Goal: Task Accomplishment & Management: Complete application form

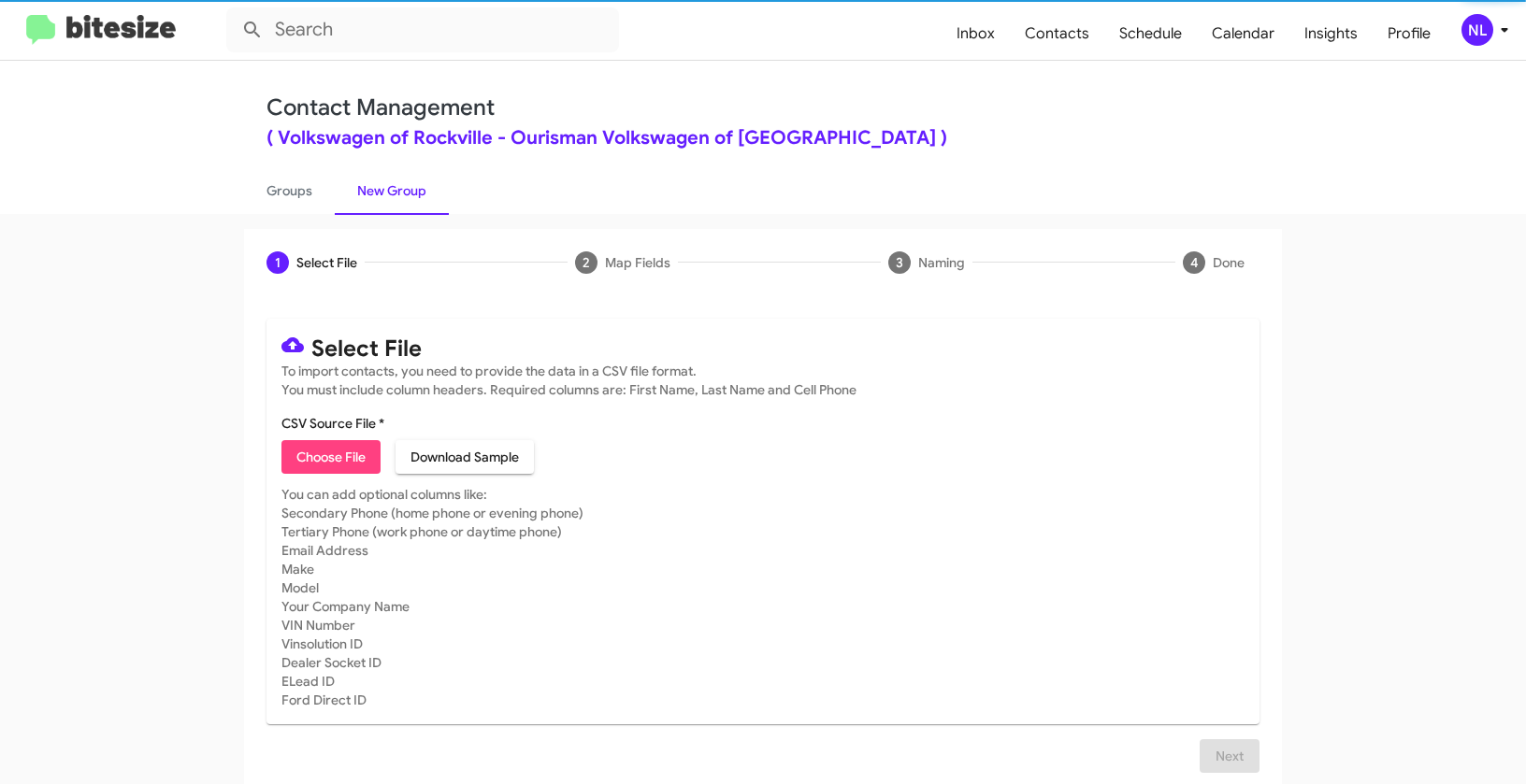
click at [319, 462] on span "Choose File" at bounding box center [330, 457] width 69 height 34
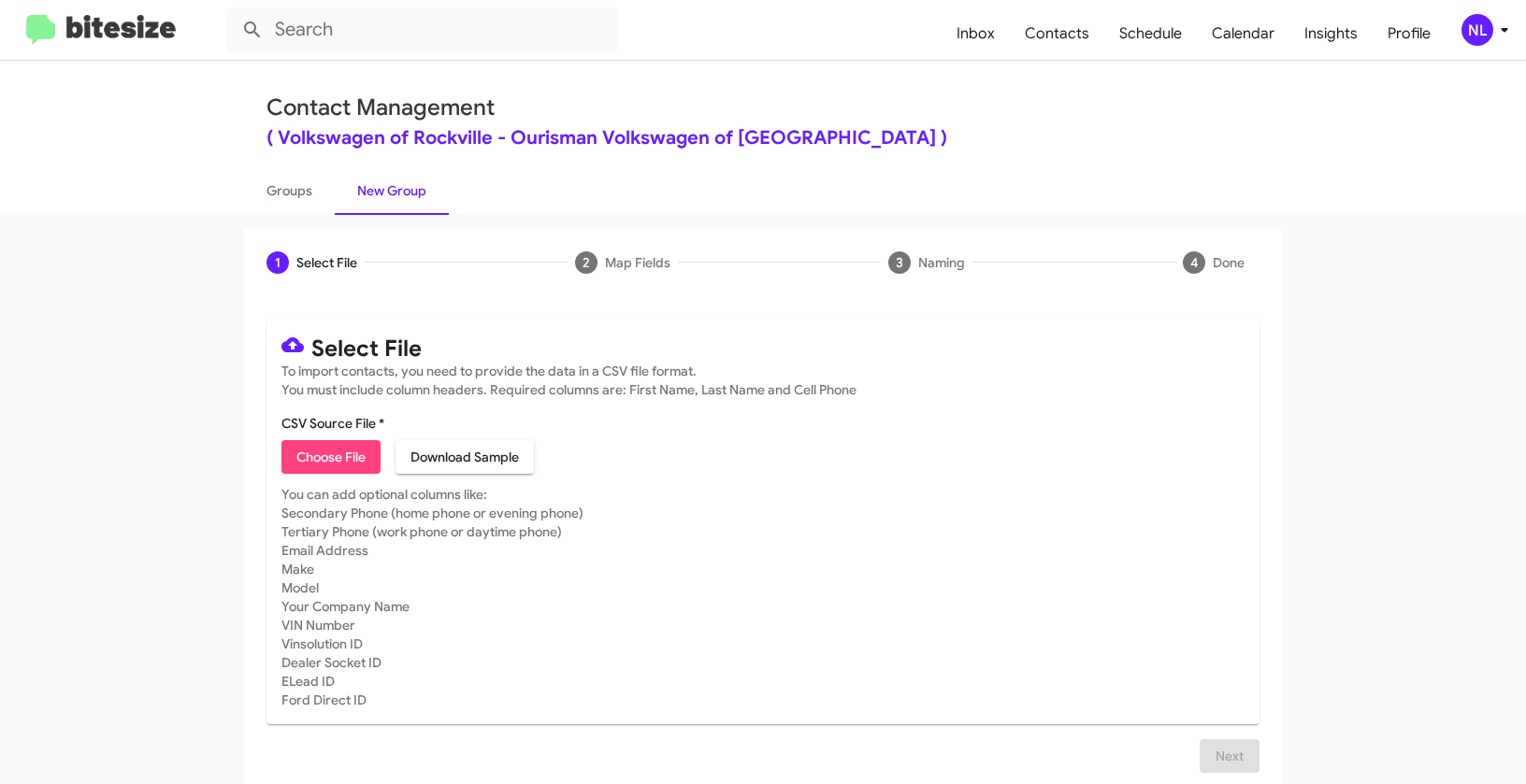
type input "Opt out open - Volkswagen of [GEOGRAPHIC_DATA]"
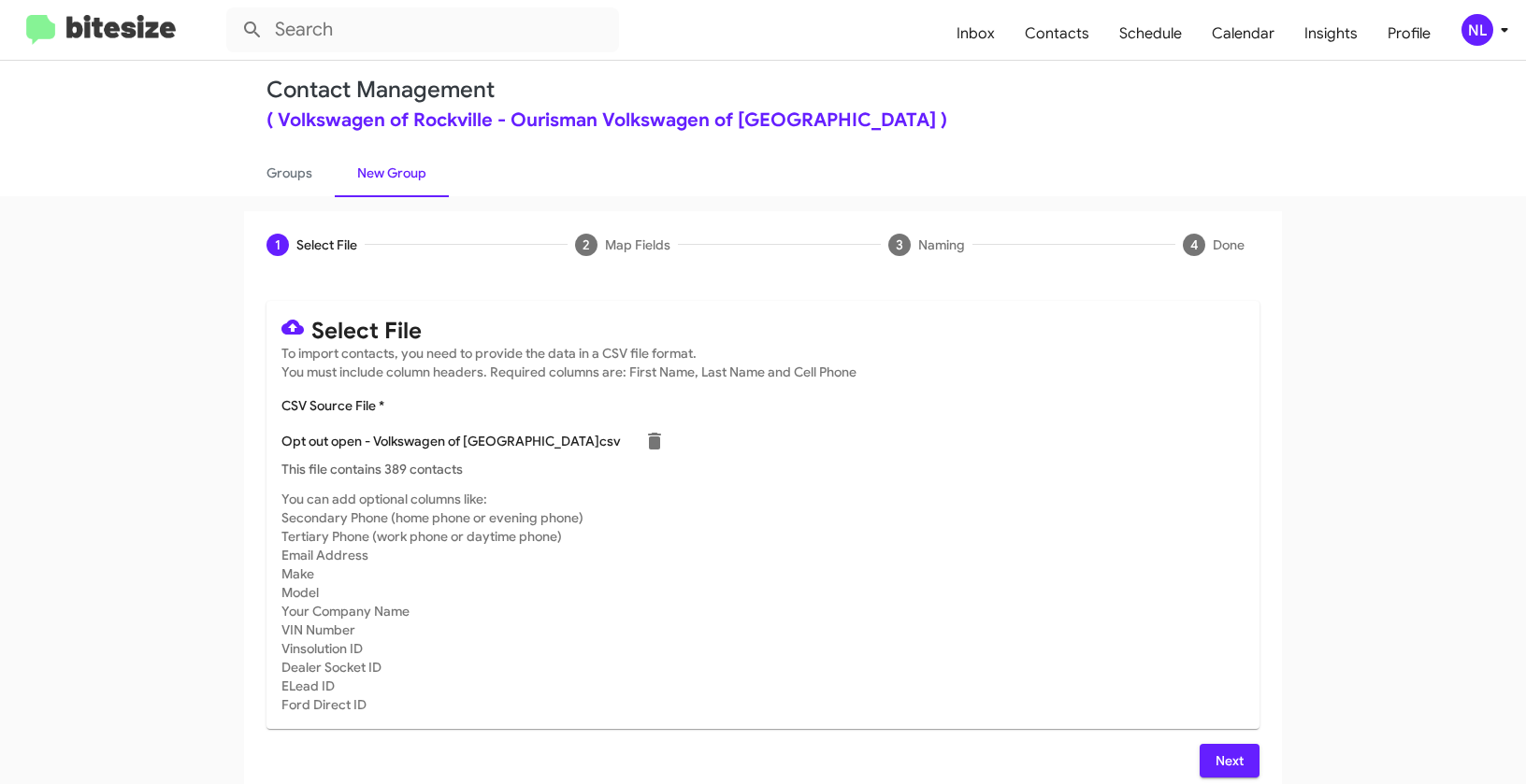
scroll to position [34, 0]
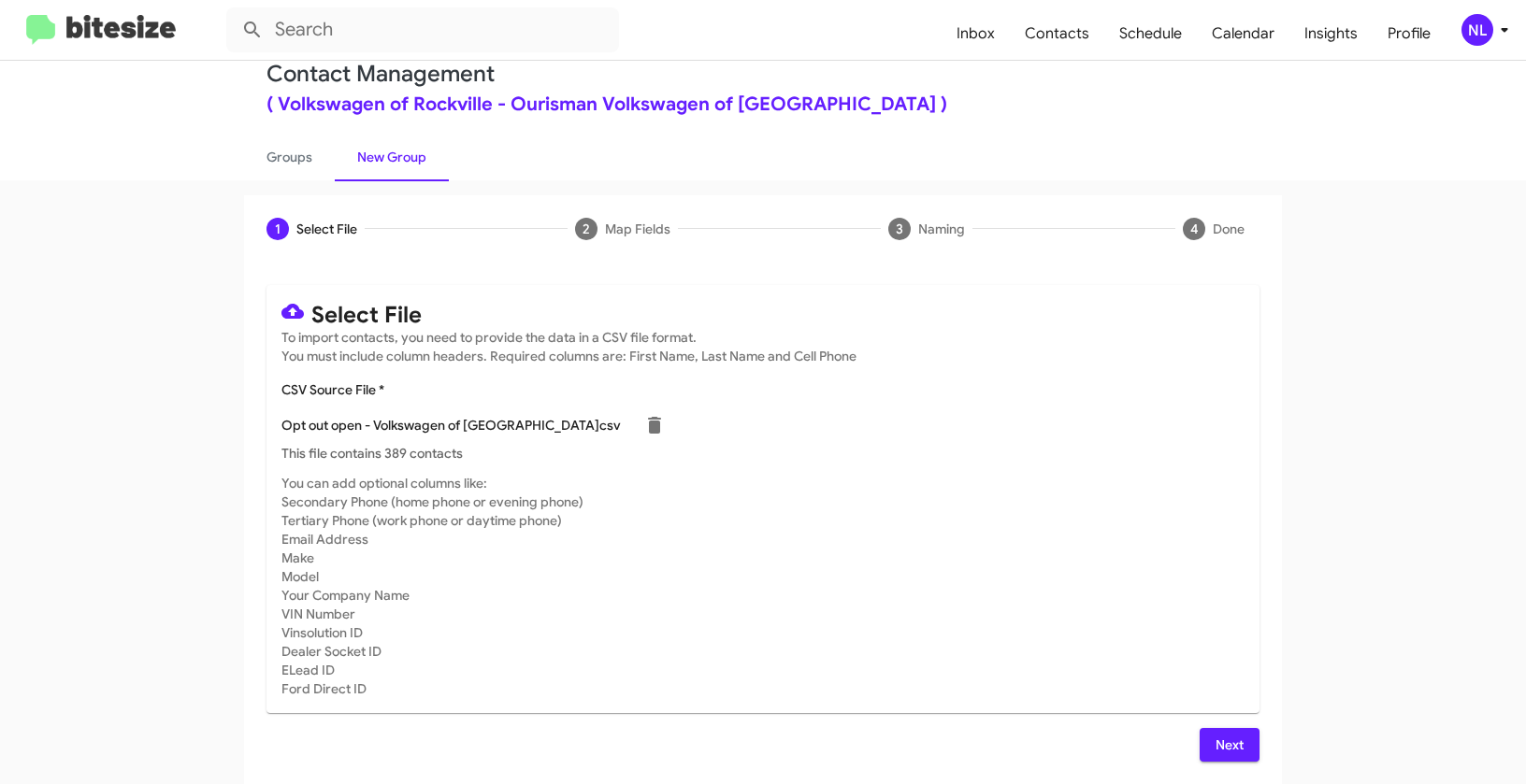
click at [1217, 747] on span "Next" at bounding box center [1230, 744] width 30 height 34
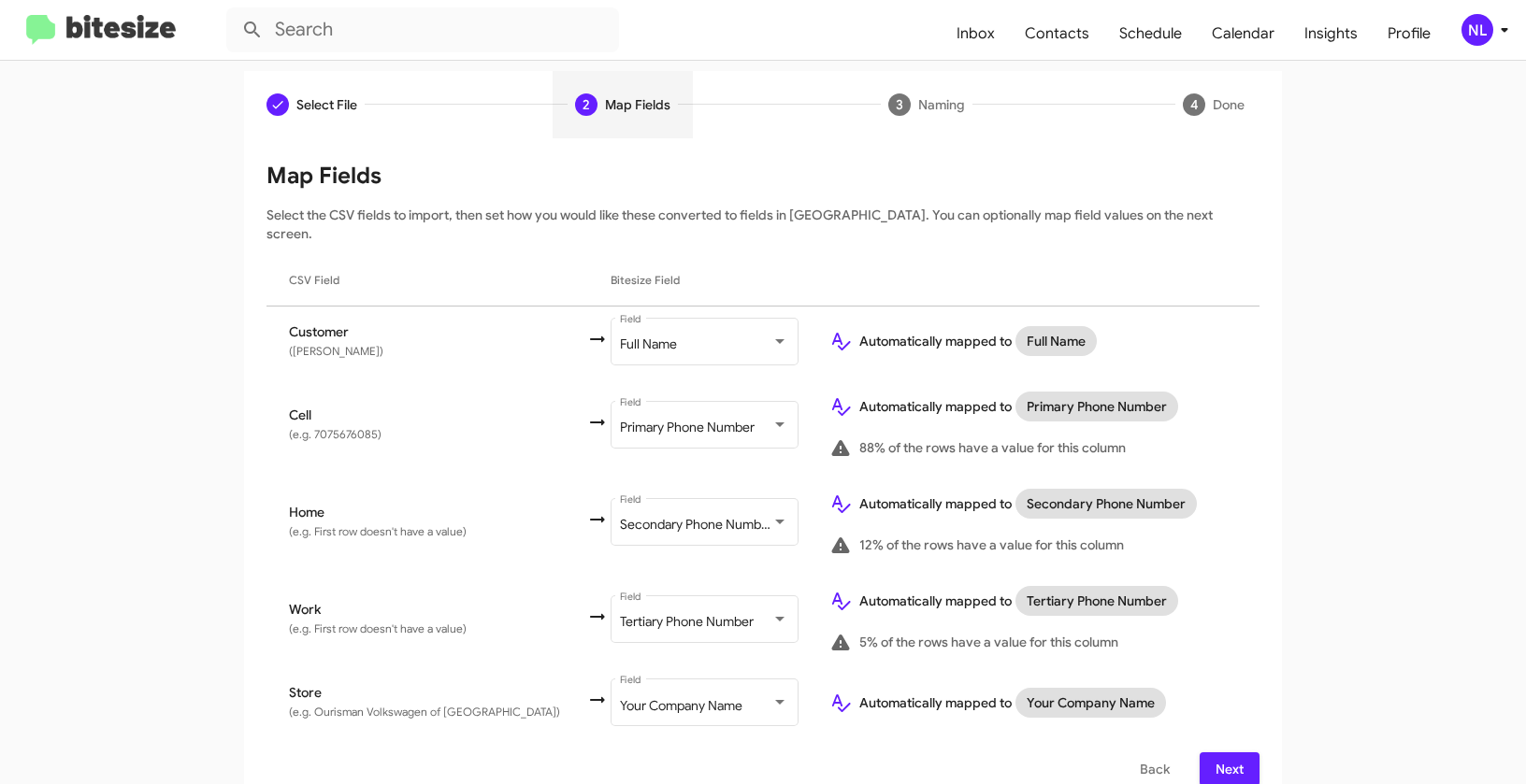
scroll to position [163, 0]
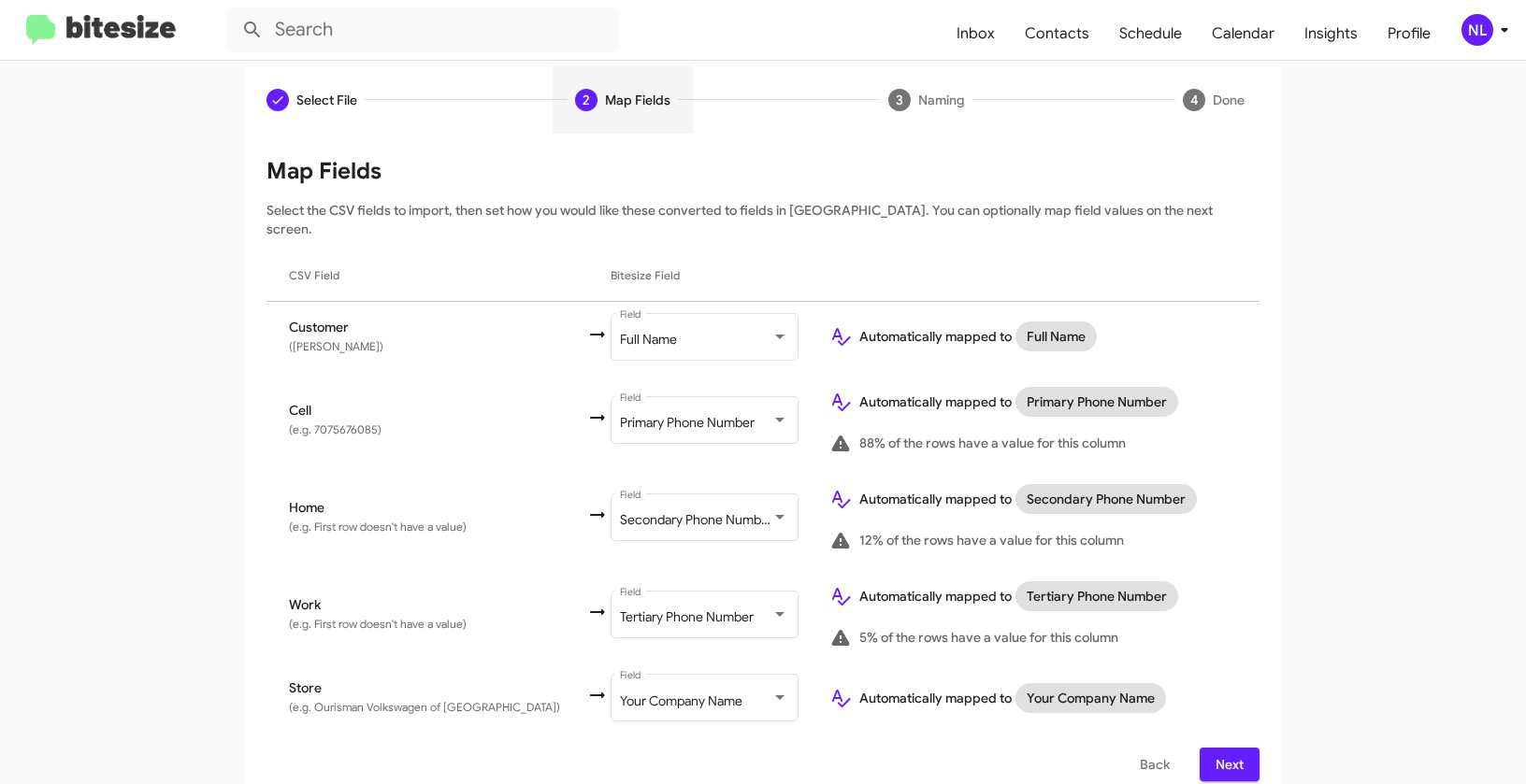
click at [1215, 748] on span "Next" at bounding box center [1230, 765] width 30 height 34
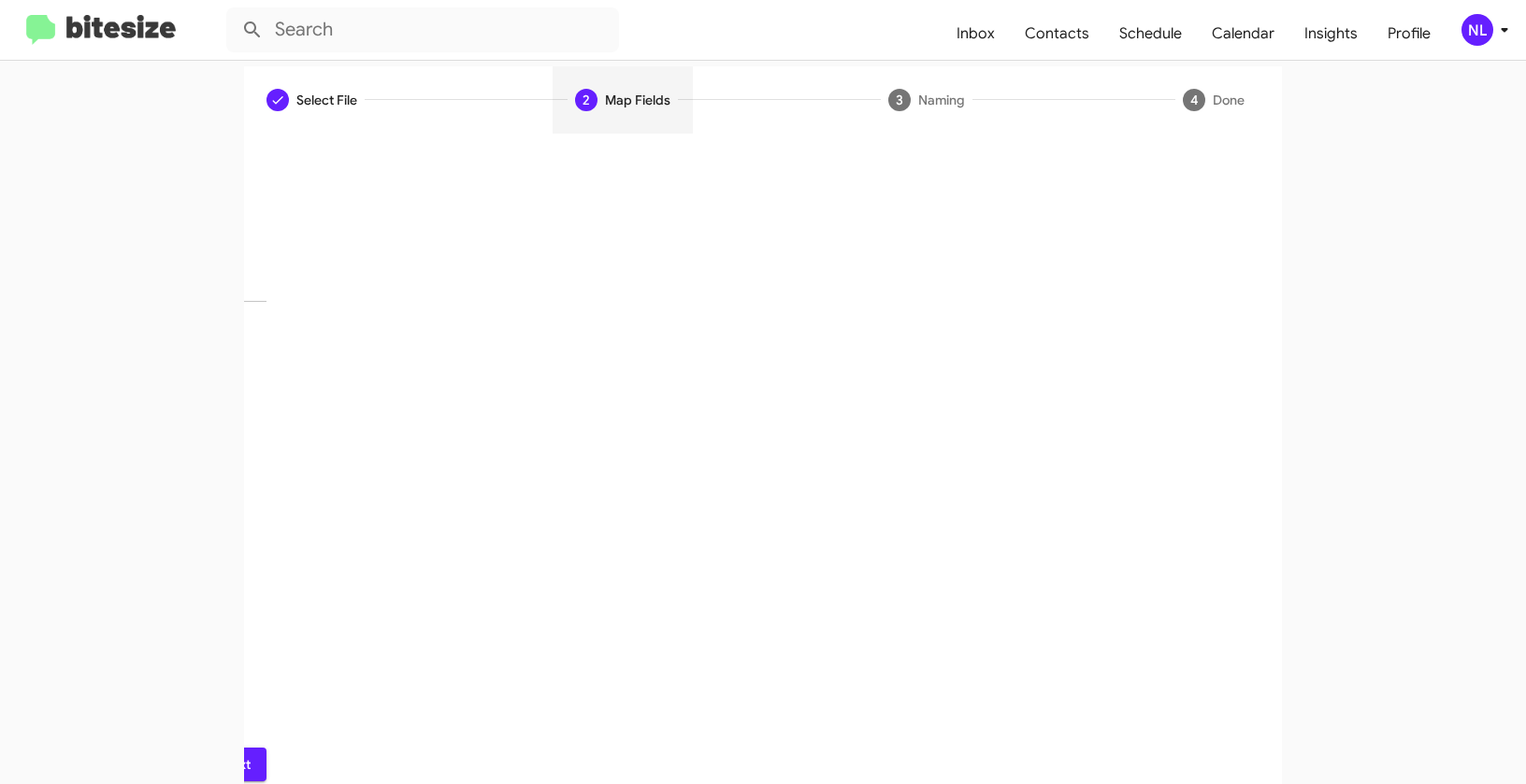
scroll to position [42, 0]
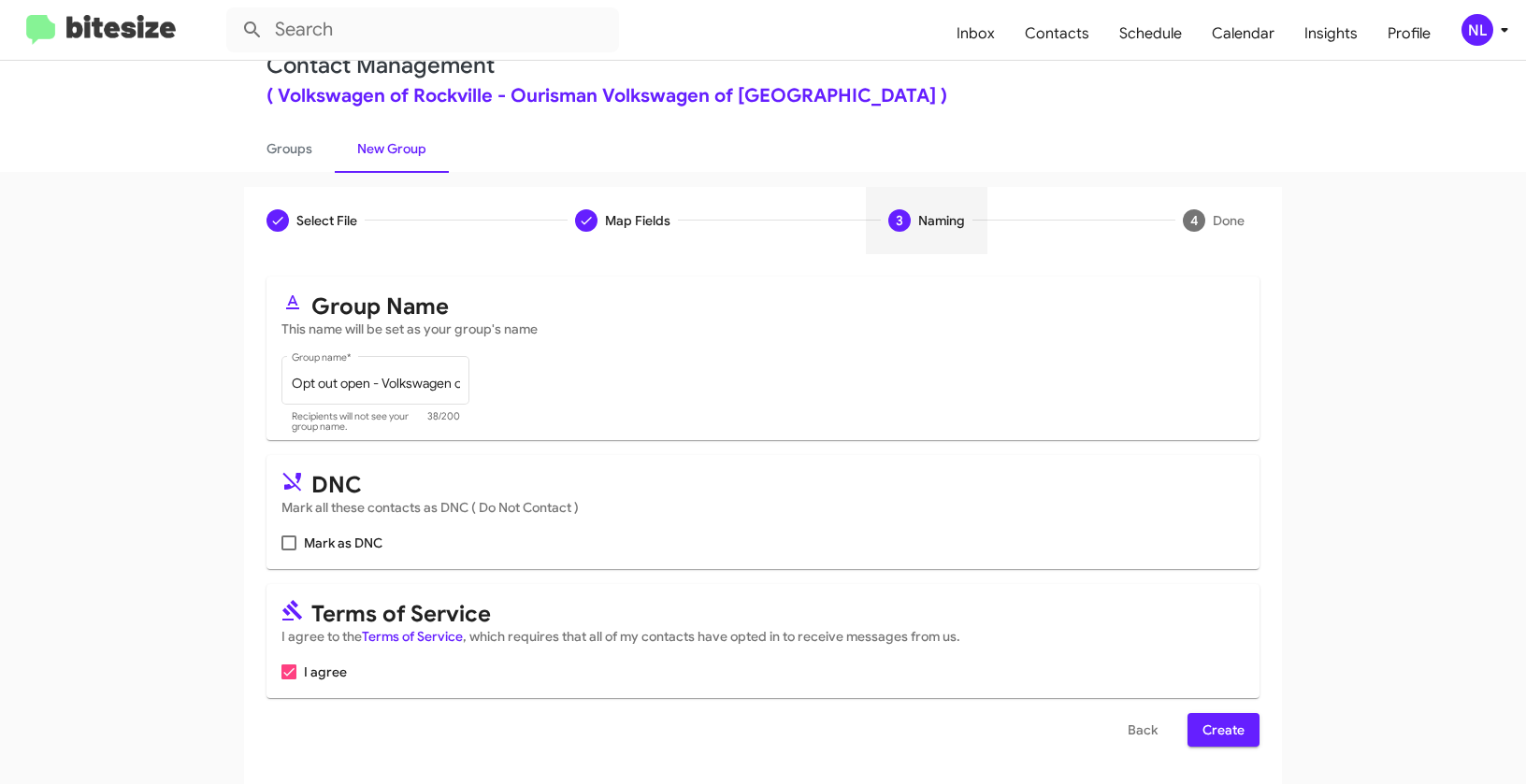
click at [287, 538] on span at bounding box center [289, 542] width 15 height 15
click at [288, 551] on input "Mark as DNC" at bounding box center [288, 551] width 1 height 1
checkbox input "true"
click at [1228, 718] on span "Create" at bounding box center [1223, 730] width 42 height 34
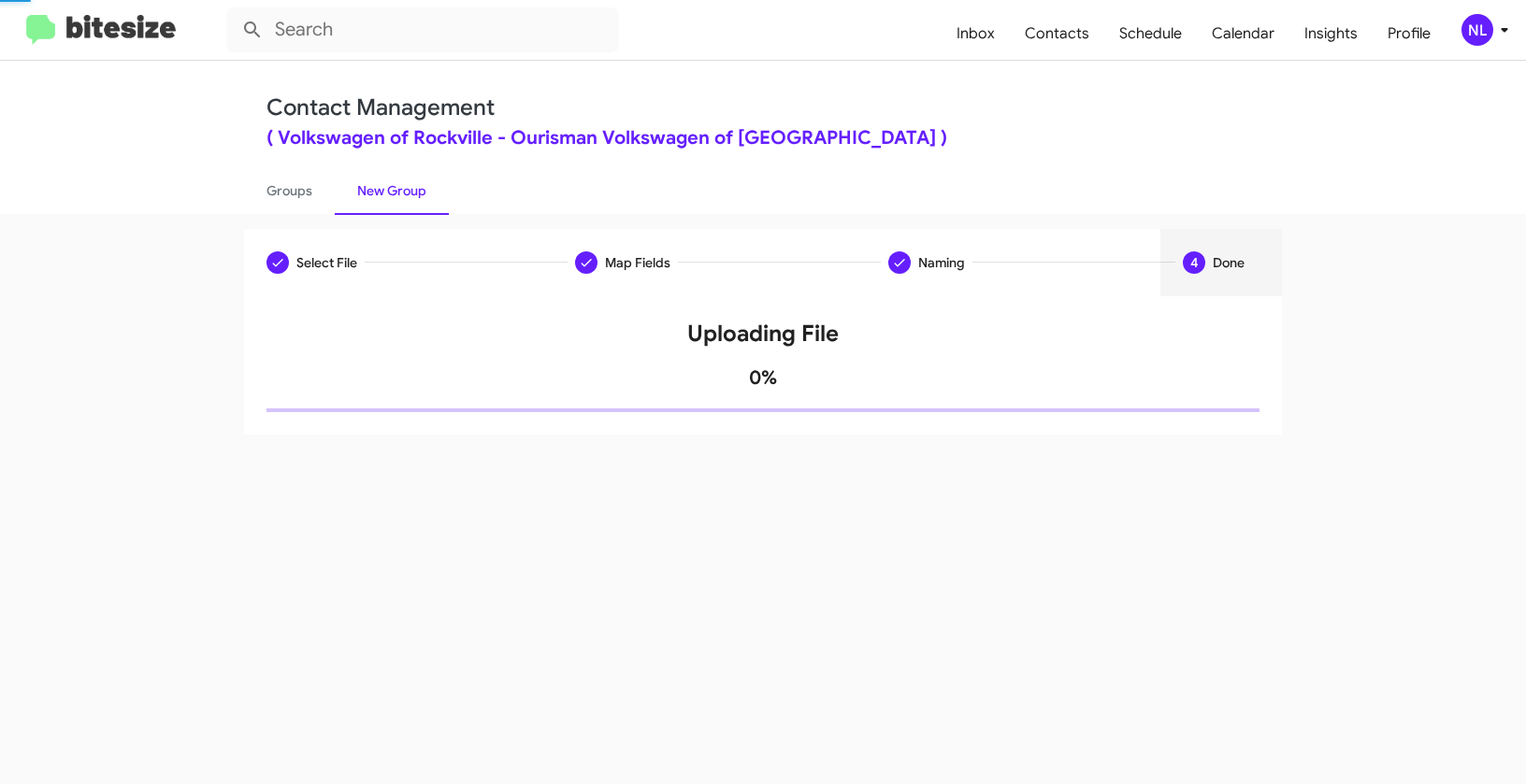
scroll to position [0, 0]
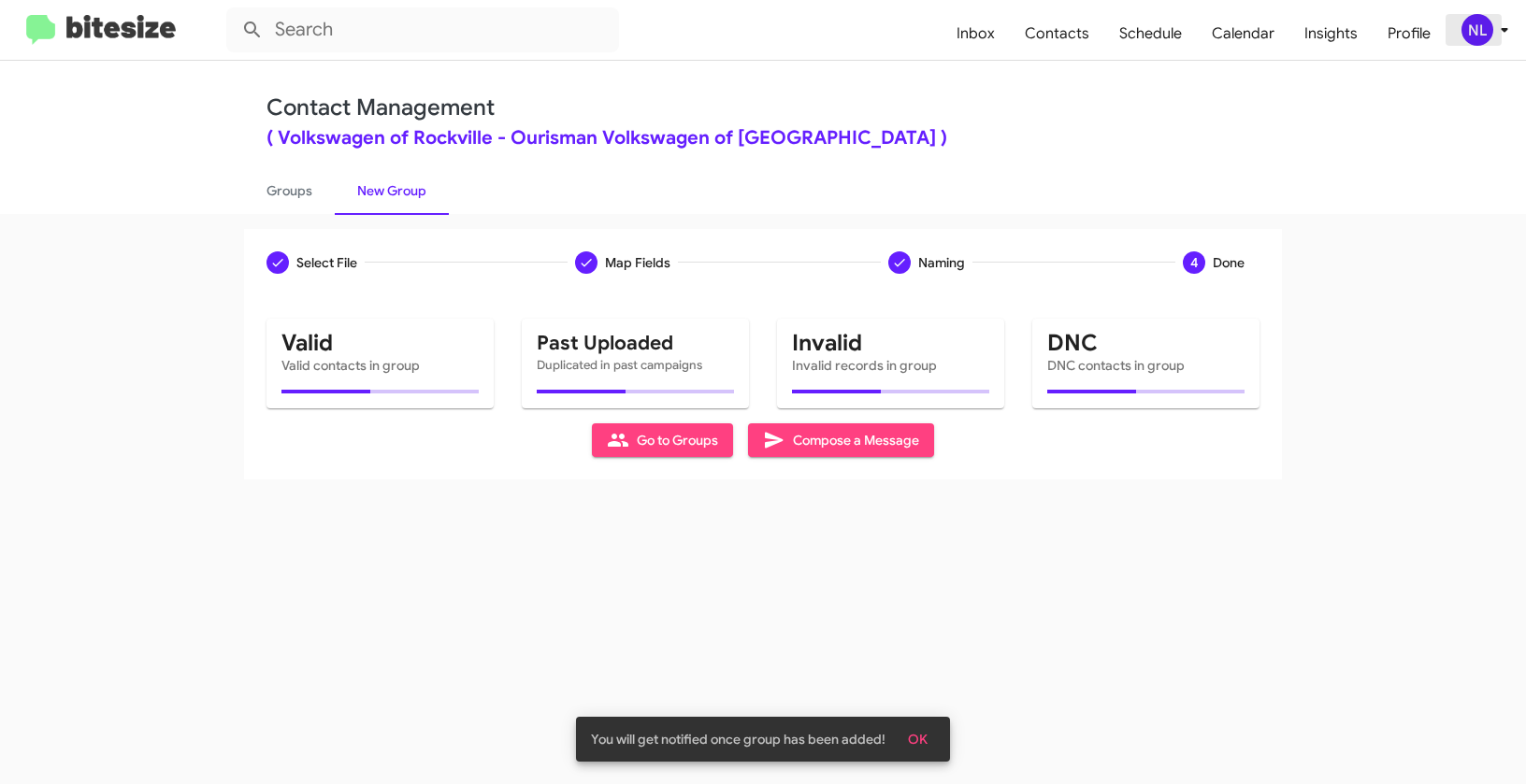
click at [1471, 32] on div "NL" at bounding box center [1477, 29] width 32 height 32
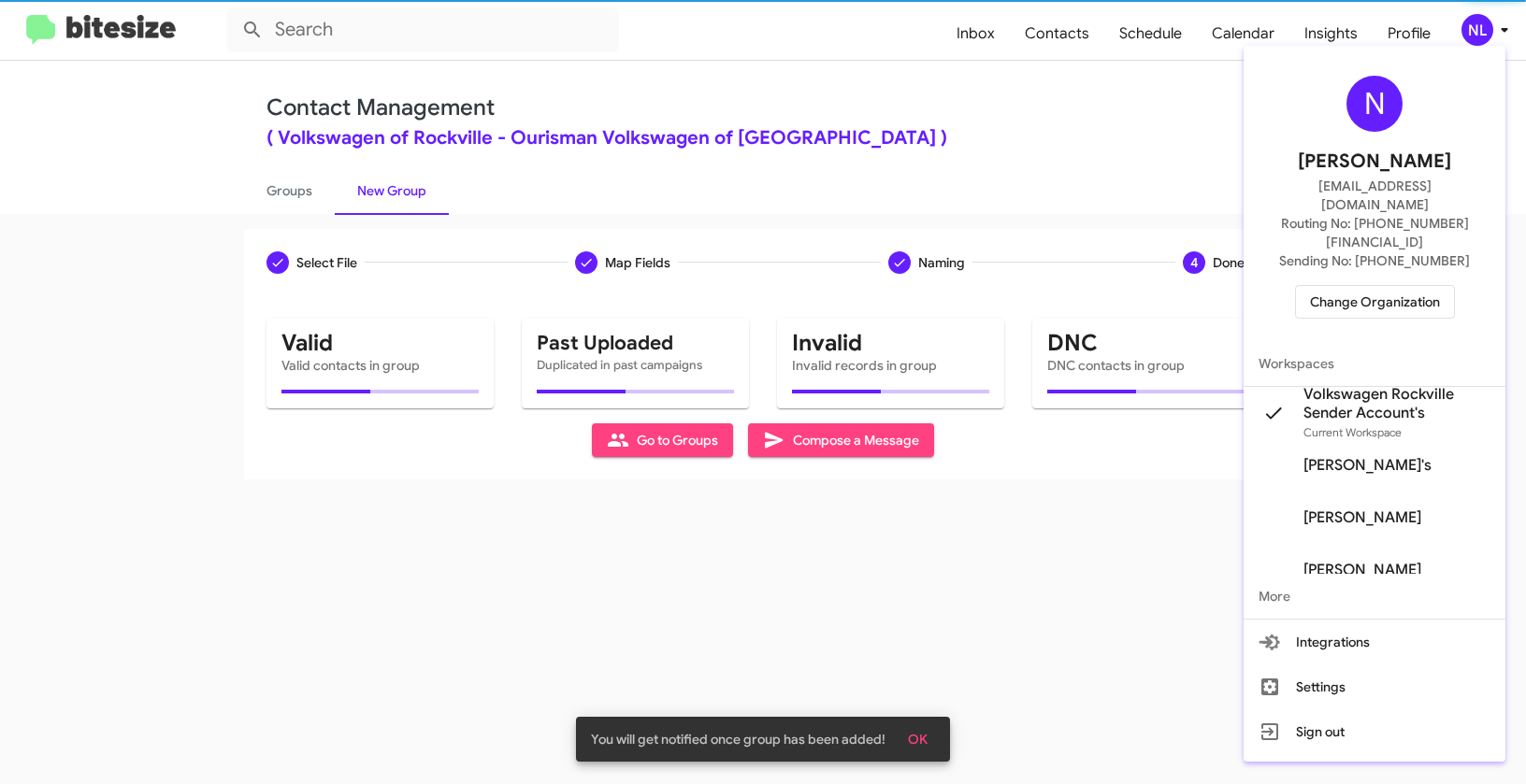
click at [778, 74] on div at bounding box center [763, 392] width 1526 height 784
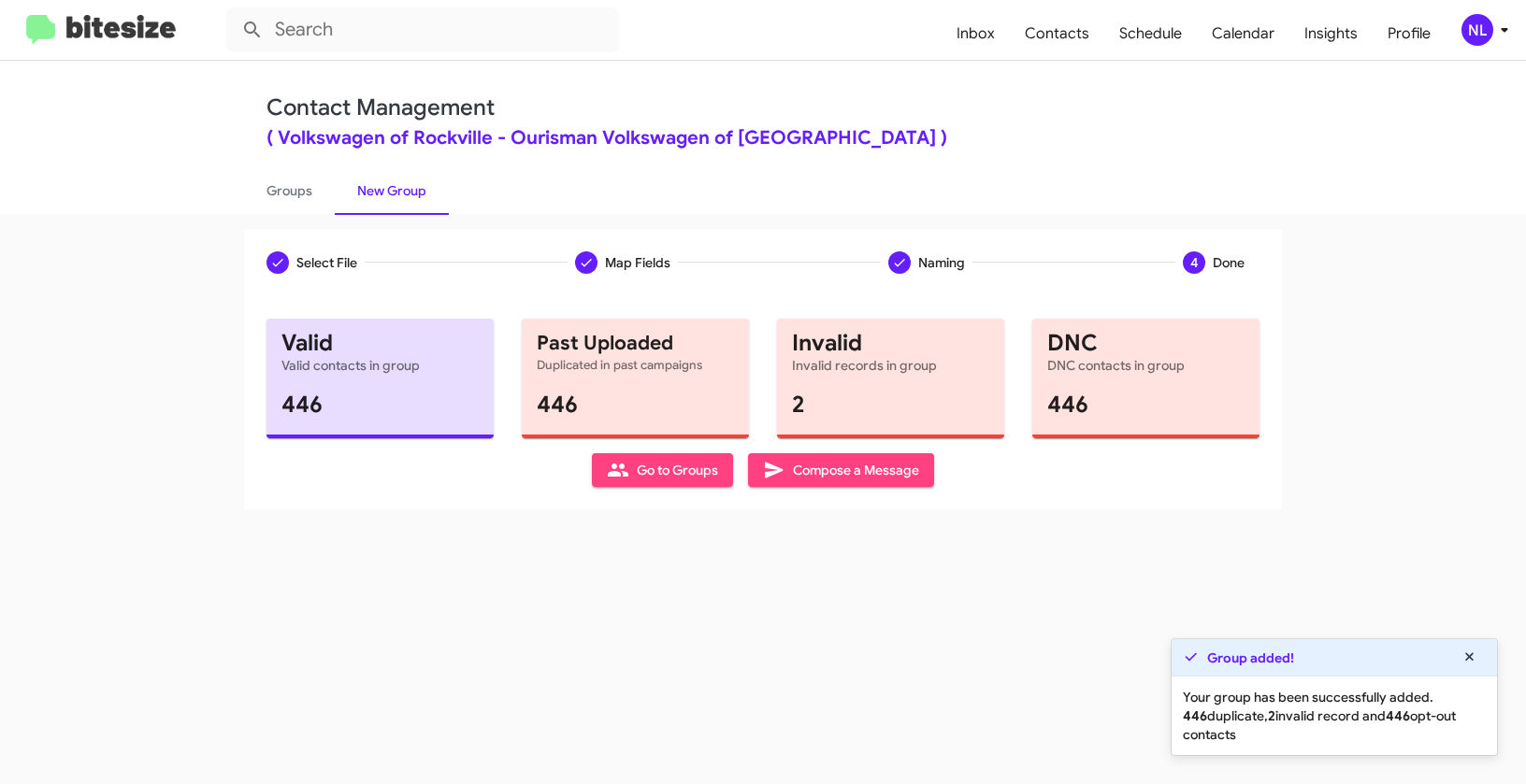
click at [707, 467] on span "Go to Groups" at bounding box center [662, 469] width 111 height 34
type input "in:groups"
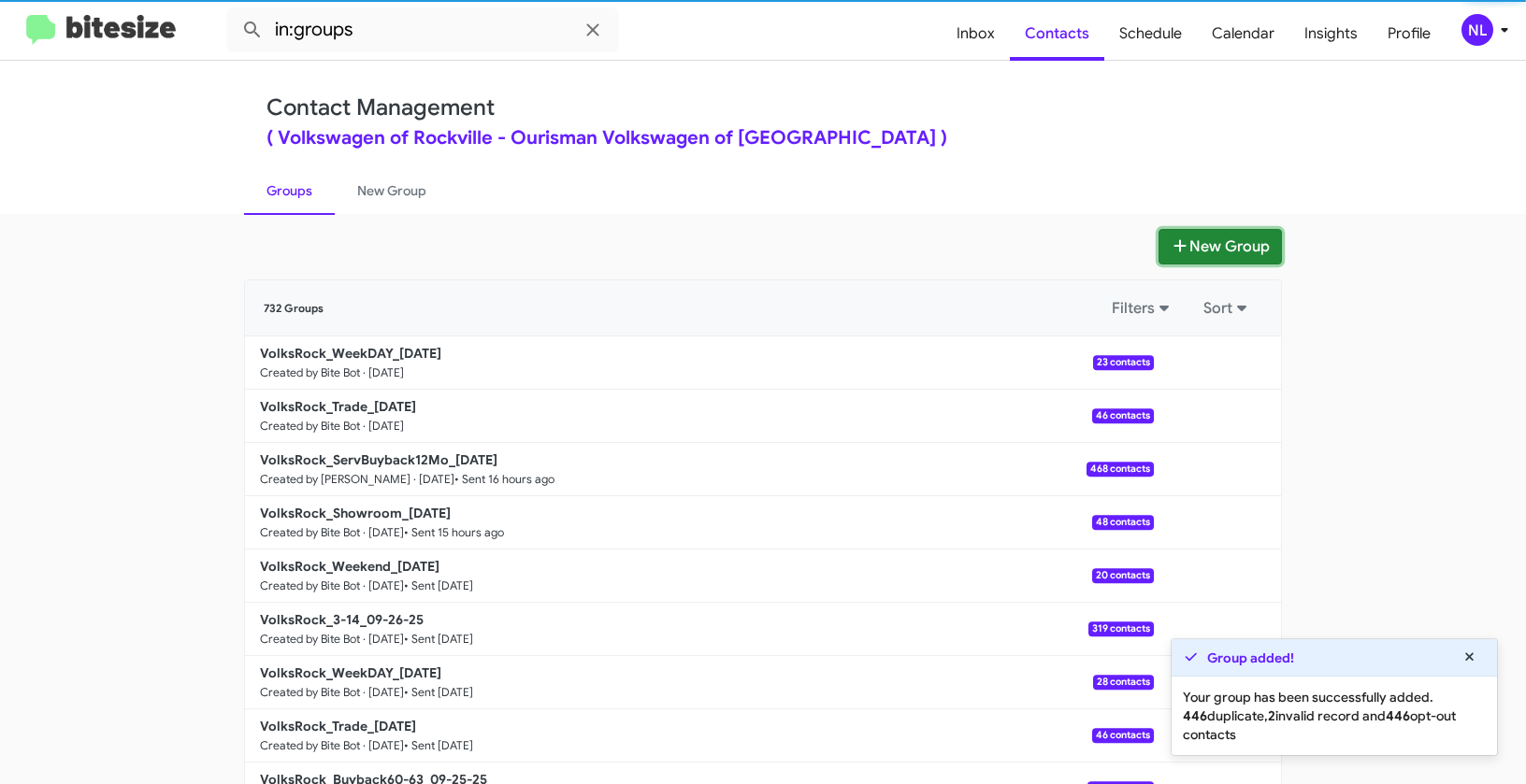
click at [1199, 245] on button "New Group" at bounding box center [1220, 247] width 123 height 36
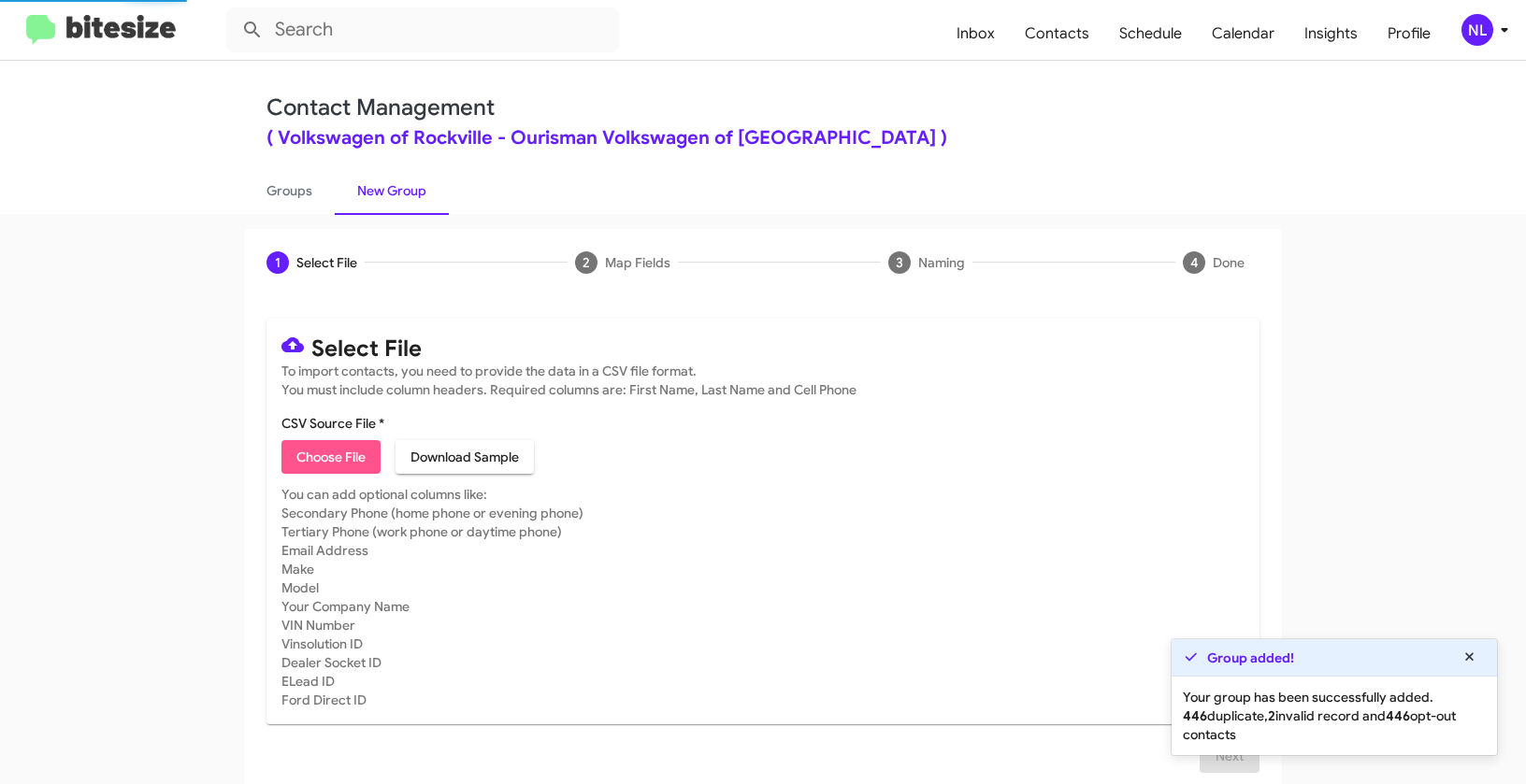
click at [343, 471] on span "Choose File" at bounding box center [330, 457] width 69 height 34
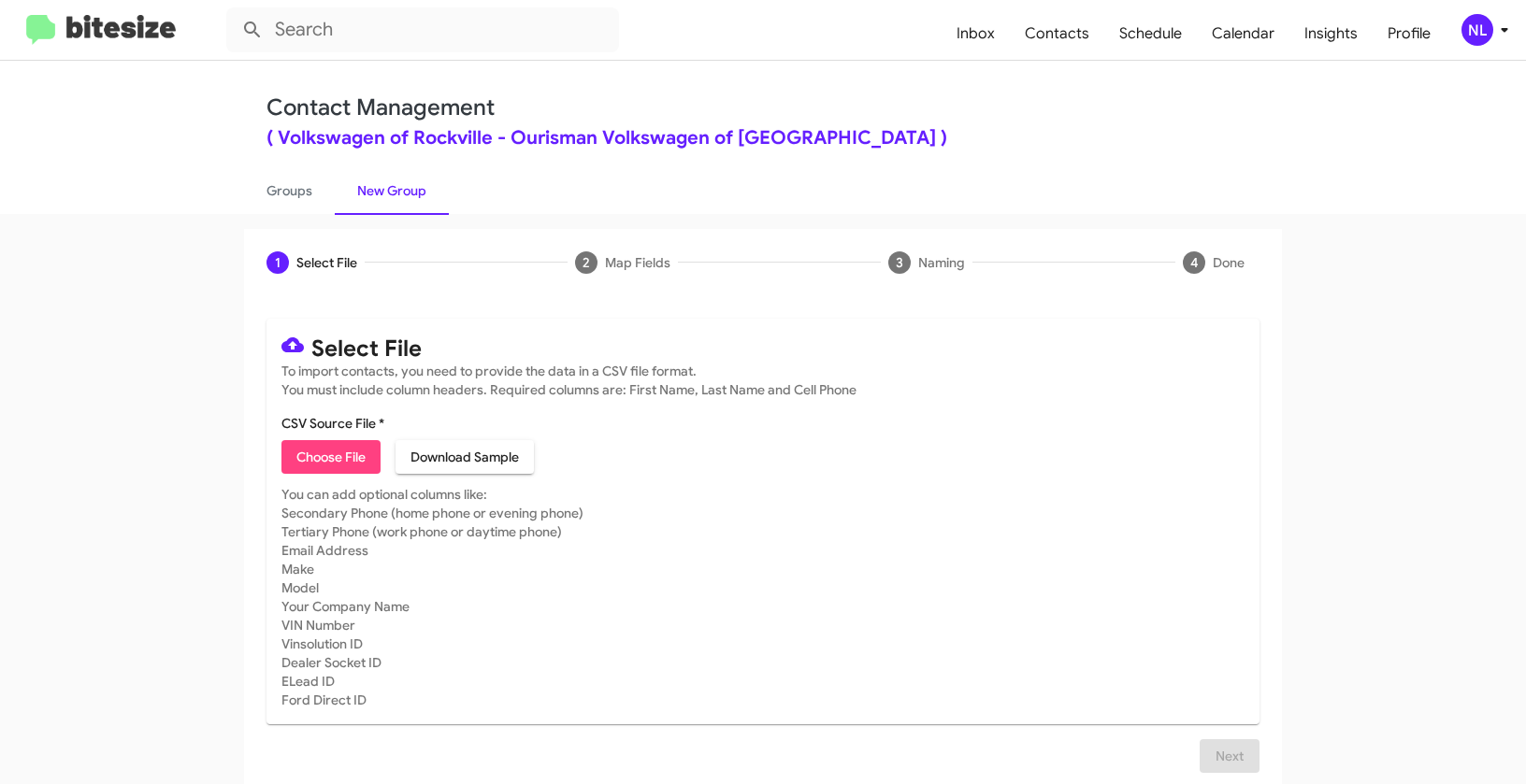
type input "Opt out dead - Volkswagen of Rockville"
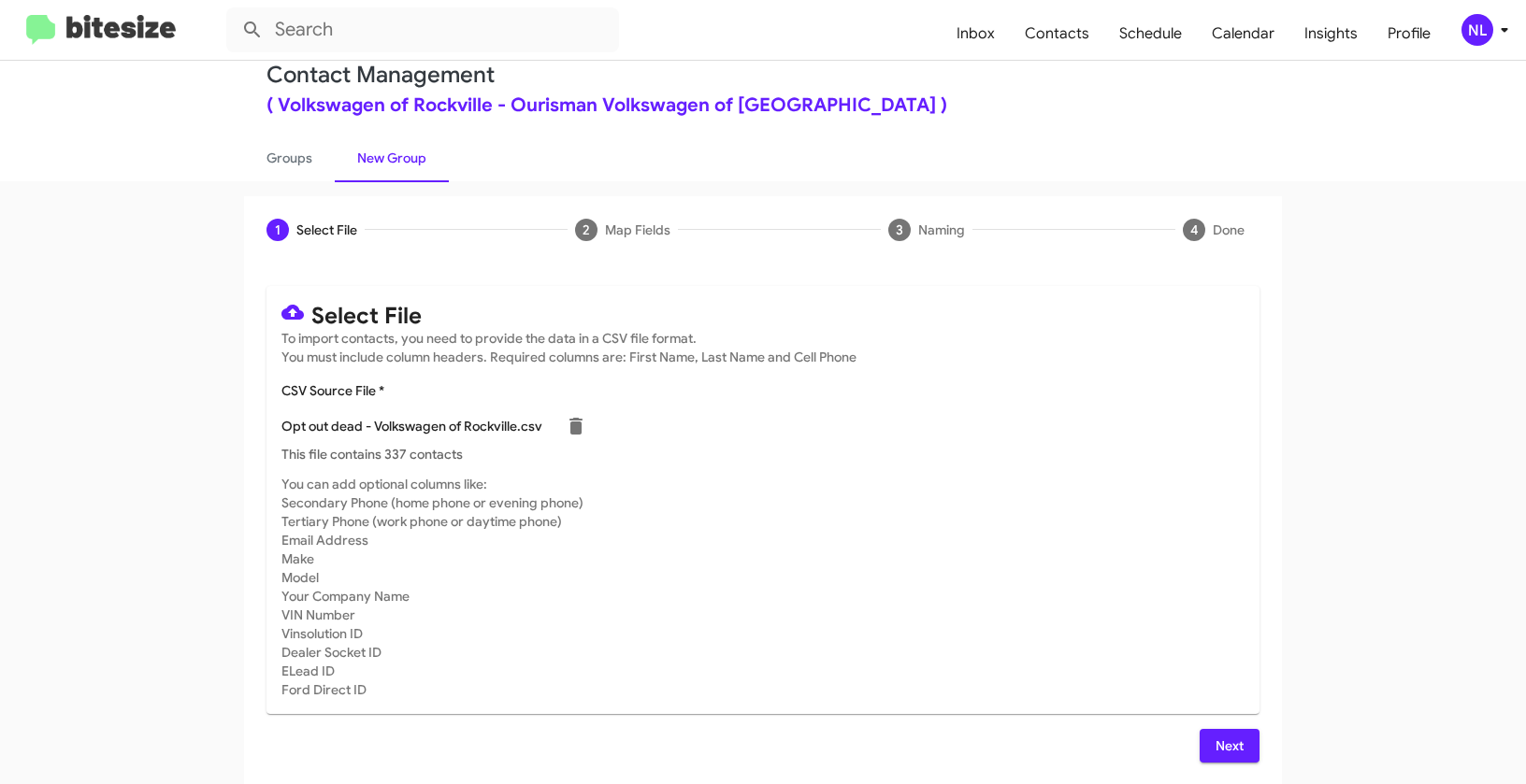
scroll to position [34, 0]
click at [1215, 742] on span "Next" at bounding box center [1230, 744] width 30 height 34
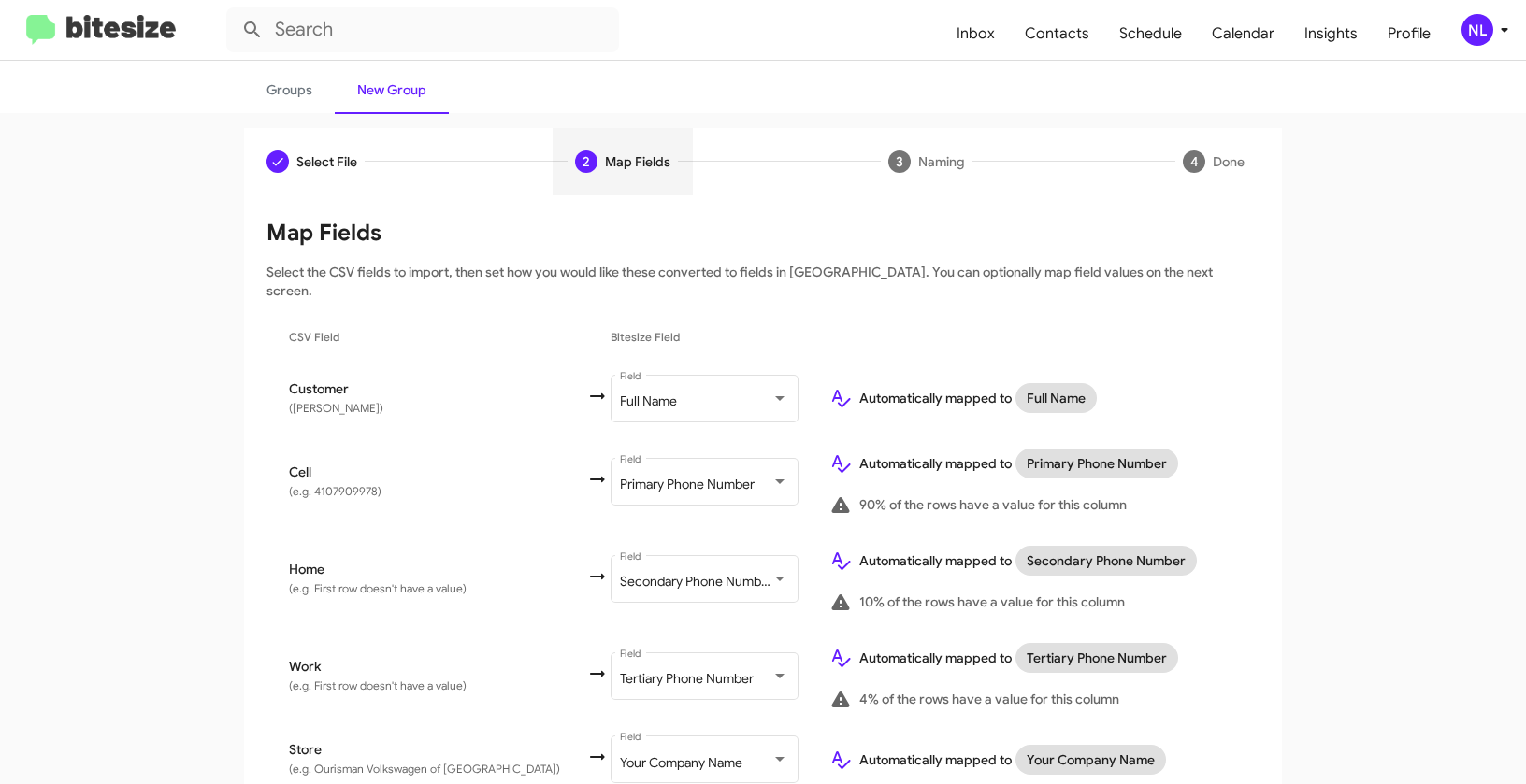
scroll to position [0, 0]
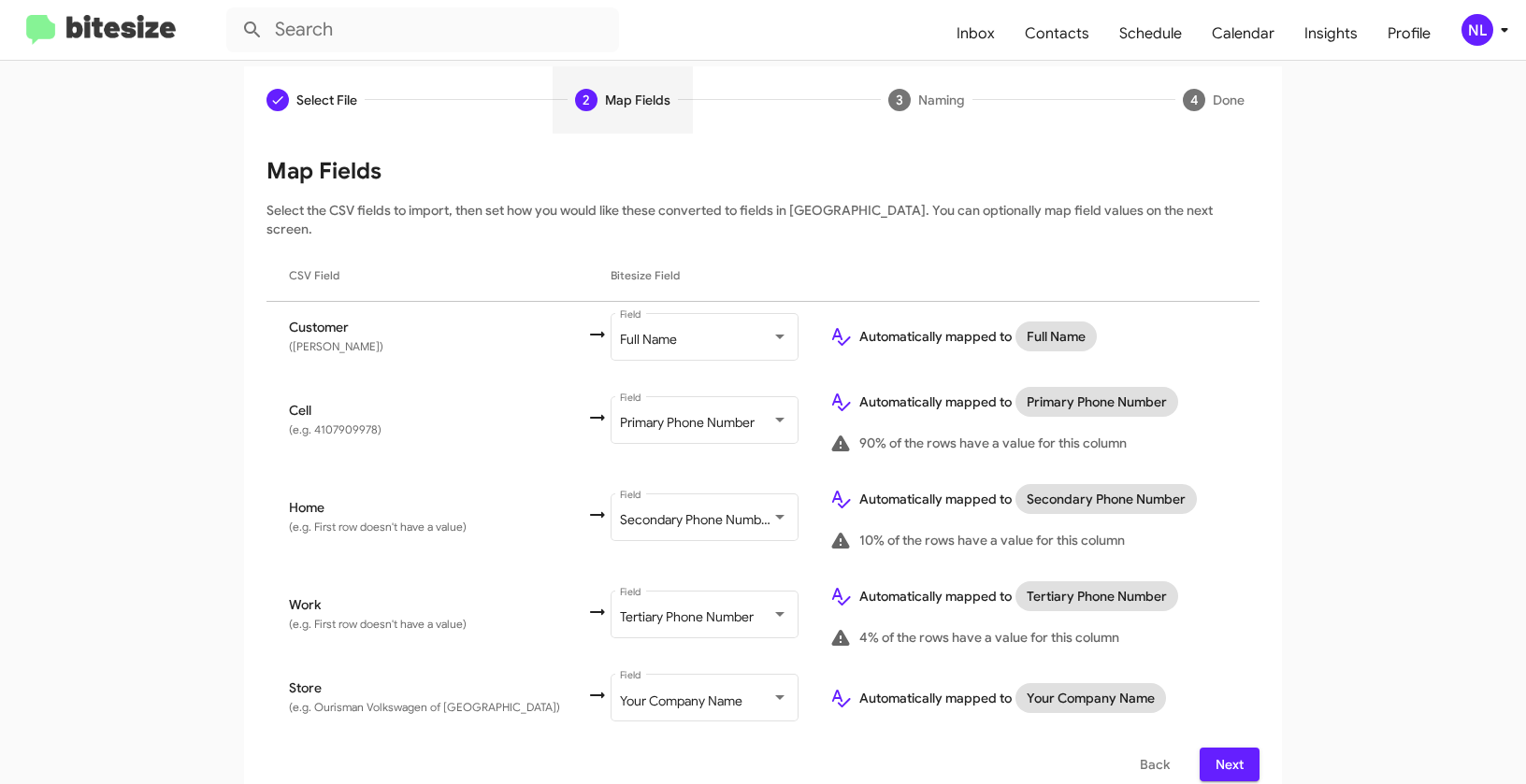
click at [1231, 748] on span "Next" at bounding box center [1230, 765] width 30 height 34
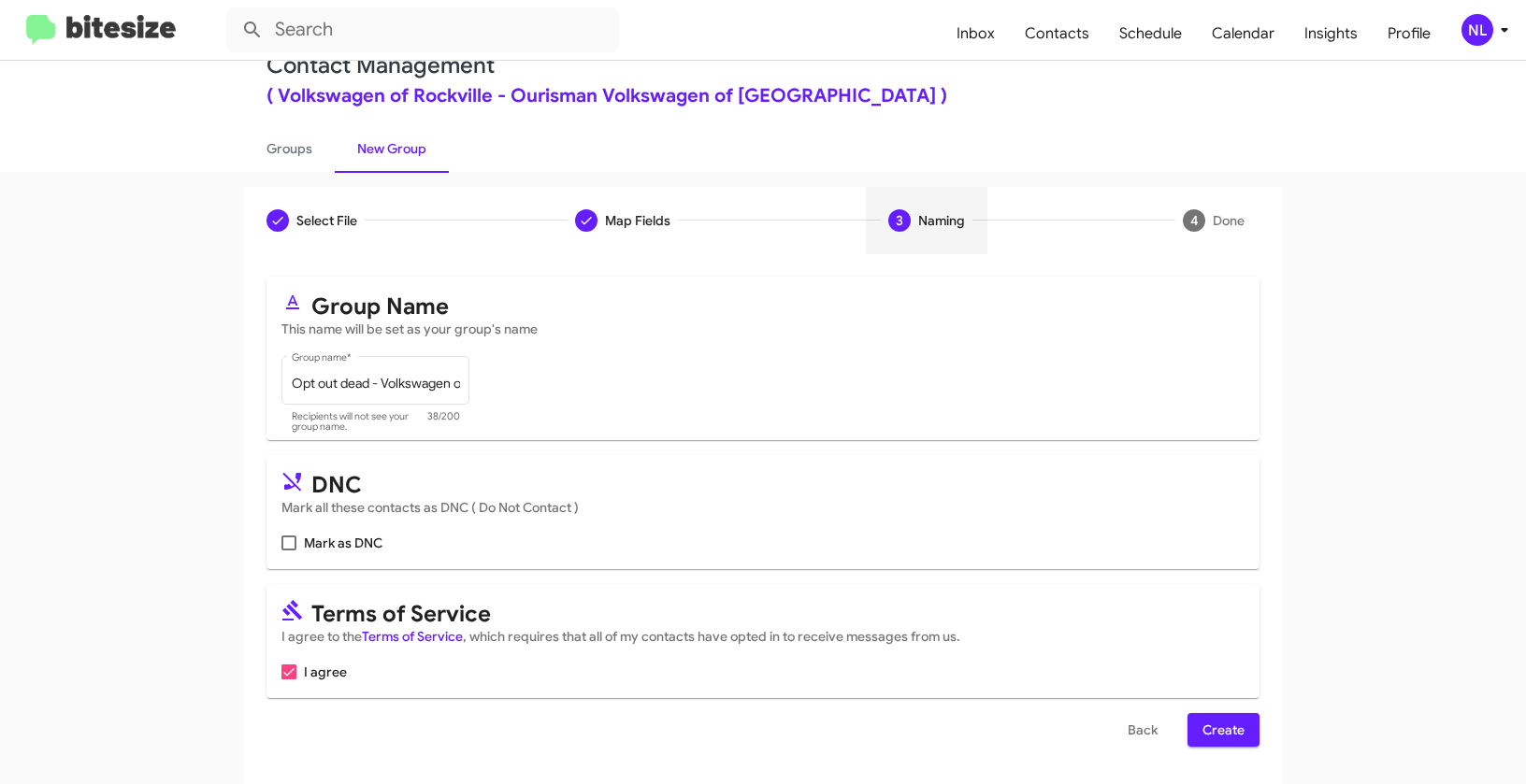
scroll to position [42, 0]
click at [283, 546] on span at bounding box center [289, 542] width 15 height 15
click at [288, 551] on input "Mark as DNC" at bounding box center [288, 551] width 1 height 1
checkbox input "true"
click at [1207, 730] on span "Create" at bounding box center [1223, 730] width 42 height 34
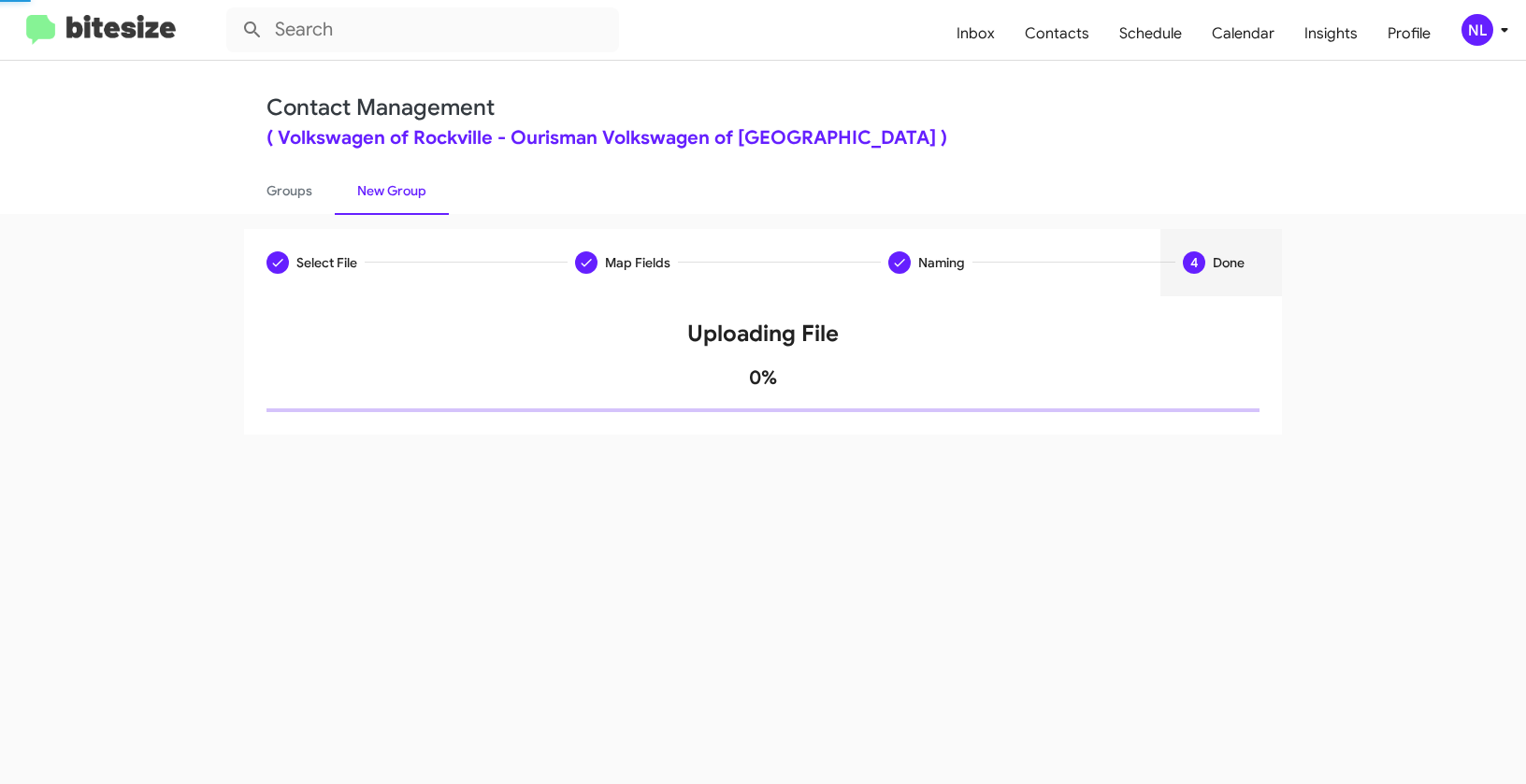
scroll to position [0, 0]
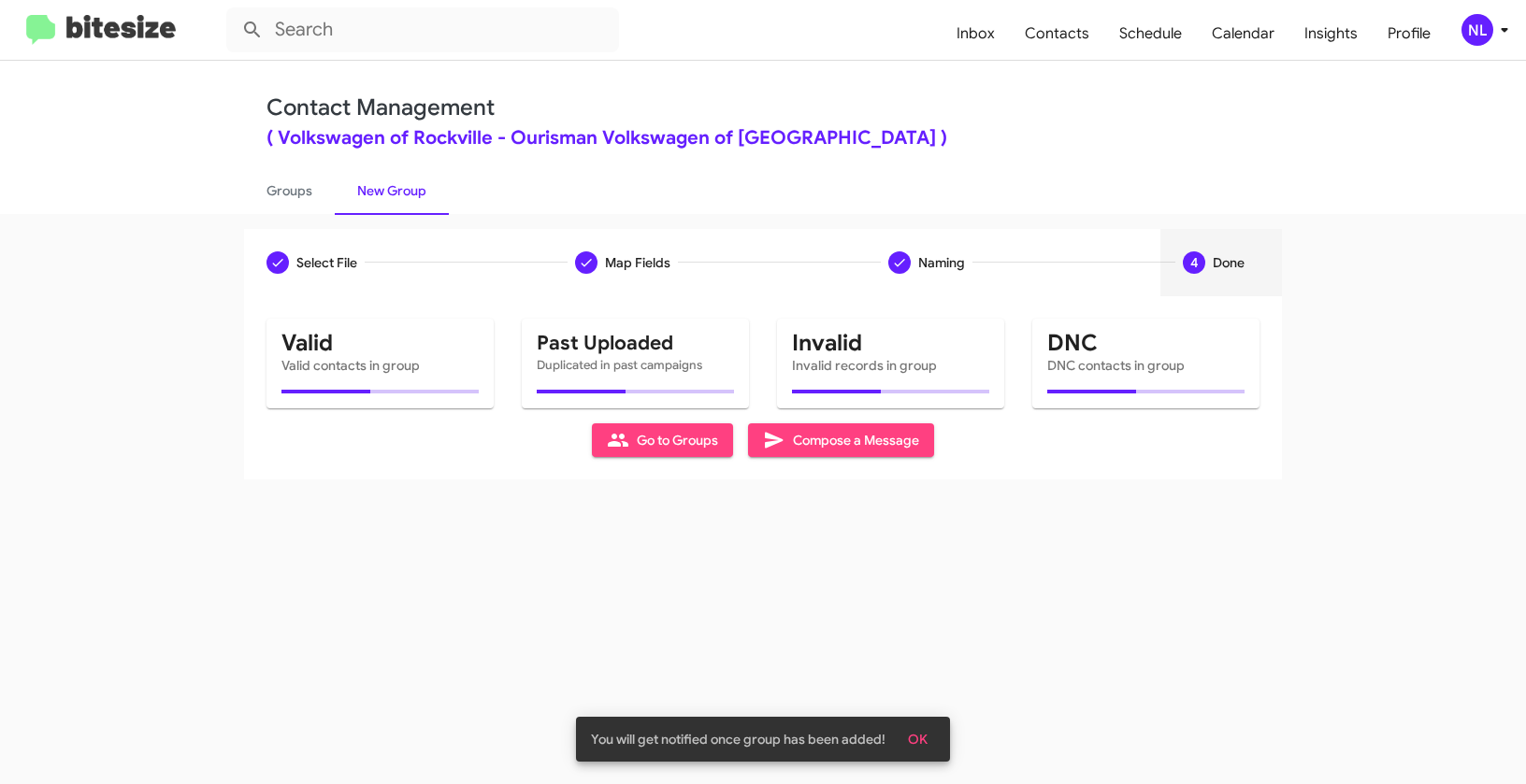
click at [918, 736] on span "OK" at bounding box center [918, 739] width 19 height 34
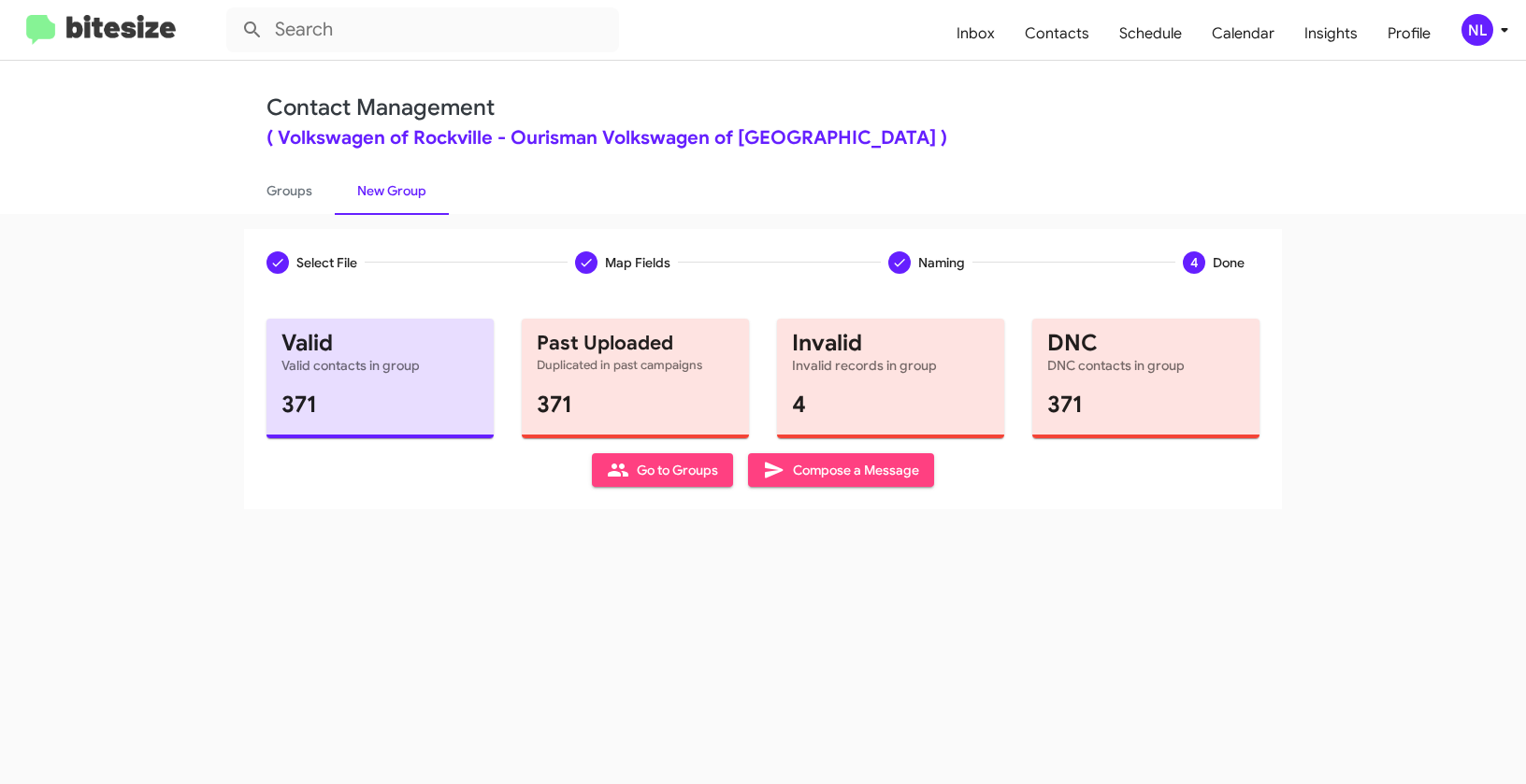
click at [706, 476] on span "Go to Groups" at bounding box center [662, 469] width 111 height 34
type input "in:groups"
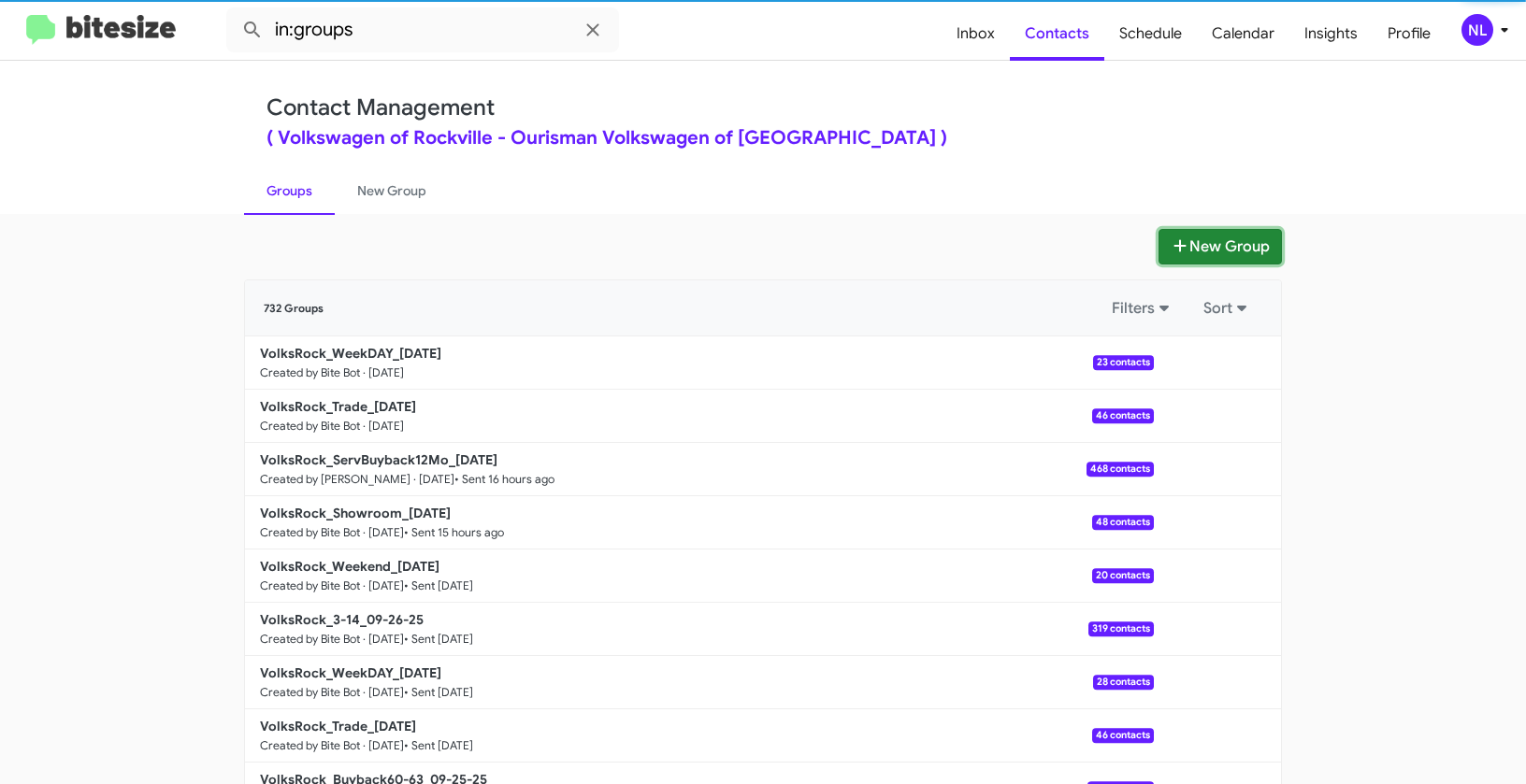
click at [1202, 252] on button "New Group" at bounding box center [1220, 247] width 123 height 36
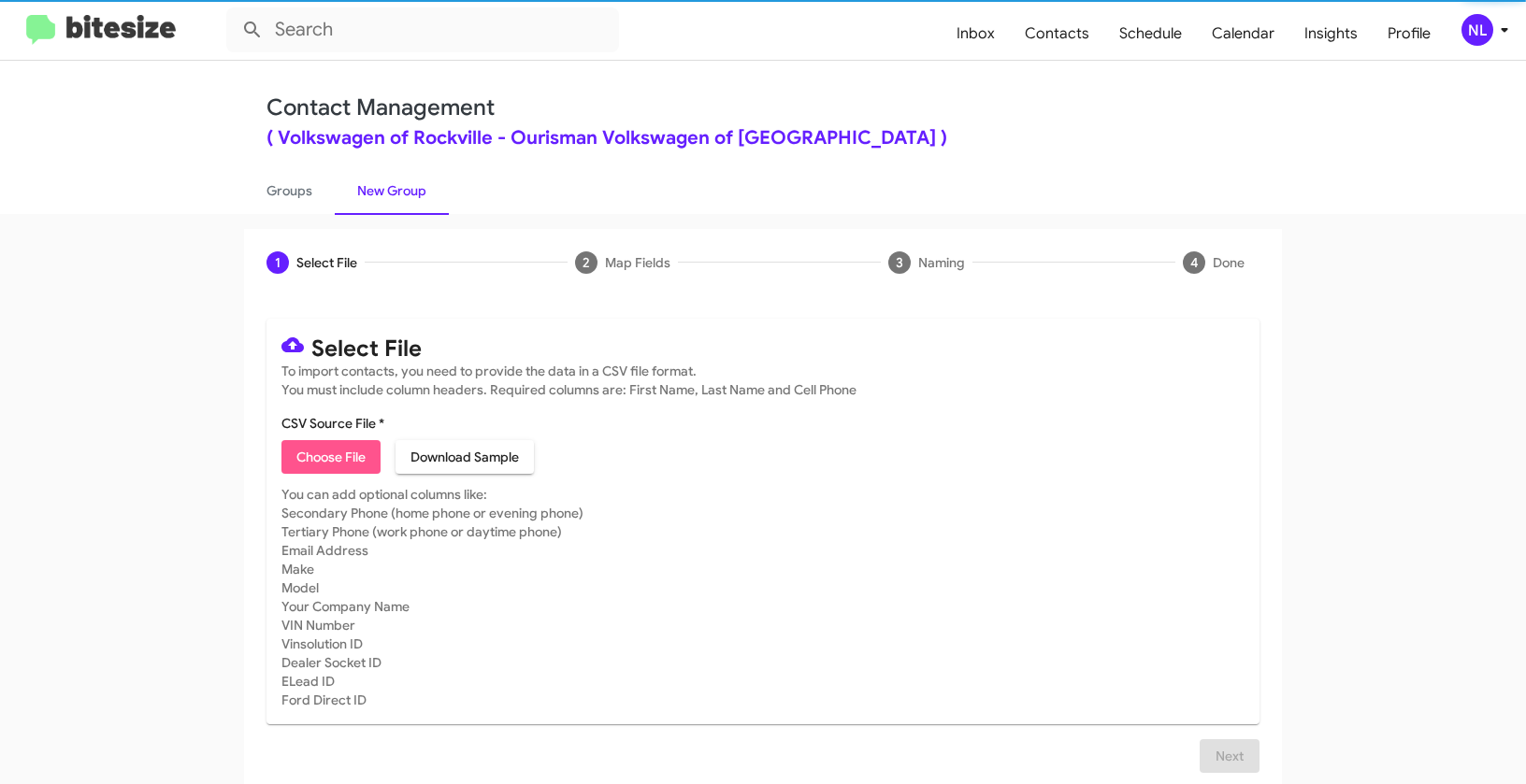
click at [352, 461] on span "Choose File" at bounding box center [330, 457] width 69 height 34
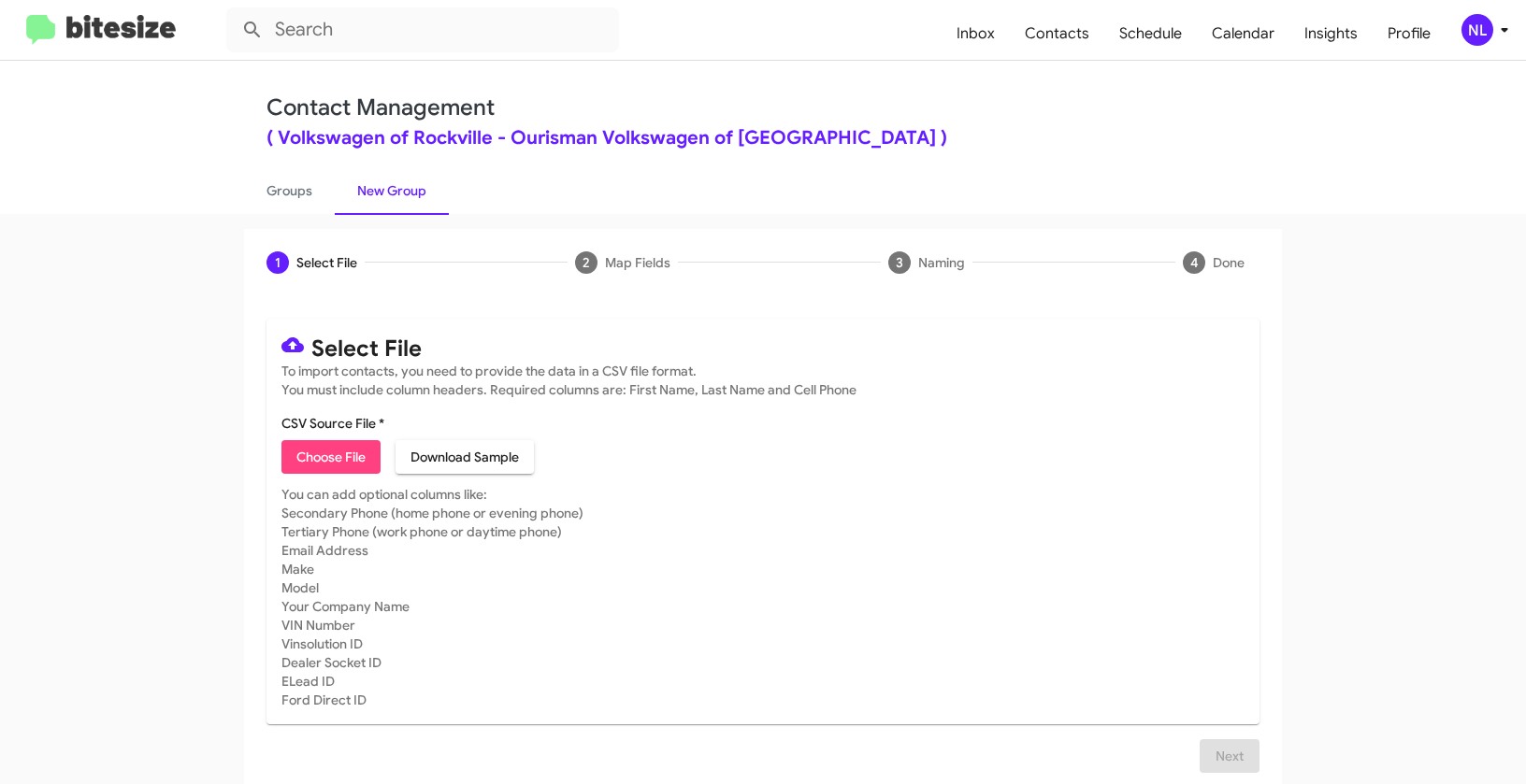
type input "Opt out delivered - Volkswagen of Rockville"
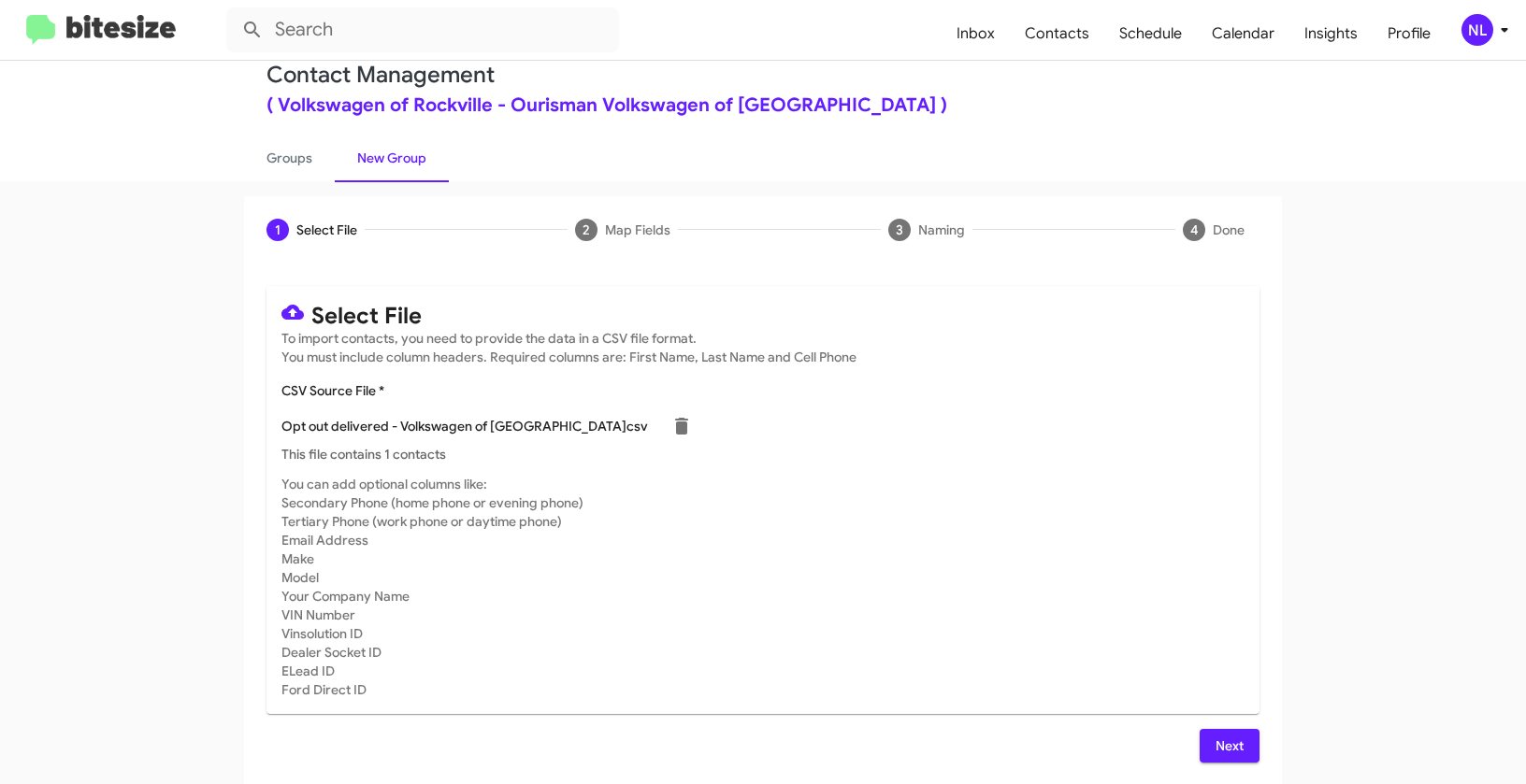
scroll to position [34, 0]
click at [1224, 751] on span "Next" at bounding box center [1230, 744] width 30 height 34
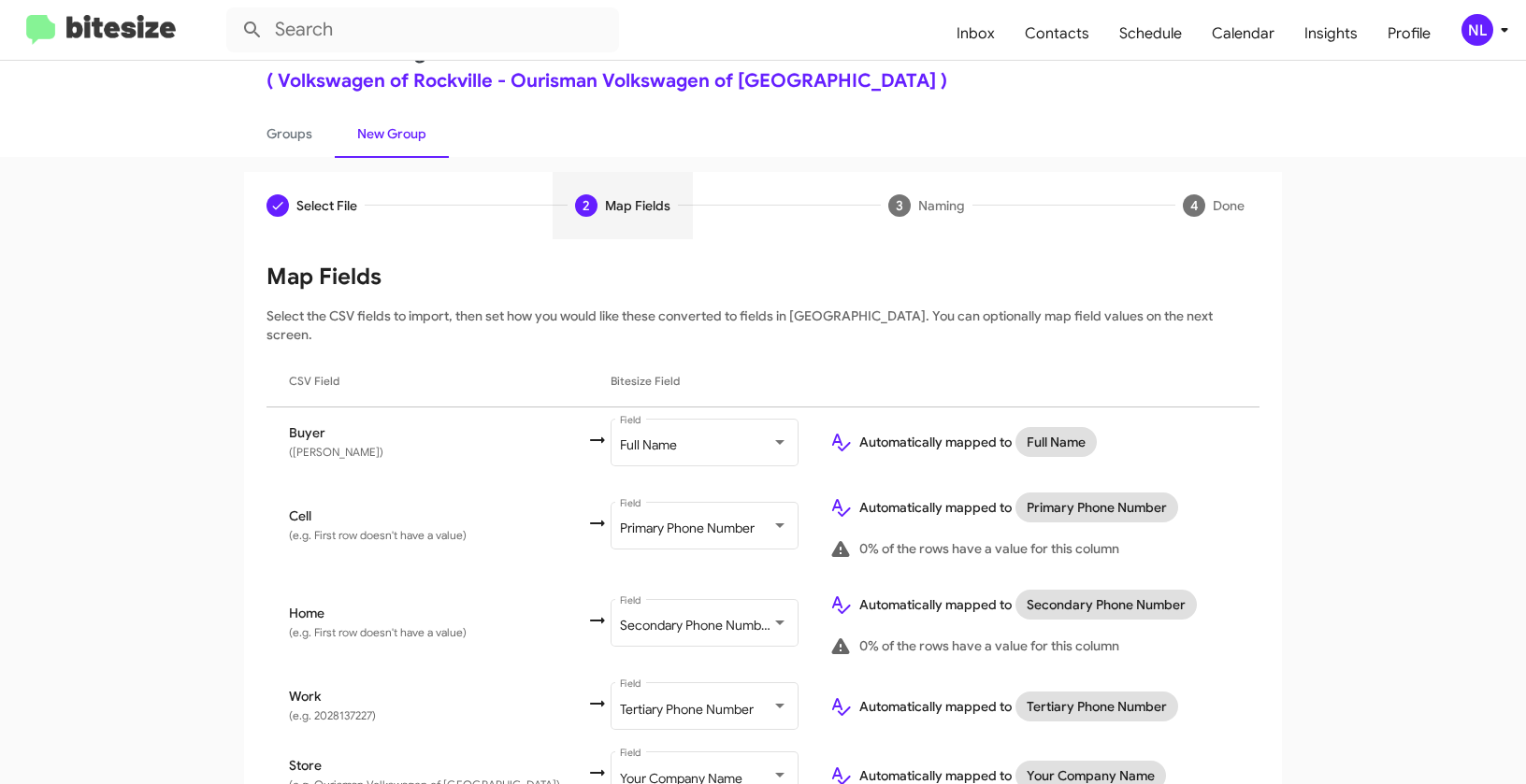
scroll to position [135, 0]
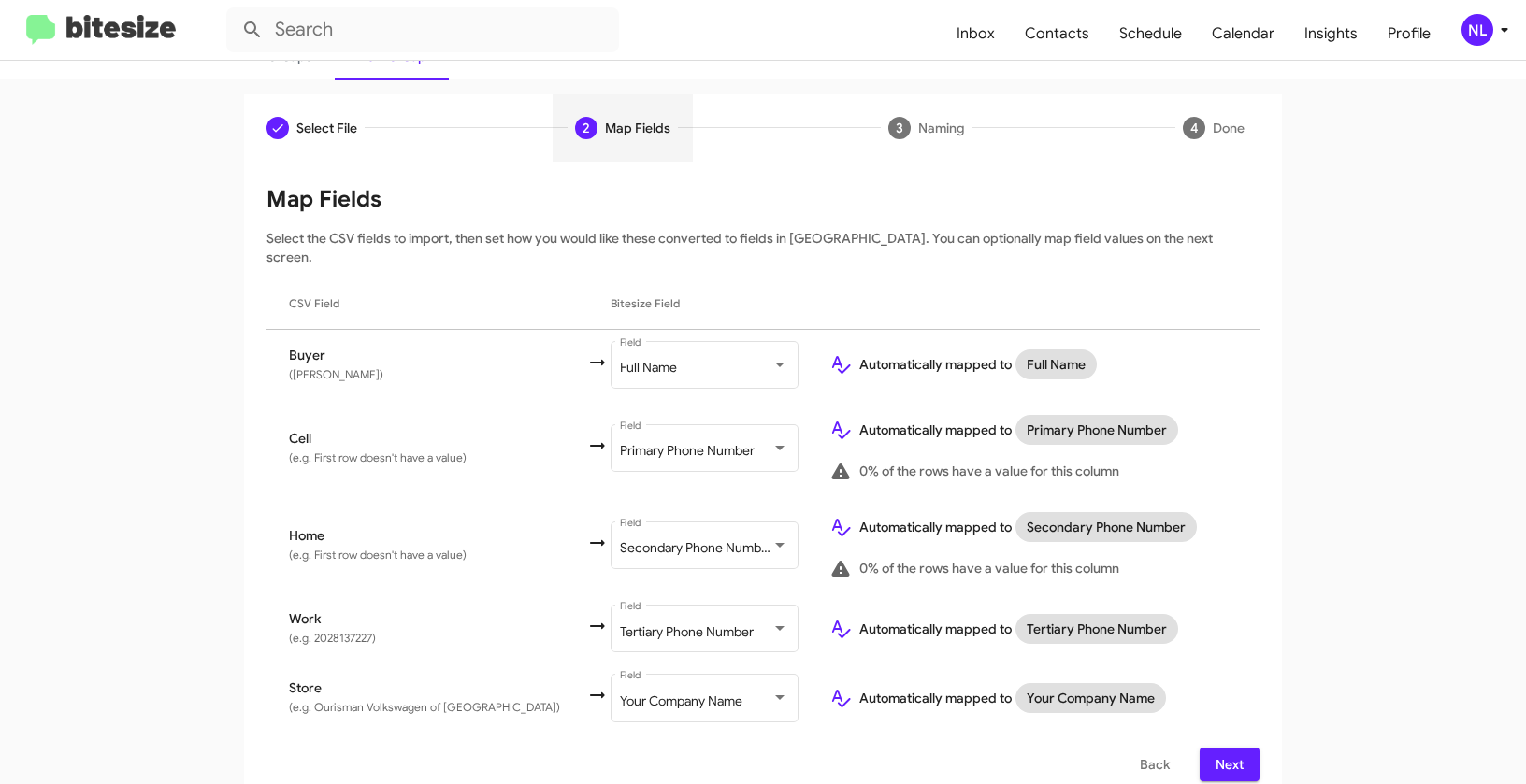
click at [1221, 748] on span "Next" at bounding box center [1230, 765] width 30 height 34
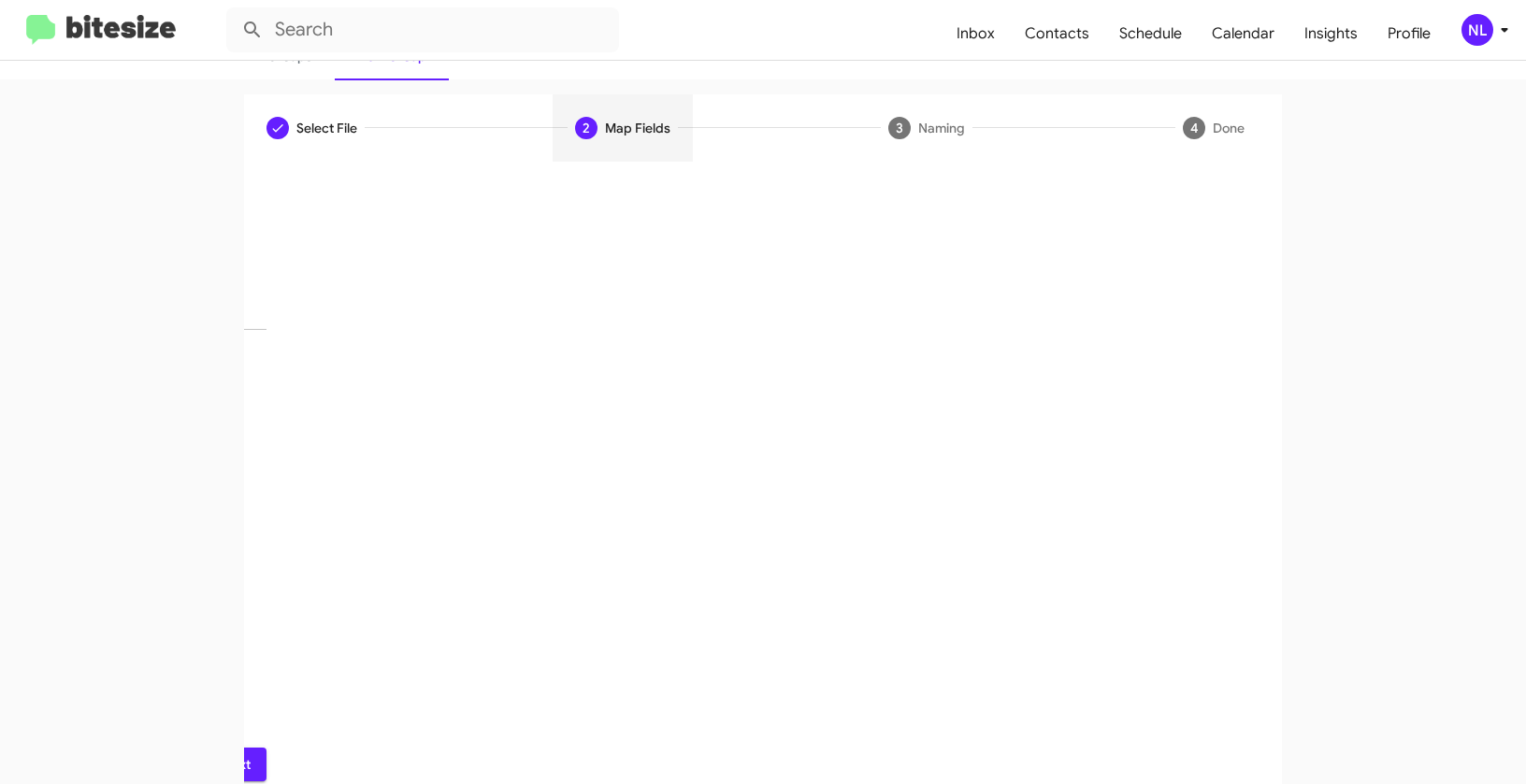
scroll to position [42, 0]
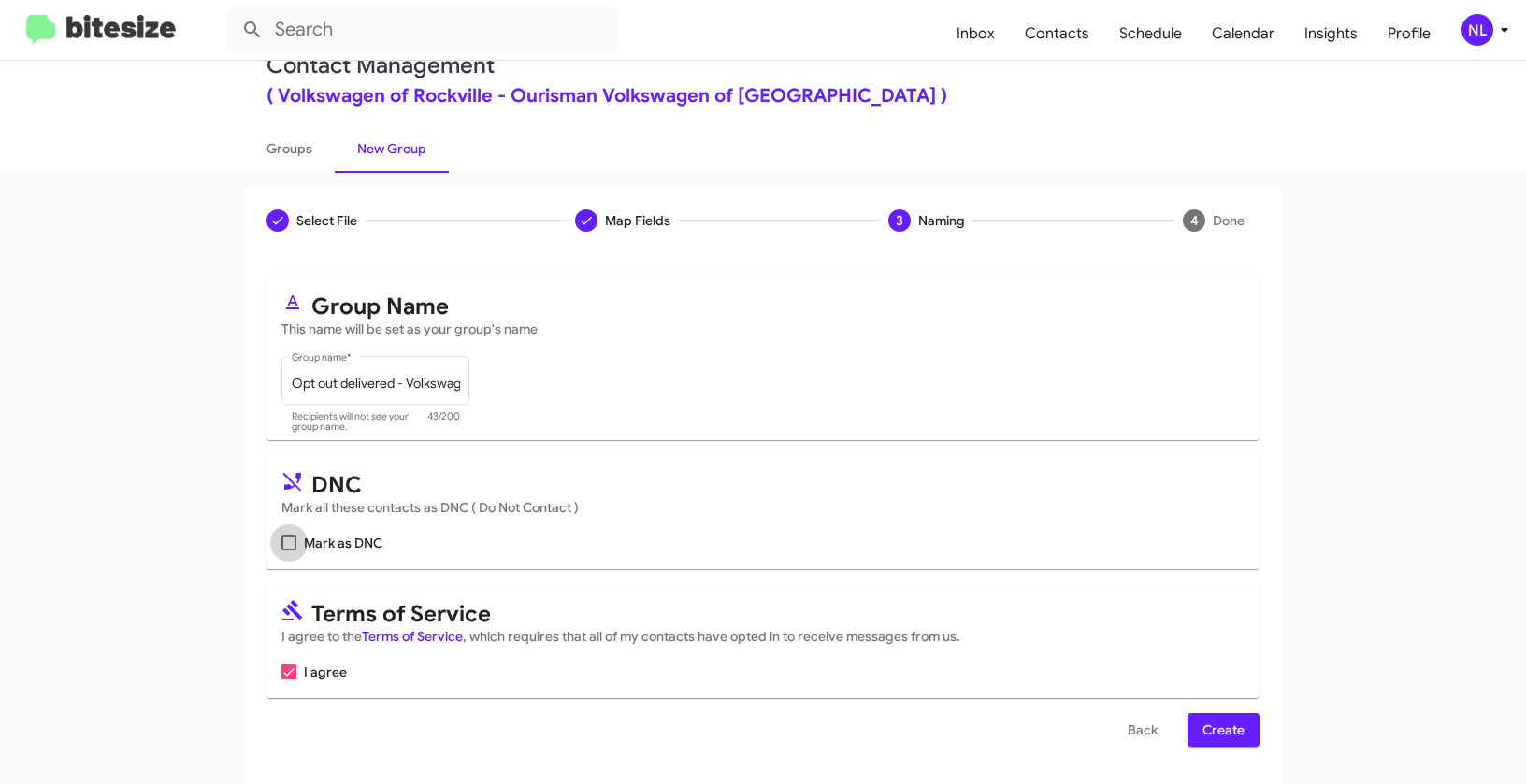
click at [285, 541] on span at bounding box center [289, 542] width 15 height 15
click at [288, 551] on input "Mark as DNC" at bounding box center [288, 551] width 1 height 1
checkbox input "true"
click at [1215, 737] on span "Create" at bounding box center [1223, 730] width 42 height 34
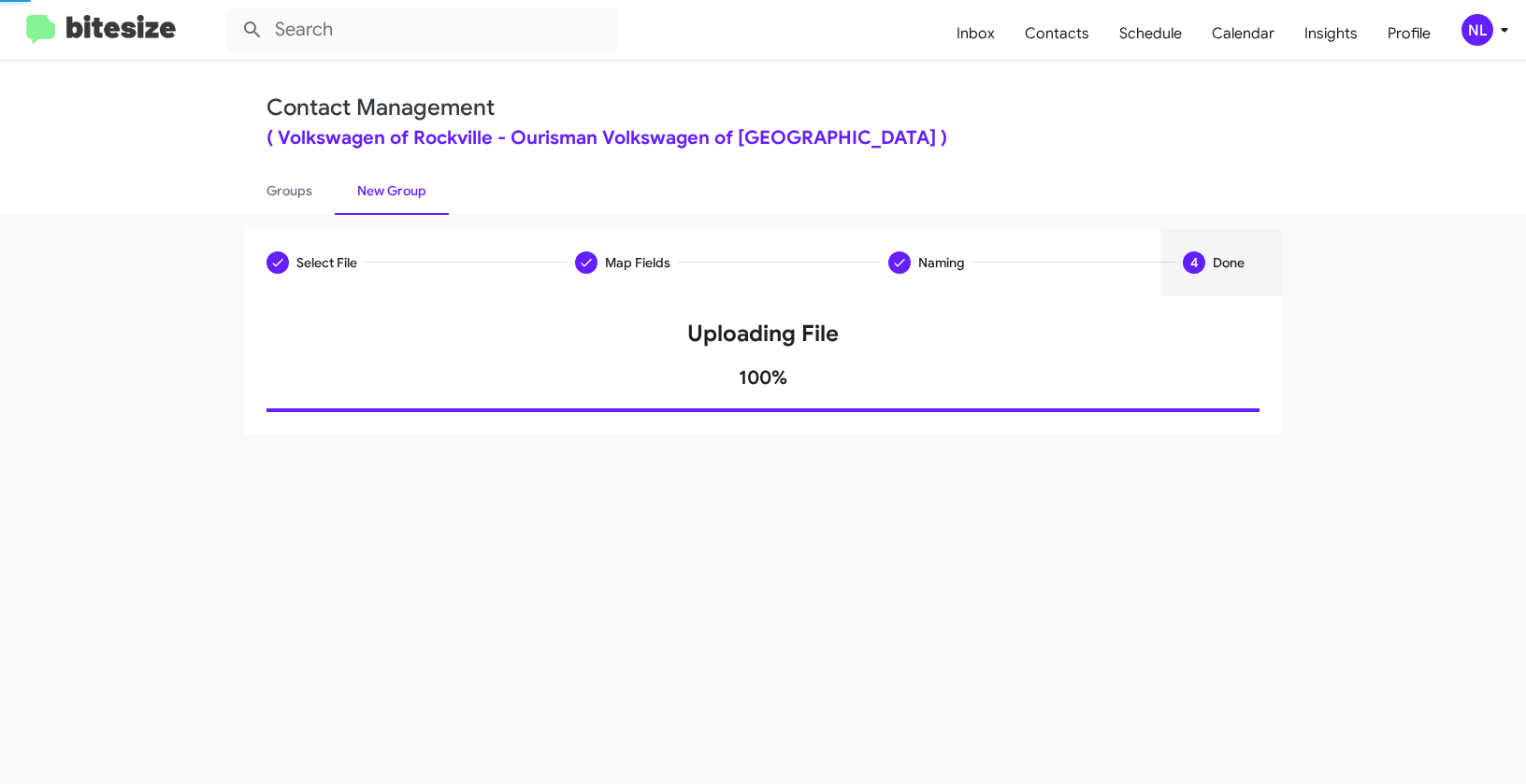
scroll to position [0, 0]
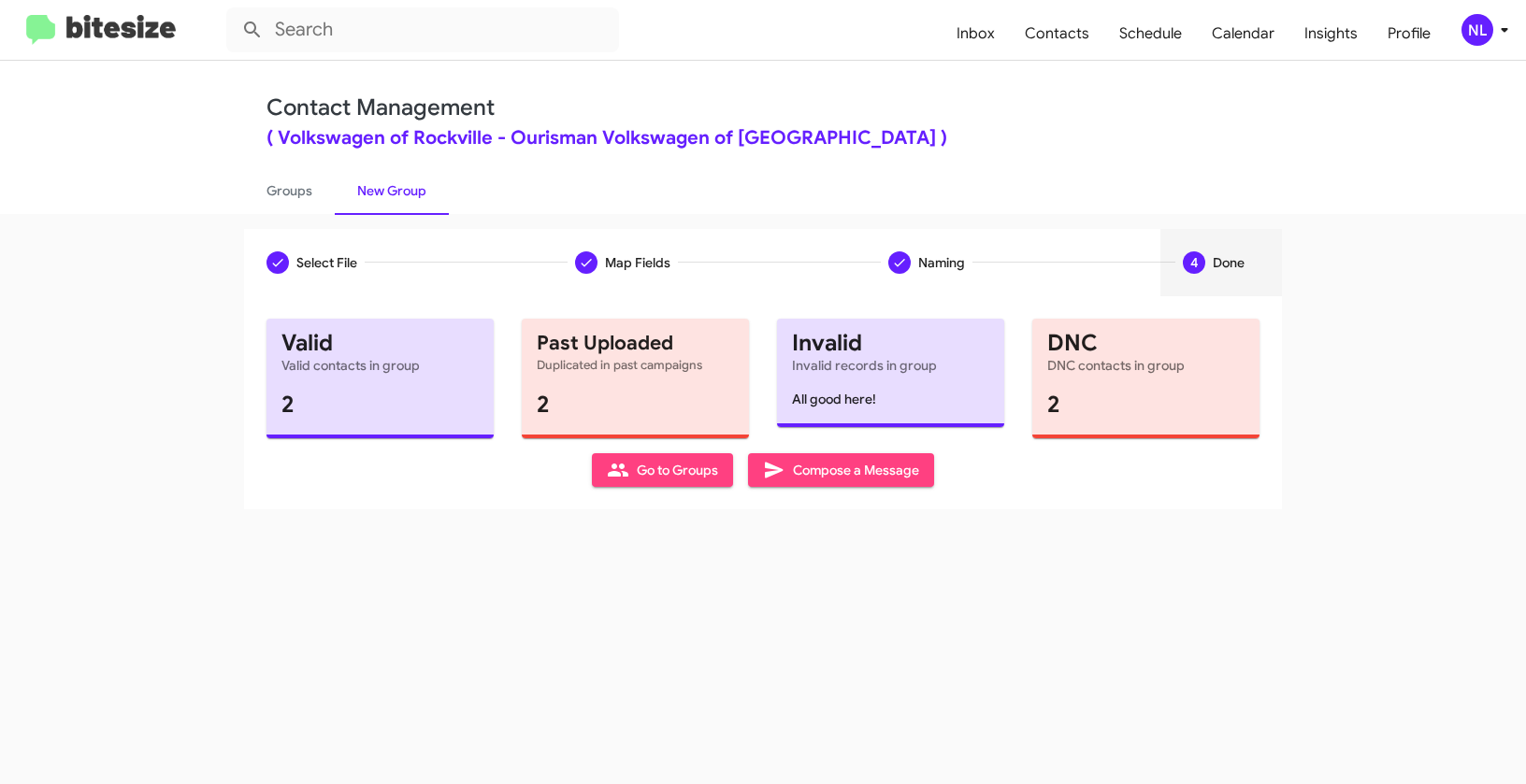
click at [661, 484] on span "Go to Groups" at bounding box center [662, 469] width 111 height 34
type input "in:groups"
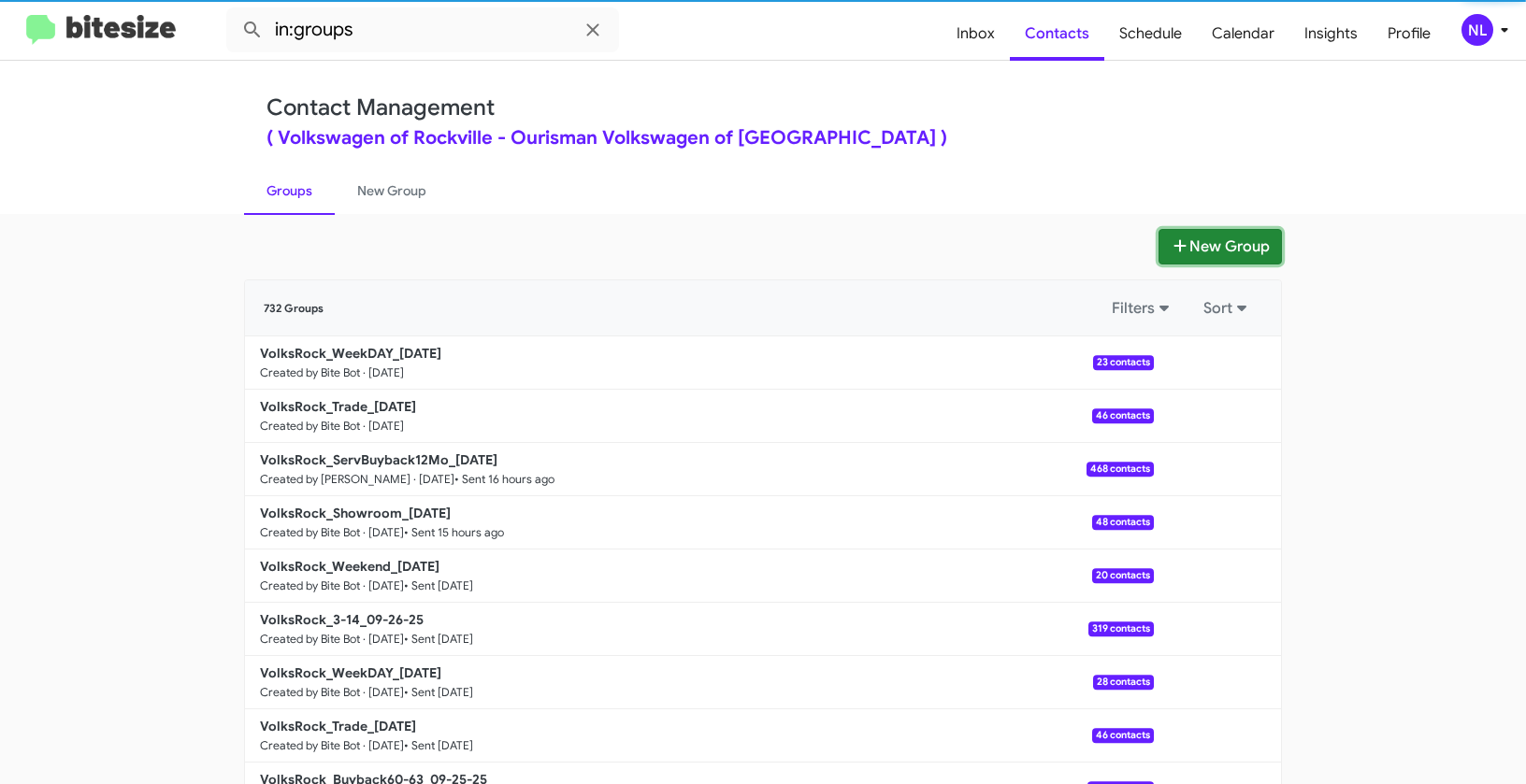
click at [1197, 249] on button "New Group" at bounding box center [1220, 247] width 123 height 36
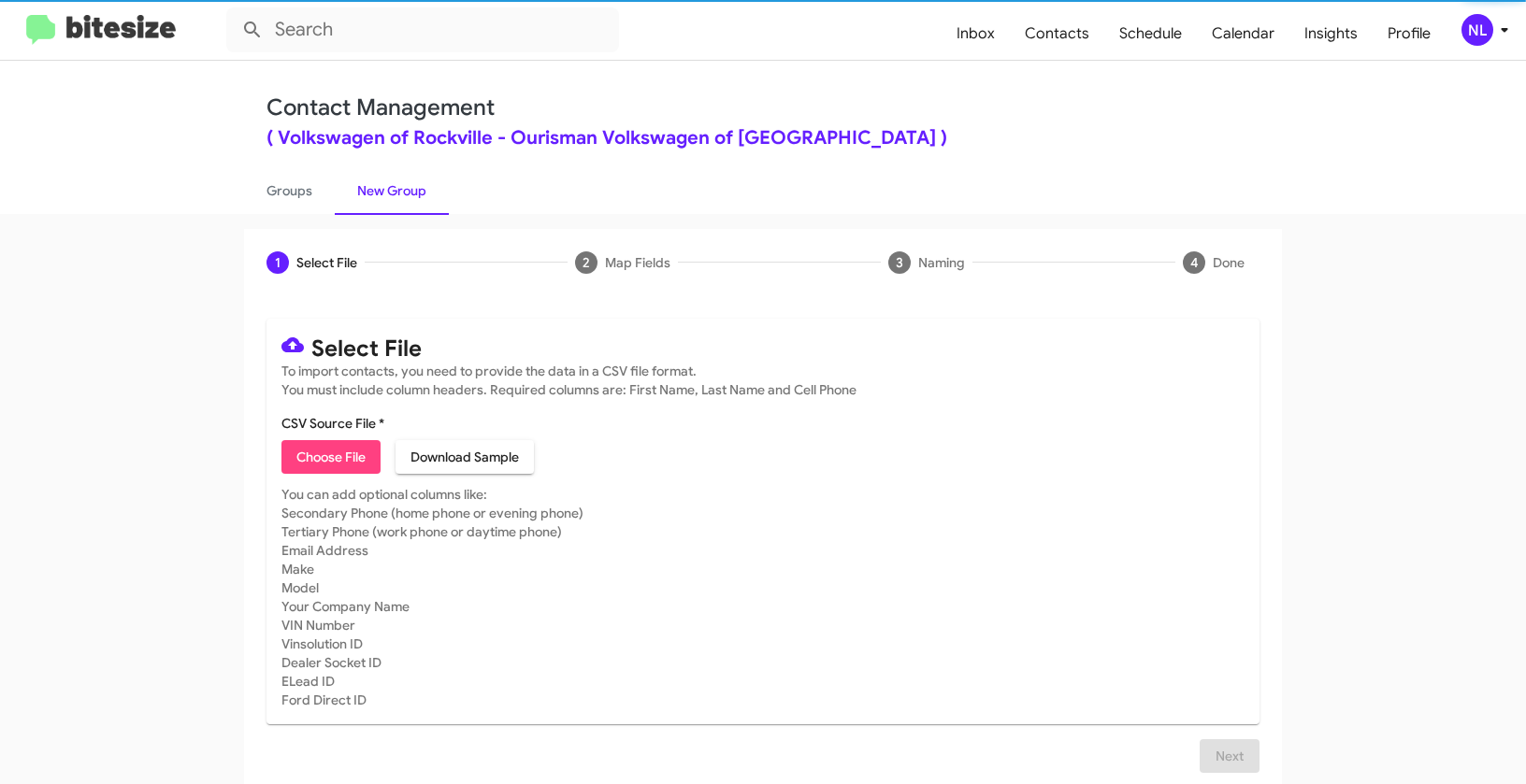
click at [310, 459] on span "Choose File" at bounding box center [330, 457] width 69 height 34
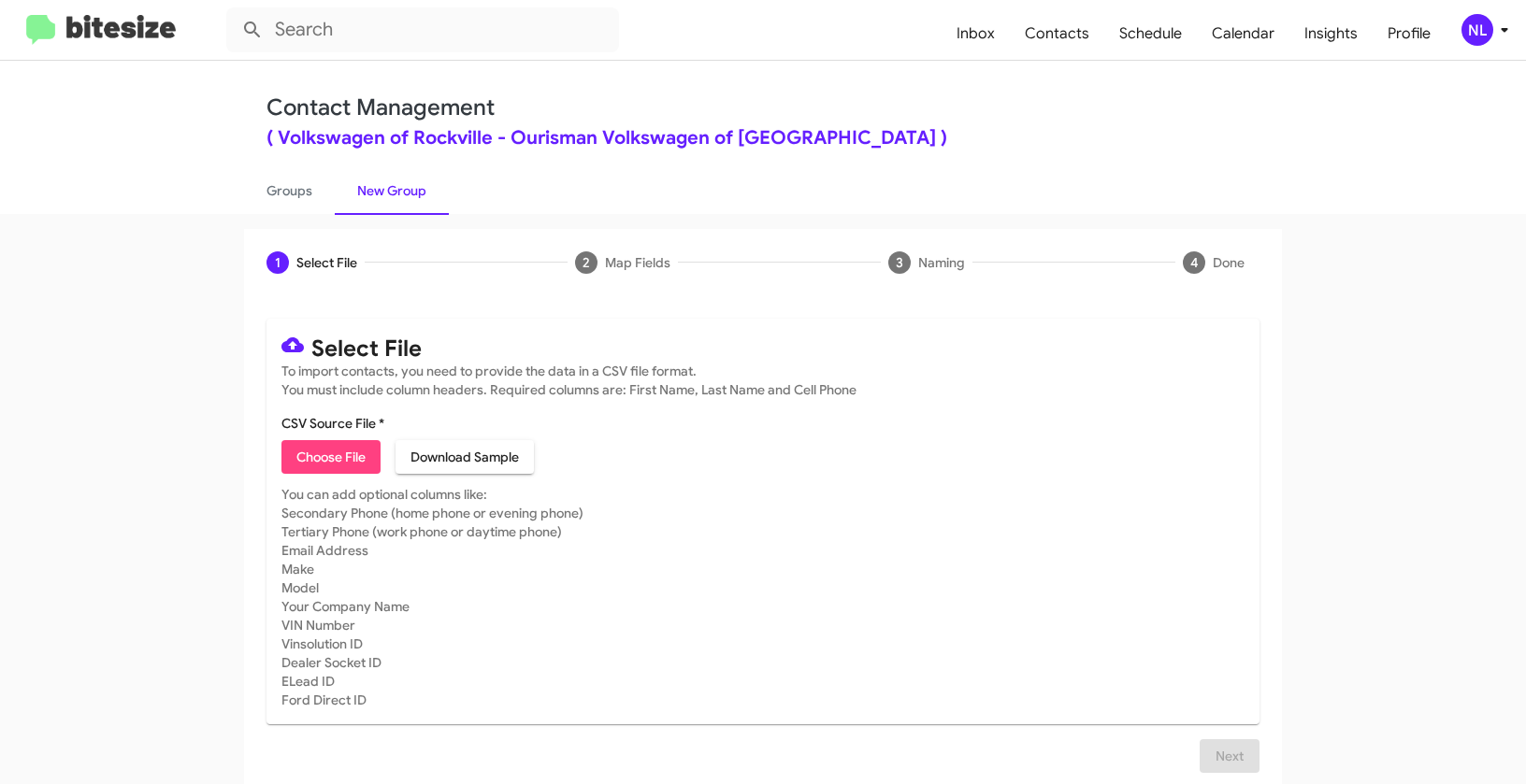
type input "VolksRock_16-90_10-02-25"
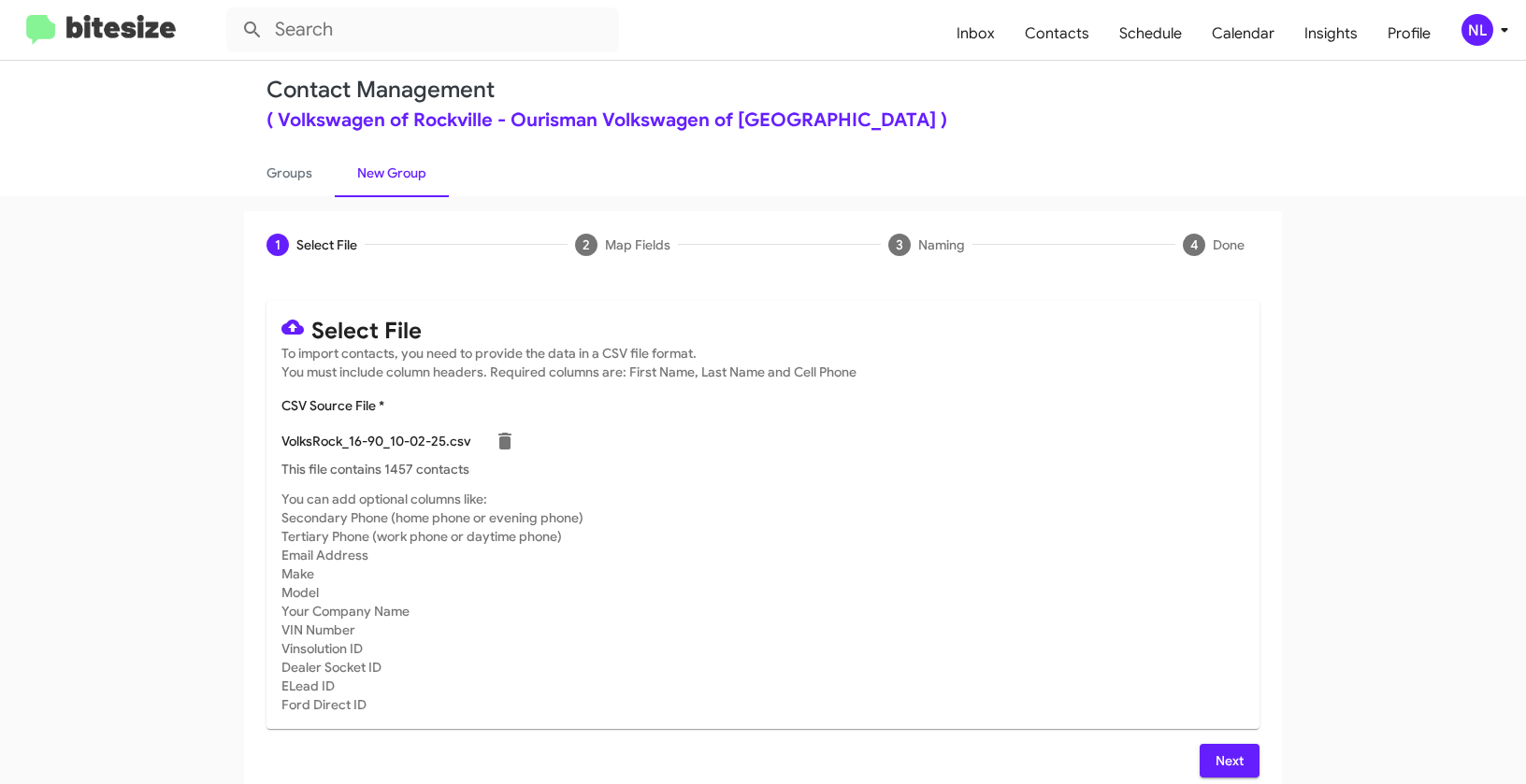
scroll to position [34, 0]
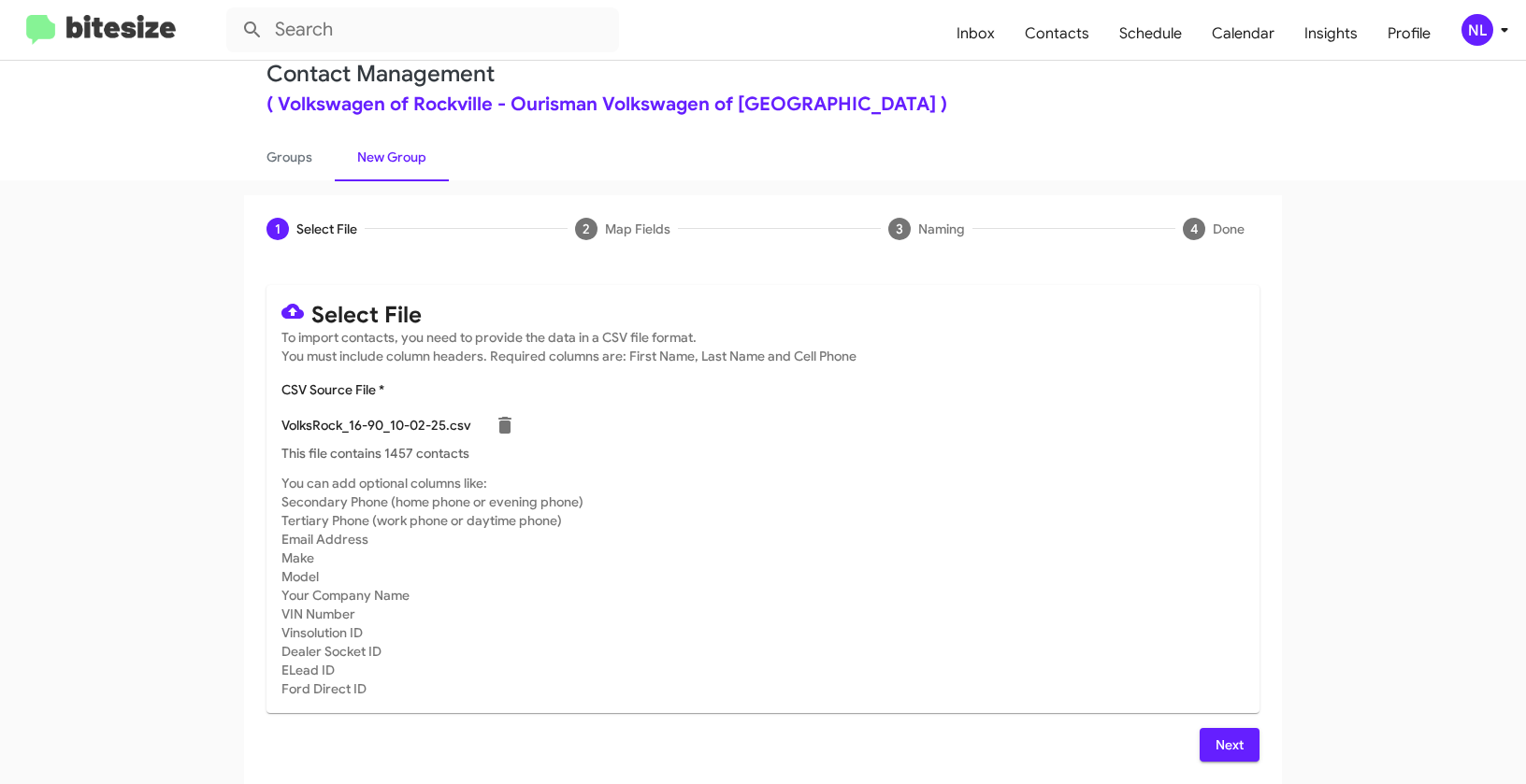
click at [1223, 739] on span "Next" at bounding box center [1230, 744] width 30 height 34
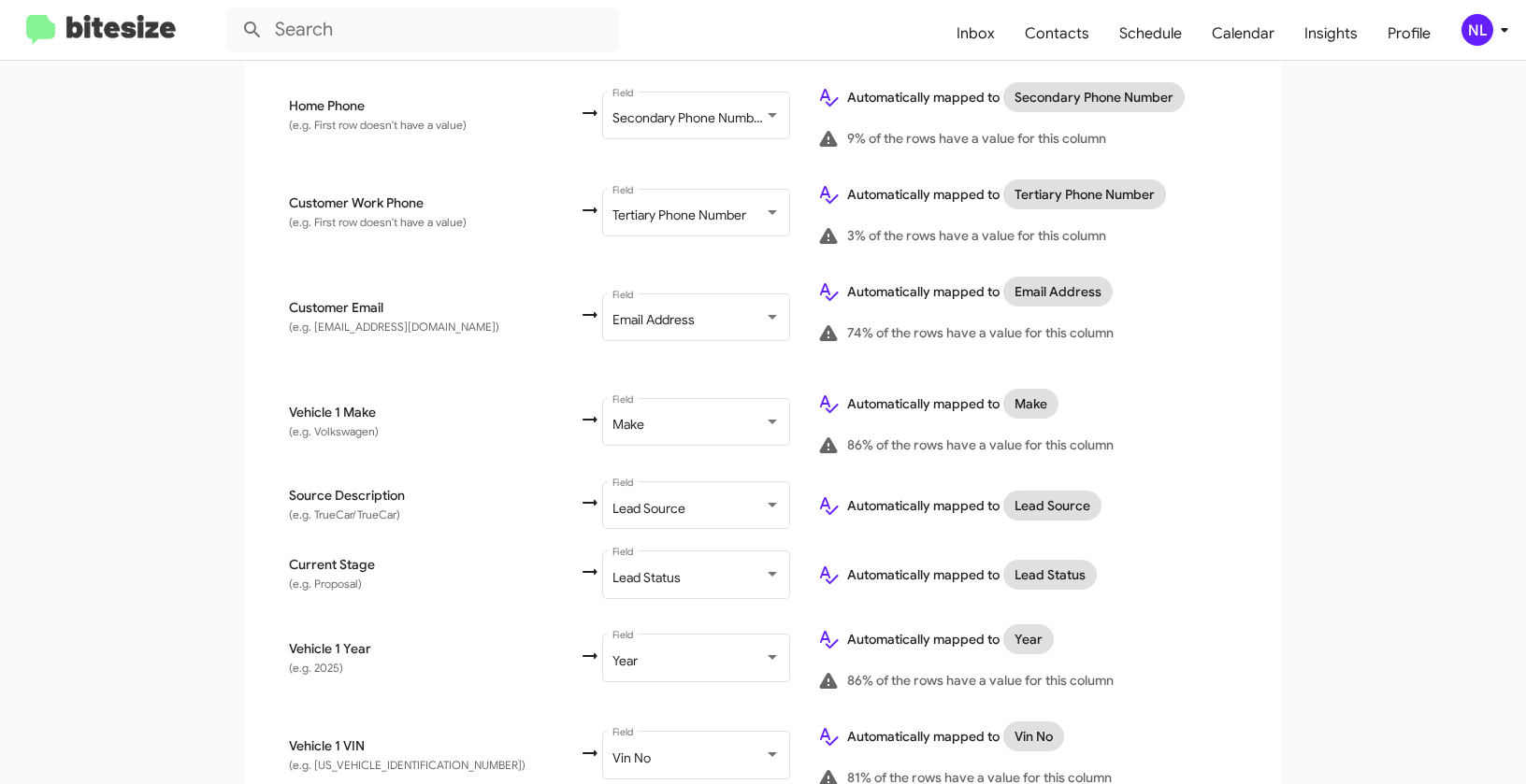
scroll to position [998, 0]
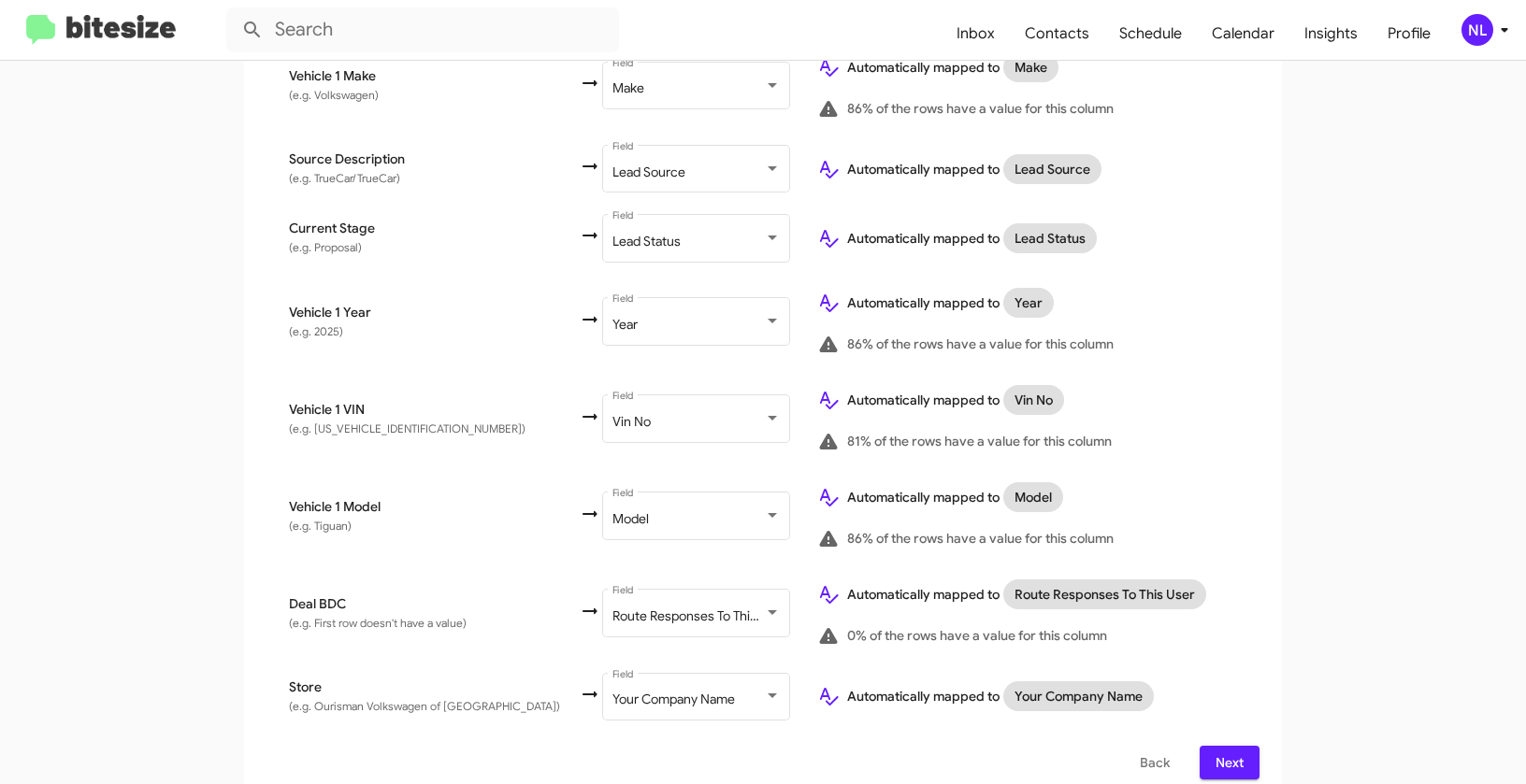
click at [1233, 748] on span "Next" at bounding box center [1230, 763] width 30 height 34
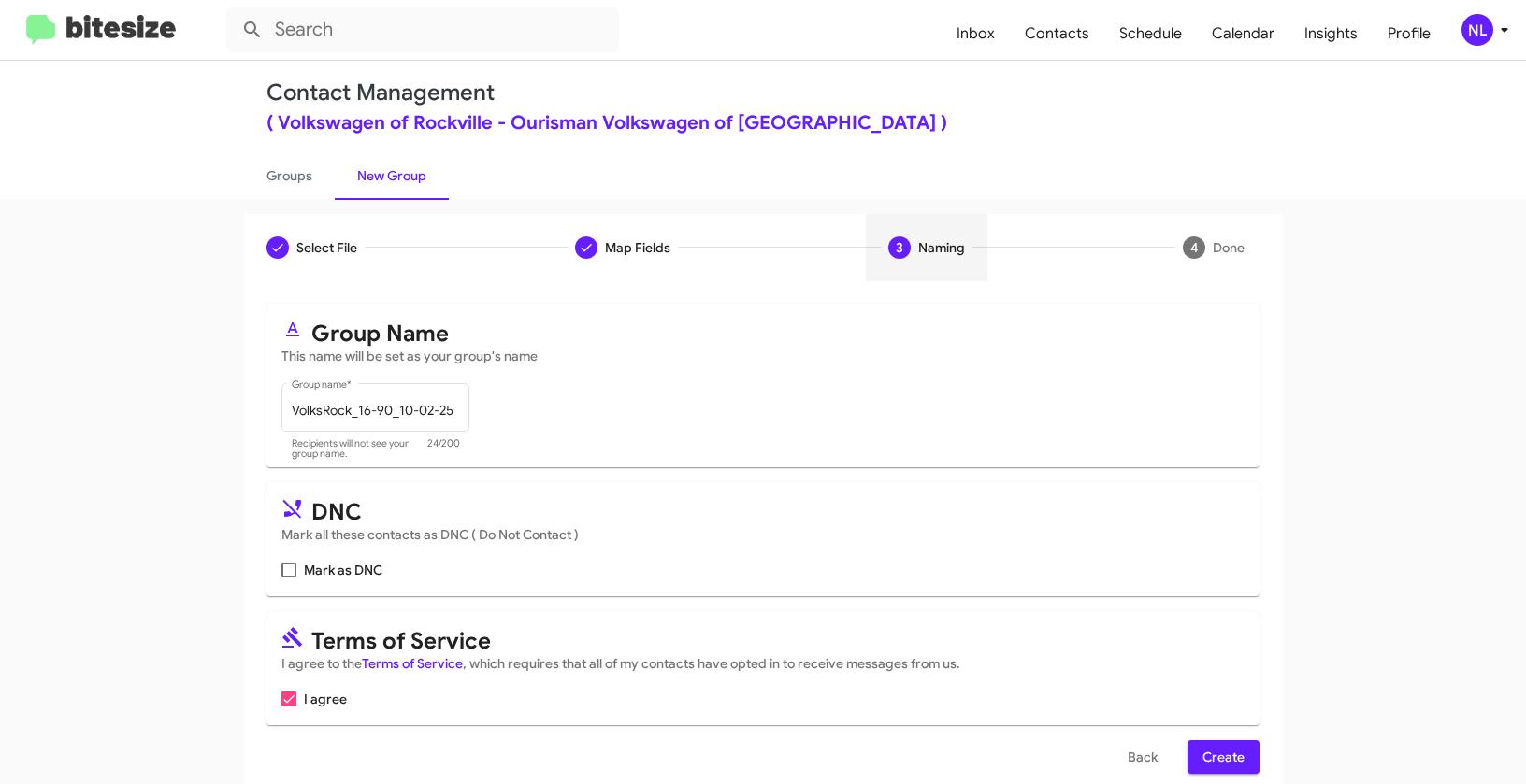
scroll to position [42, 0]
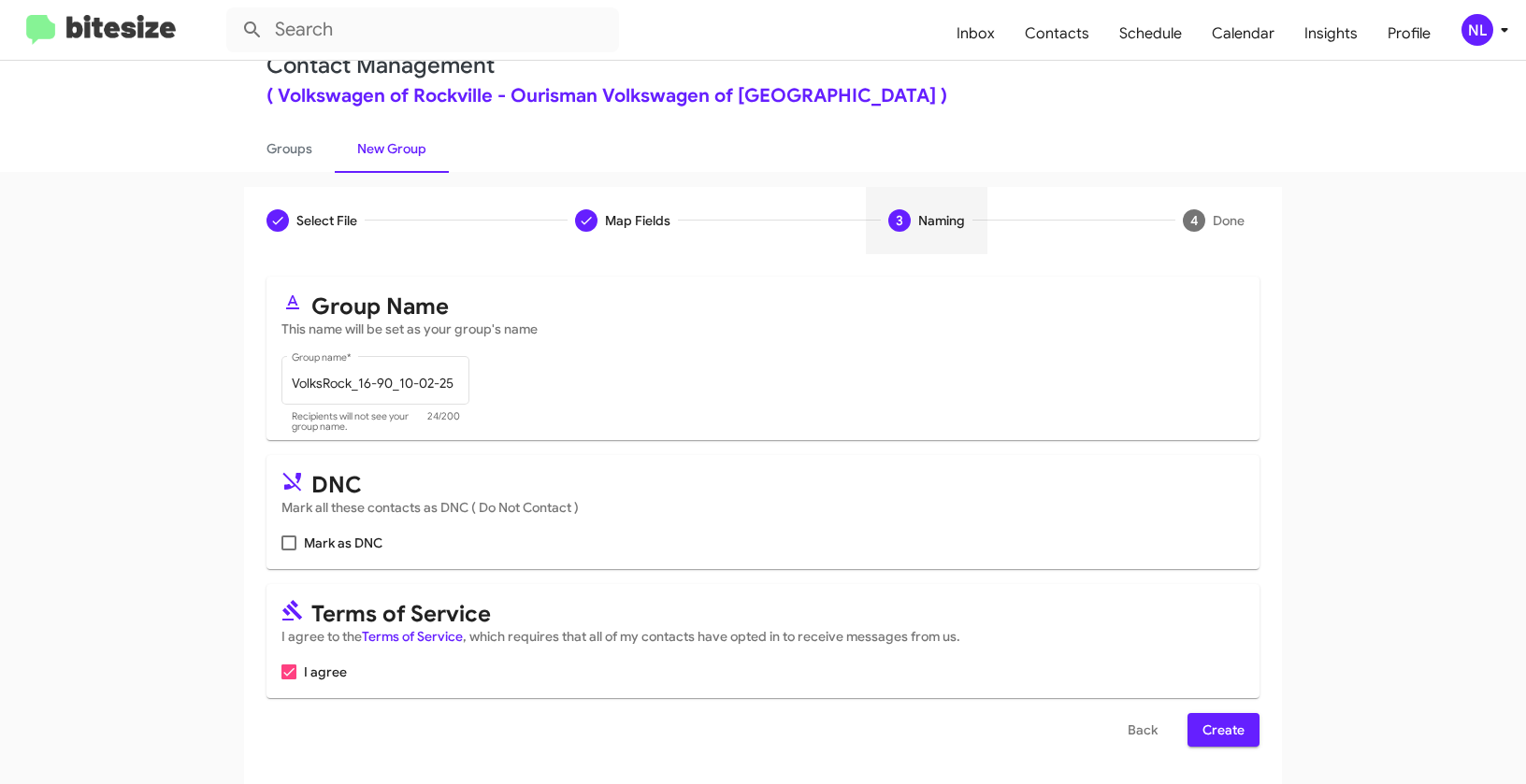
click at [1224, 725] on span "Create" at bounding box center [1223, 730] width 42 height 34
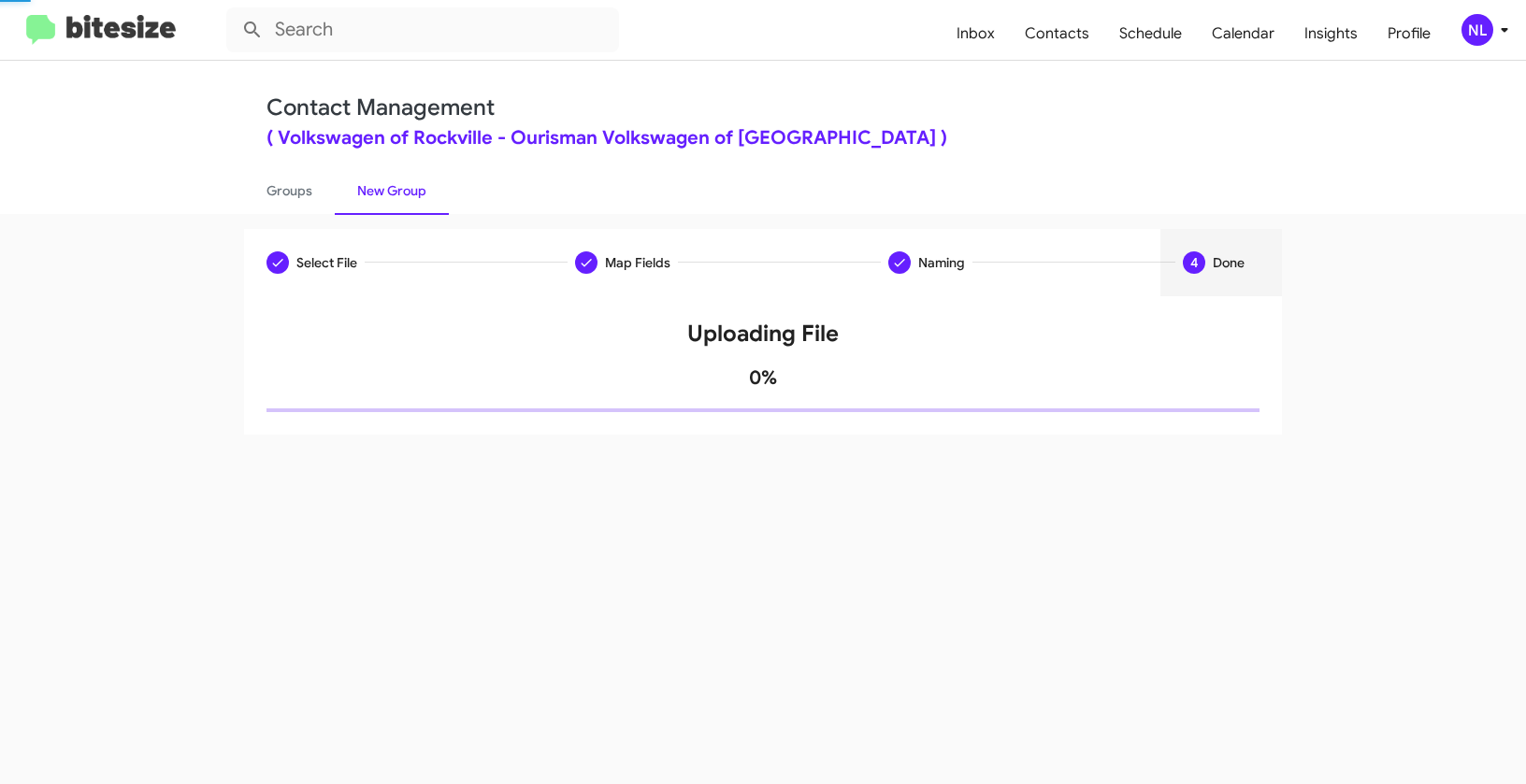
scroll to position [0, 0]
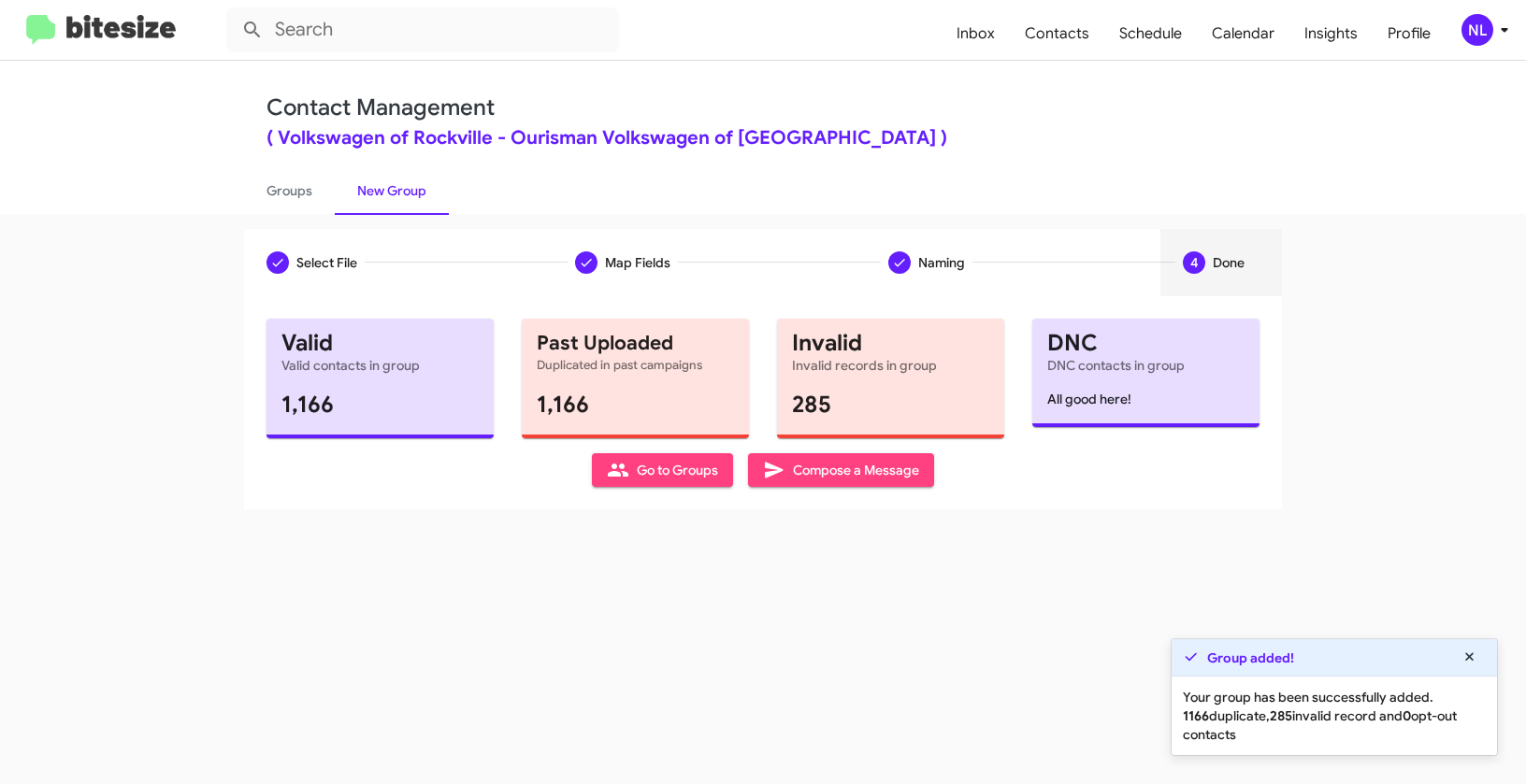
click at [657, 471] on span "Go to Groups" at bounding box center [662, 469] width 111 height 34
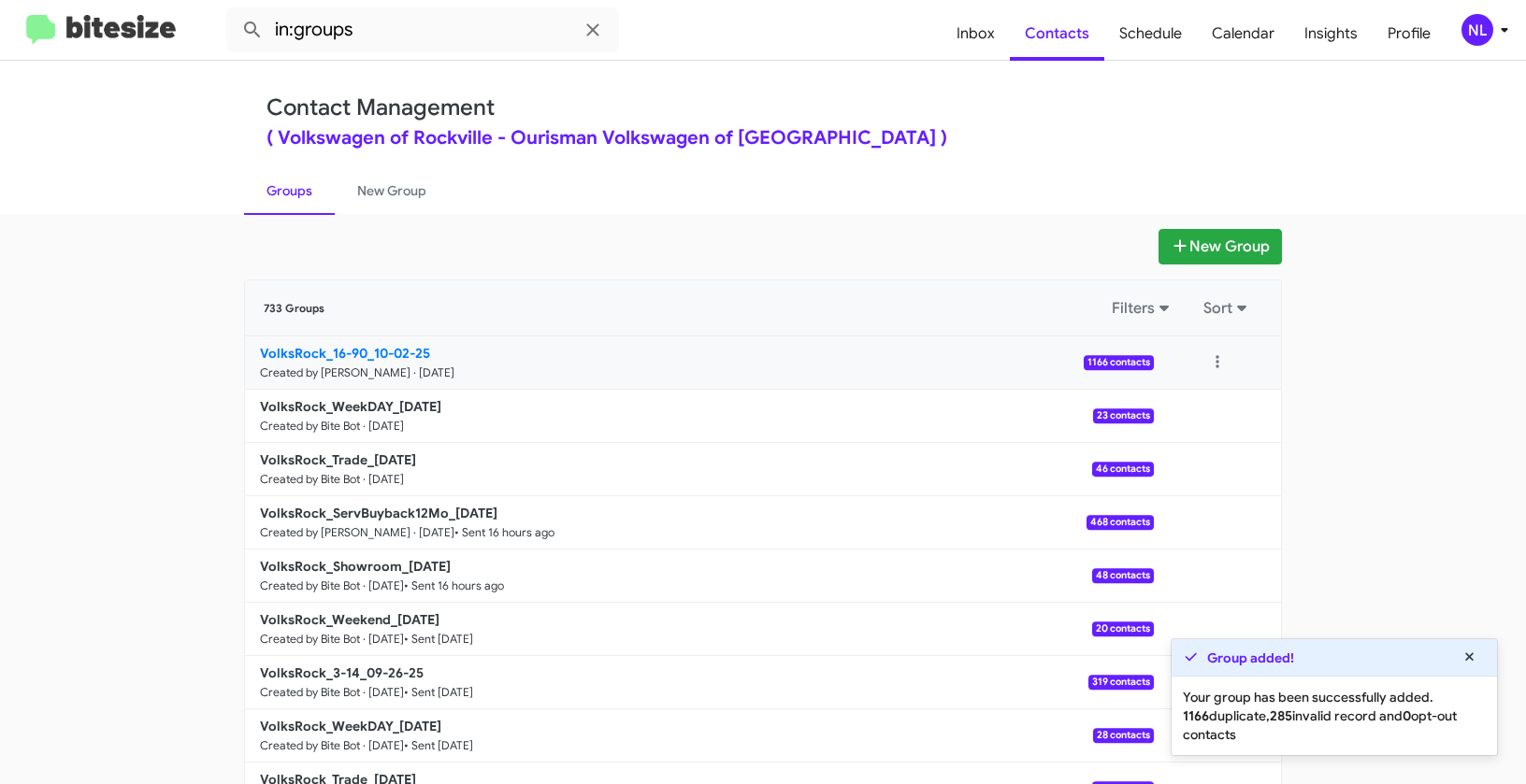
drag, startPoint x: 168, startPoint y: 337, endPoint x: 363, endPoint y: 347, distance: 195.3
click at [363, 347] on app-groups "New Group 733 Groups Filters Sort VolksRock_16-90_10-02-25 Created by Nen Limba…" at bounding box center [763, 574] width 1526 height 690
copy div "Filters Sort VolksRock_16-90"
click at [412, 40] on input "in:groups" at bounding box center [423, 30] width 393 height 45
paste input "VolksRock_16-90"
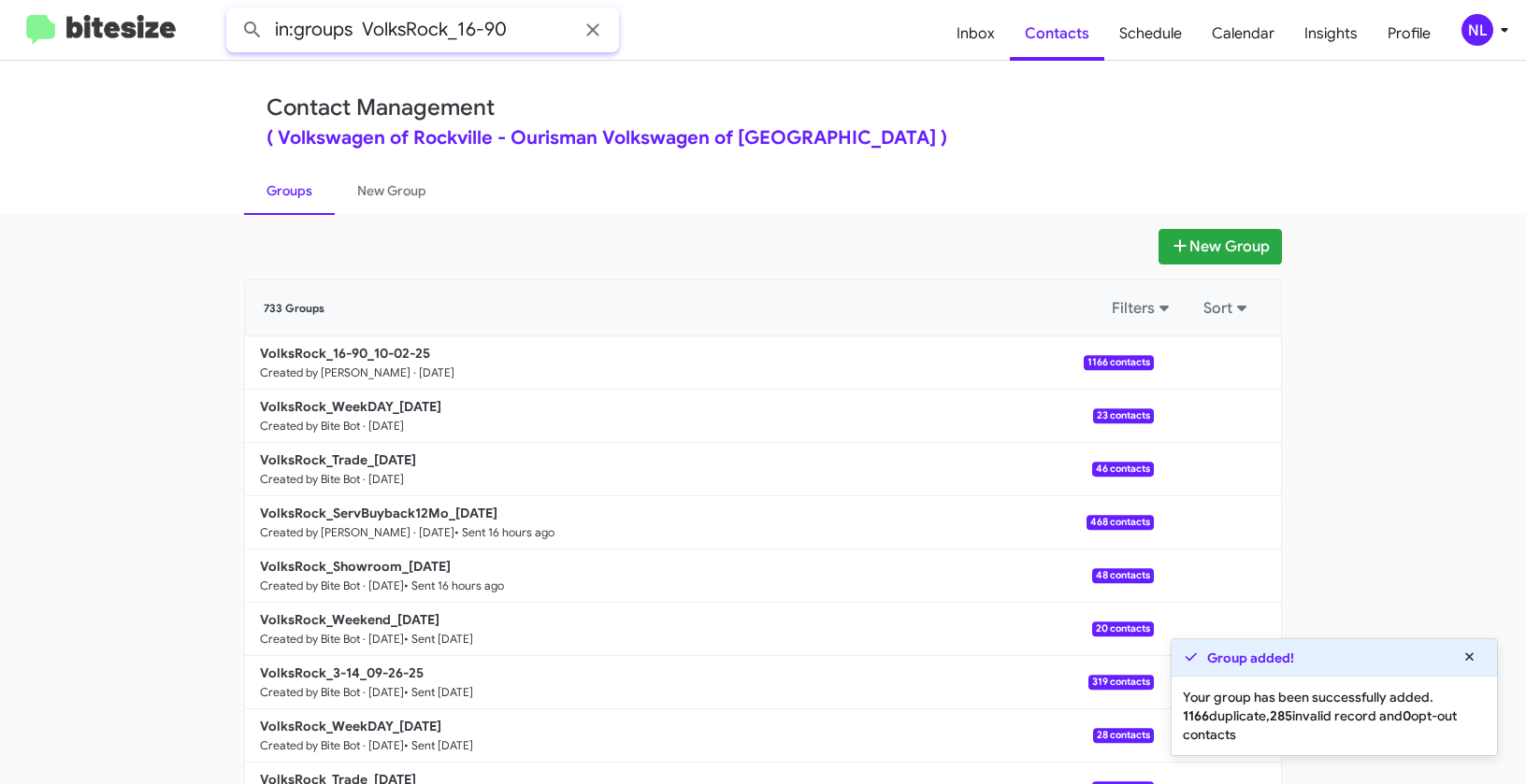
type input "in:groups VolksRock_16-90"
click at [233, 12] on button at bounding box center [252, 30] width 38 height 38
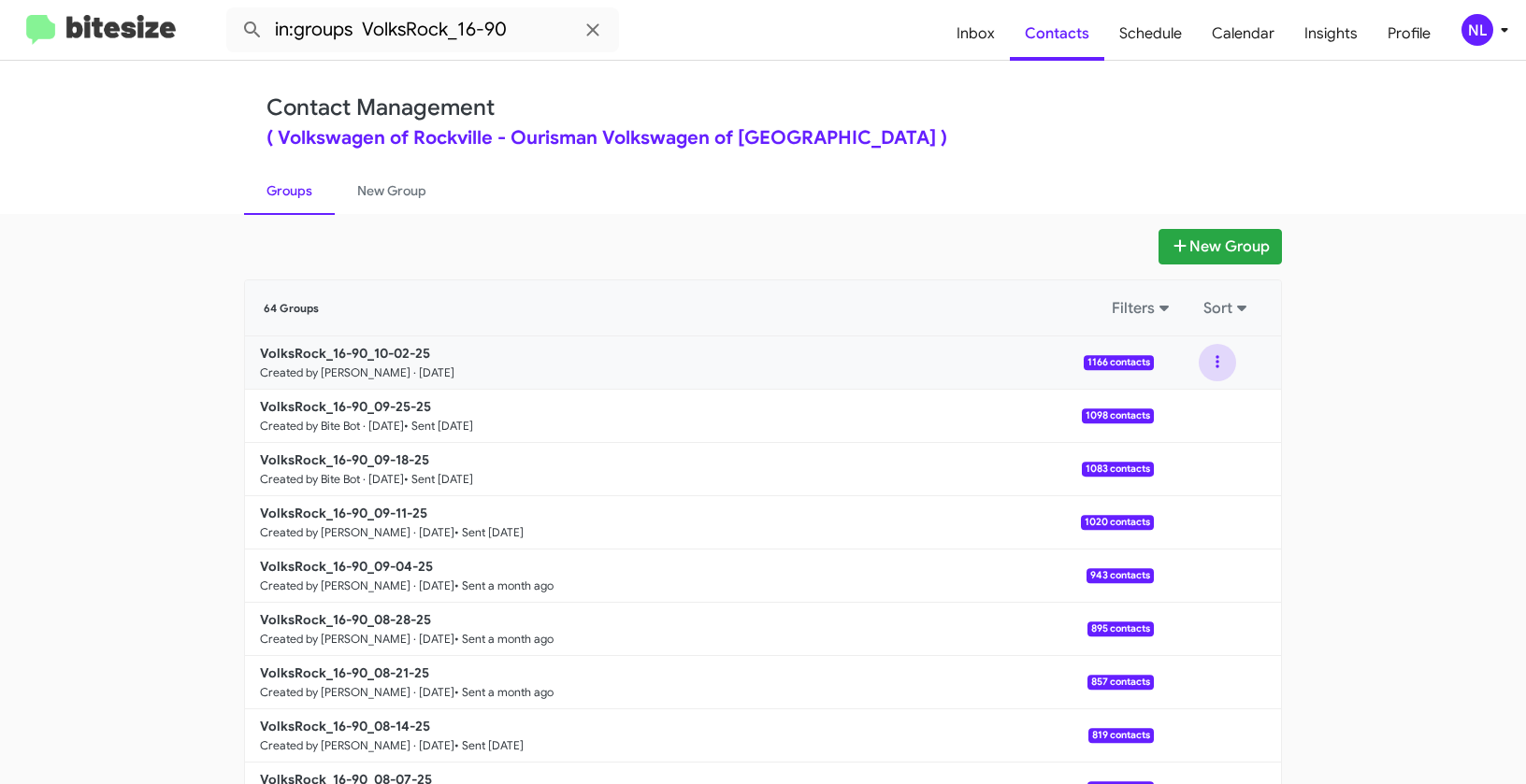
click at [1202, 360] on button at bounding box center [1217, 362] width 38 height 38
click at [1210, 407] on button "View contacts" at bounding box center [1161, 413] width 150 height 45
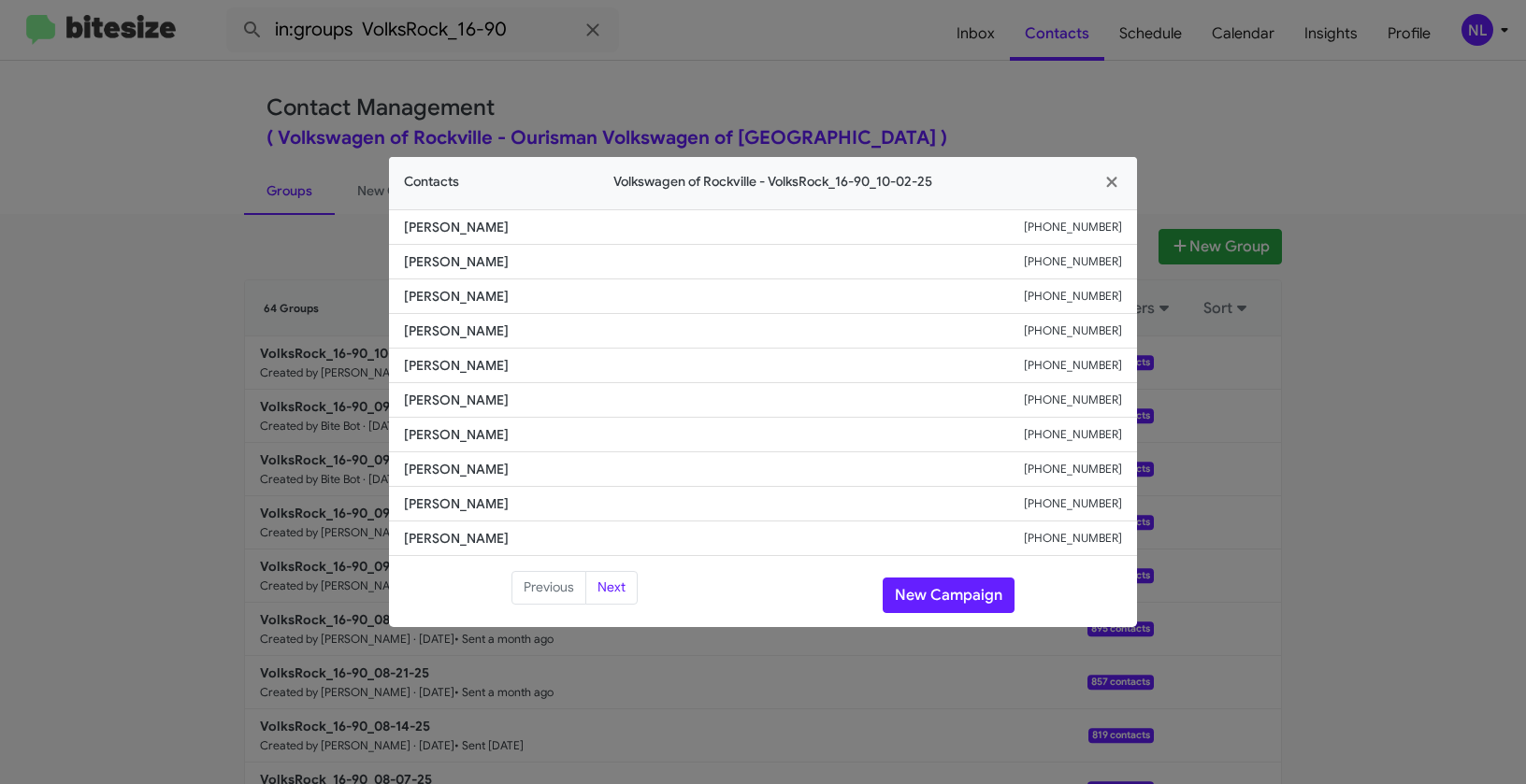
drag, startPoint x: 404, startPoint y: 330, endPoint x: 582, endPoint y: 341, distance: 178.3
click at [582, 341] on span "Milenko Bogajcevic" at bounding box center [714, 330] width 620 height 18
copy span "Milenko Bogajcevic"
click at [972, 588] on button "New Campaign" at bounding box center [949, 595] width 132 height 36
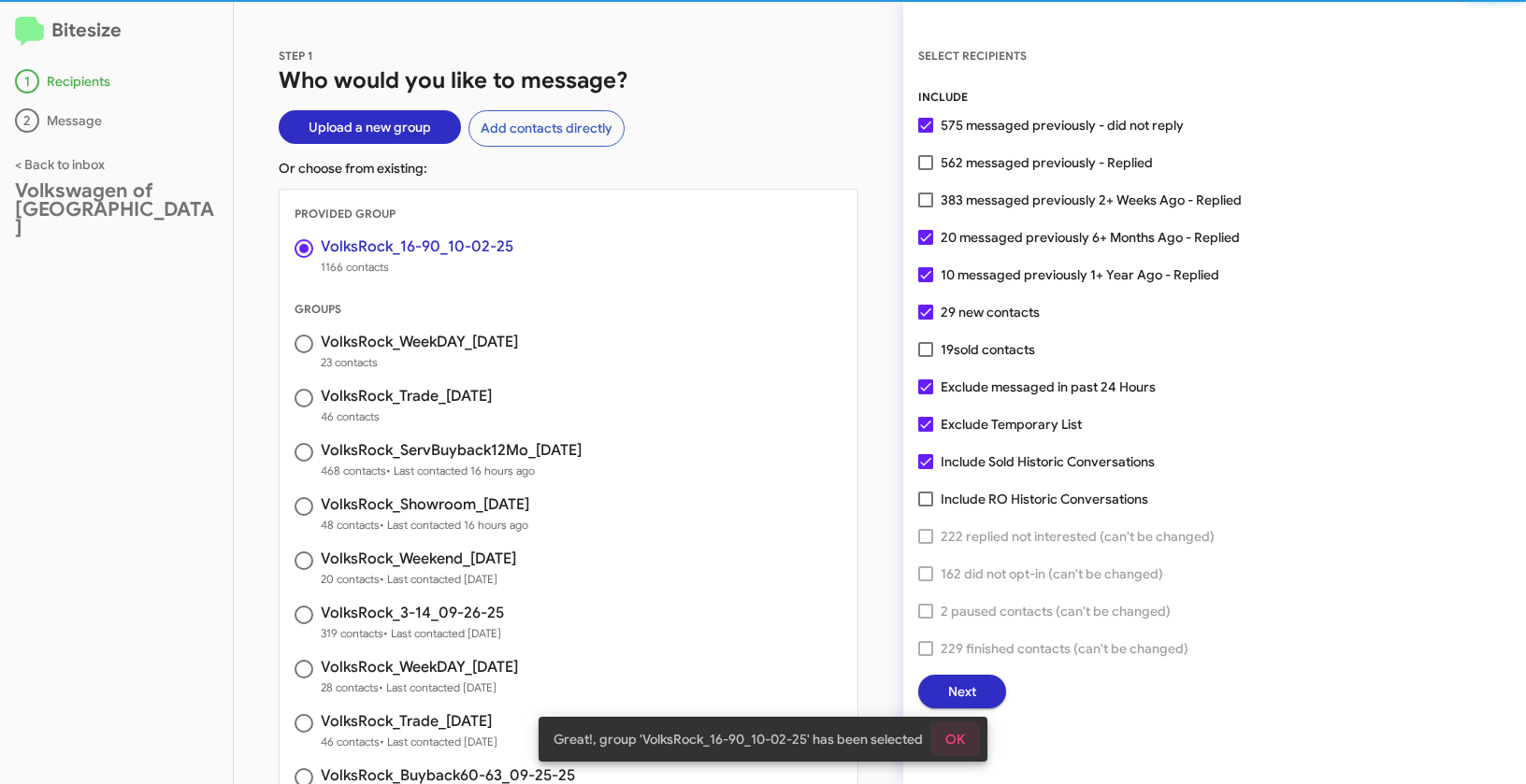
click at [961, 734] on span "OK" at bounding box center [955, 739] width 19 height 34
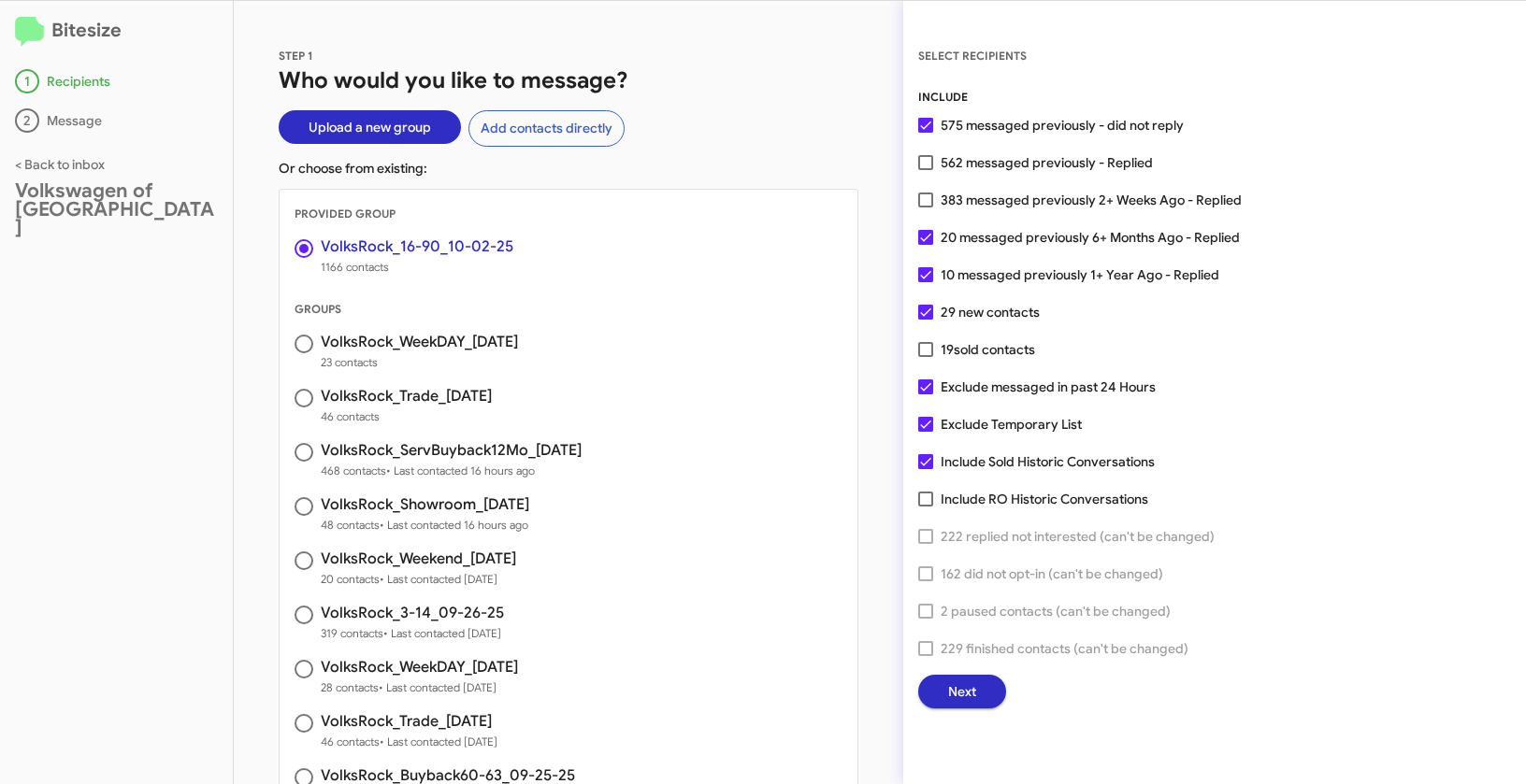
click at [966, 688] on span "Next" at bounding box center [961, 691] width 28 height 34
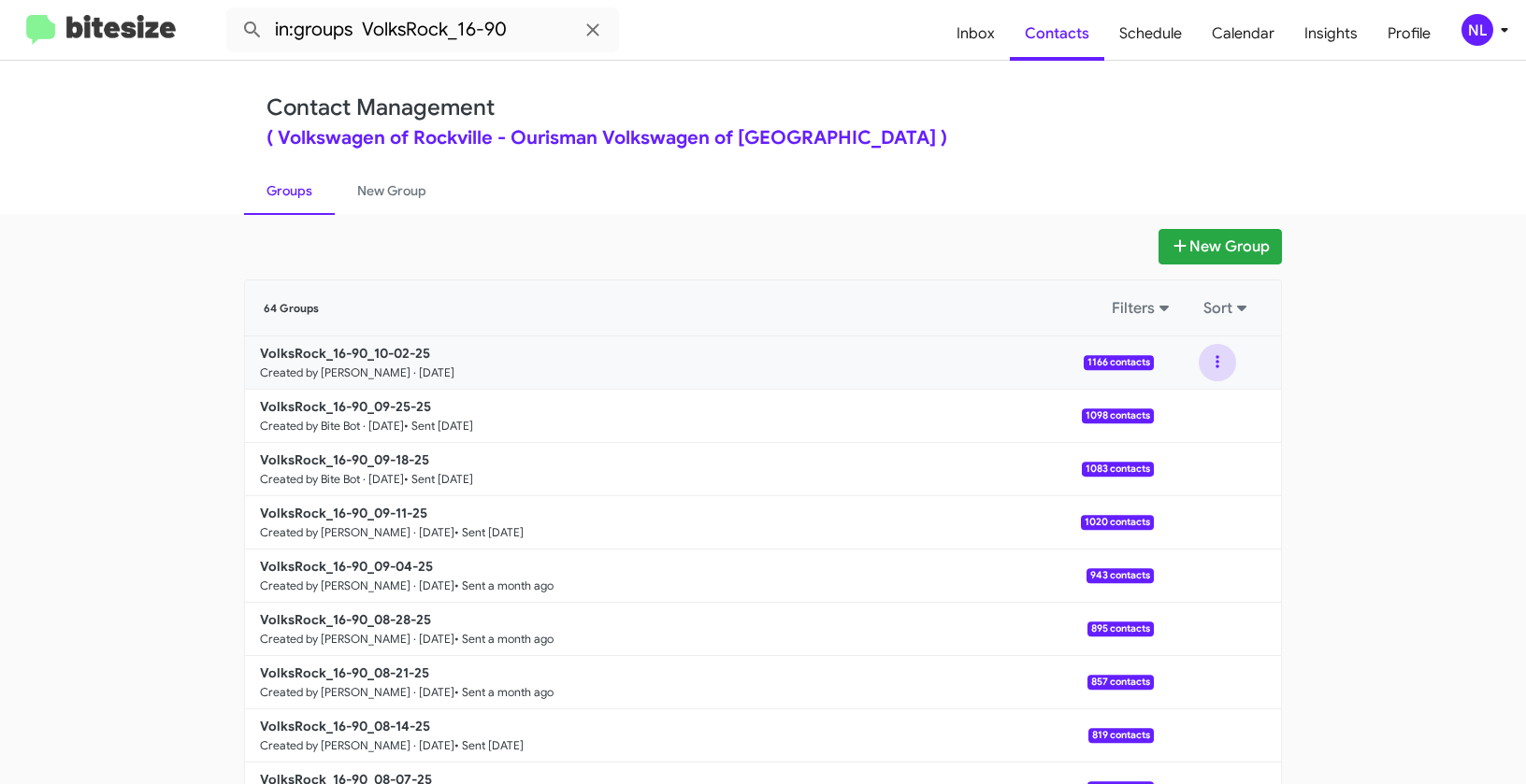
click at [1199, 363] on button at bounding box center [1217, 362] width 38 height 38
click at [1192, 423] on button "View contacts" at bounding box center [1161, 413] width 150 height 45
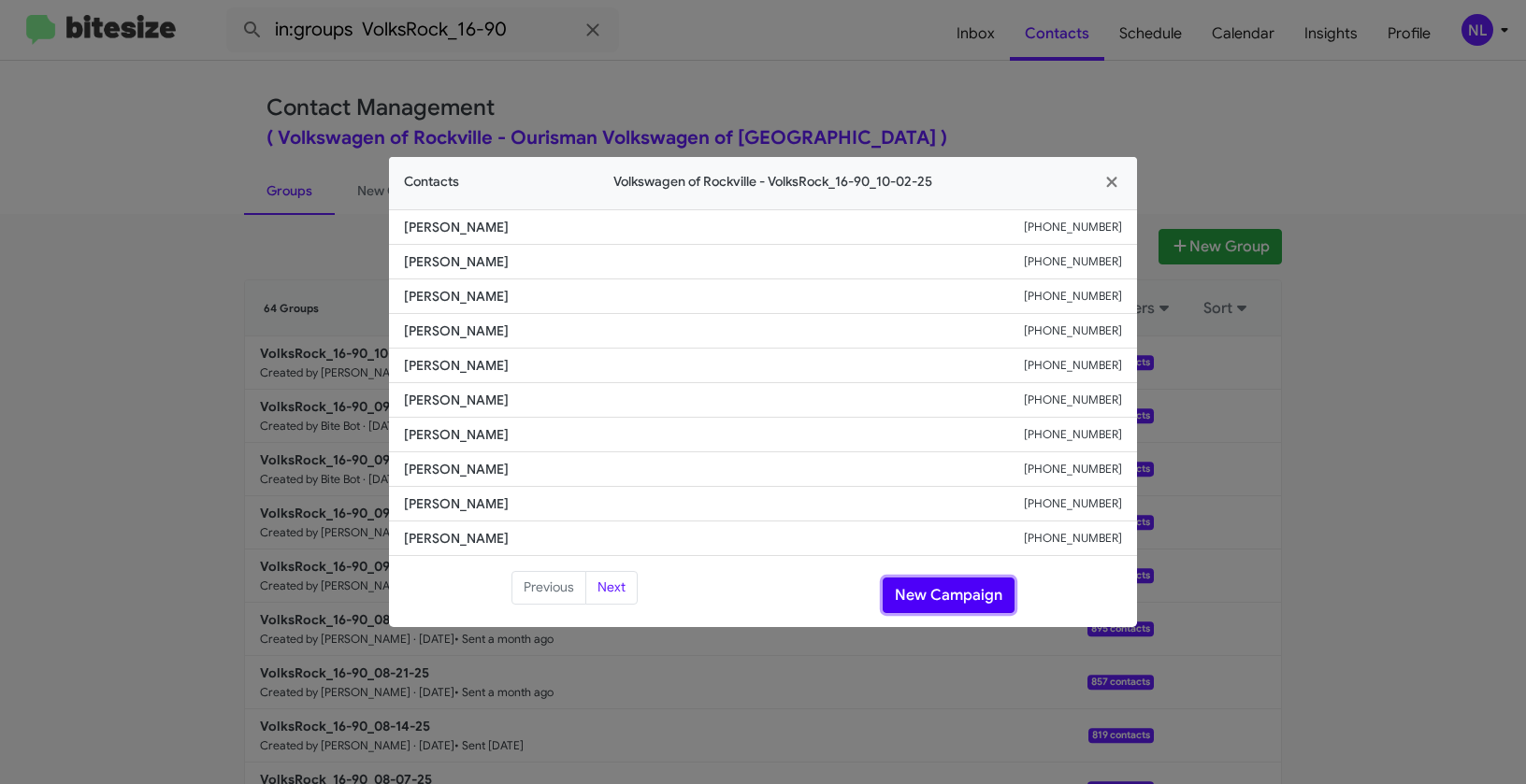
click at [969, 580] on button "New Campaign" at bounding box center [949, 595] width 132 height 36
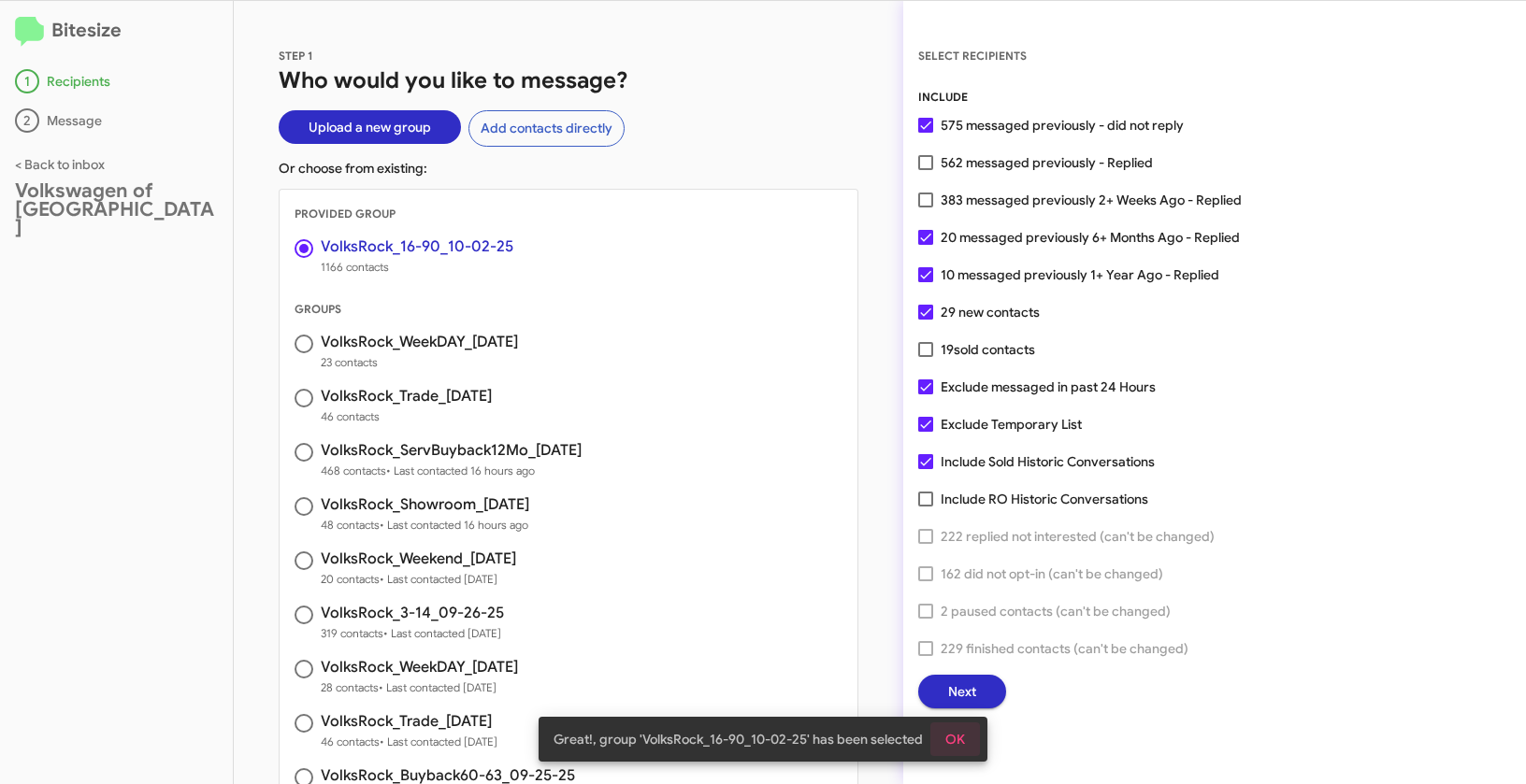
click at [961, 732] on span "OK" at bounding box center [955, 739] width 19 height 34
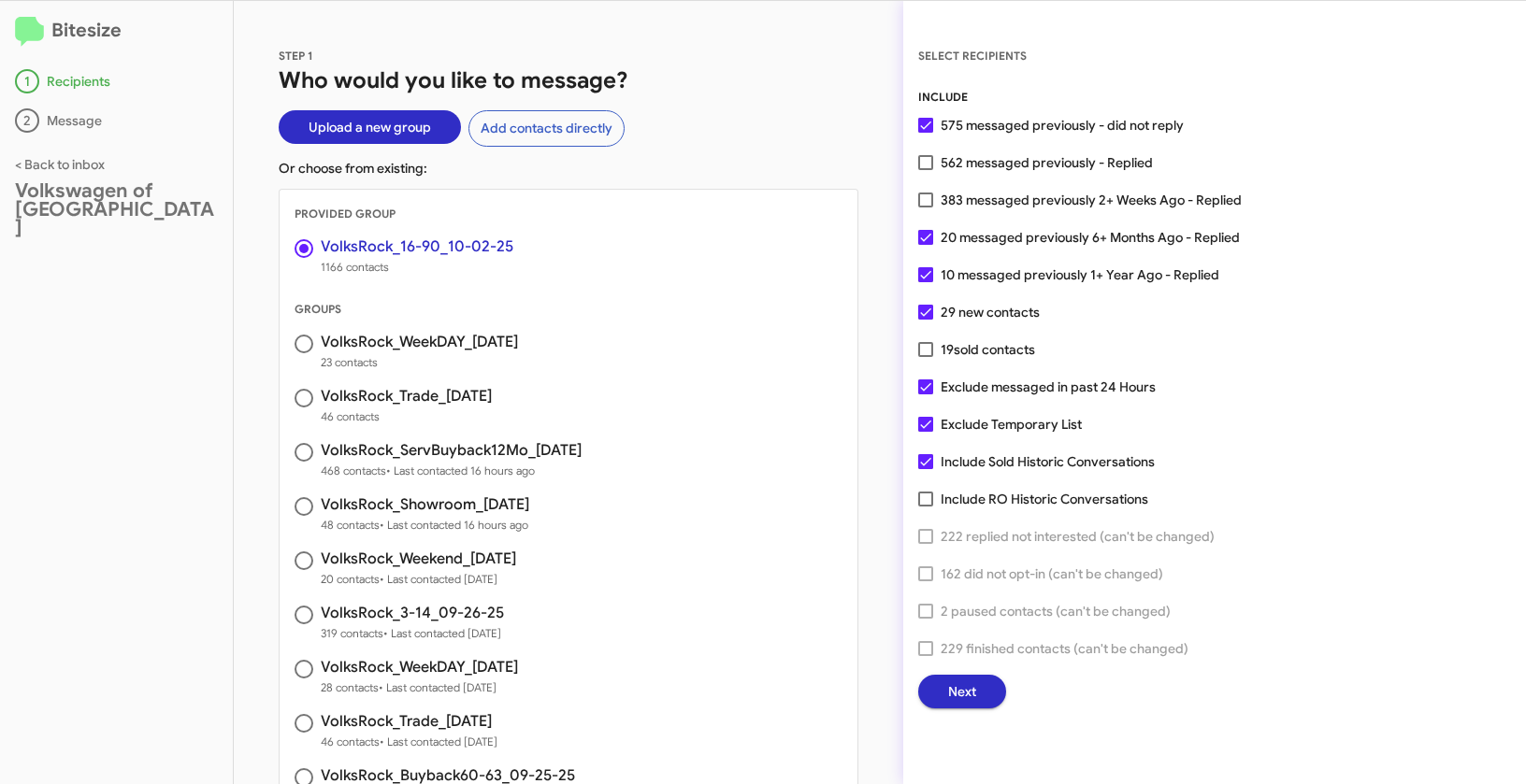
click at [933, 200] on label "383 messaged previously 2+ Weeks Ago - Replied" at bounding box center [1080, 199] width 323 height 22
click at [926, 207] on input "383 messaged previously 2+ Weeks Ago - Replied" at bounding box center [925, 207] width 1 height 1
checkbox input "true"
click at [960, 697] on span "Next" at bounding box center [961, 691] width 28 height 34
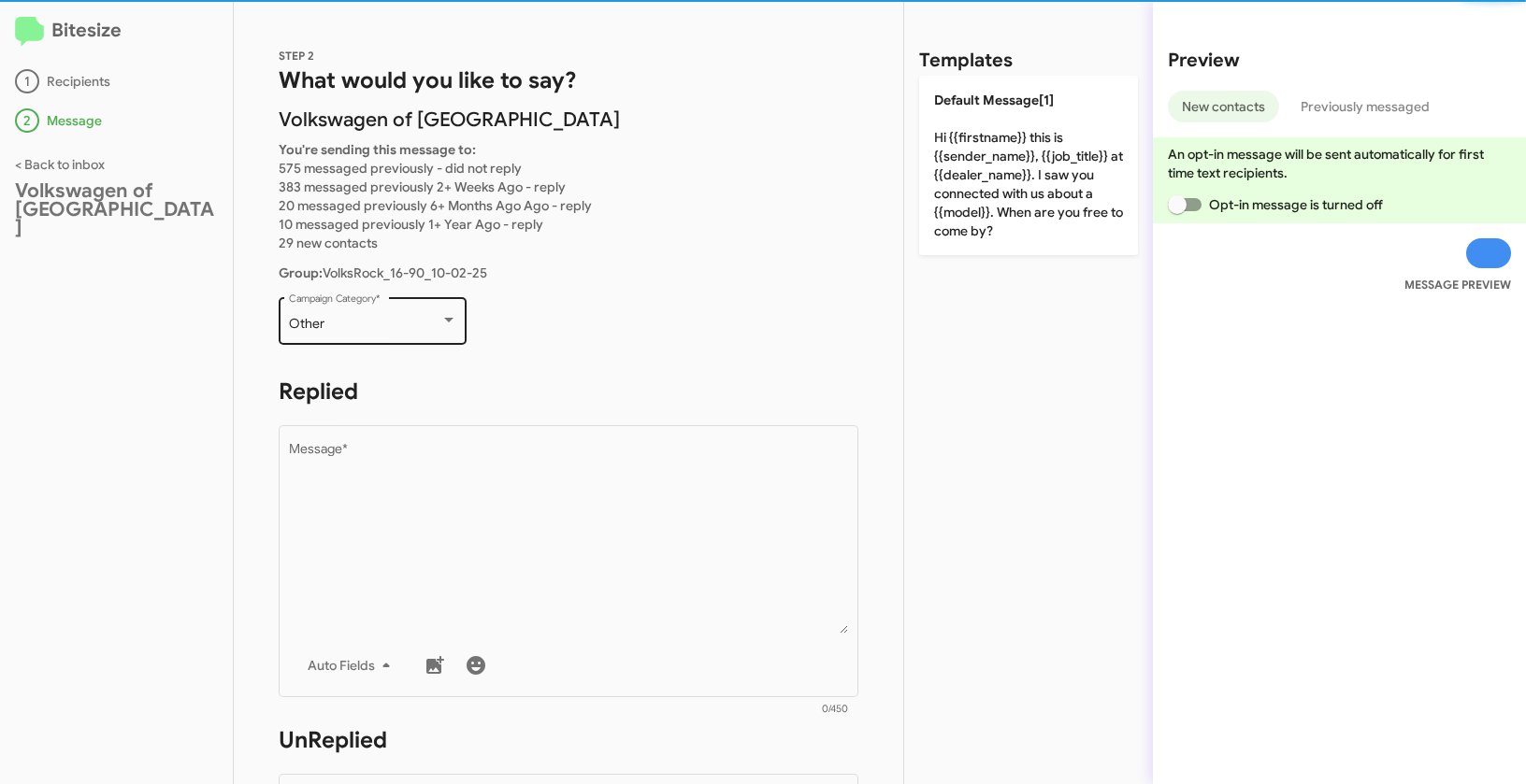
click at [435, 328] on div "Other" at bounding box center [364, 323] width 151 height 15
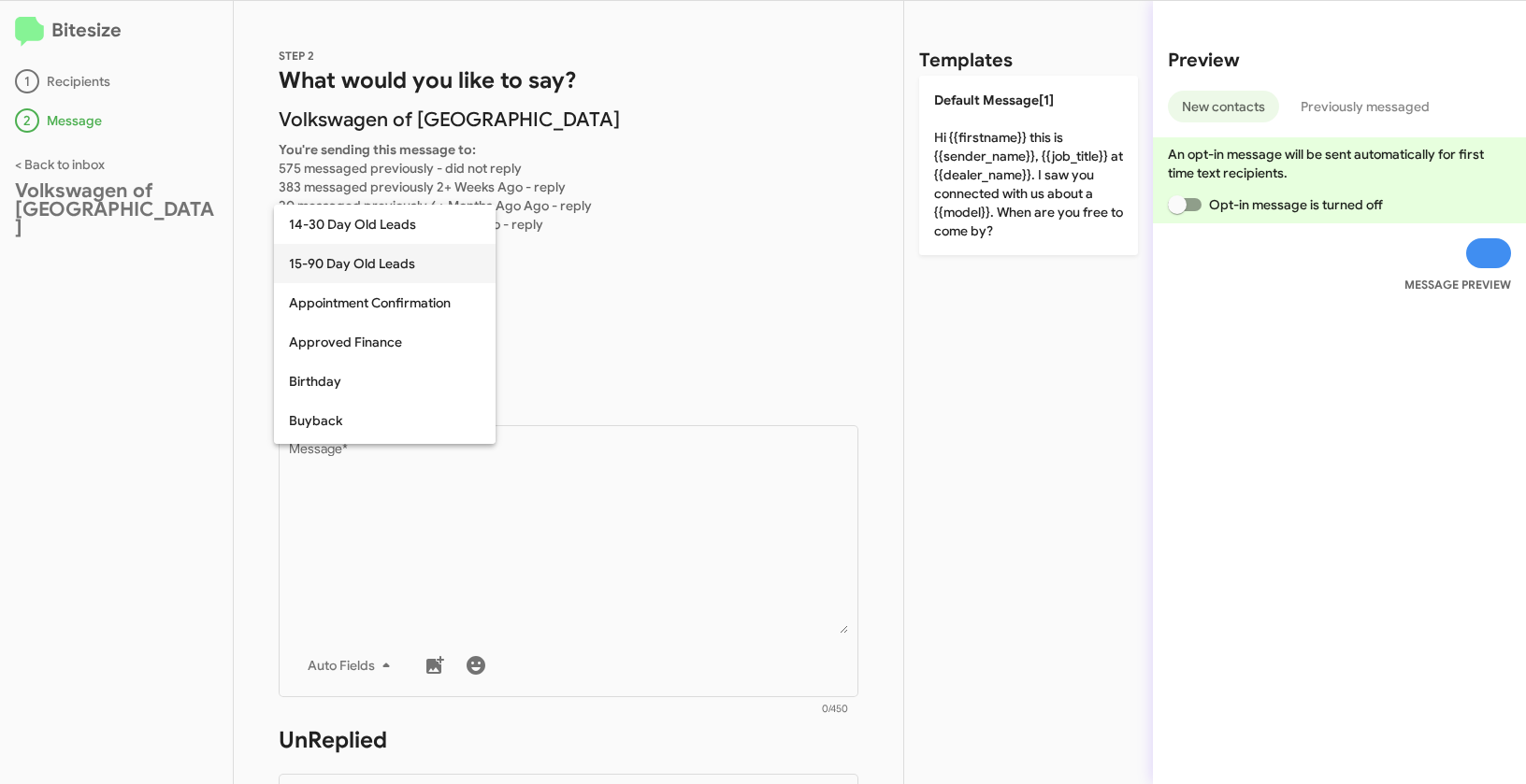
click at [324, 260] on span "15-90 Day Old Leads" at bounding box center [384, 263] width 192 height 40
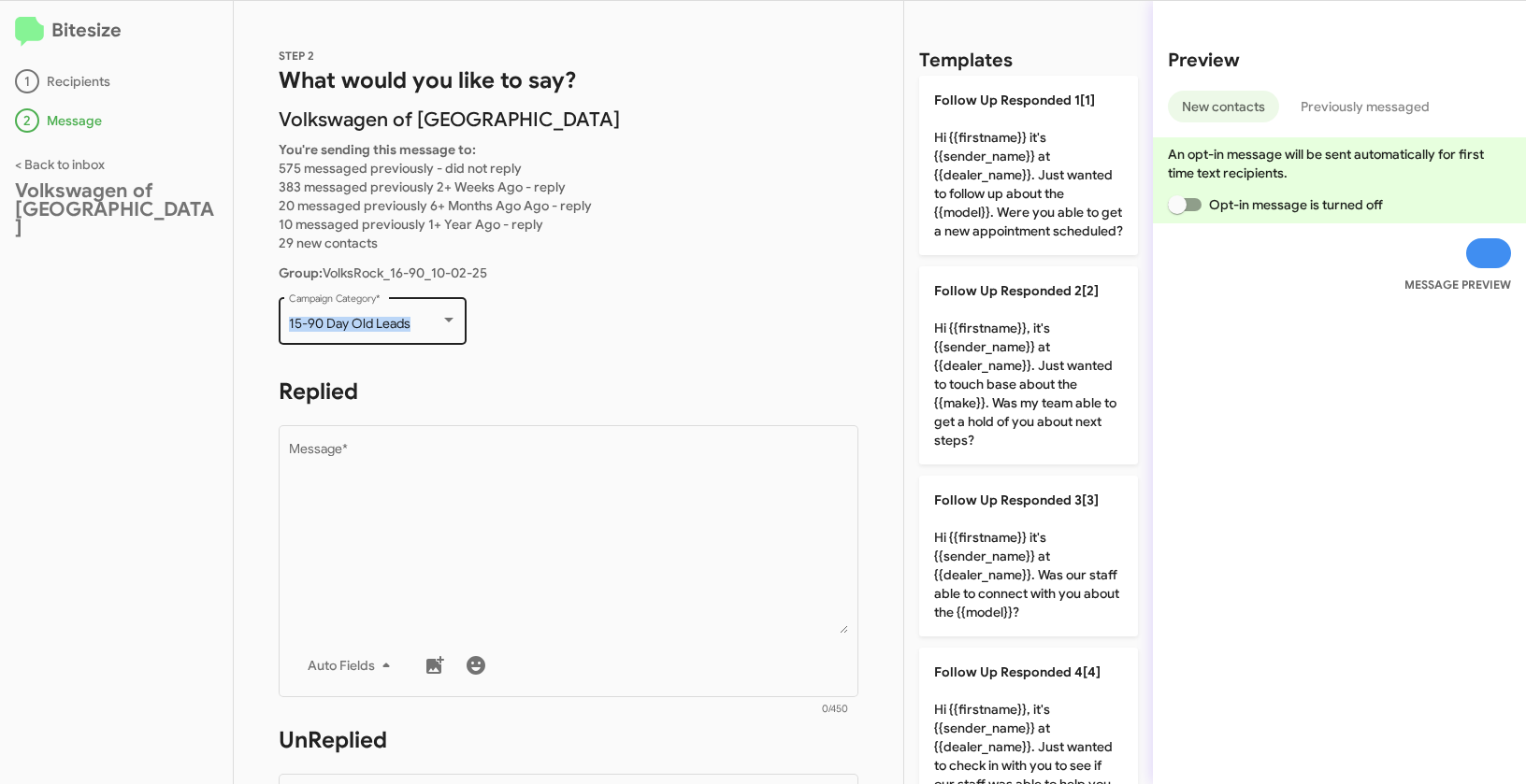
drag, startPoint x: 287, startPoint y: 313, endPoint x: 421, endPoint y: 328, distance: 134.8
click at [421, 328] on div "15-90 Day Old Leads Campaign Category *" at bounding box center [373, 318] width 188 height 51
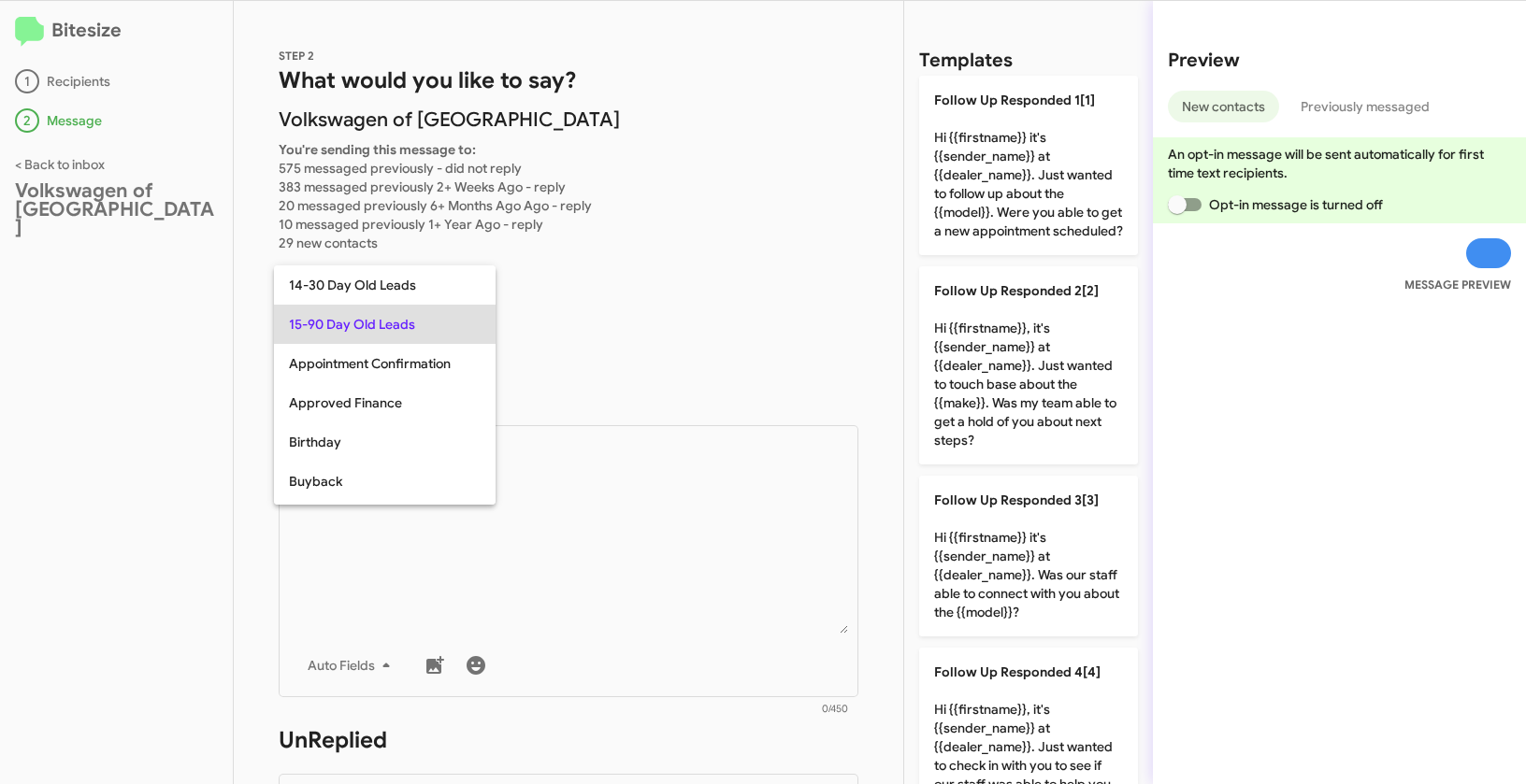
copy span "15-90 Day Old Leads"
click at [656, 518] on div at bounding box center [763, 392] width 1526 height 784
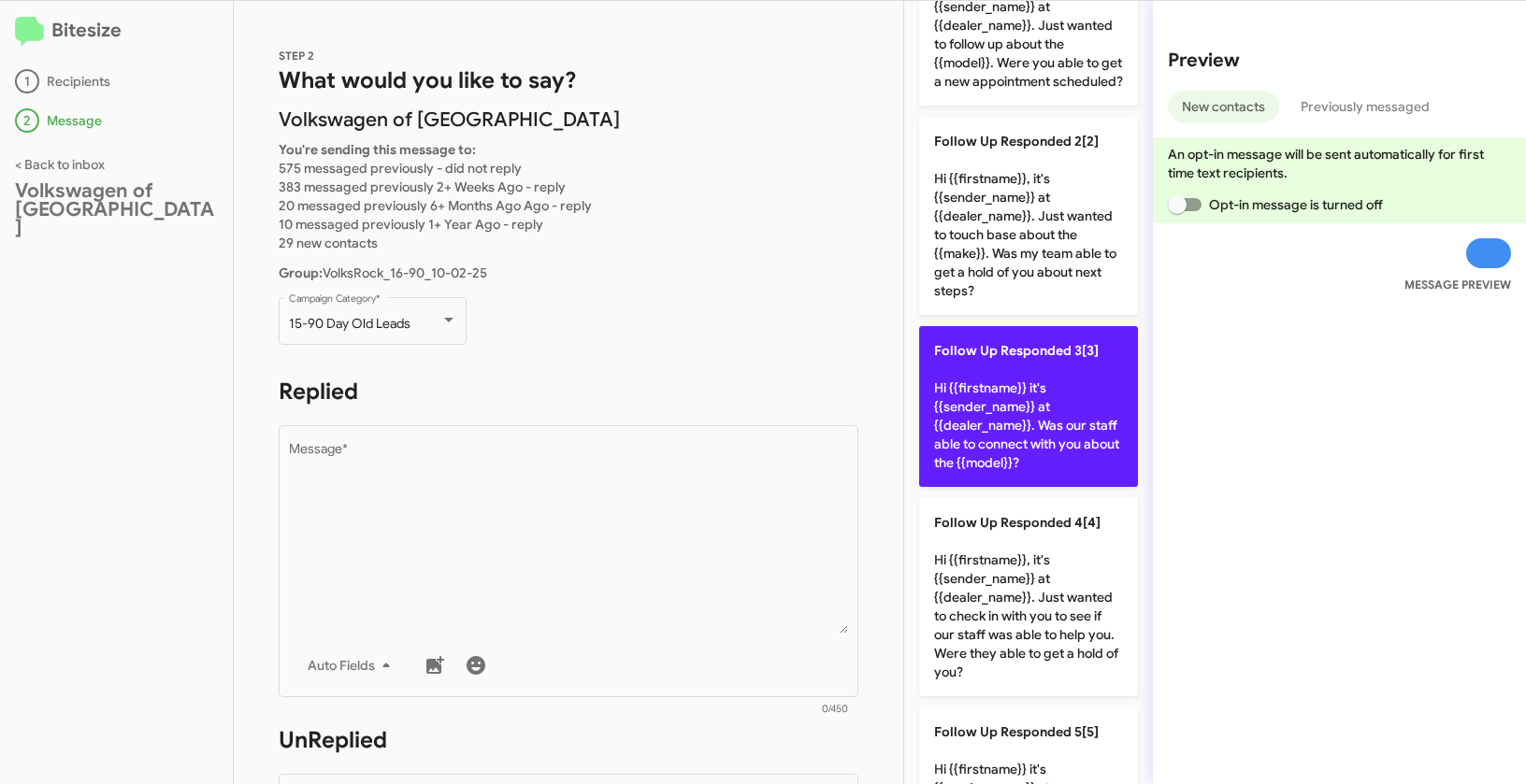
scroll to position [315, 0]
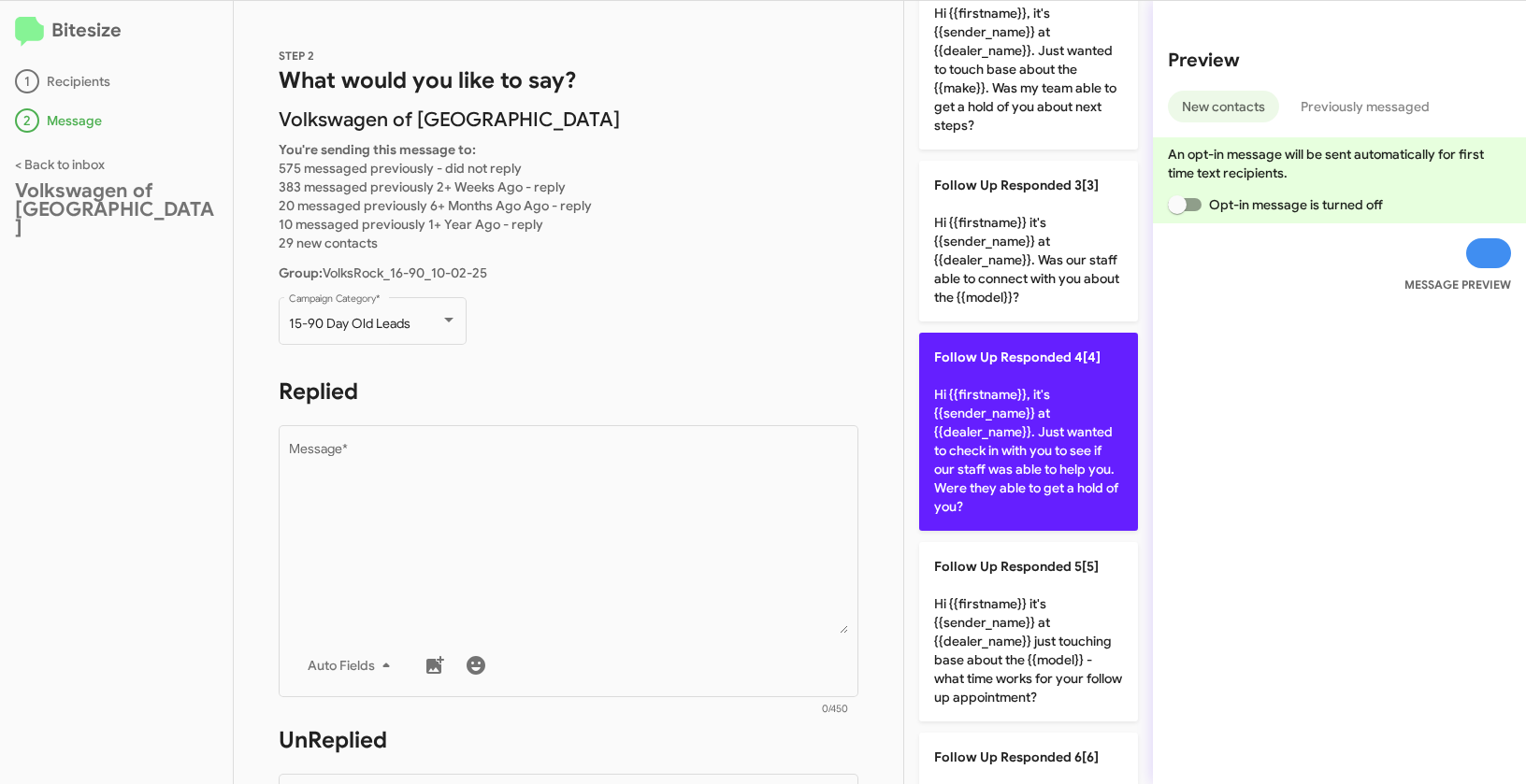
click at [1015, 478] on p "Follow Up Responded 4[4] Hi {{firstname}}, it's {{sender_name}} at {{dealer_nam…" at bounding box center [1028, 432] width 219 height 198
type textarea "Hi {{firstname}}, it's {{sender_name}} at {{dealer_name}}. Just wanted to check…"
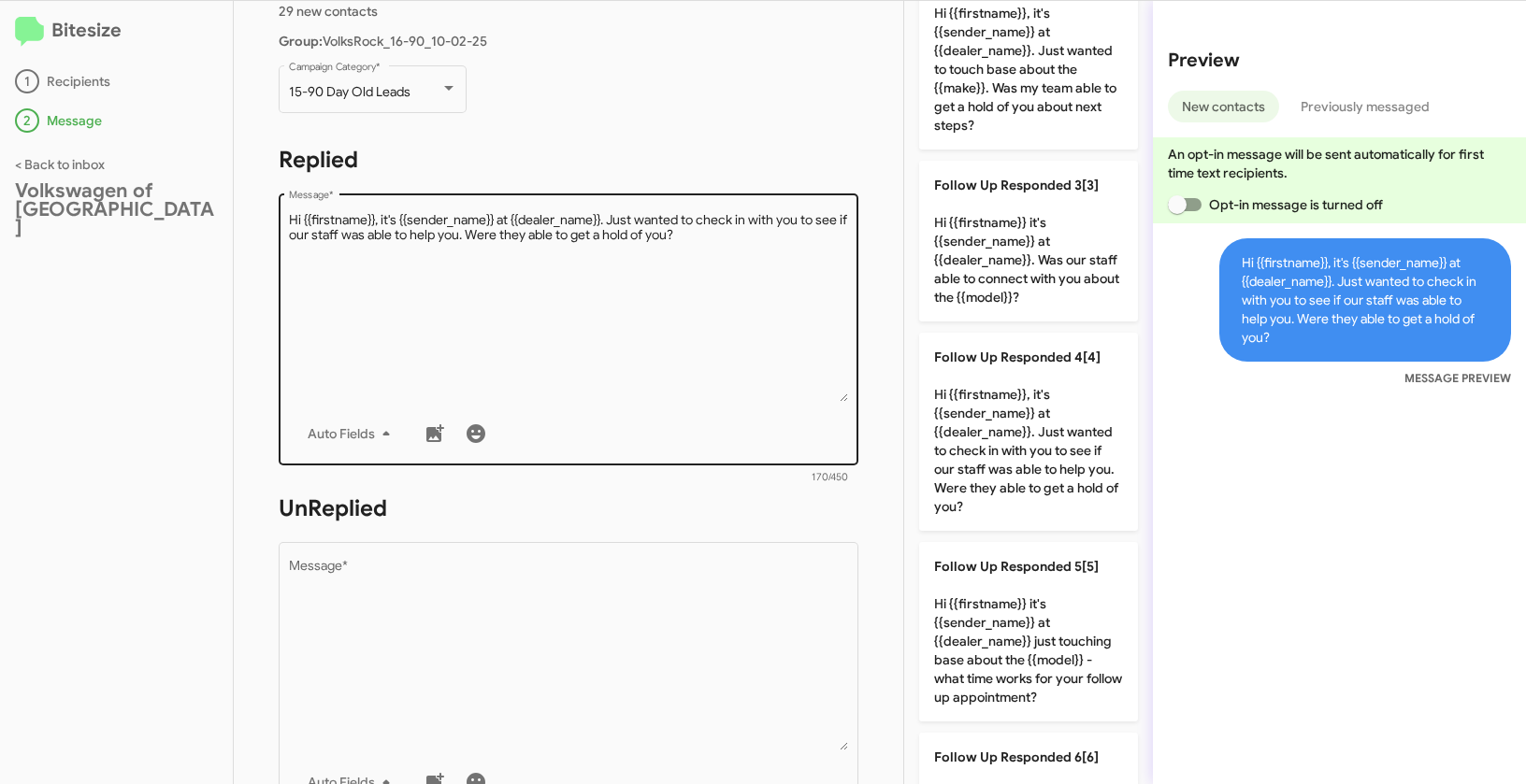
scroll to position [323, 0]
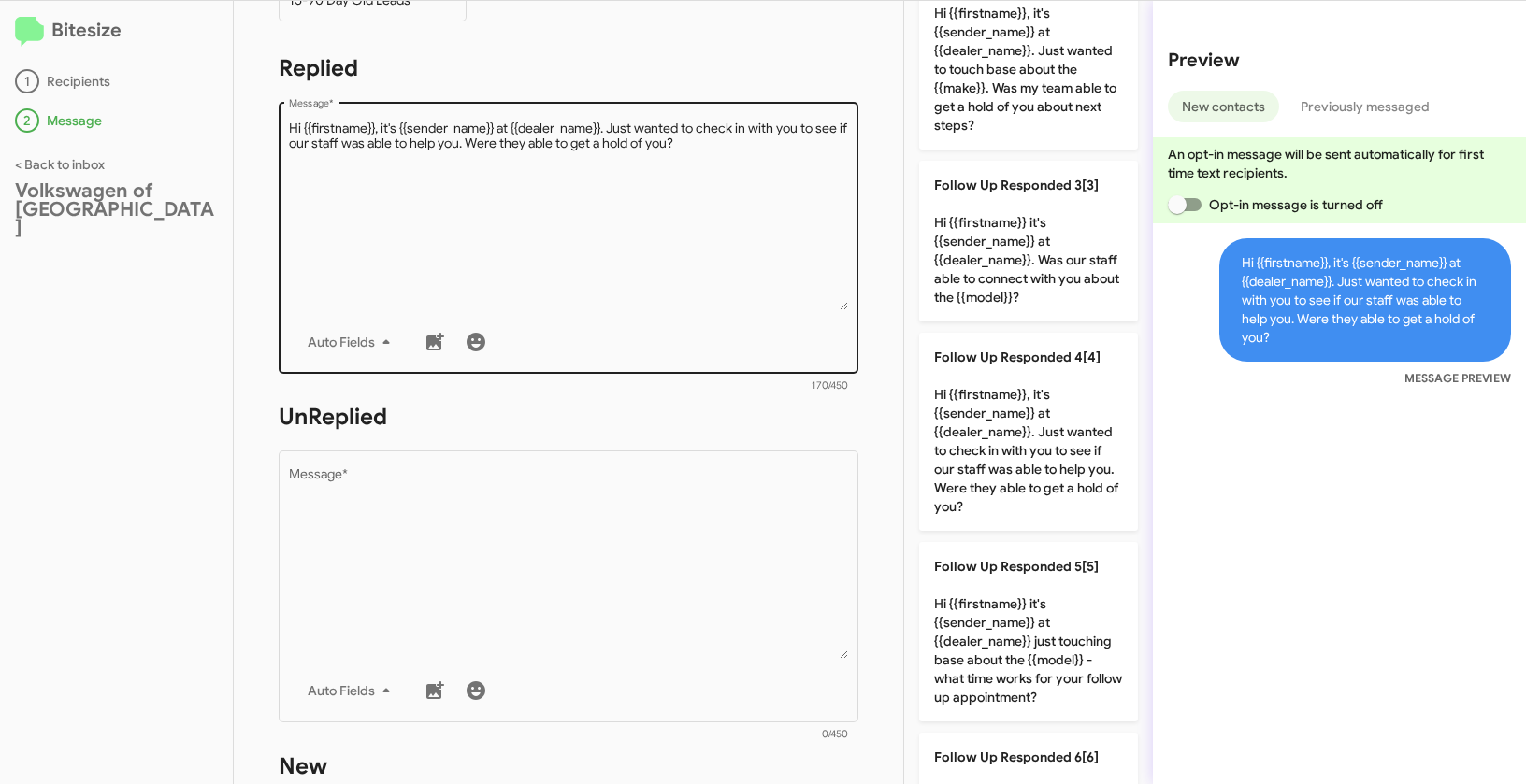
click at [717, 594] on textarea "Message *" at bounding box center [568, 563] width 560 height 191
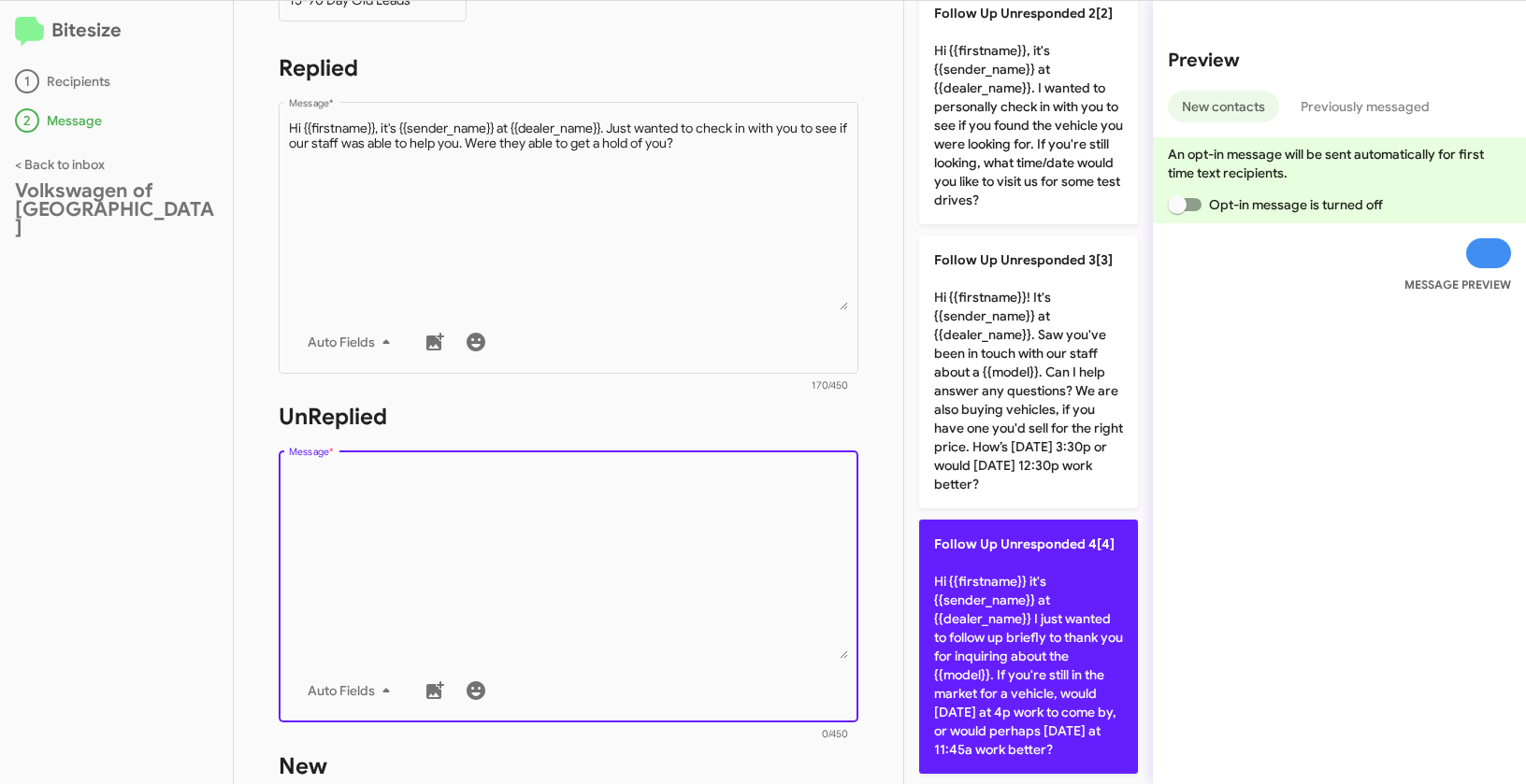
scroll to position [447, 0]
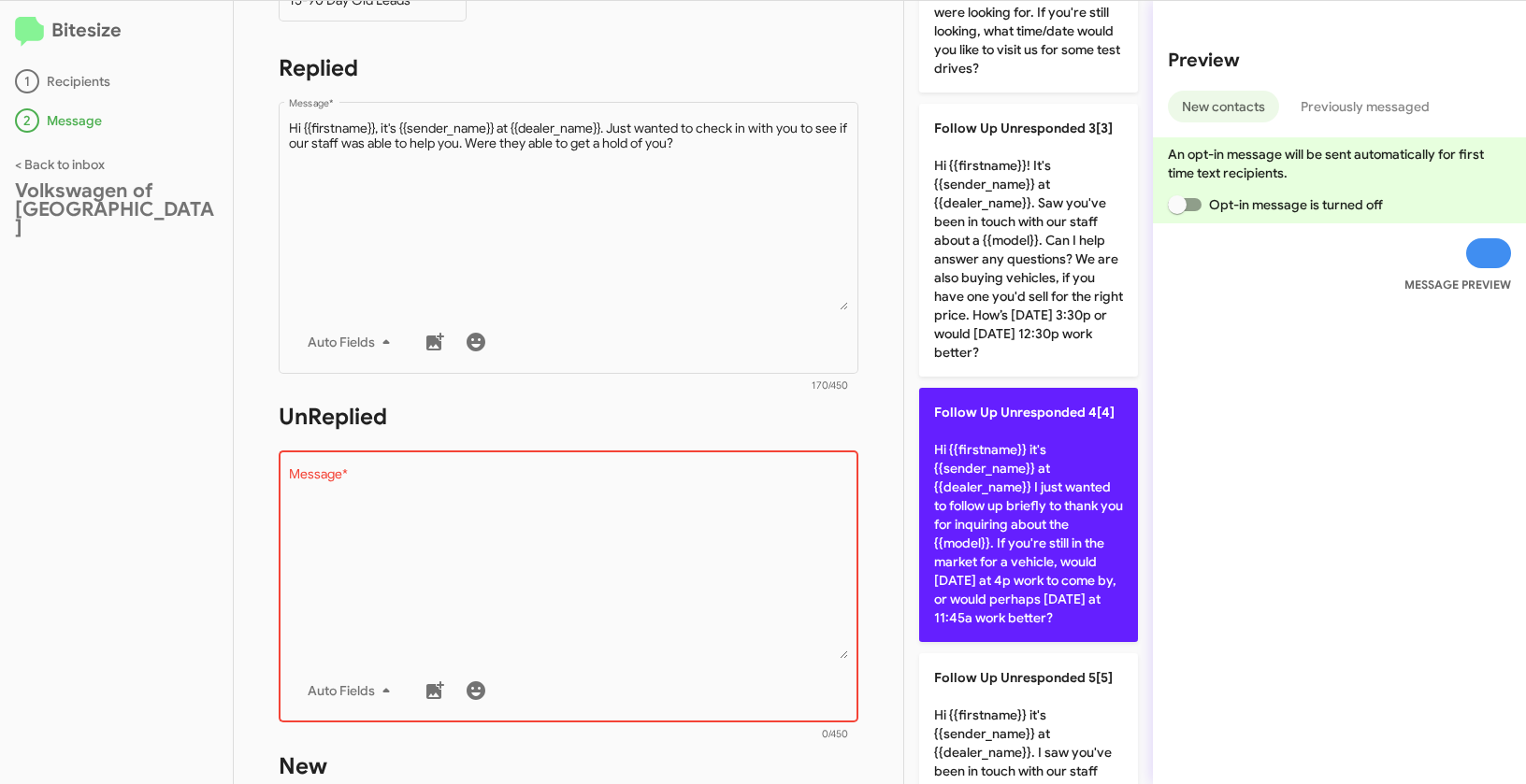
click at [1009, 526] on p "Follow Up Unresponded 4[4] Hi {{firstname}} it's {{sender_name}} at {{dealer_na…" at bounding box center [1028, 515] width 219 height 255
type textarea "Hi {{firstname}} it's {{sender_name}} at {{dealer_name}} I just wanted to follo…"
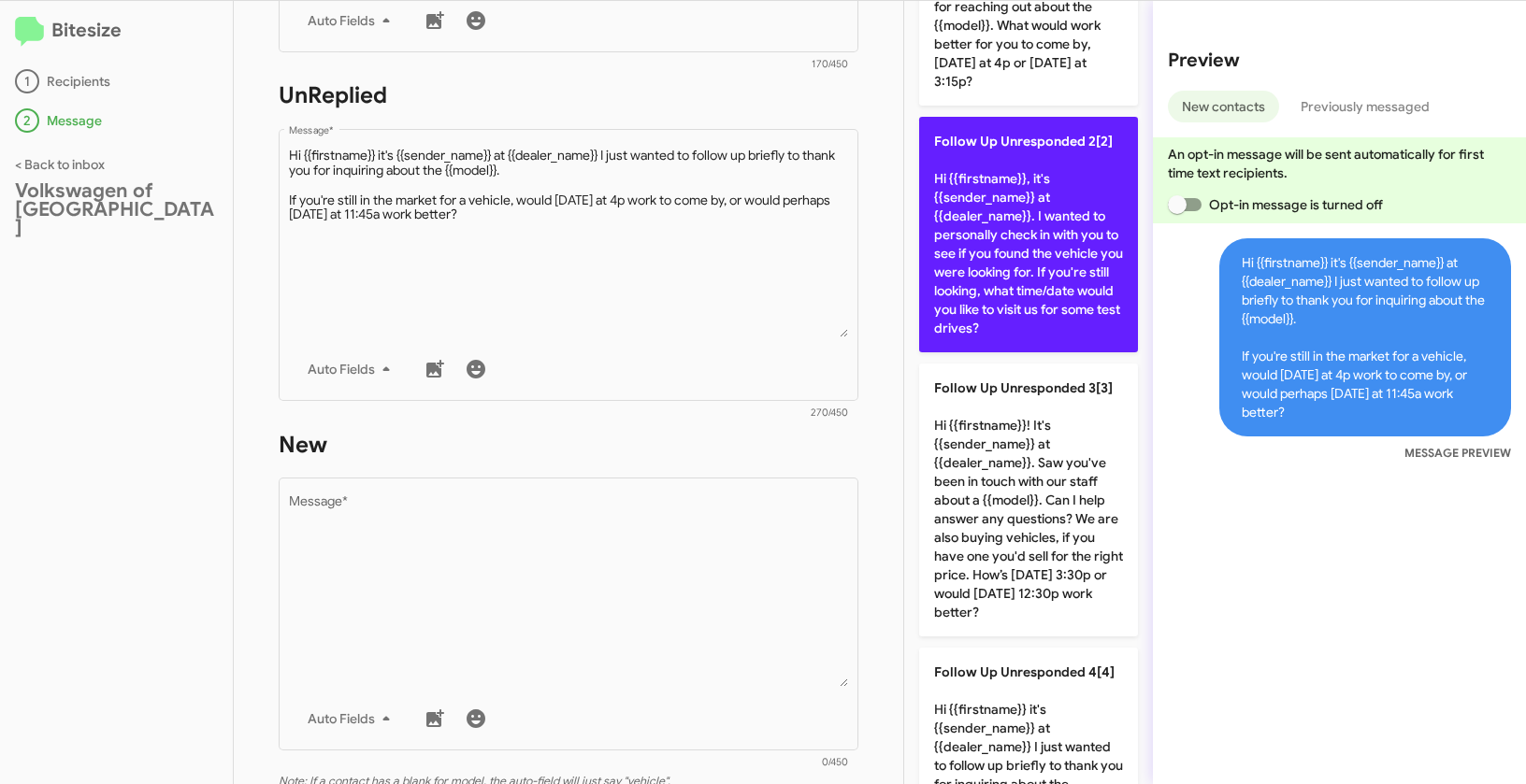
scroll to position [0, 0]
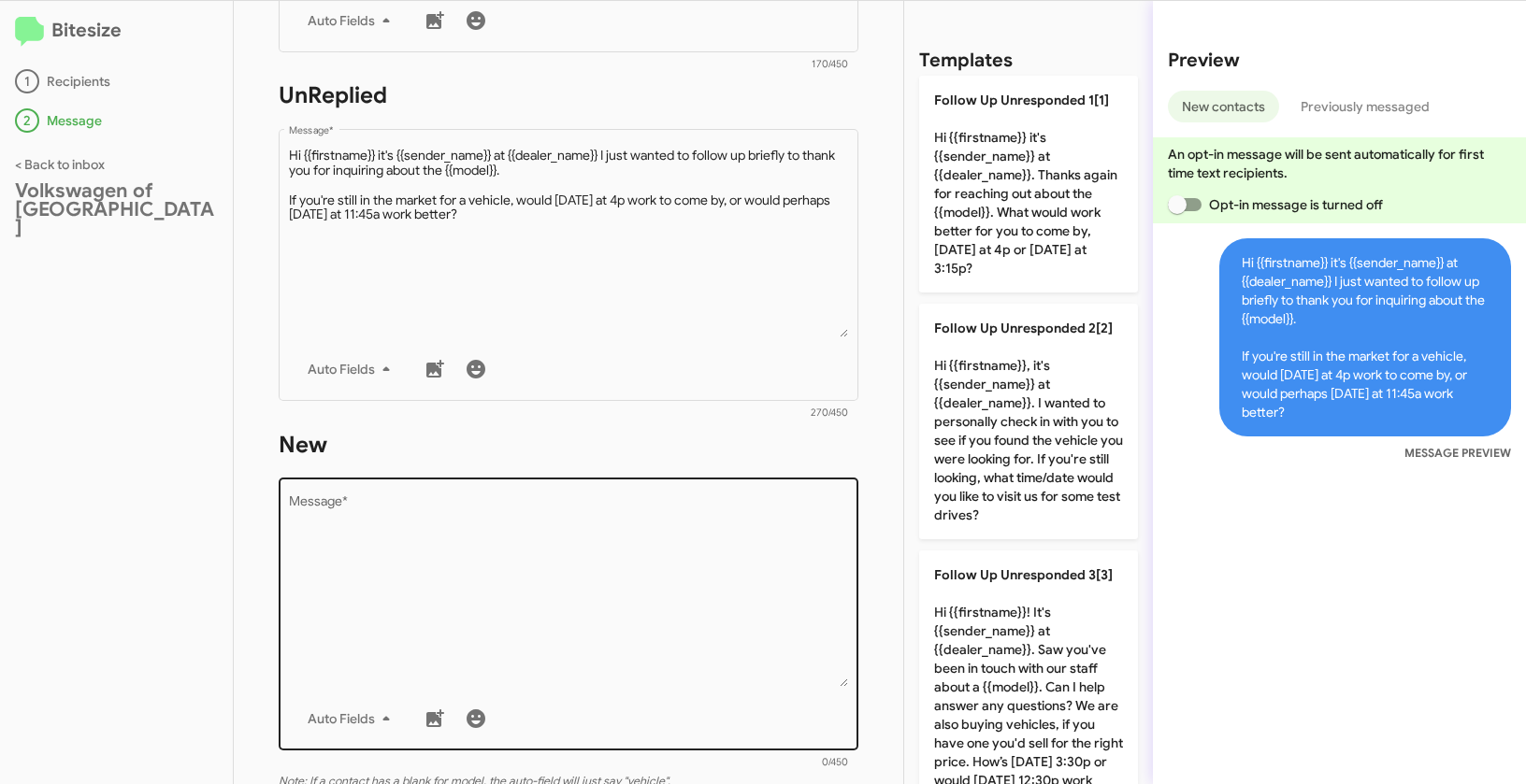
click at [693, 547] on textarea "Message *" at bounding box center [568, 591] width 560 height 191
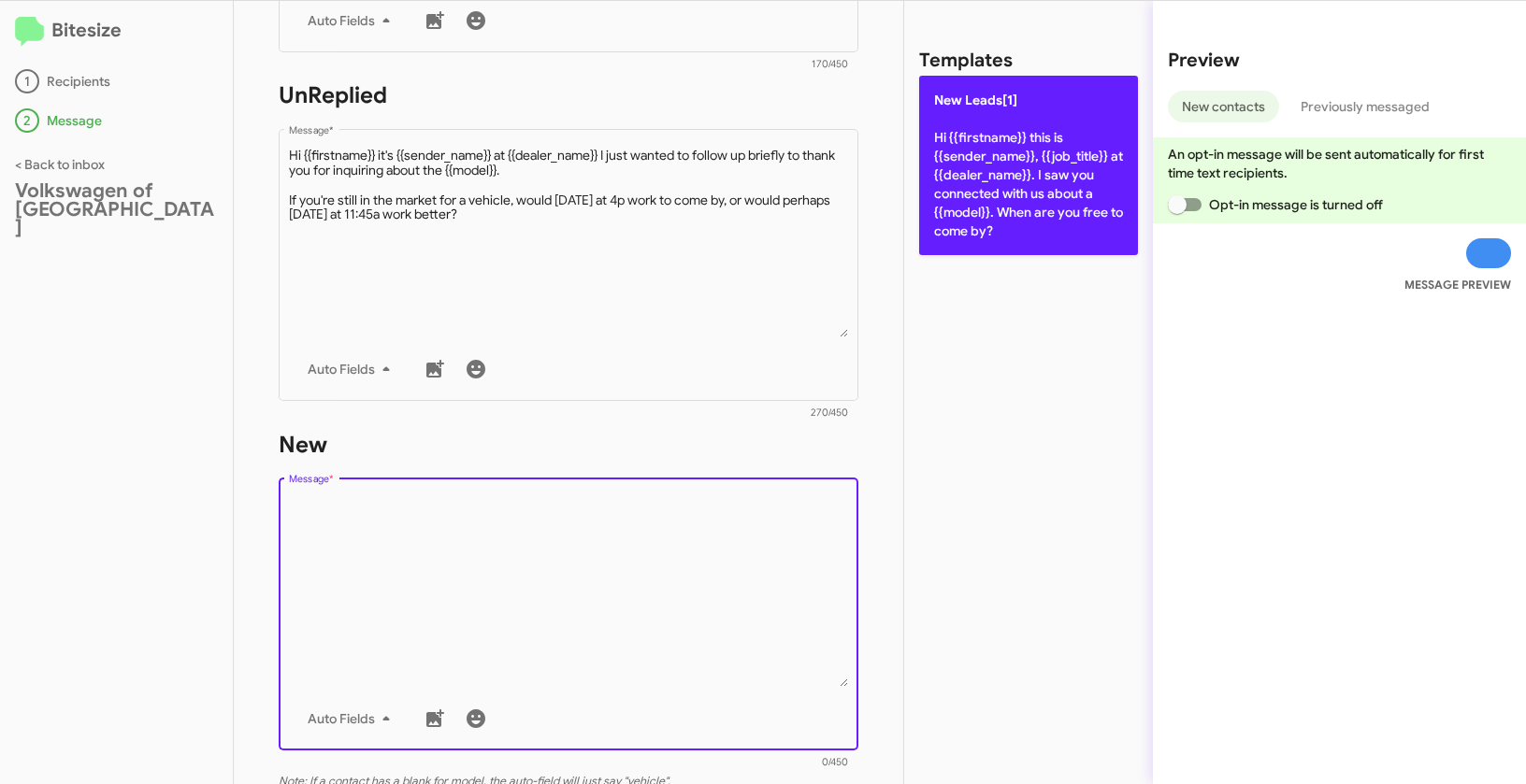
click at [994, 213] on p "New Leads[1] Hi {{firstname}} this is {{sender_name}}, {{job_title}} at {{deale…" at bounding box center [1028, 165] width 219 height 179
type textarea "Hi {{firstname}} this is {{sender_name}}, {{job_title}} at {{dealer_name}}. I s…"
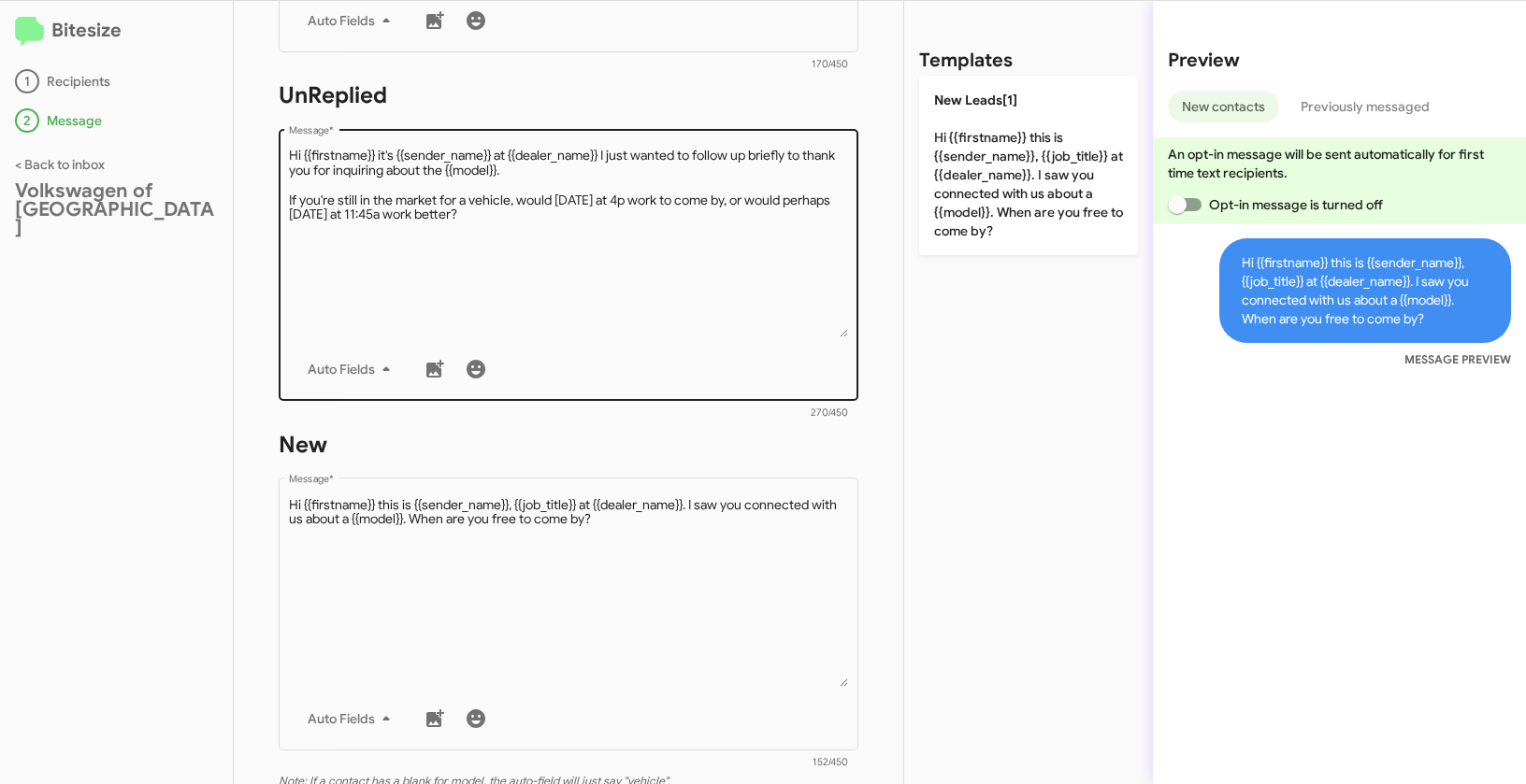
scroll to position [339, 0]
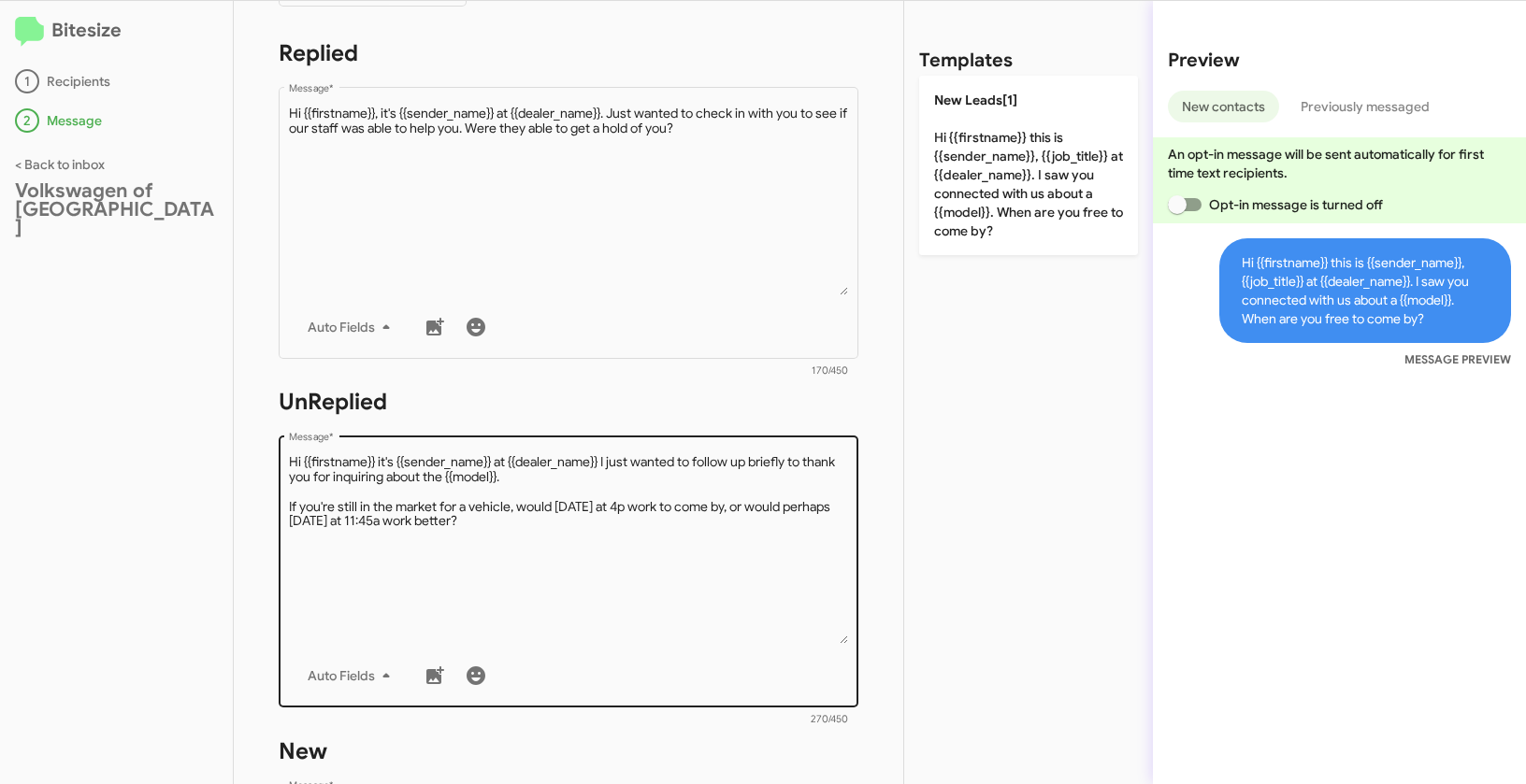
click at [591, 572] on textarea "Message *" at bounding box center [568, 548] width 560 height 191
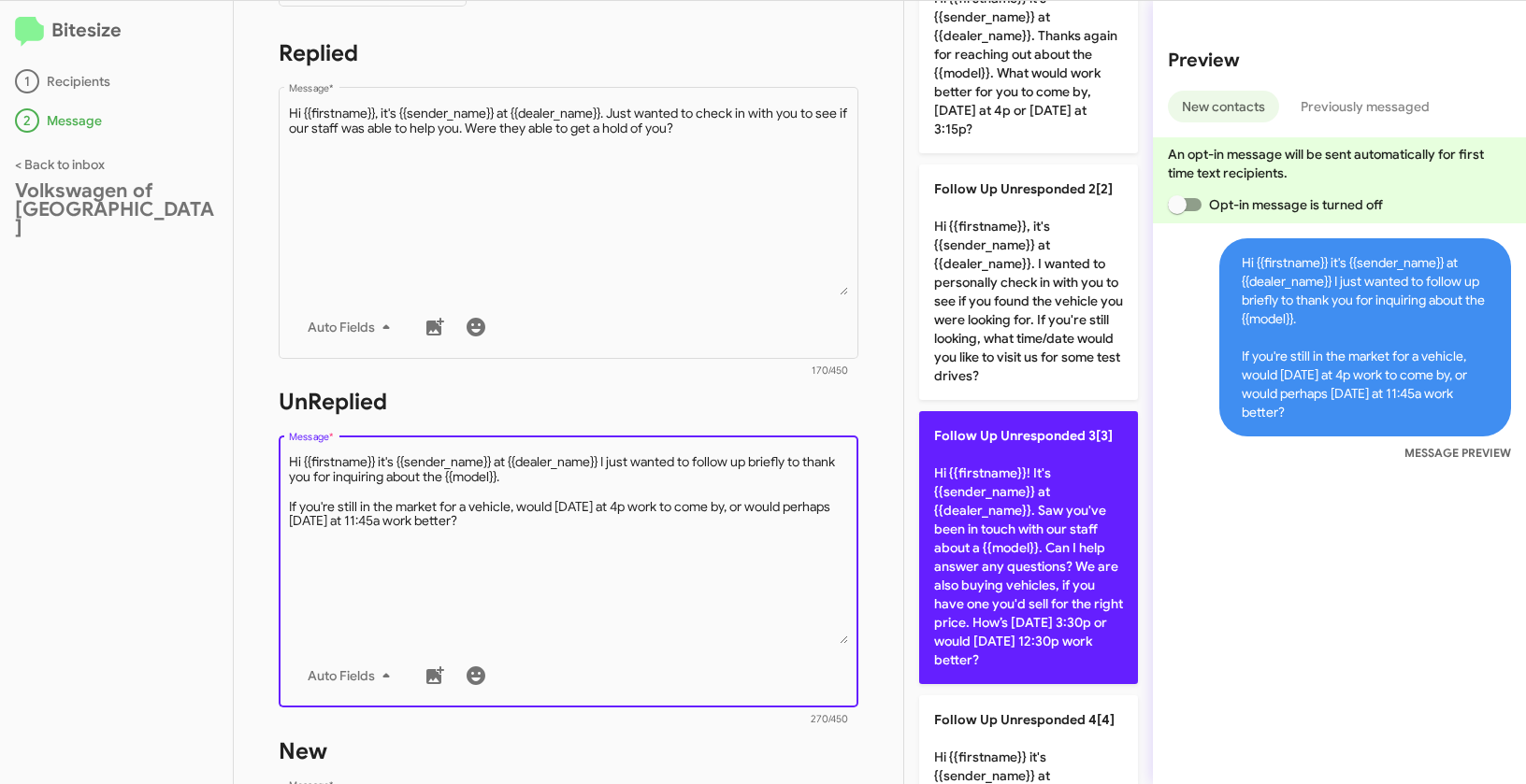
scroll to position [649, 0]
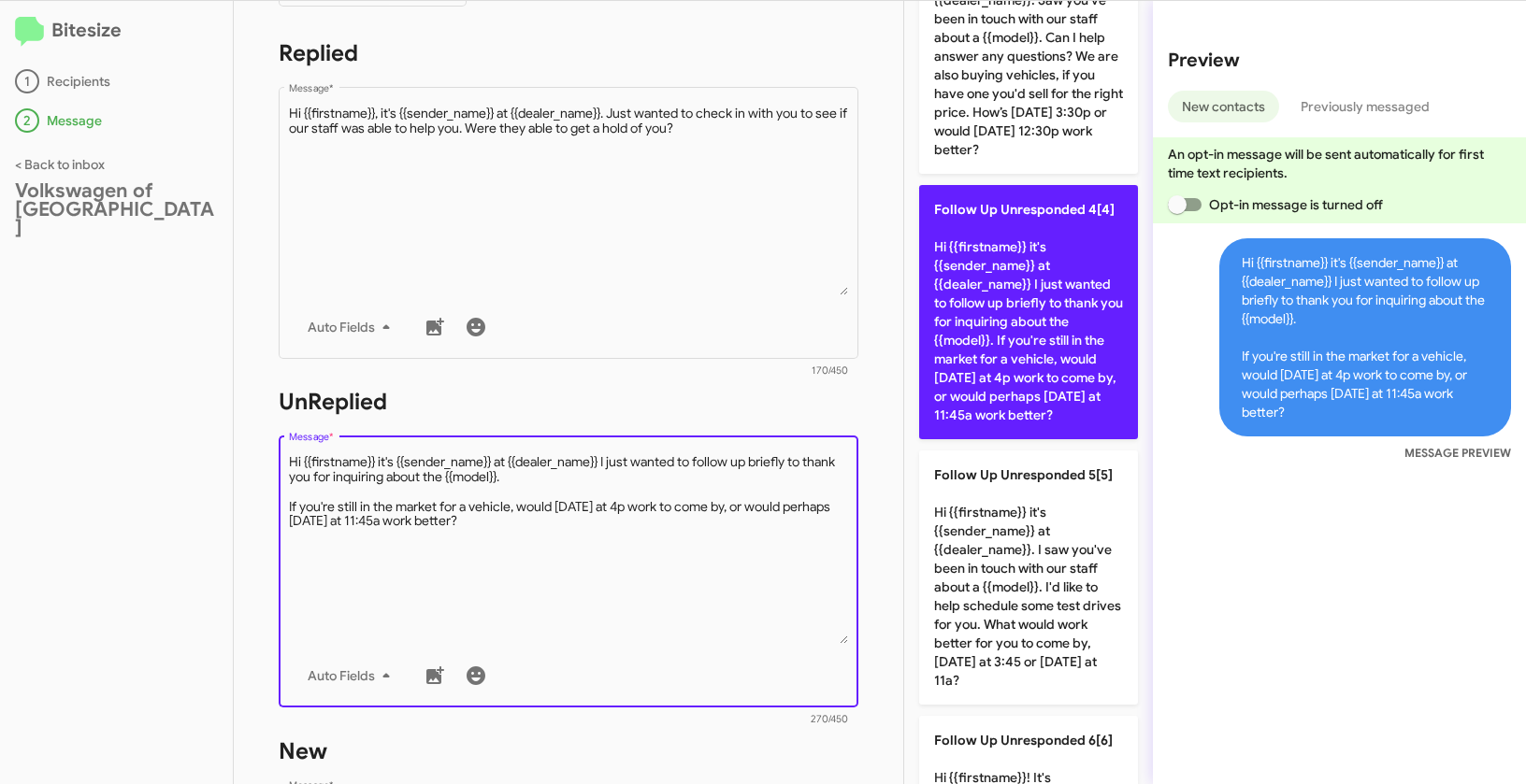
click at [1022, 363] on p "Follow Up Unresponded 4[4] Hi {{firstname}} it's {{sender_name}} at {{dealer_na…" at bounding box center [1028, 312] width 219 height 255
type textarea "Hi {{firstname}} it's {{sender_name}} at {{dealer_name}} I just wanted to follo…"
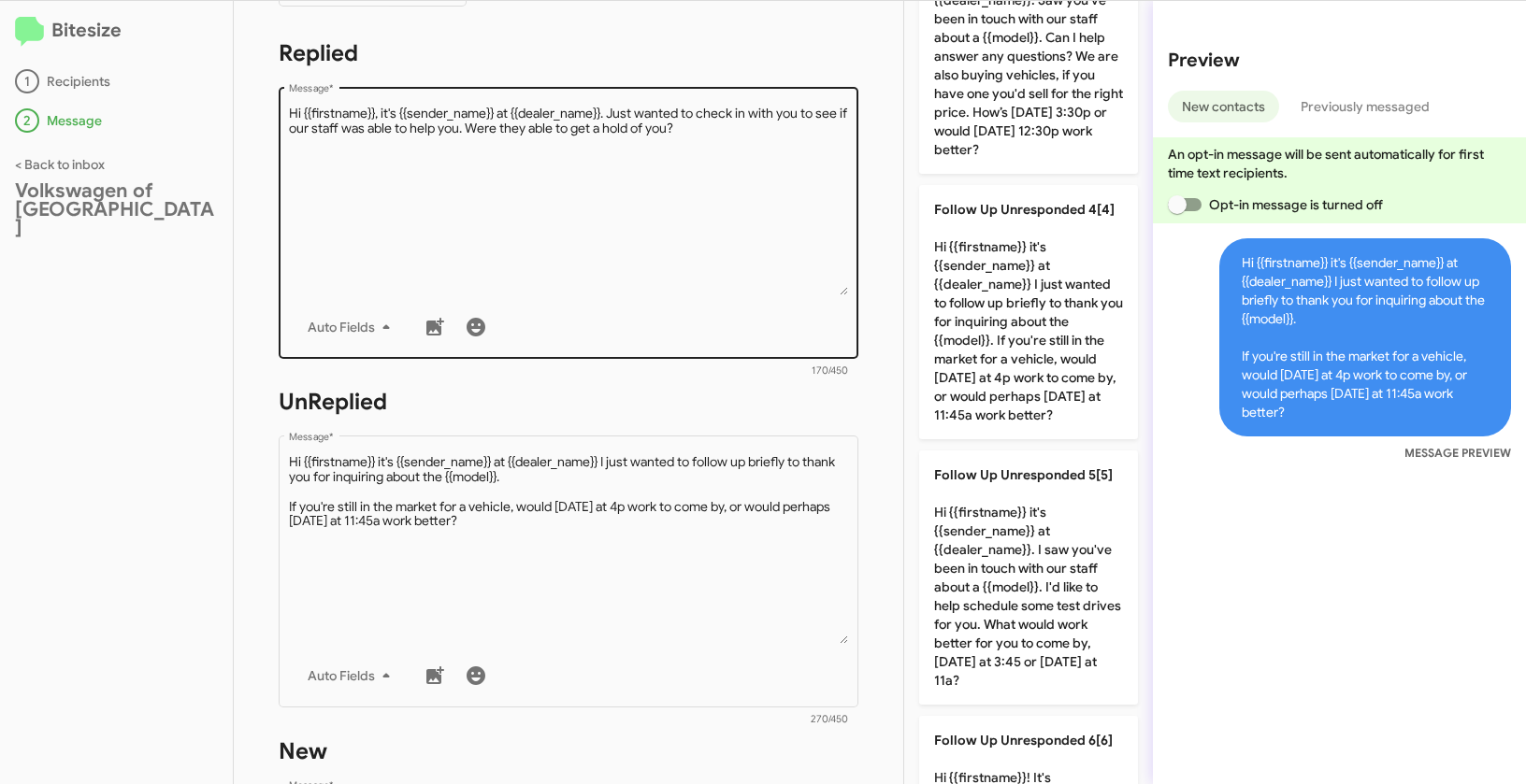
click at [605, 295] on div "Drop image here to insert Auto Fields Message *" at bounding box center [568, 221] width 560 height 276
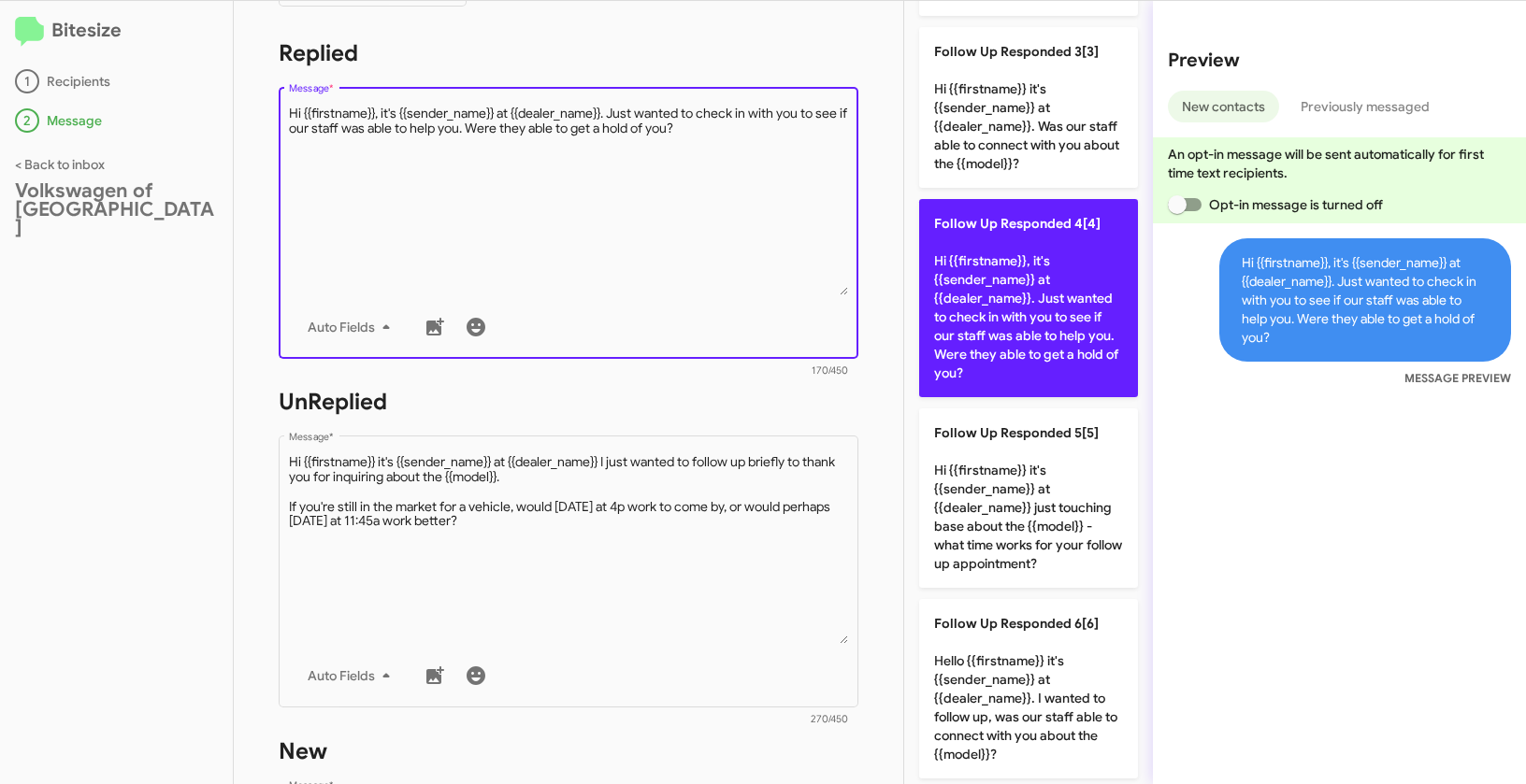
scroll to position [346, 0]
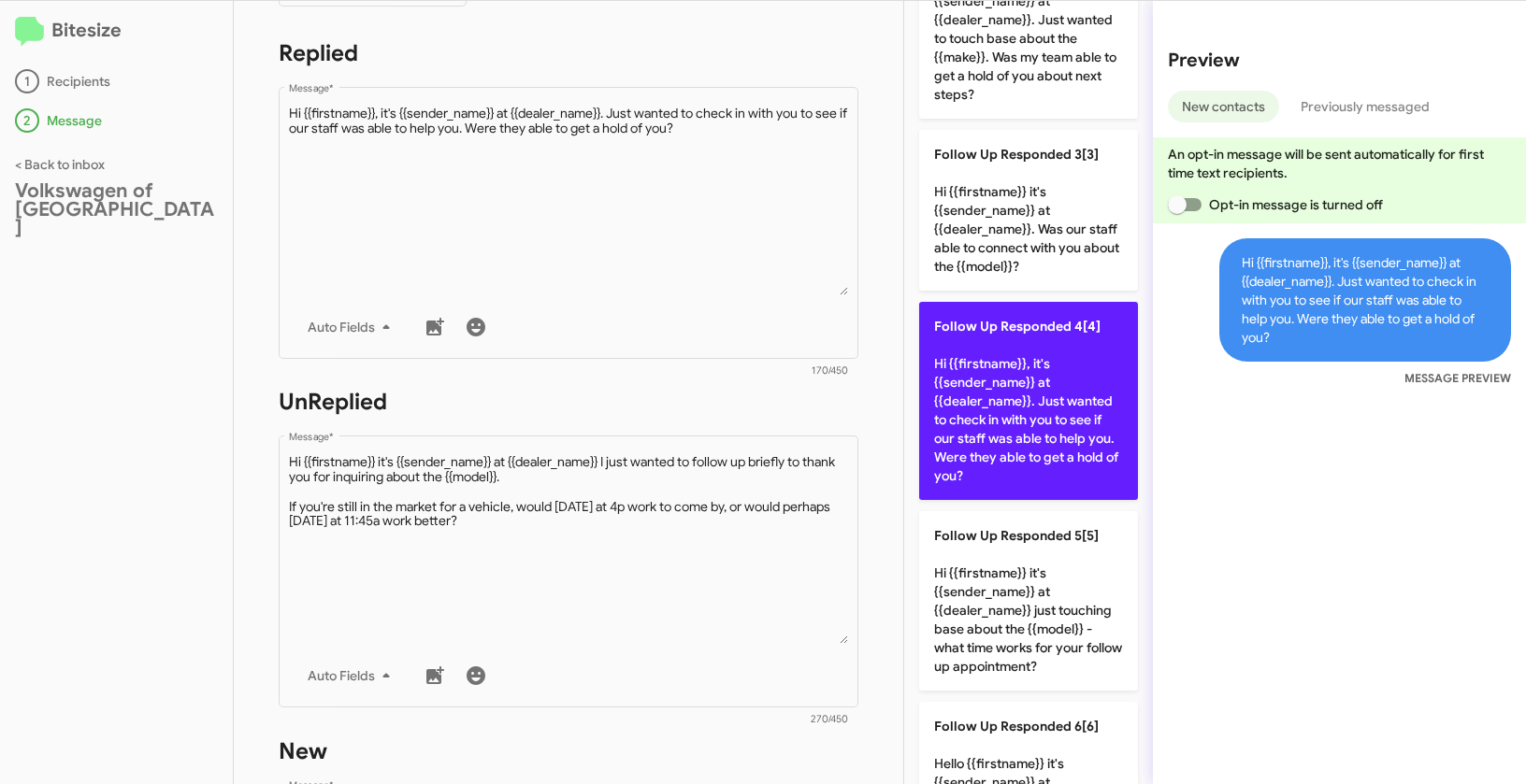
click at [1016, 385] on p "Follow Up Responded 4[4] Hi {{firstname}}, it's {{sender_name}} at {{dealer_nam…" at bounding box center [1028, 401] width 219 height 198
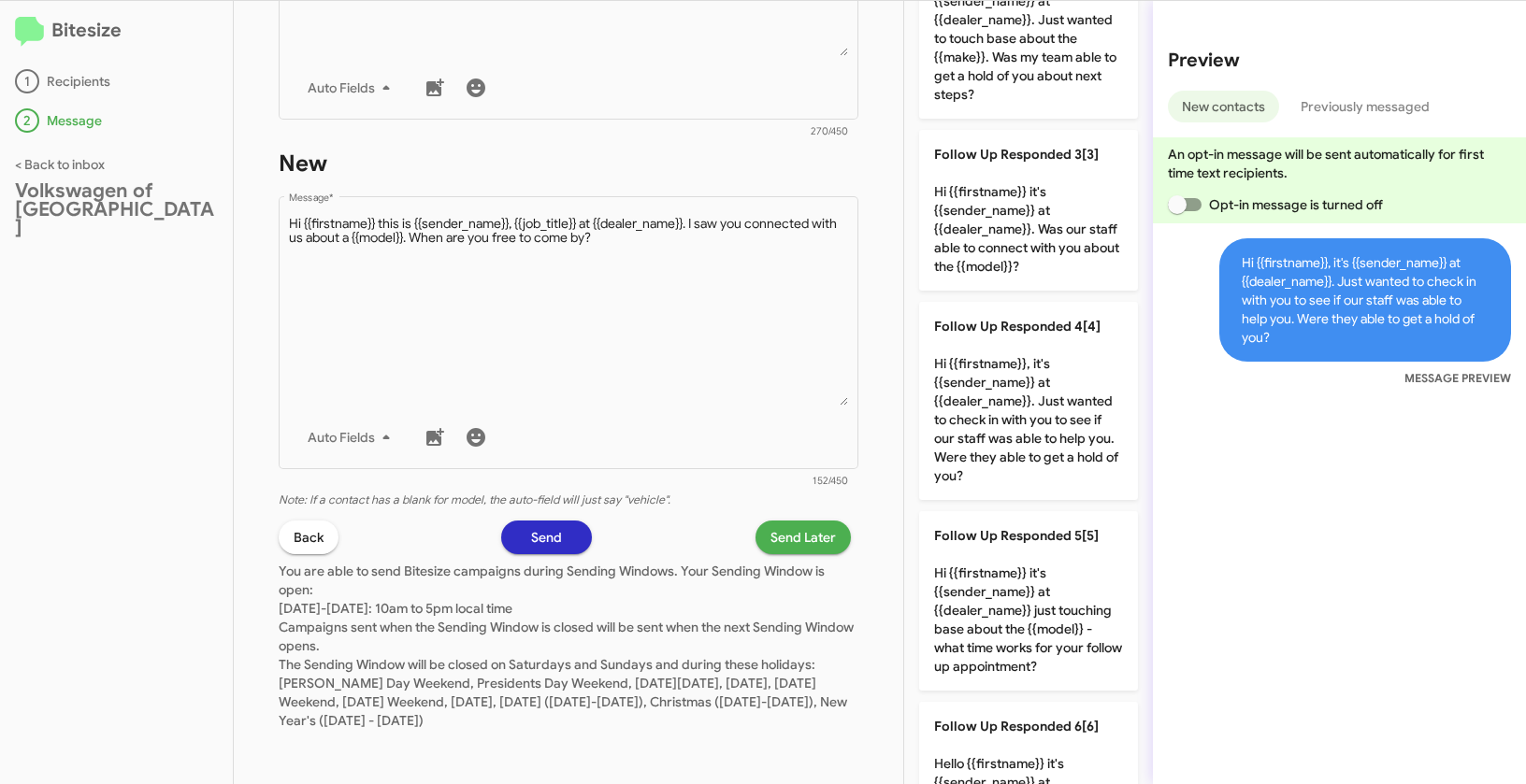
scroll to position [927, 0]
click at [786, 539] on span "Send Later" at bounding box center [804, 536] width 66 height 34
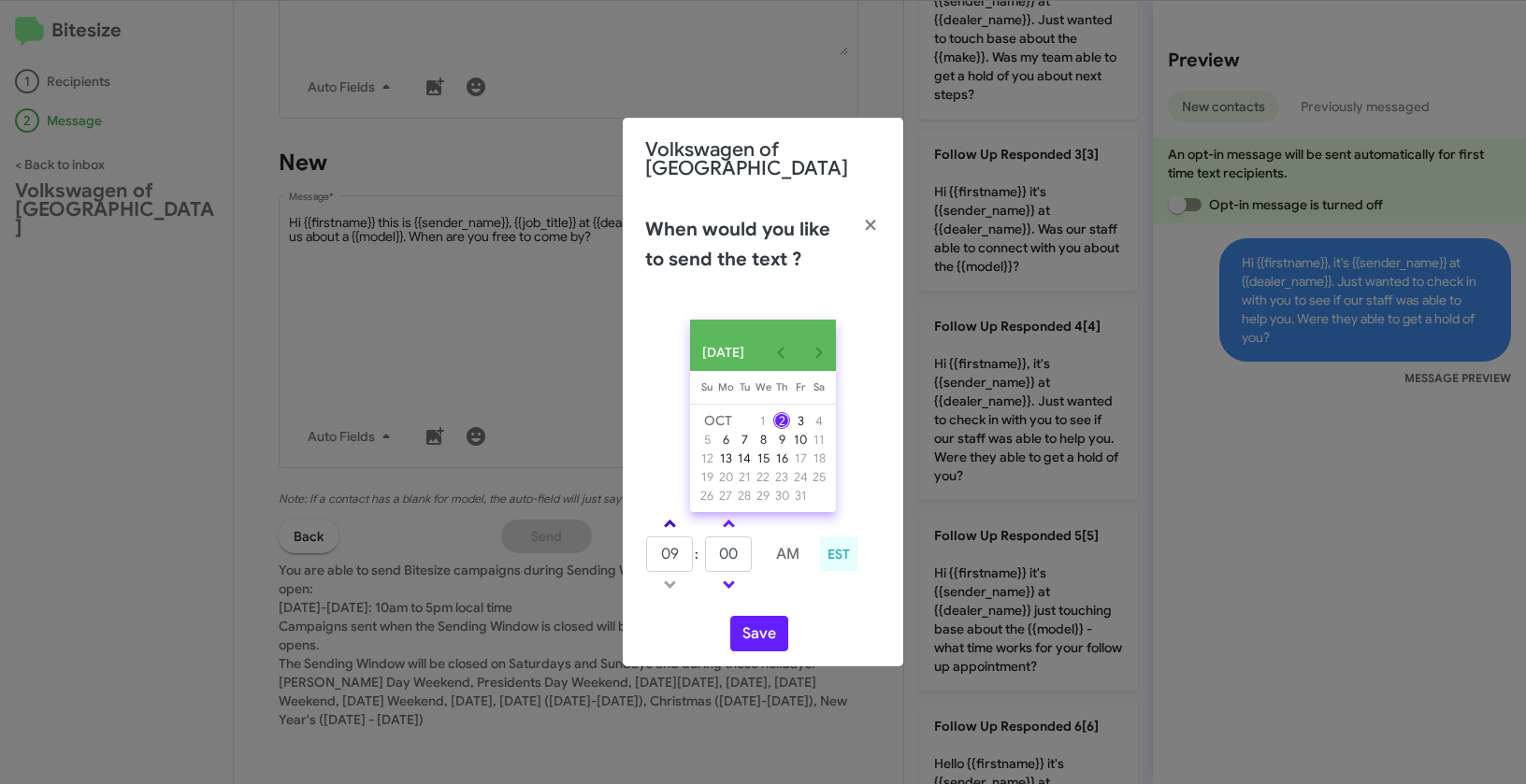
click at [671, 532] on link at bounding box center [670, 524] width 33 height 21
type input "10"
drag, startPoint x: 737, startPoint y: 558, endPoint x: 703, endPoint y: 553, distance: 34.4
click at [703, 553] on tr "10 : 00 AM" at bounding box center [728, 554] width 168 height 38
type input "34"
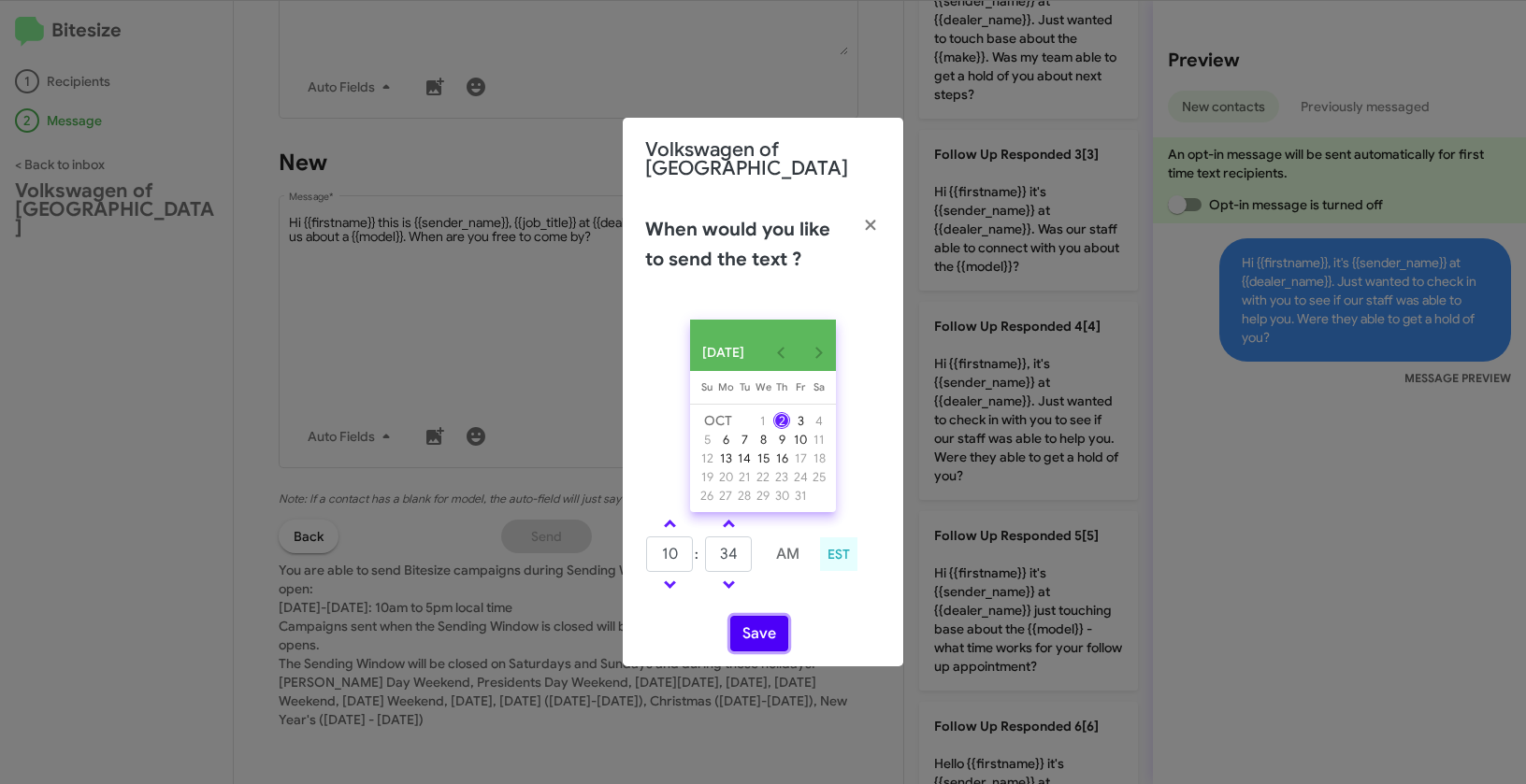
click at [760, 628] on button "Save" at bounding box center [759, 633] width 58 height 36
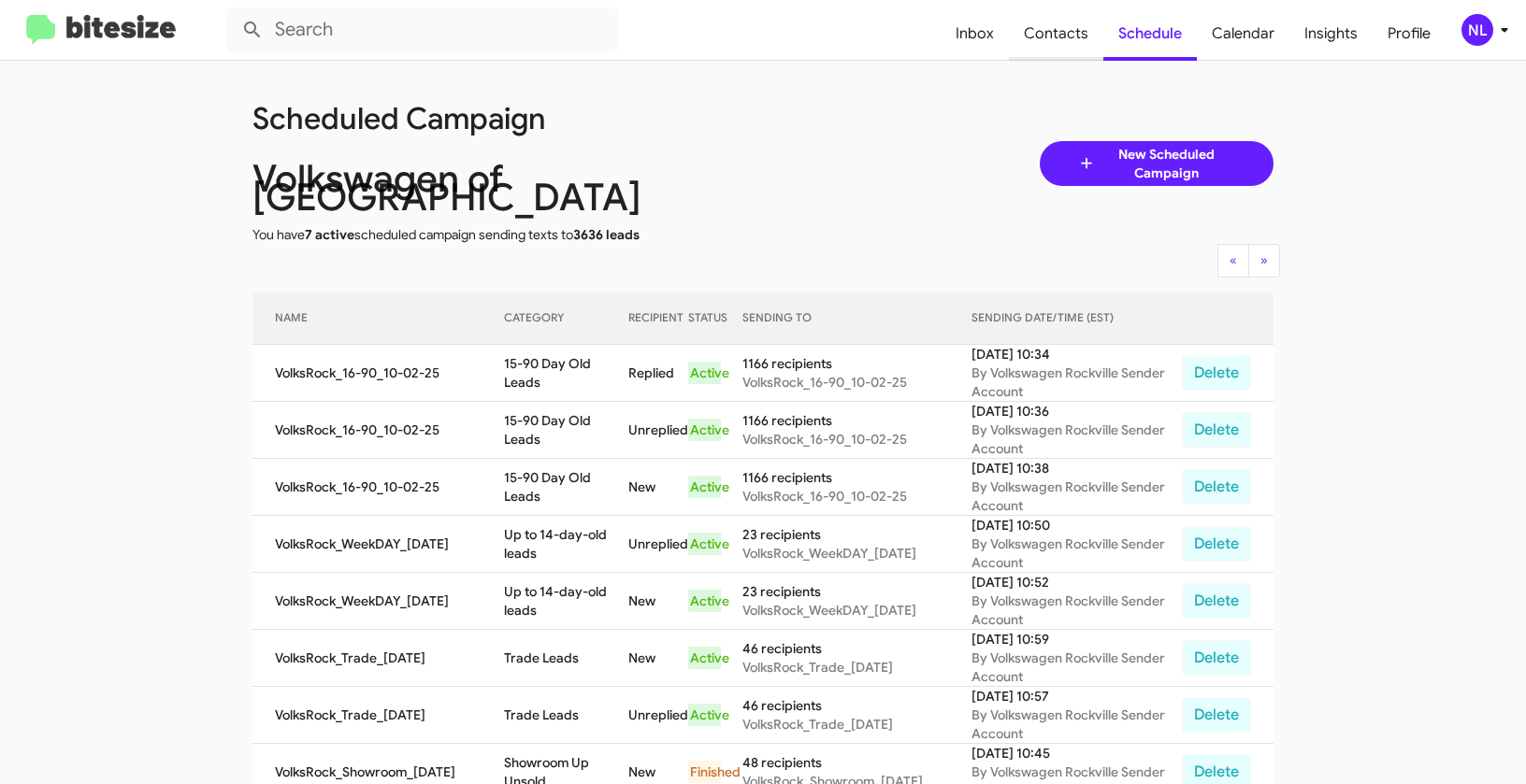
click at [1050, 35] on span "Contacts" at bounding box center [1056, 34] width 95 height 54
type input "in:groups"
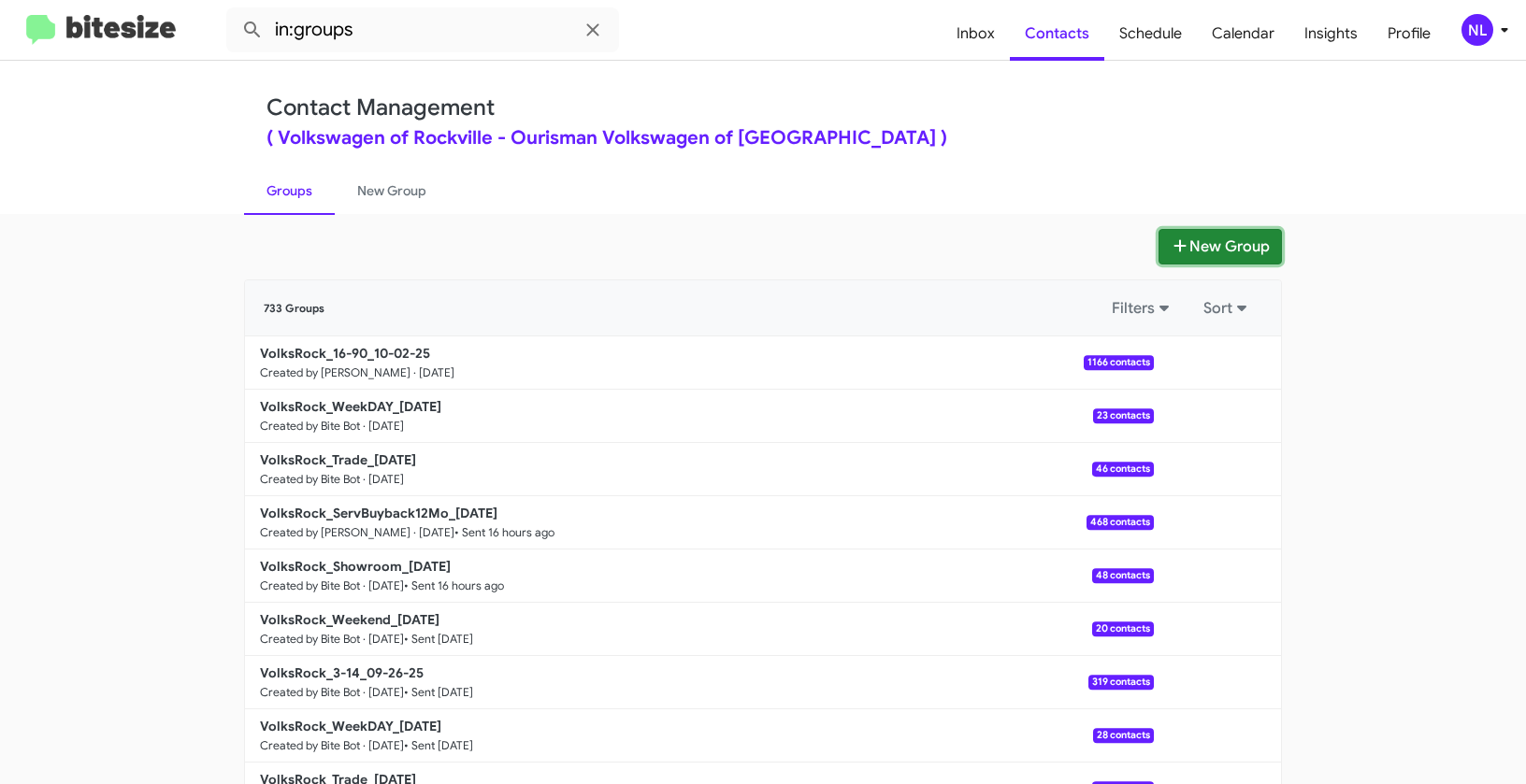
click at [1199, 232] on button "New Group" at bounding box center [1220, 247] width 123 height 36
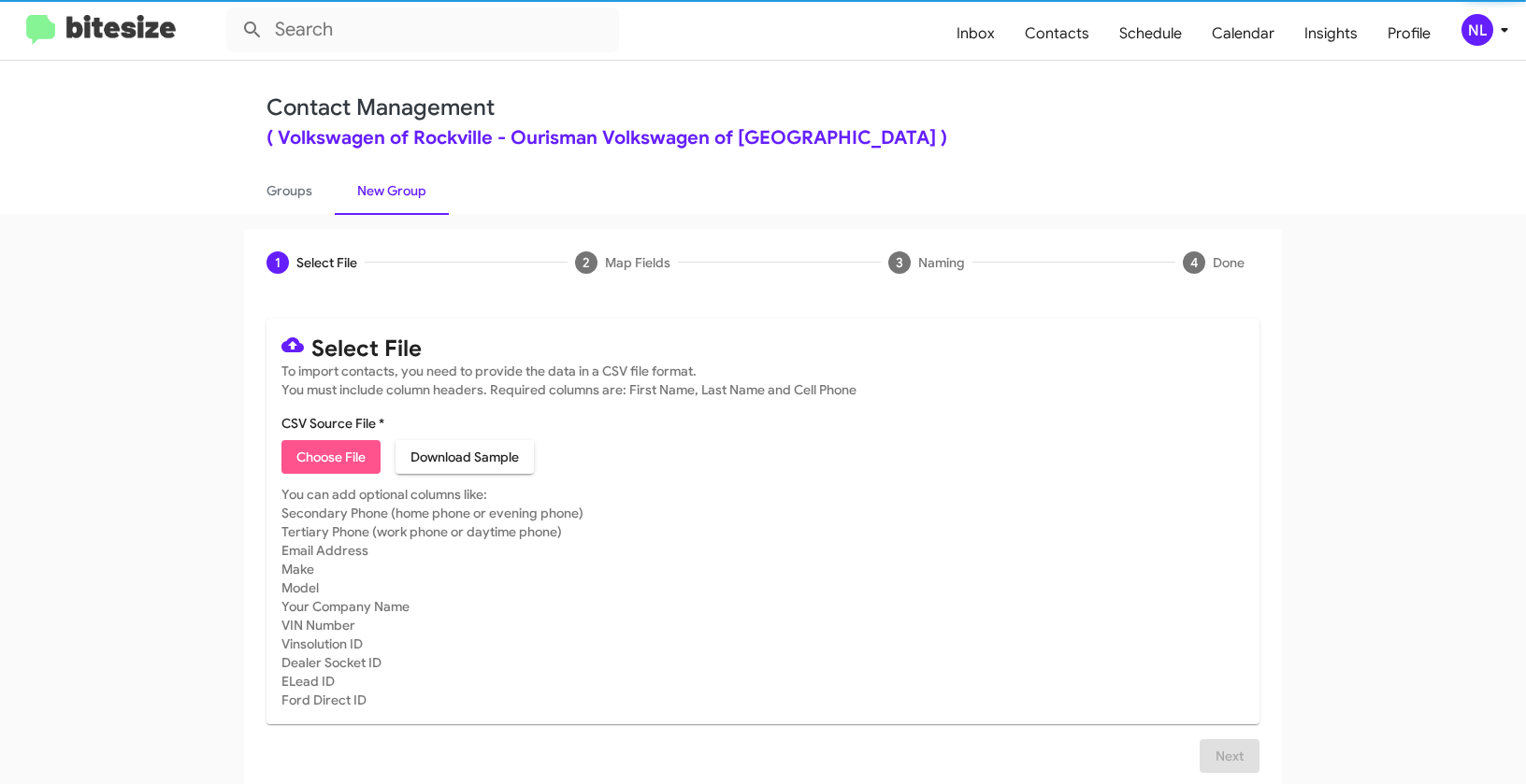
click at [321, 466] on span "Choose File" at bounding box center [330, 457] width 69 height 34
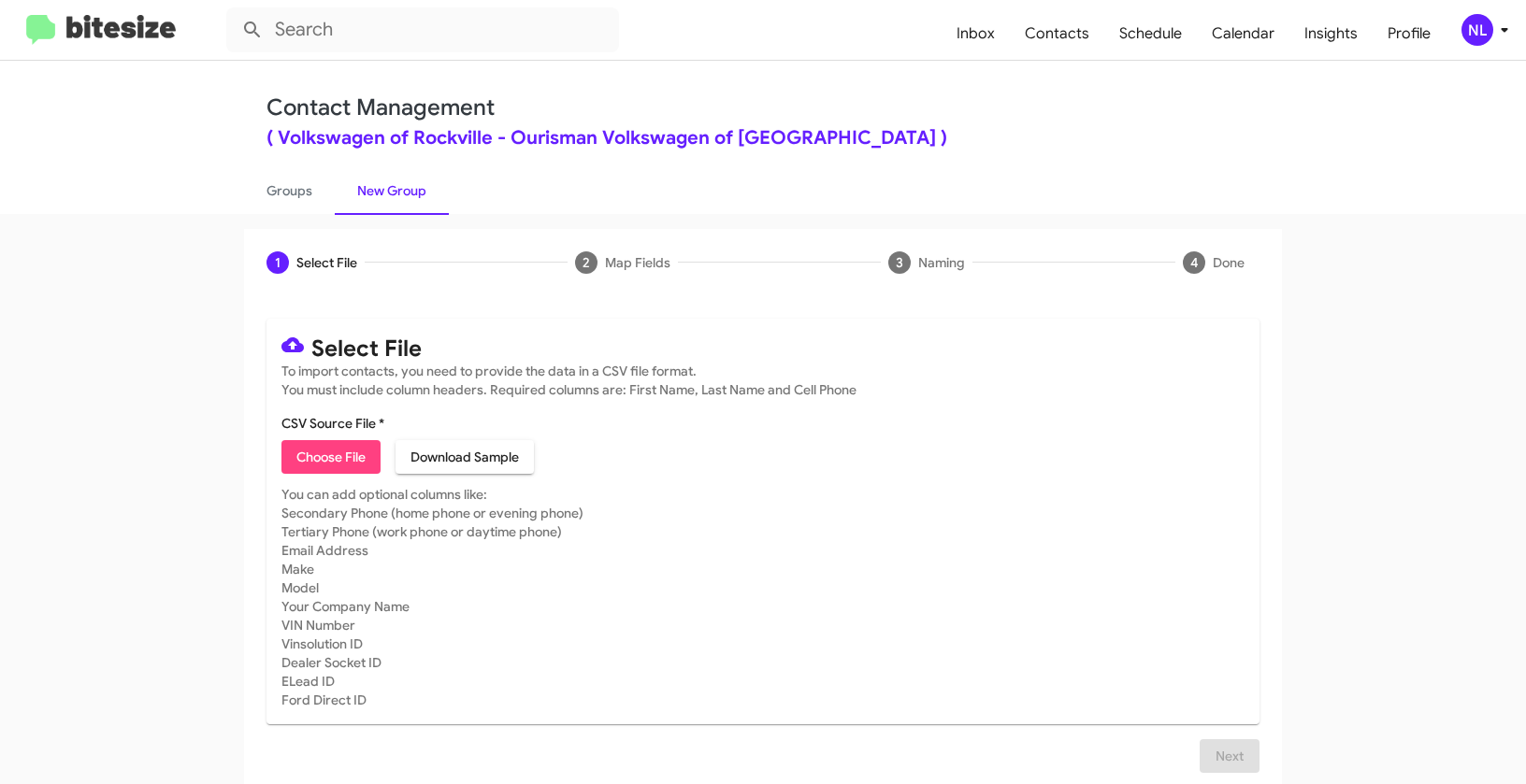
type input "Opt out open - Volkswagen of Rockville"
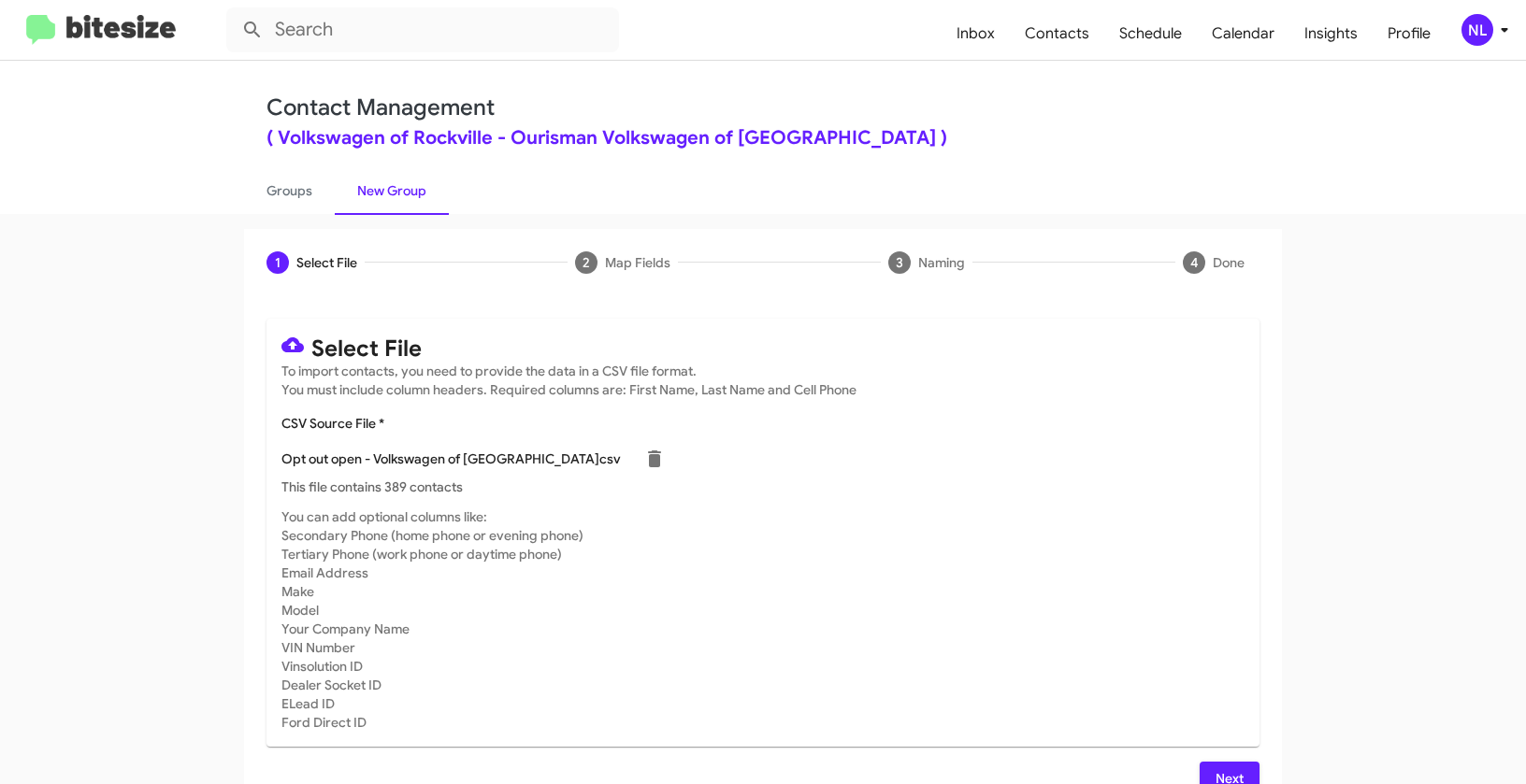
scroll to position [34, 0]
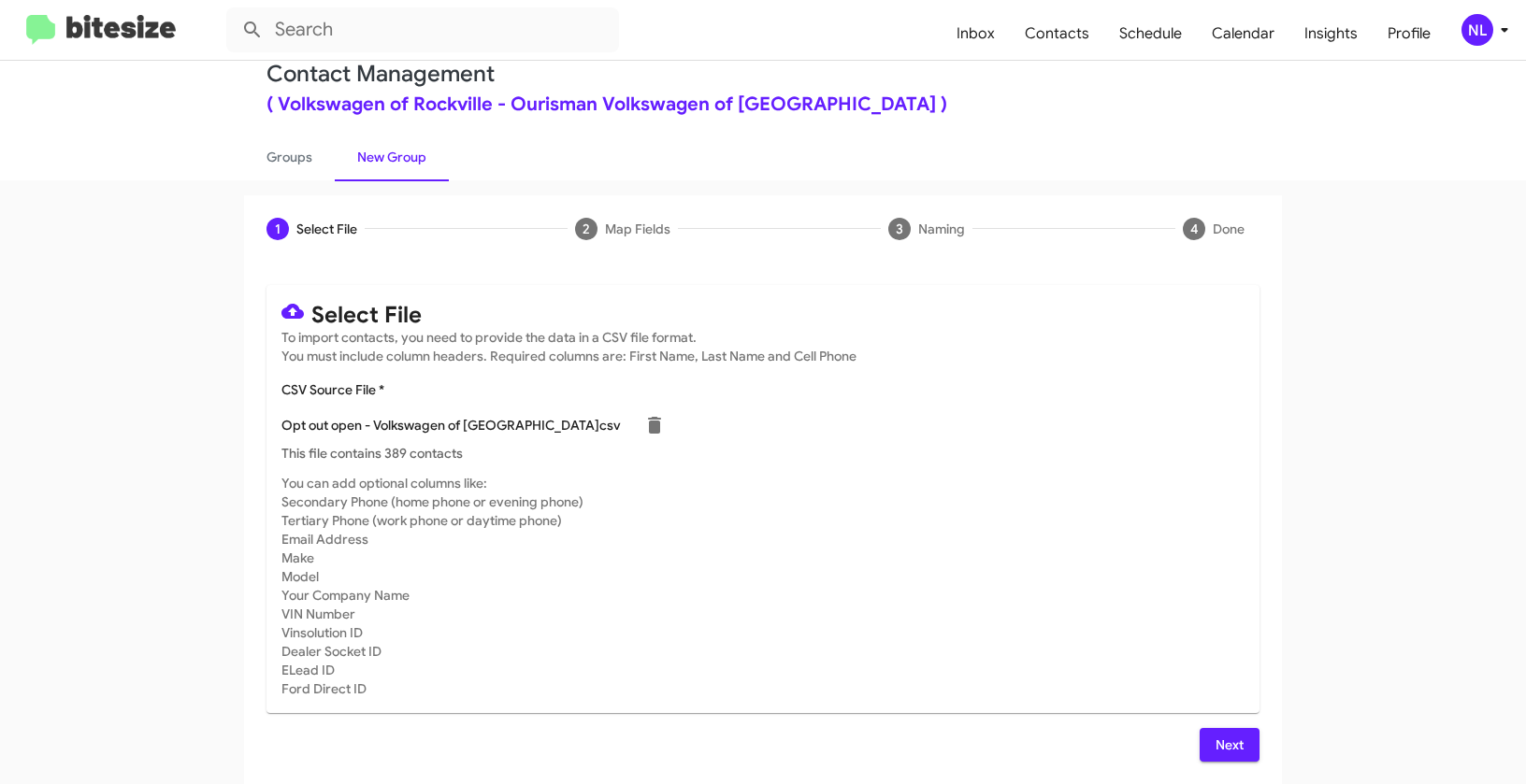
click at [1219, 737] on span "Next" at bounding box center [1230, 744] width 30 height 34
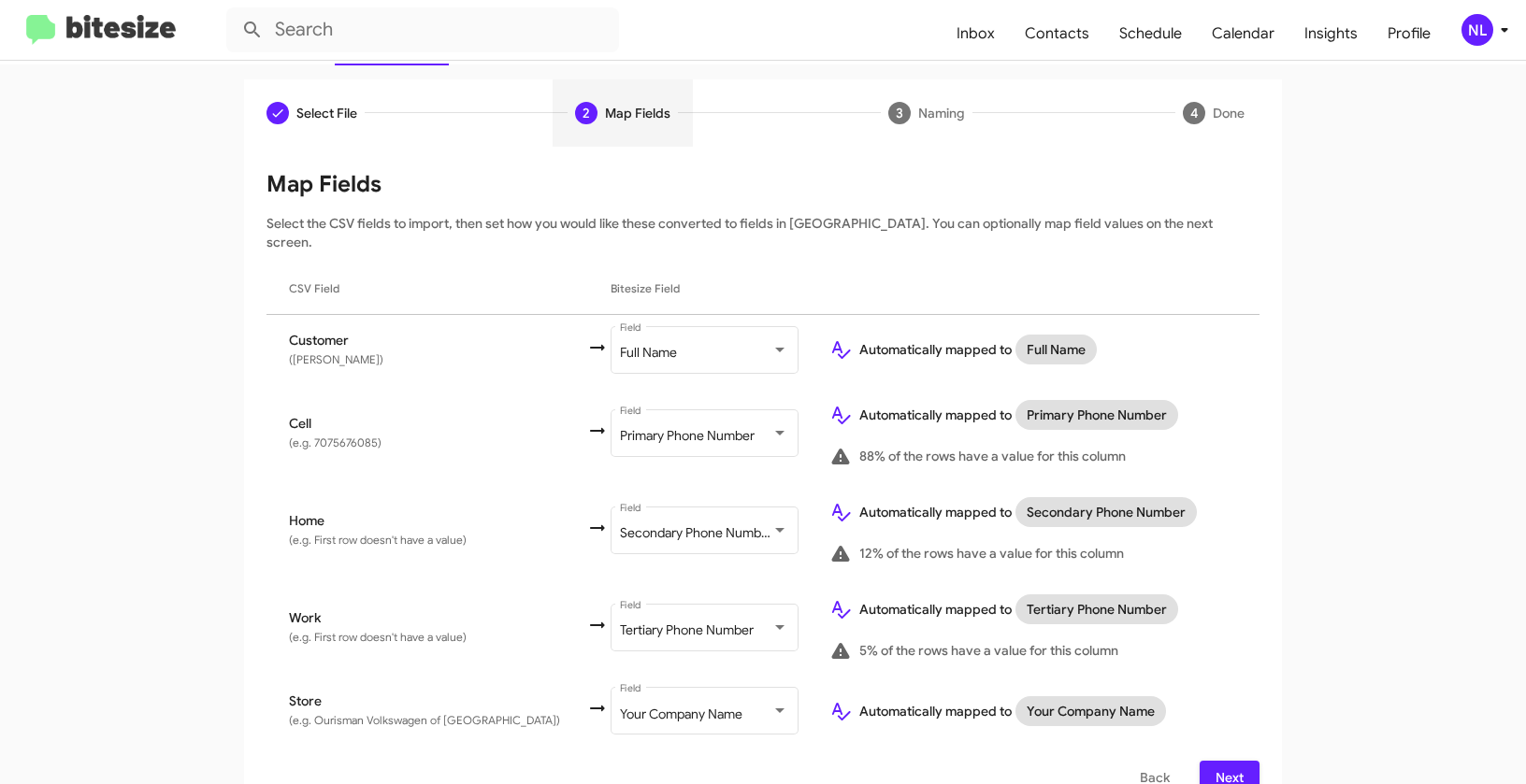
scroll to position [163, 0]
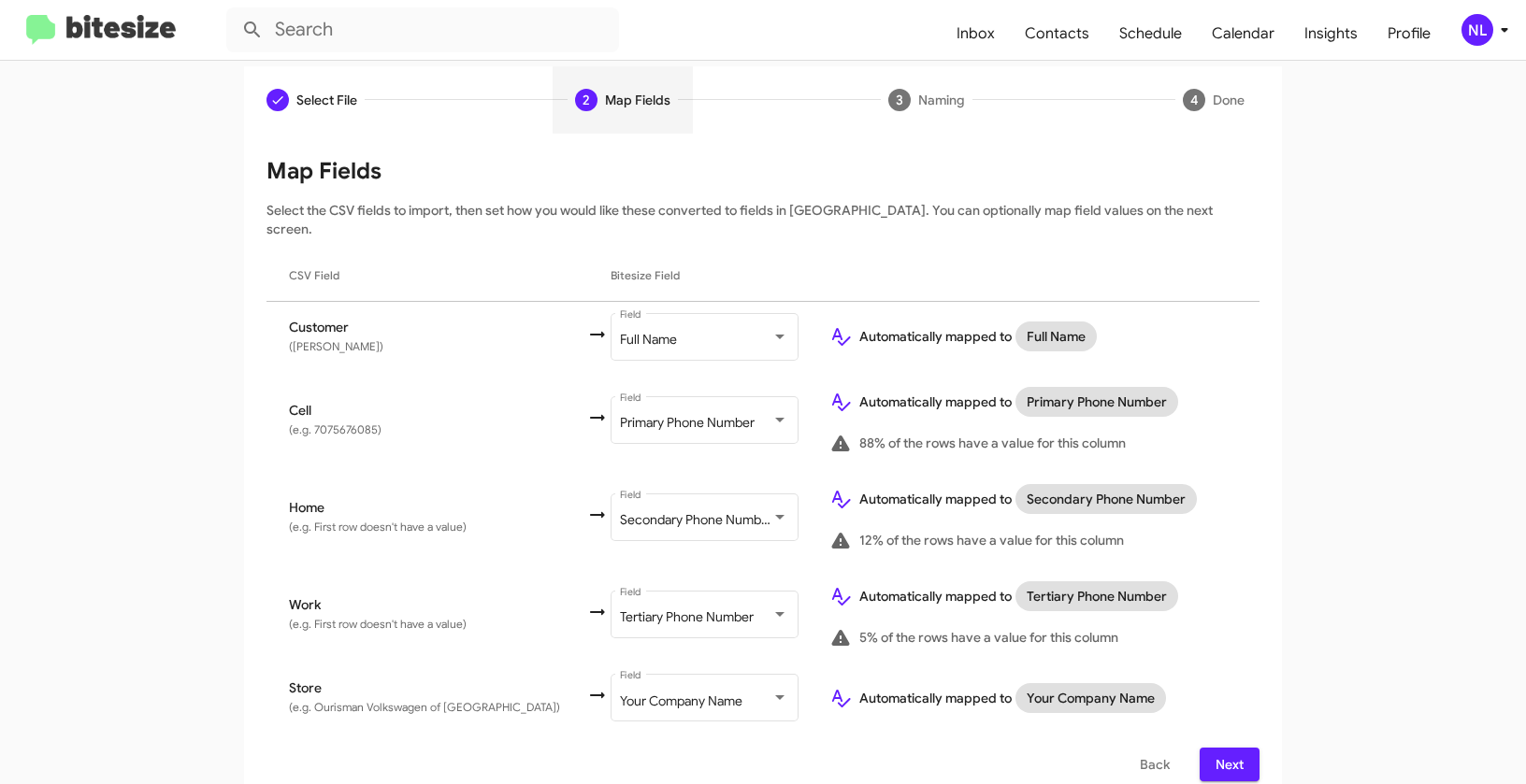
click at [1244, 748] on button "Next" at bounding box center [1230, 765] width 60 height 34
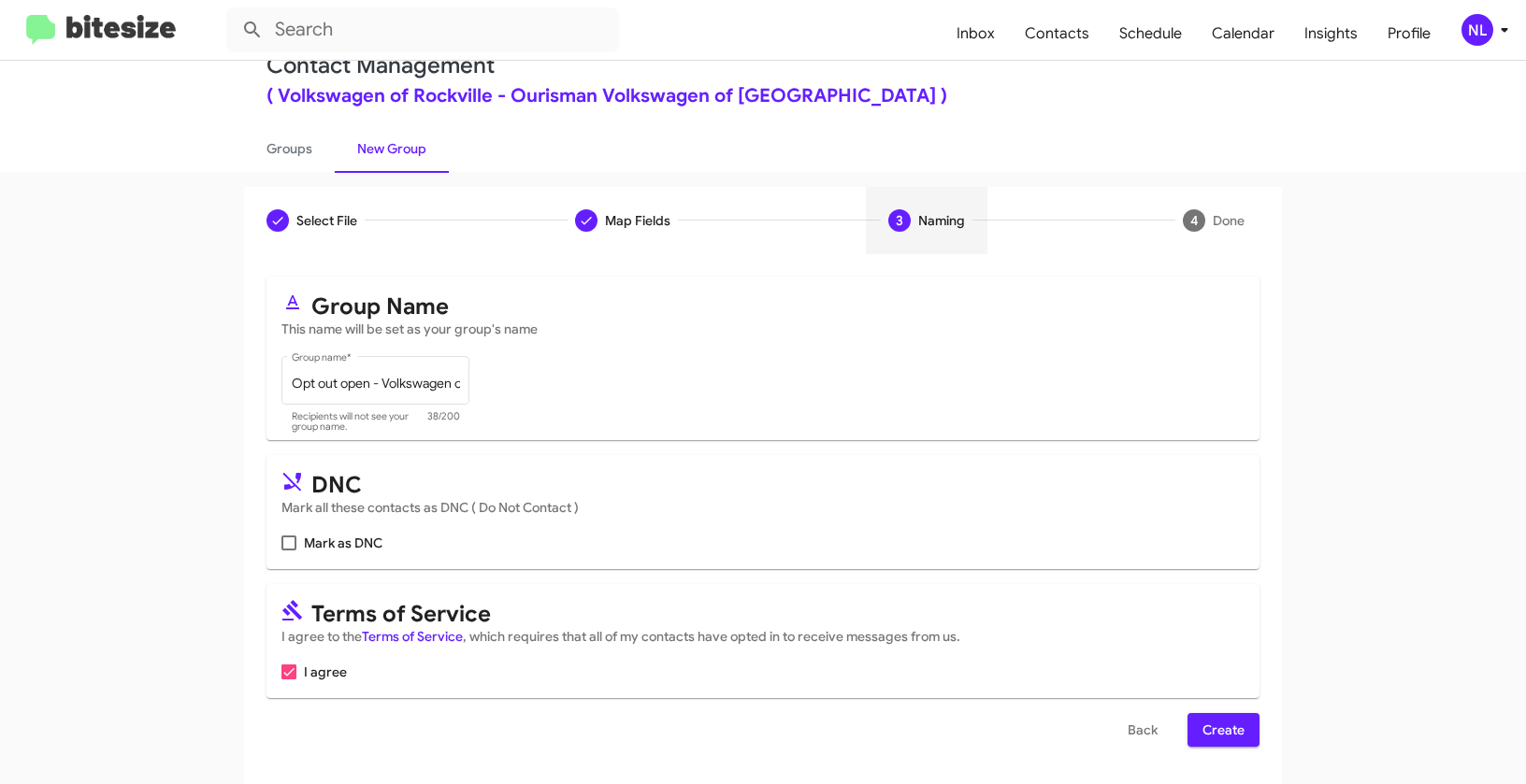
click at [283, 539] on span at bounding box center [289, 542] width 15 height 15
click at [288, 551] on input "Mark as DNC" at bounding box center [288, 551] width 1 height 1
checkbox input "true"
click at [1223, 729] on span "Create" at bounding box center [1223, 730] width 42 height 34
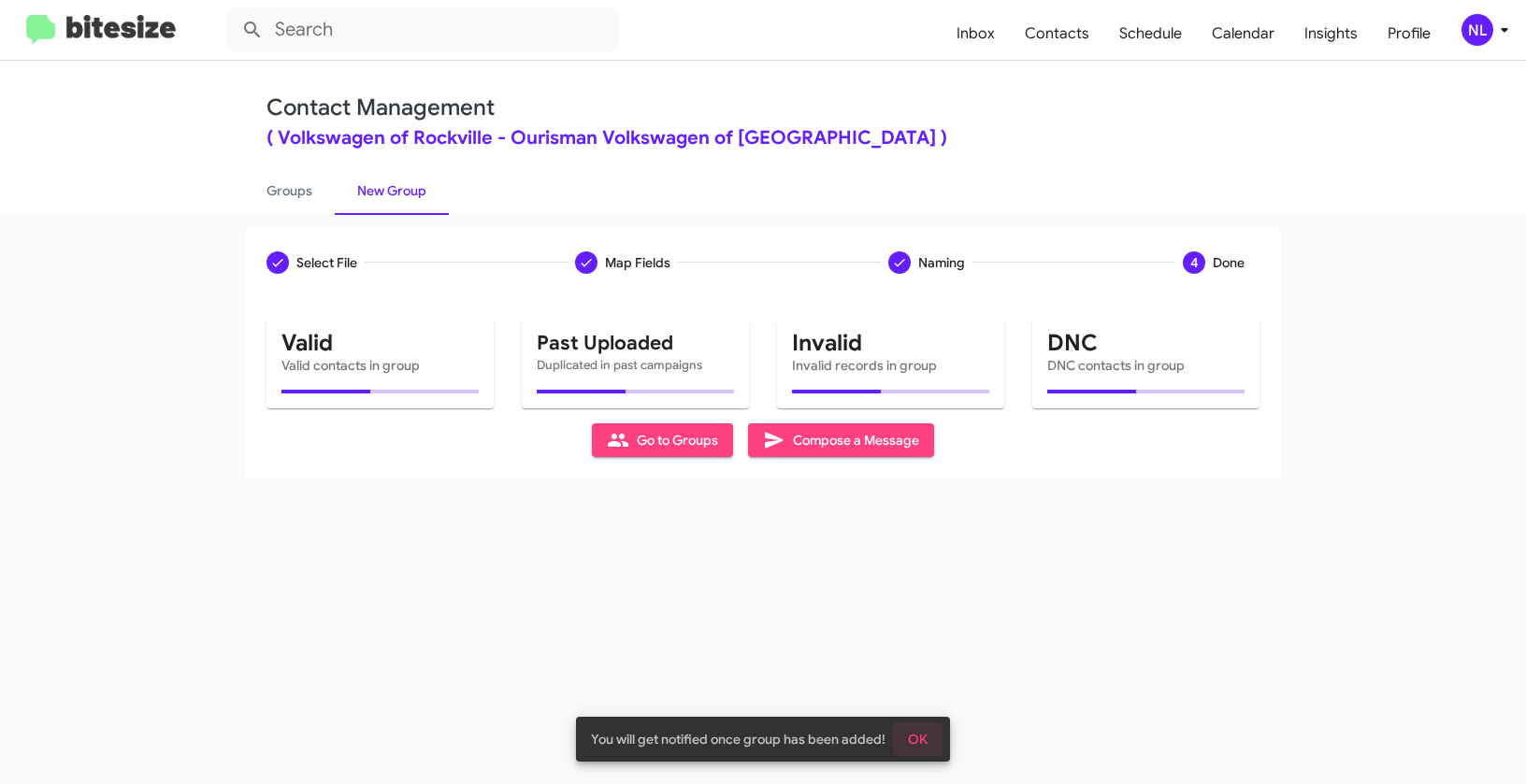
click at [918, 739] on span "OK" at bounding box center [918, 739] width 19 height 34
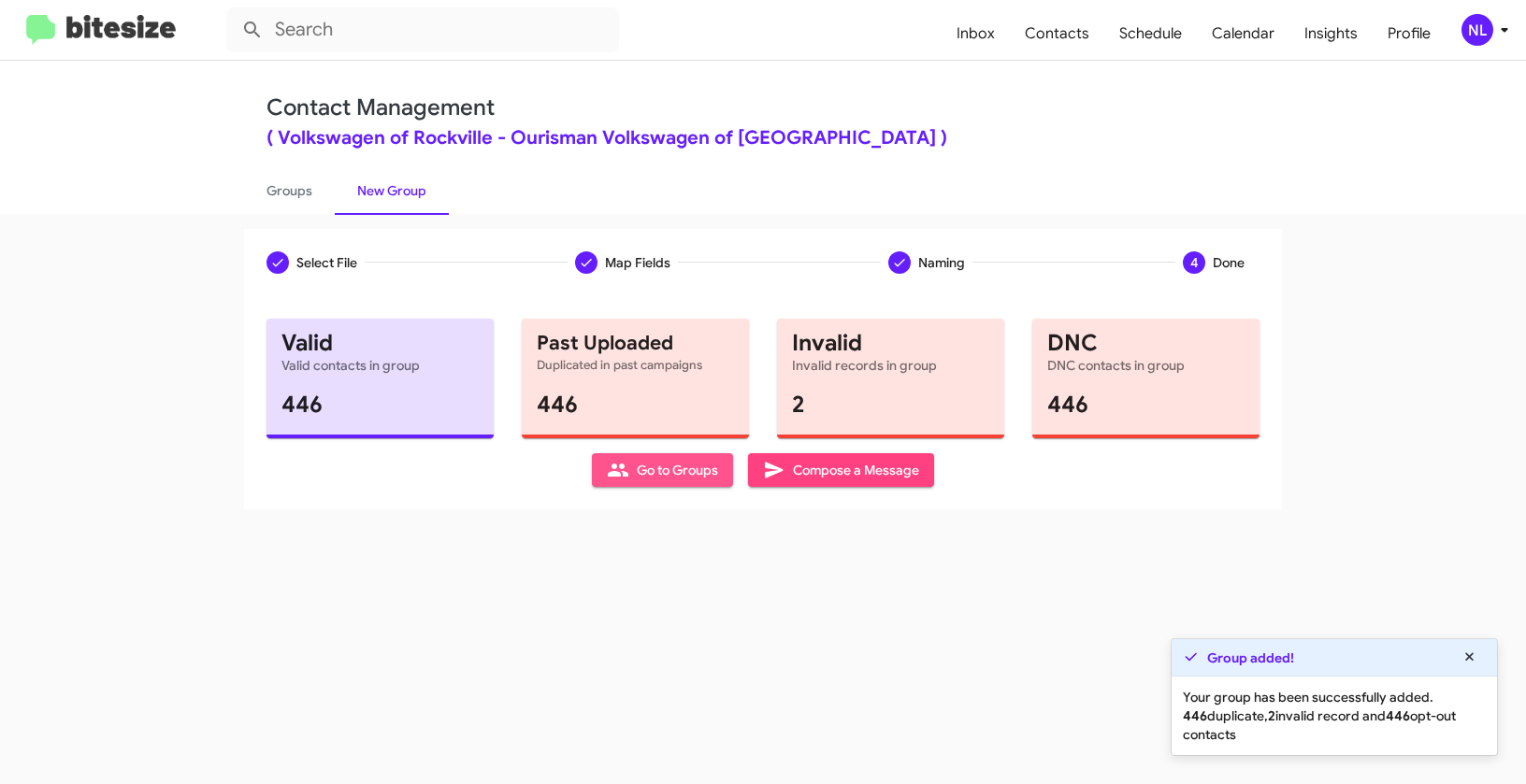
click at [683, 480] on span "Go to Groups" at bounding box center [662, 469] width 111 height 34
type input "in:groups"
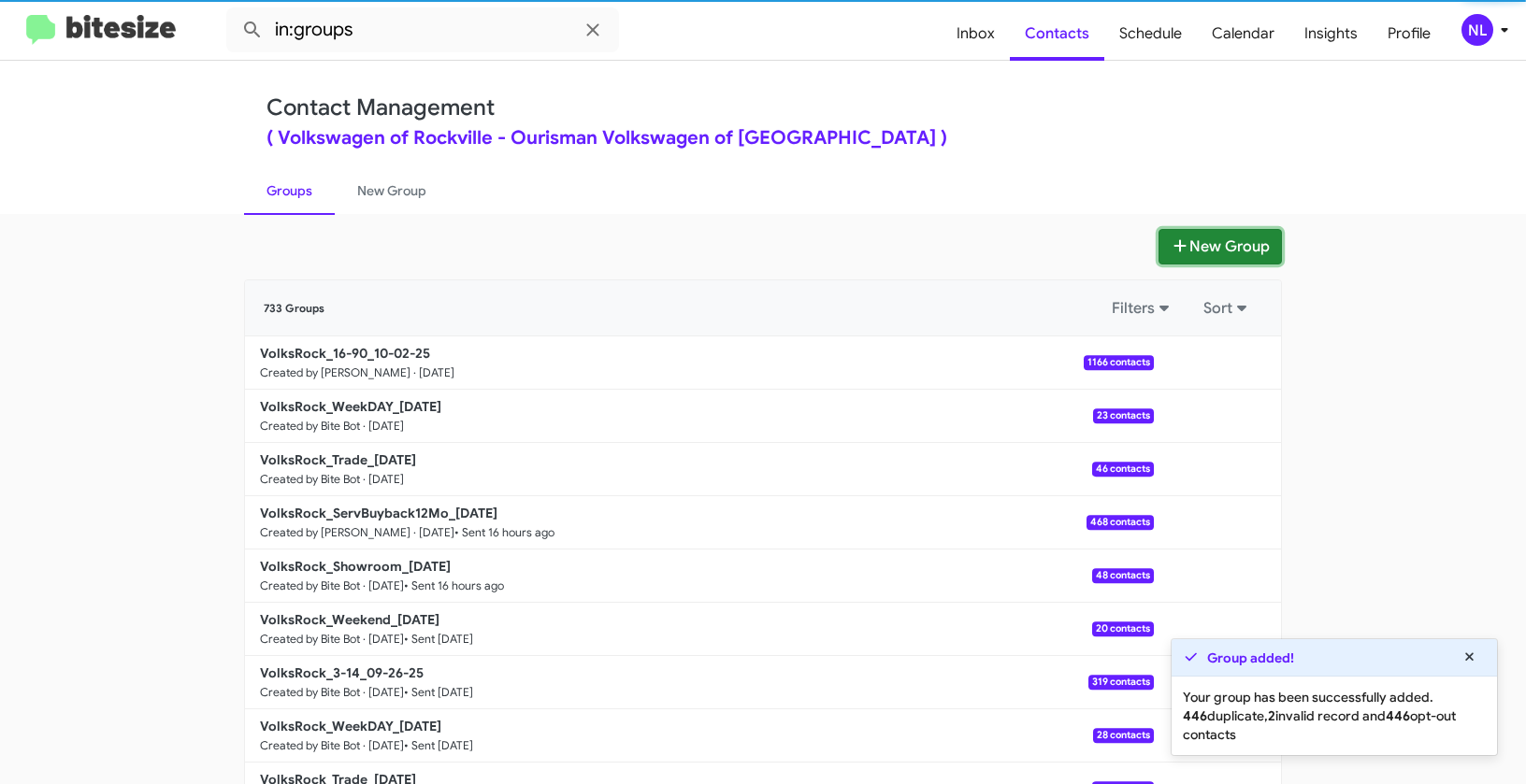
click at [1224, 256] on button "New Group" at bounding box center [1220, 247] width 123 height 36
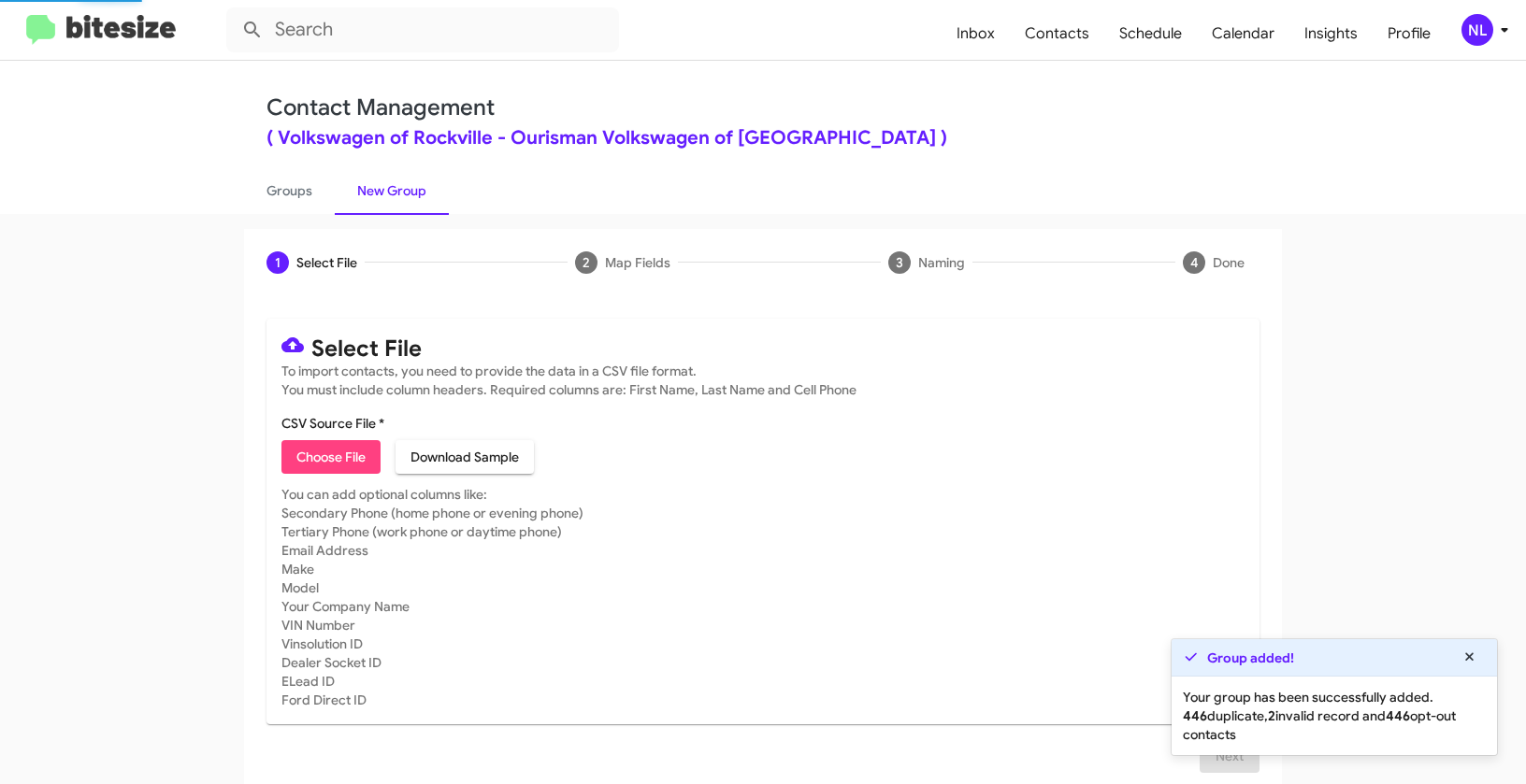
click at [340, 464] on span "Choose File" at bounding box center [330, 457] width 69 height 34
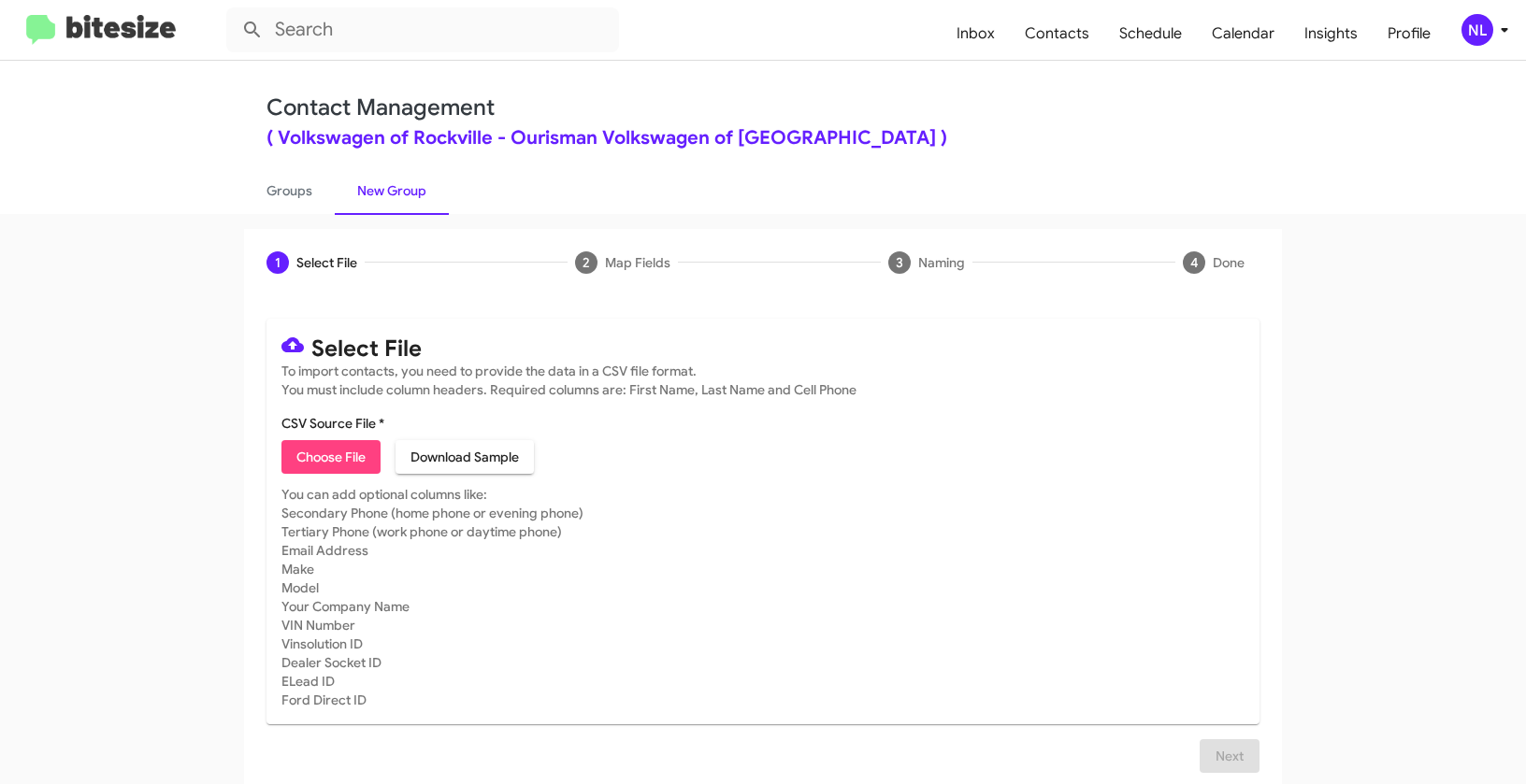
type input "Opt out dead - Volkswagen of Rockville"
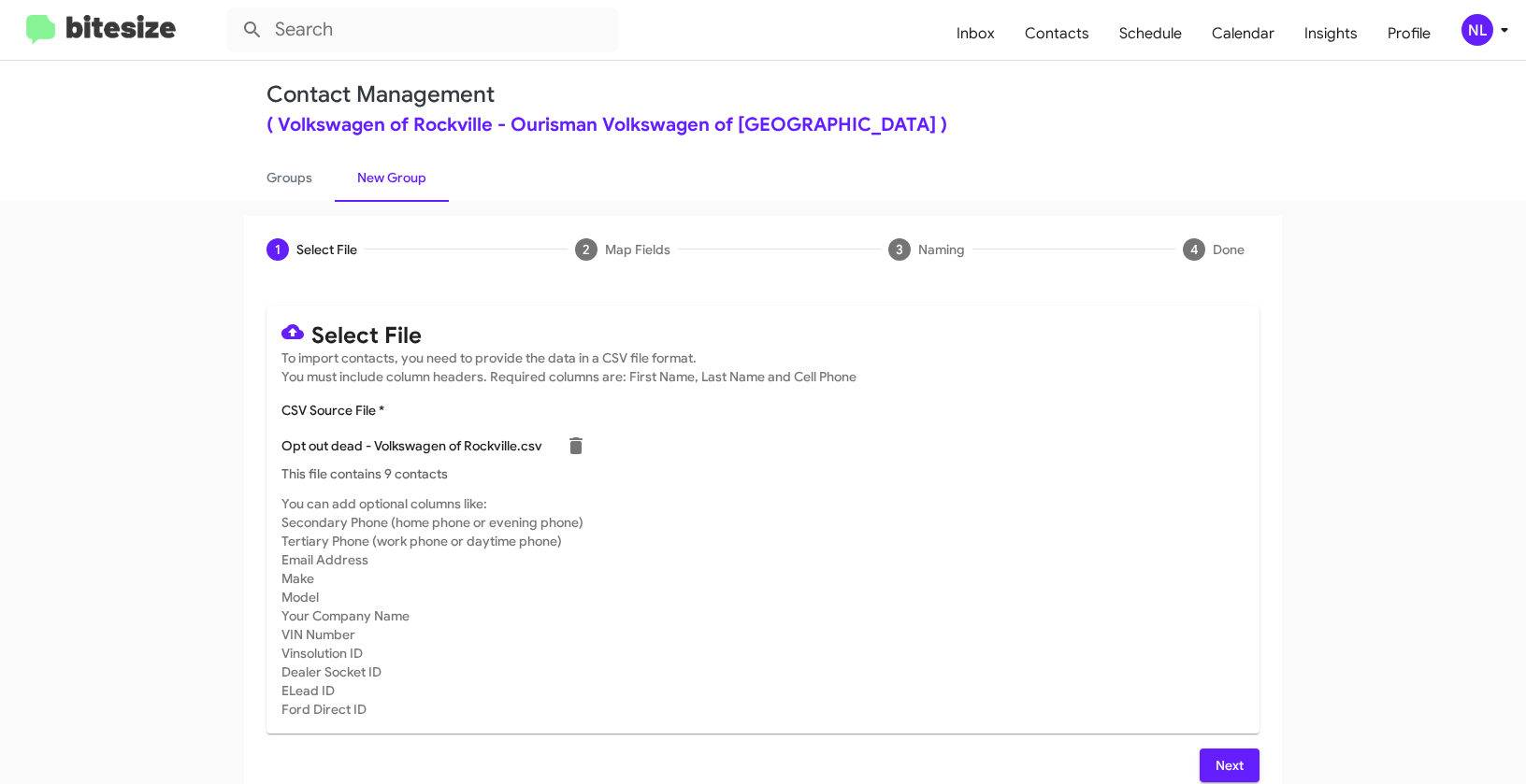
scroll to position [34, 0]
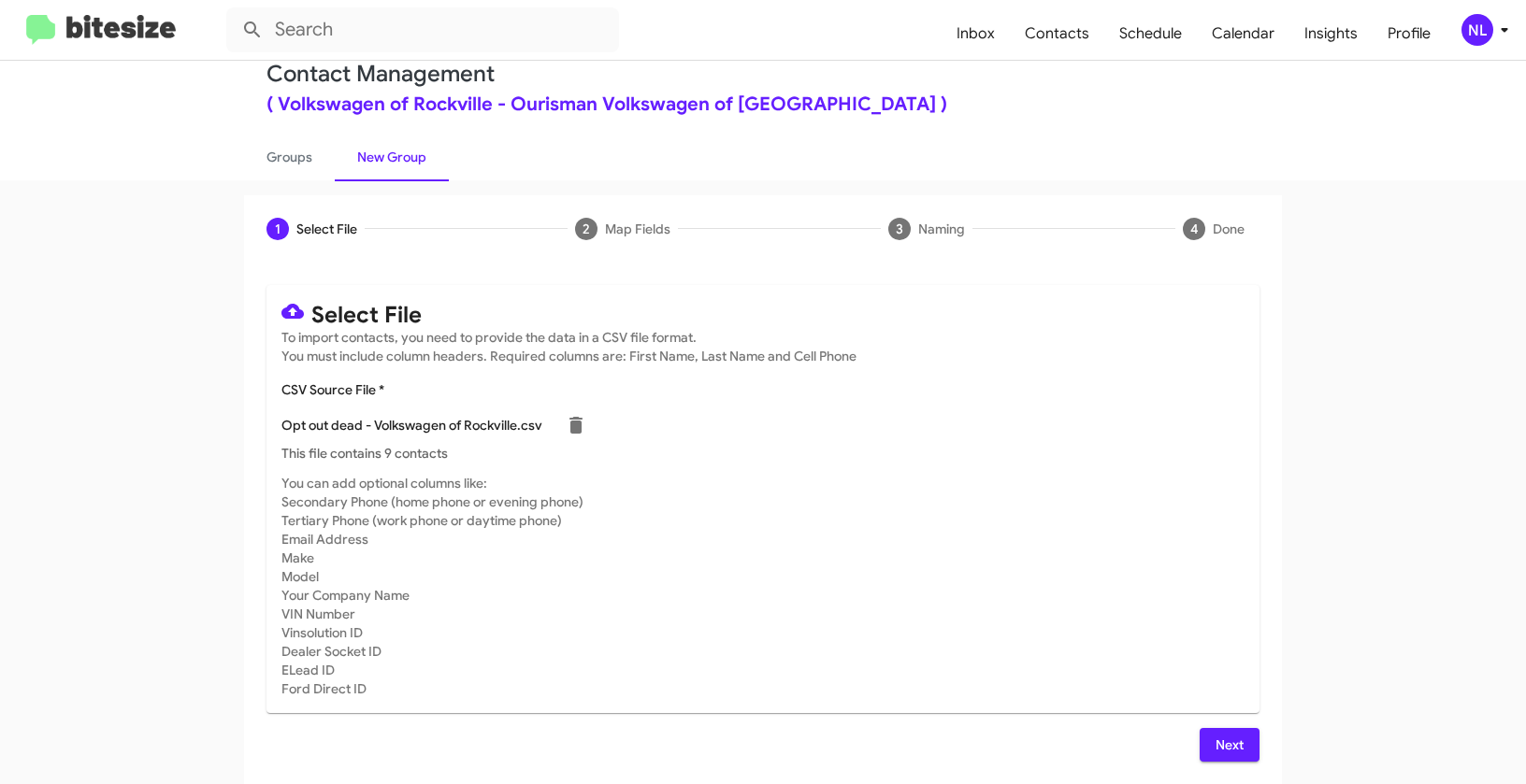
click at [1222, 747] on span "Next" at bounding box center [1230, 744] width 30 height 34
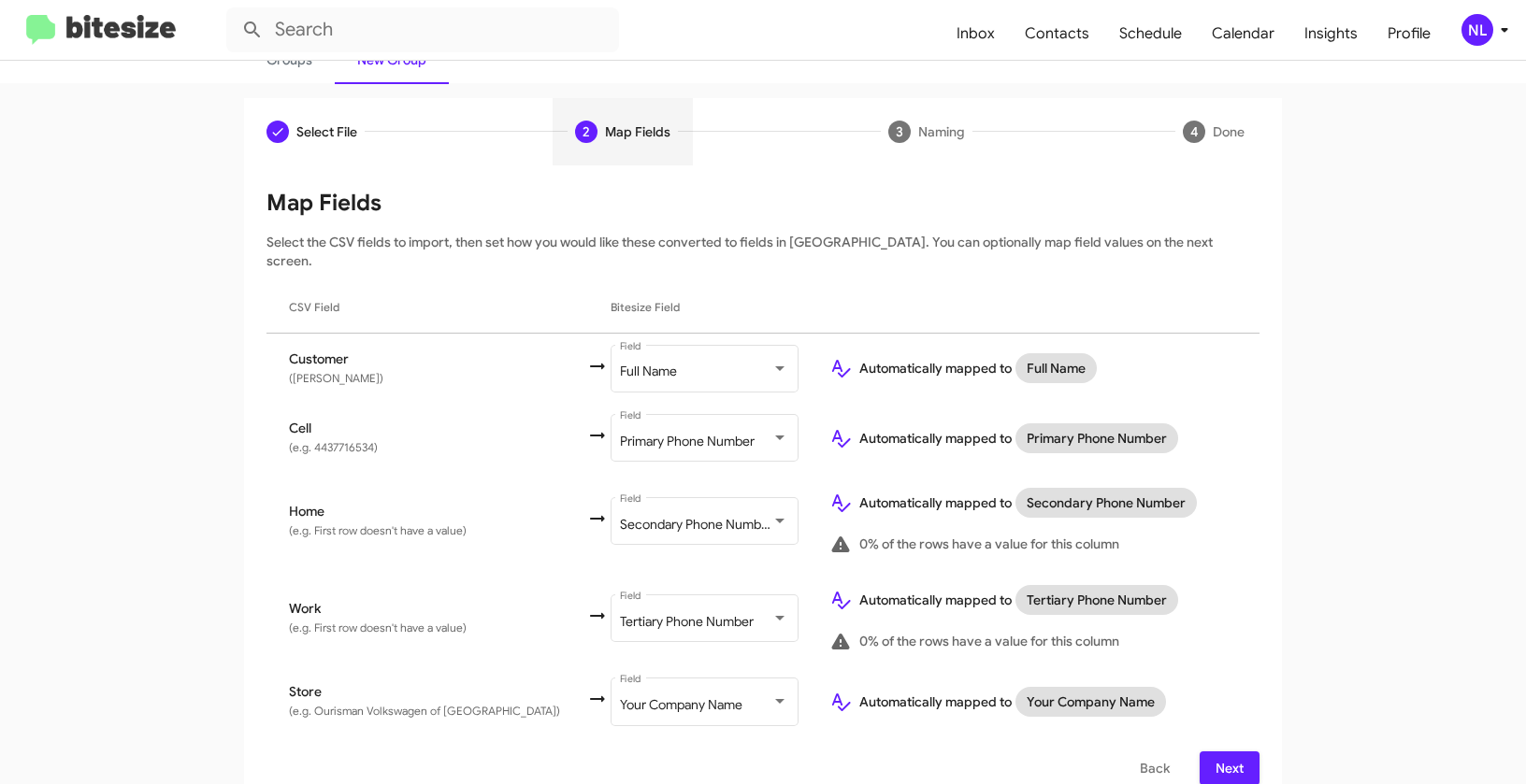
scroll to position [135, 0]
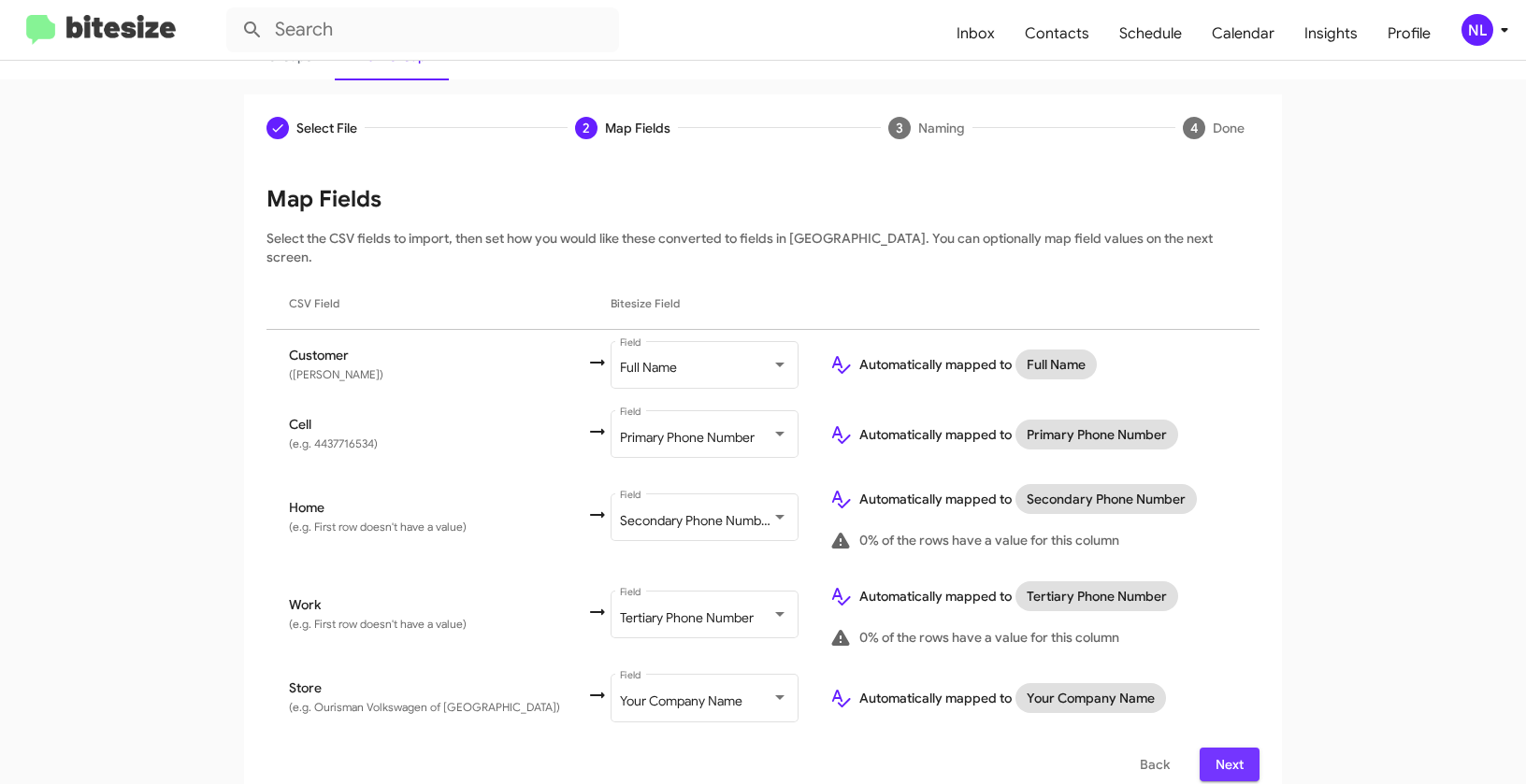
click at [1216, 748] on span "Next" at bounding box center [1230, 765] width 30 height 34
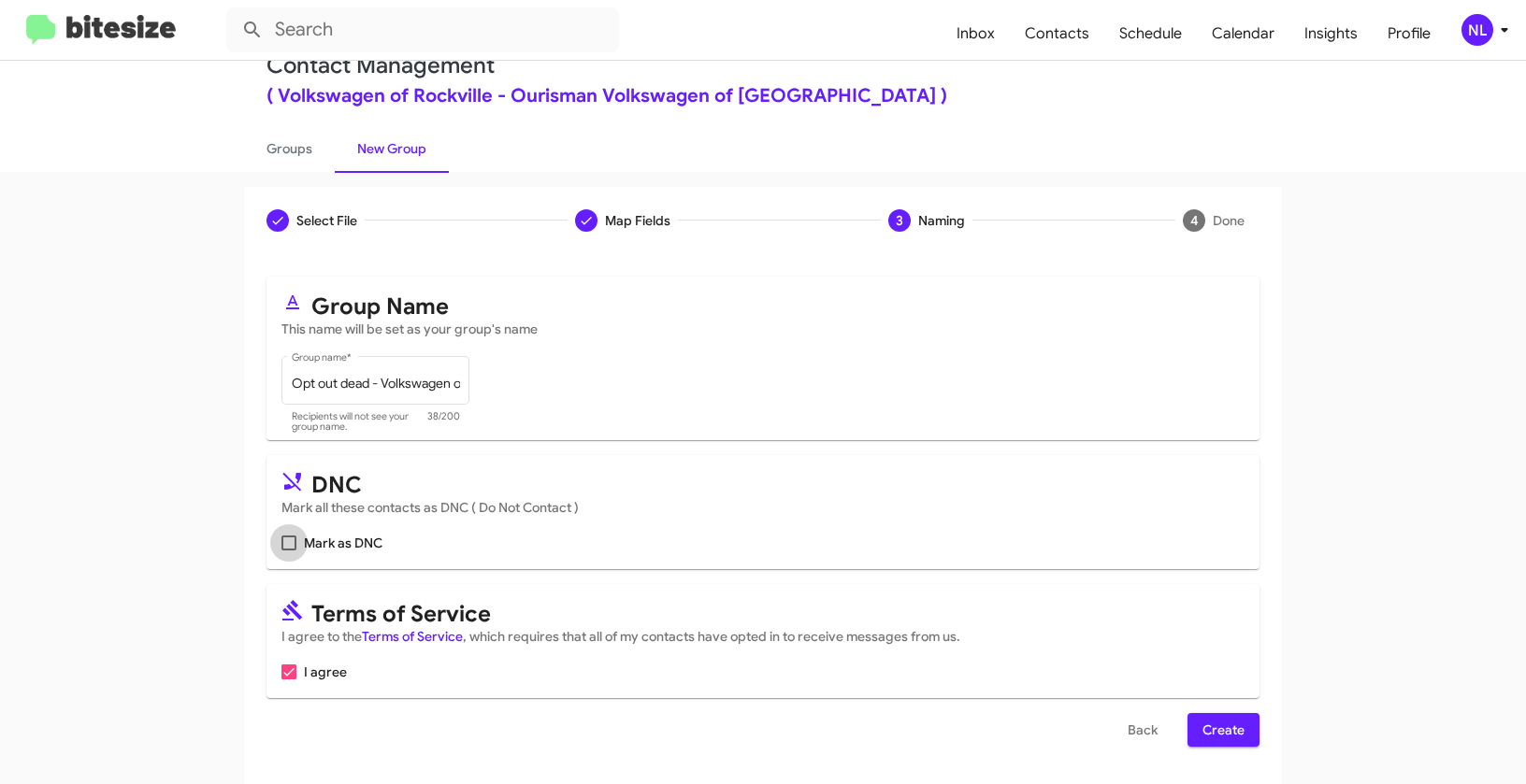
click at [286, 551] on label "Mark as DNC" at bounding box center [332, 543] width 101 height 22
click at [288, 551] on input "Mark as DNC" at bounding box center [288, 551] width 1 height 1
checkbox input "true"
click at [1230, 733] on span "Create" at bounding box center [1223, 730] width 42 height 34
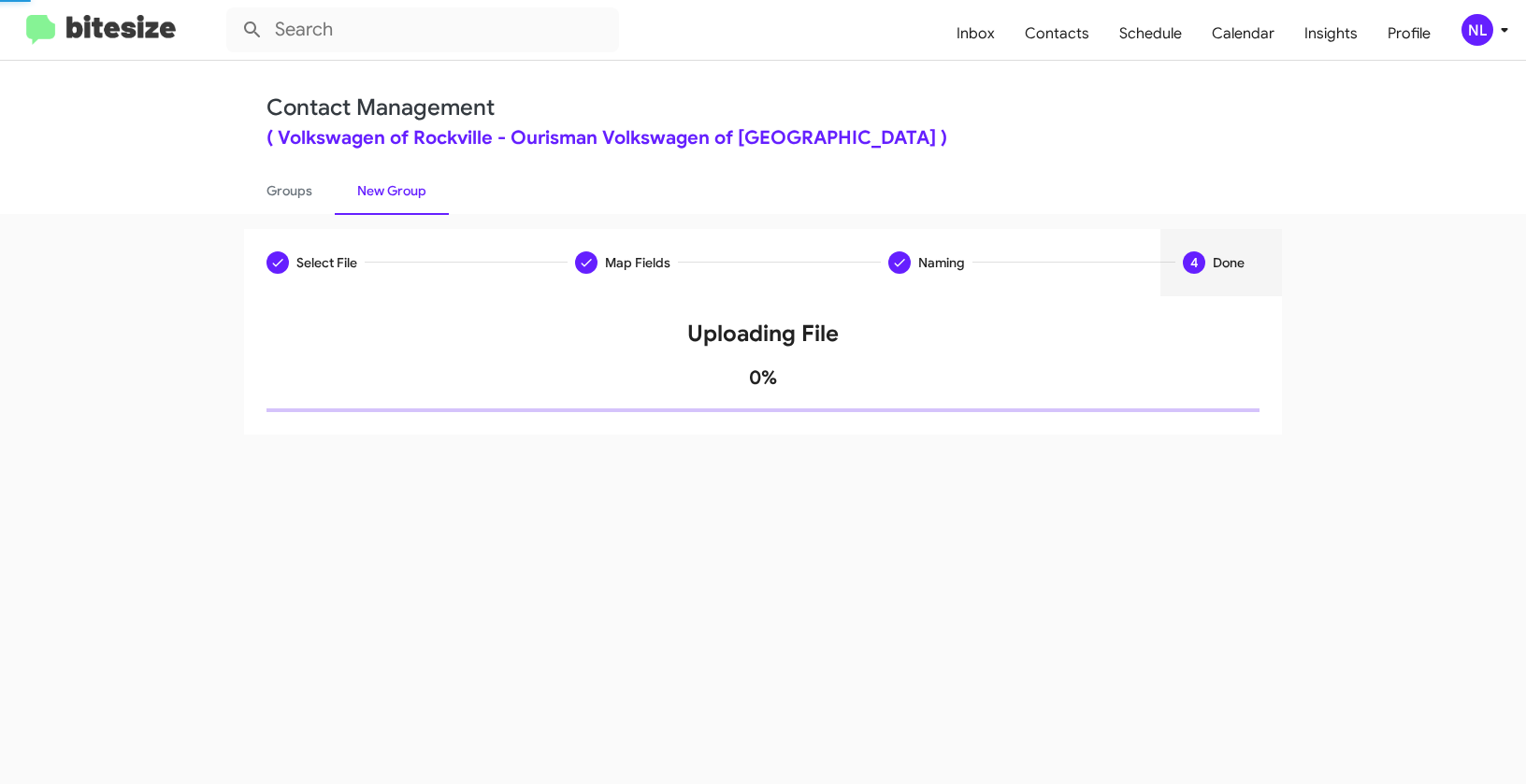
scroll to position [0, 0]
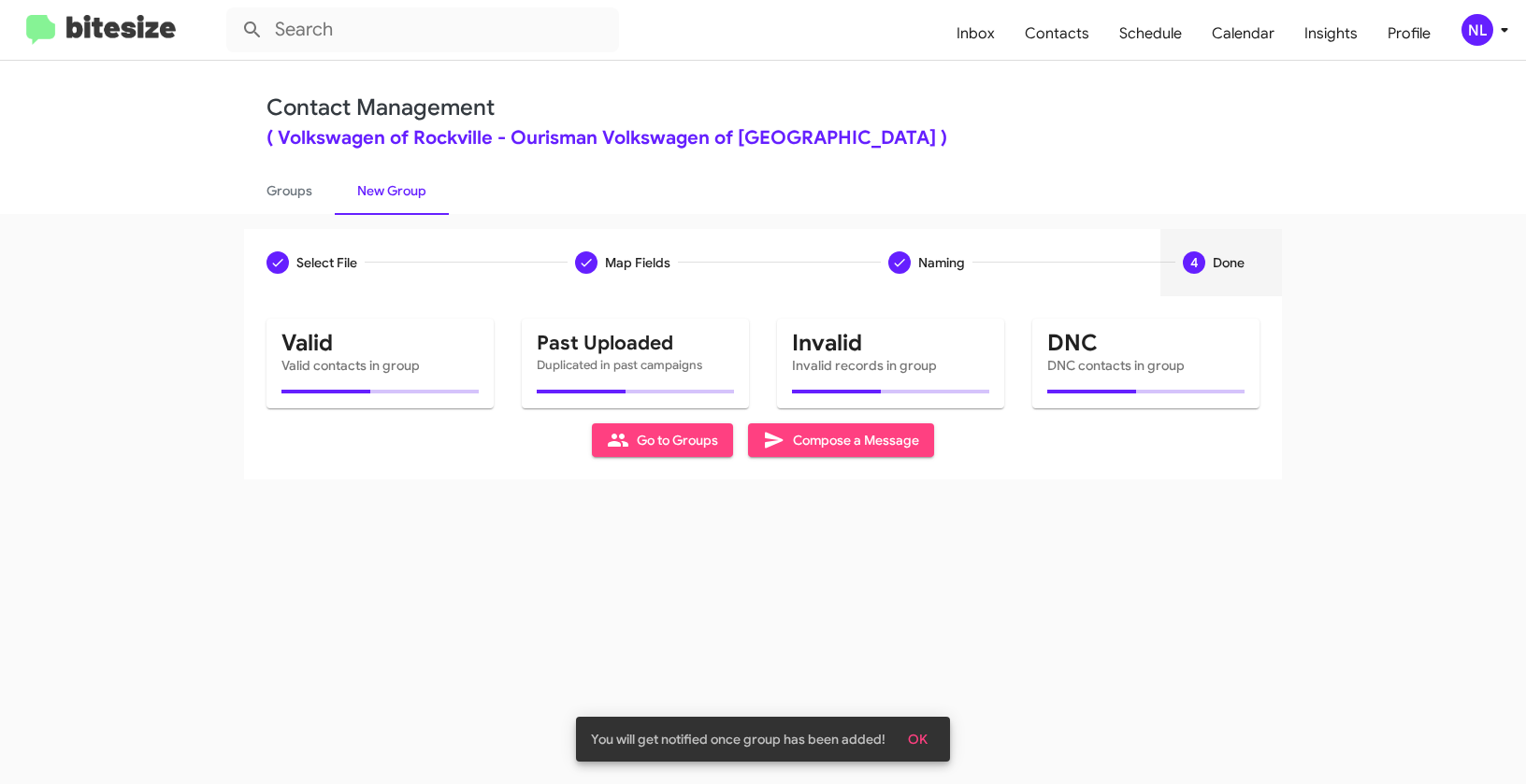
click at [931, 737] on button "OK" at bounding box center [917, 739] width 49 height 34
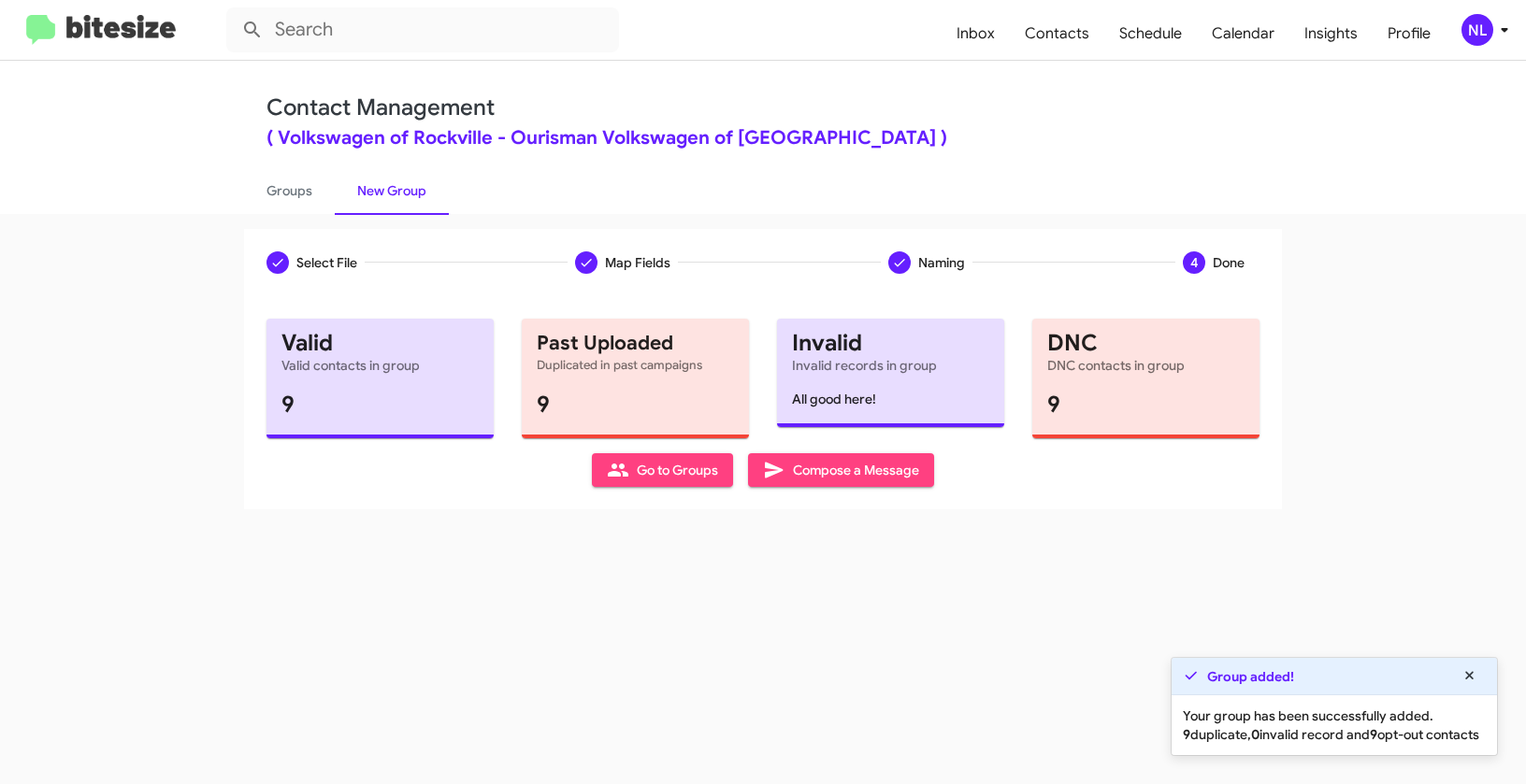
click at [684, 475] on span "Go to Groups" at bounding box center [662, 469] width 111 height 34
type input "in:groups"
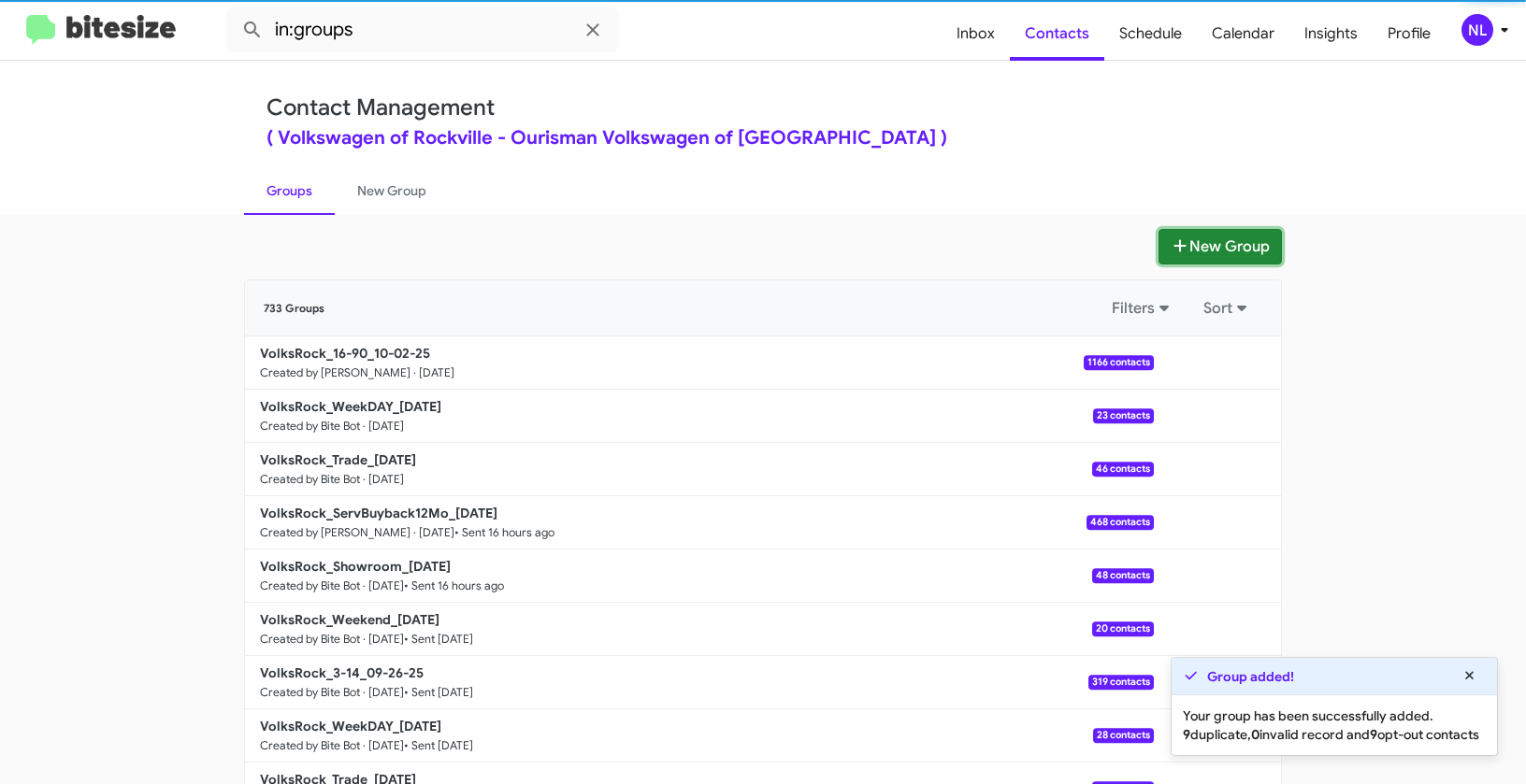
click at [1237, 249] on button "New Group" at bounding box center [1220, 247] width 123 height 36
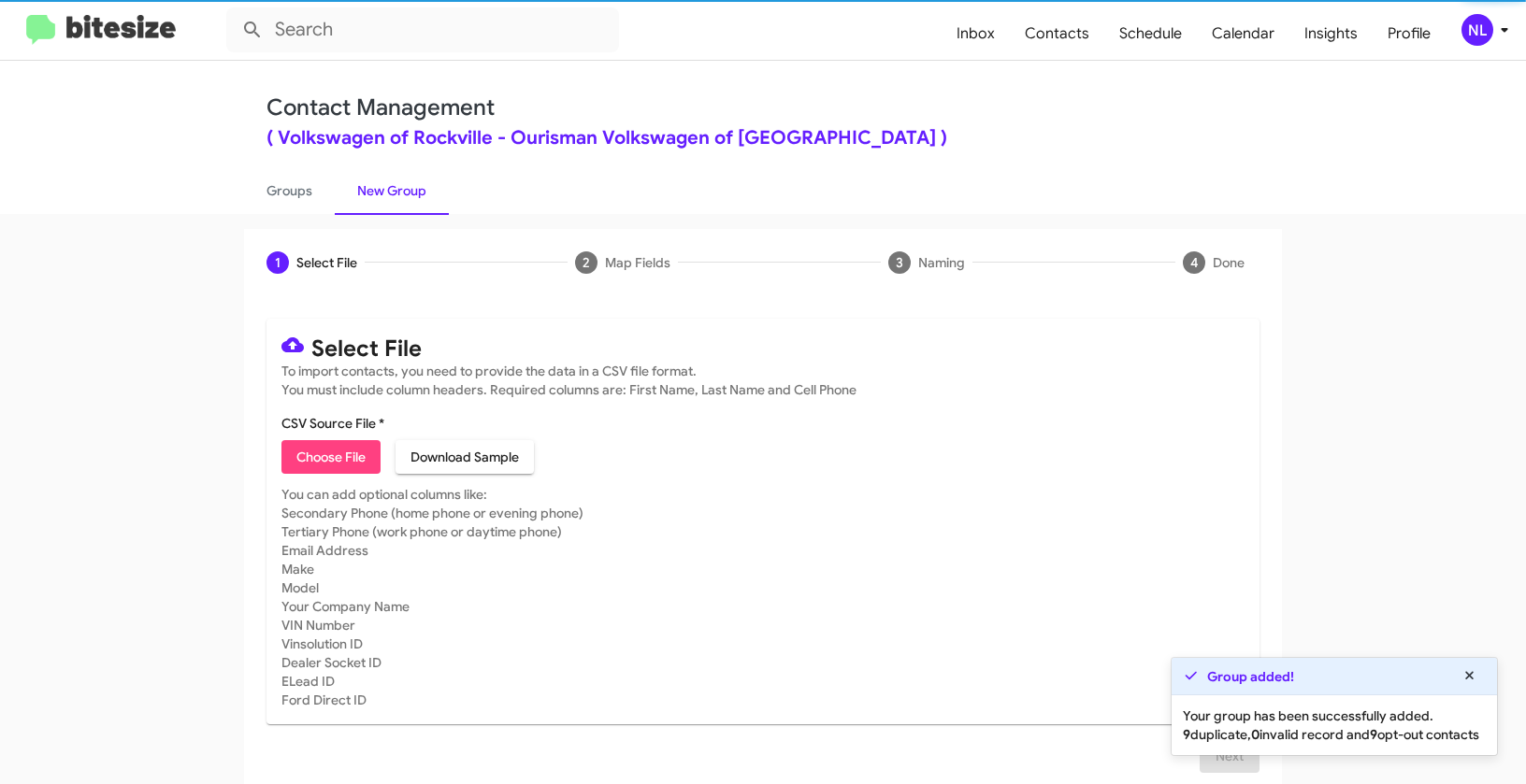
click at [312, 466] on span "Choose File" at bounding box center [330, 457] width 69 height 34
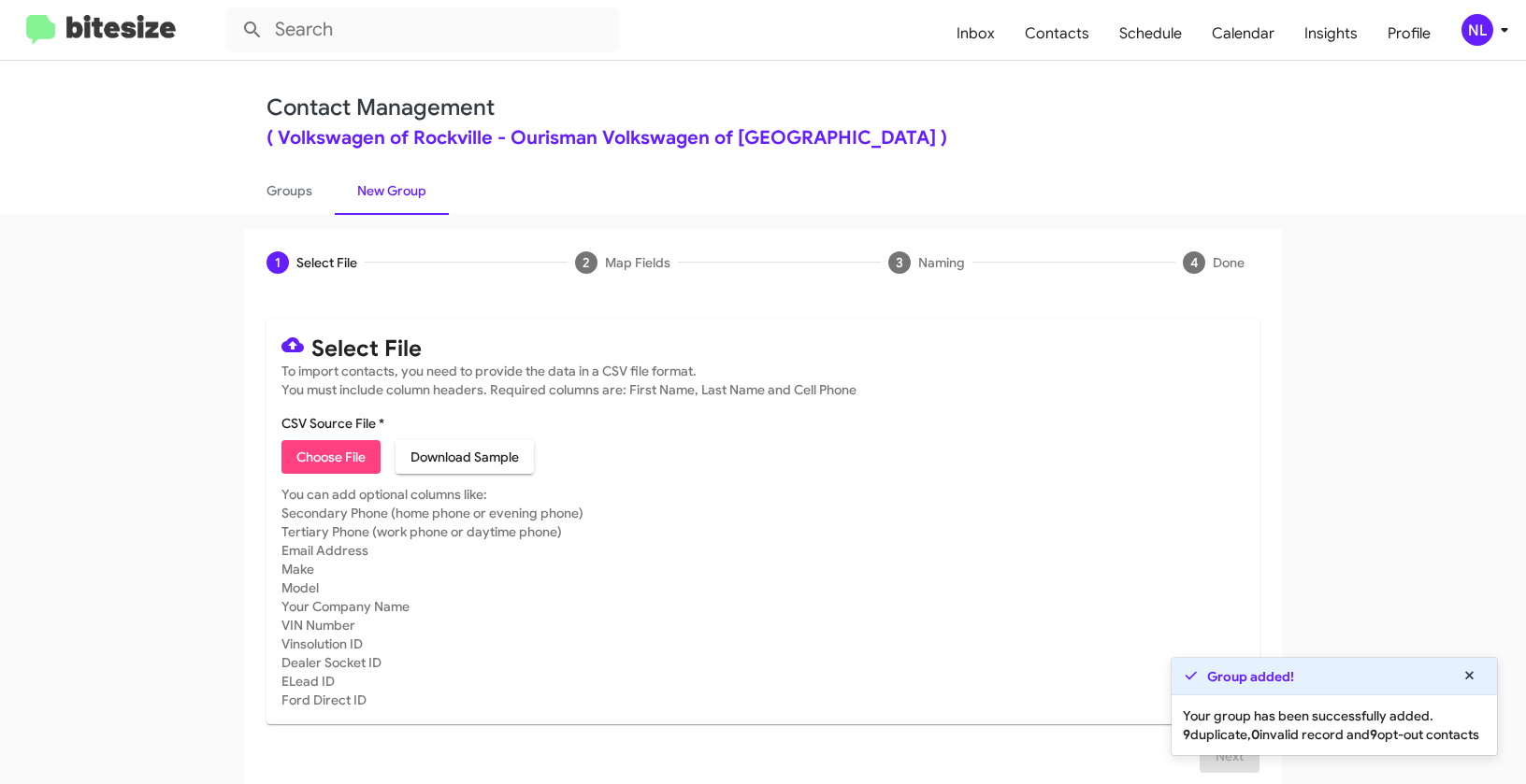
type input "Opt out delivered - Volkswagen of Rockville"
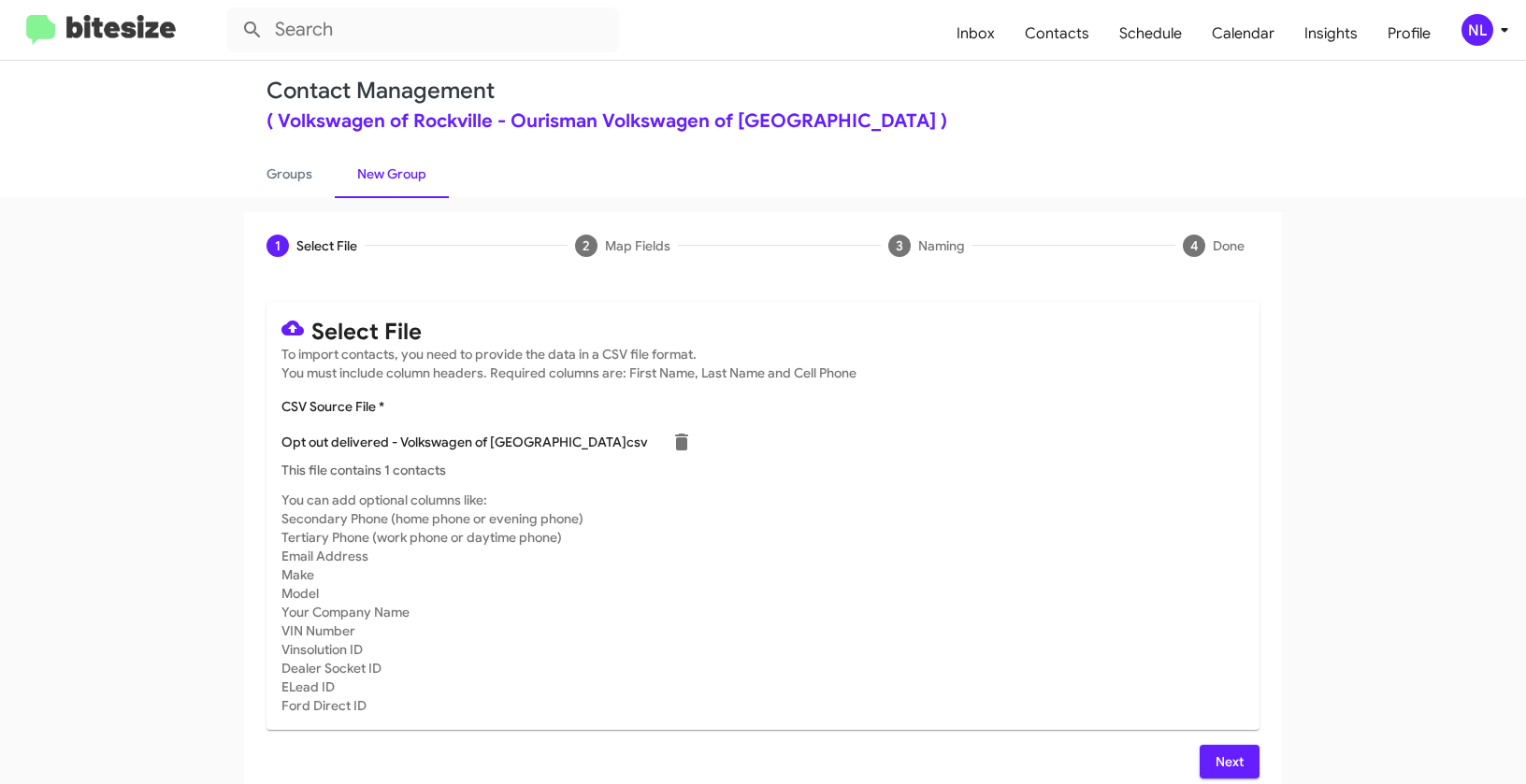
scroll to position [34, 0]
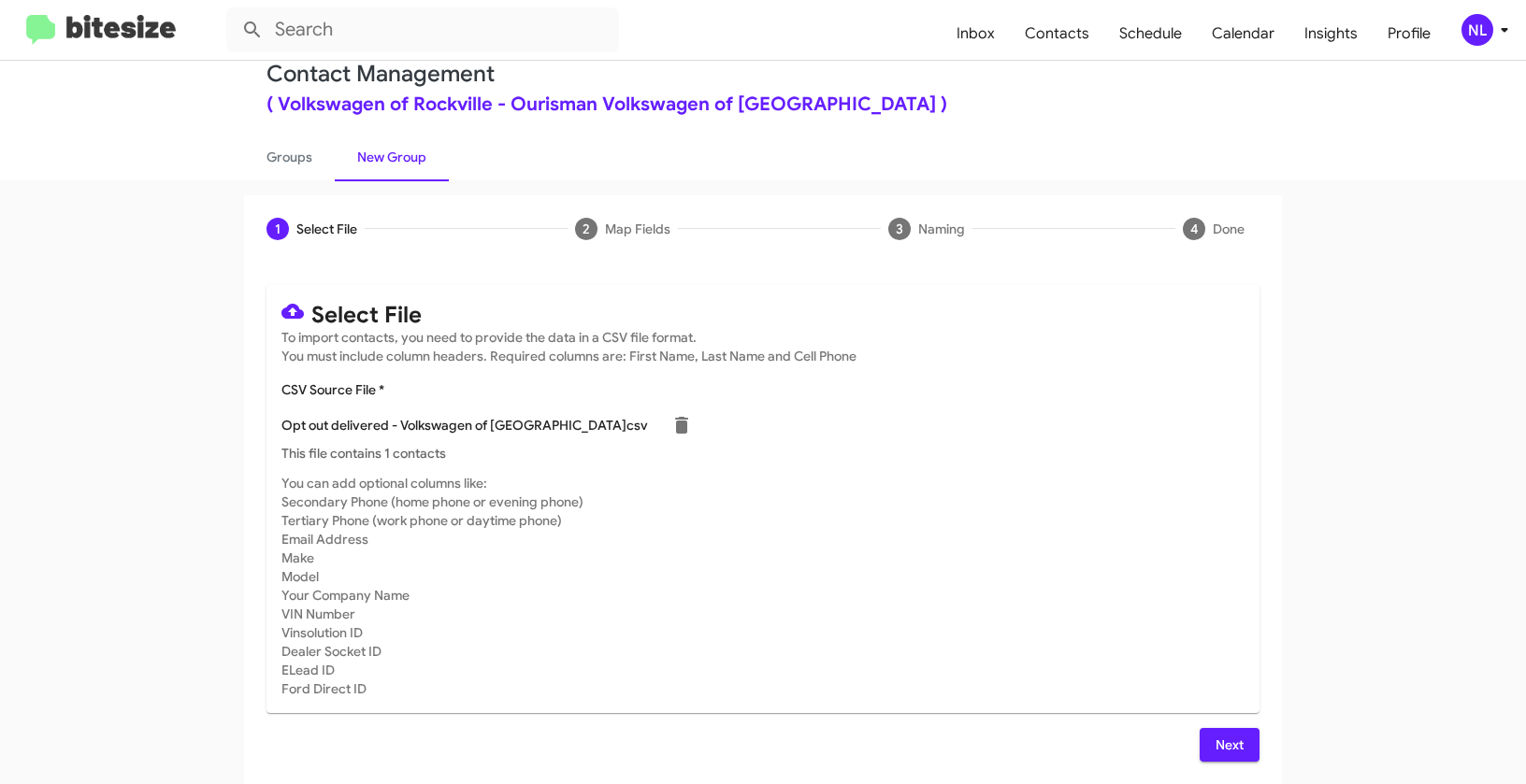
click at [1215, 748] on span "Next" at bounding box center [1230, 744] width 30 height 34
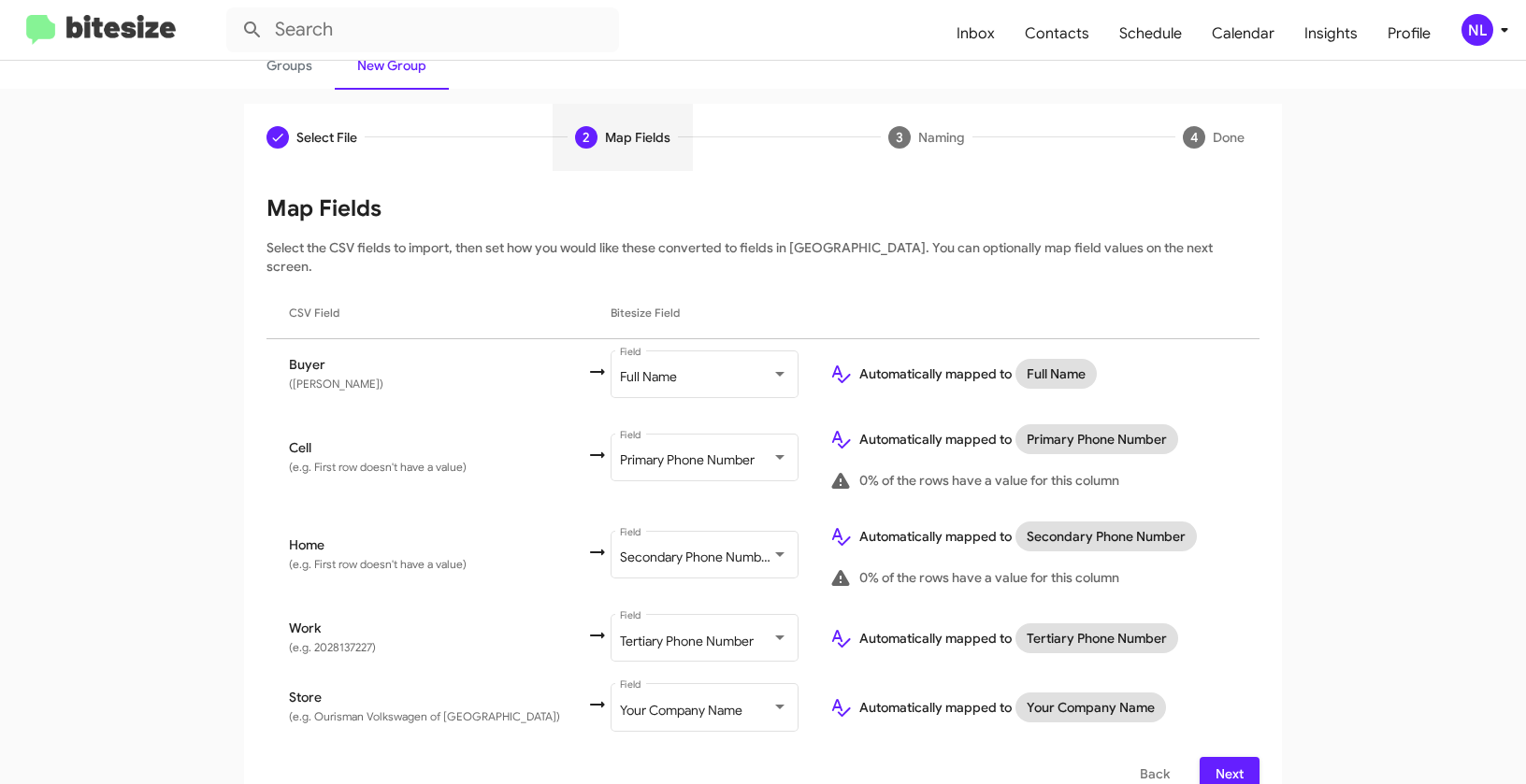
scroll to position [135, 0]
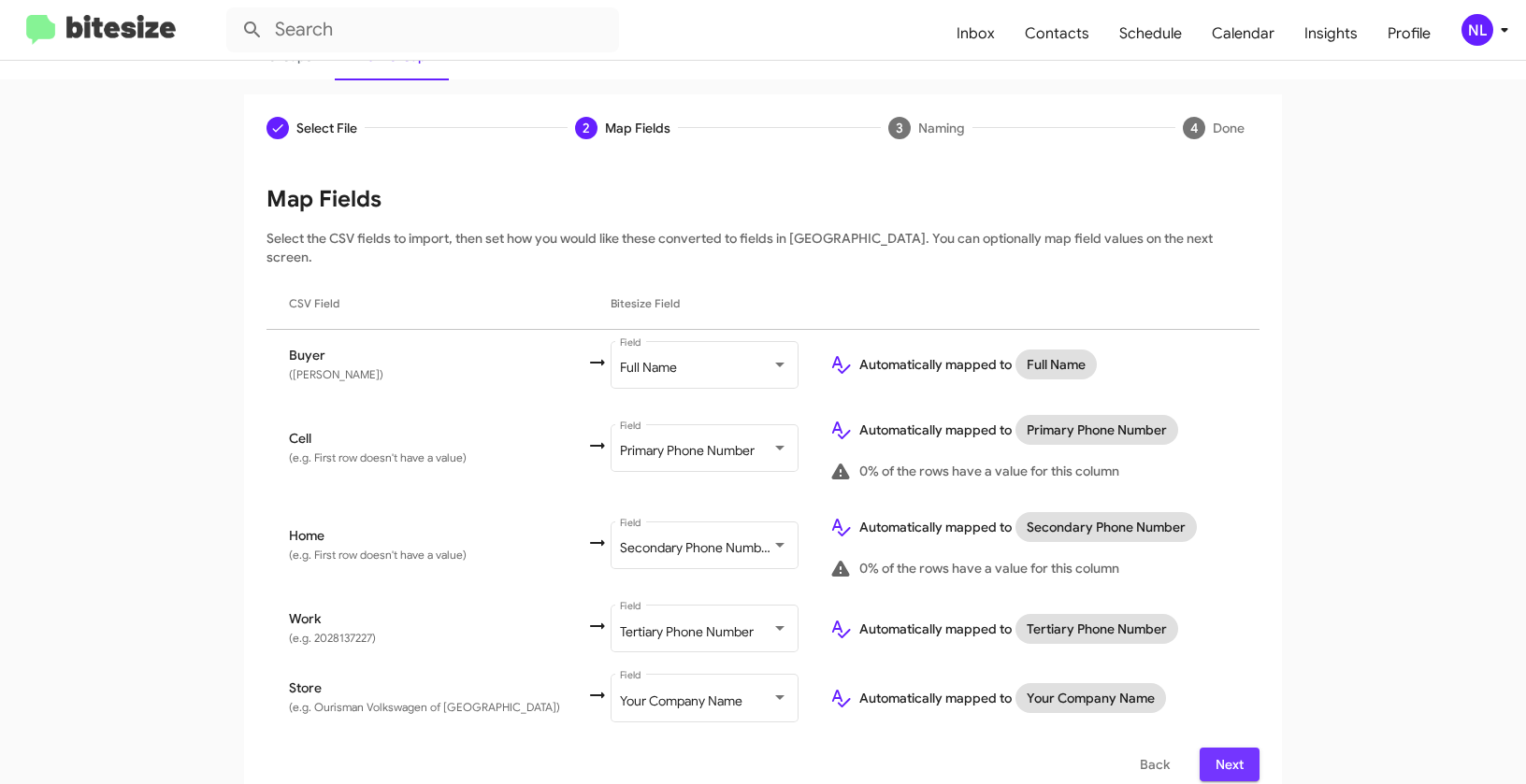
click at [1231, 748] on span "Next" at bounding box center [1230, 765] width 30 height 34
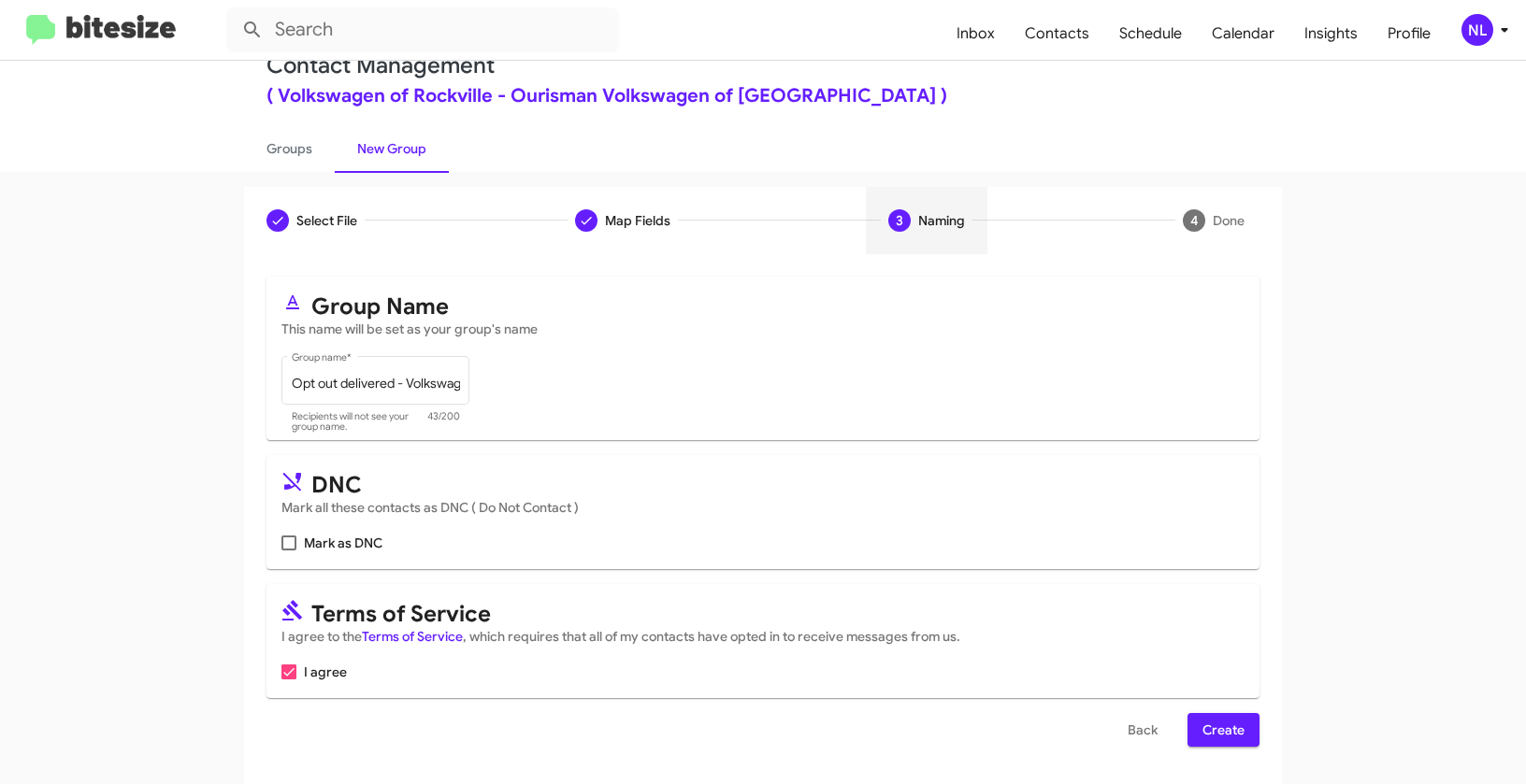
click at [282, 547] on span at bounding box center [289, 542] width 15 height 15
click at [288, 551] on input "Mark as DNC" at bounding box center [288, 551] width 1 height 1
checkbox input "true"
drag, startPoint x: 1223, startPoint y: 733, endPoint x: 1232, endPoint y: 721, distance: 15.0
click at [1223, 733] on span "Create" at bounding box center [1223, 730] width 42 height 34
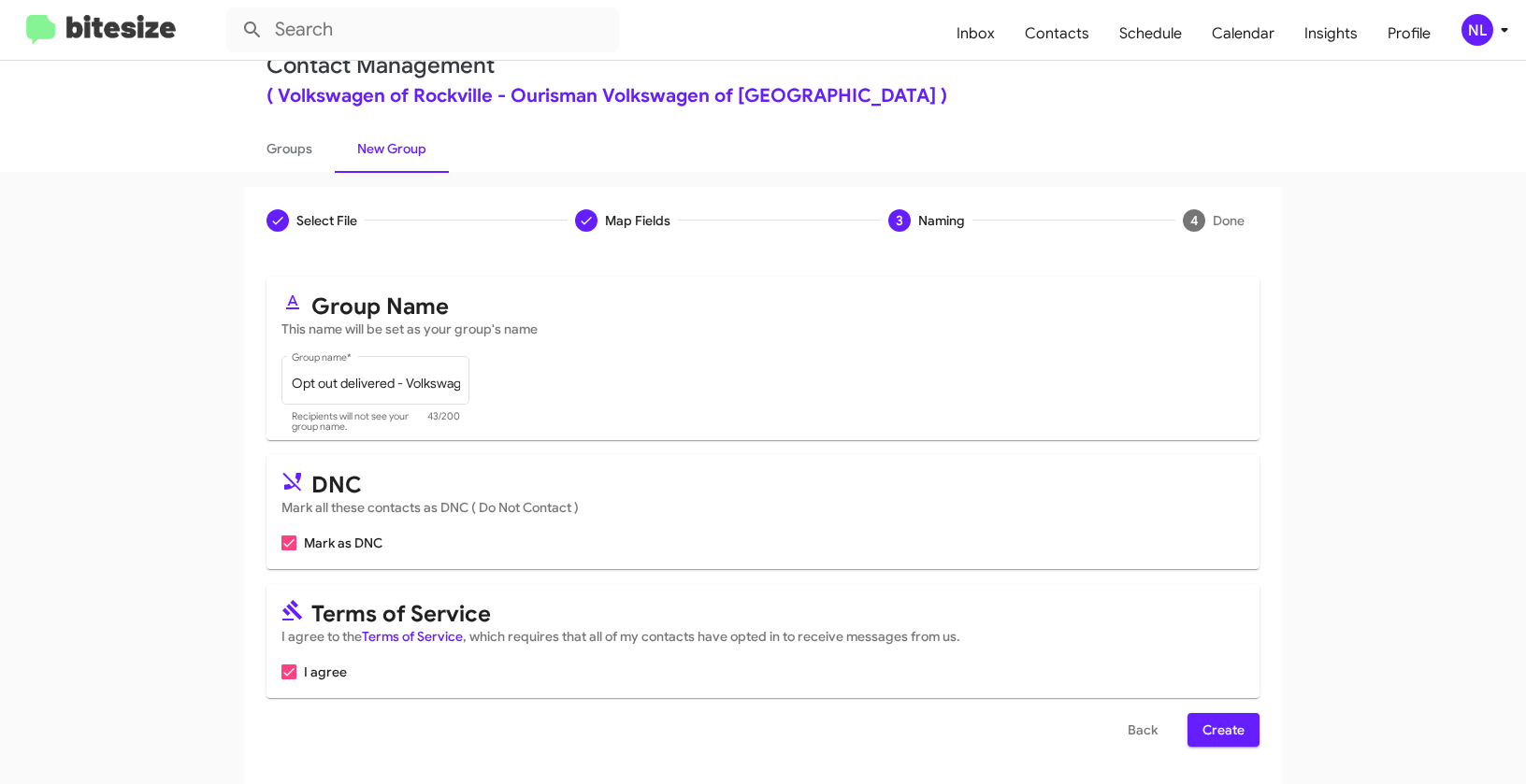
scroll to position [0, 0]
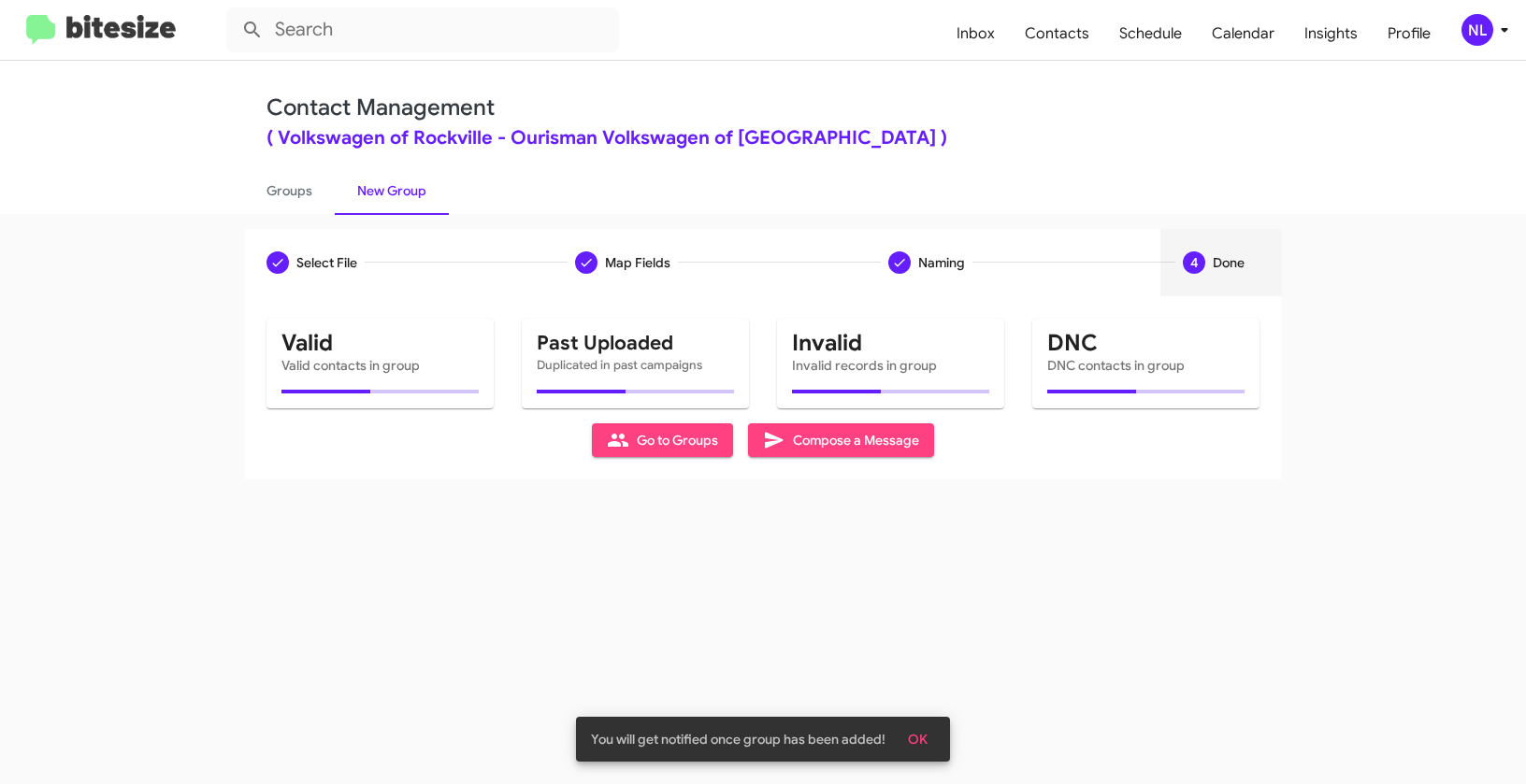
click at [931, 733] on button "OK" at bounding box center [917, 739] width 49 height 34
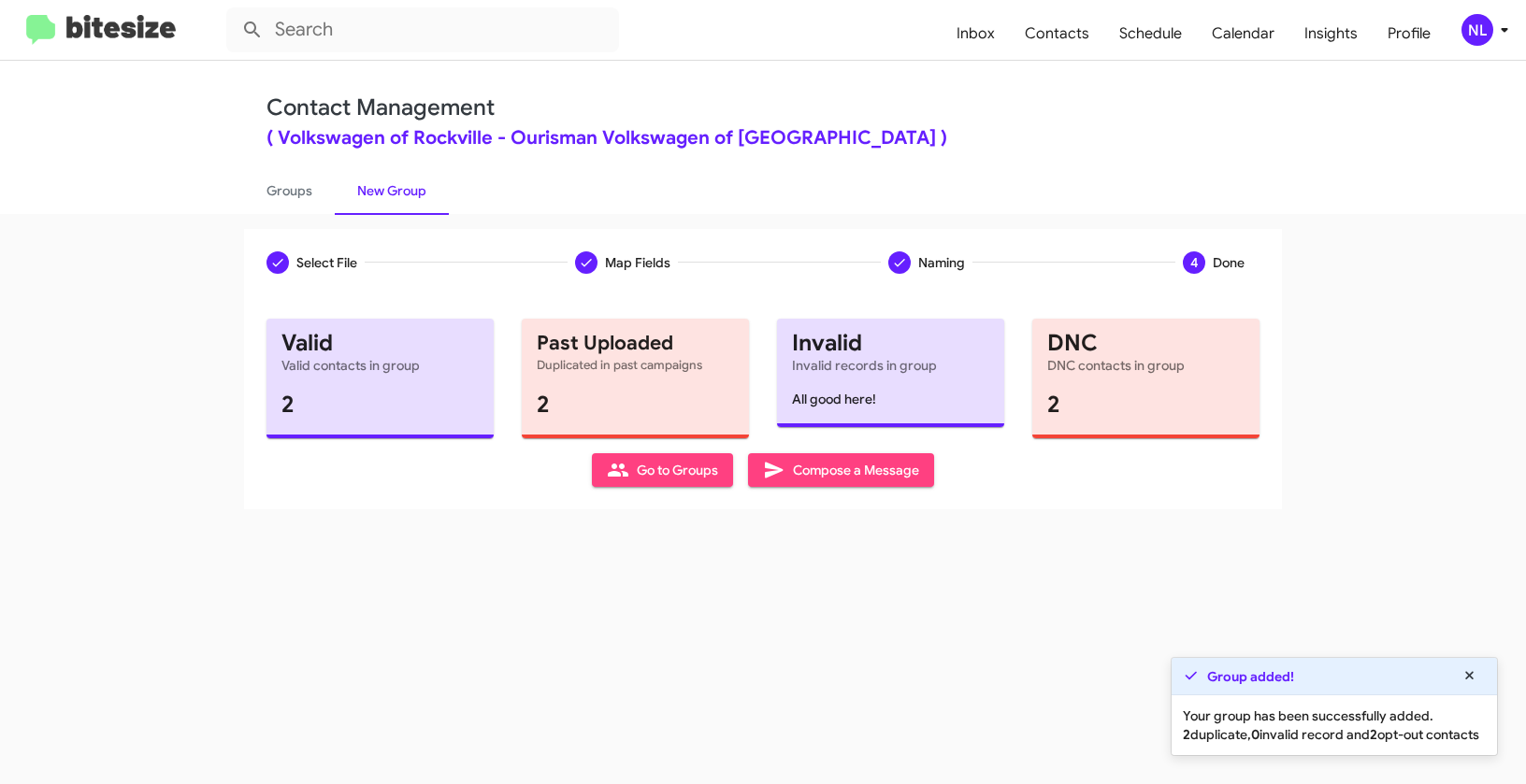
click at [654, 475] on span "Go to Groups" at bounding box center [662, 469] width 111 height 34
type input "in:groups"
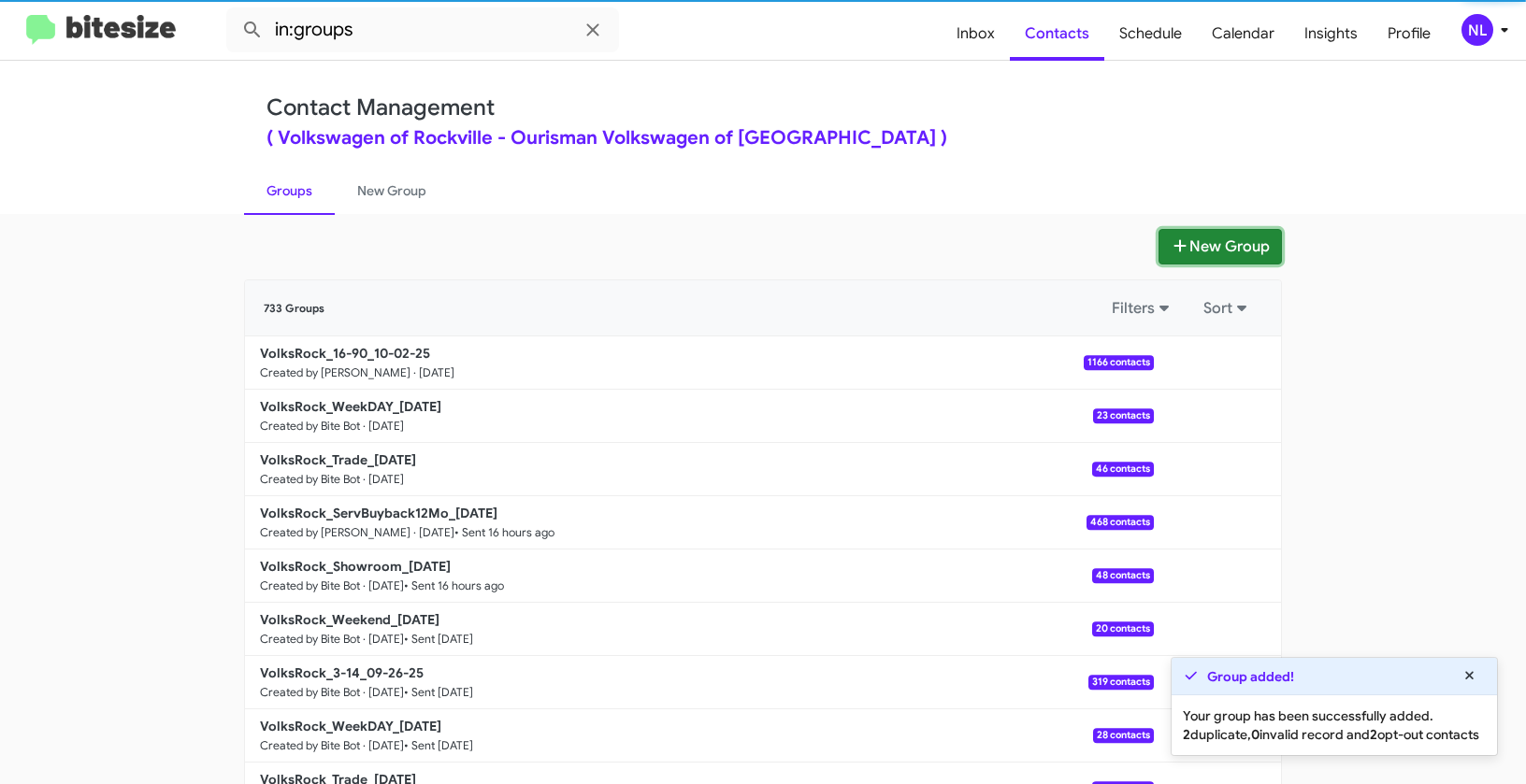
click at [1219, 258] on button "New Group" at bounding box center [1220, 247] width 123 height 36
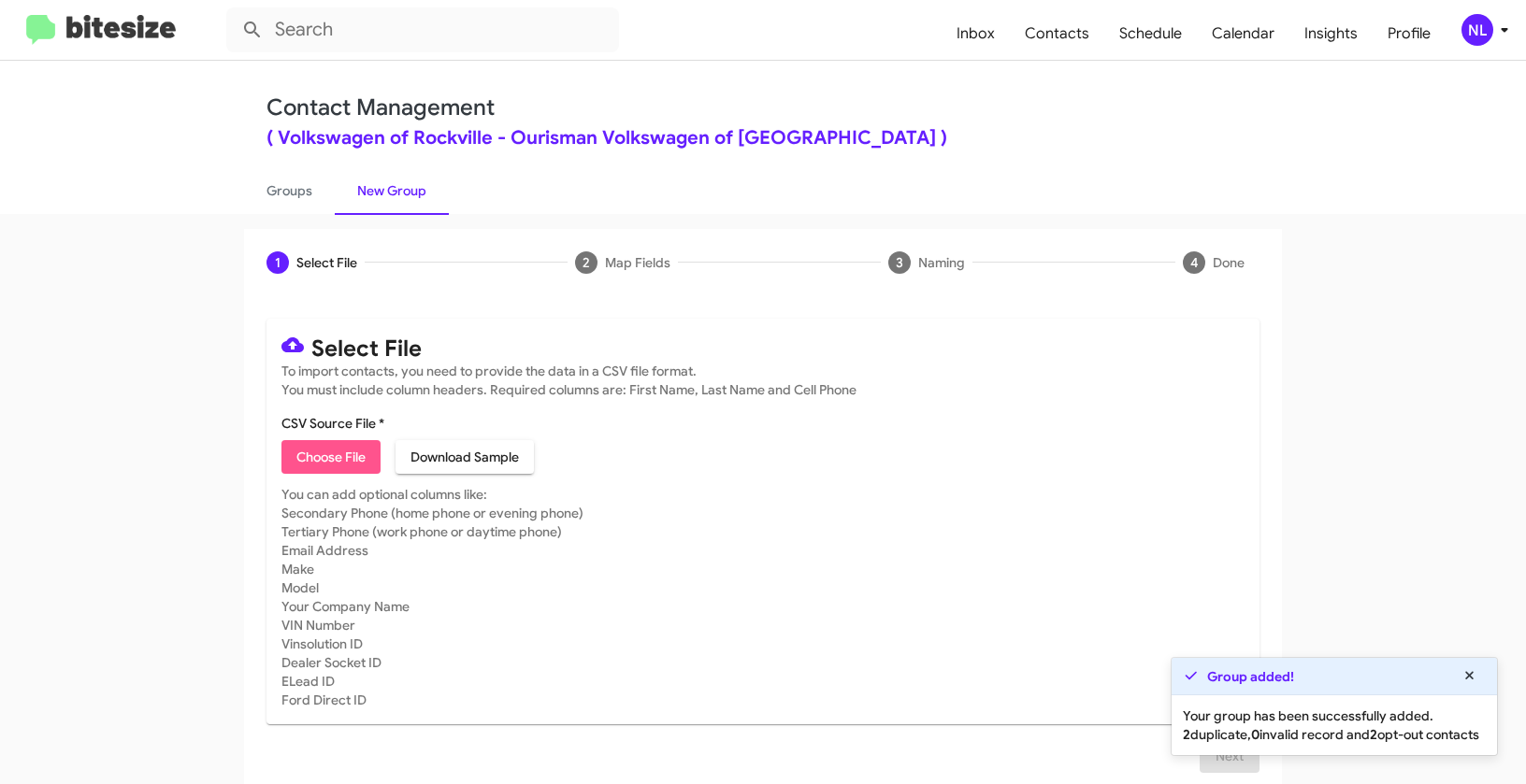
click at [318, 451] on span "Choose File" at bounding box center [330, 457] width 69 height 34
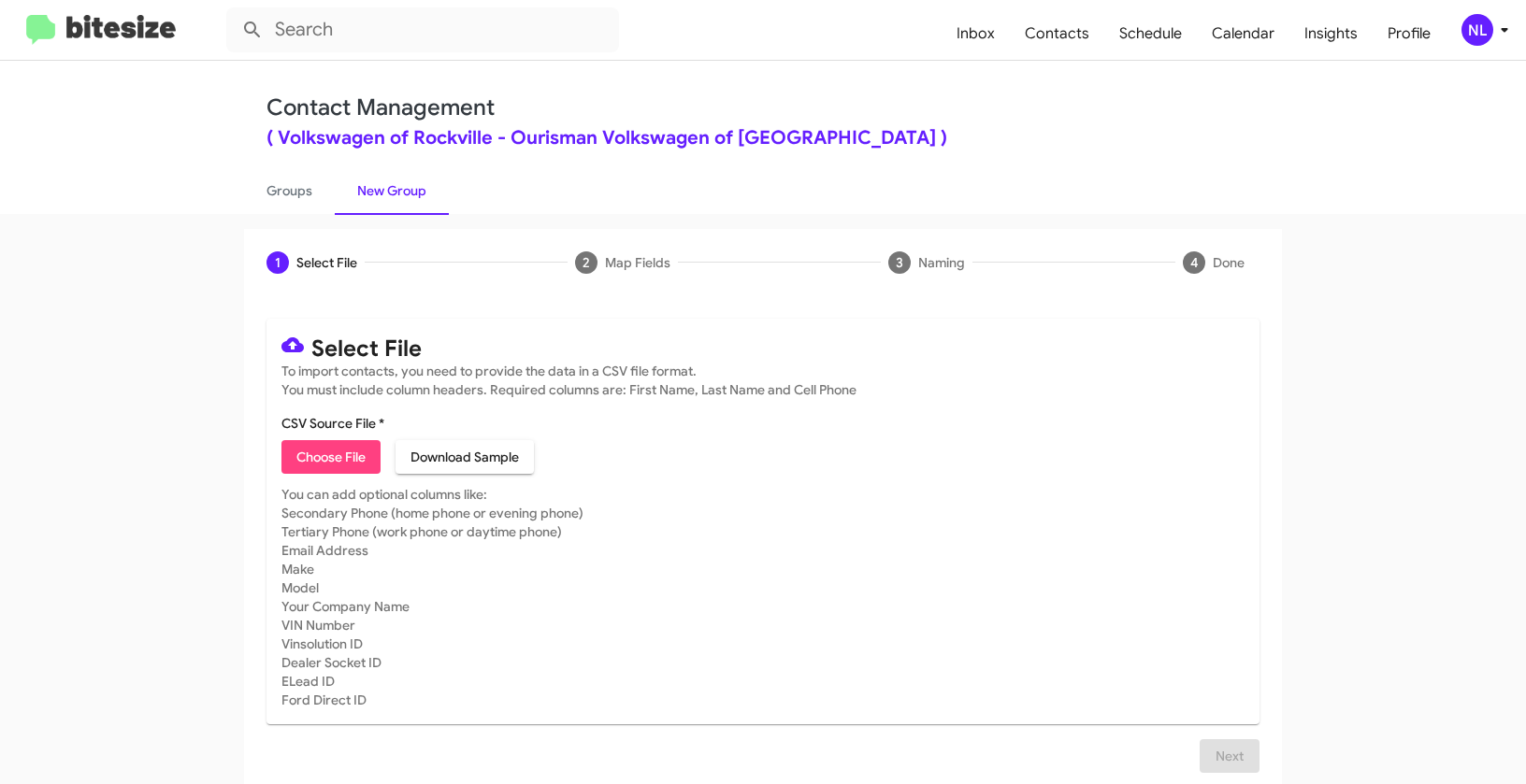
type input "VolksRock_Buyback24-27_10-02-25"
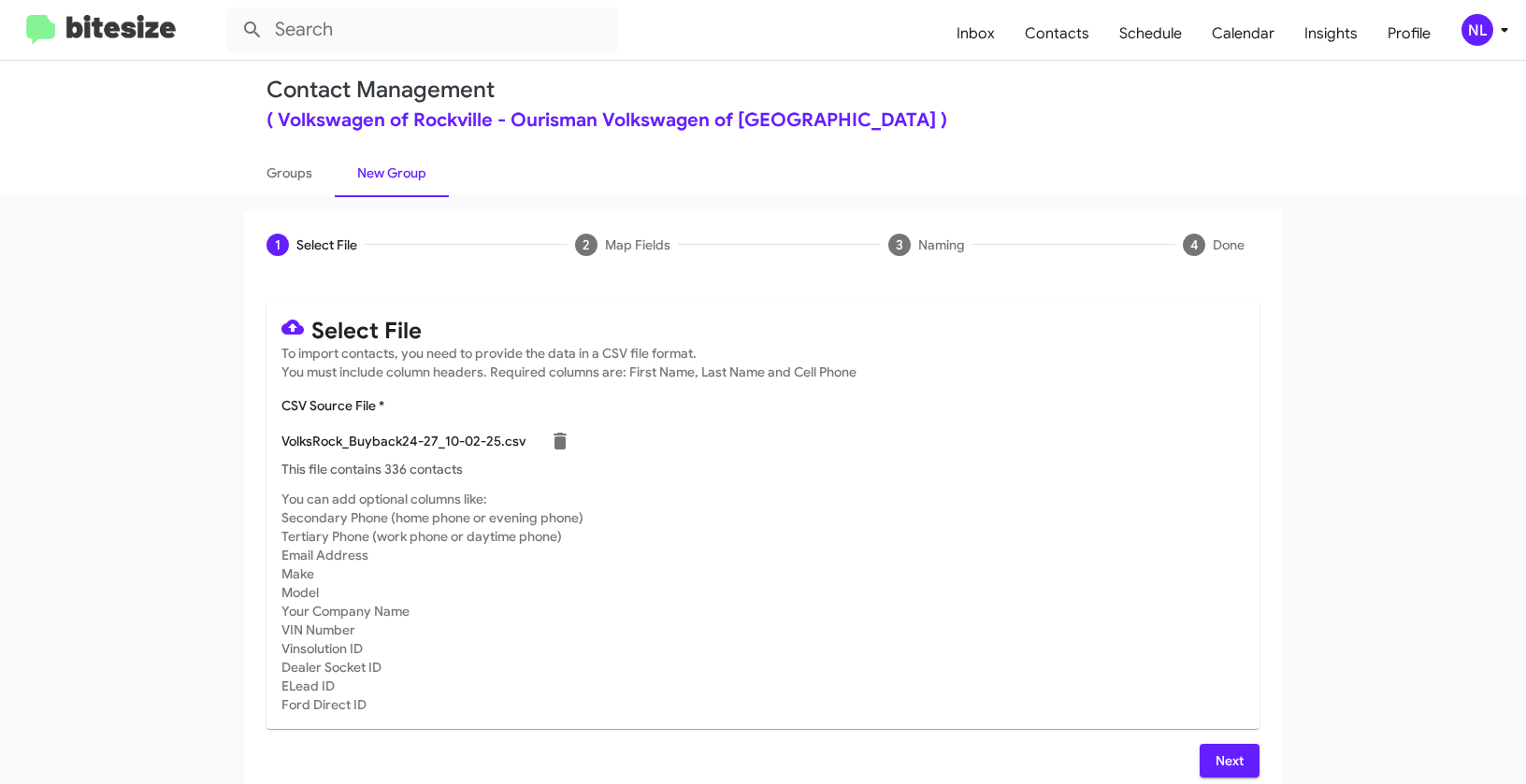
scroll to position [34, 0]
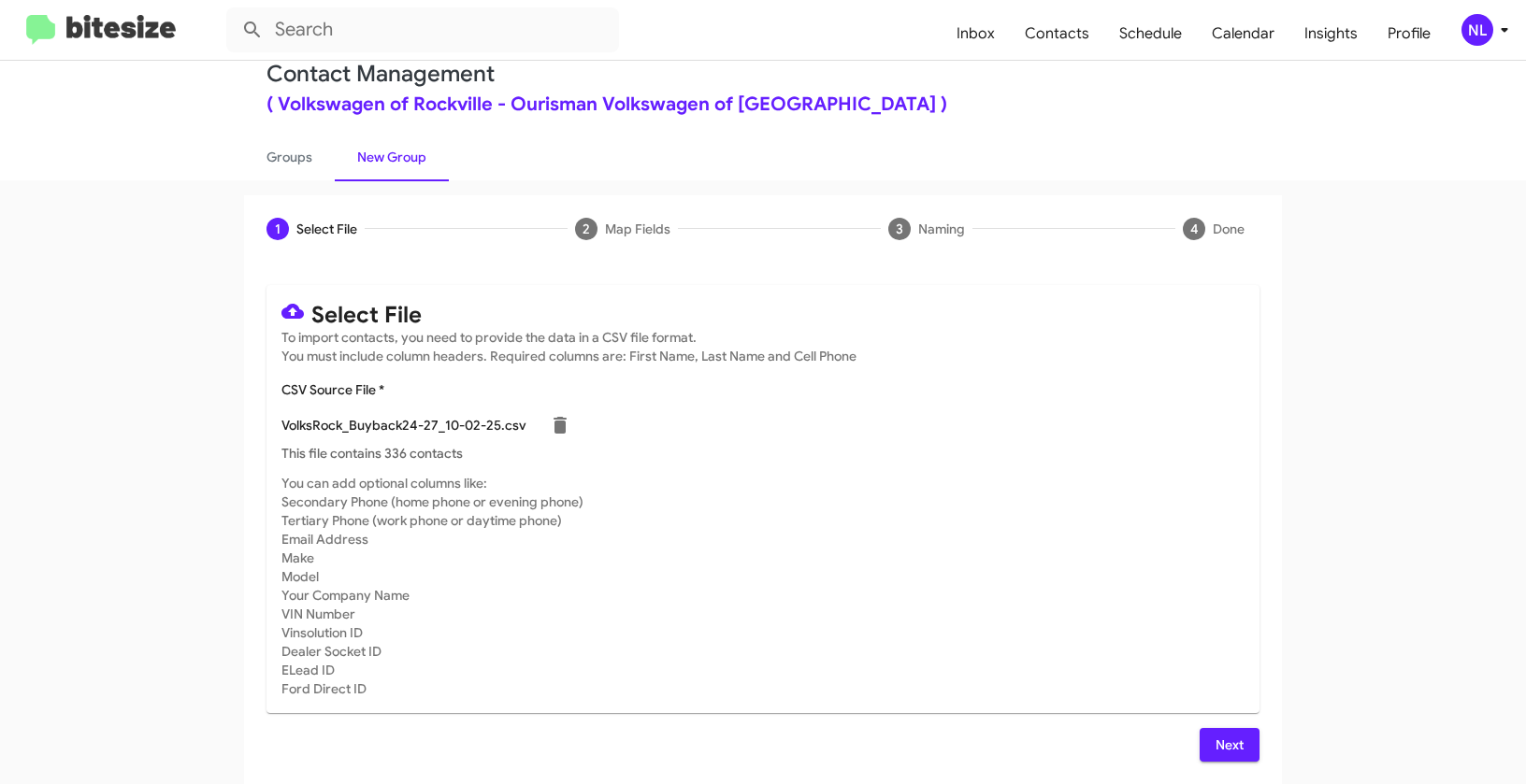
click at [1216, 745] on span "Next" at bounding box center [1230, 744] width 30 height 34
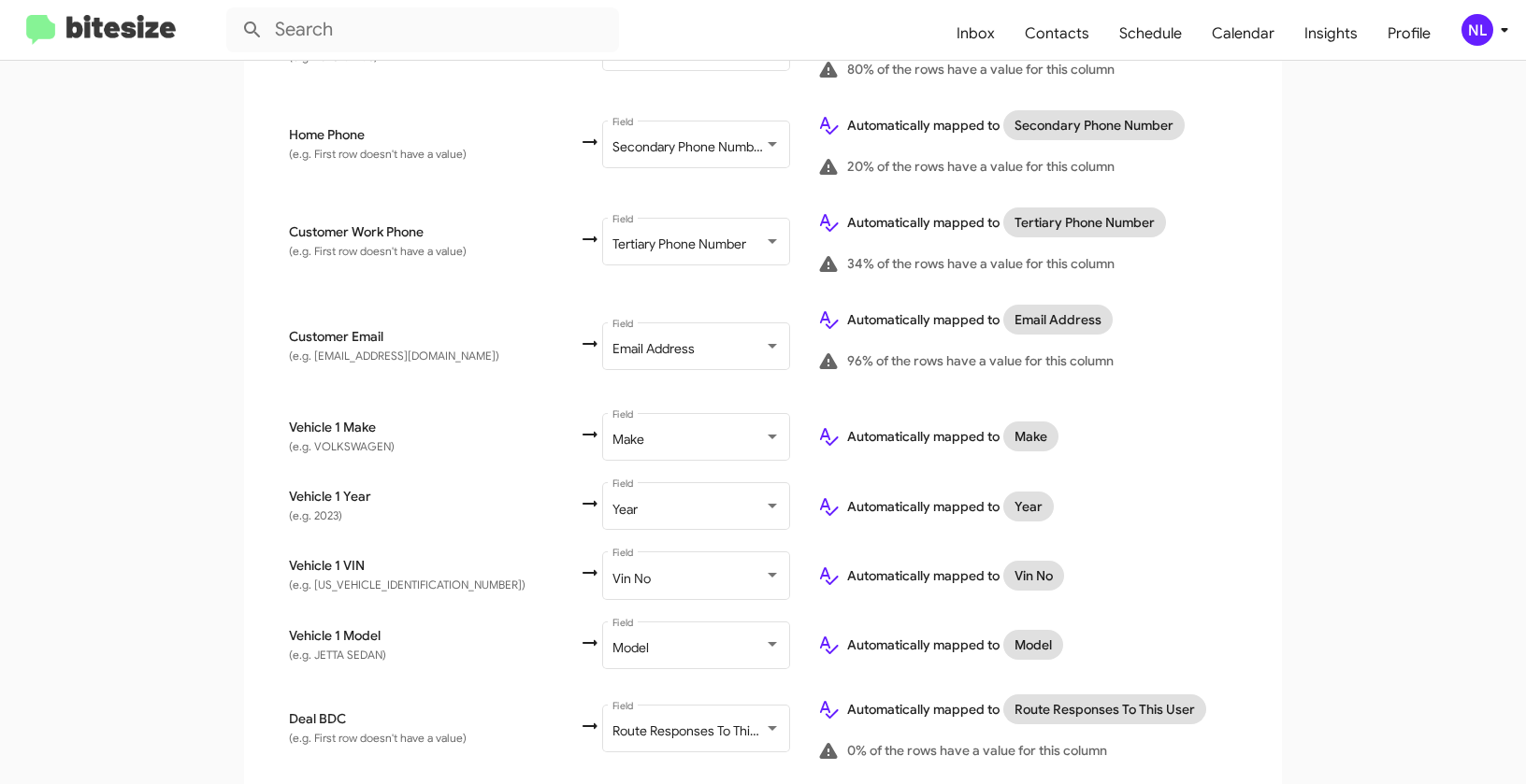
scroll to position [776, 0]
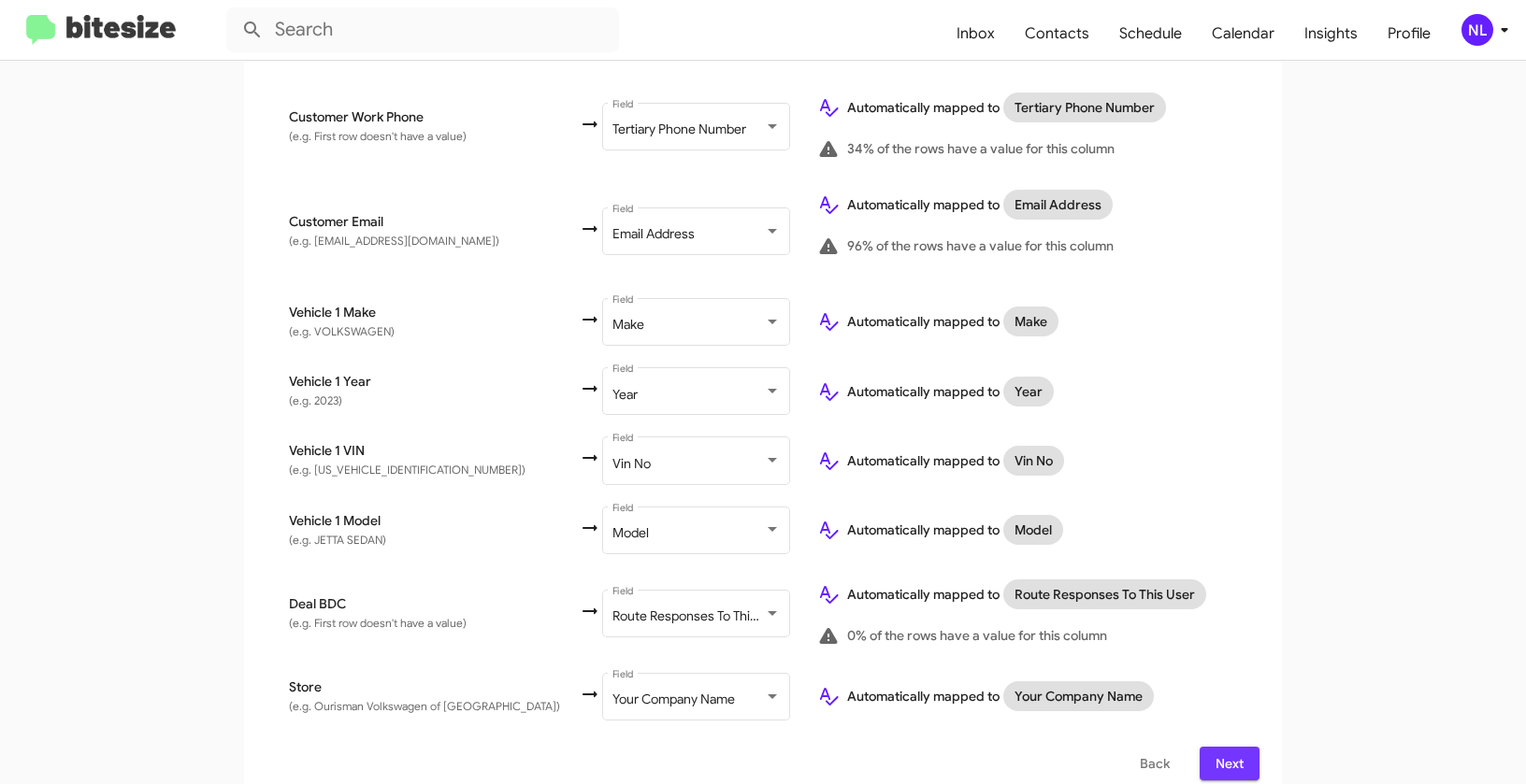
click at [1230, 747] on span "Next" at bounding box center [1230, 764] width 30 height 34
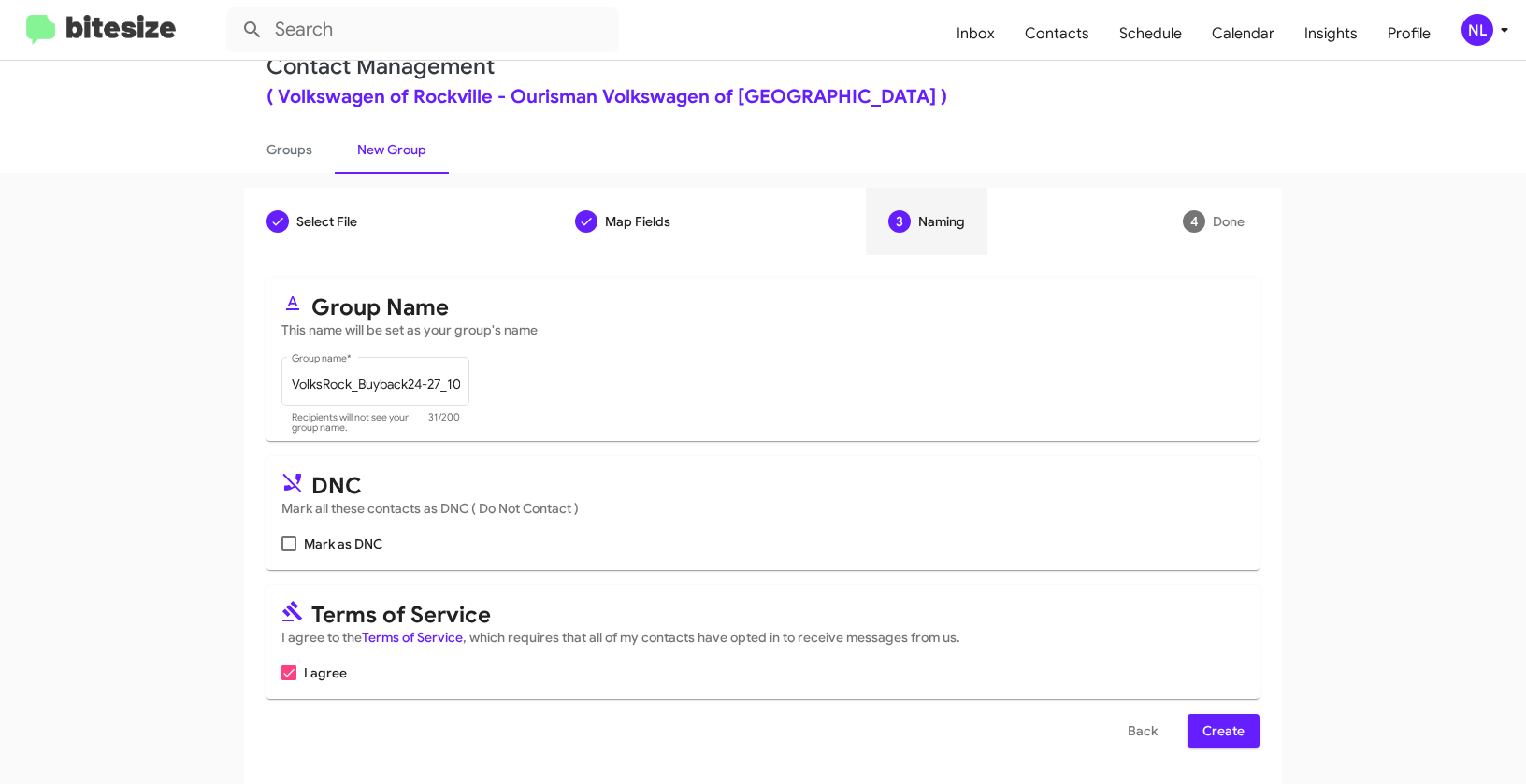
scroll to position [42, 0]
click at [1225, 729] on span "Create" at bounding box center [1223, 730] width 42 height 34
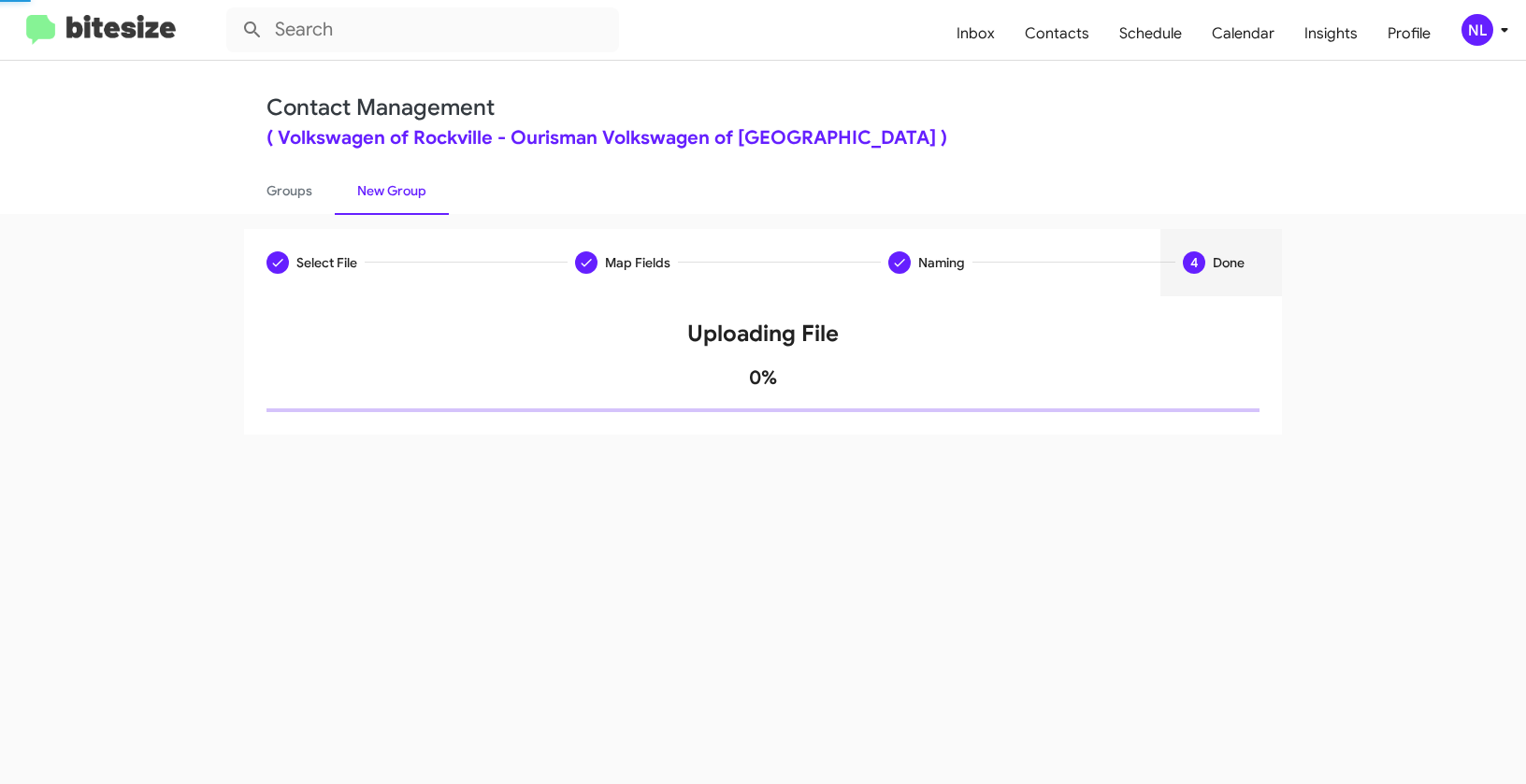
scroll to position [0, 0]
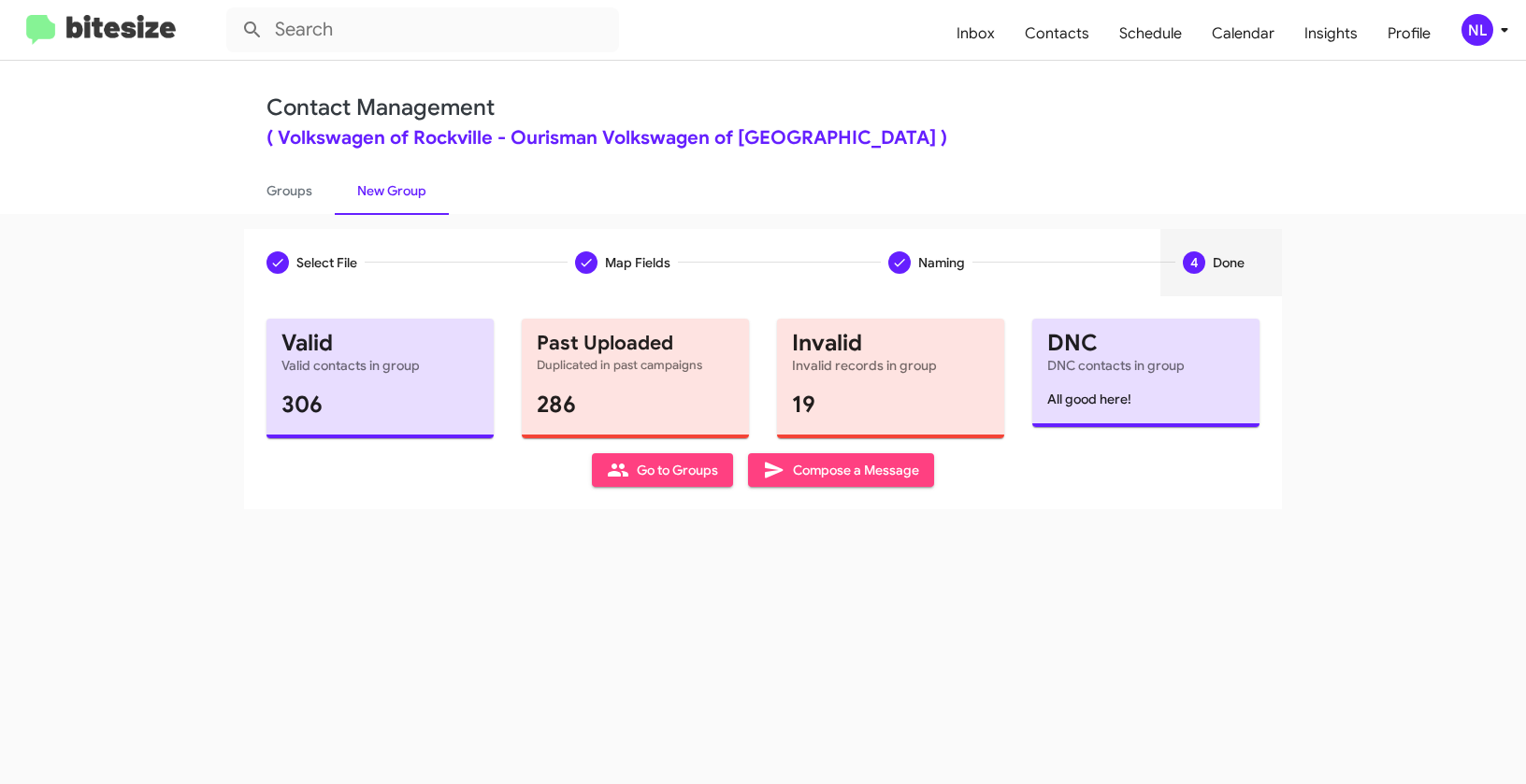
click at [638, 476] on span "Go to Groups" at bounding box center [662, 469] width 111 height 34
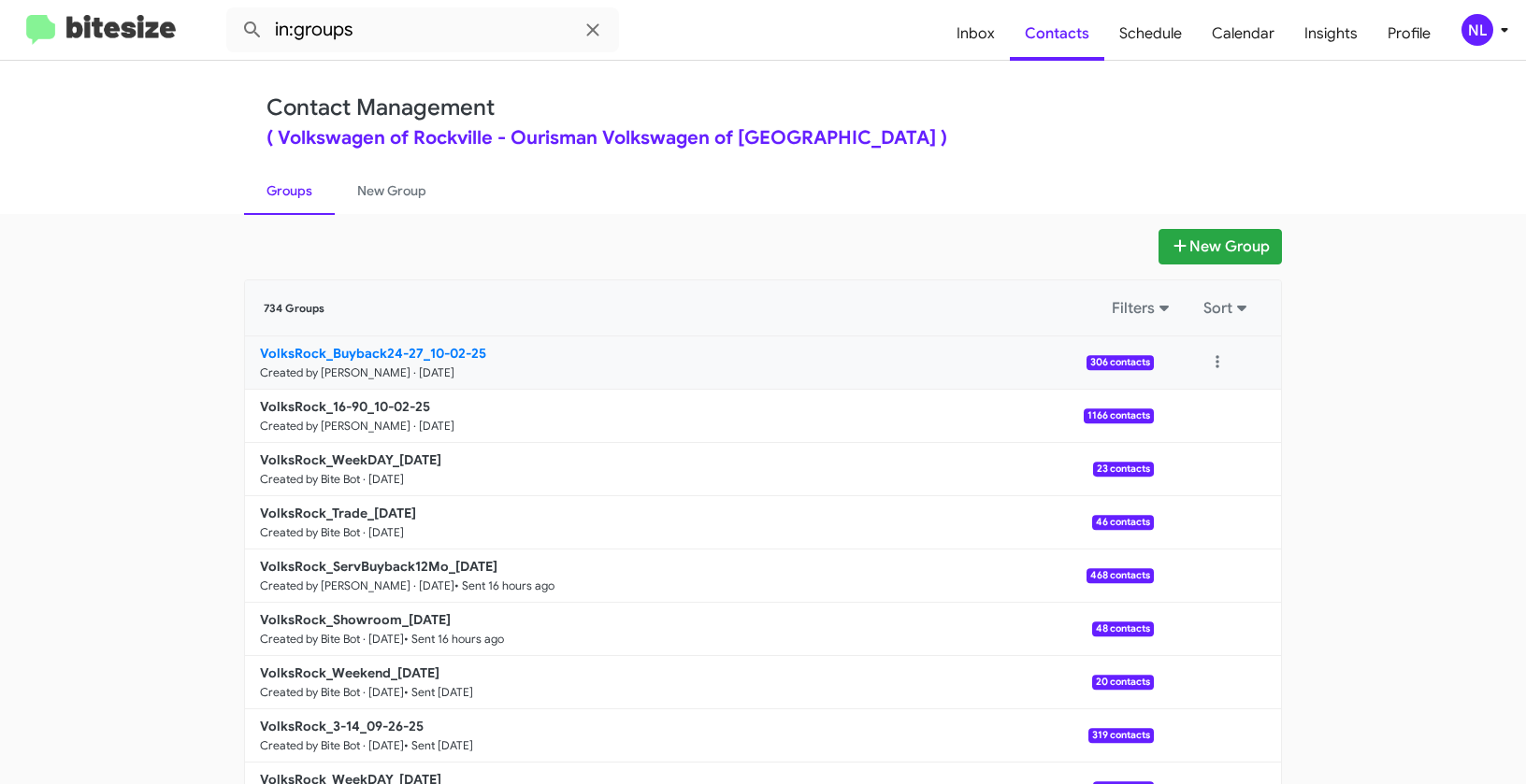
drag, startPoint x: 212, startPoint y: 351, endPoint x: 413, endPoint y: 353, distance: 201.0
click at [413, 353] on app-groups "New Group 734 Groups Filters Sort VolksRock_Buyback24-27_10-02-25 Created by Ne…" at bounding box center [763, 574] width 1526 height 690
copy b "VolksRock_Buyback24-27"
click at [406, 43] on input "in:groups" at bounding box center [423, 30] width 393 height 45
paste input "VolksRock_Buyback24-27"
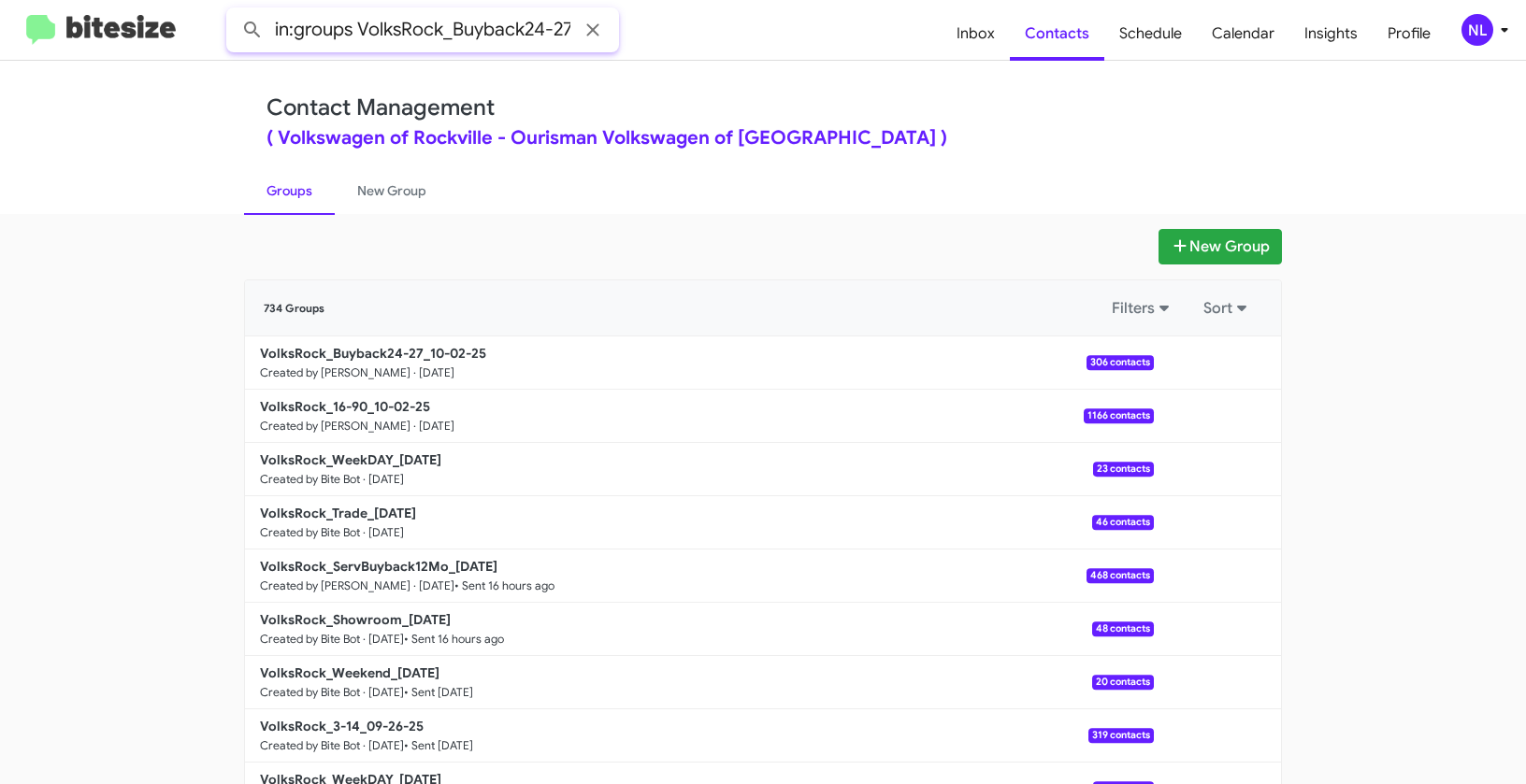
scroll to position [0, 1]
type input "in:groups VolksRock_Buyback24-27"
click at [233, 12] on button at bounding box center [252, 30] width 38 height 38
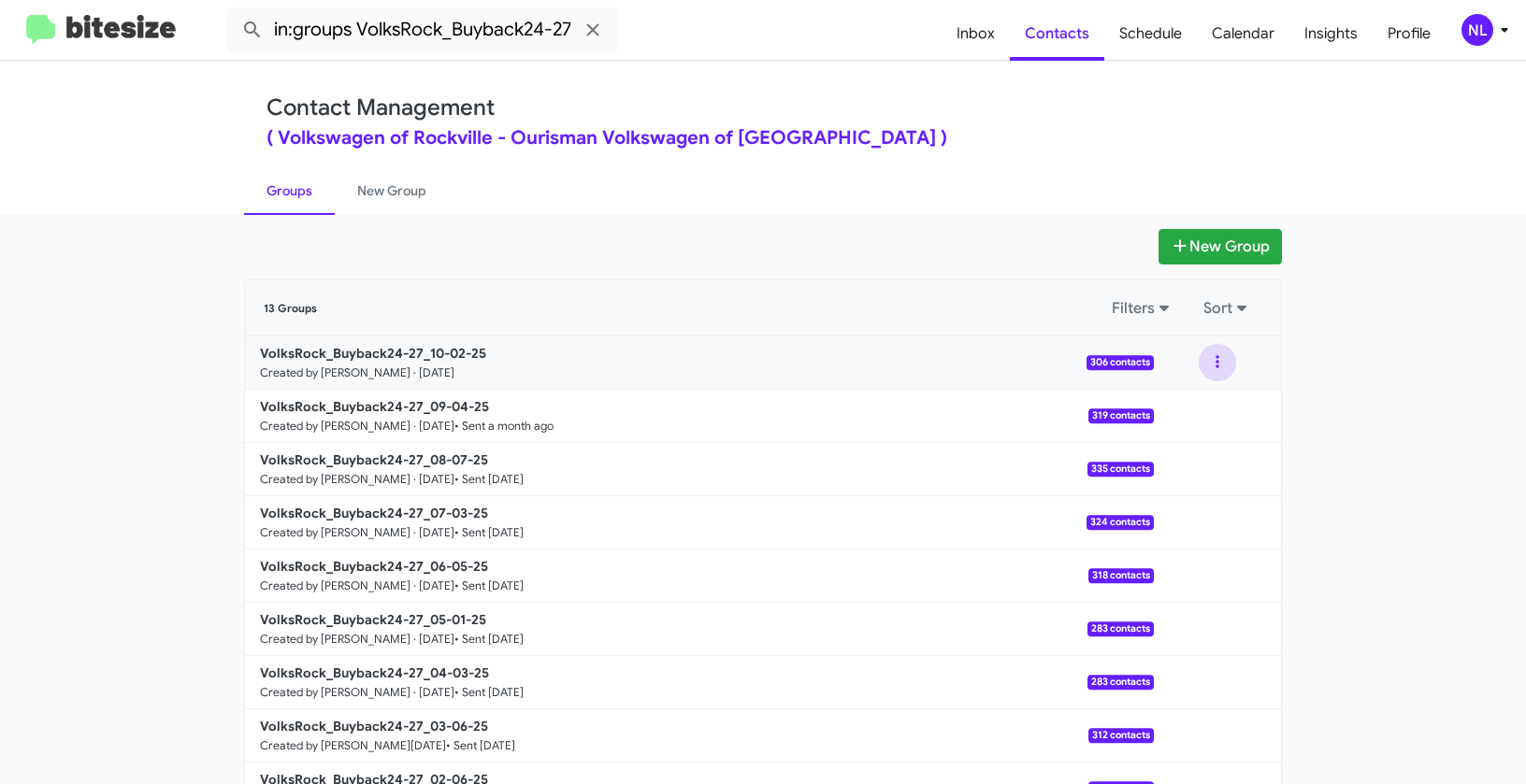
click at [1215, 365] on button at bounding box center [1217, 362] width 38 height 38
click at [1190, 423] on button "View contacts" at bounding box center [1161, 413] width 150 height 45
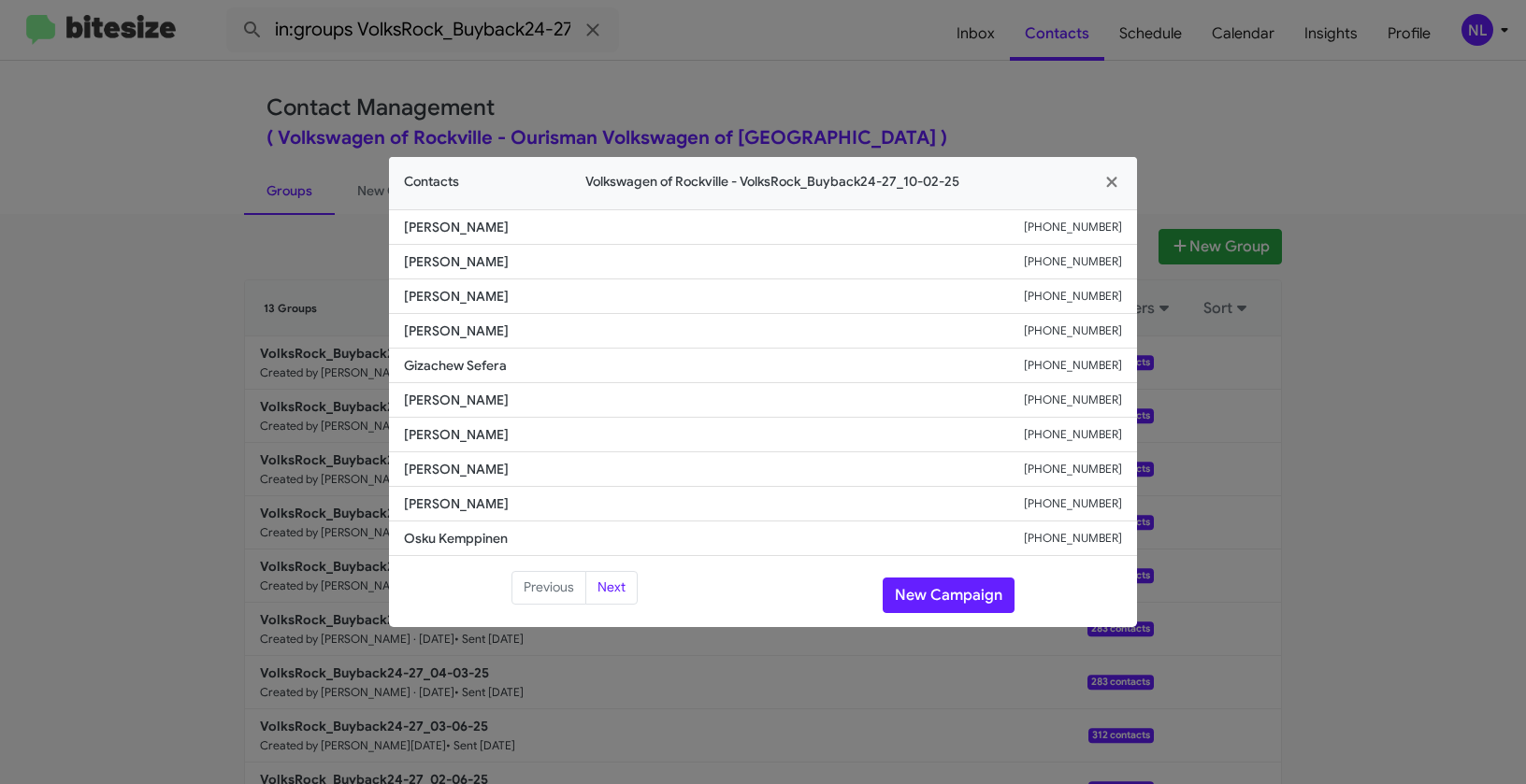
drag, startPoint x: 390, startPoint y: 356, endPoint x: 564, endPoint y: 379, distance: 175.5
click at [564, 379] on li "Gizachew Sefera +15713205823" at bounding box center [763, 366] width 748 height 35
copy span "Gizachew Sefera"
click at [920, 600] on button "New Campaign" at bounding box center [949, 595] width 132 height 36
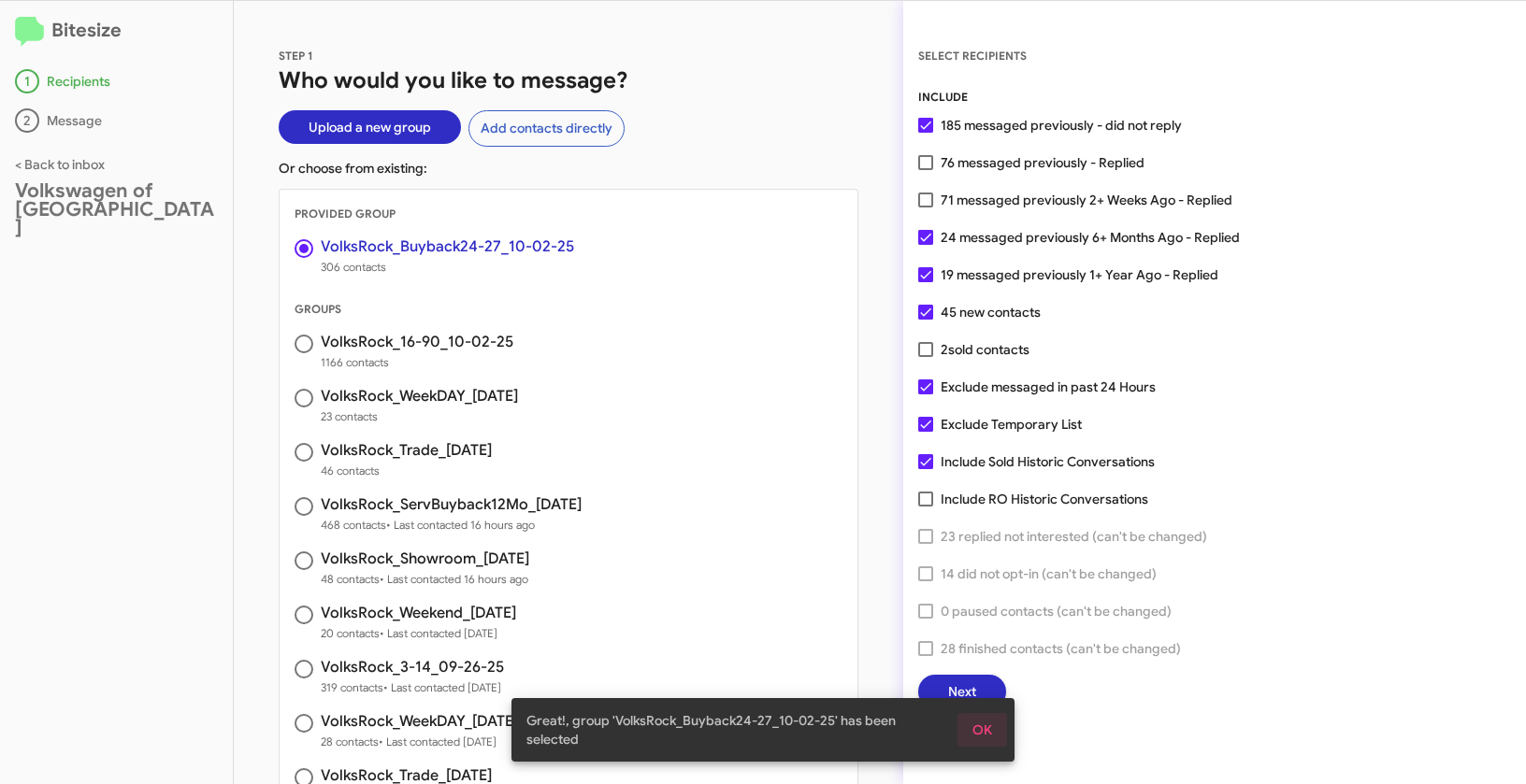
click at [982, 736] on span "OK" at bounding box center [982, 730] width 19 height 34
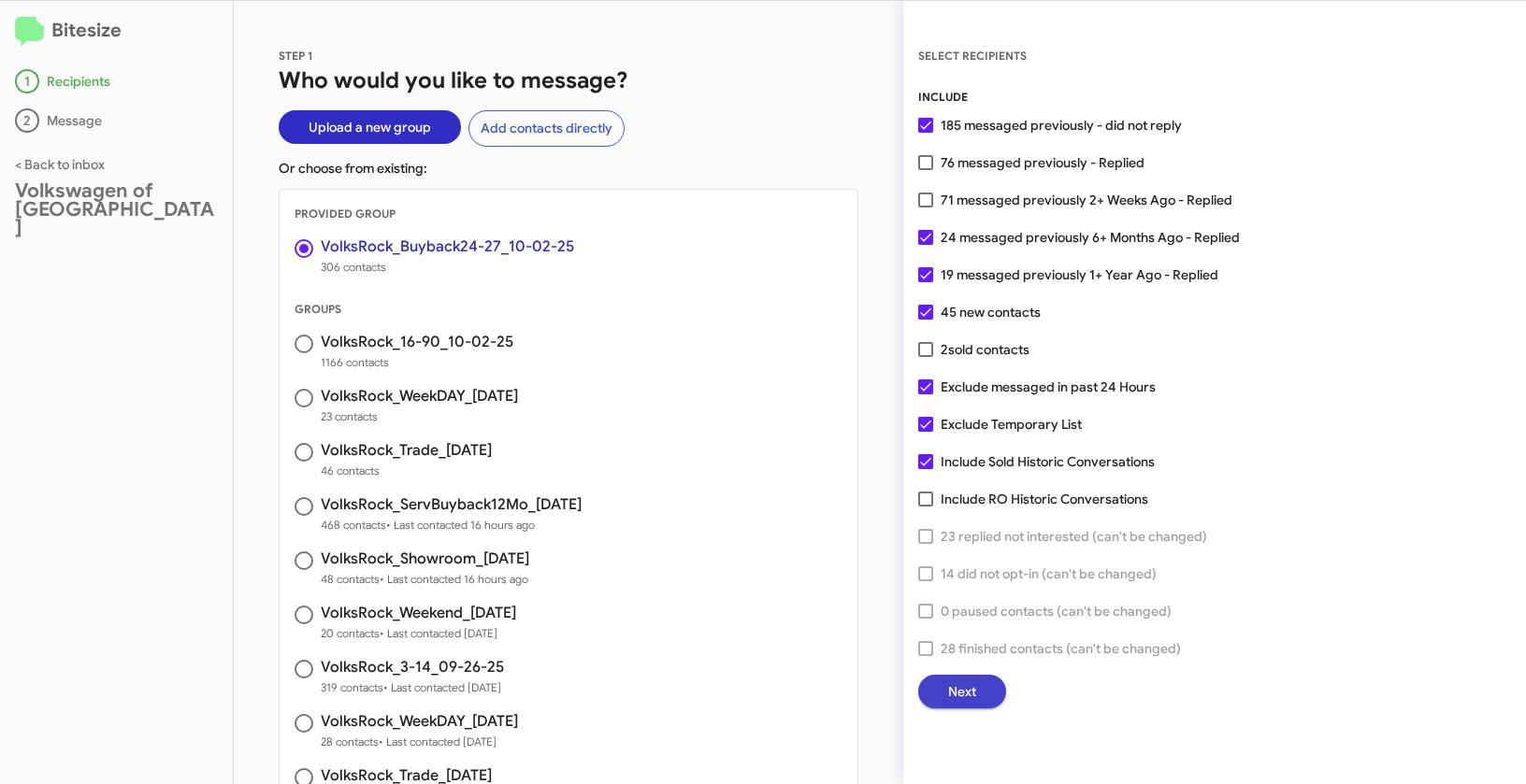
click at [969, 689] on span "Next" at bounding box center [961, 691] width 28 height 34
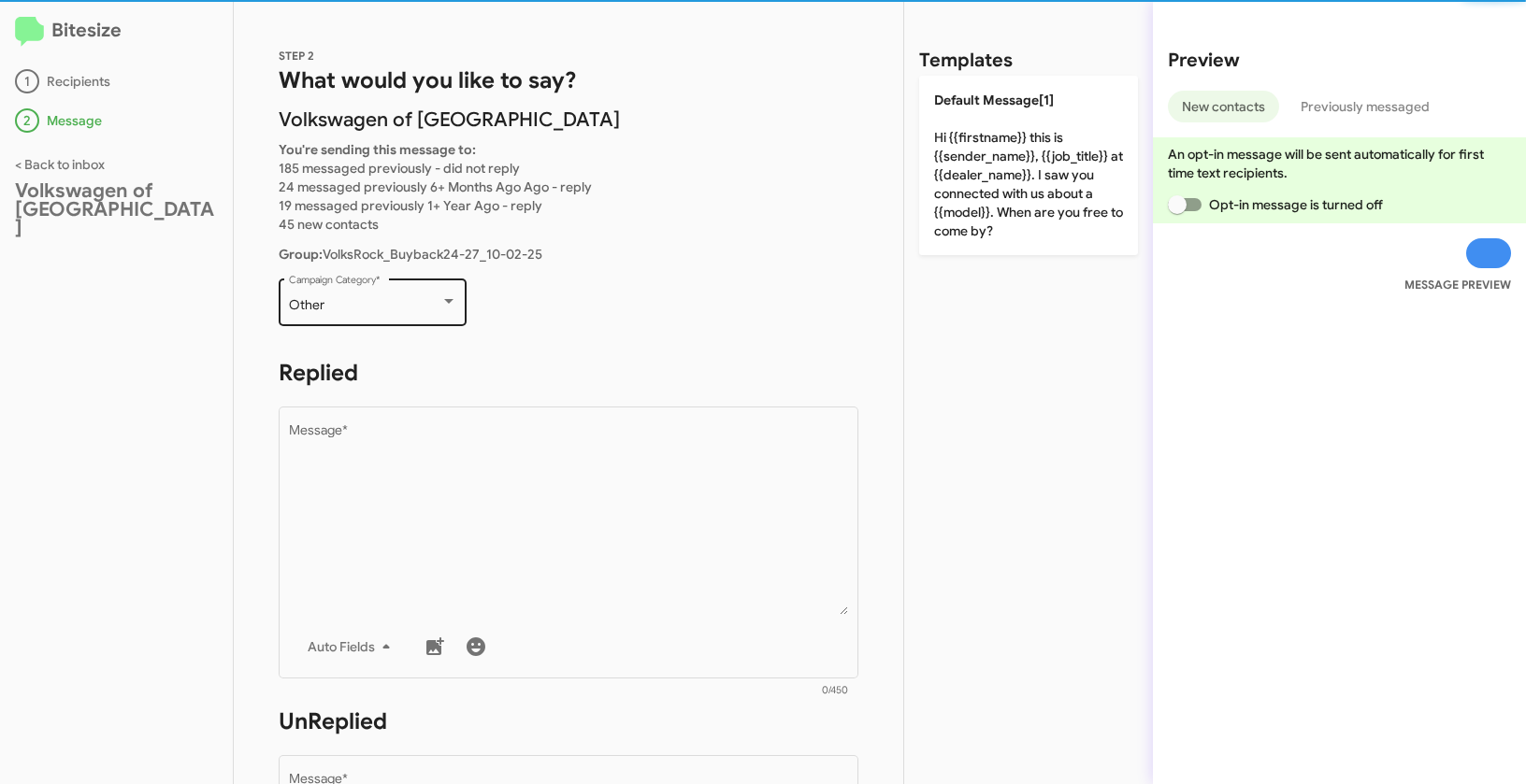
click at [361, 312] on div "Other" at bounding box center [364, 305] width 151 height 15
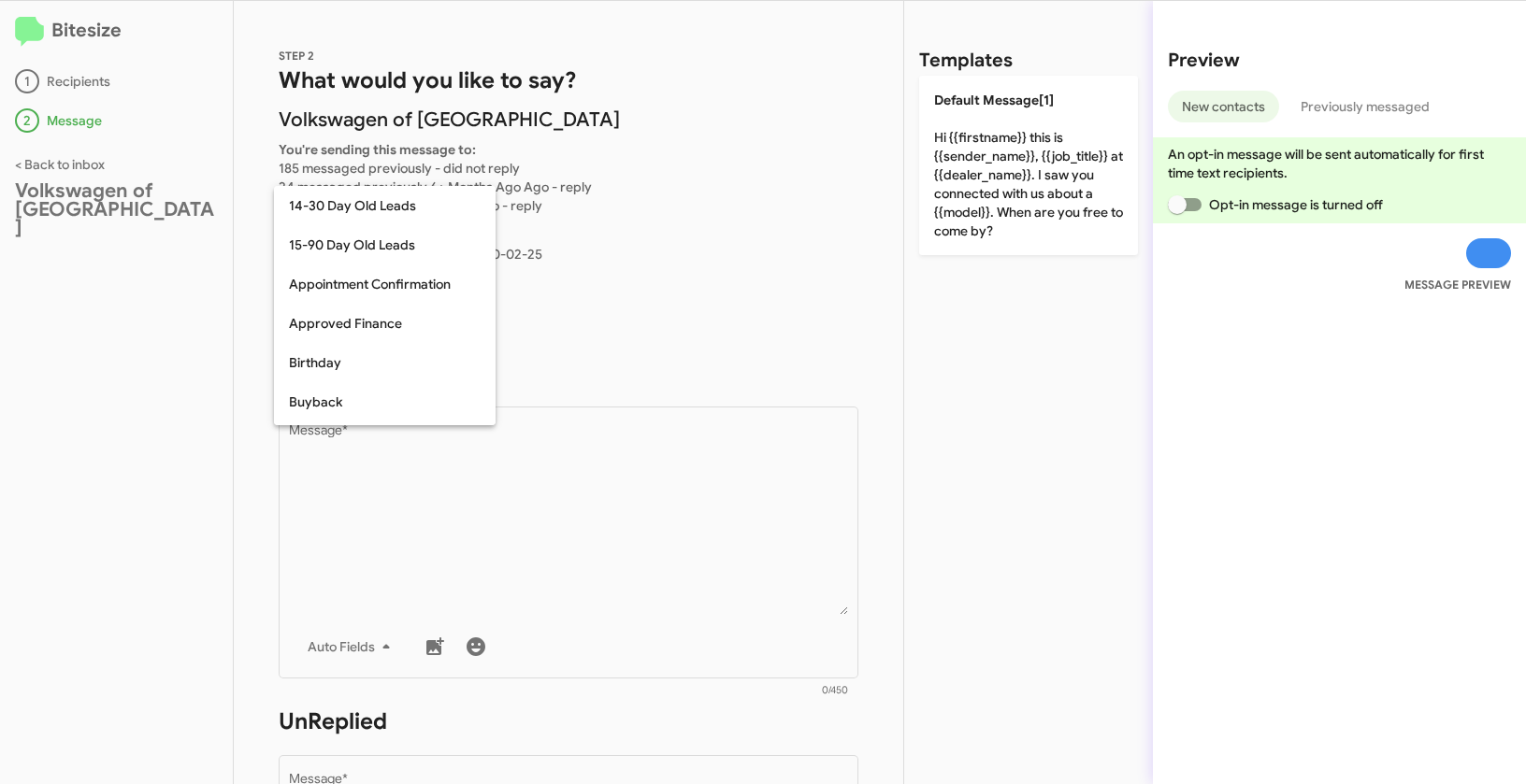
click at [707, 259] on div at bounding box center [763, 392] width 1526 height 784
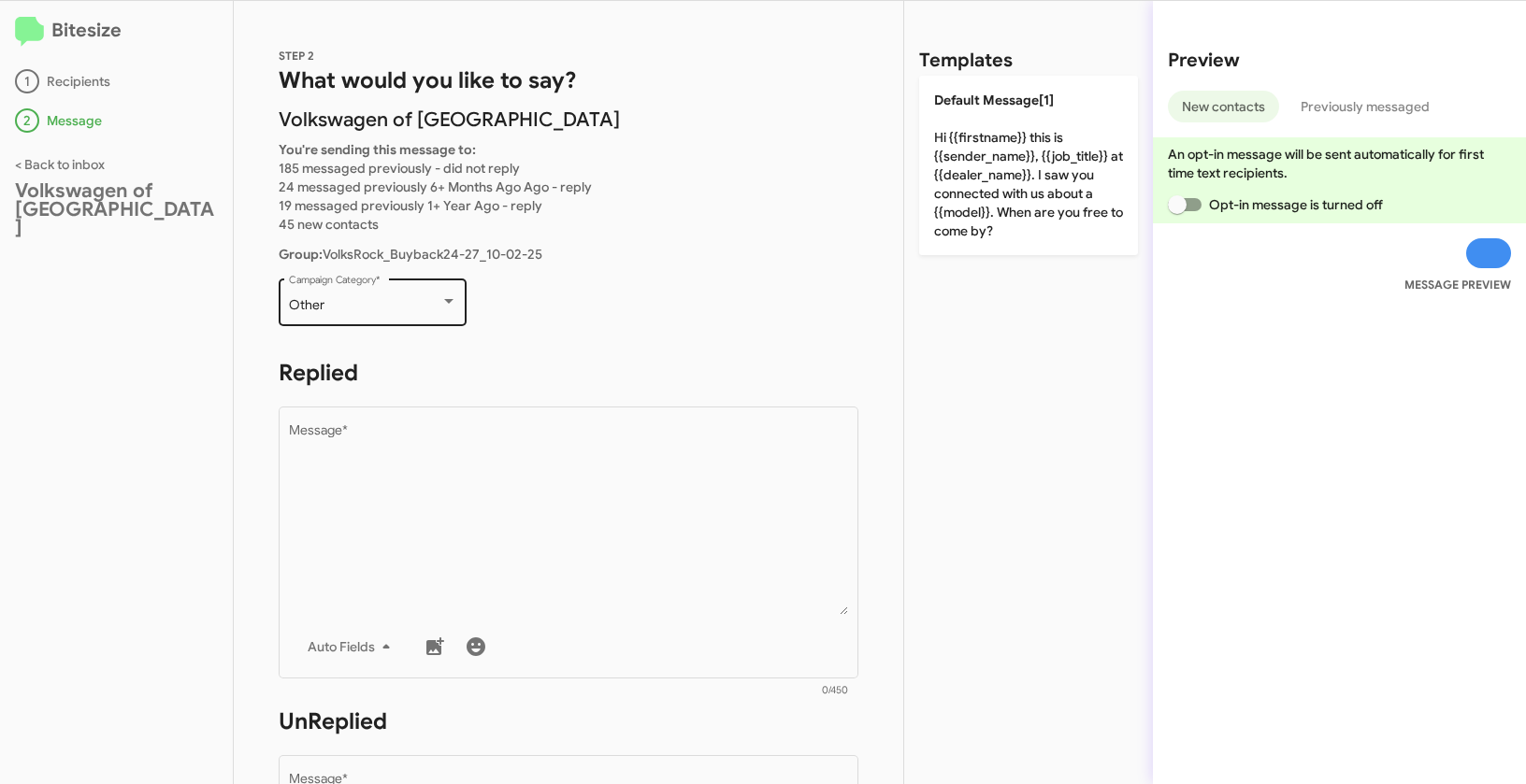
click at [438, 298] on div "Other" at bounding box center [364, 305] width 151 height 15
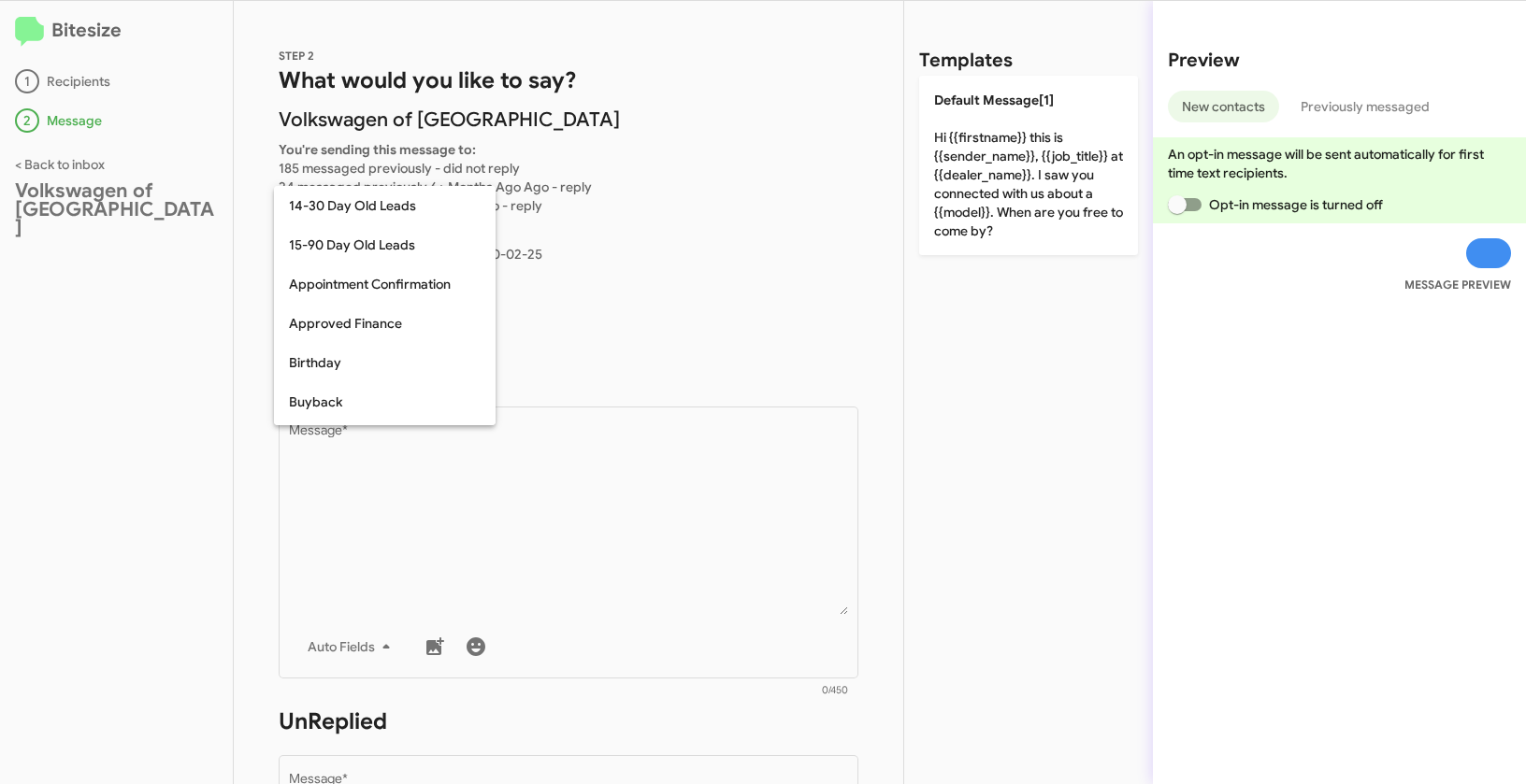
click at [676, 285] on div at bounding box center [763, 392] width 1526 height 784
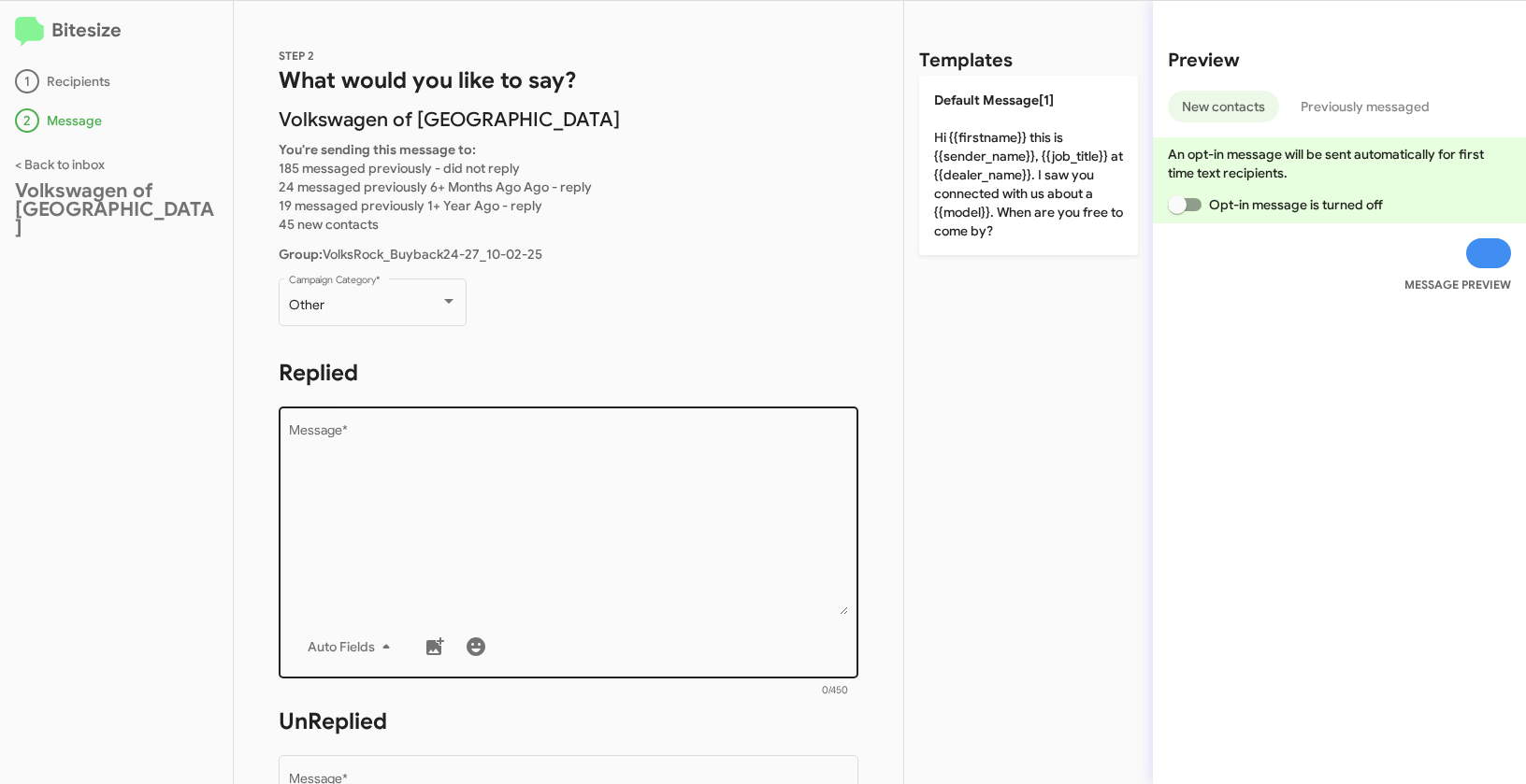
click at [484, 519] on textarea "Message *" at bounding box center [568, 519] width 560 height 191
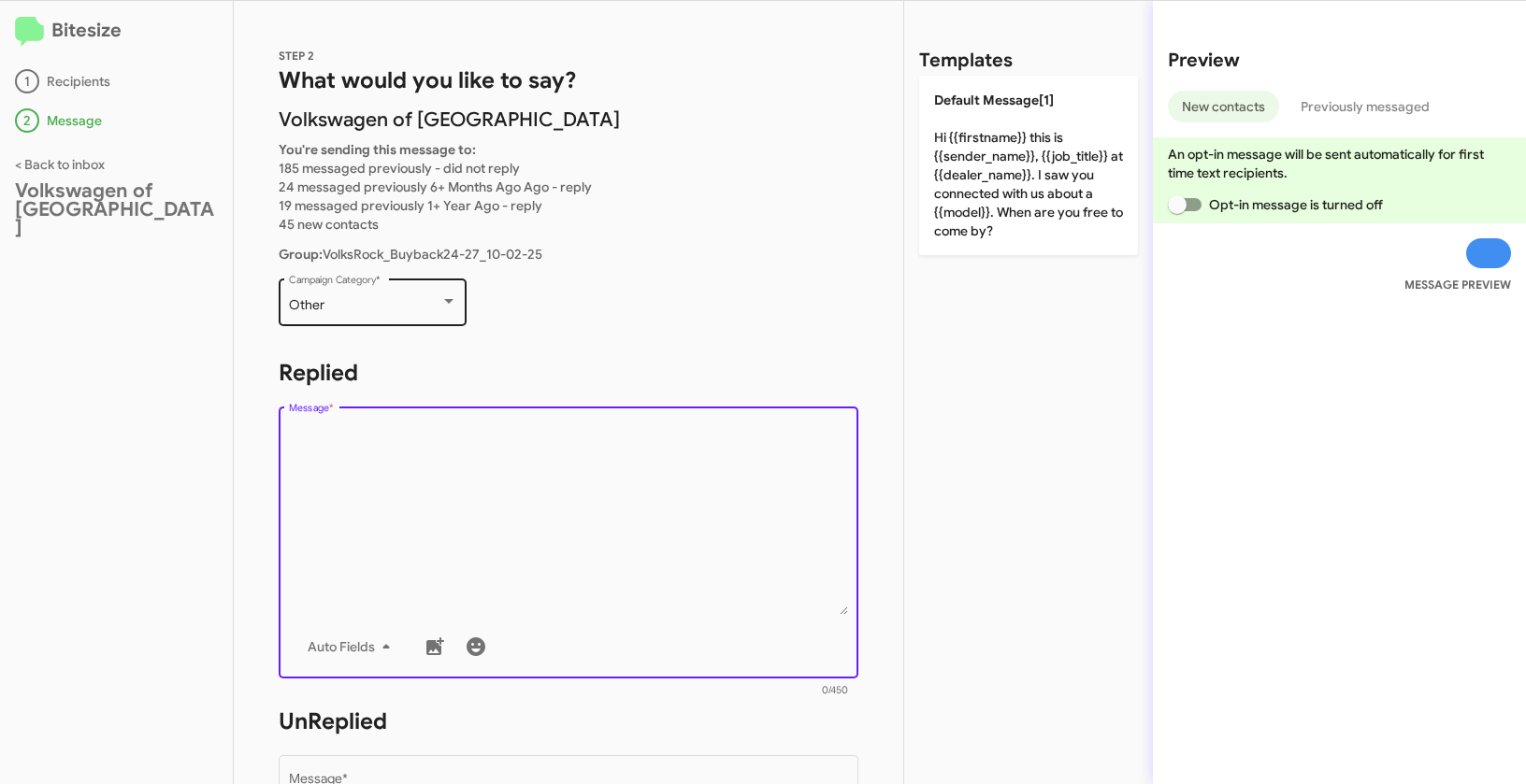
click at [392, 310] on div "Other" at bounding box center [364, 305] width 151 height 15
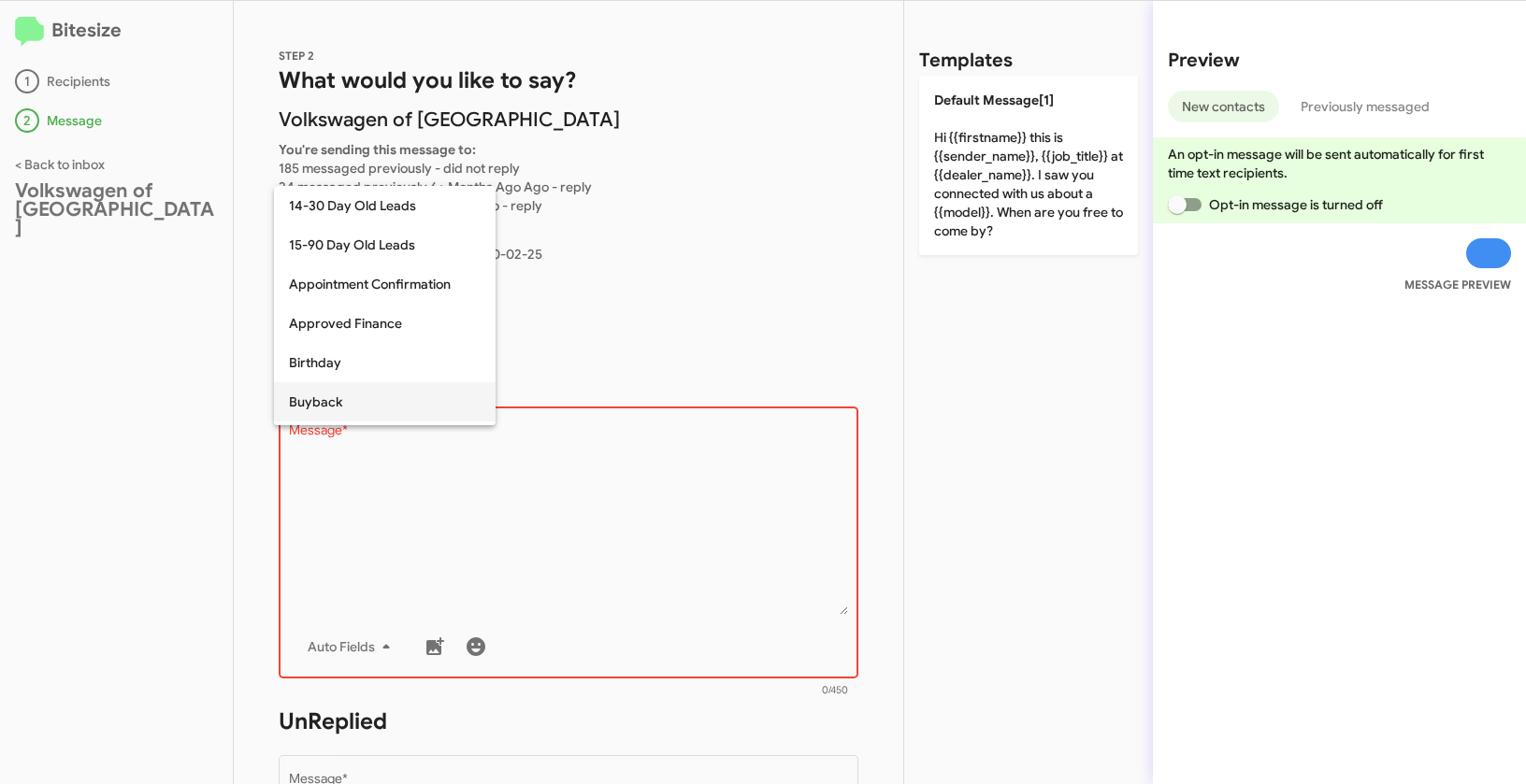
click at [331, 391] on span "Buyback" at bounding box center [384, 402] width 192 height 40
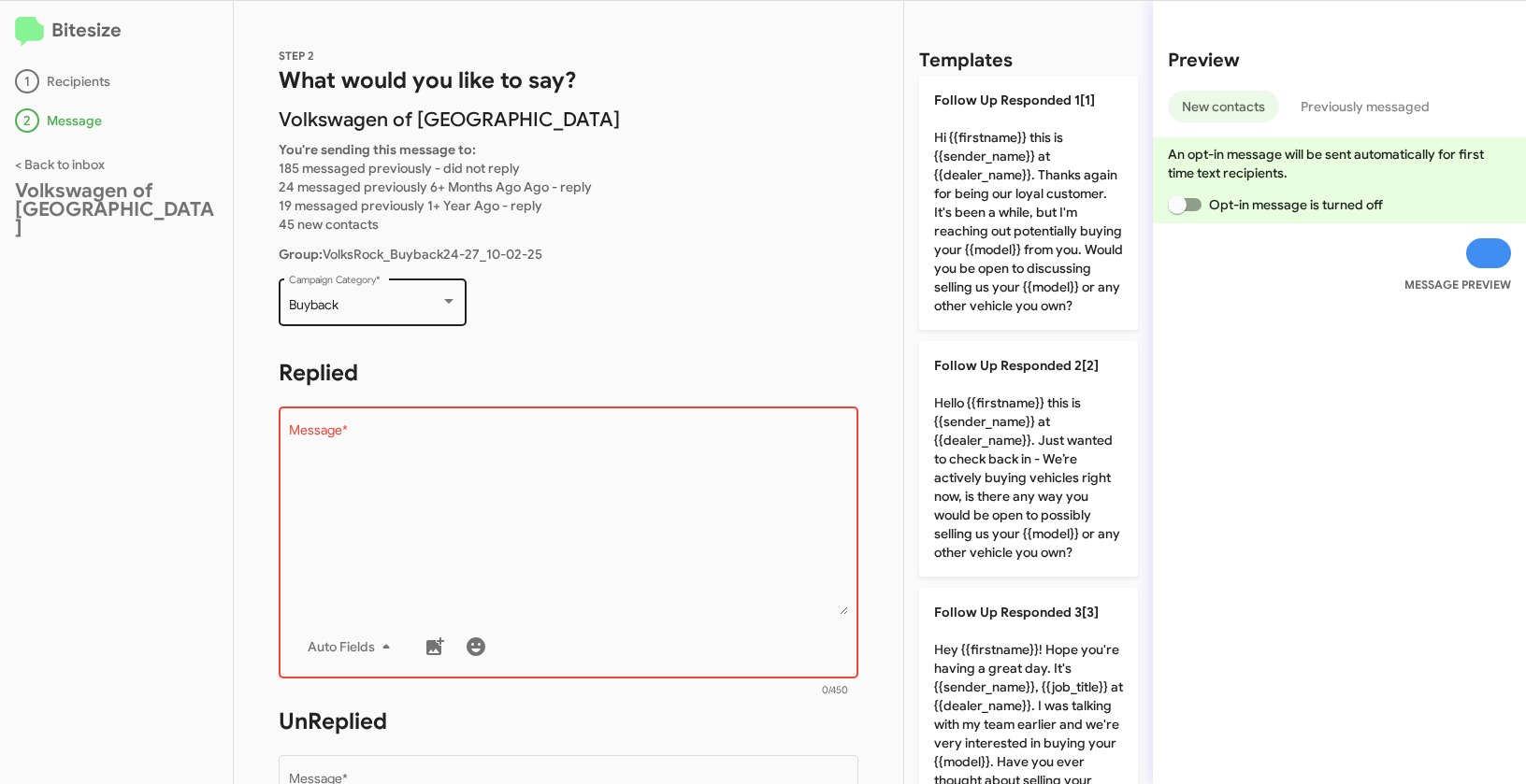
drag, startPoint x: 285, startPoint y: 306, endPoint x: 346, endPoint y: 307, distance: 61.0
click at [346, 307] on div "Buyback Campaign Category *" at bounding box center [373, 300] width 188 height 51
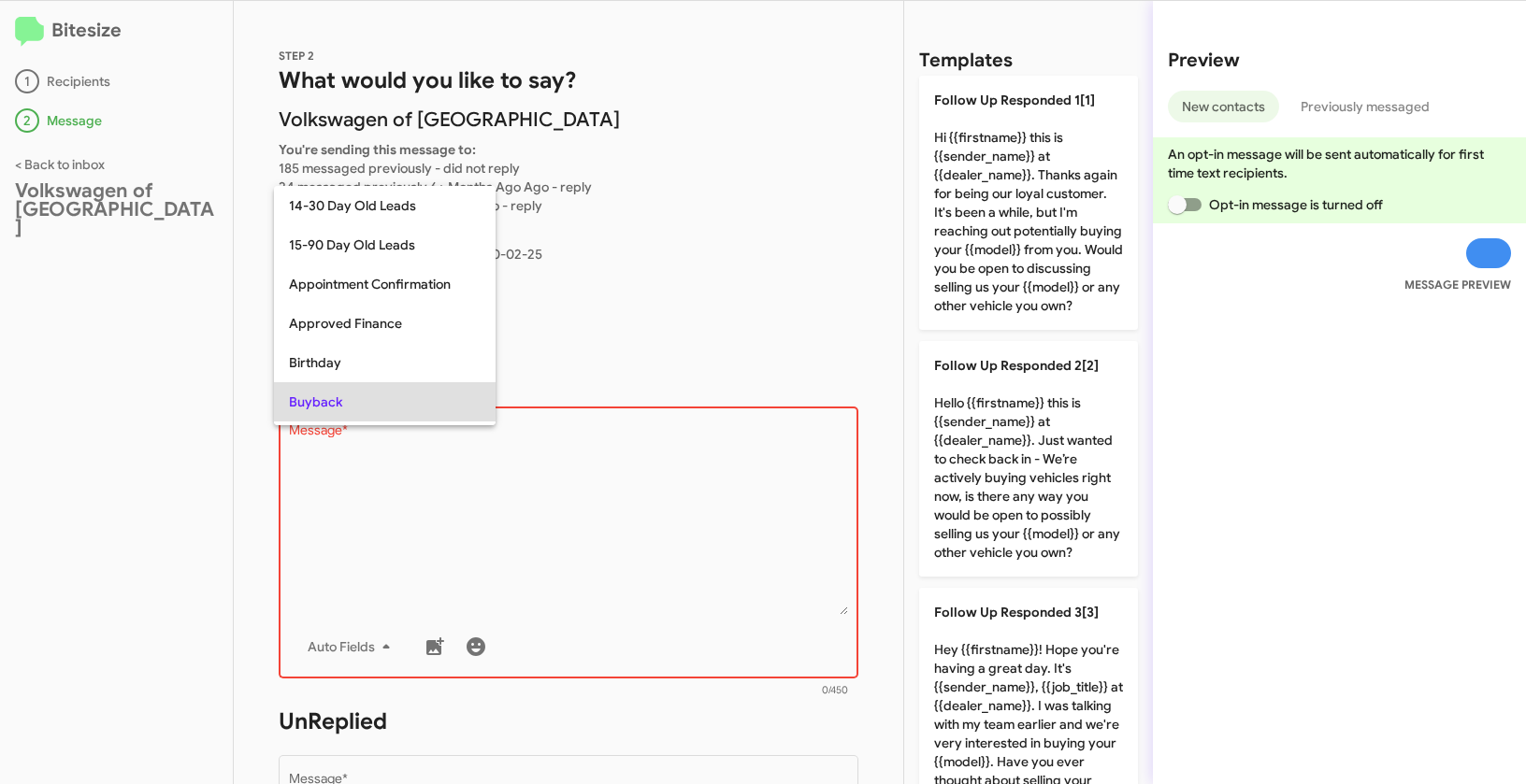
scroll to position [96, 0]
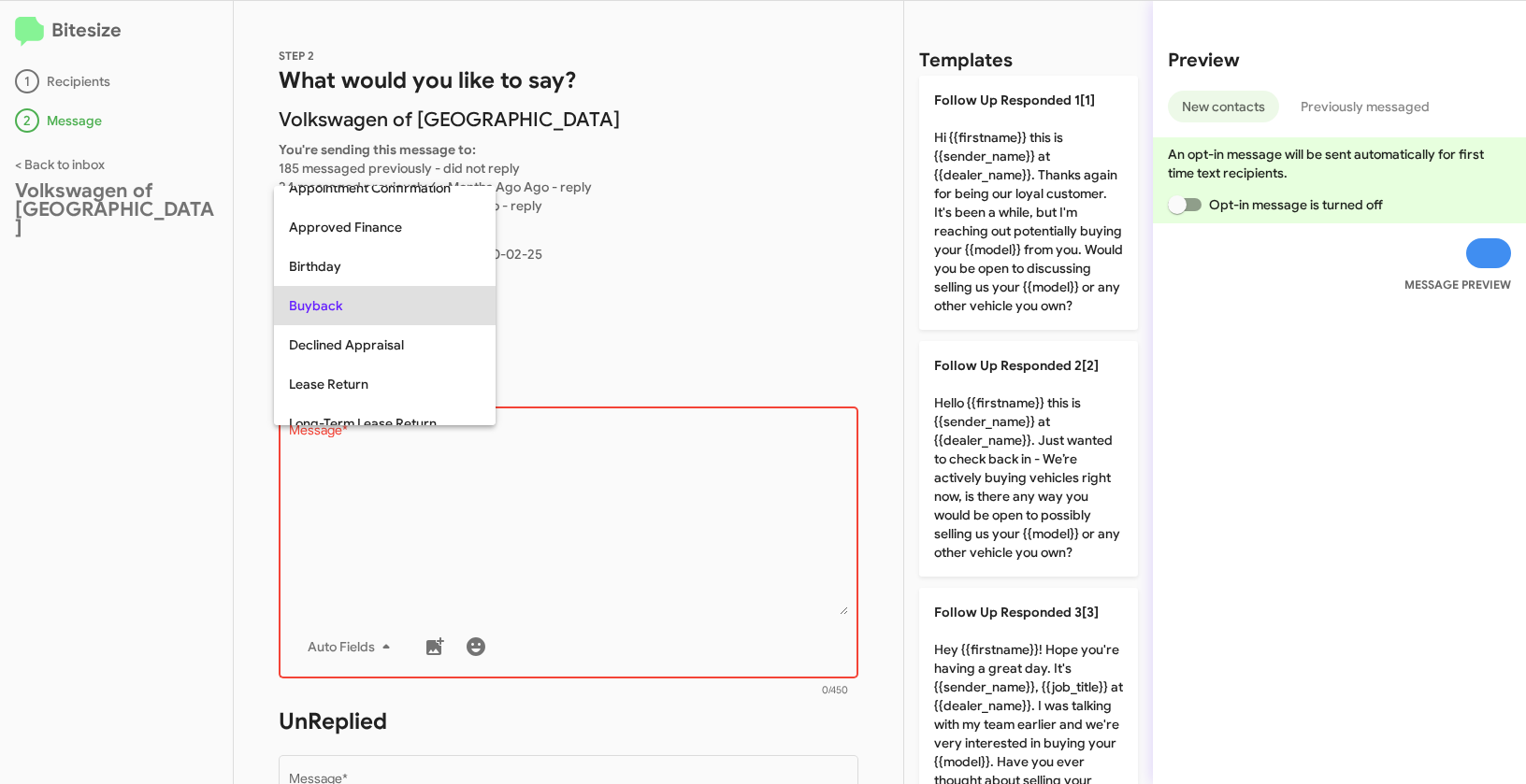
copy span "Buyback"
click at [520, 538] on div at bounding box center [763, 392] width 1526 height 784
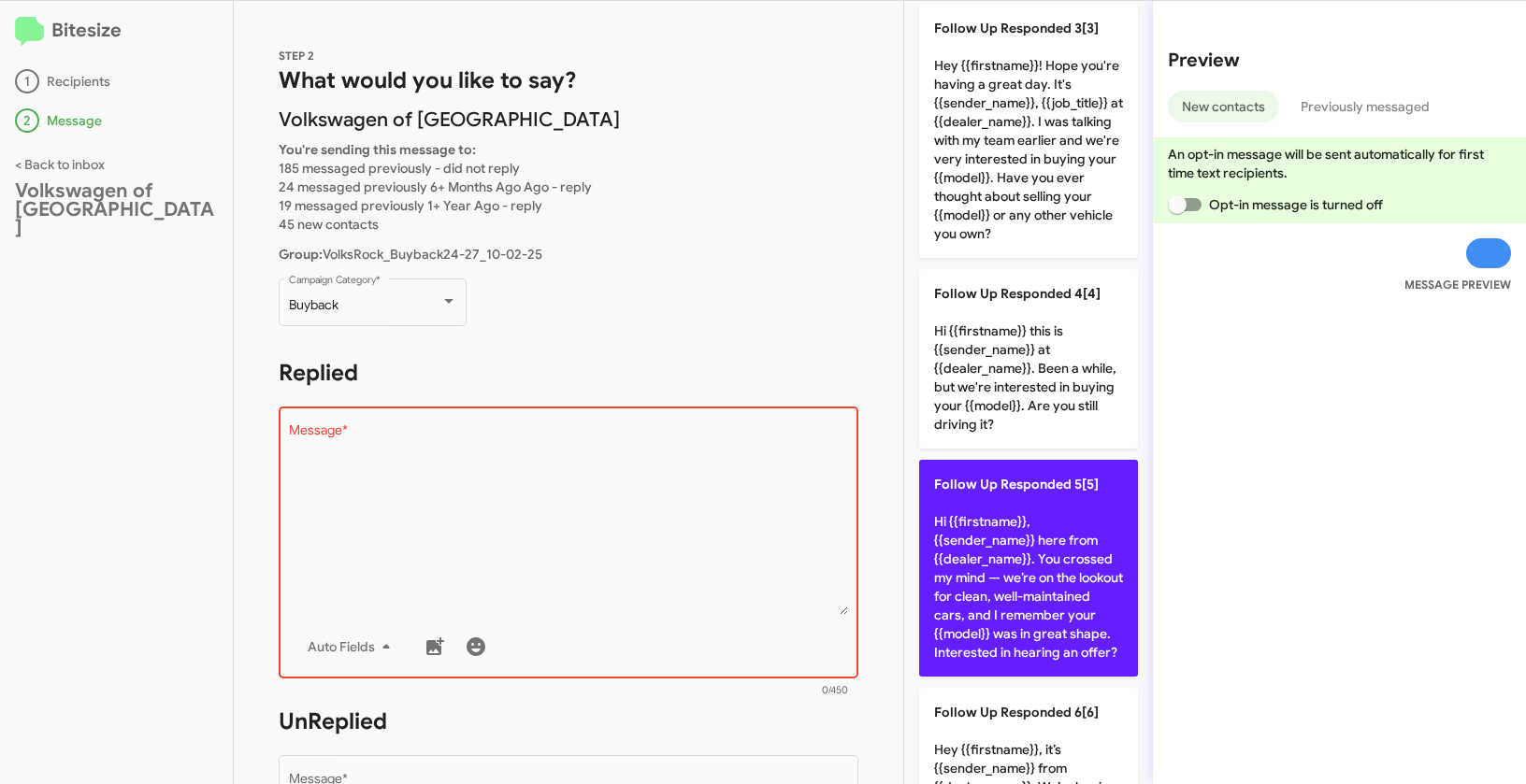
scroll to position [790, 0]
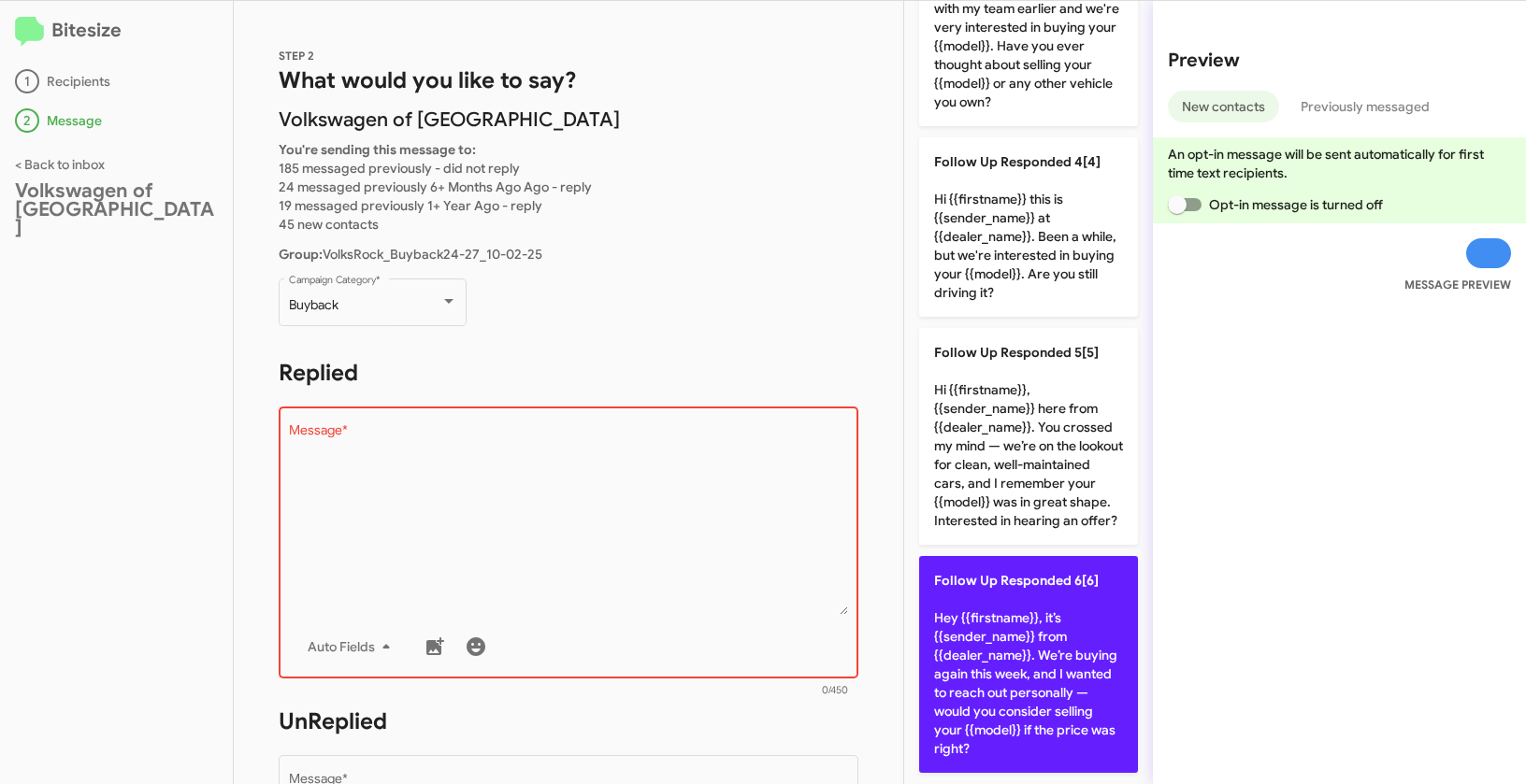
click at [1054, 626] on p "Follow Up Responded 6[6] Hey {{firstname}}, it’s {{sender_name}} from {{dealer_…" at bounding box center [1028, 665] width 219 height 217
type textarea "Hey {{firstname}}, it’s {{sender_name}} from {{dealer_name}}. We’re buying agai…"
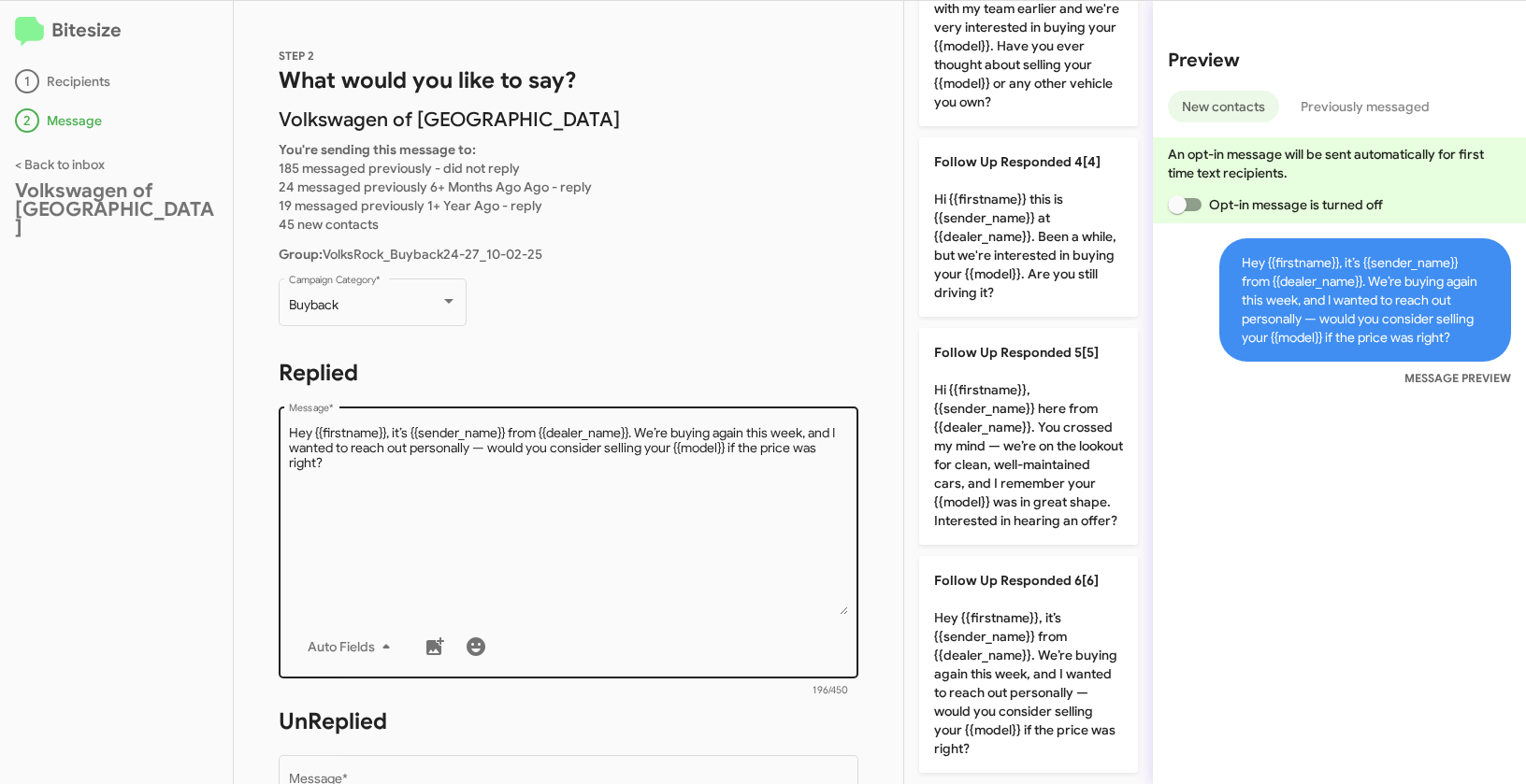
scroll to position [315, 0]
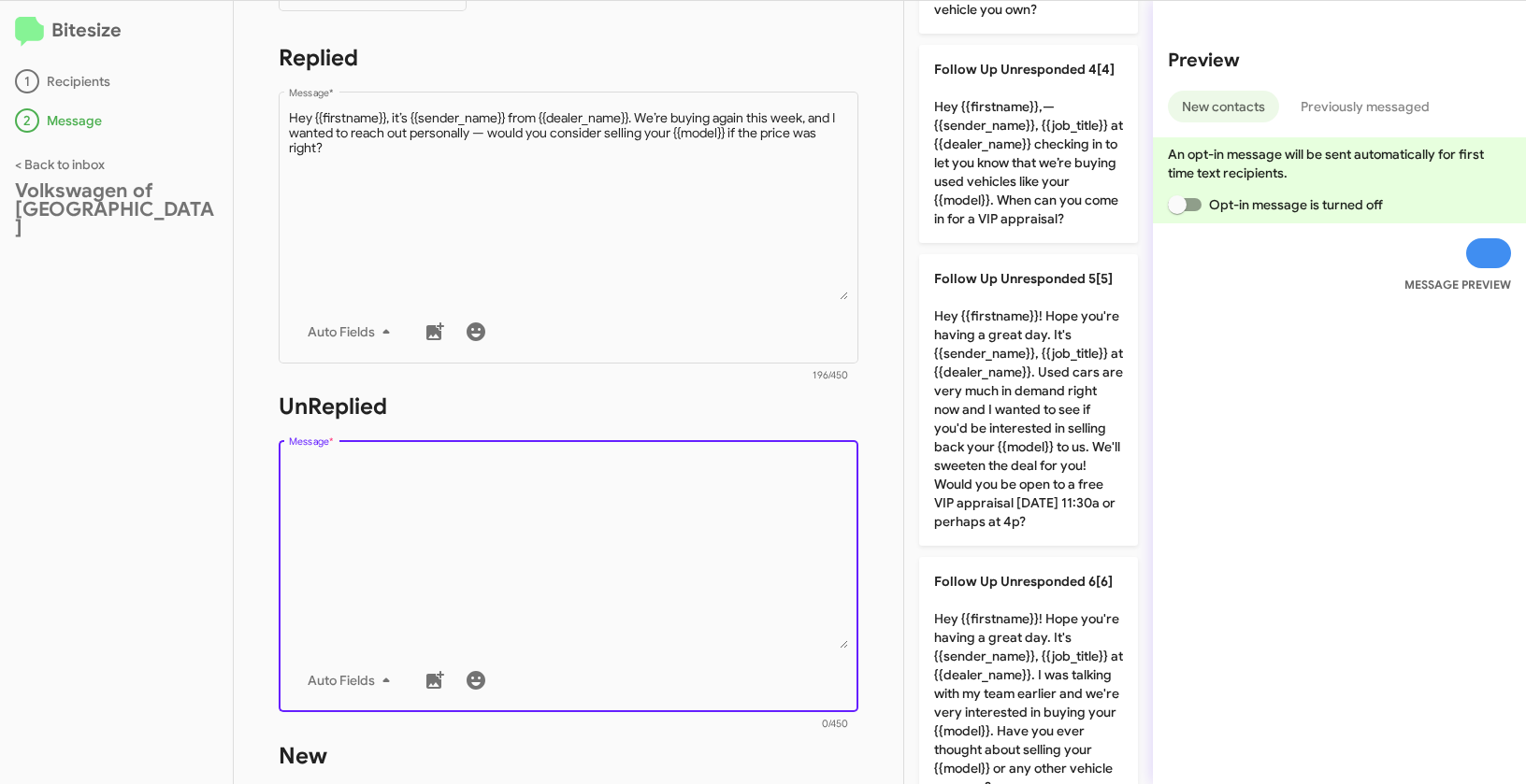
click at [726, 515] on textarea "Message *" at bounding box center [568, 553] width 560 height 191
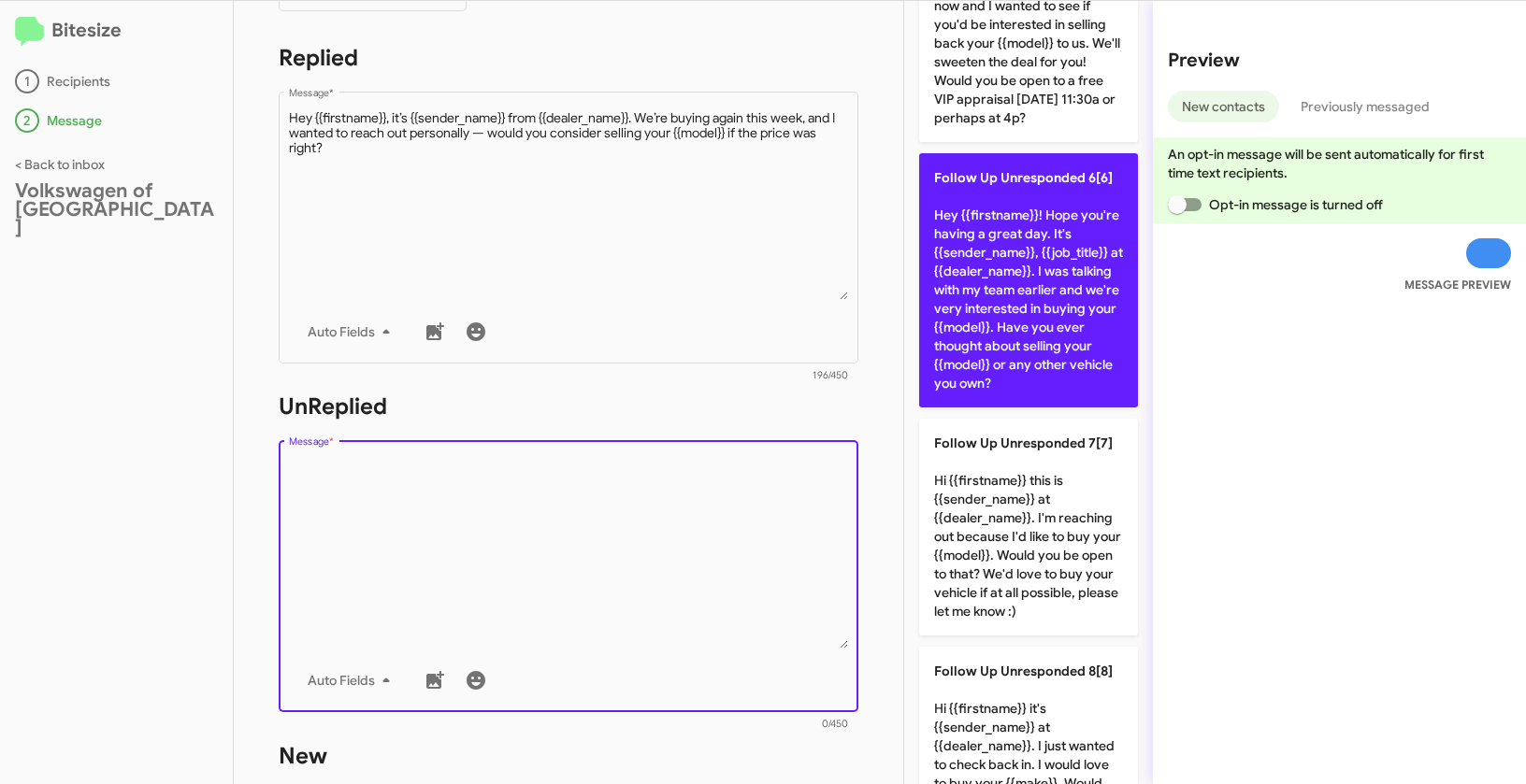
scroll to position [1340, 0]
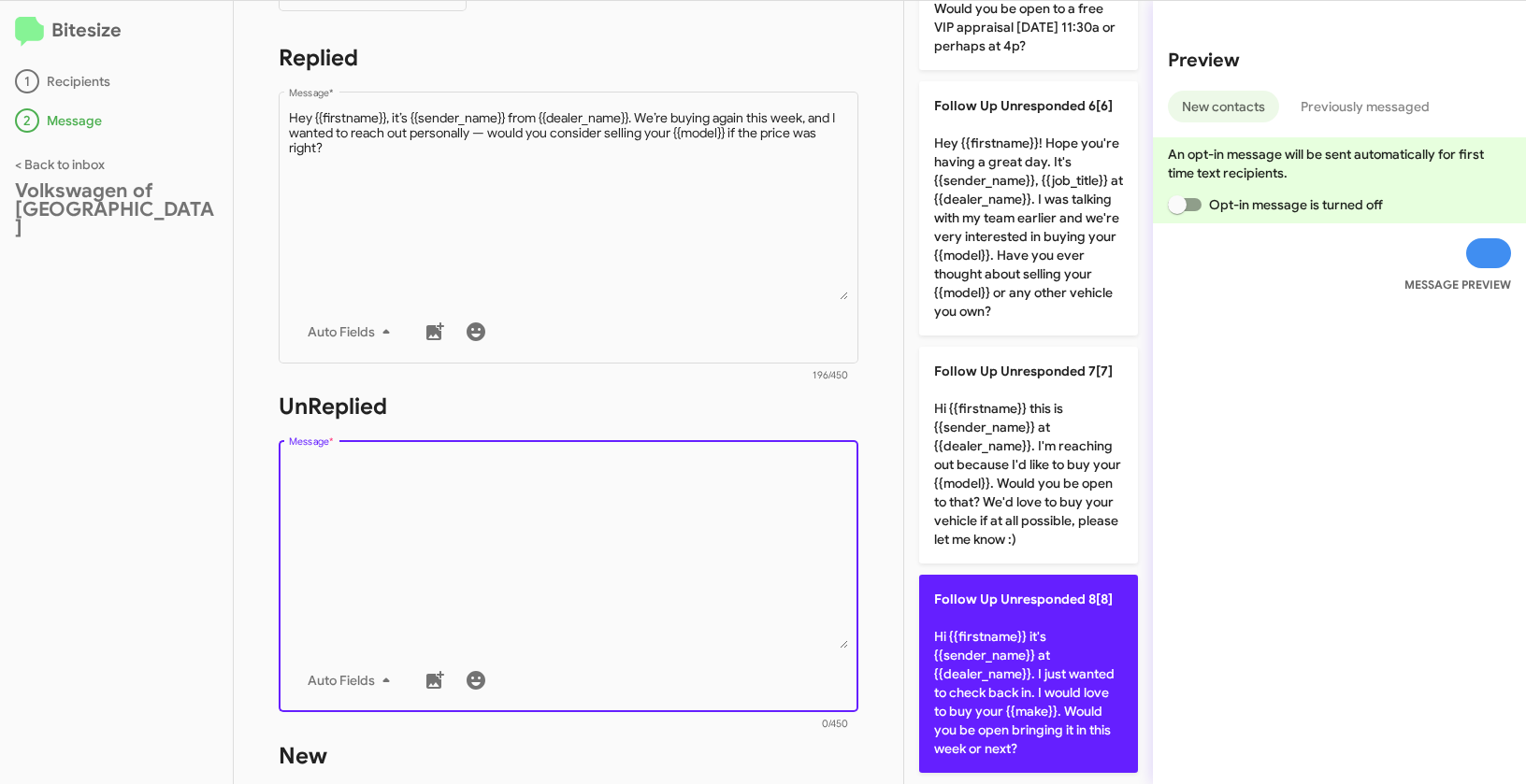
click at [1008, 612] on p "Follow Up Unresponded 8[8] Hi {{firstname}} it's {{sender_name}} at {{dealer_na…" at bounding box center [1028, 674] width 219 height 198
type textarea "Hi {{firstname}} it's {{sender_name}} at {{dealer_name}}. I just wanted to chec…"
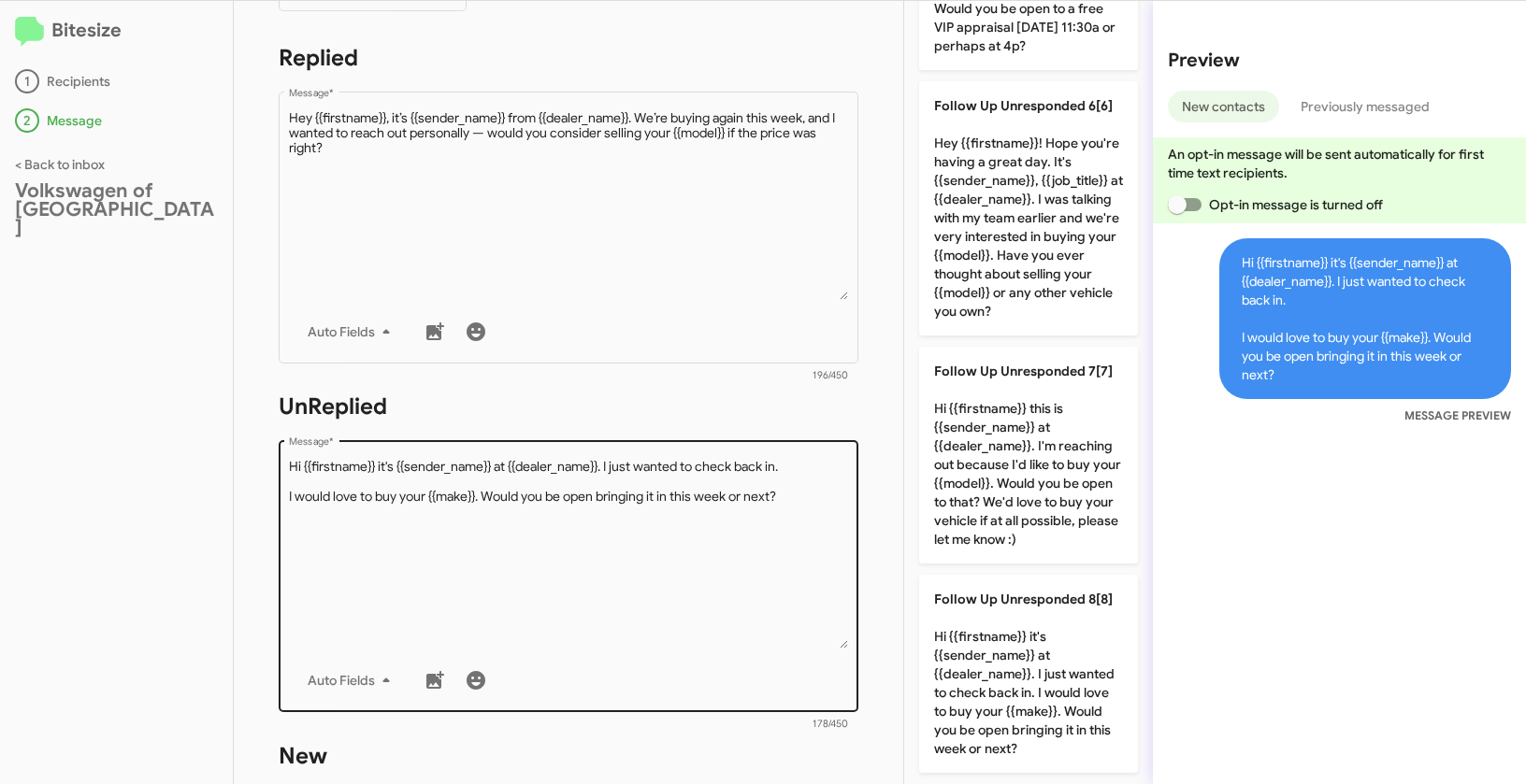
scroll to position [633, 0]
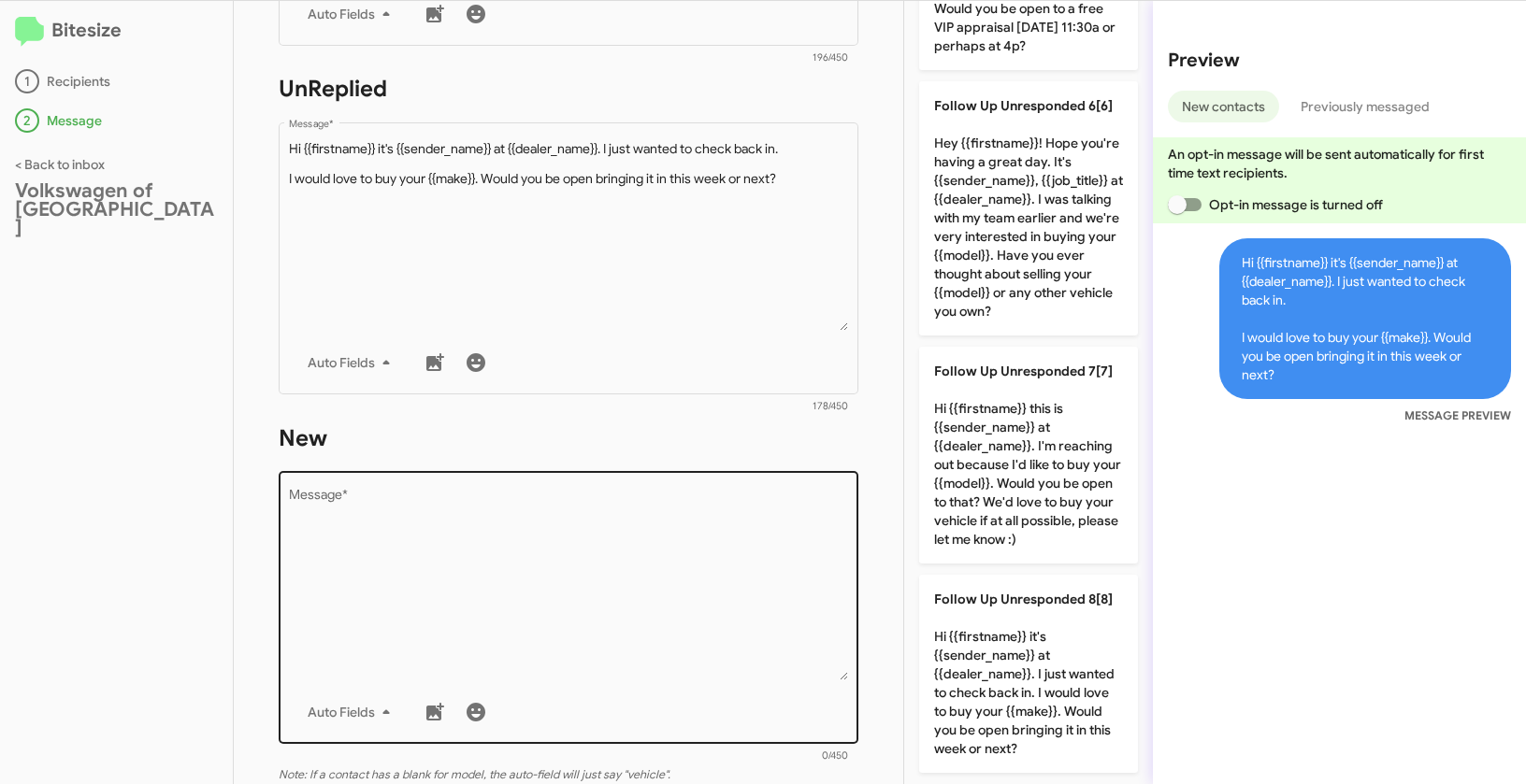
click at [578, 588] on textarea "Message *" at bounding box center [568, 585] width 560 height 191
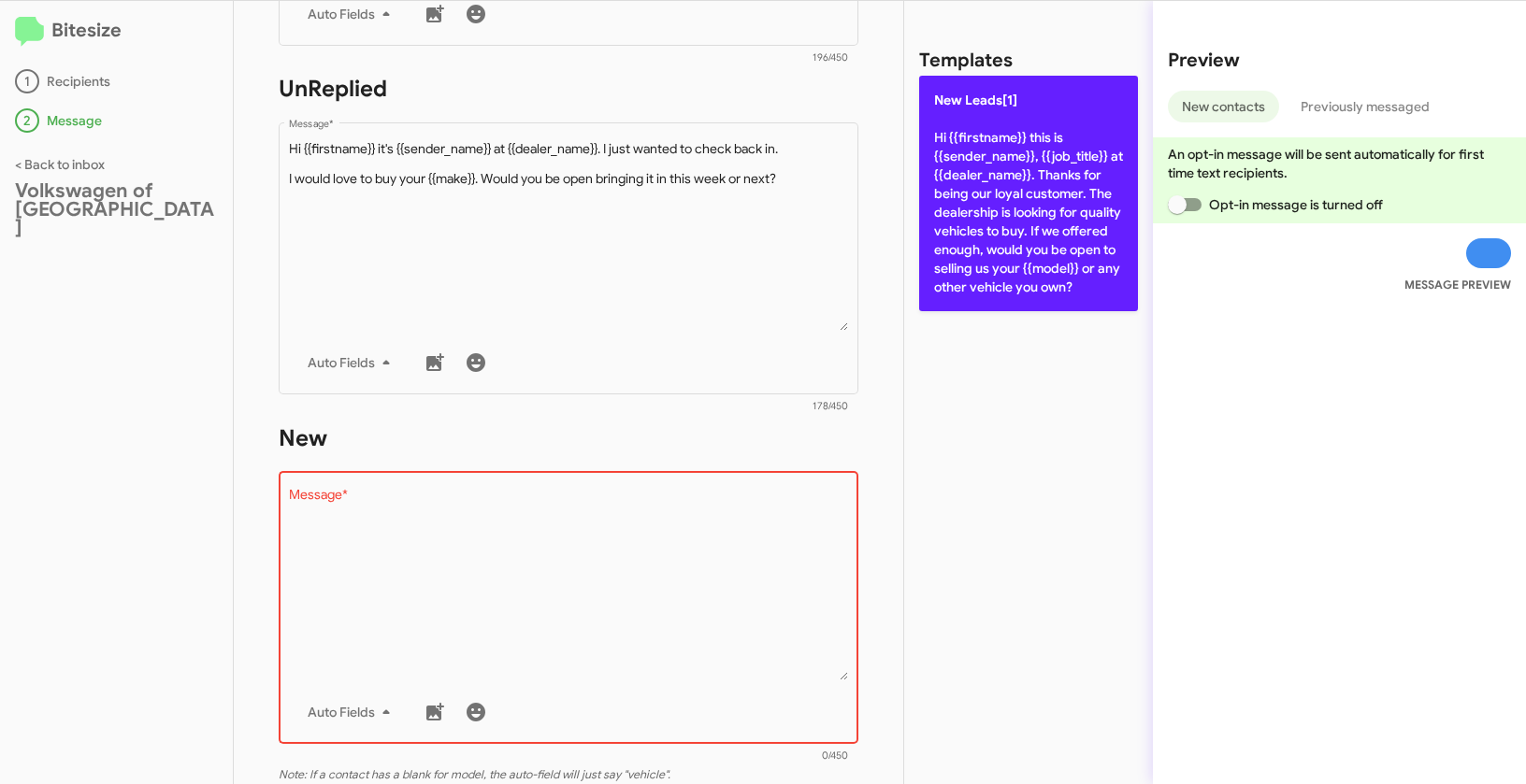
click at [970, 245] on p "New Leads[1] Hi {{firstname}} this is {{sender_name}}, {{job_title}} at {{deale…" at bounding box center [1028, 193] width 219 height 235
type textarea "Hi {{firstname}} this is {{sender_name}}, {{job_title}} at {{dealer_name}}. Tha…"
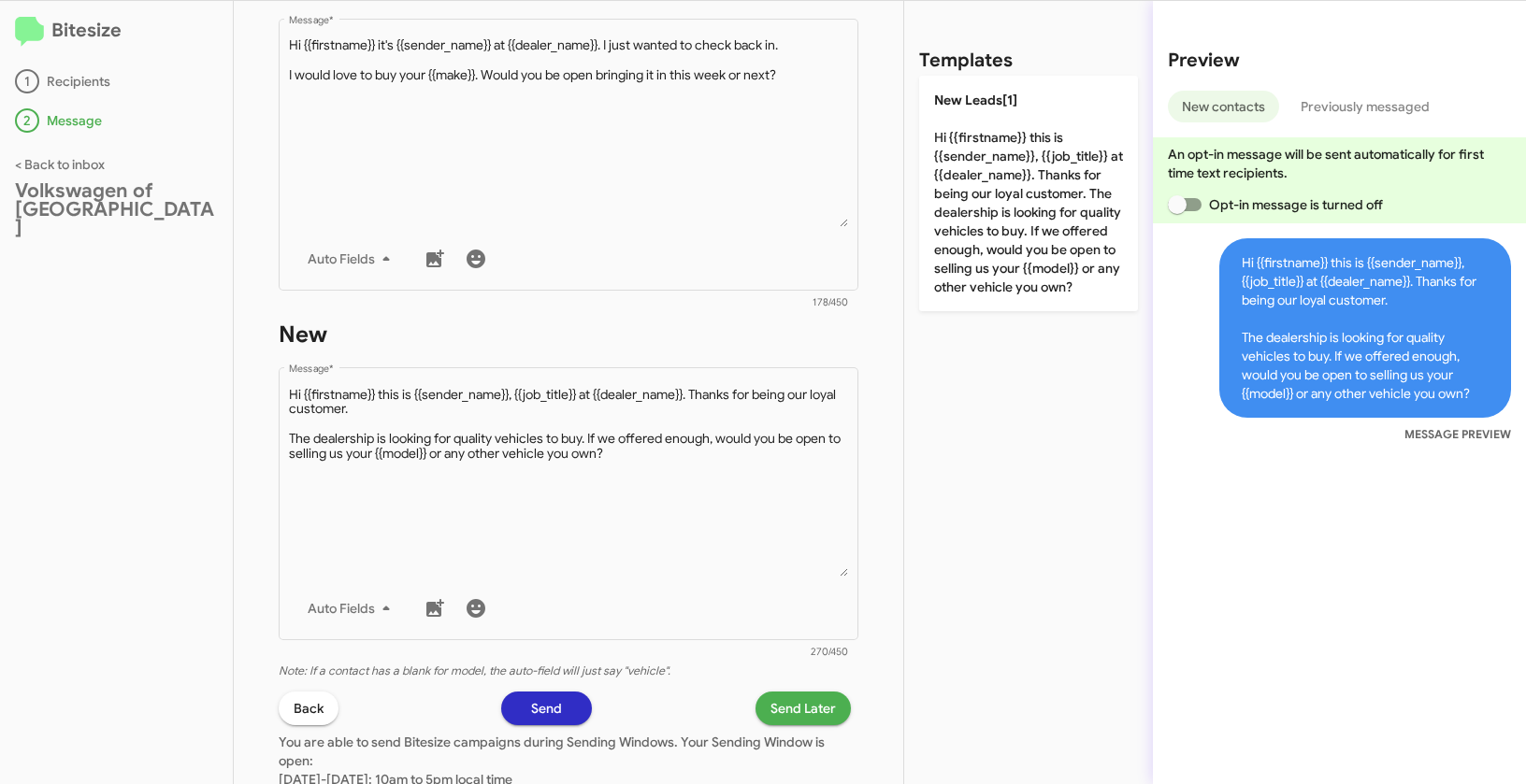
scroll to position [909, 0]
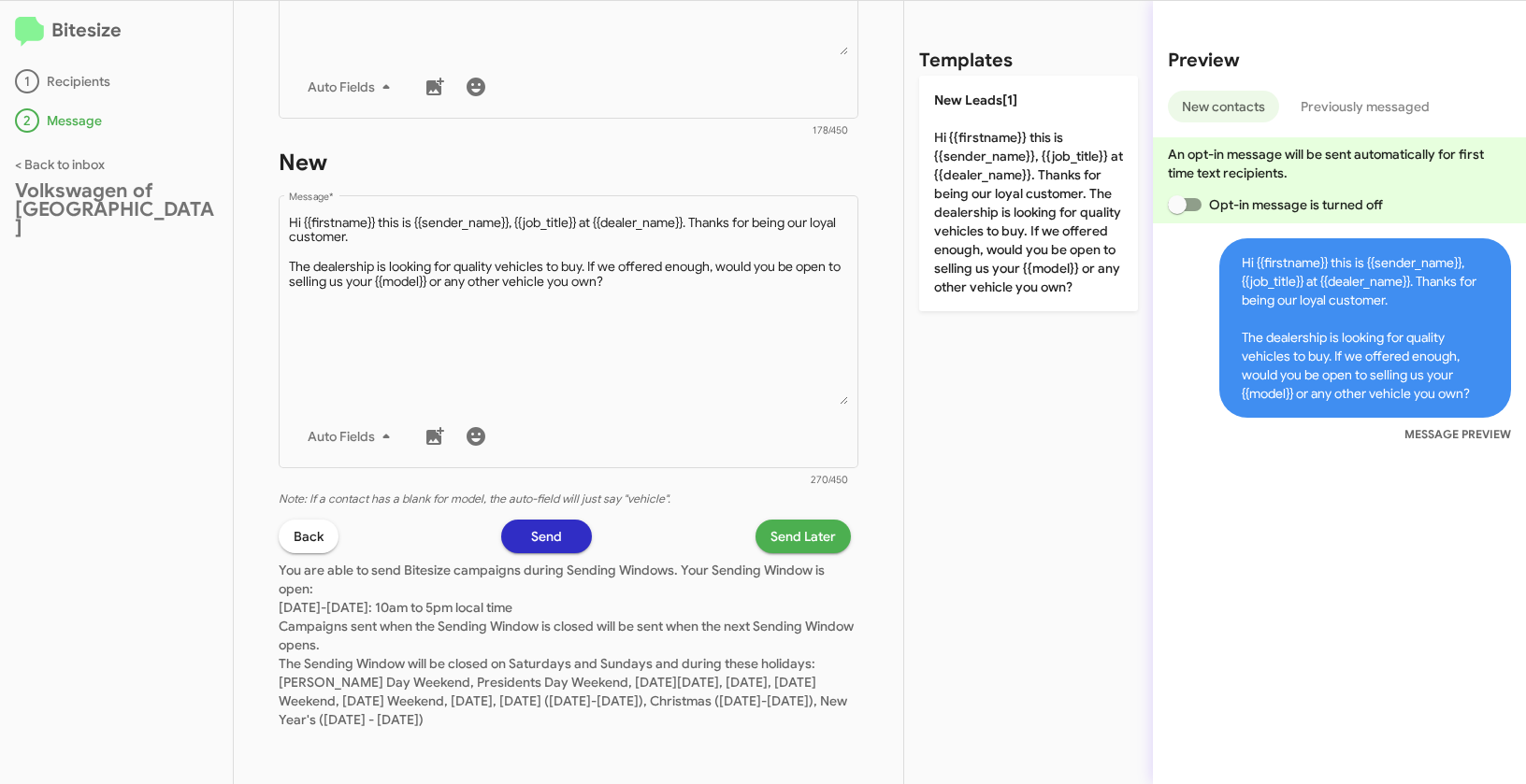
click at [780, 546] on span "Send Later" at bounding box center [804, 536] width 66 height 34
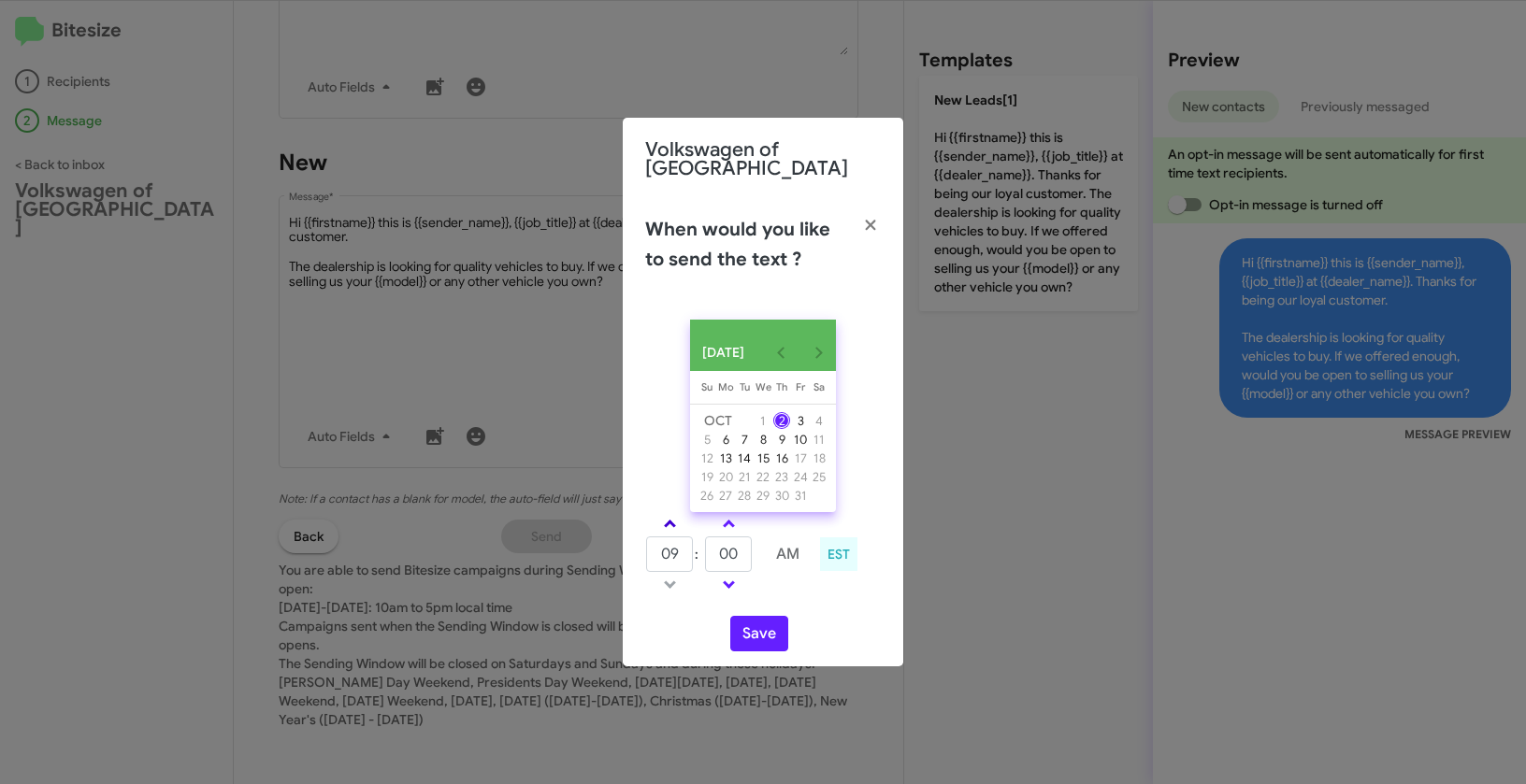
click at [666, 522] on span at bounding box center [670, 526] width 13 height 13
type input "10"
drag, startPoint x: 742, startPoint y: 552, endPoint x: 719, endPoint y: 548, distance: 23.3
click at [719, 548] on input "00" at bounding box center [728, 554] width 46 height 36
type input "21"
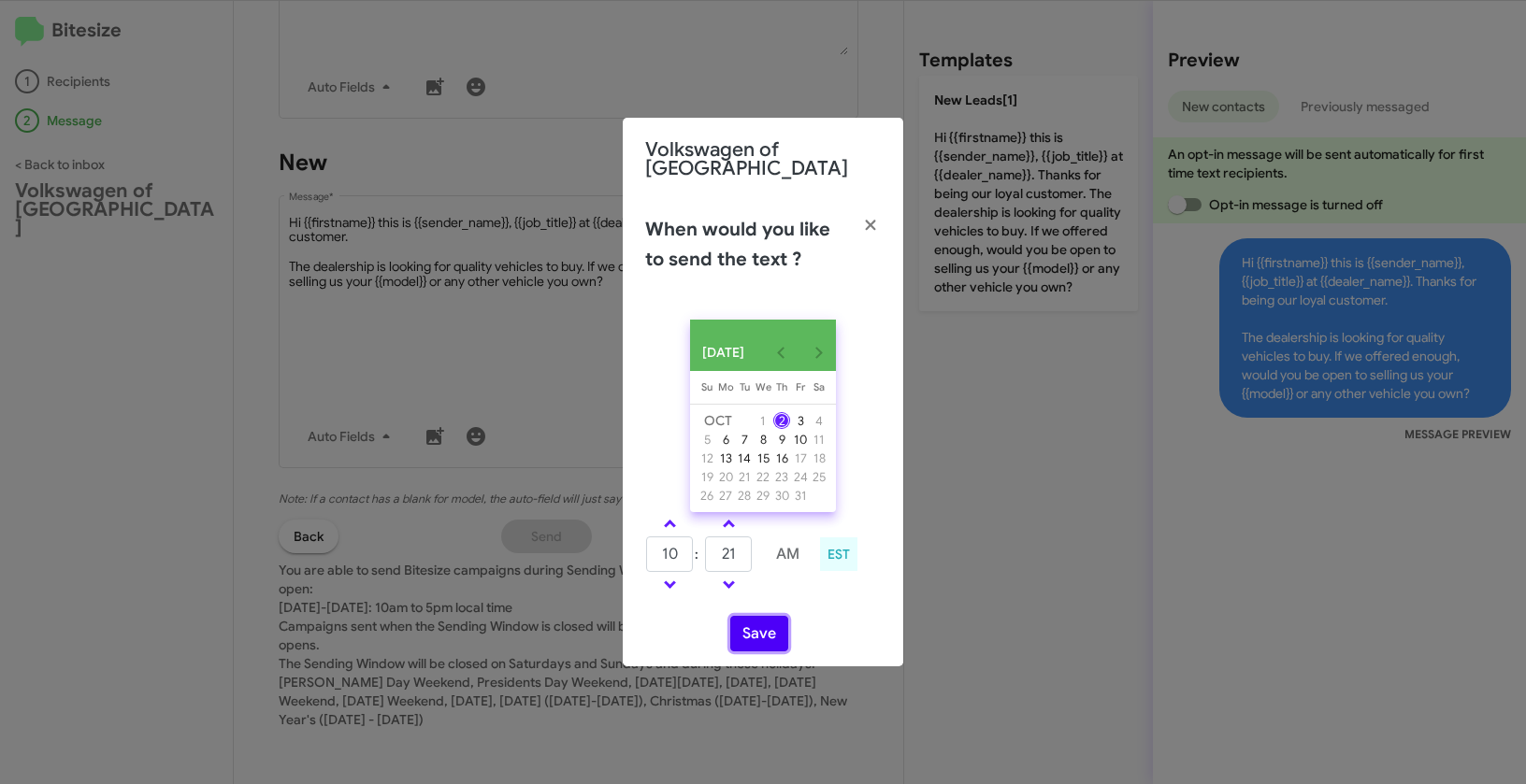
click at [759, 629] on button "Save" at bounding box center [759, 633] width 58 height 36
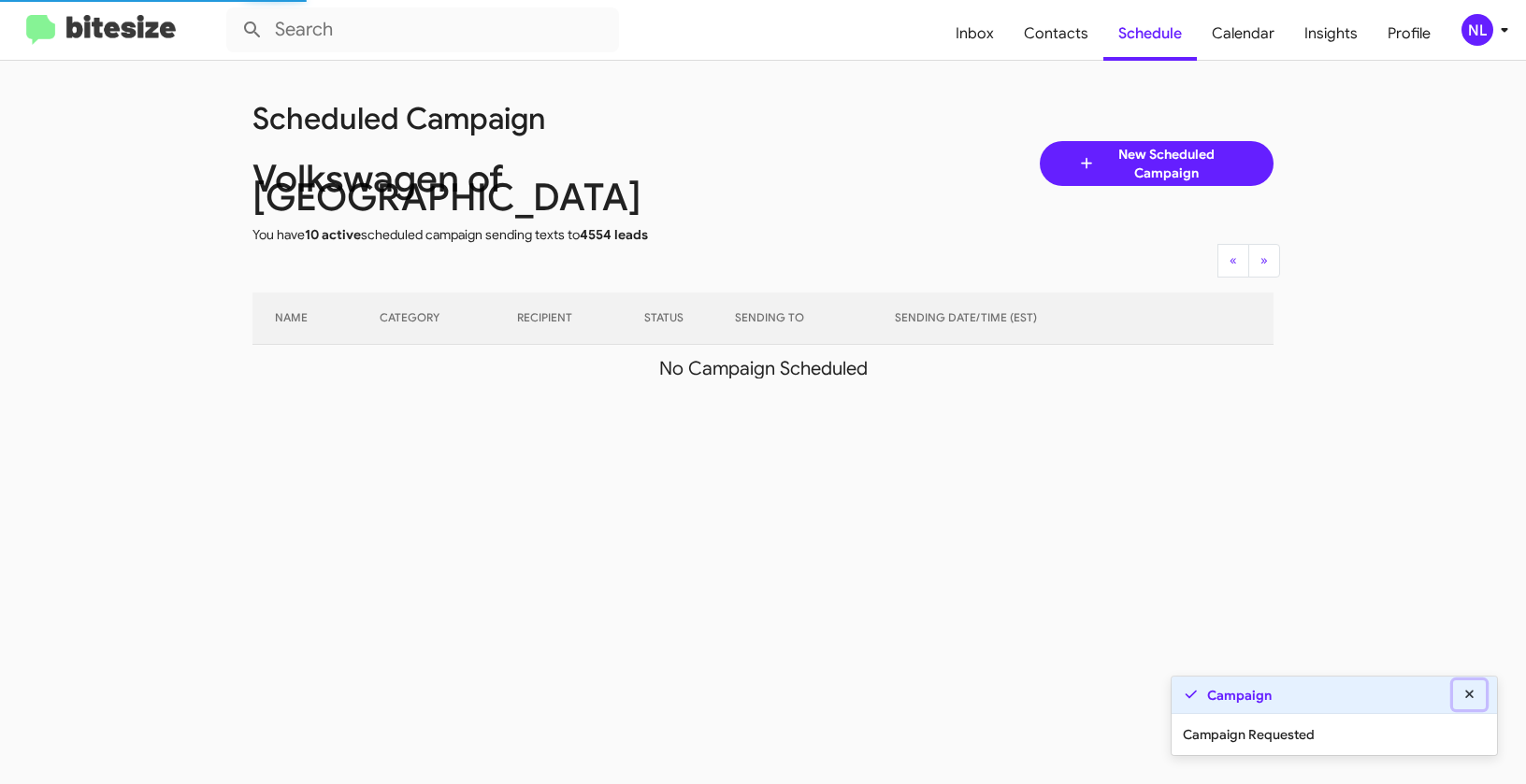
click at [1474, 694] on icon at bounding box center [1469, 695] width 16 height 14
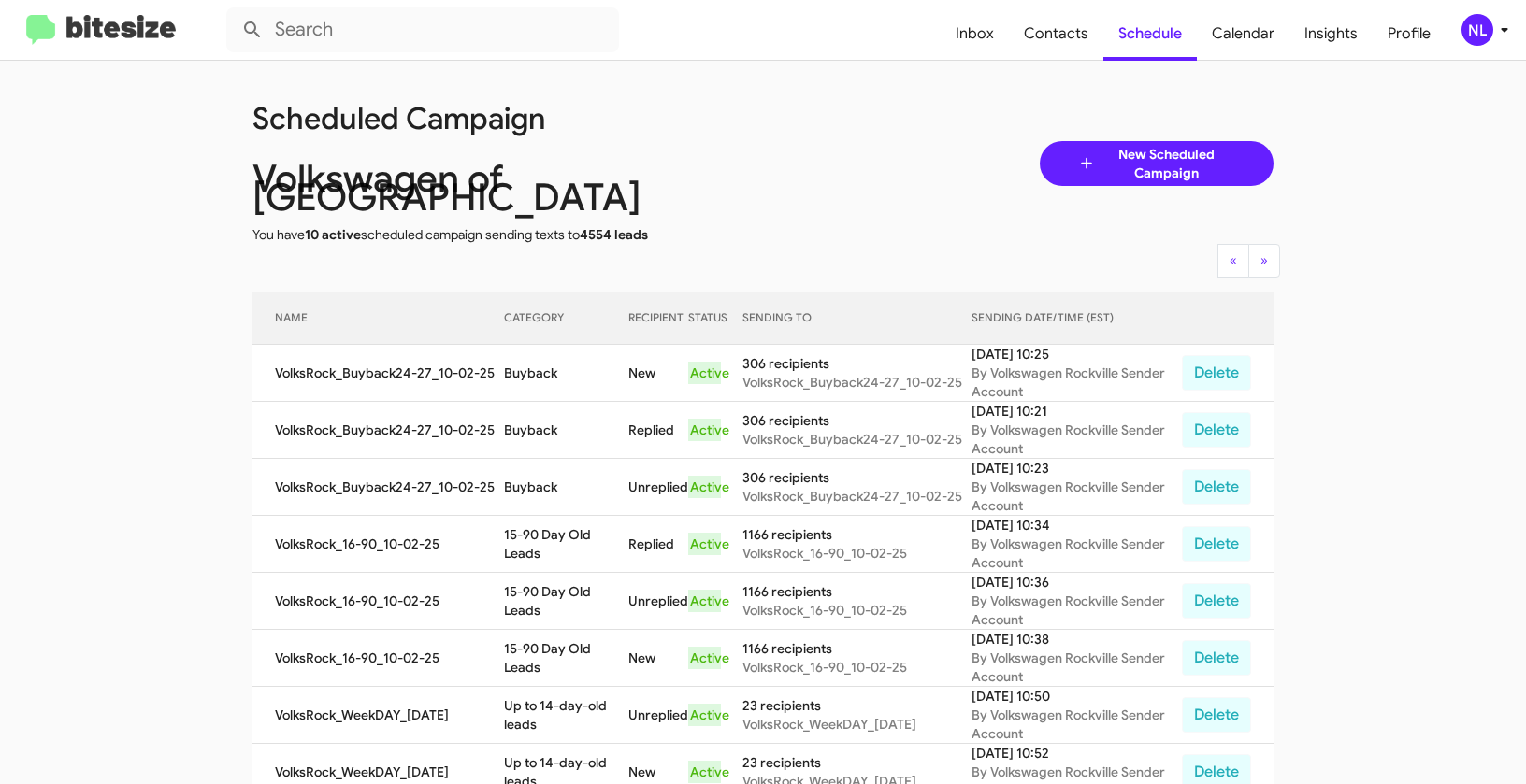
click at [1465, 21] on div "NL" at bounding box center [1477, 29] width 32 height 32
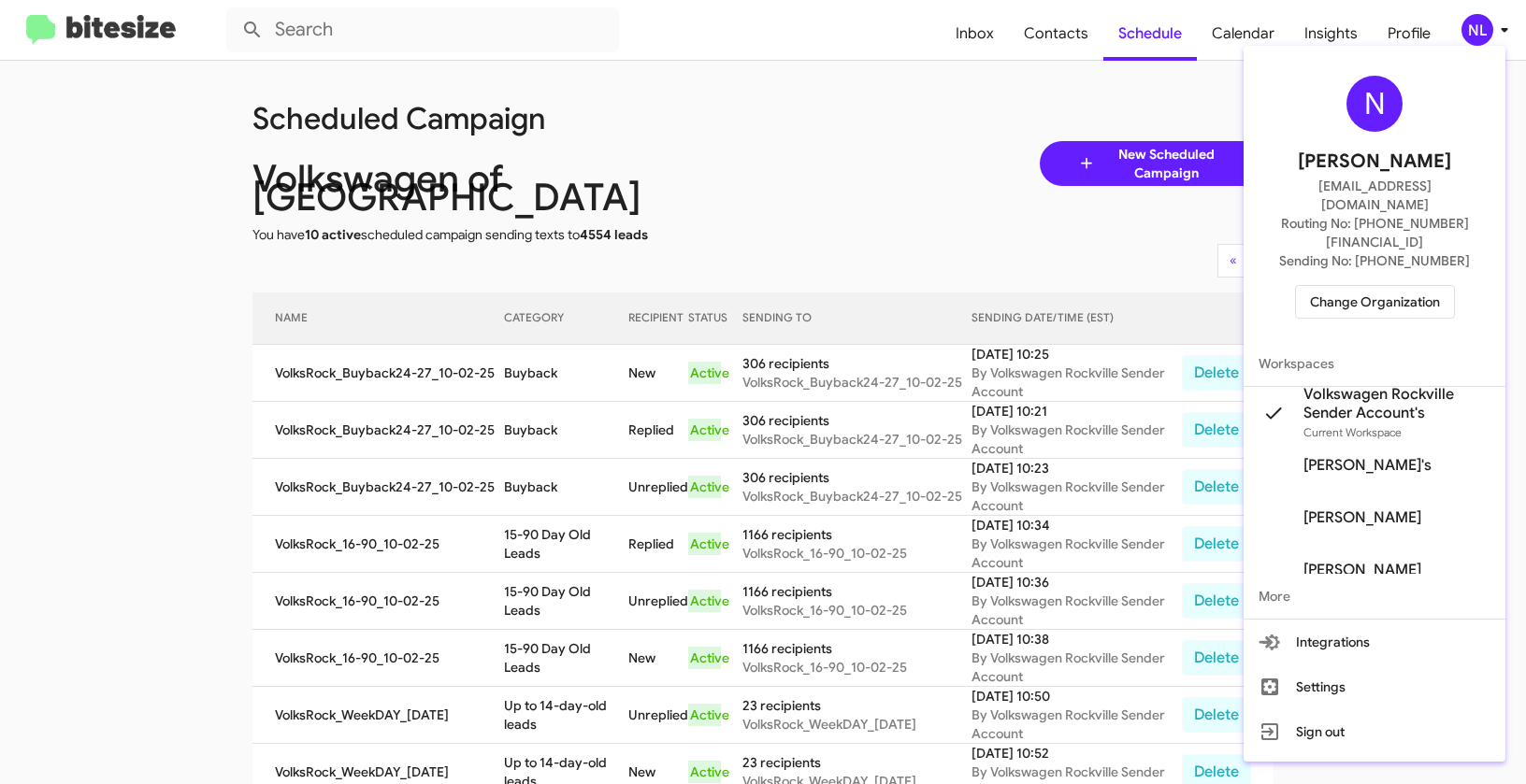
click at [1377, 286] on span "Change Organization" at bounding box center [1375, 302] width 130 height 32
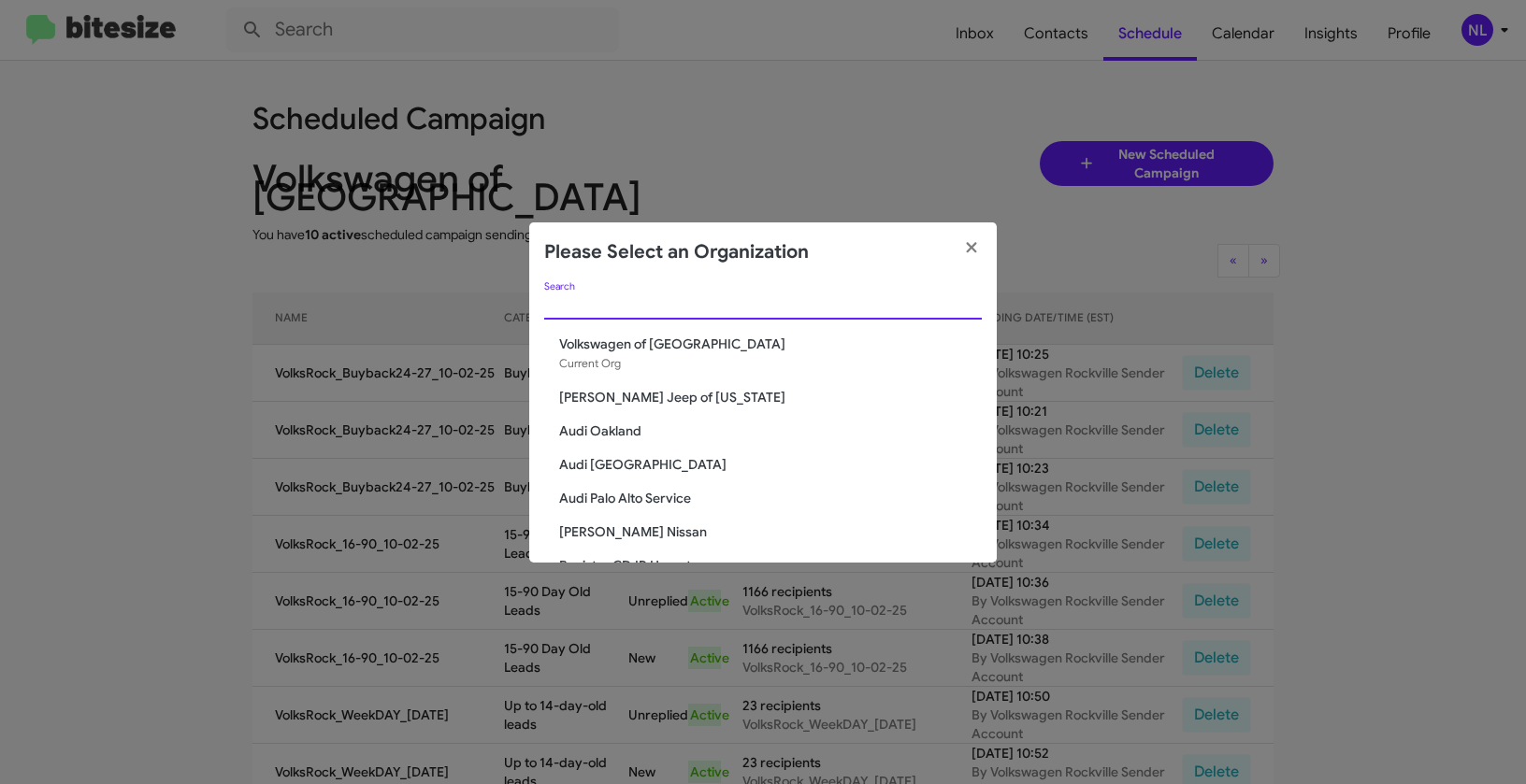
click at [587, 306] on input "Search" at bounding box center [763, 305] width 438 height 15
paste input "DONE"
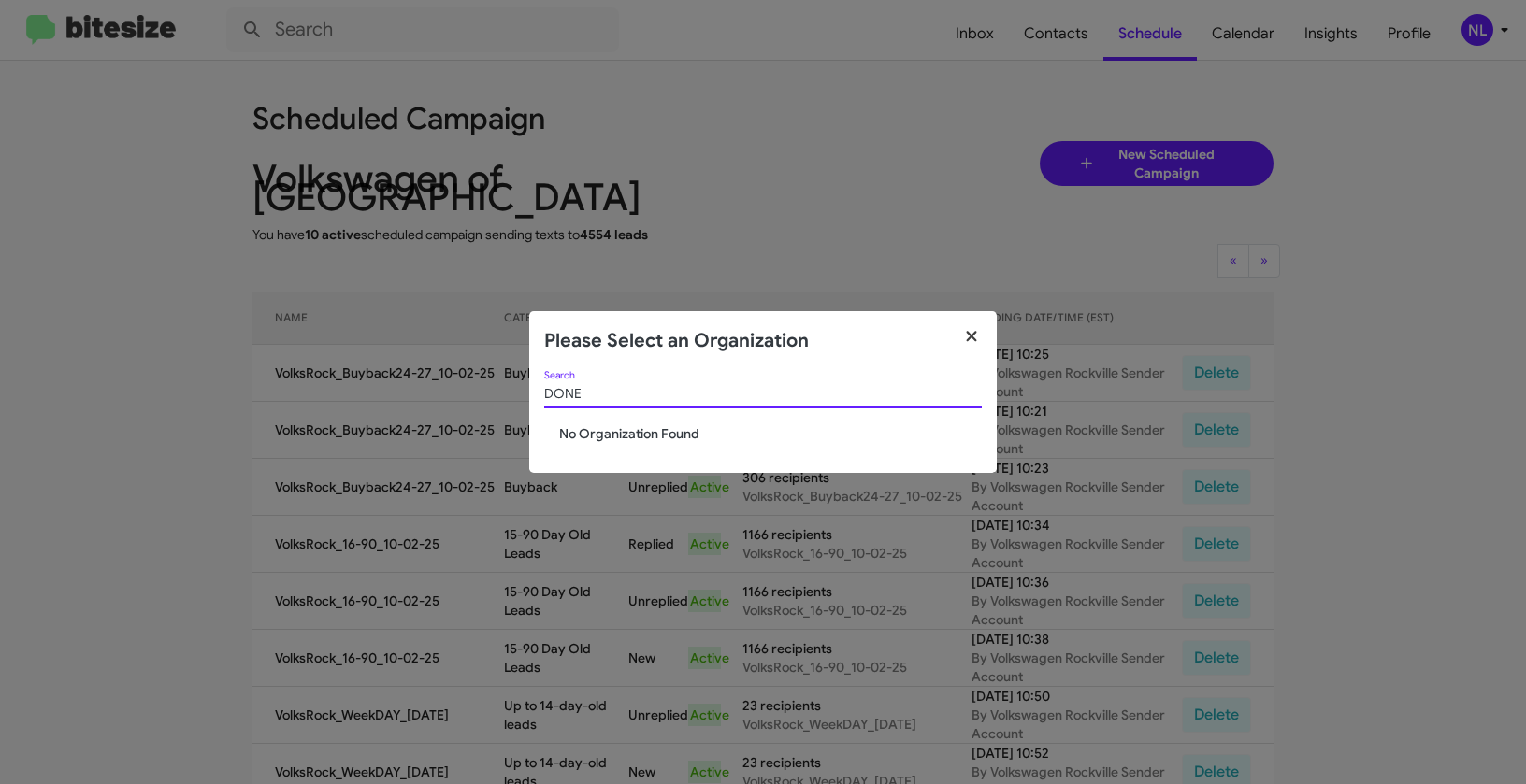
type input "DONE"
click at [973, 336] on icon "button" at bounding box center [972, 336] width 21 height 16
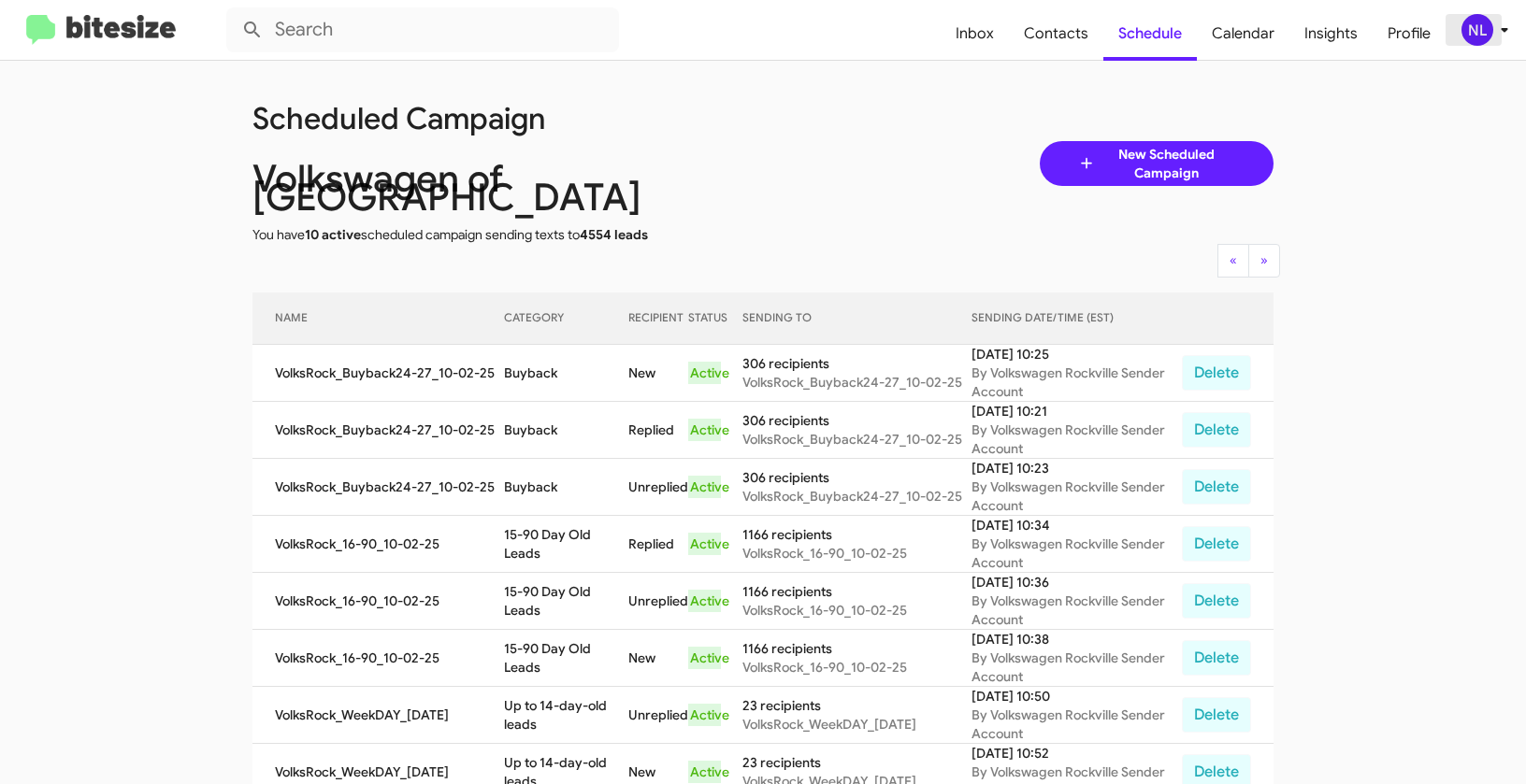
click at [1461, 29] on div "NL" at bounding box center [1477, 29] width 32 height 32
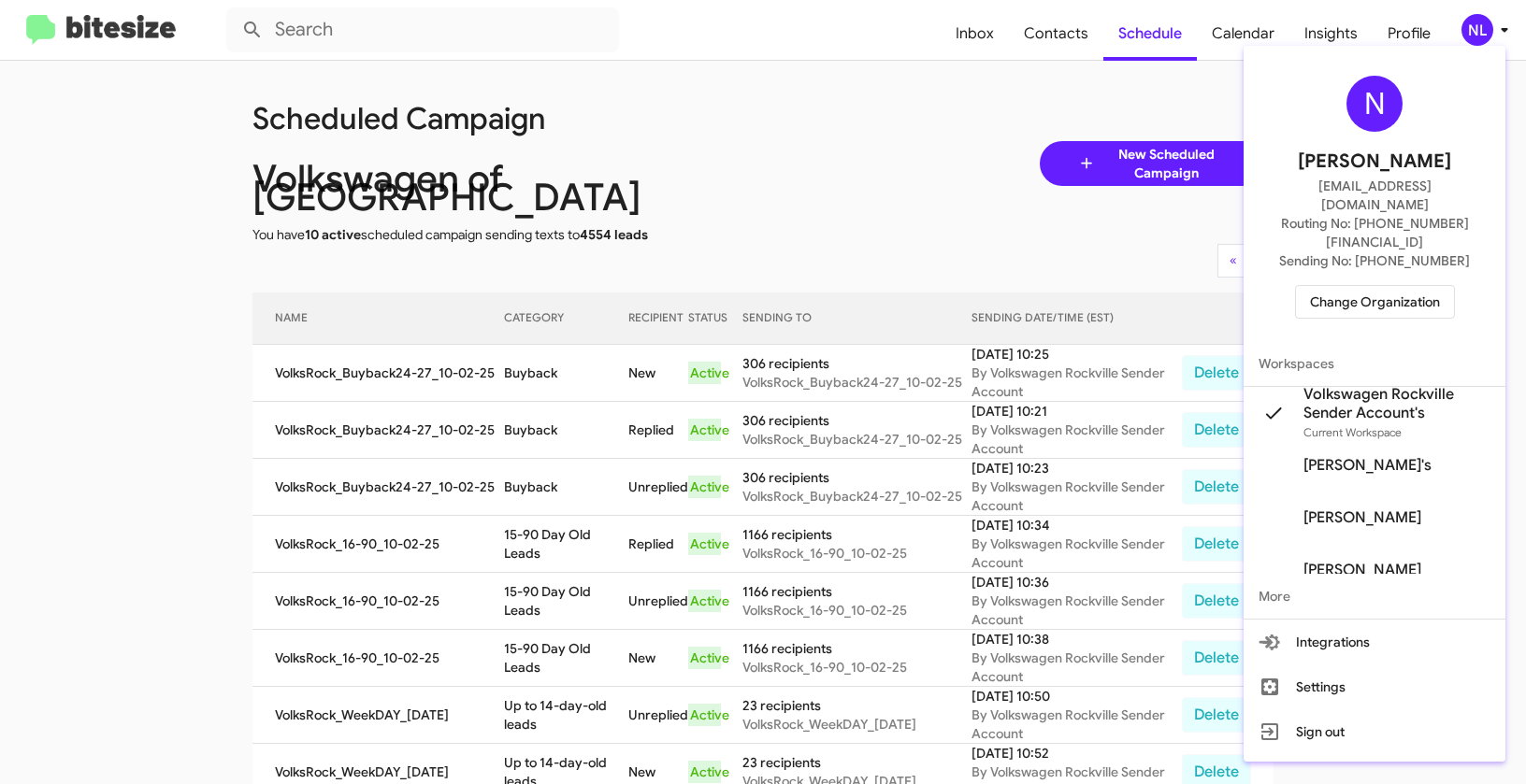
click at [1359, 286] on span "Change Organization" at bounding box center [1375, 302] width 130 height 32
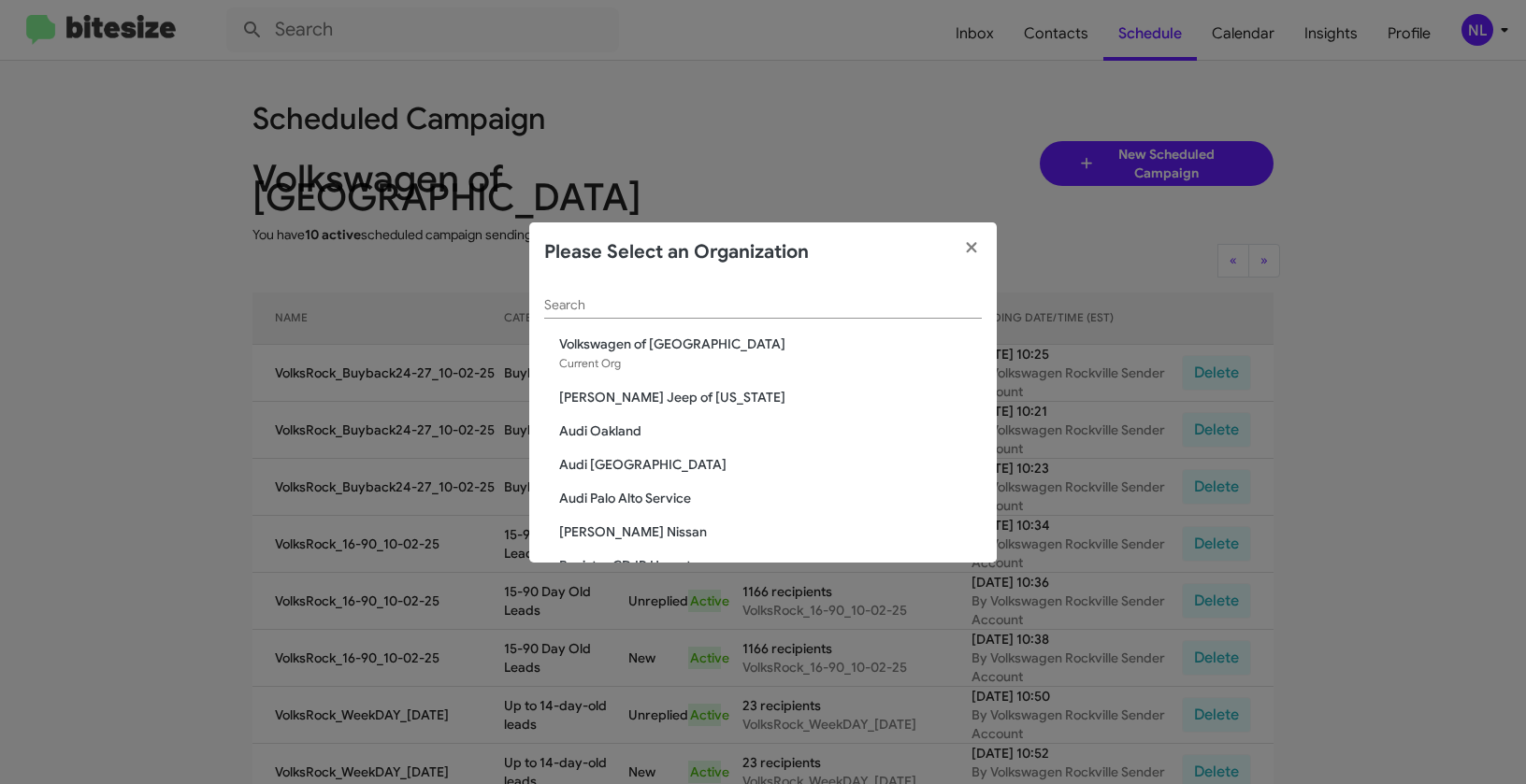
click at [762, 295] on div "Search" at bounding box center [763, 301] width 438 height 37
paste input "DONE"
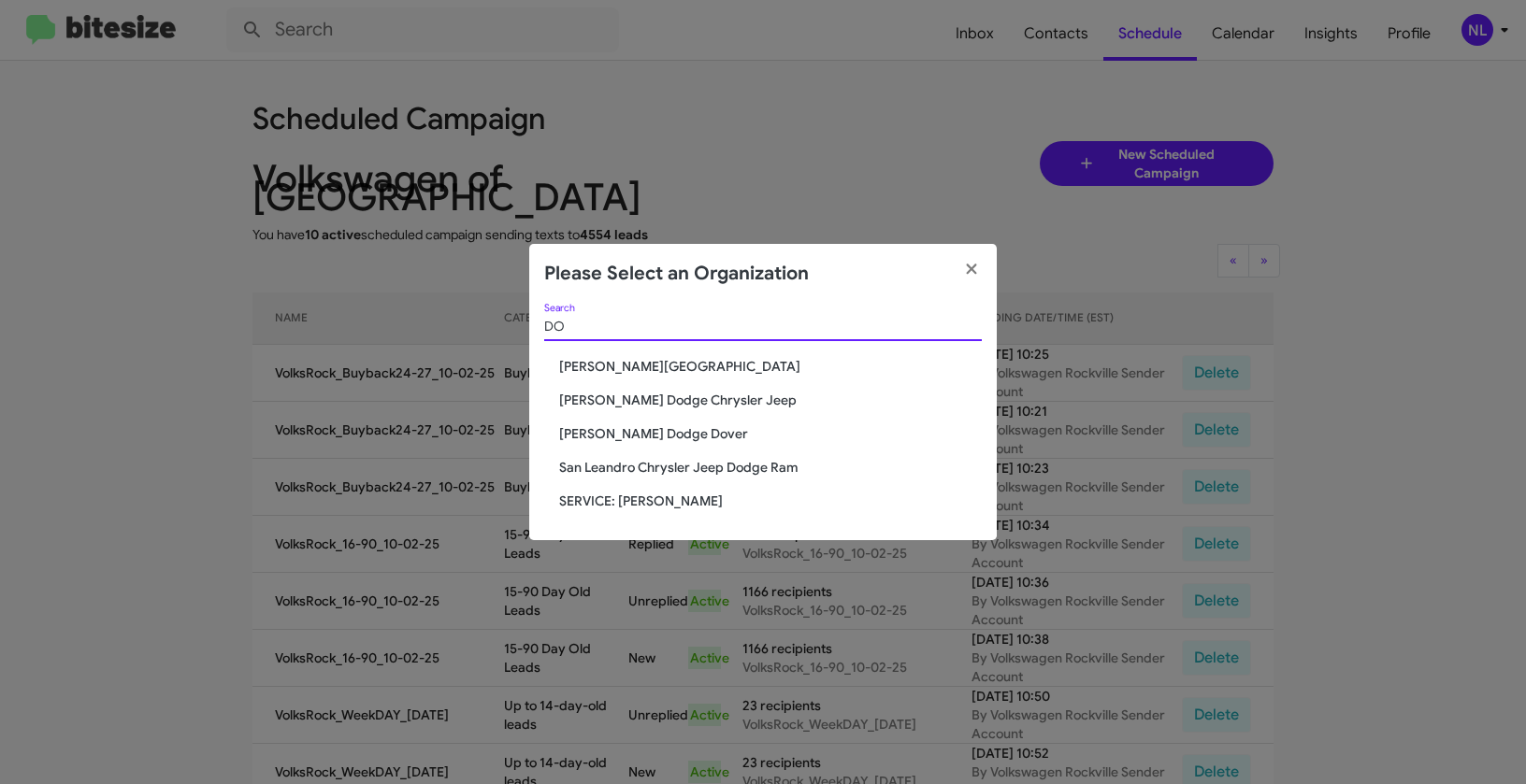
type input "D"
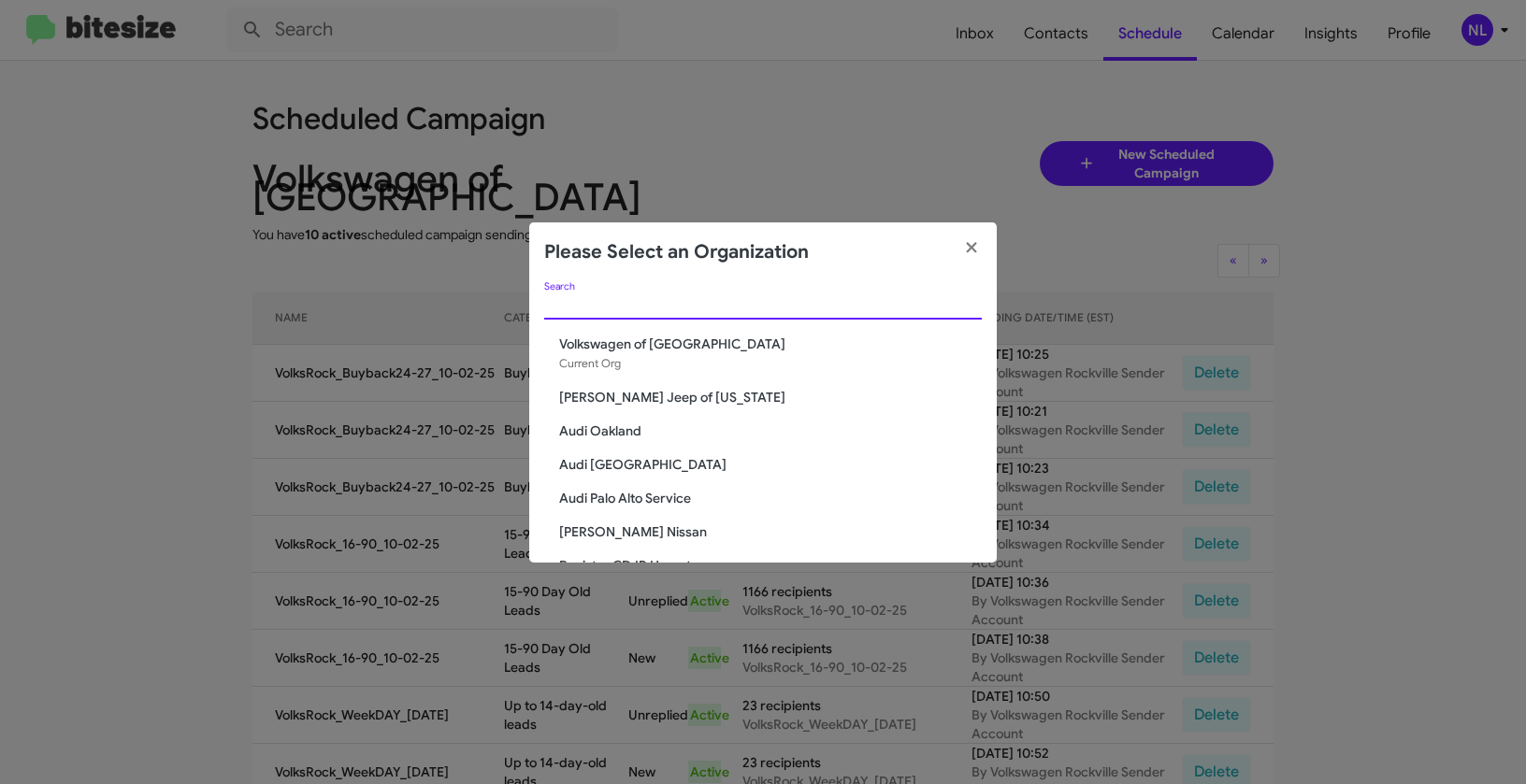
click at [675, 311] on input "Search" at bounding box center [763, 305] width 438 height 15
paste input "SERVICE: Volkswagen Rockville"
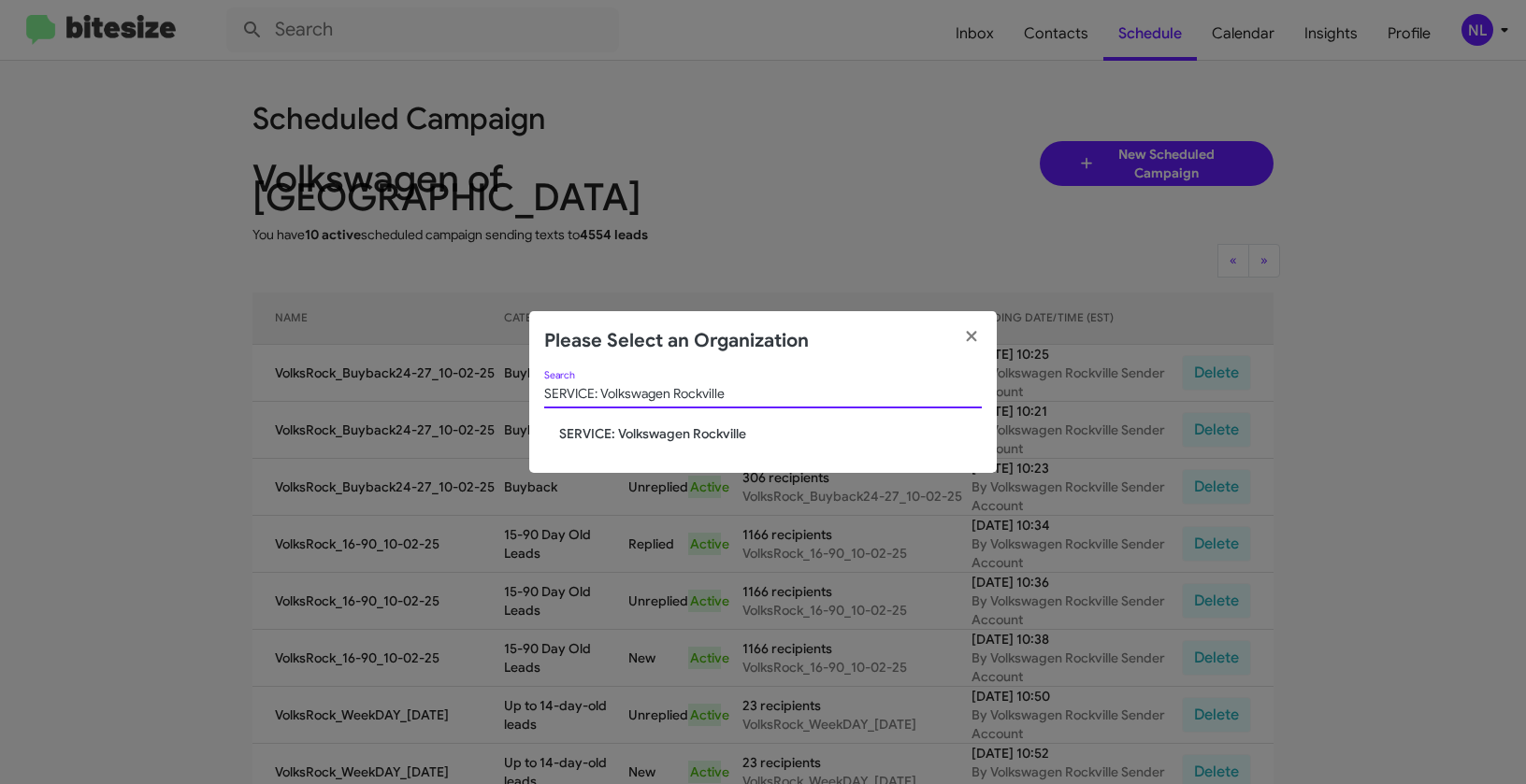
type input "SERVICE: Volkswagen Rockville"
click at [622, 430] on span "SERVICE: Volkswagen Rockville" at bounding box center [771, 433] width 423 height 18
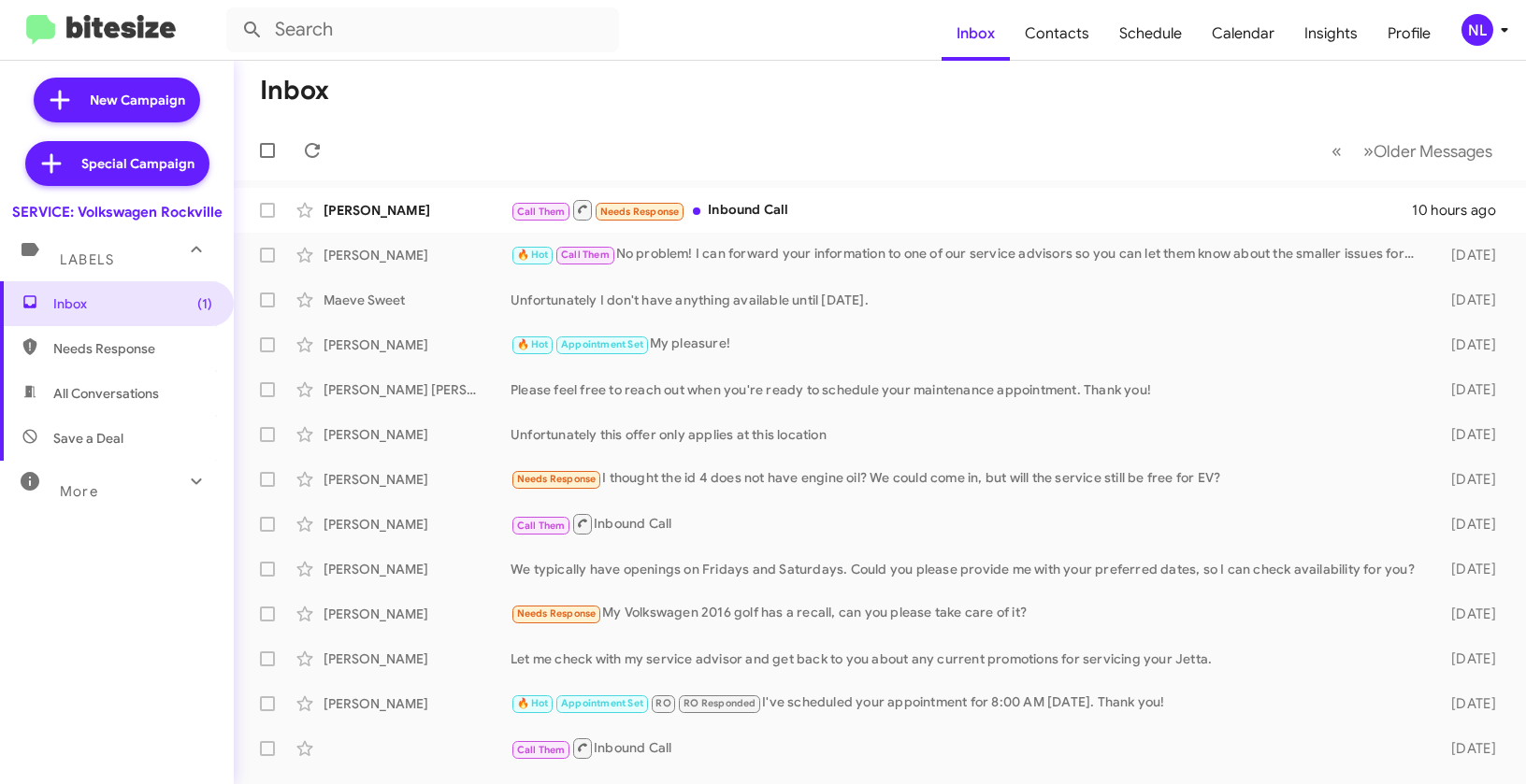
click at [1474, 25] on div "NL" at bounding box center [1477, 29] width 32 height 32
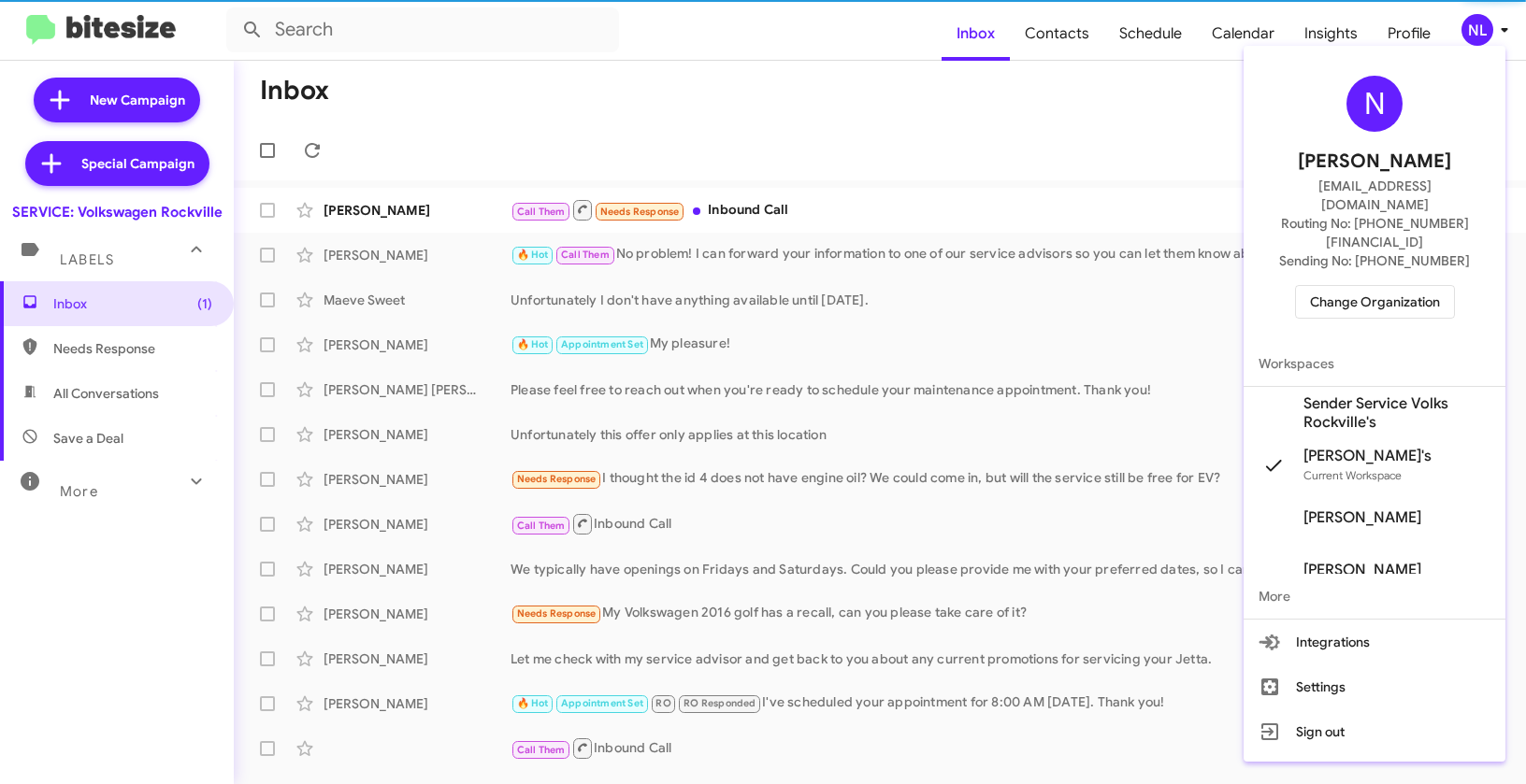
click at [1329, 395] on span "Sender Service Volks Rockville's" at bounding box center [1396, 413] width 187 height 38
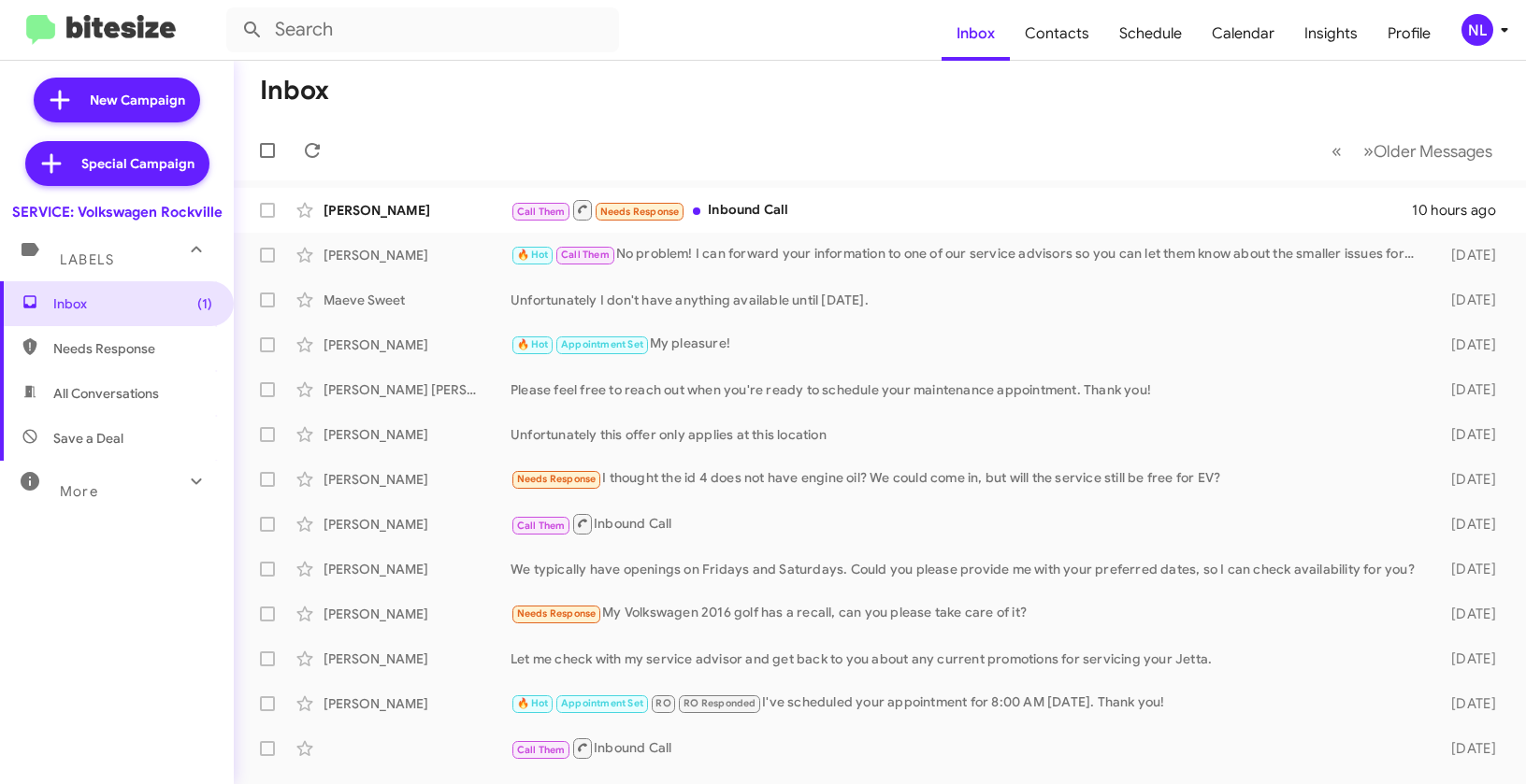
click at [1466, 29] on div "NL" at bounding box center [1477, 29] width 32 height 32
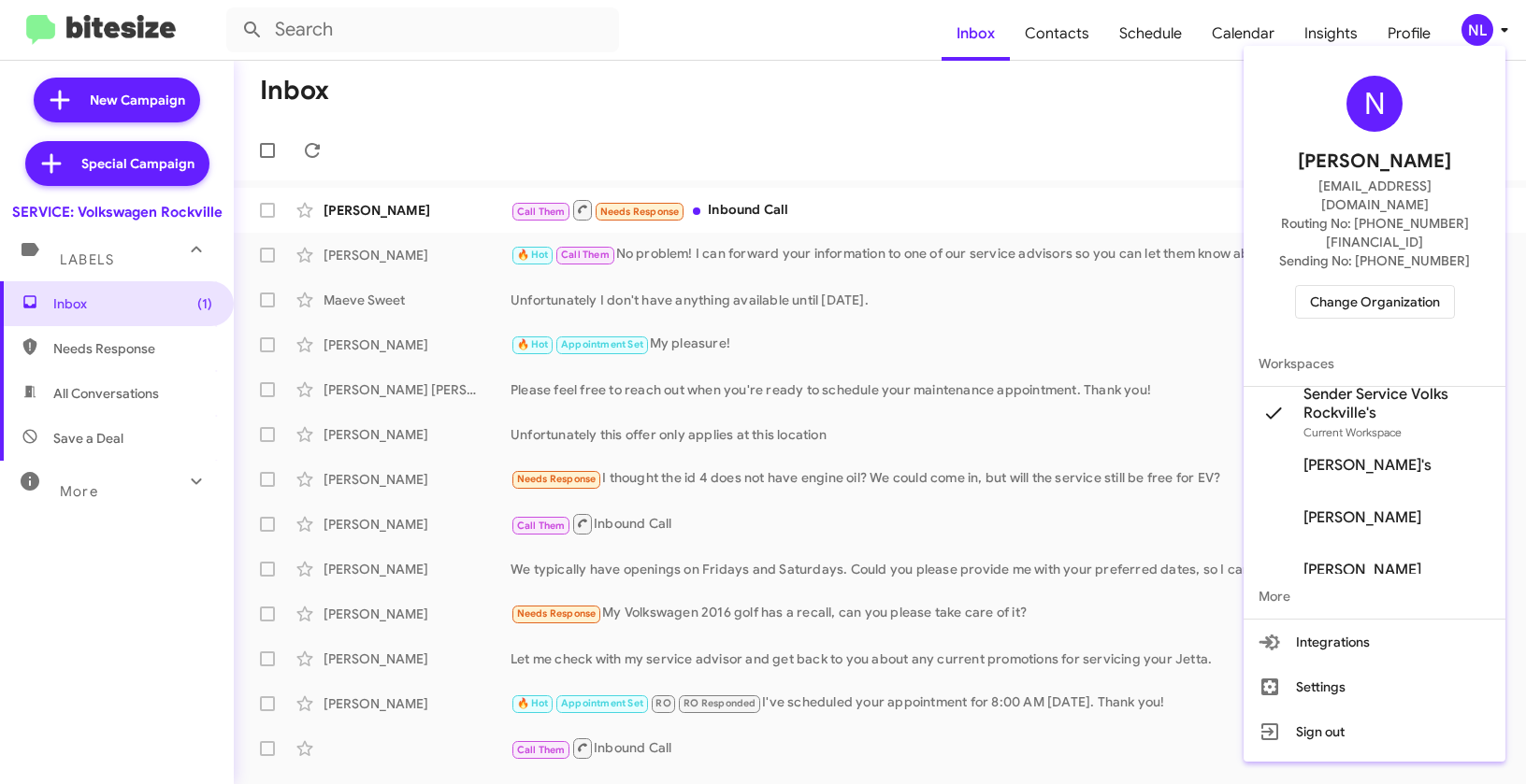
click at [1005, 106] on div at bounding box center [763, 392] width 1526 height 784
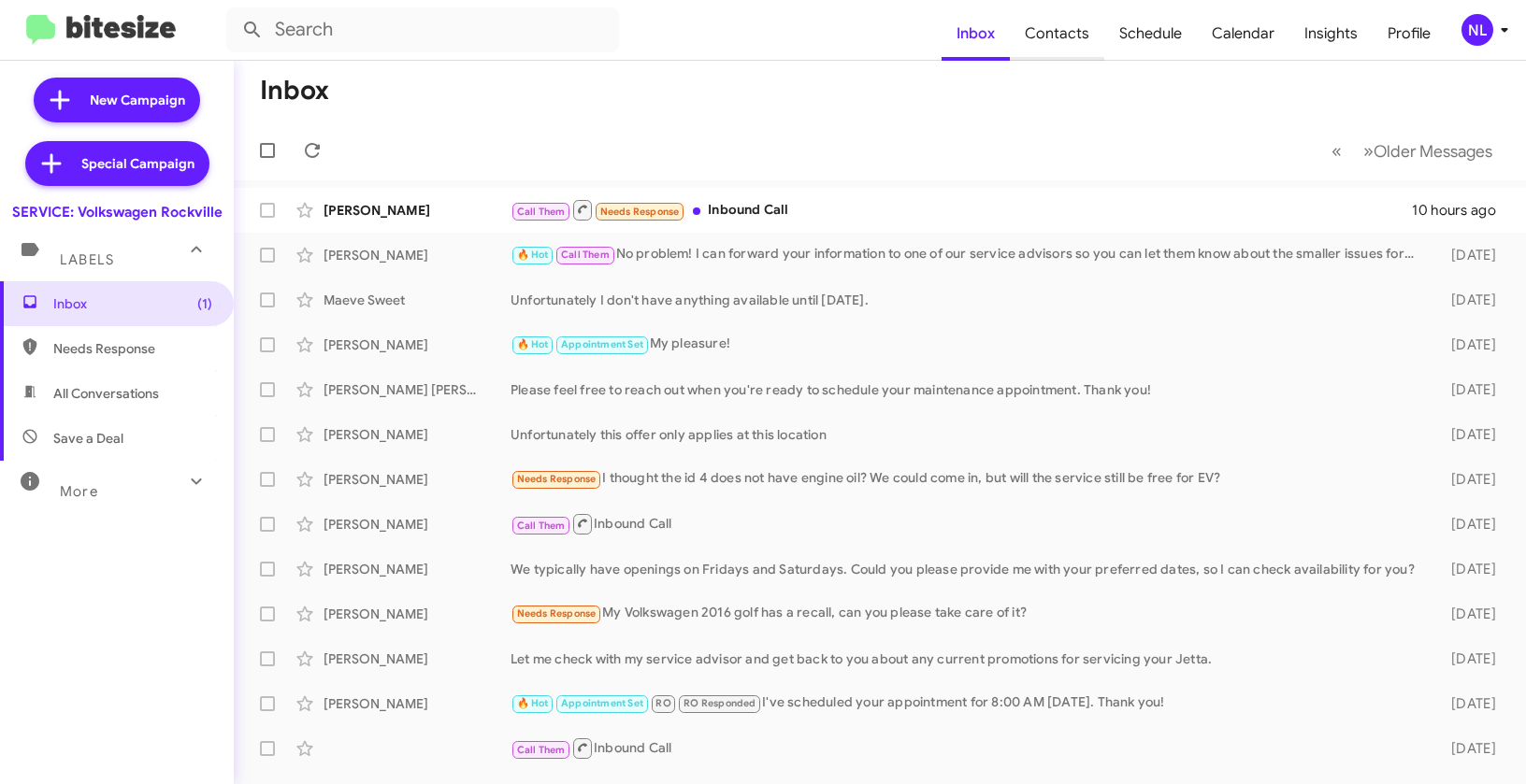
click at [1056, 34] on span "Contacts" at bounding box center [1057, 34] width 95 height 54
type input "in:groups"
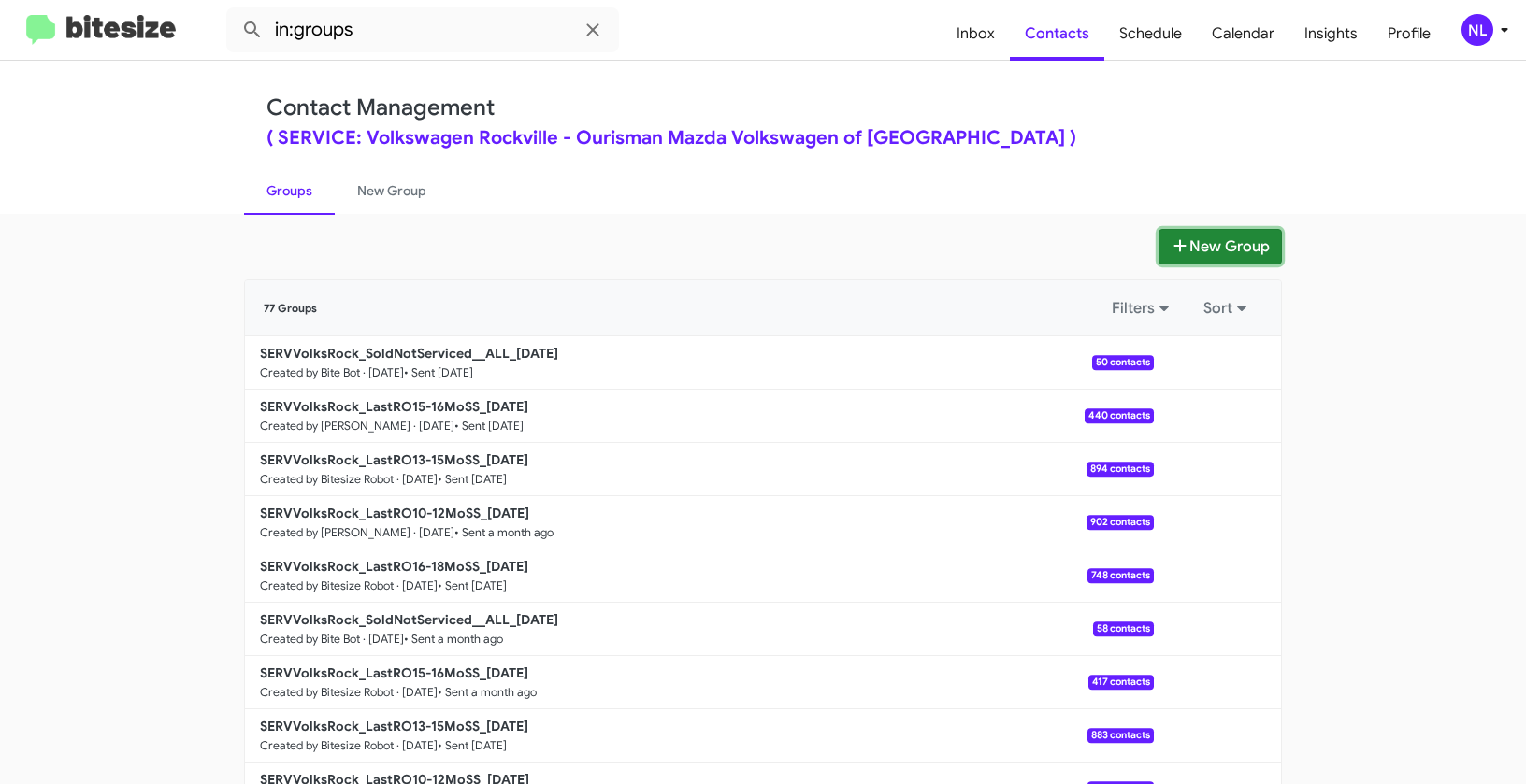
click at [1202, 244] on button "New Group" at bounding box center [1220, 247] width 123 height 36
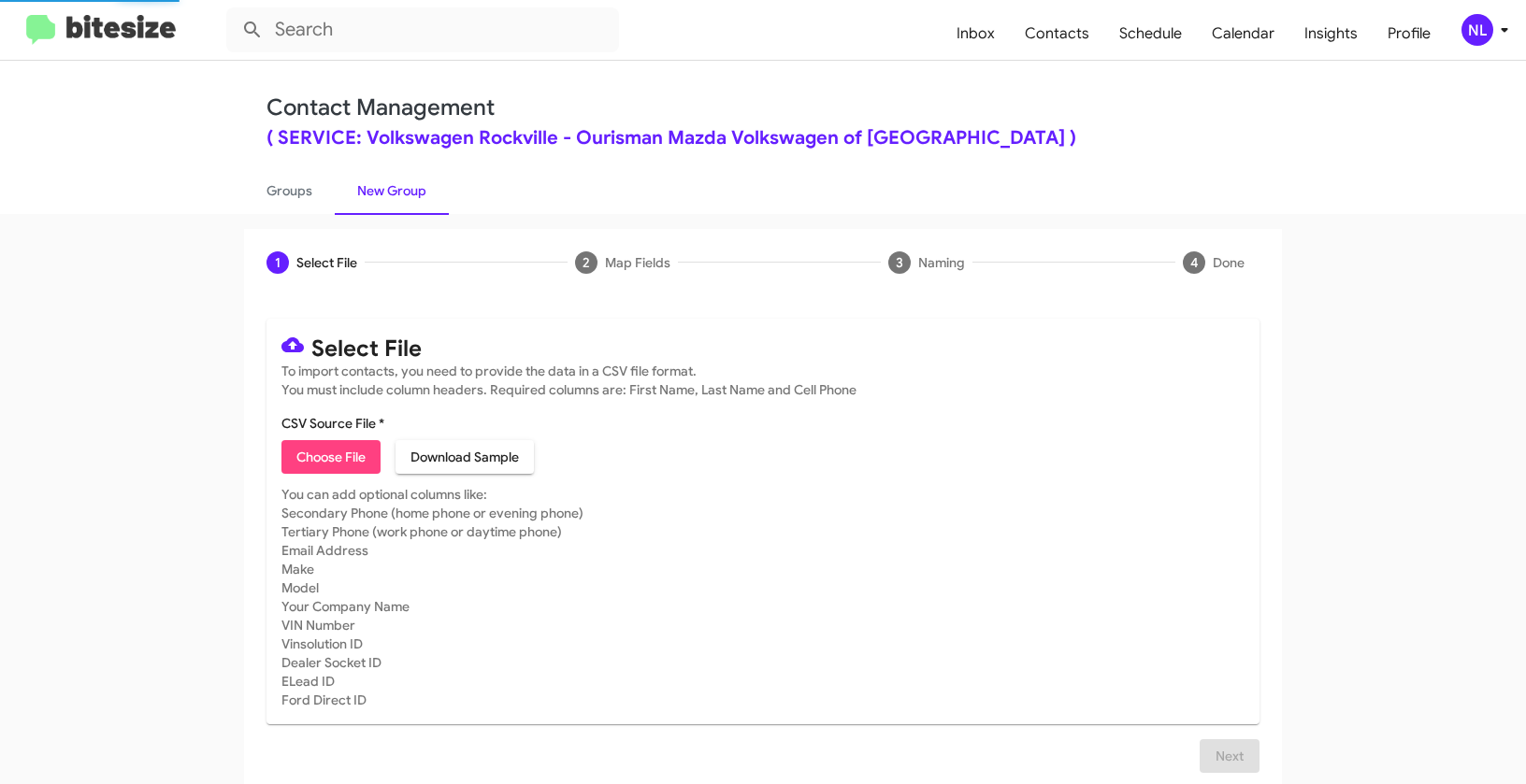
click at [320, 445] on span "Choose File" at bounding box center [330, 457] width 69 height 34
type input "SERVVolksRock_LastRO10-12MoSS_10-02-25"
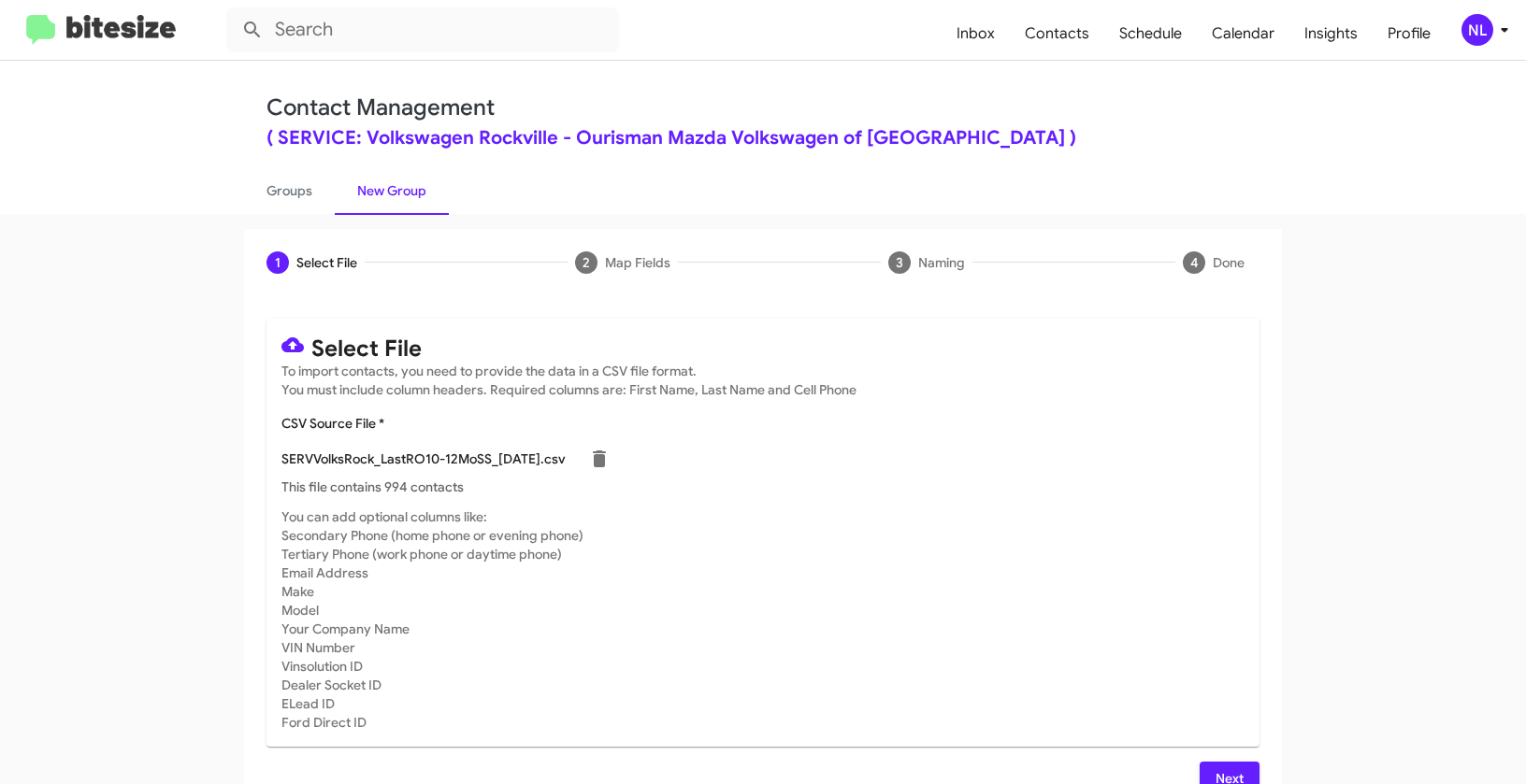
scroll to position [34, 0]
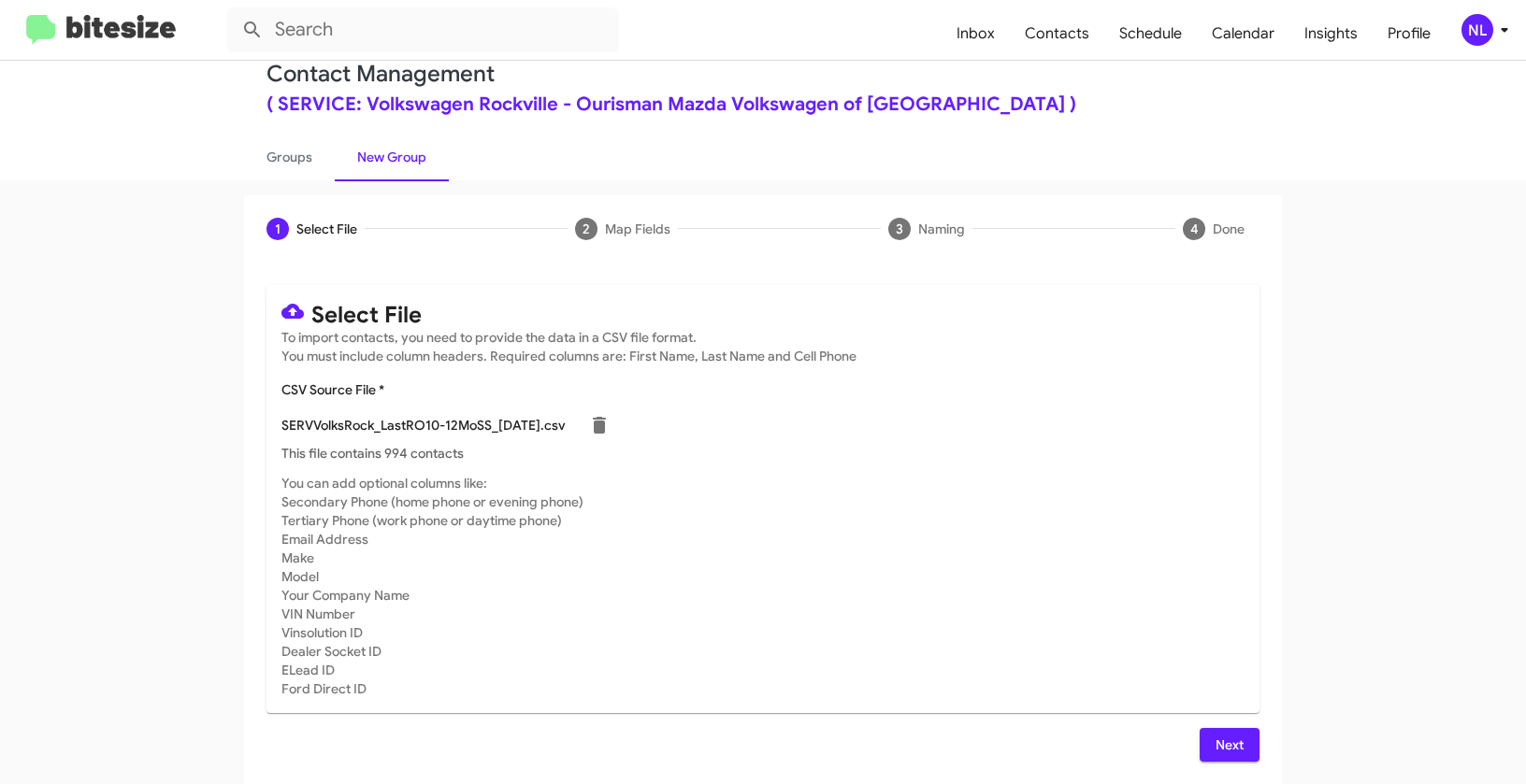
click at [1215, 744] on span "Next" at bounding box center [1230, 744] width 30 height 34
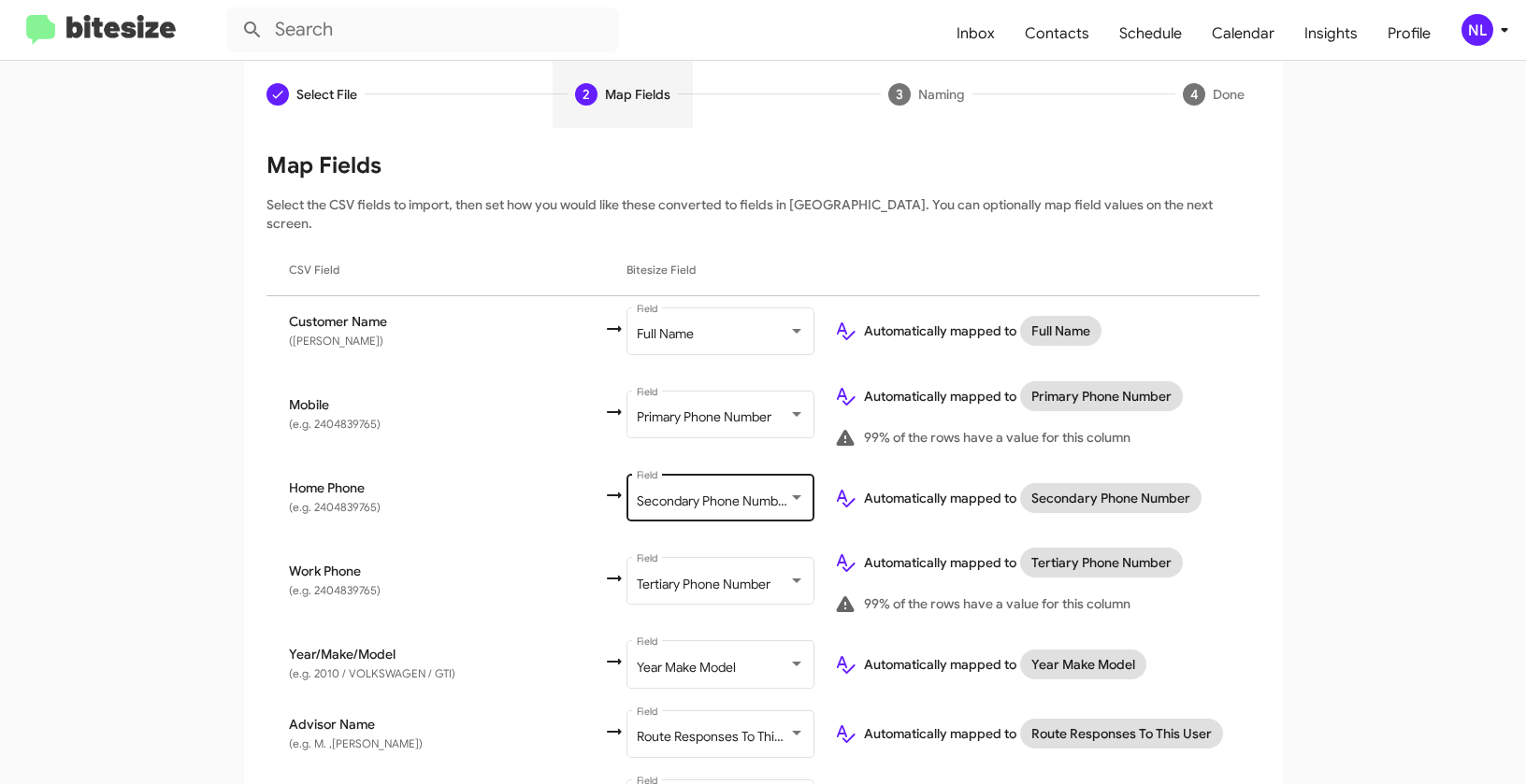
scroll to position [275, 0]
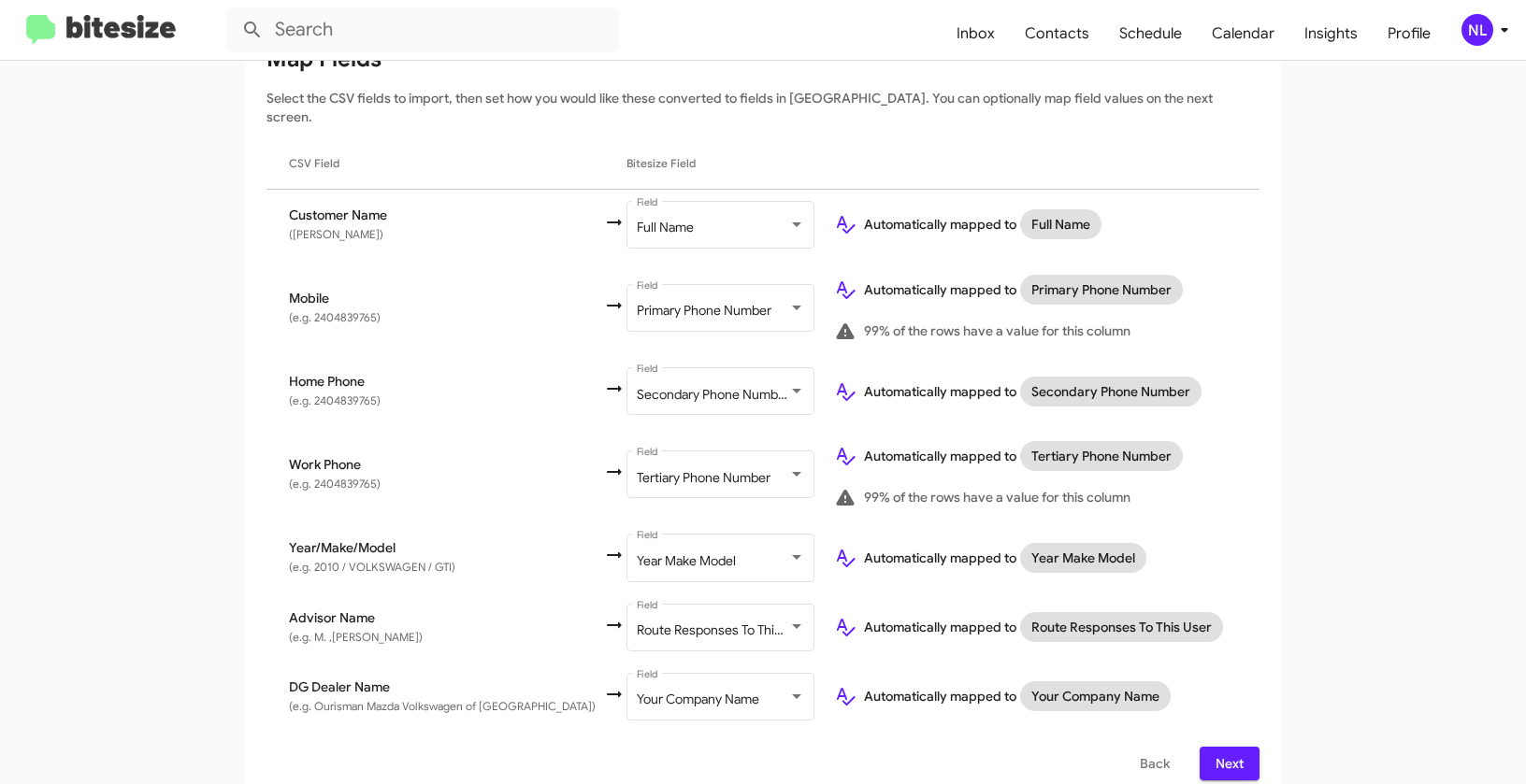
click at [1215, 747] on span "Next" at bounding box center [1230, 764] width 30 height 34
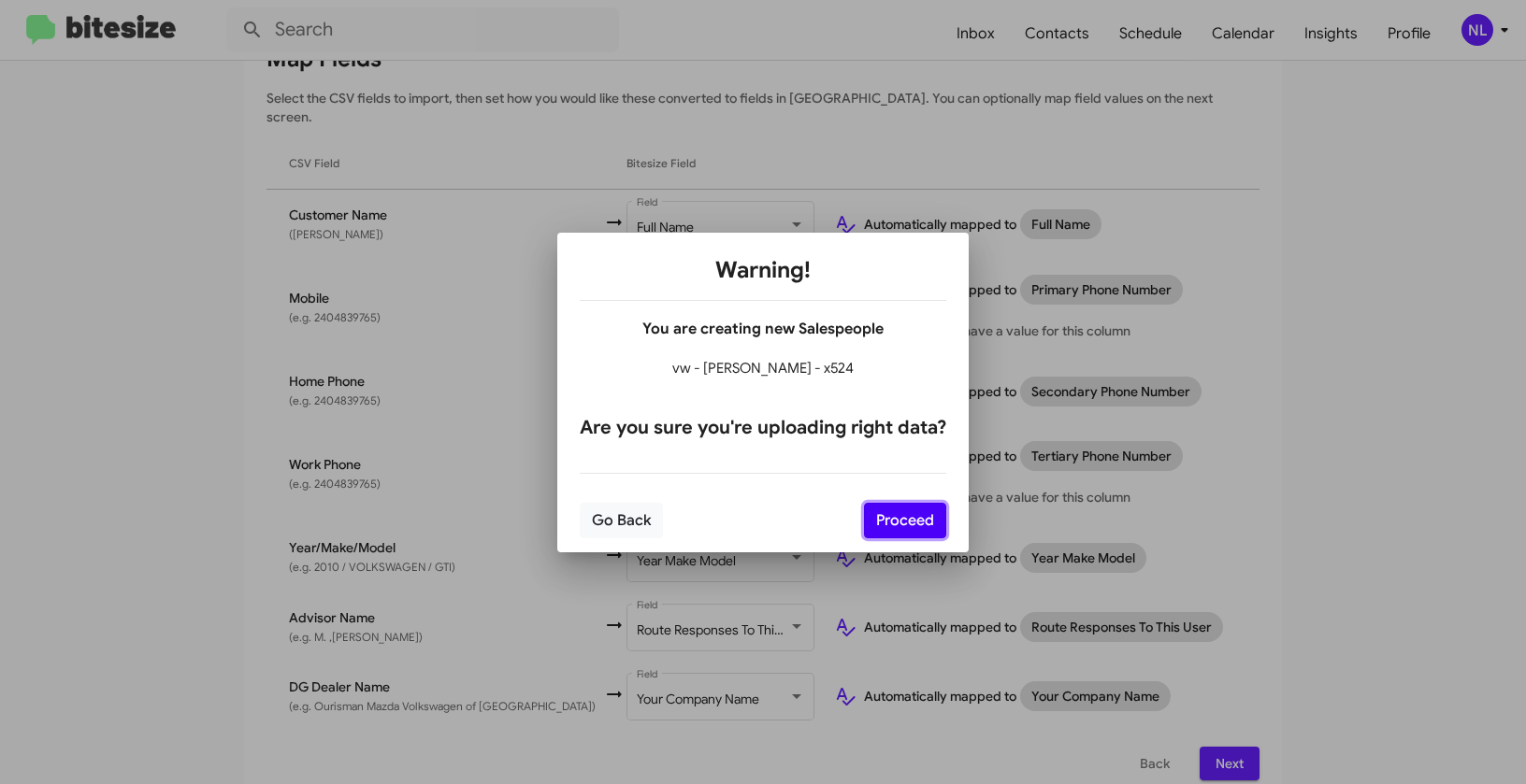
click at [906, 528] on button "Proceed" at bounding box center [904, 521] width 82 height 36
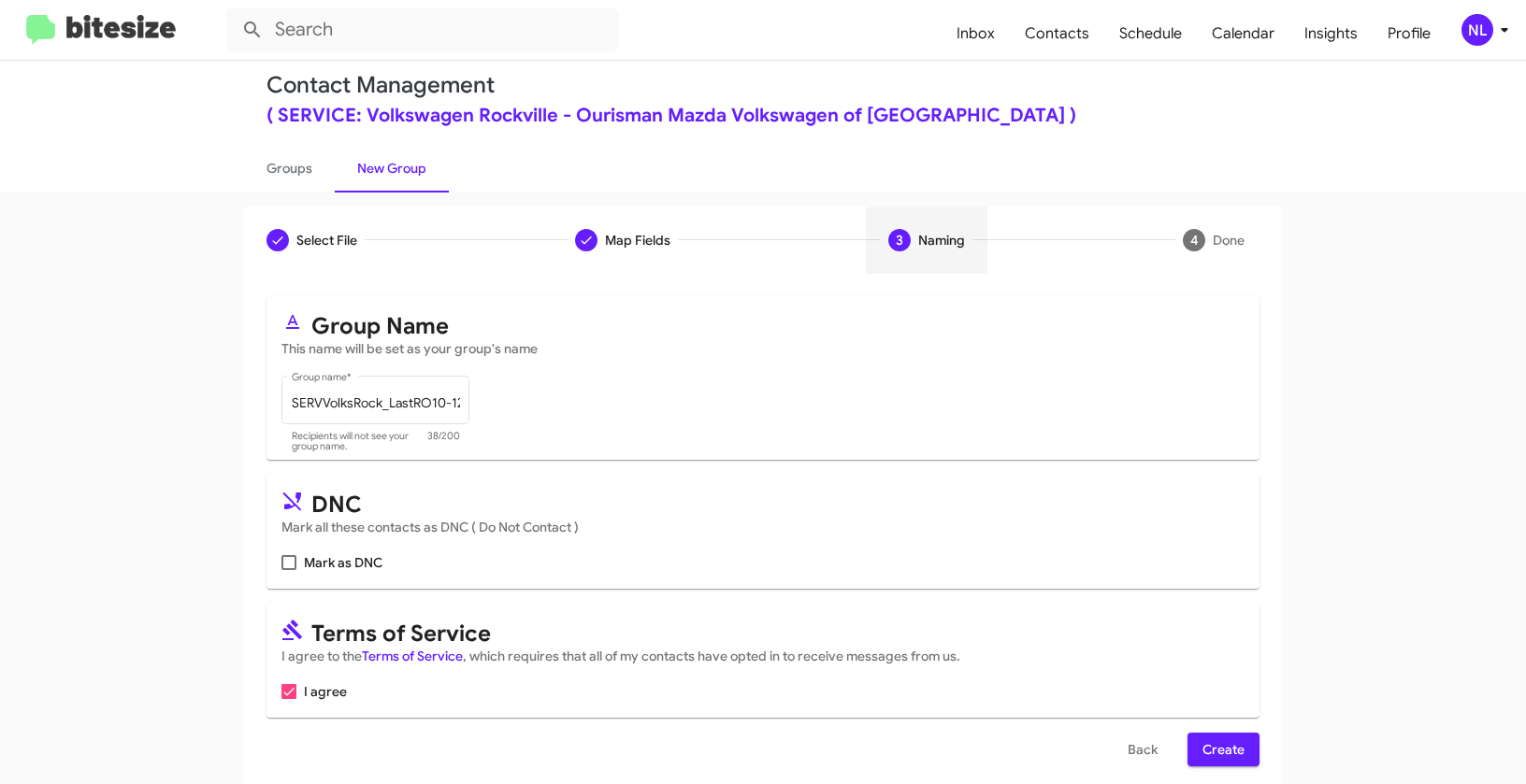
scroll to position [42, 0]
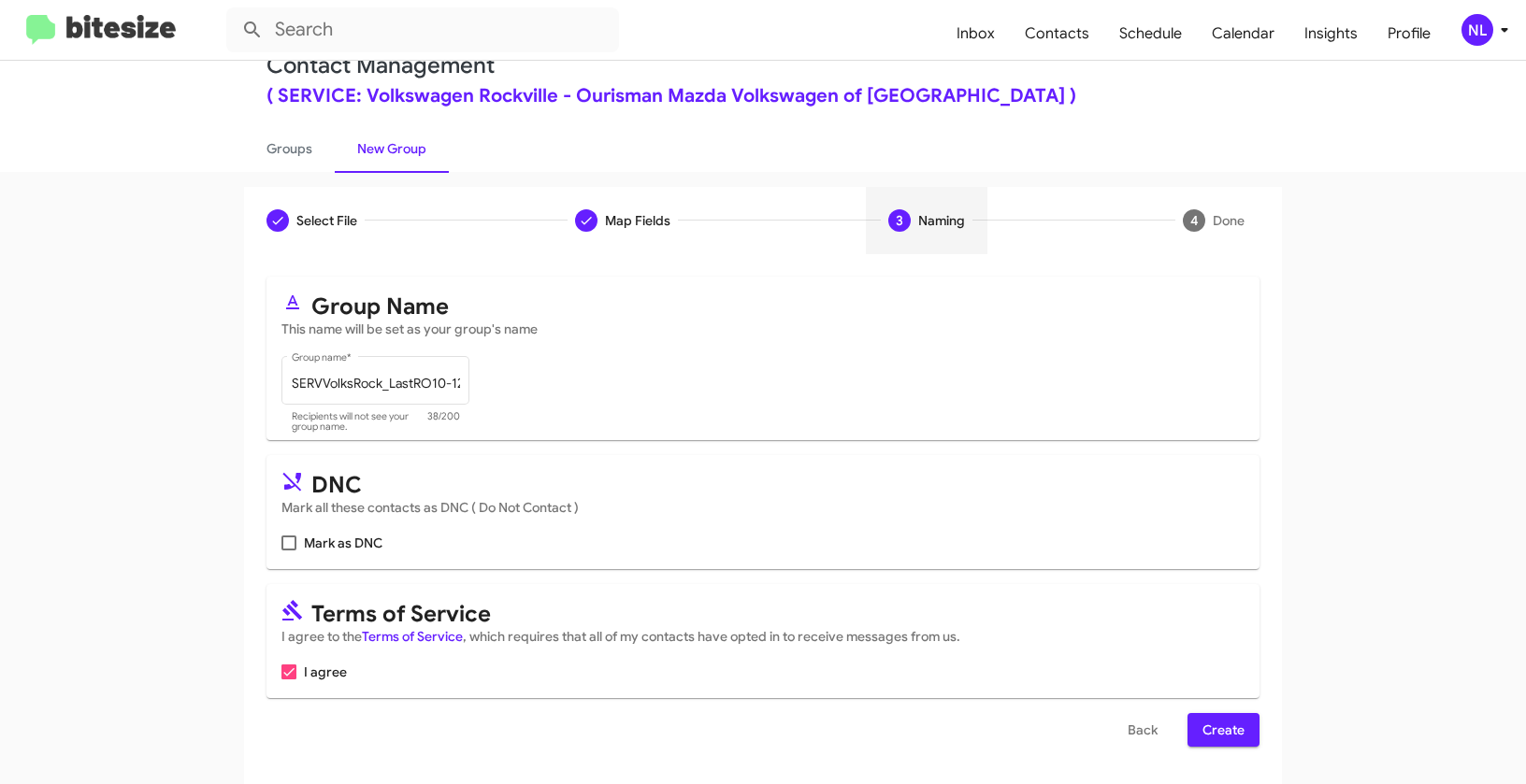
click at [1218, 729] on span "Create" at bounding box center [1223, 730] width 42 height 34
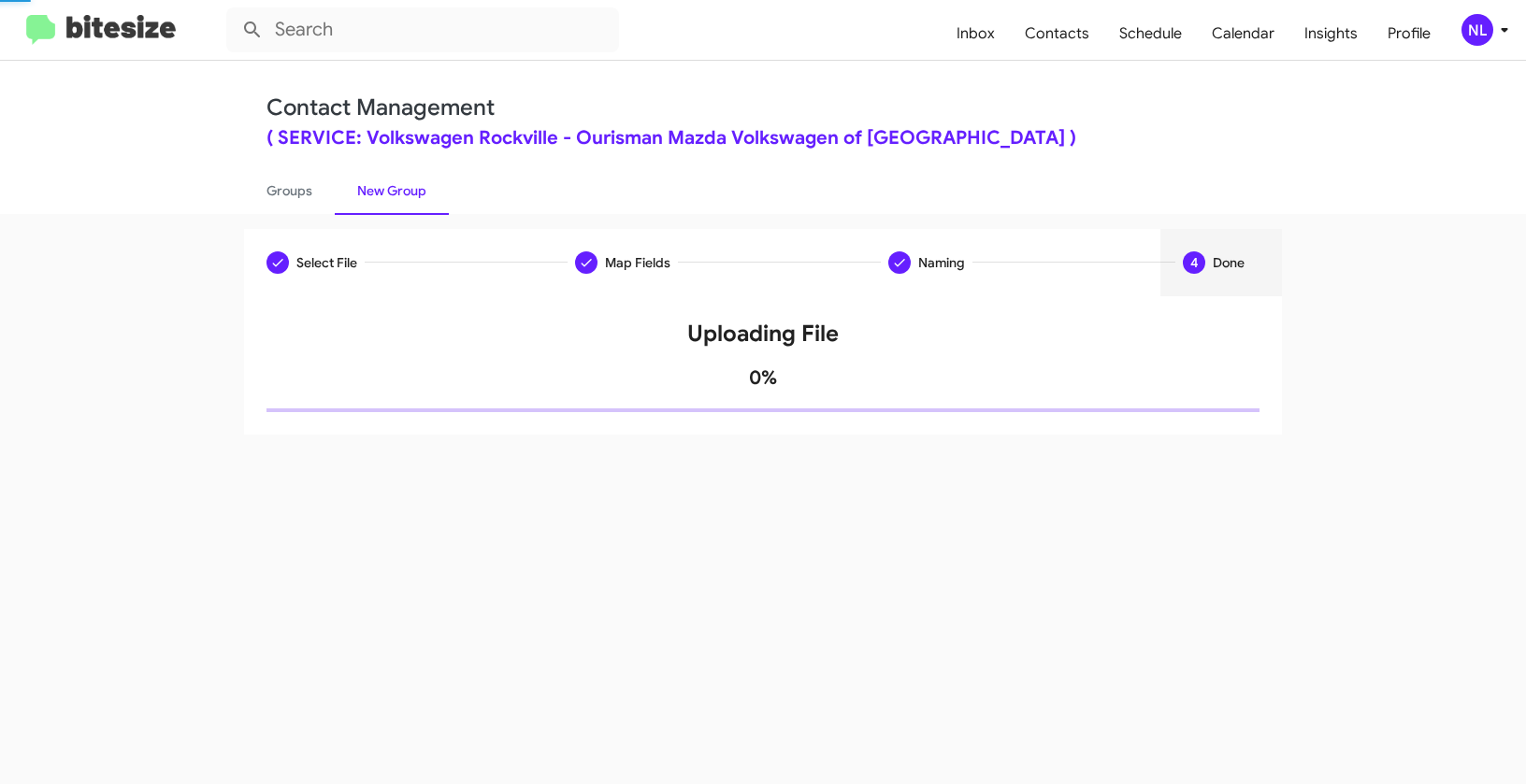
scroll to position [0, 0]
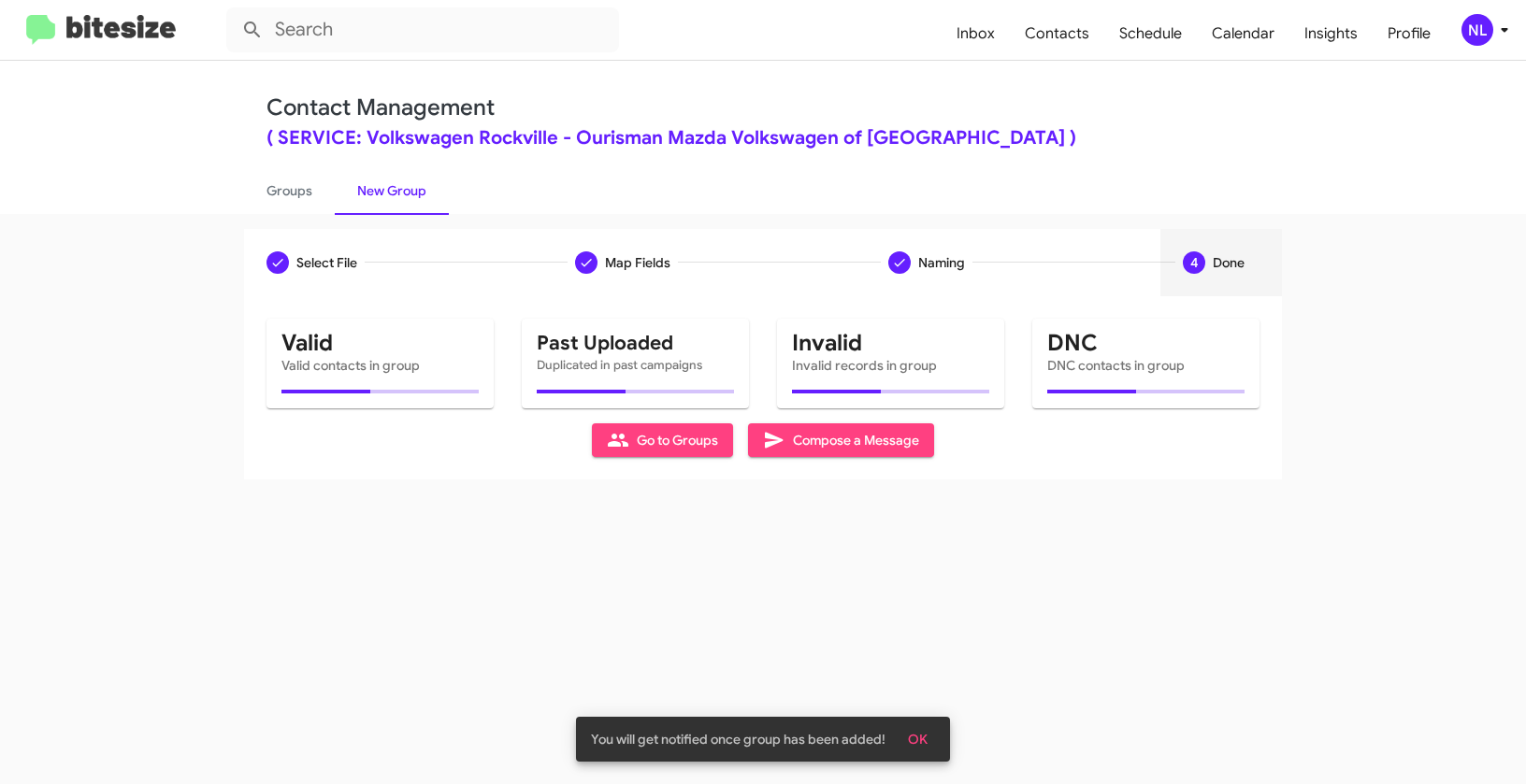
click at [932, 739] on button "OK" at bounding box center [917, 739] width 49 height 34
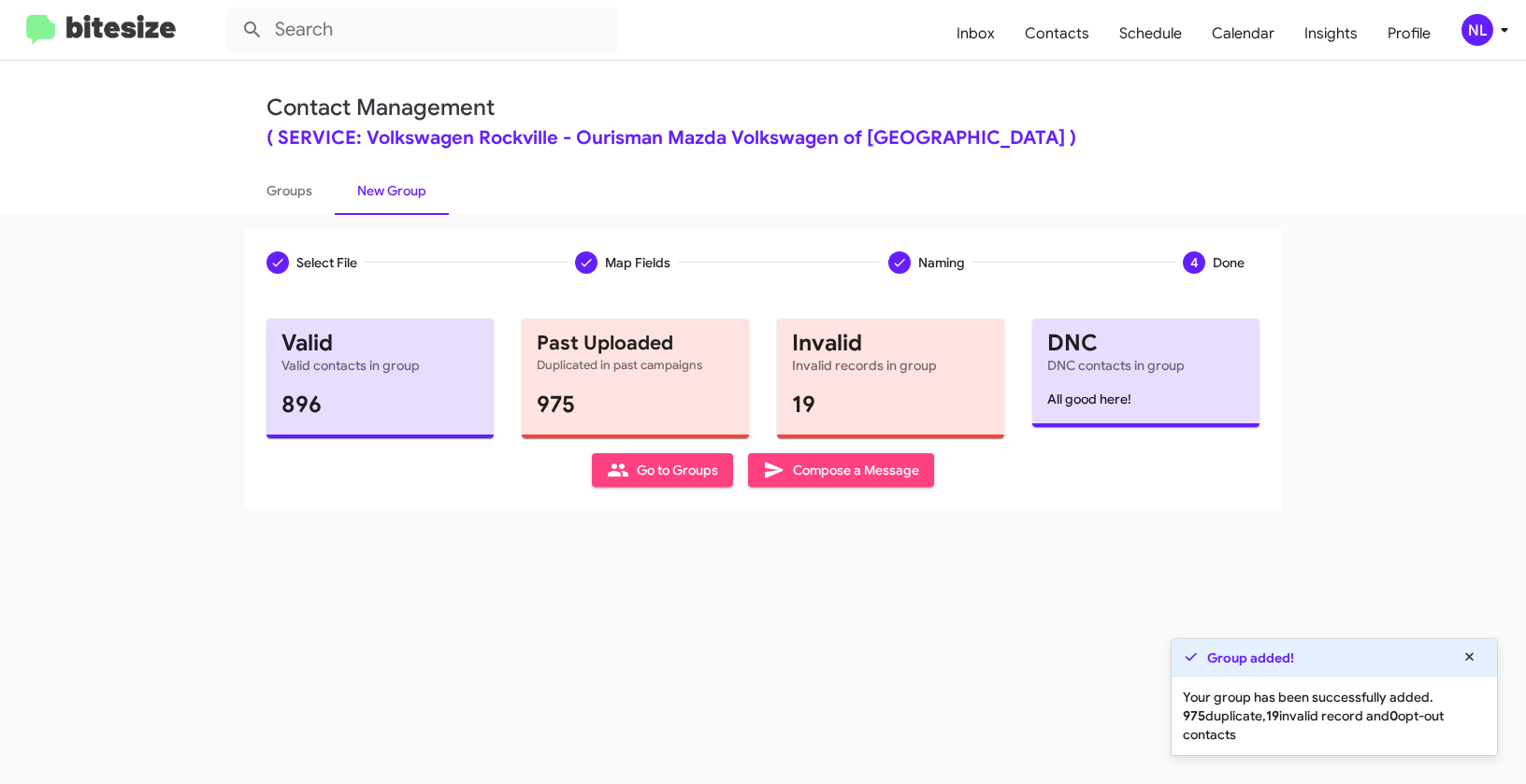
click at [650, 480] on span "Go to Groups" at bounding box center [662, 469] width 111 height 34
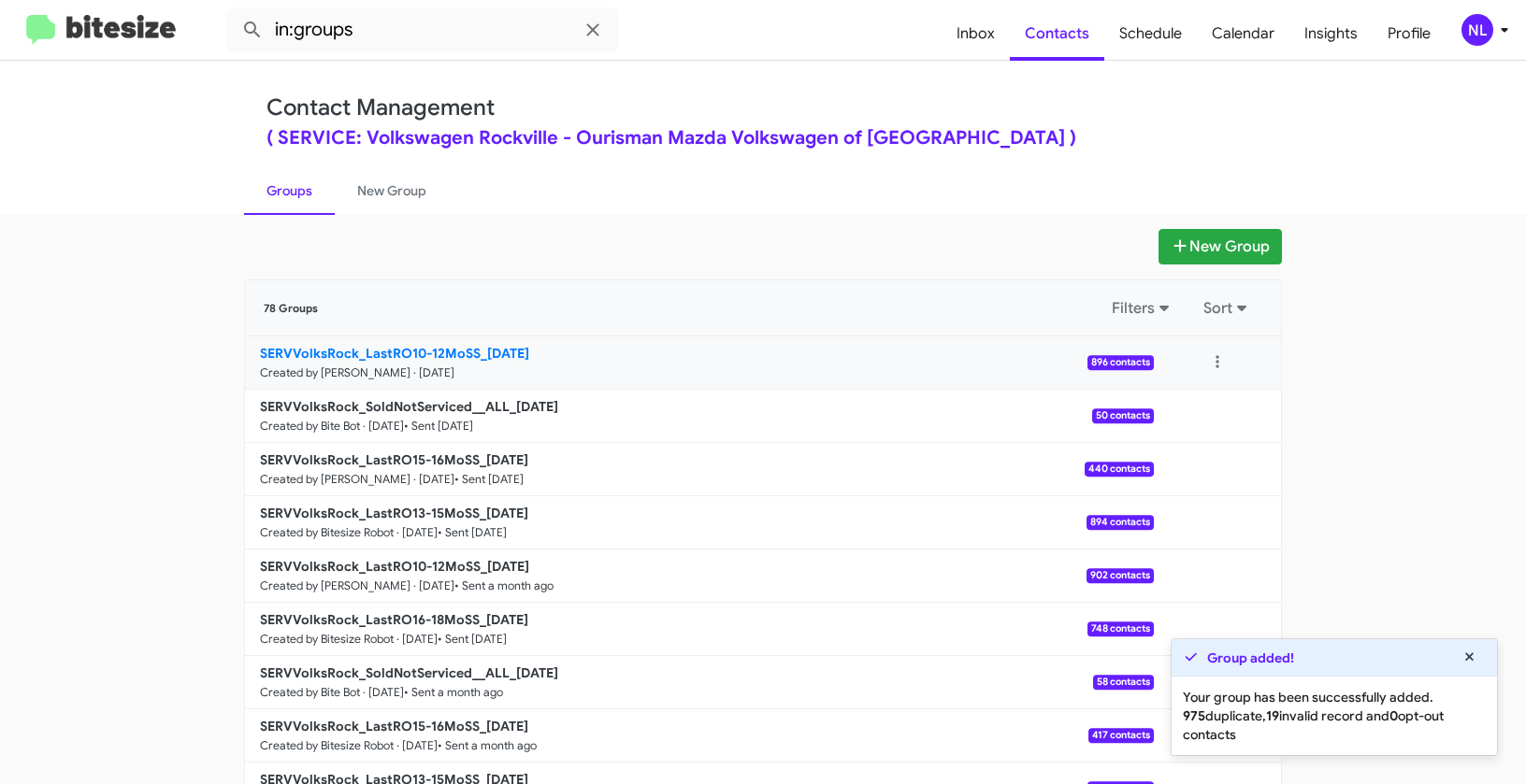
drag, startPoint x: 200, startPoint y: 343, endPoint x: 474, endPoint y: 346, distance: 274.0
click at [474, 346] on app-groups "New Group 78 Groups Filters Sort SERVVolksRock_LastRO10-12MoSS_10-02-25 Created…" at bounding box center [763, 574] width 1526 height 690
copy div "Filters Sort SERVVolksRock_LastRO10-12MoSS"
click at [467, 28] on input "in:groups" at bounding box center [423, 30] width 393 height 45
paste input "SERVVolksRock_LastRO10-12MoSS"
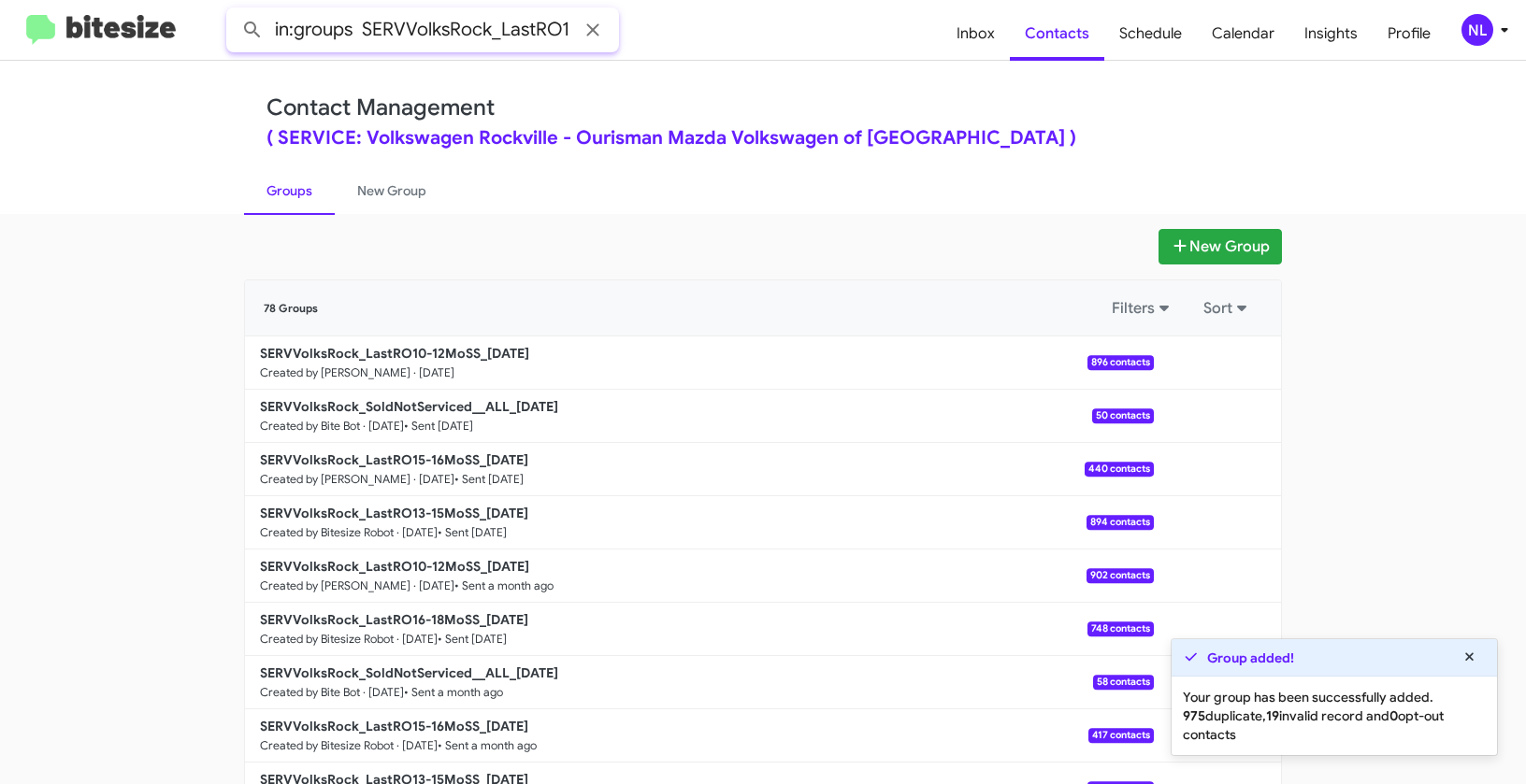
scroll to position [0, 84]
type input "in:groups SERVVolksRock_LastRO10-12MoSS"
click at [233, 12] on button at bounding box center [252, 30] width 38 height 38
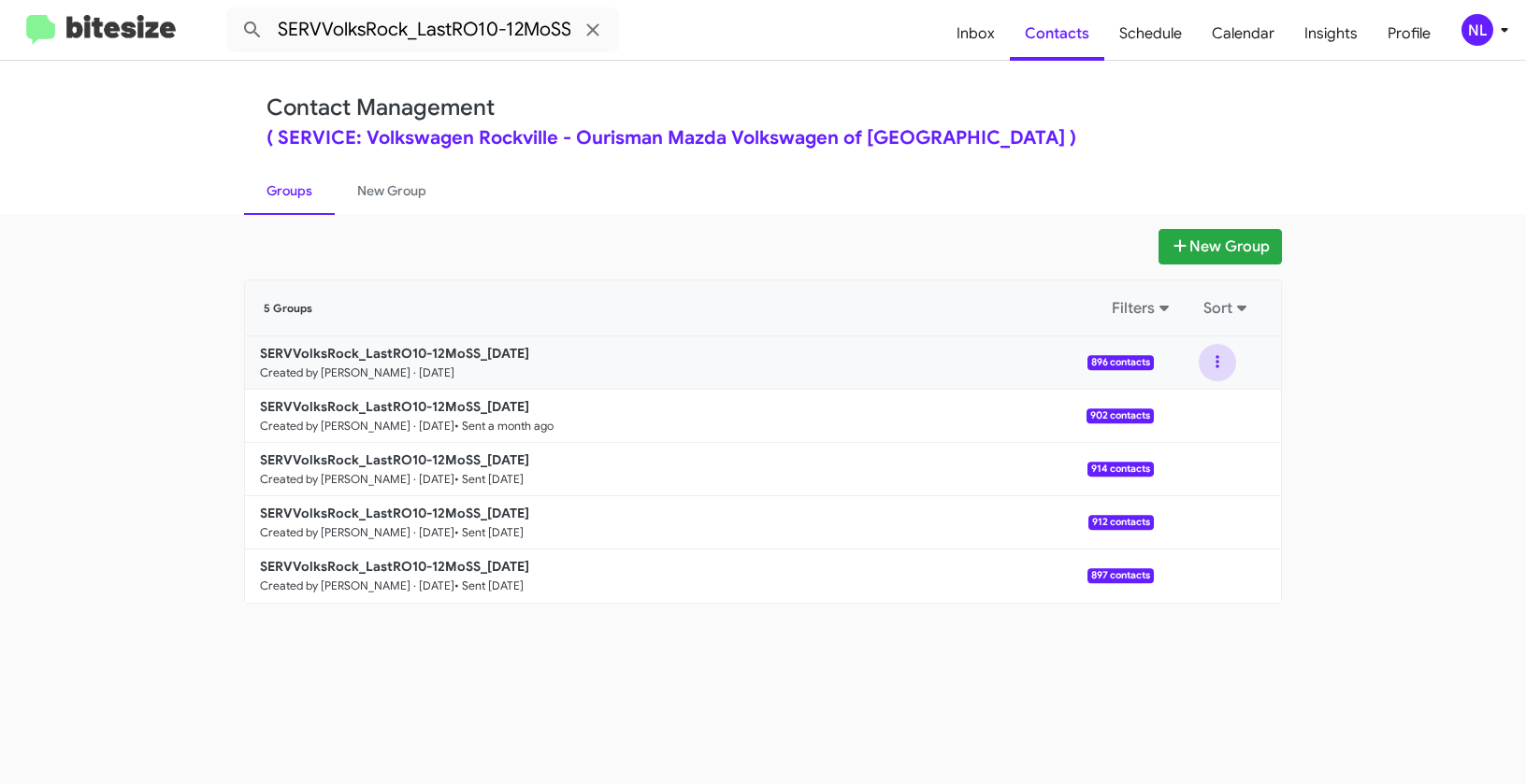
click at [1209, 361] on button at bounding box center [1217, 362] width 38 height 38
click at [1219, 370] on button at bounding box center [1217, 362] width 38 height 38
click at [1190, 416] on button "View contacts" at bounding box center [1161, 413] width 150 height 45
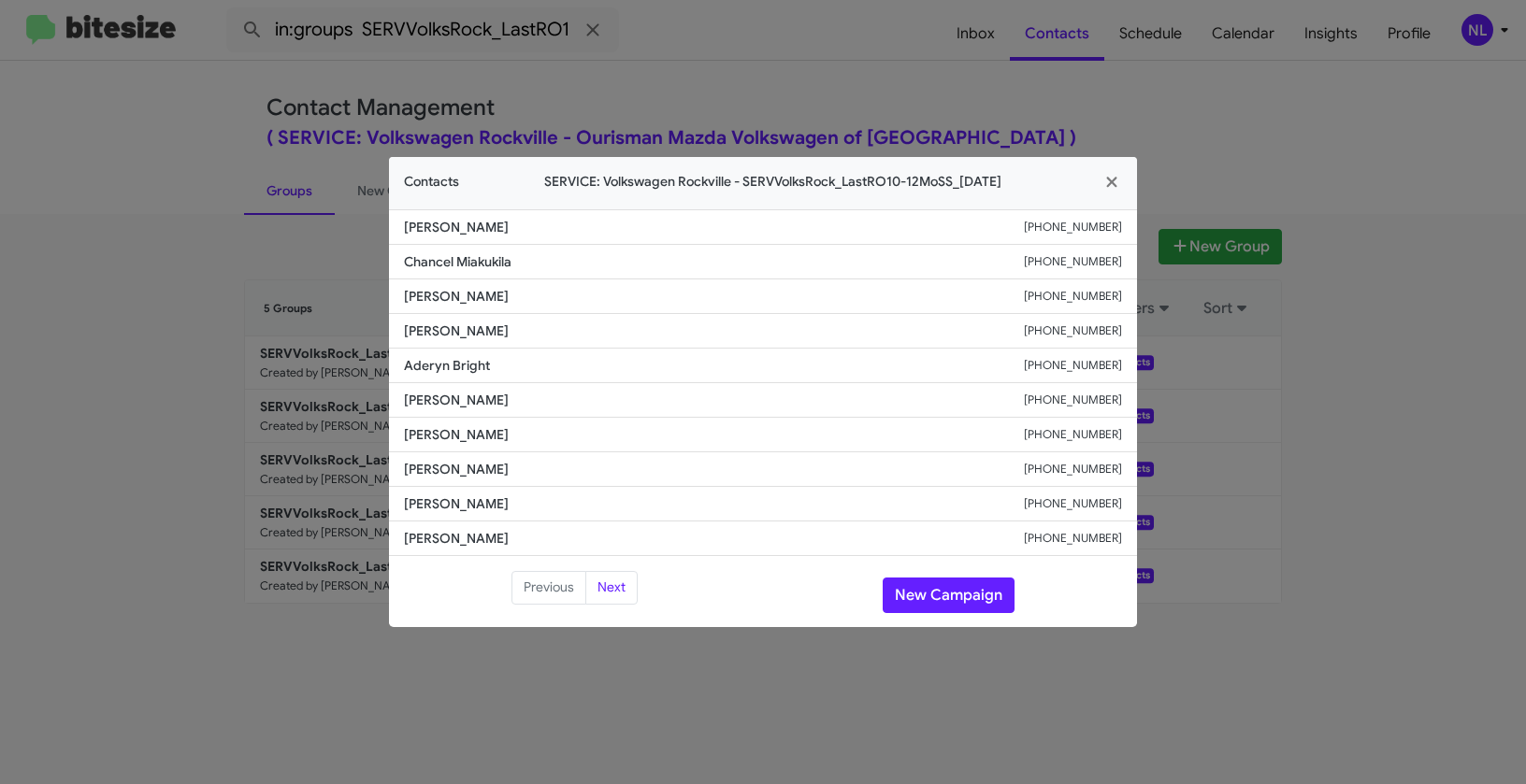
drag, startPoint x: 396, startPoint y: 260, endPoint x: 555, endPoint y: 260, distance: 159.0
click at [555, 260] on li "Chancel Miakukila +12403857360" at bounding box center [763, 262] width 748 height 35
copy span "Chancel Miakukila"
click at [480, 357] on span "Aderyn Bright" at bounding box center [714, 365] width 620 height 18
drag, startPoint x: 455, startPoint y: 262, endPoint x: 554, endPoint y: 265, distance: 99.0
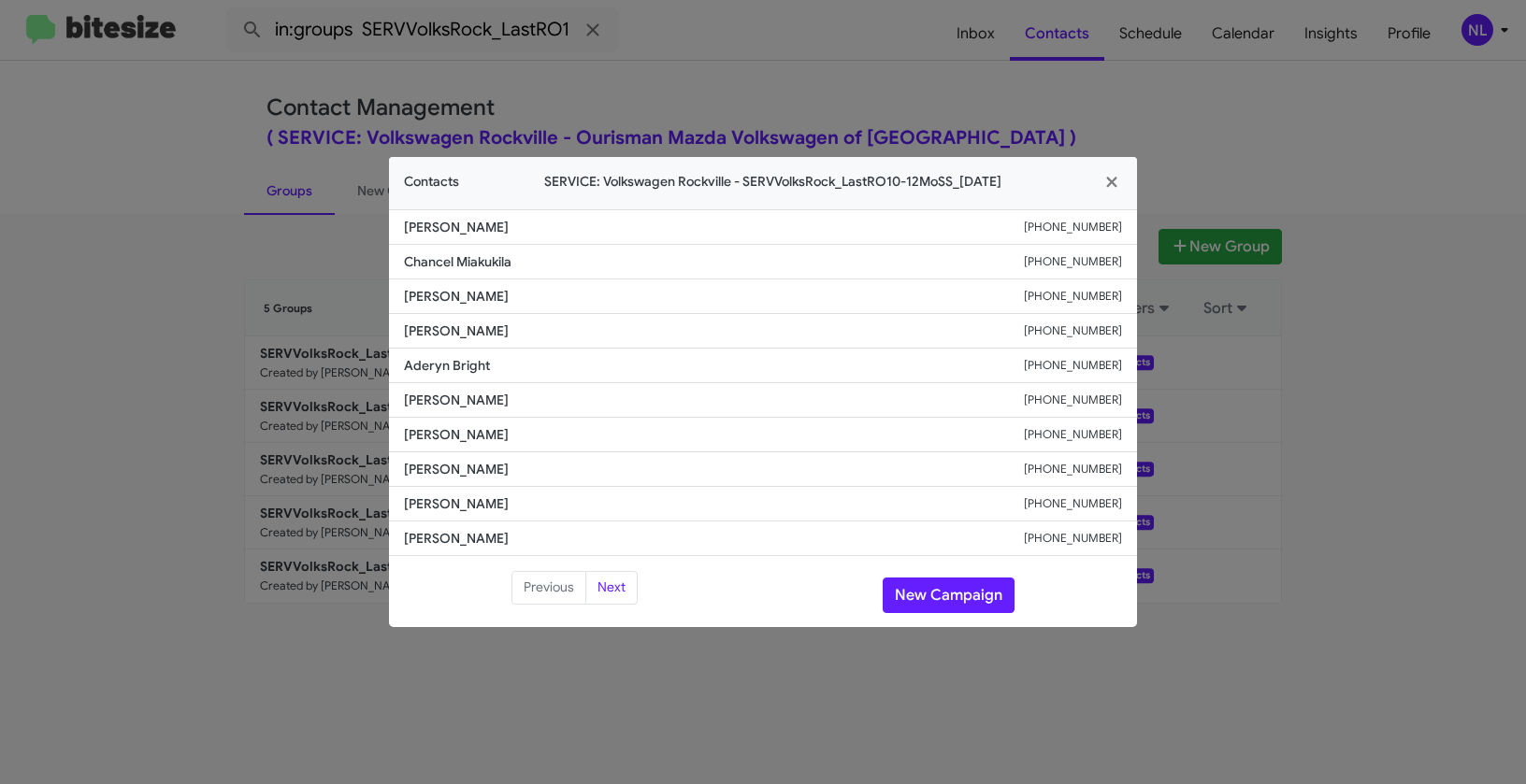
click at [554, 265] on span "Chancel Miakukila" at bounding box center [714, 261] width 620 height 18
copy span "Miakukila"
click at [958, 599] on button "New Campaign" at bounding box center [949, 595] width 132 height 36
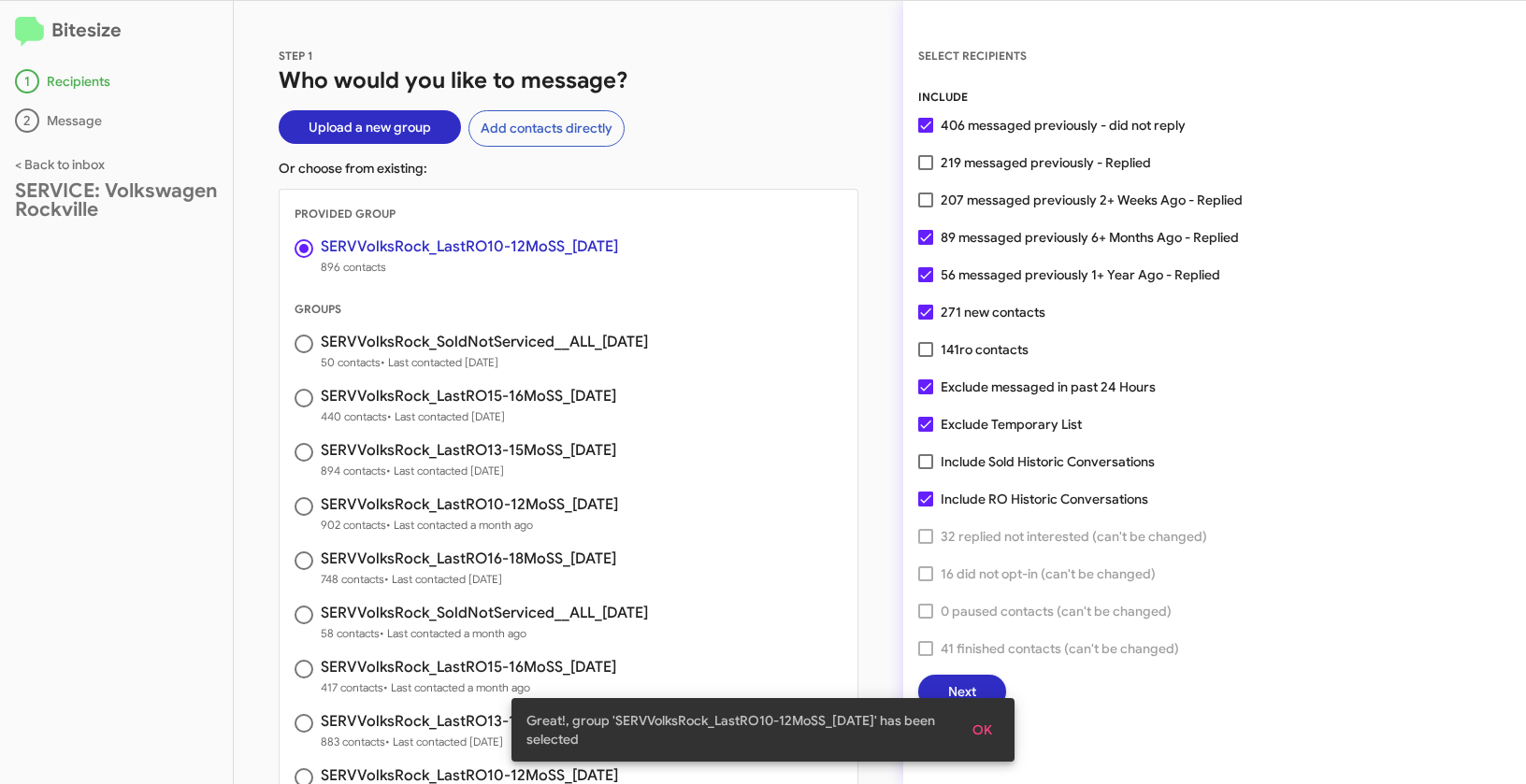
click at [983, 723] on span "OK" at bounding box center [982, 730] width 19 height 34
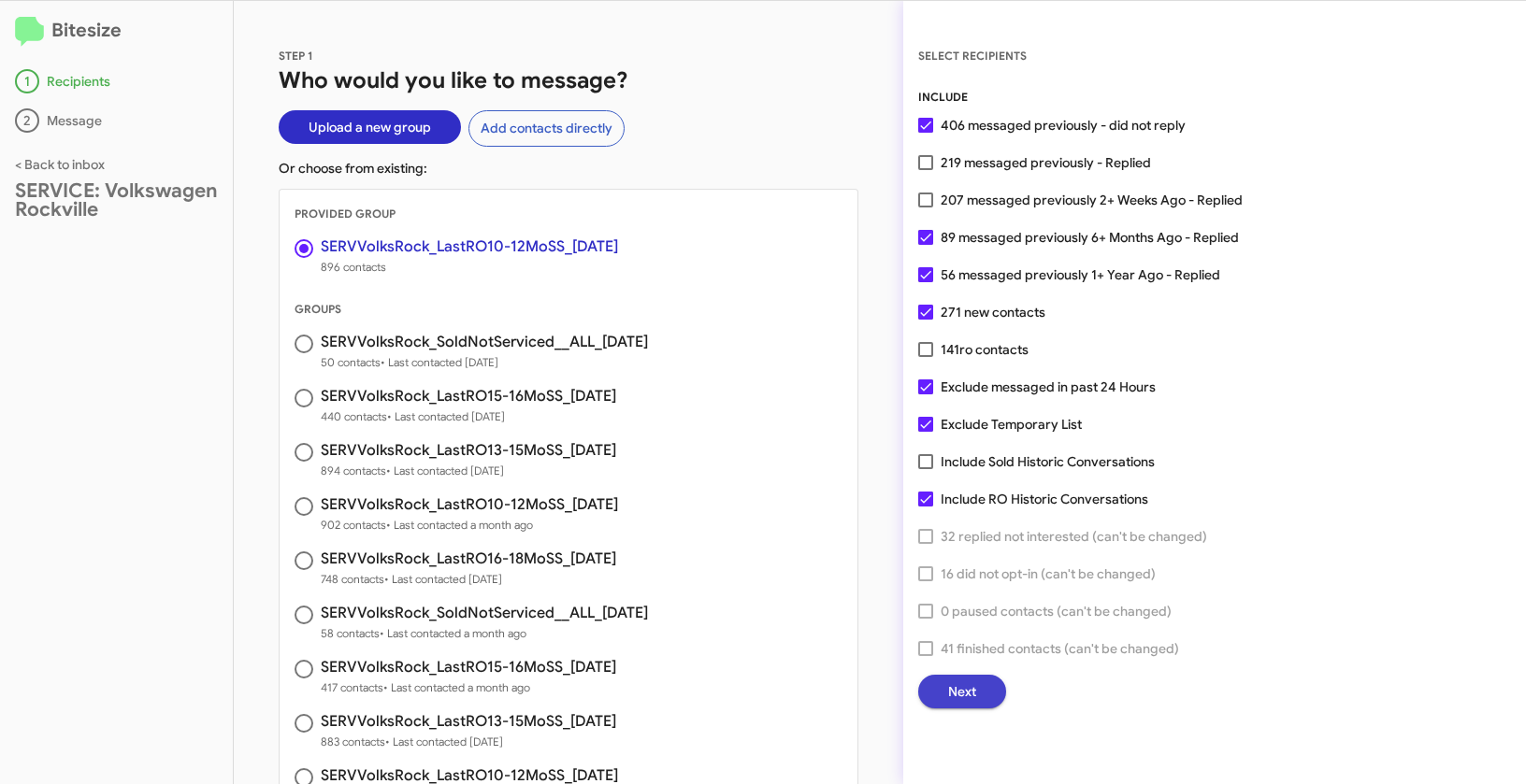
click at [967, 695] on span "Next" at bounding box center [961, 691] width 28 height 34
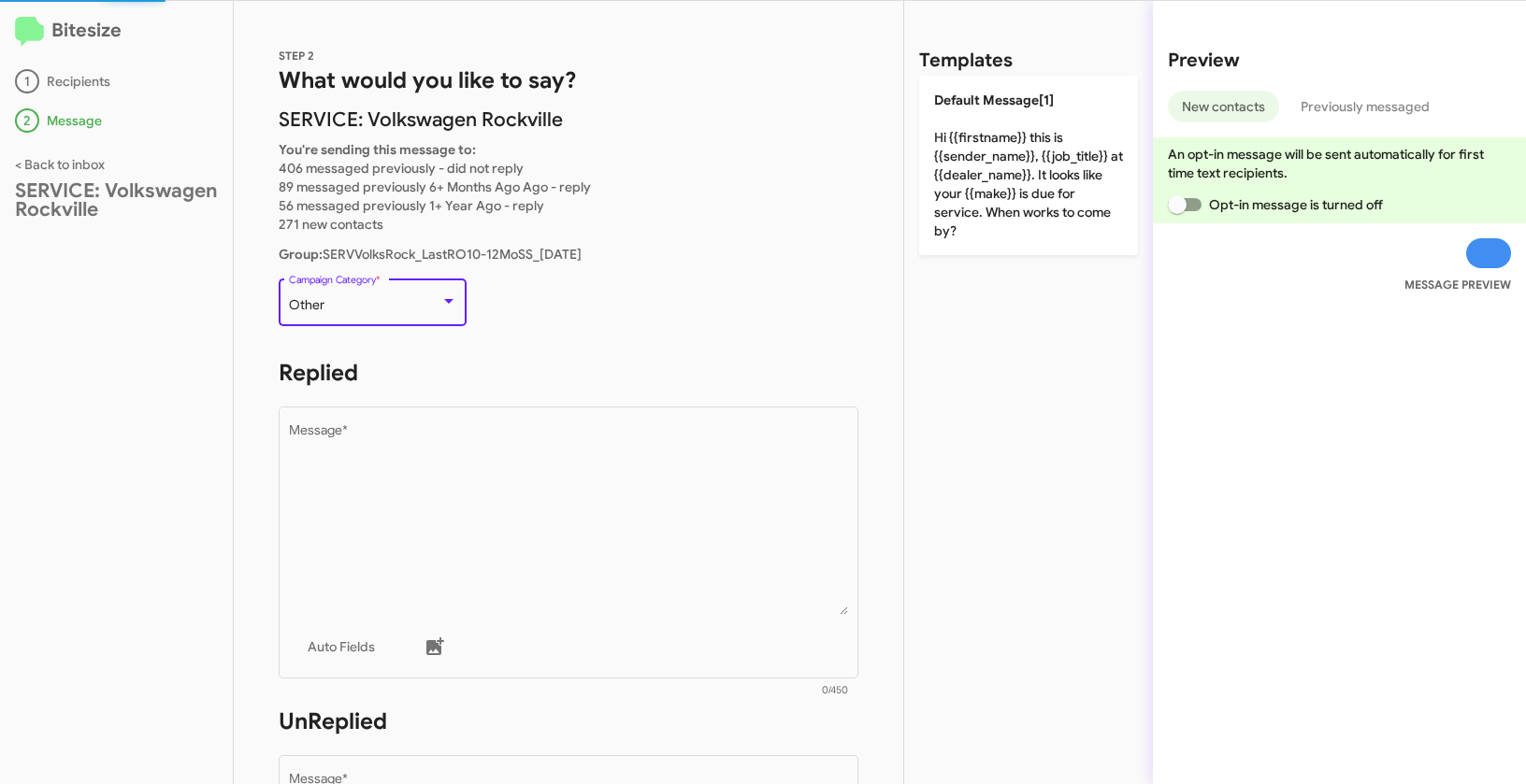
click at [409, 305] on div "Other" at bounding box center [364, 305] width 151 height 15
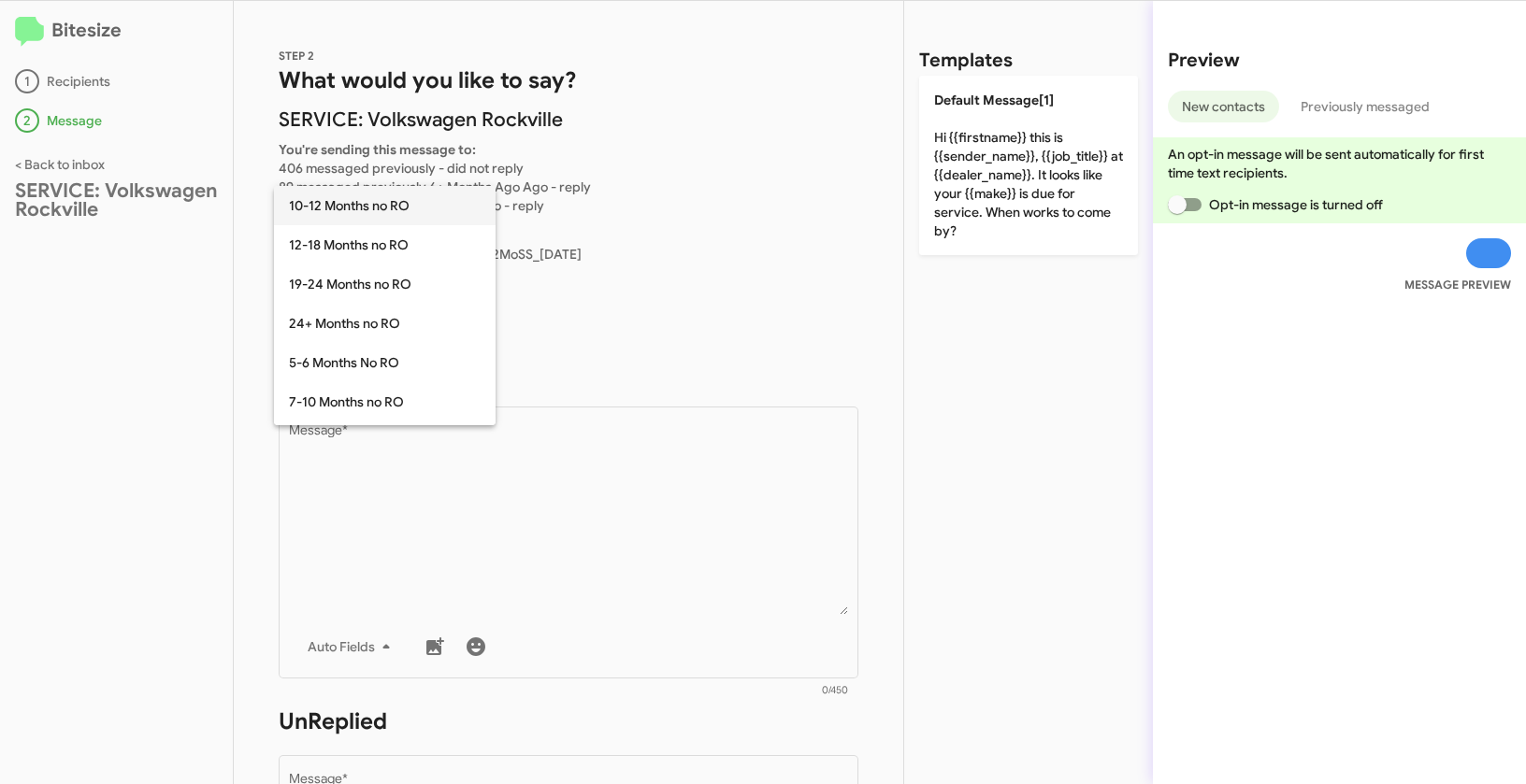
click at [356, 207] on span "10-12 Months no RO" at bounding box center [384, 205] width 192 height 40
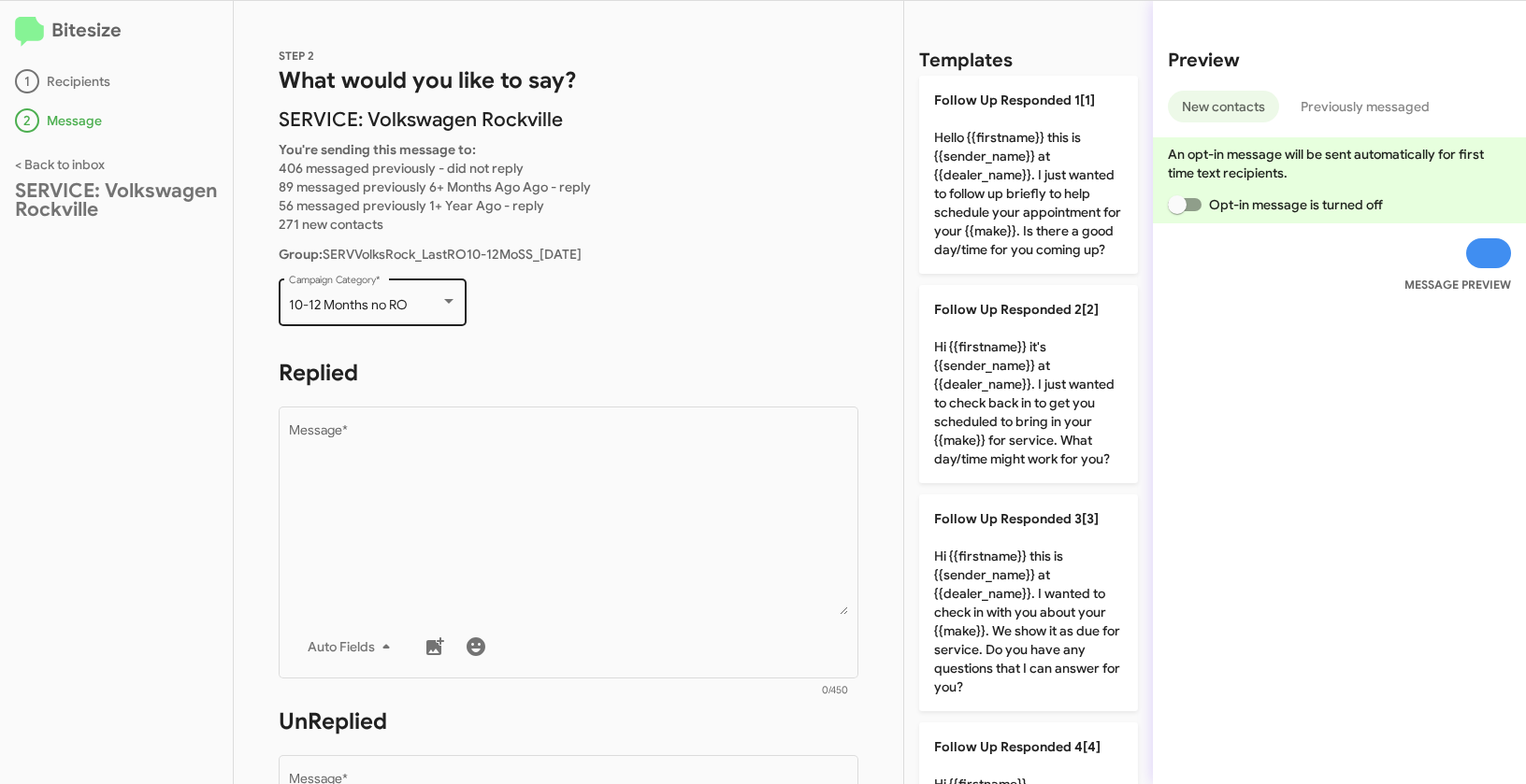
drag, startPoint x: 286, startPoint y: 299, endPoint x: 416, endPoint y: 298, distance: 130.0
click at [416, 298] on div "10-12 Months no RO Campaign Category *" at bounding box center [373, 300] width 188 height 51
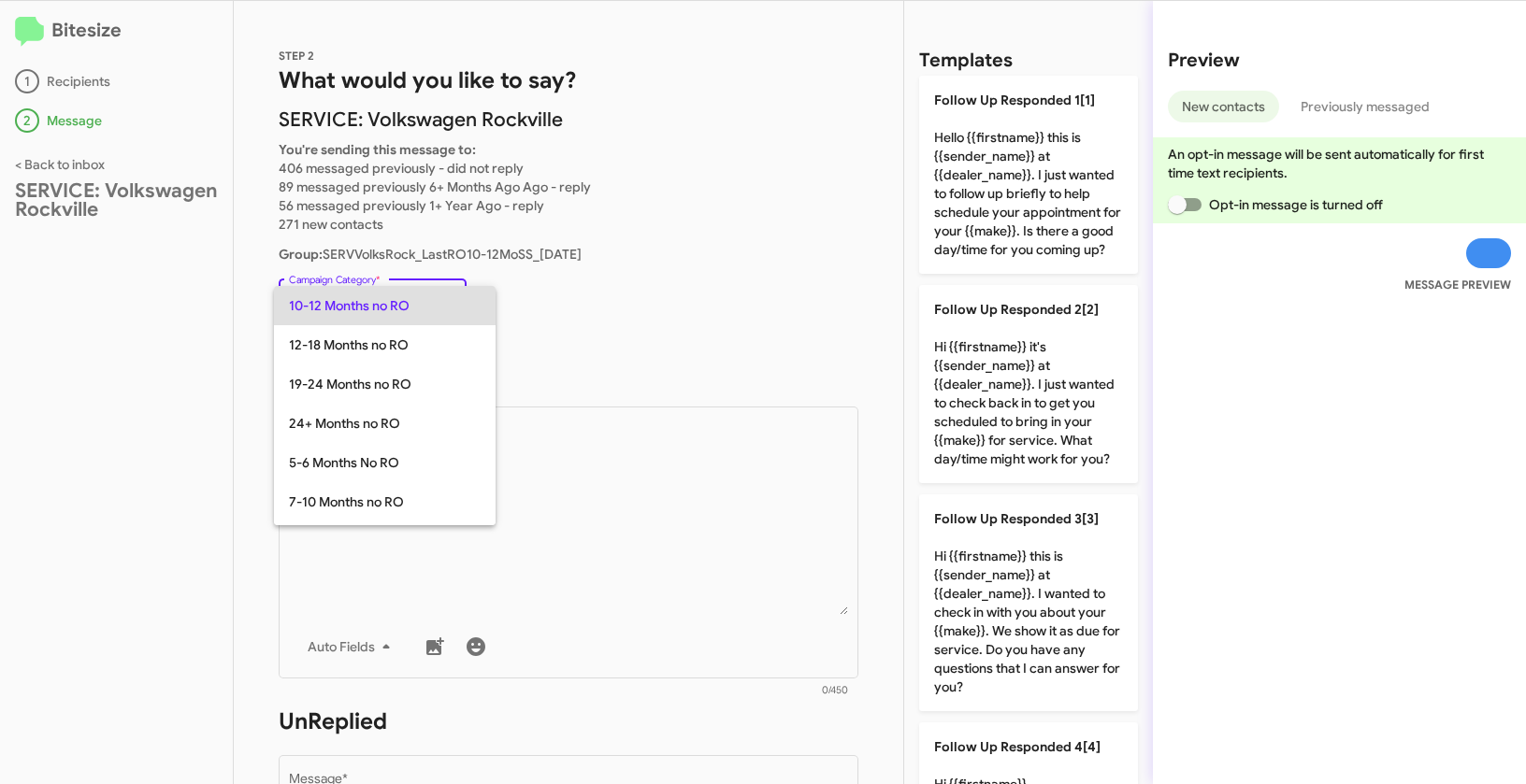
copy span "10-12 Months no RO"
click at [638, 583] on div at bounding box center [763, 392] width 1526 height 784
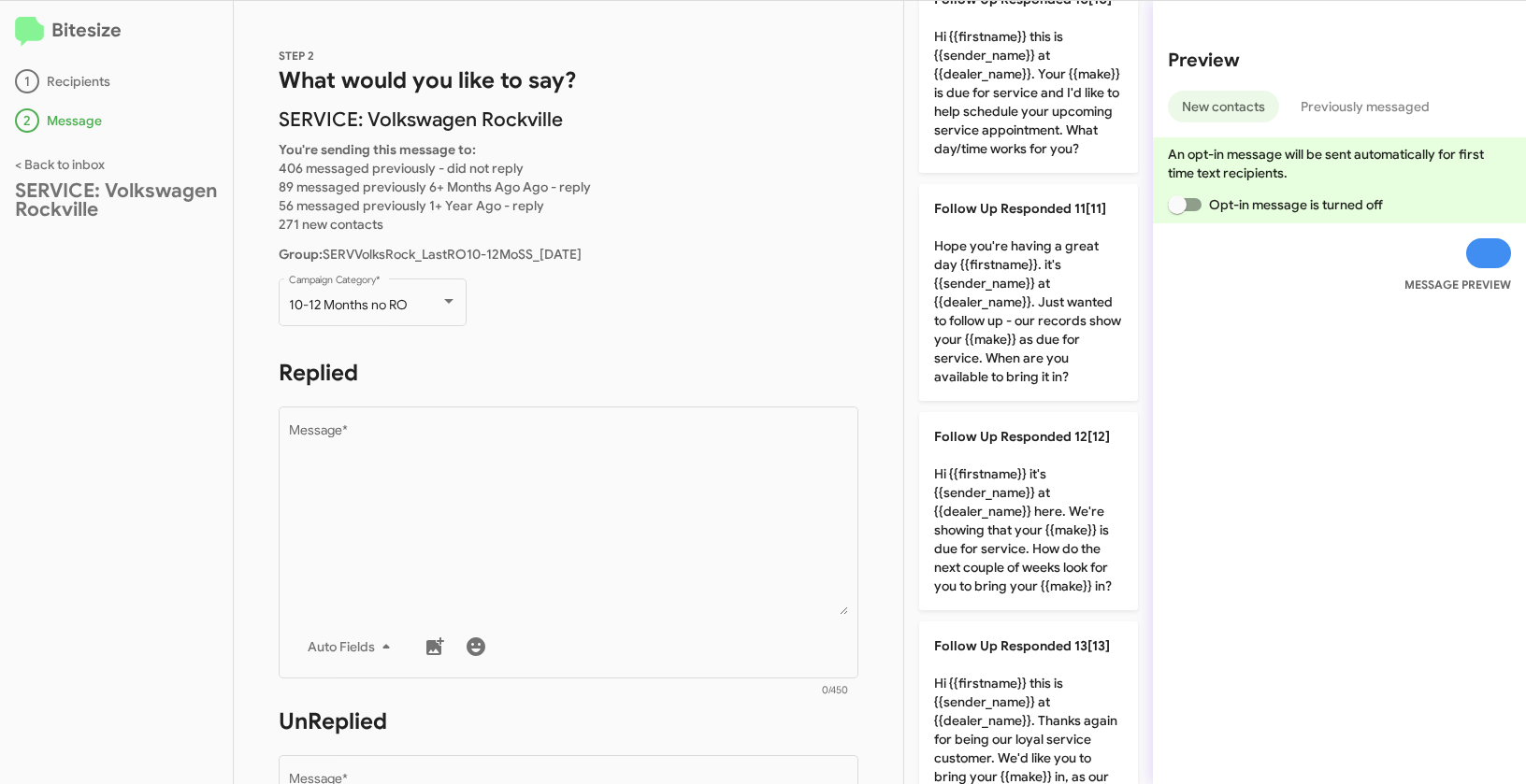
scroll to position [2170, 0]
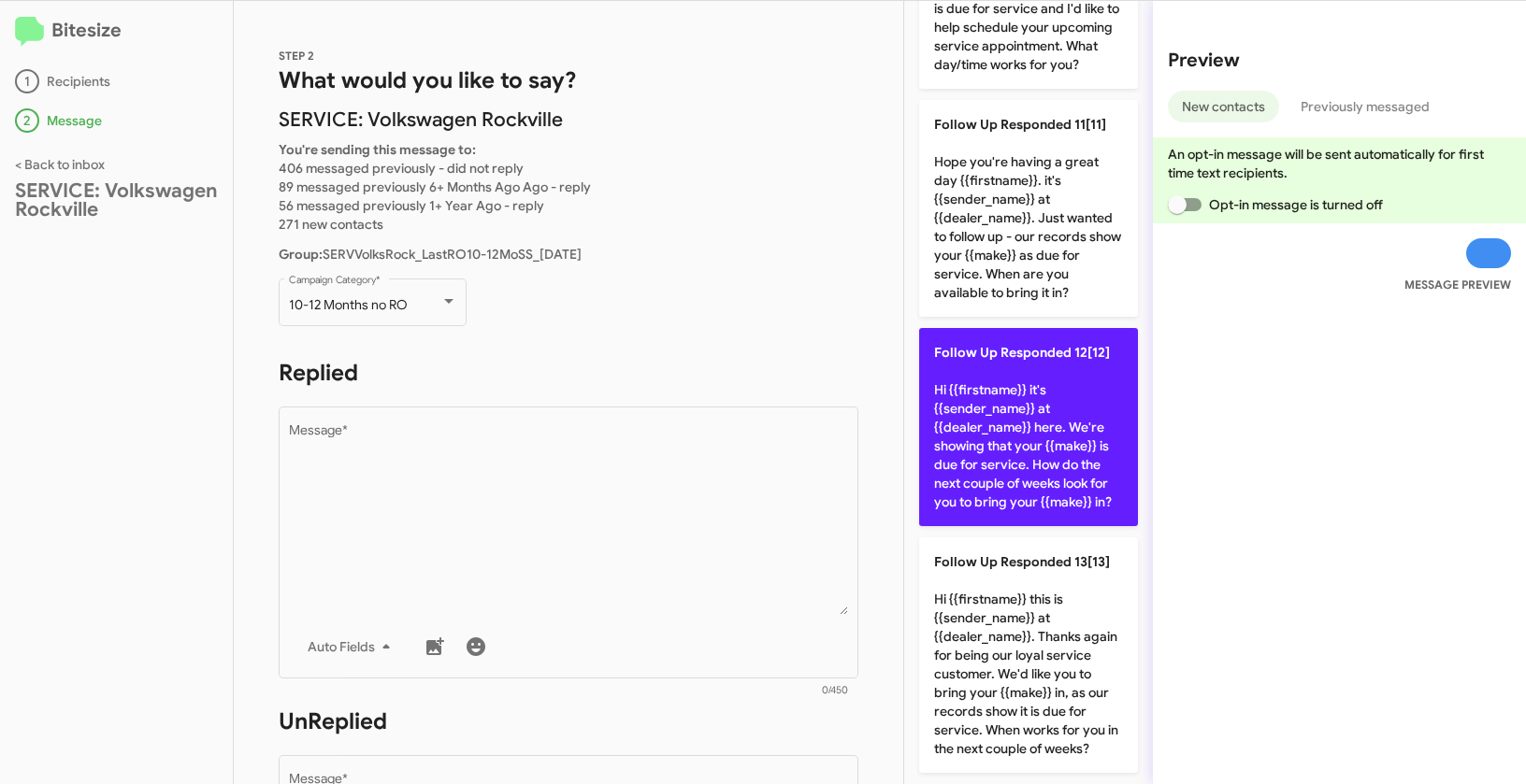
click at [1039, 512] on p "Follow Up Responded 12[12] Hi {{firstname}} it's {{sender_name}} at {{dealer_na…" at bounding box center [1028, 427] width 219 height 198
type textarea "Hi {{firstname}} it's {{sender_name}} at {{dealer_name}} here. We're showing th…"
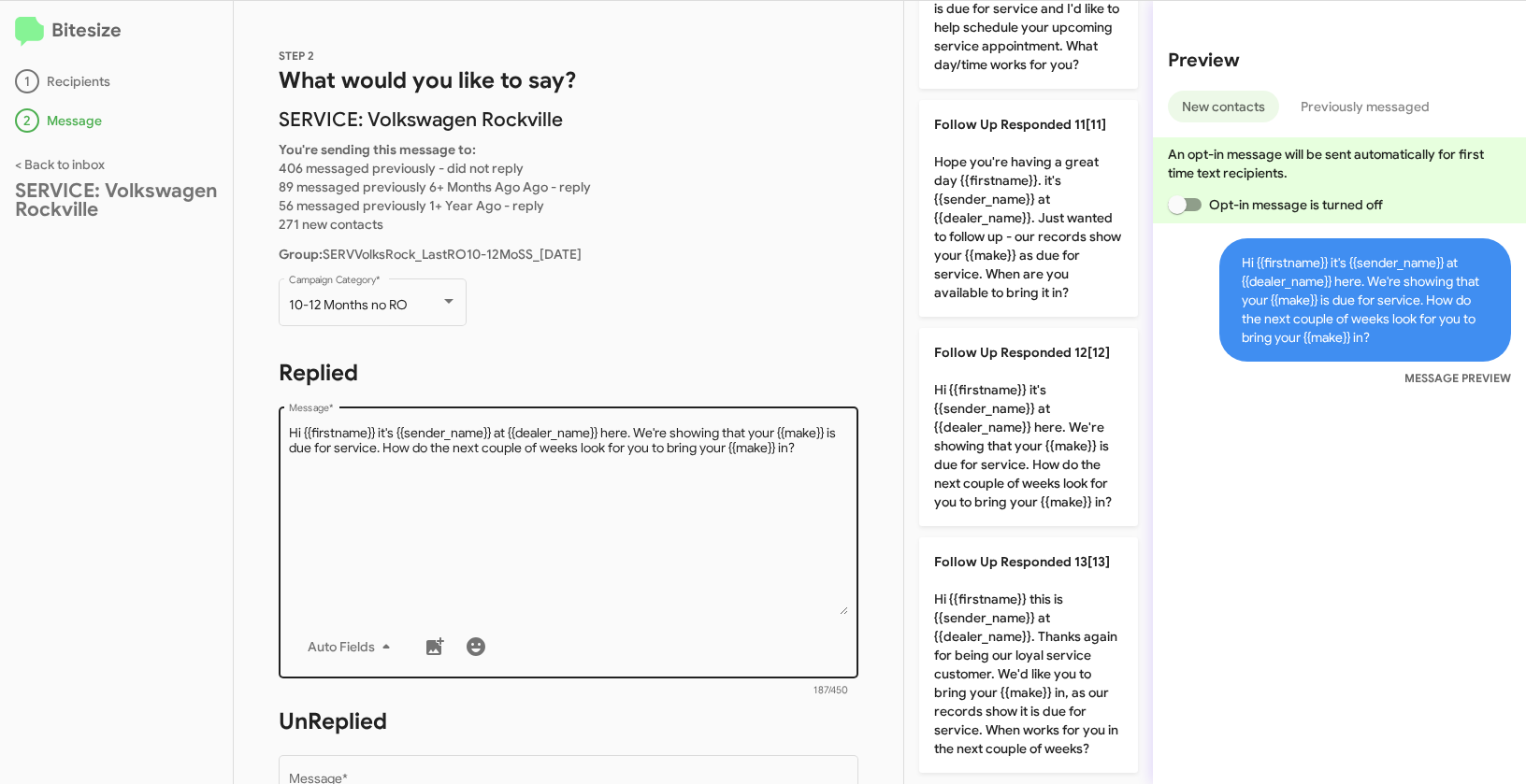
scroll to position [312, 0]
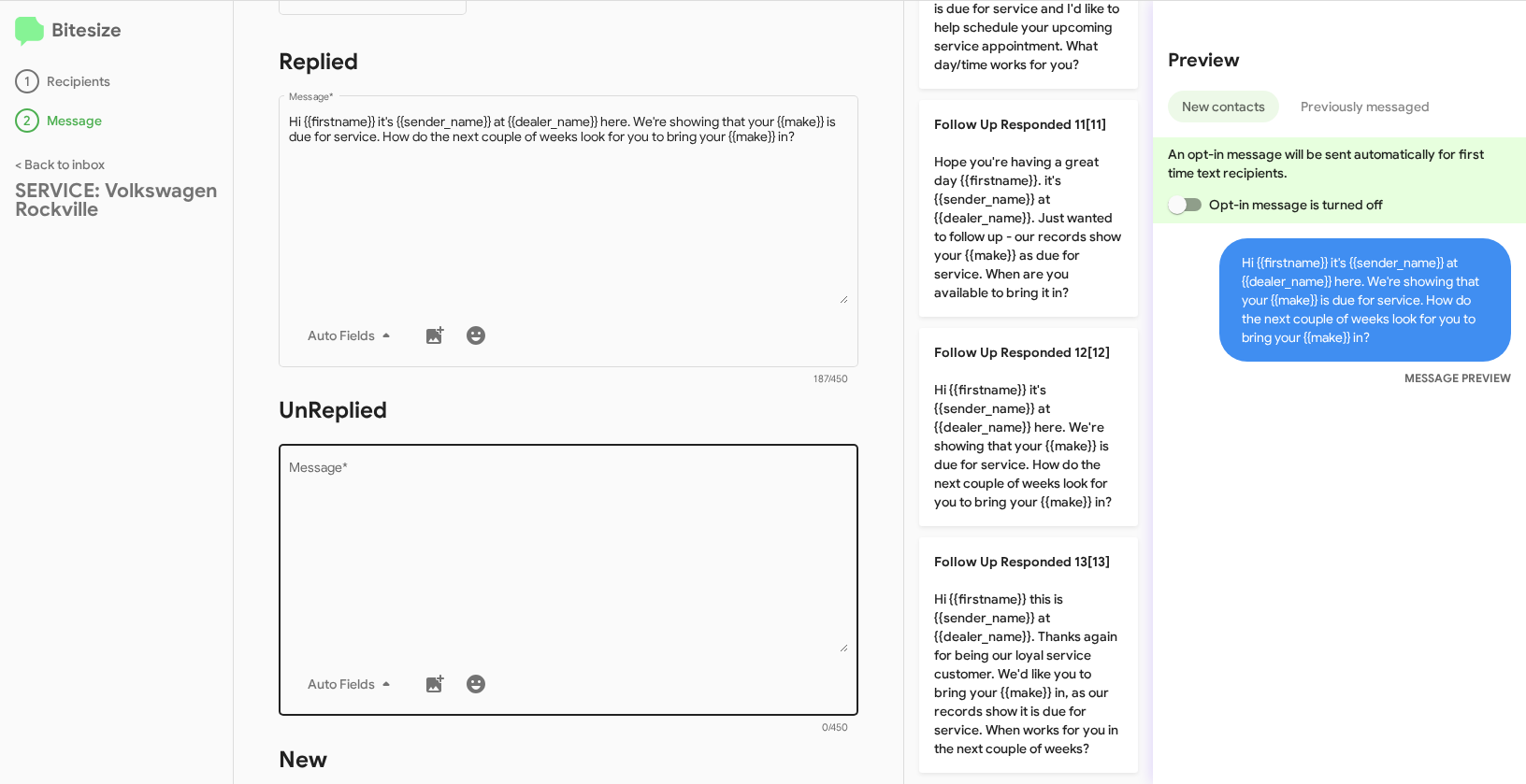
click at [692, 601] on textarea "Message *" at bounding box center [568, 557] width 560 height 191
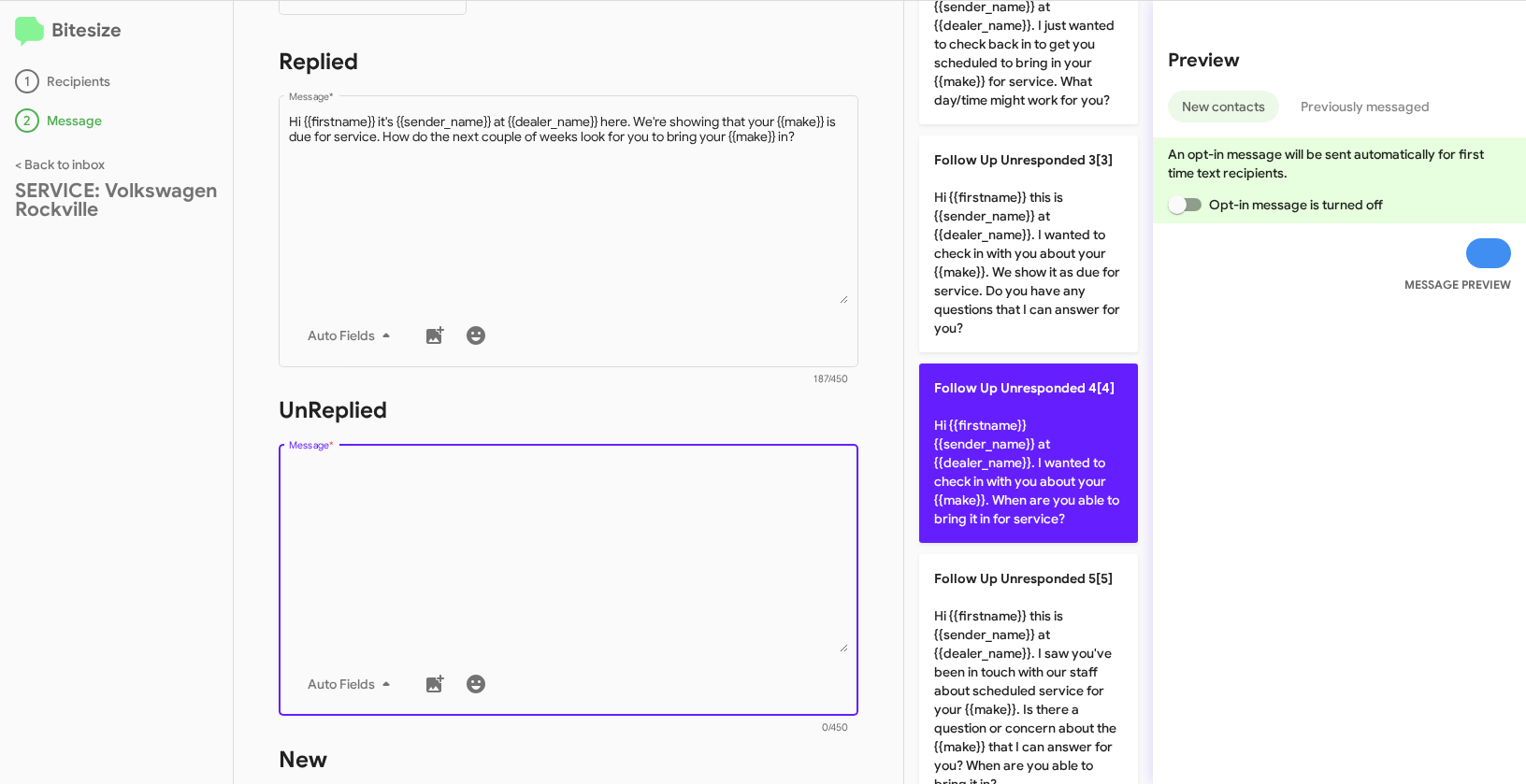
scroll to position [207, 0]
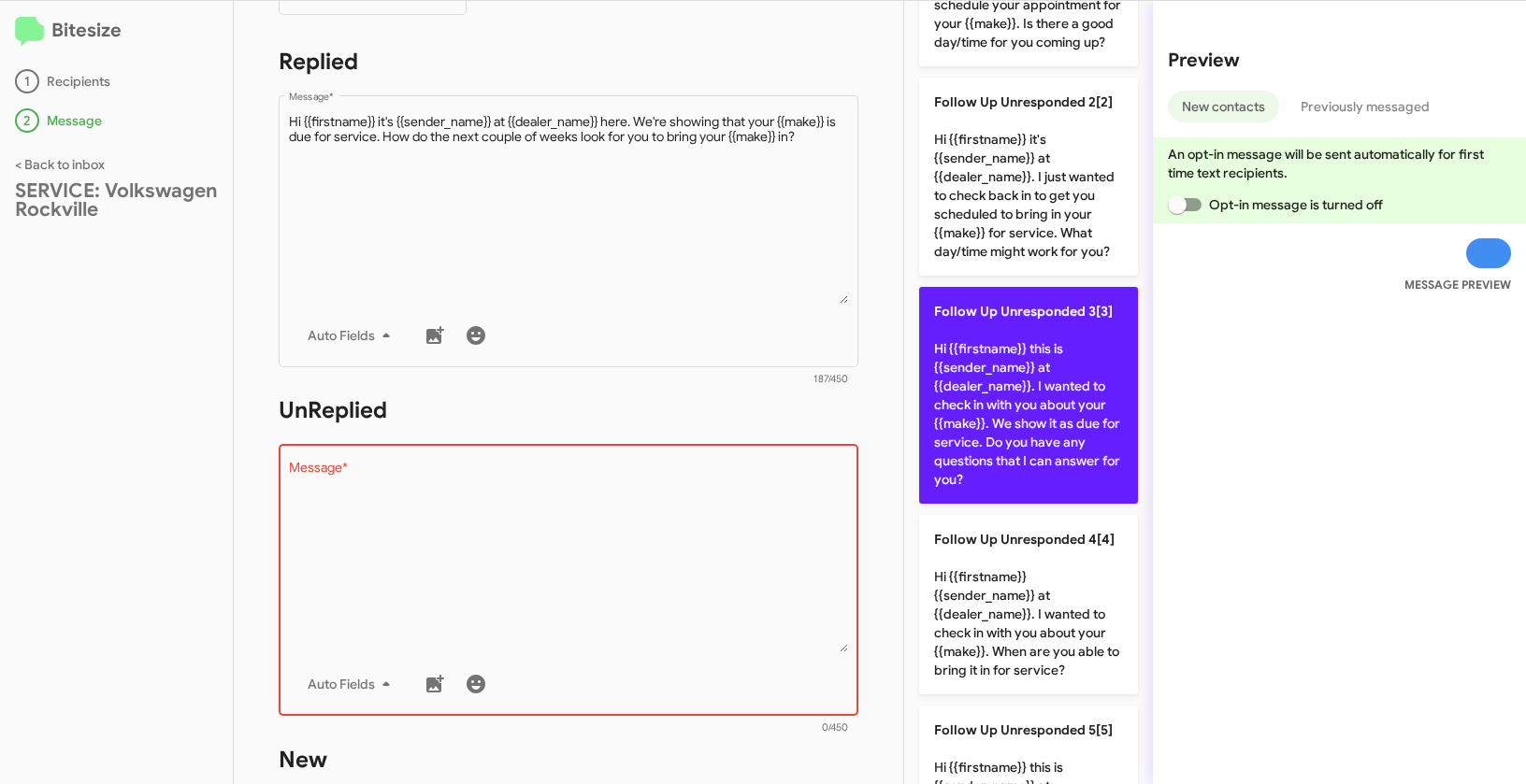
click at [1030, 386] on p "Follow Up Unresponded 3[3] Hi {{firstname}} this is {{sender_name}} at {{dealer…" at bounding box center [1028, 395] width 219 height 217
type textarea "Hi {{firstname}} this is {{sender_name}} at {{dealer_name}}. I wanted to check …"
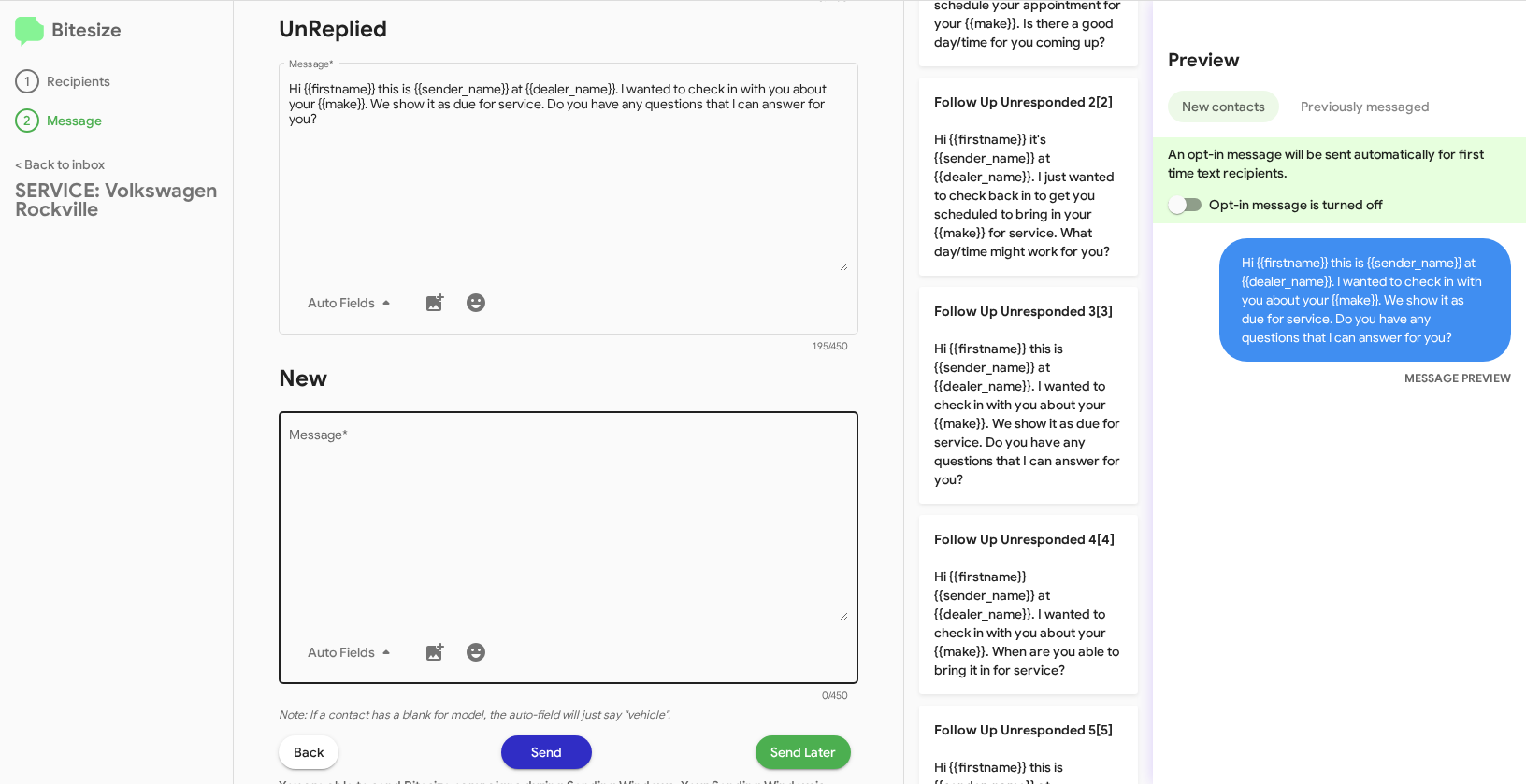
scroll to position [763, 0]
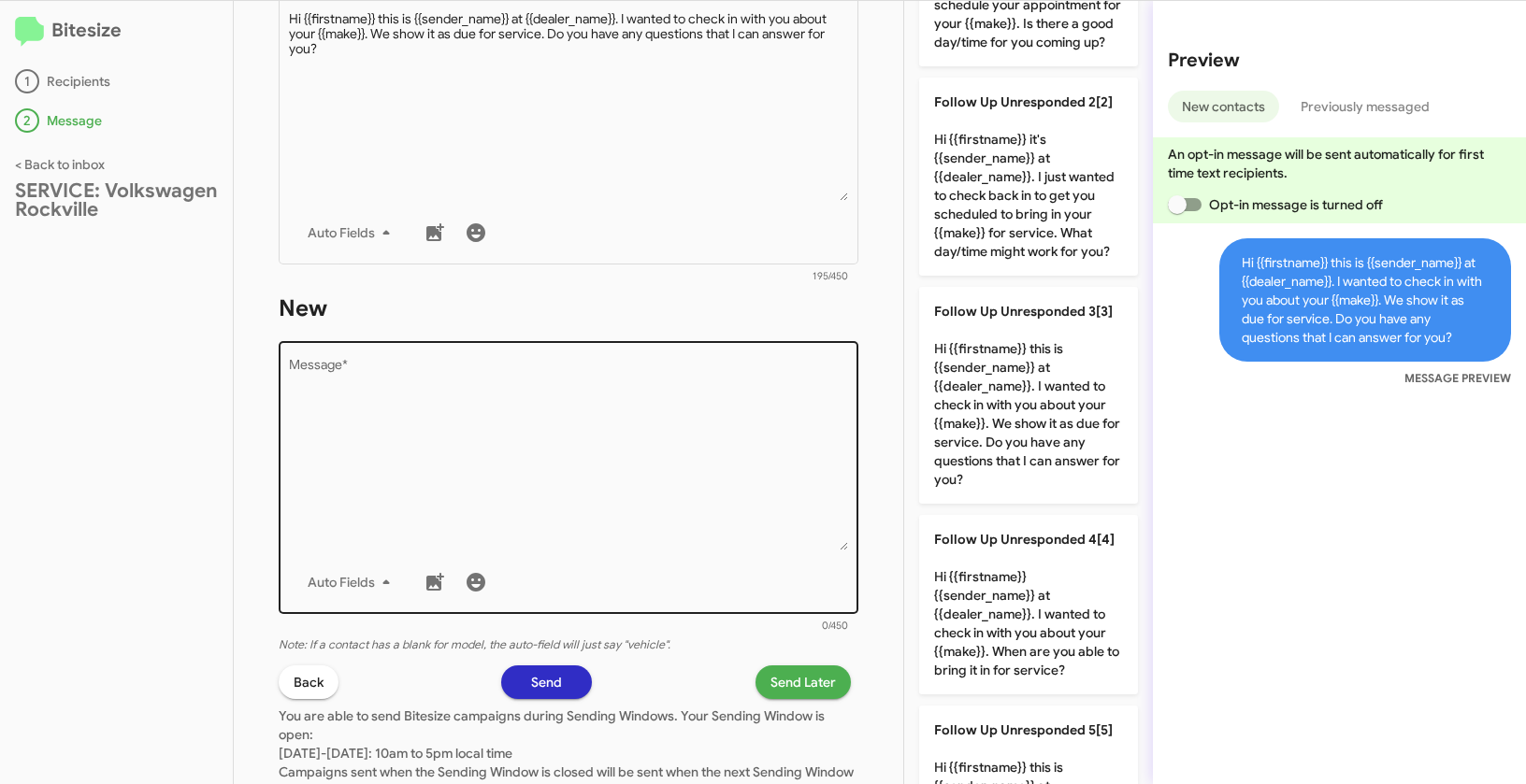
click at [690, 501] on textarea "Message *" at bounding box center [568, 455] width 560 height 191
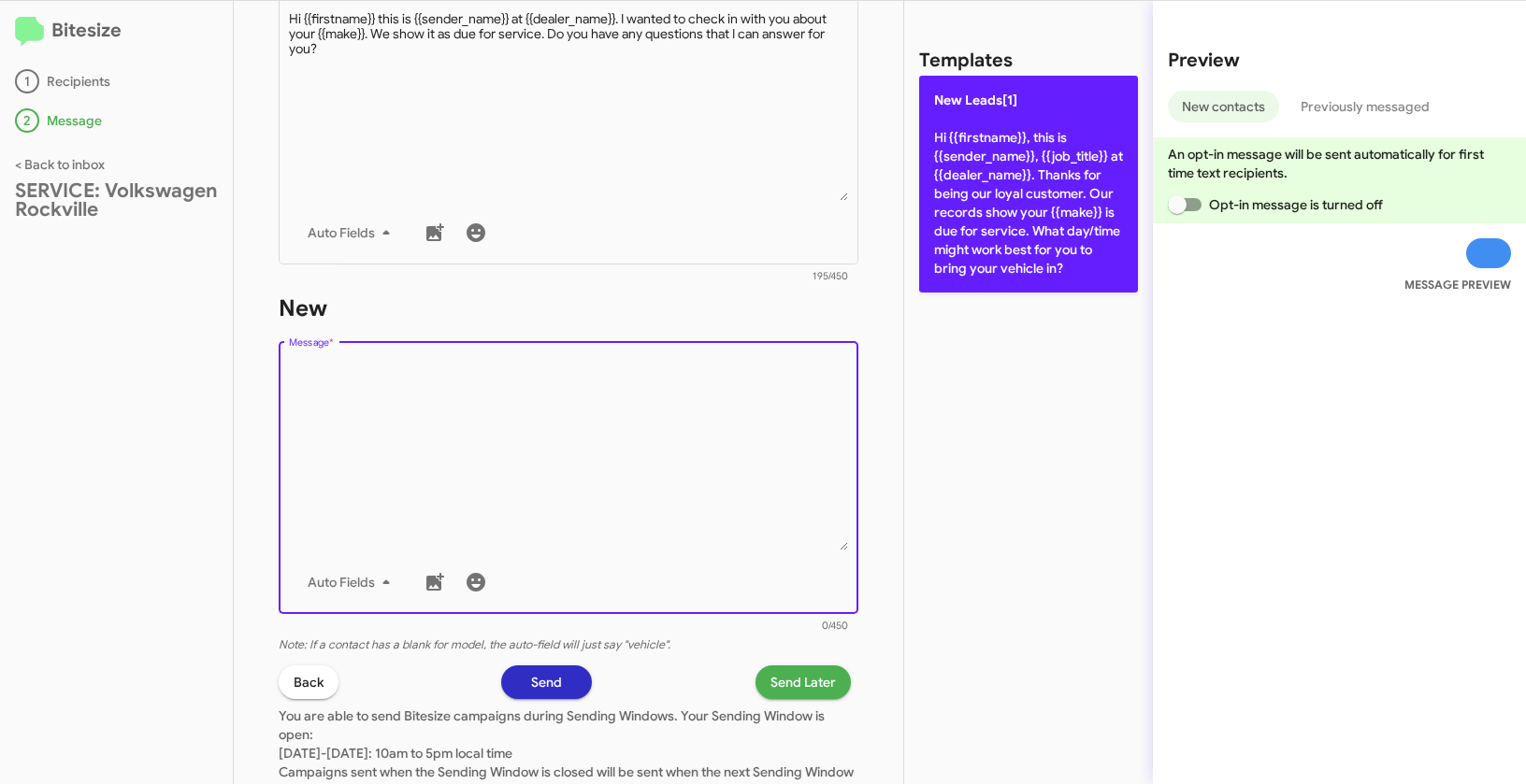
click at [1003, 126] on p "New Leads[1] Hi {{firstname}}, this is {{sender_name}}, {{job_title}} at {{deal…" at bounding box center [1028, 184] width 219 height 217
type textarea "Hi {{firstname}}, this is {{sender_name}}, {{job_title}} at {{dealer_name}}. Th…"
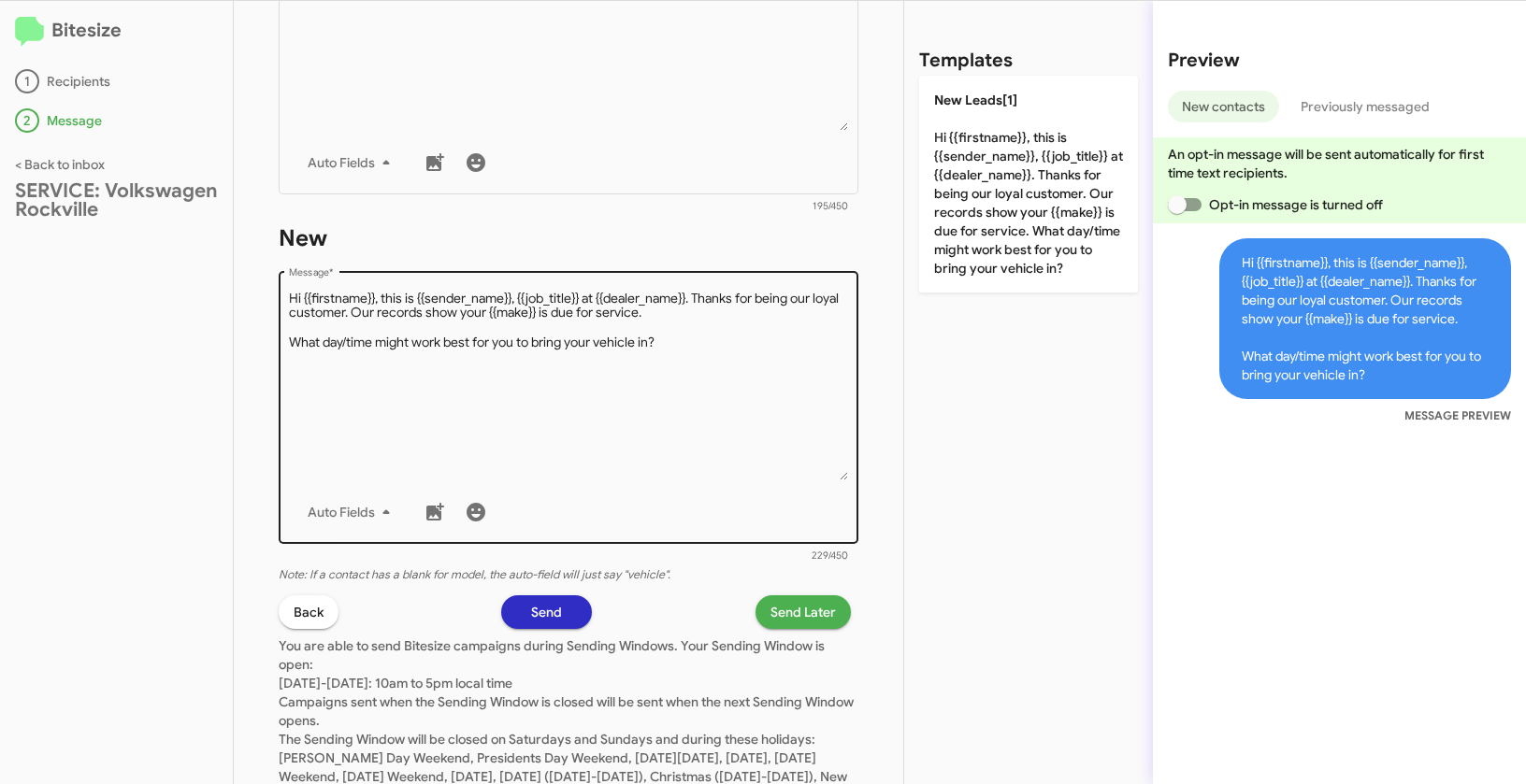
scroll to position [909, 0]
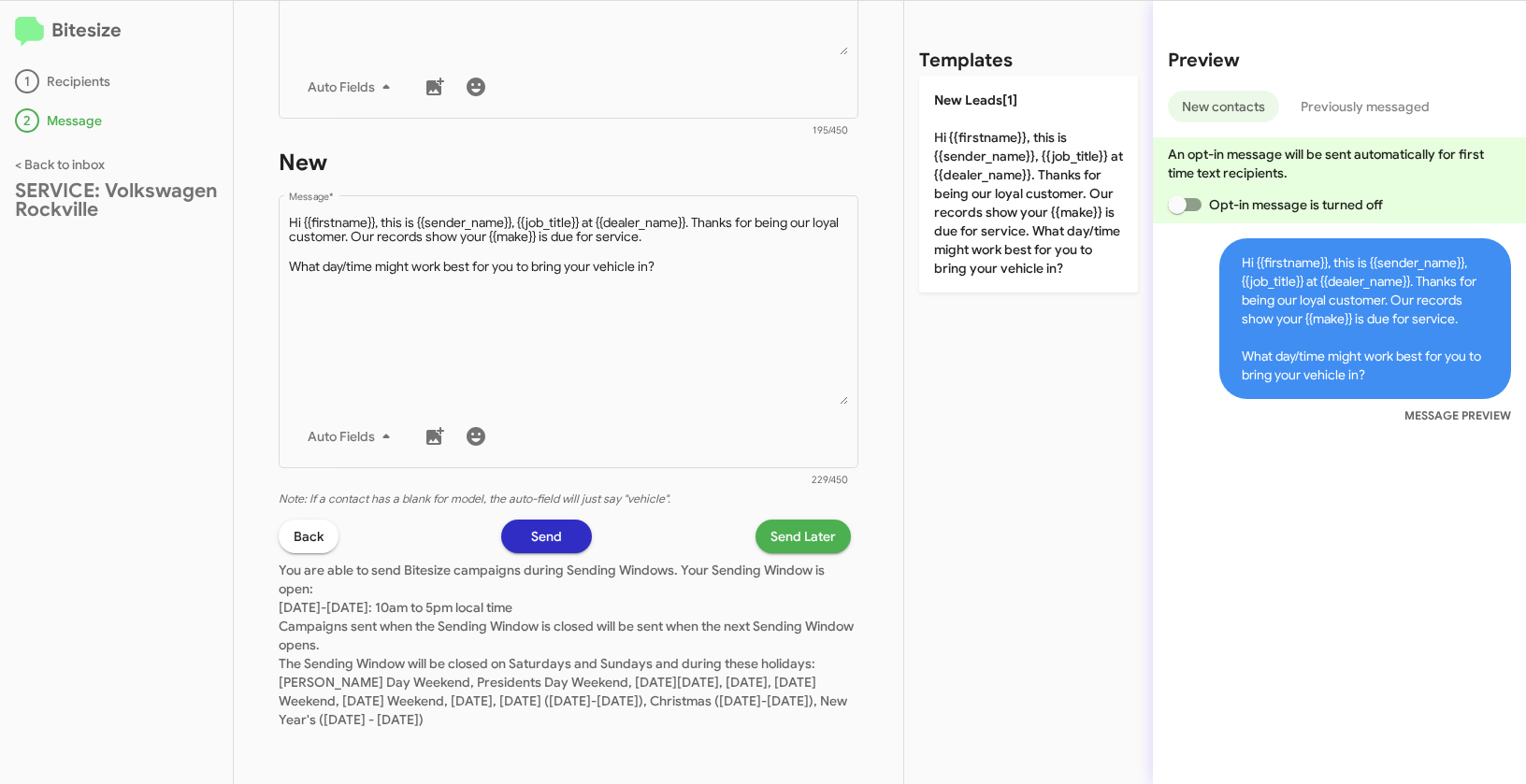
click at [797, 537] on span "Send Later" at bounding box center [804, 536] width 66 height 34
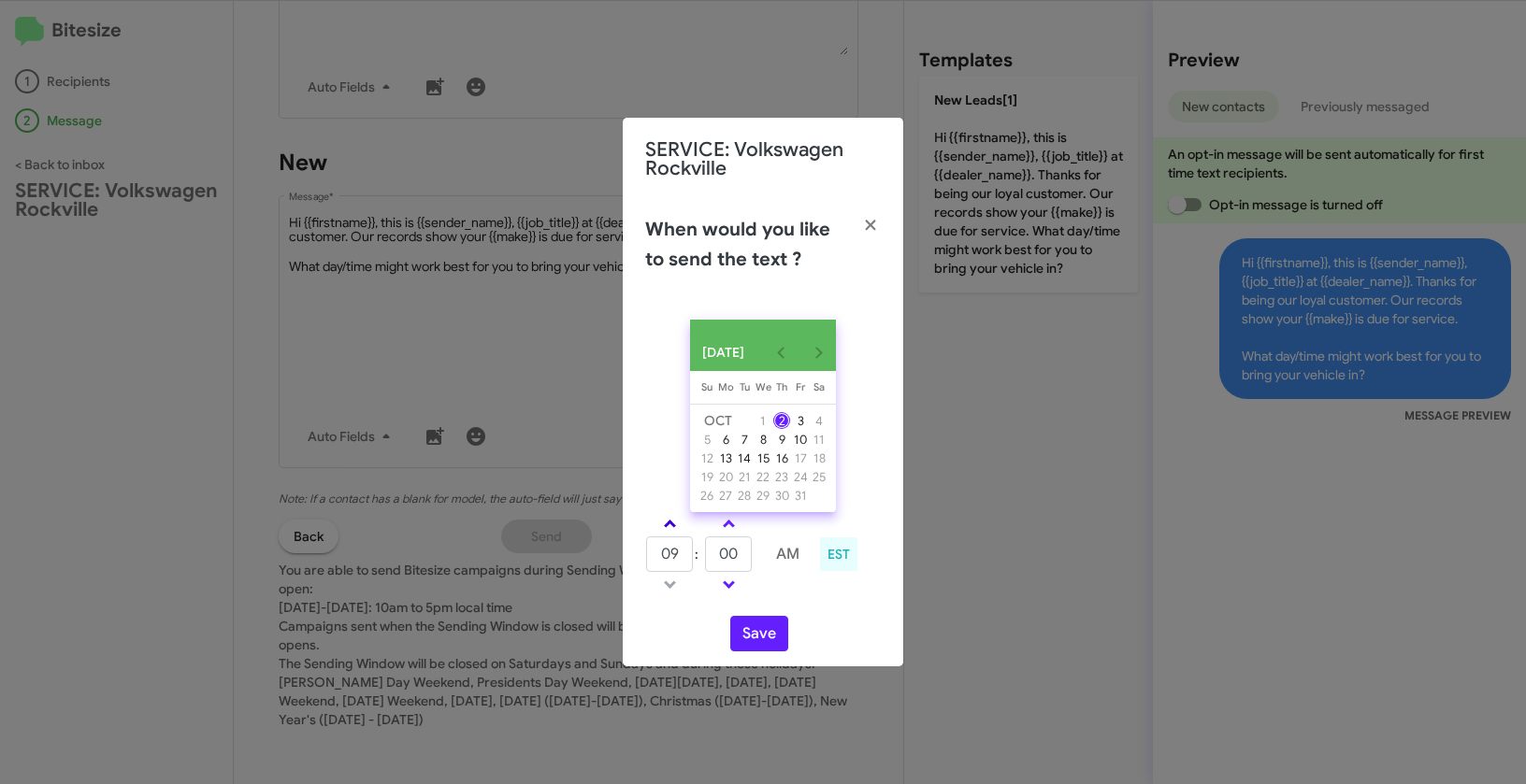
click at [667, 528] on link at bounding box center [670, 524] width 33 height 21
type input "10"
drag, startPoint x: 745, startPoint y: 567, endPoint x: 692, endPoint y: 556, distance: 54.1
click at [692, 556] on tr "10 : 00 AM" at bounding box center [728, 554] width 168 height 38
type input "30"
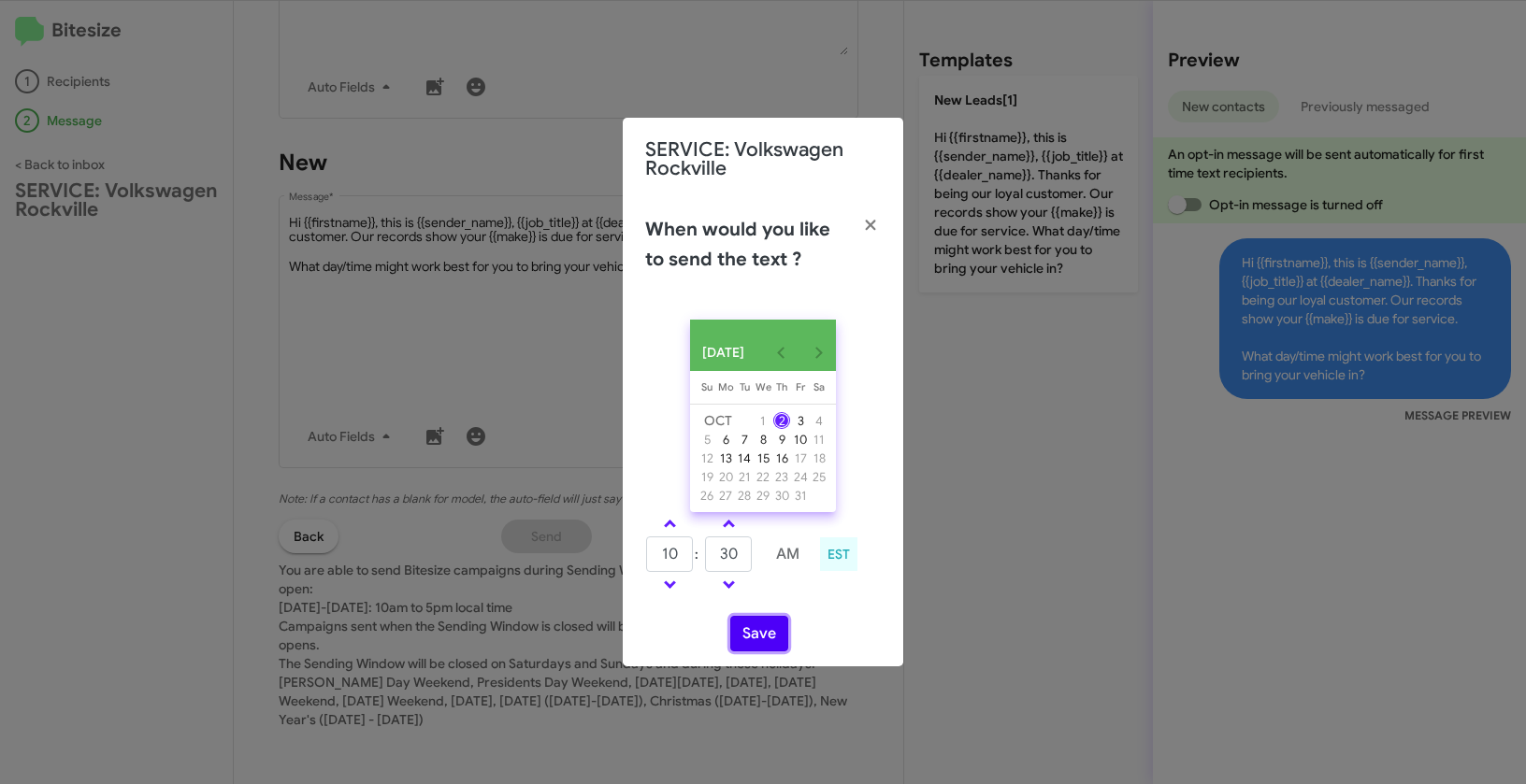
drag, startPoint x: 764, startPoint y: 652, endPoint x: 784, endPoint y: 648, distance: 20.4
click at [764, 651] on button "Save" at bounding box center [759, 633] width 58 height 36
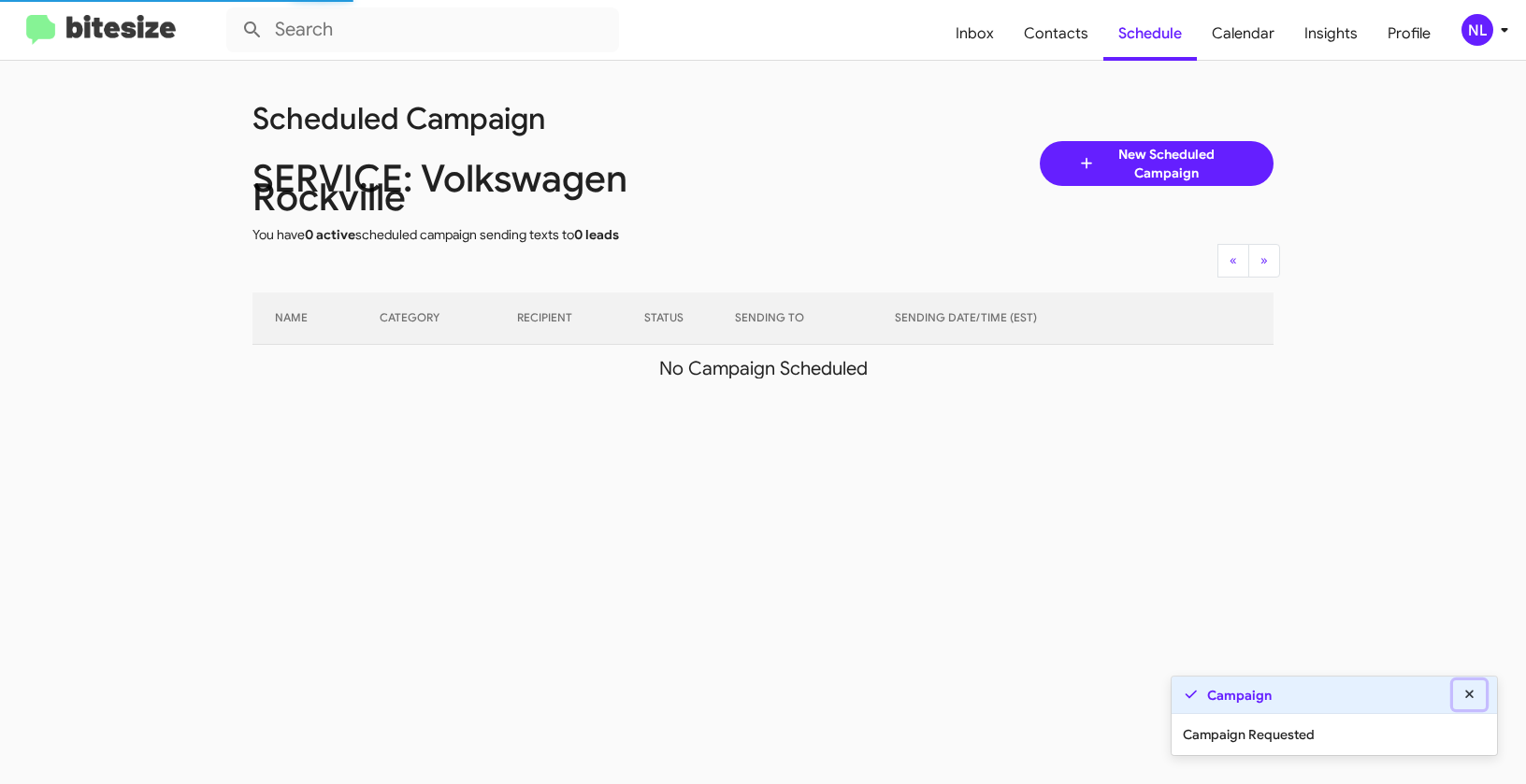
click at [1470, 688] on icon at bounding box center [1469, 695] width 16 height 14
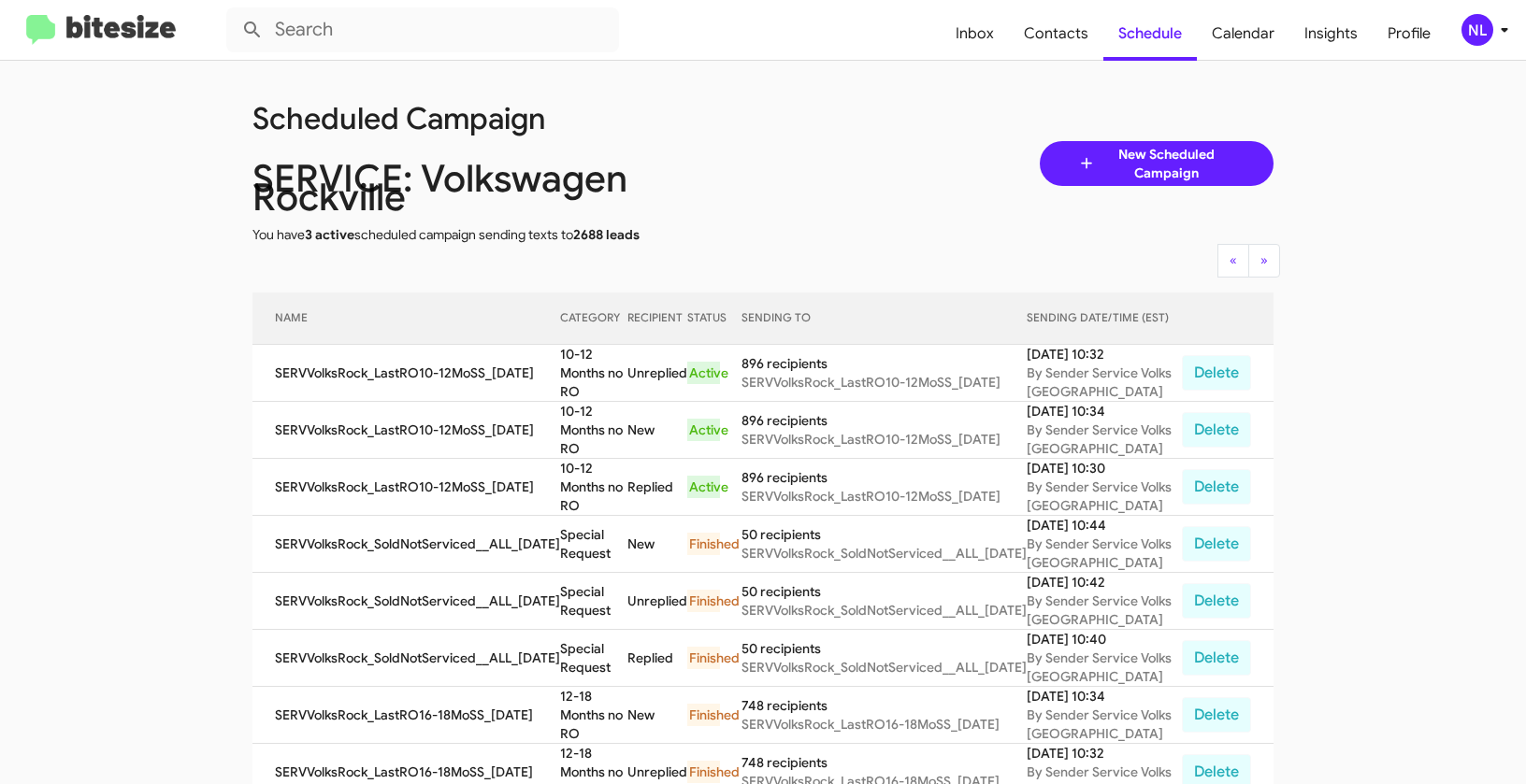
click at [1479, 40] on div "NL" at bounding box center [1477, 29] width 32 height 32
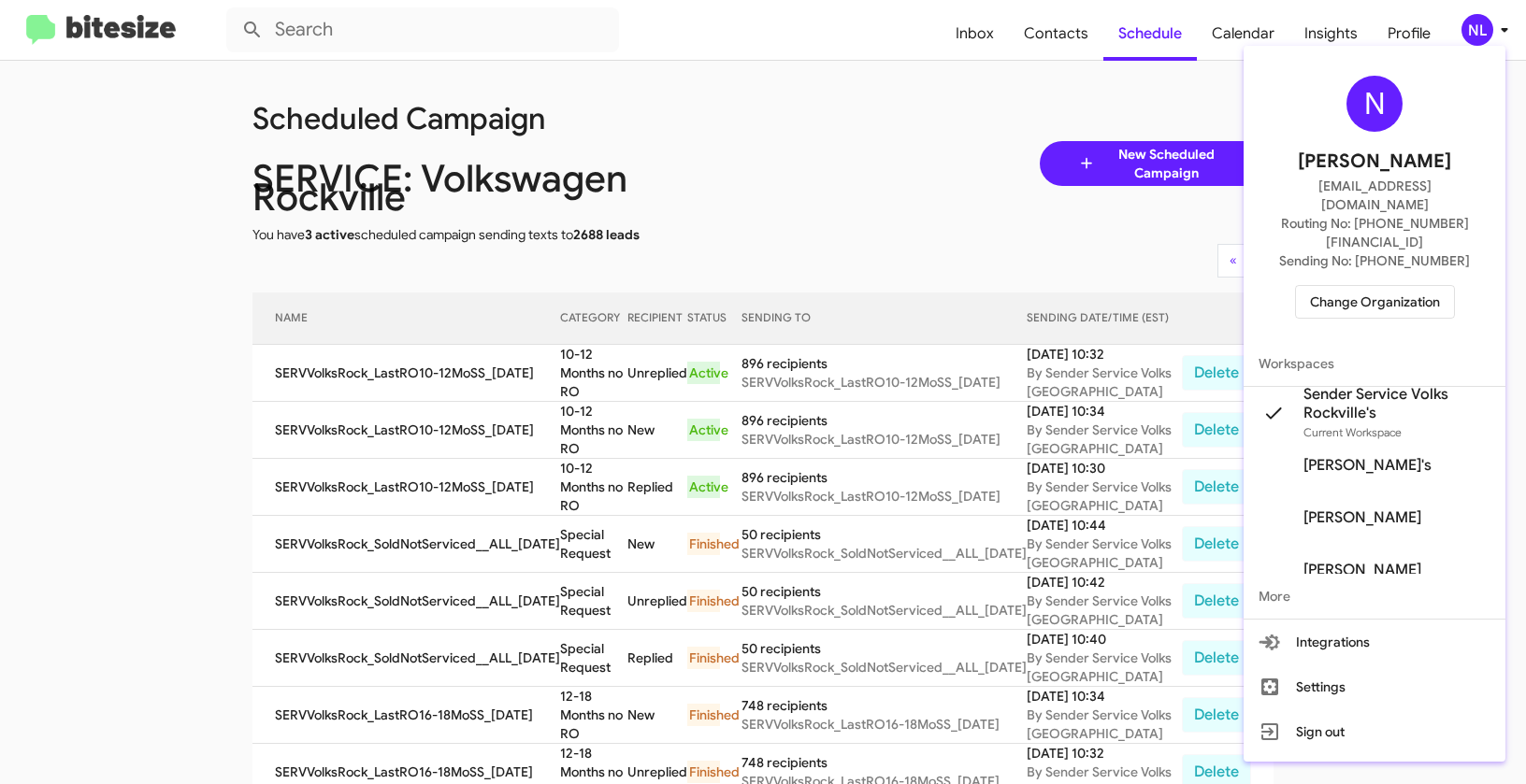
click at [1376, 286] on span "Change Organization" at bounding box center [1375, 302] width 130 height 32
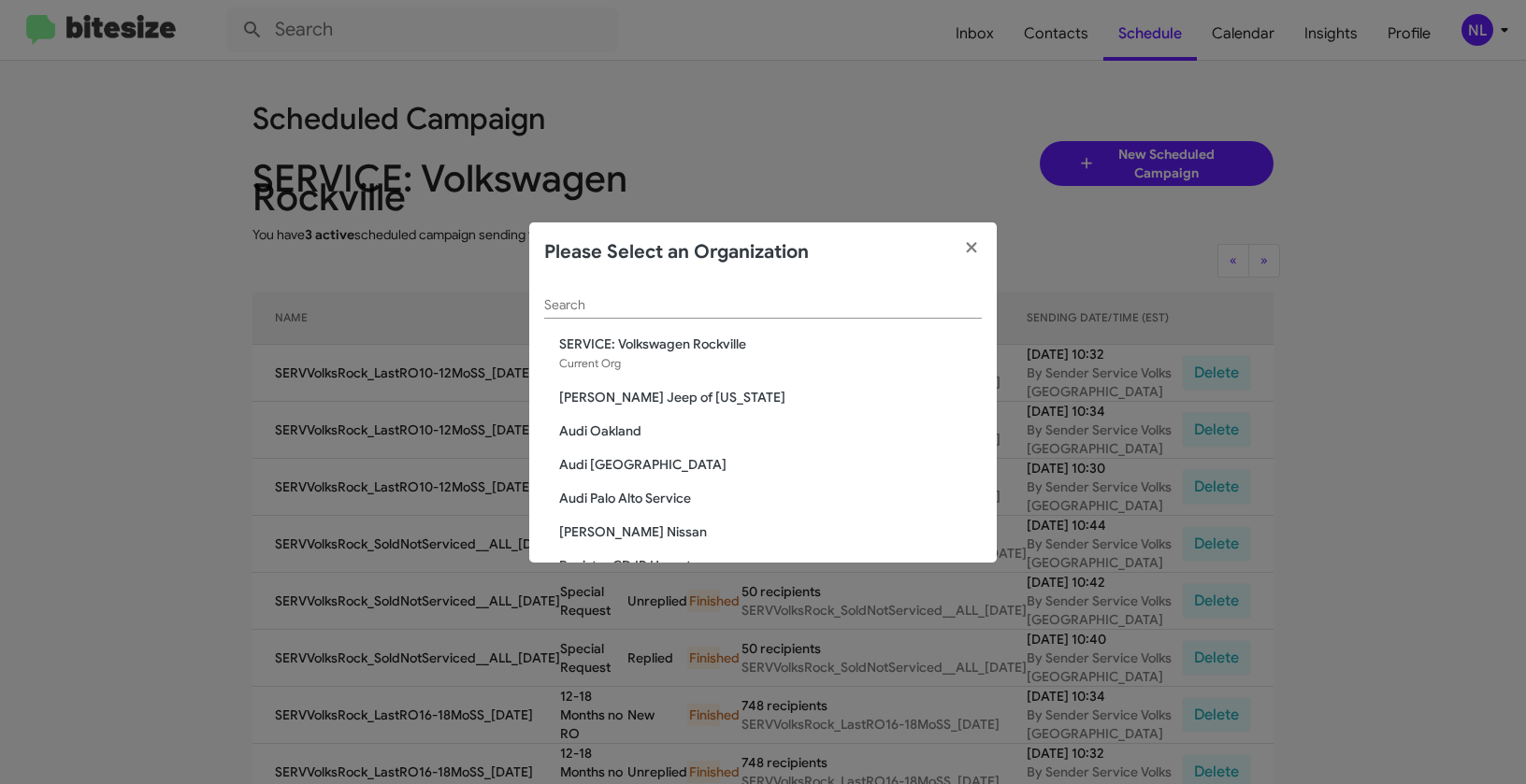
click at [839, 302] on input "Search" at bounding box center [763, 305] width 438 height 15
paste input "Tri-State Subaru"
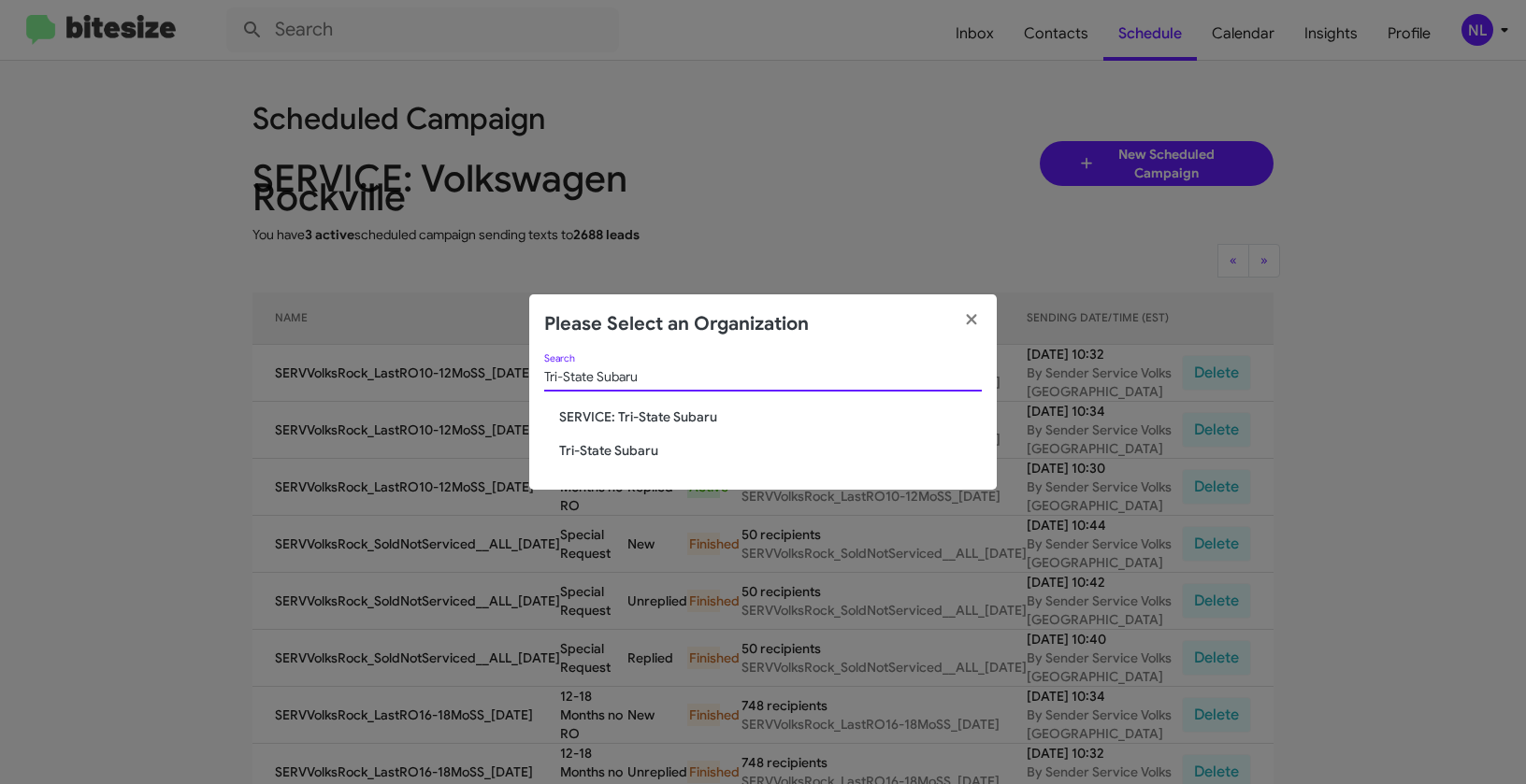
type input "Tri-State Subaru"
click at [599, 450] on span "Tri-State Subaru" at bounding box center [771, 450] width 423 height 18
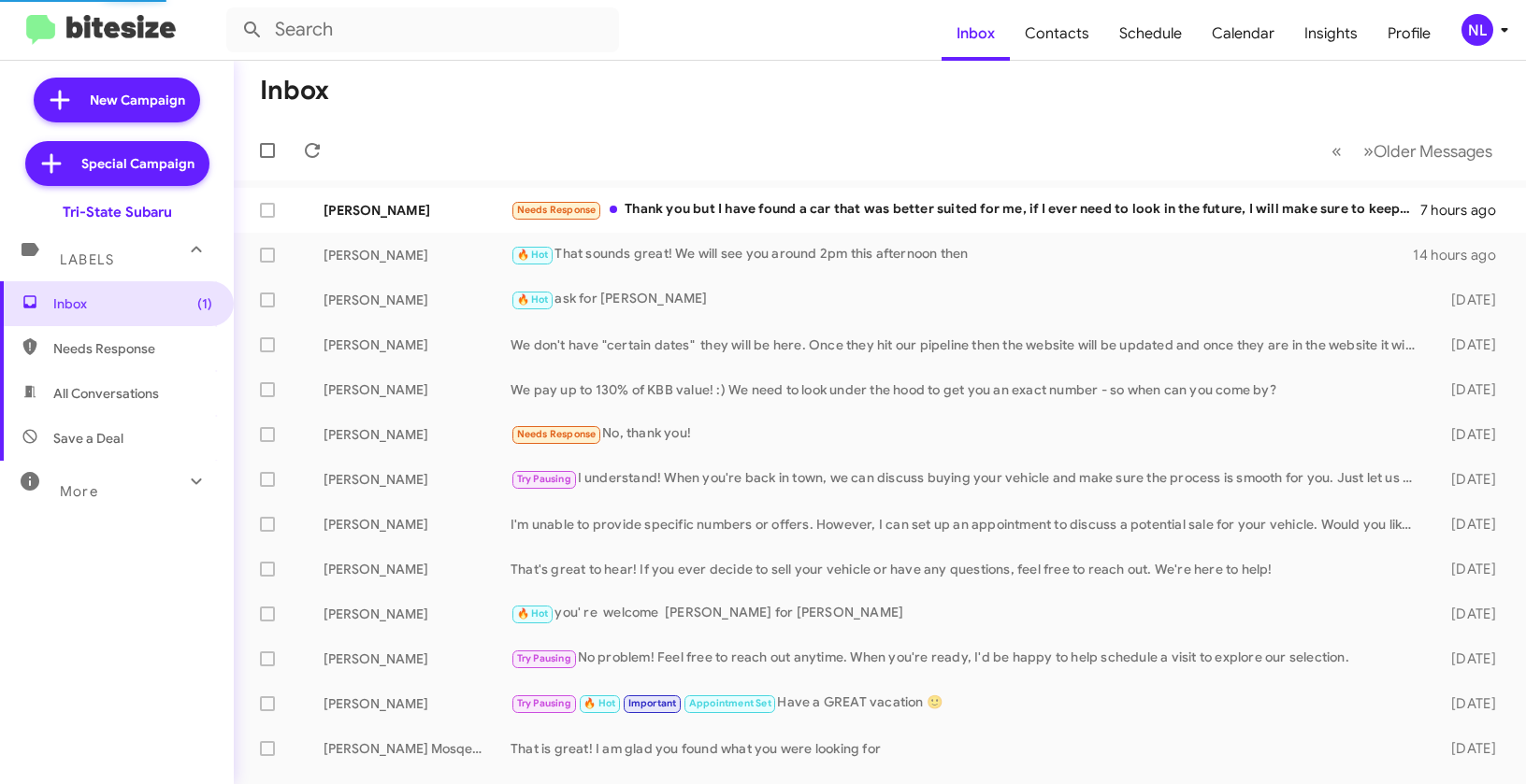
click at [1476, 33] on div "NL" at bounding box center [1477, 29] width 32 height 32
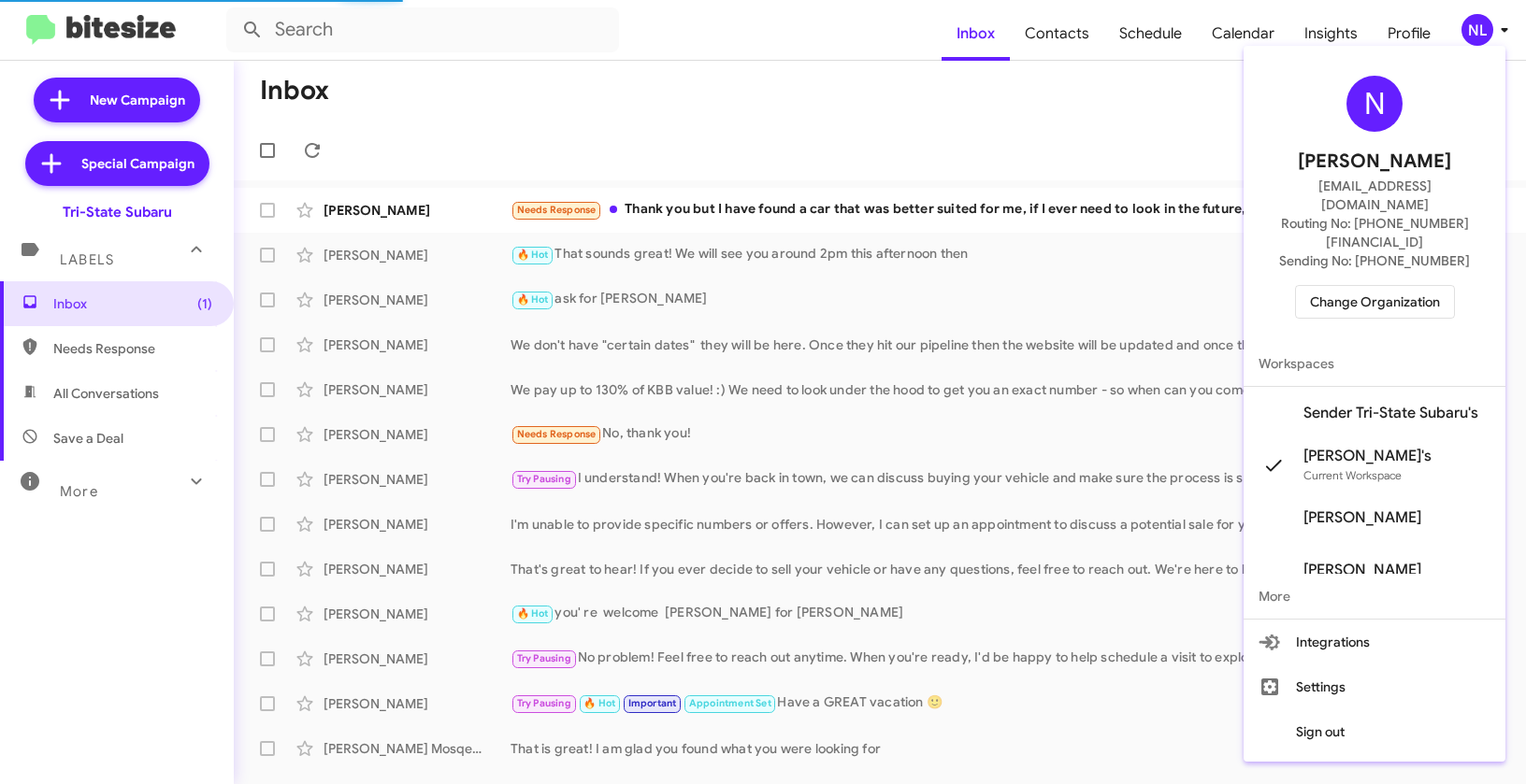
click at [1331, 404] on span "Sender Tri-State Subaru's" at bounding box center [1390, 412] width 175 height 18
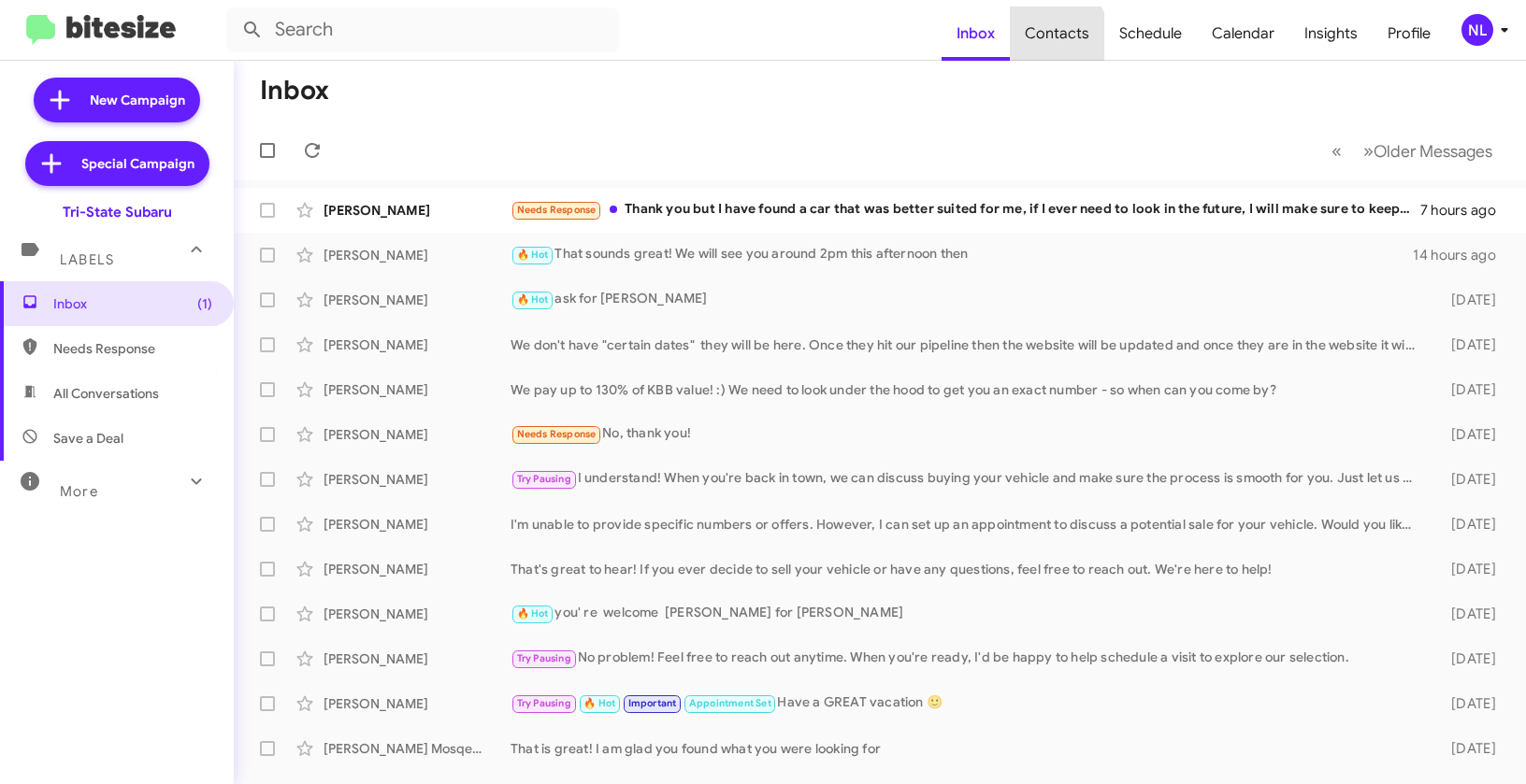
click at [1058, 38] on span "Contacts" at bounding box center [1057, 34] width 95 height 54
type input "in:groups"
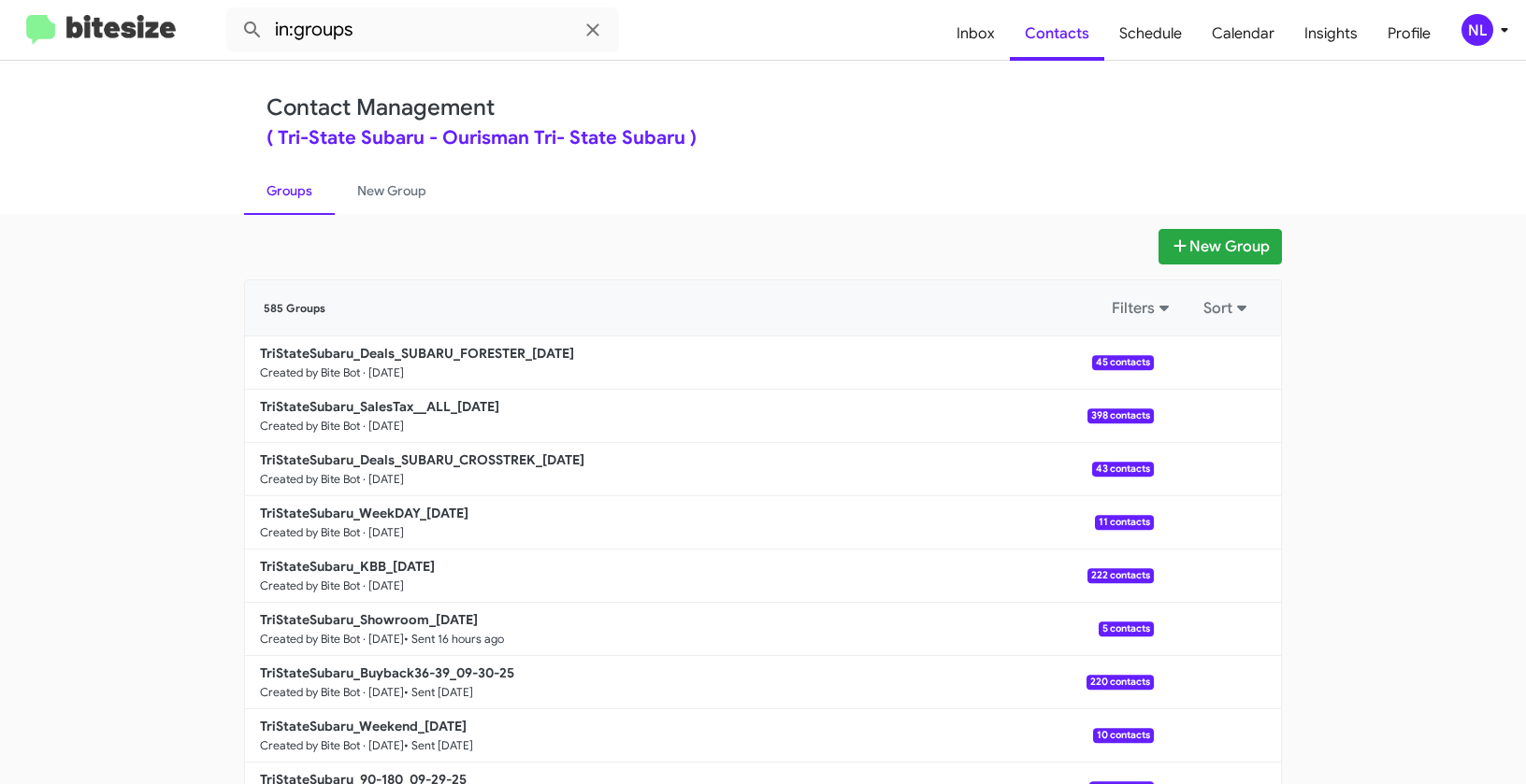
click at [1471, 29] on div "NL" at bounding box center [1477, 29] width 32 height 32
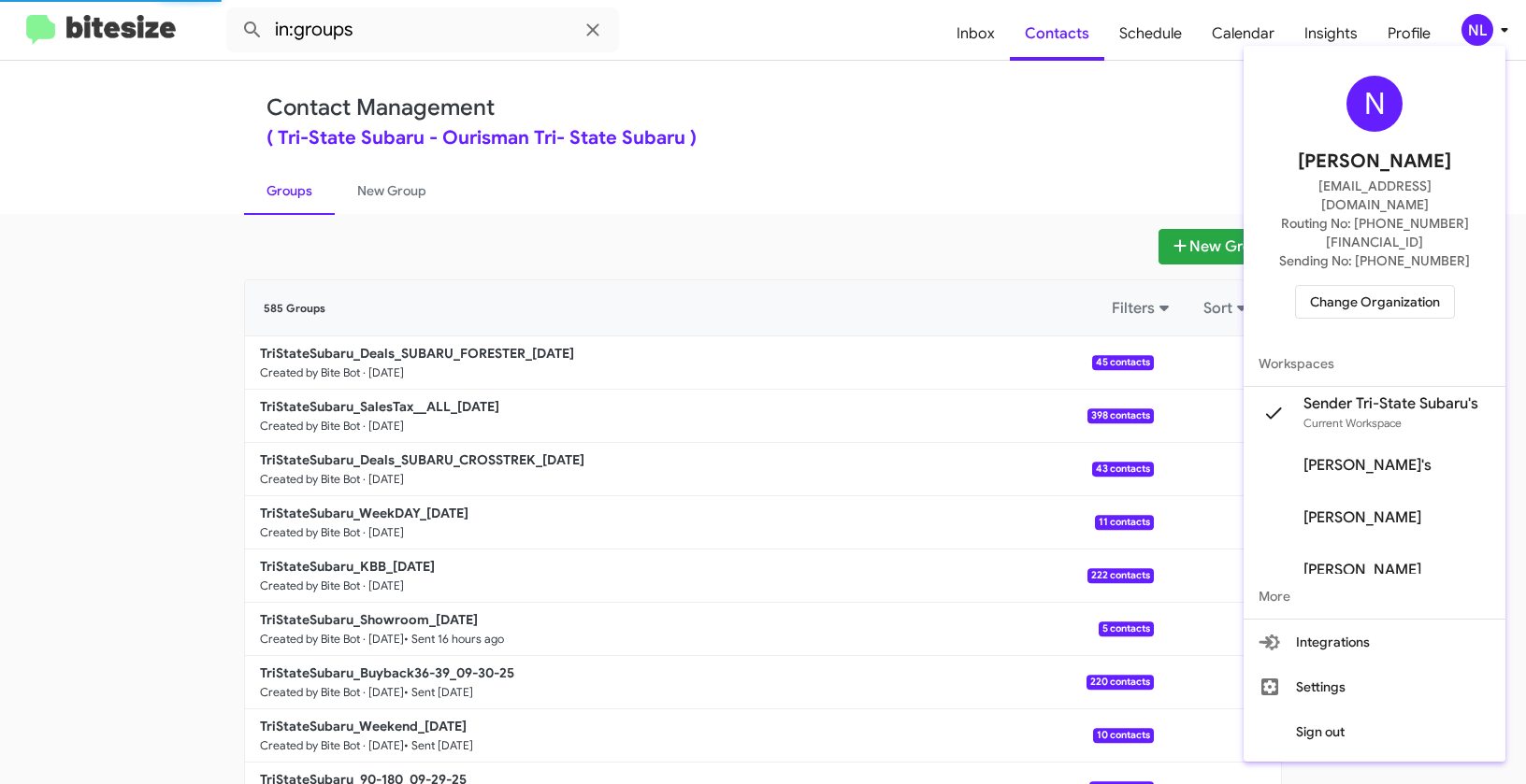
click at [799, 183] on div at bounding box center [763, 392] width 1526 height 784
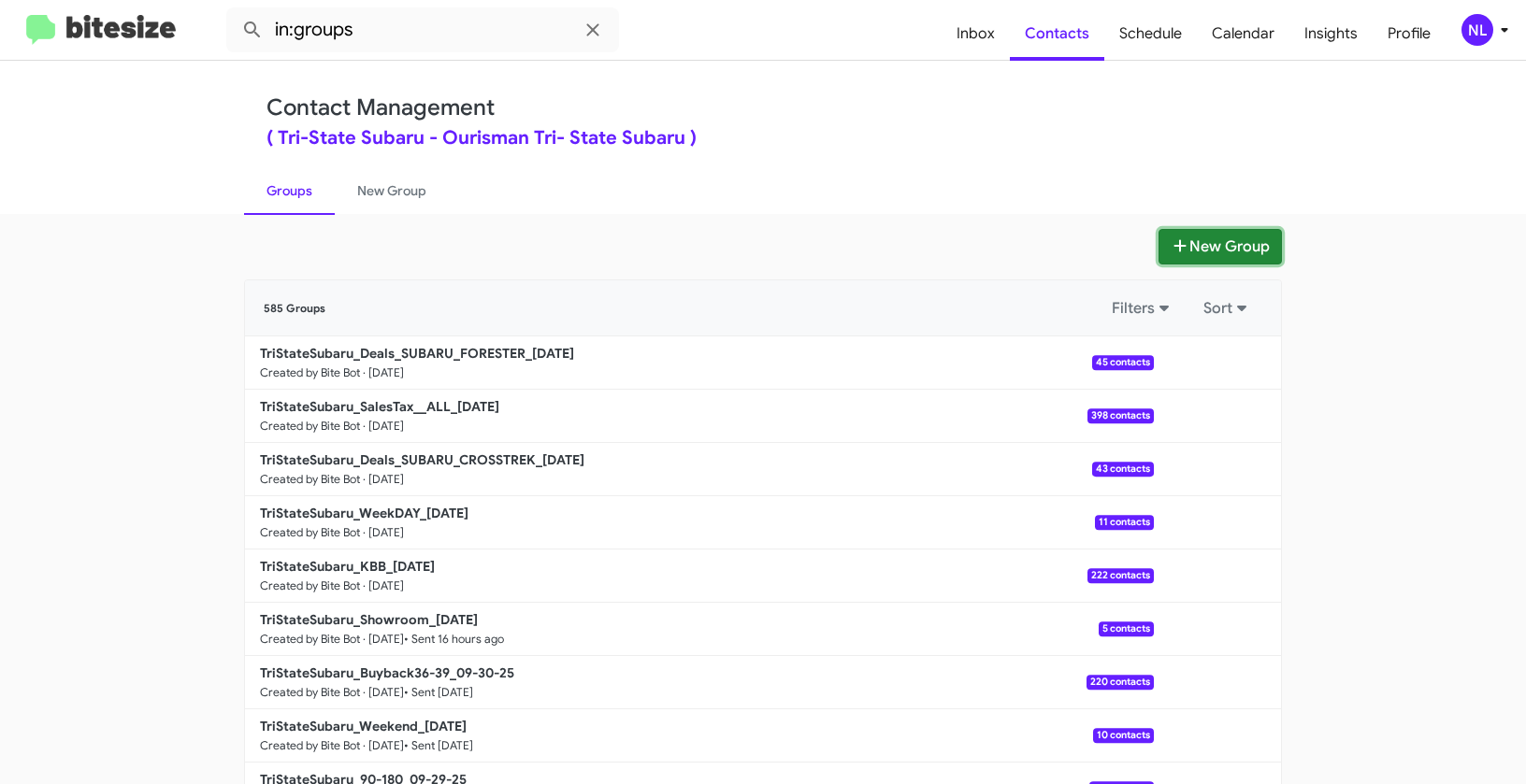
click at [1211, 238] on button "New Group" at bounding box center [1220, 247] width 123 height 36
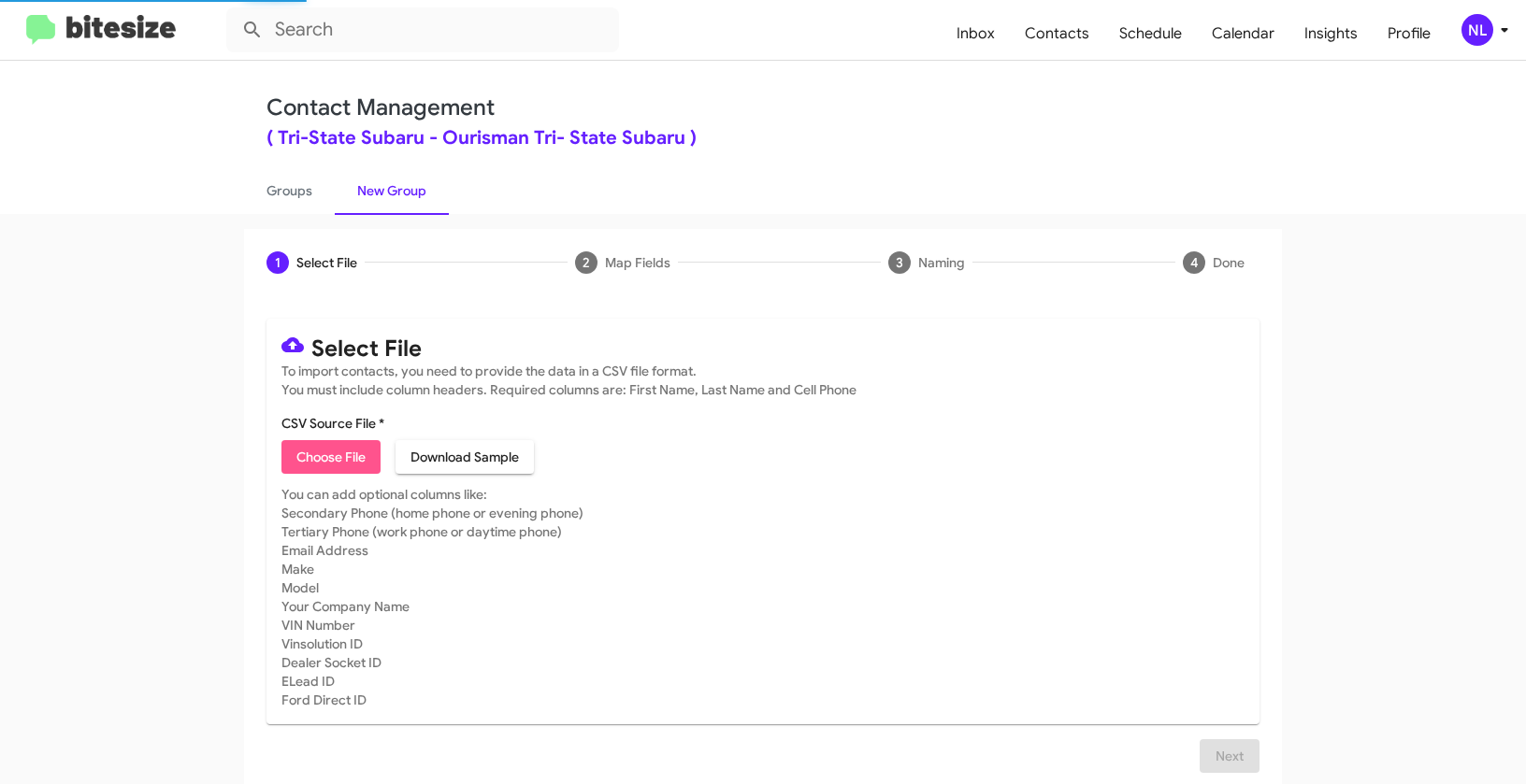
click at [346, 453] on span "Choose File" at bounding box center [330, 457] width 69 height 34
type input "Opt out open - Tri-State Subaru"
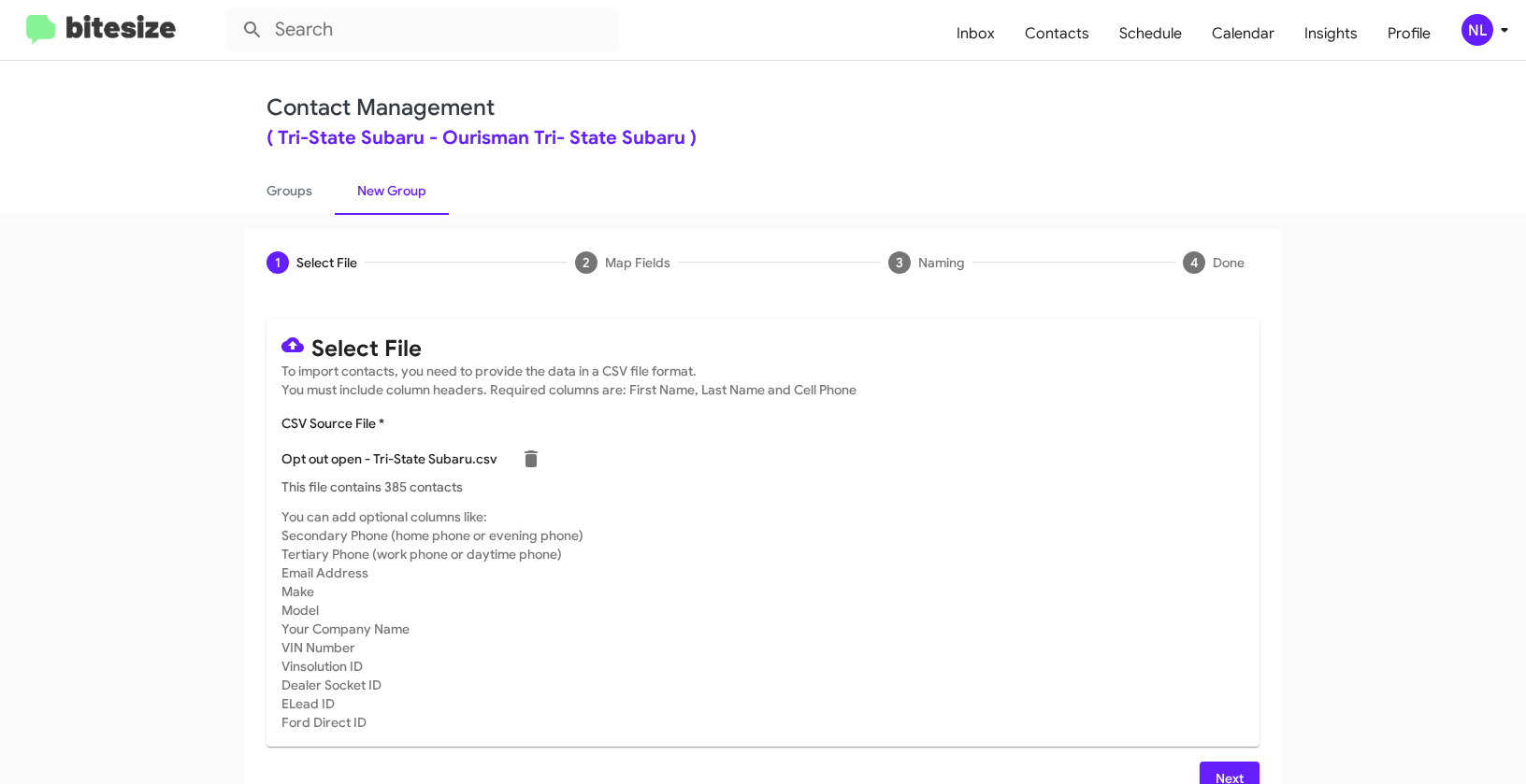
scroll to position [34, 0]
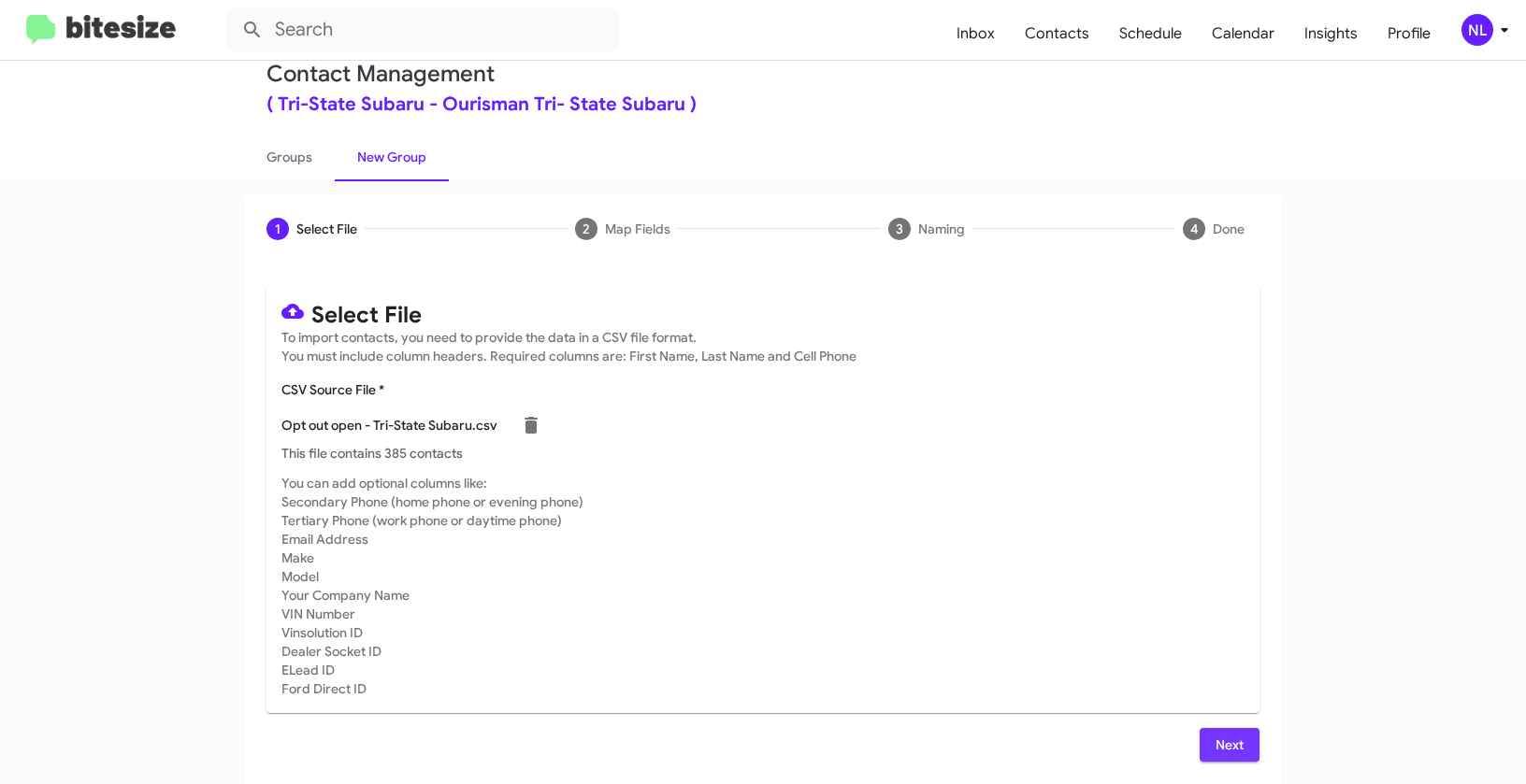
click at [1222, 746] on span "Next" at bounding box center [1230, 744] width 30 height 34
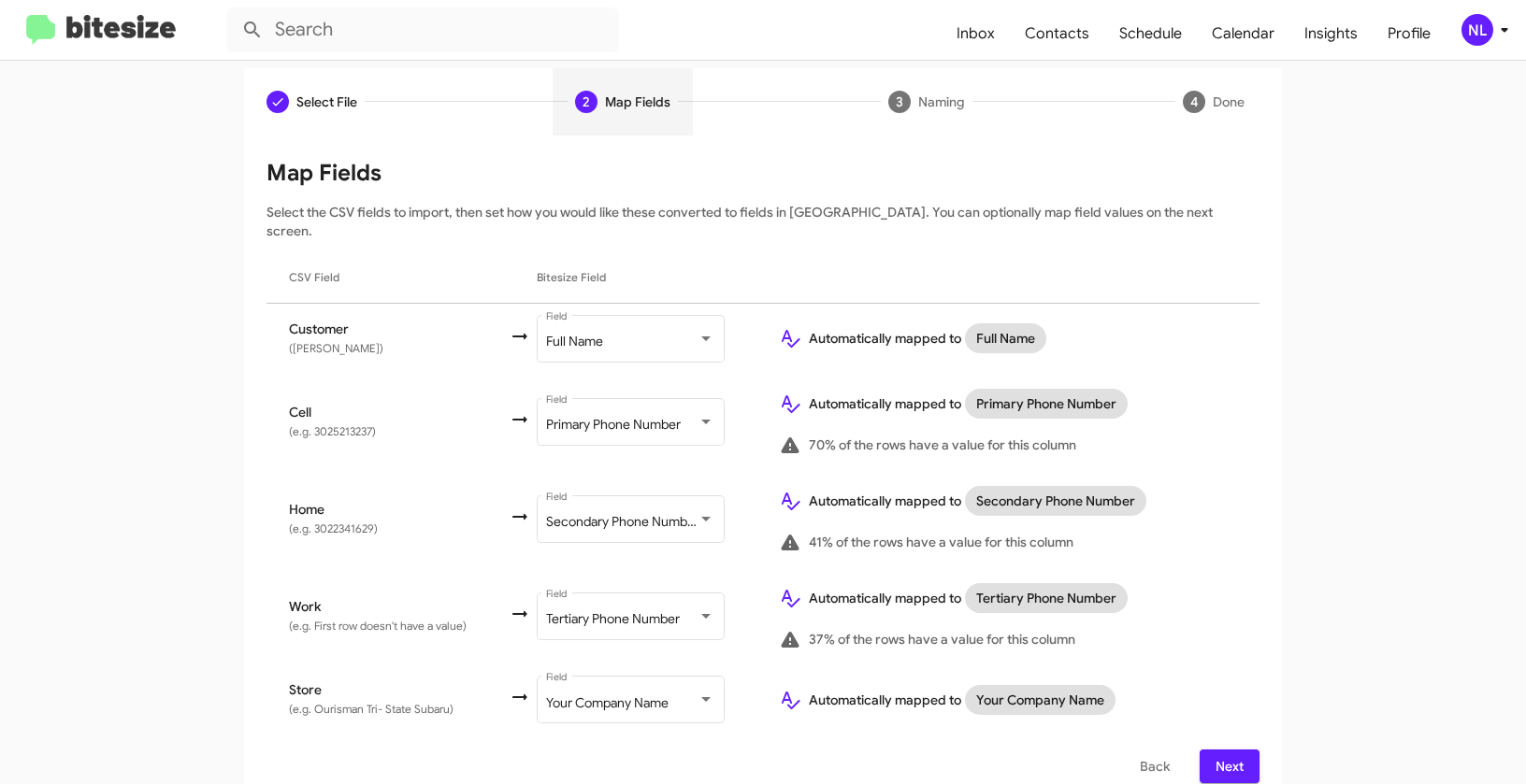
scroll to position [163, 0]
click at [1223, 748] on span "Next" at bounding box center [1230, 765] width 30 height 34
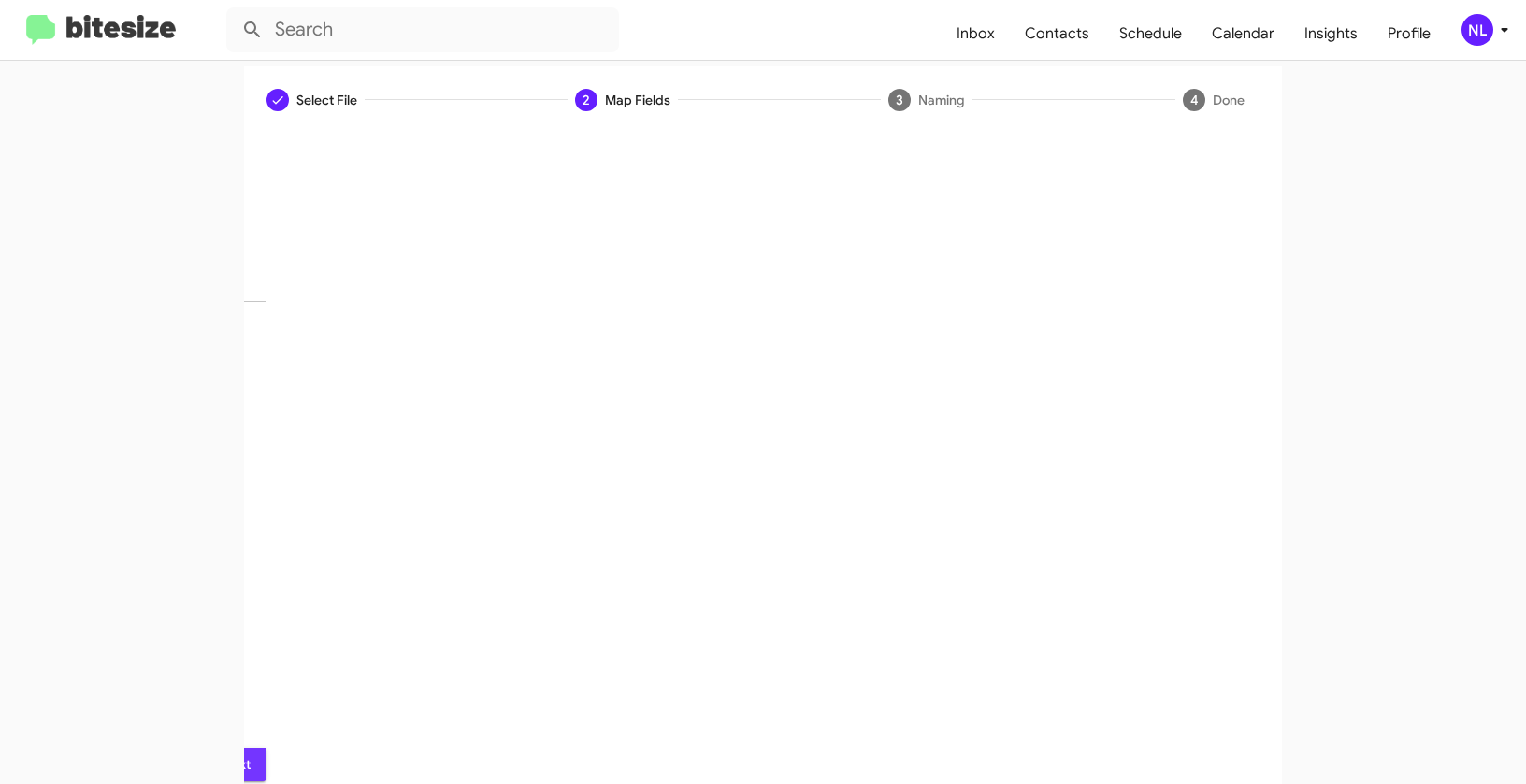
scroll to position [42, 0]
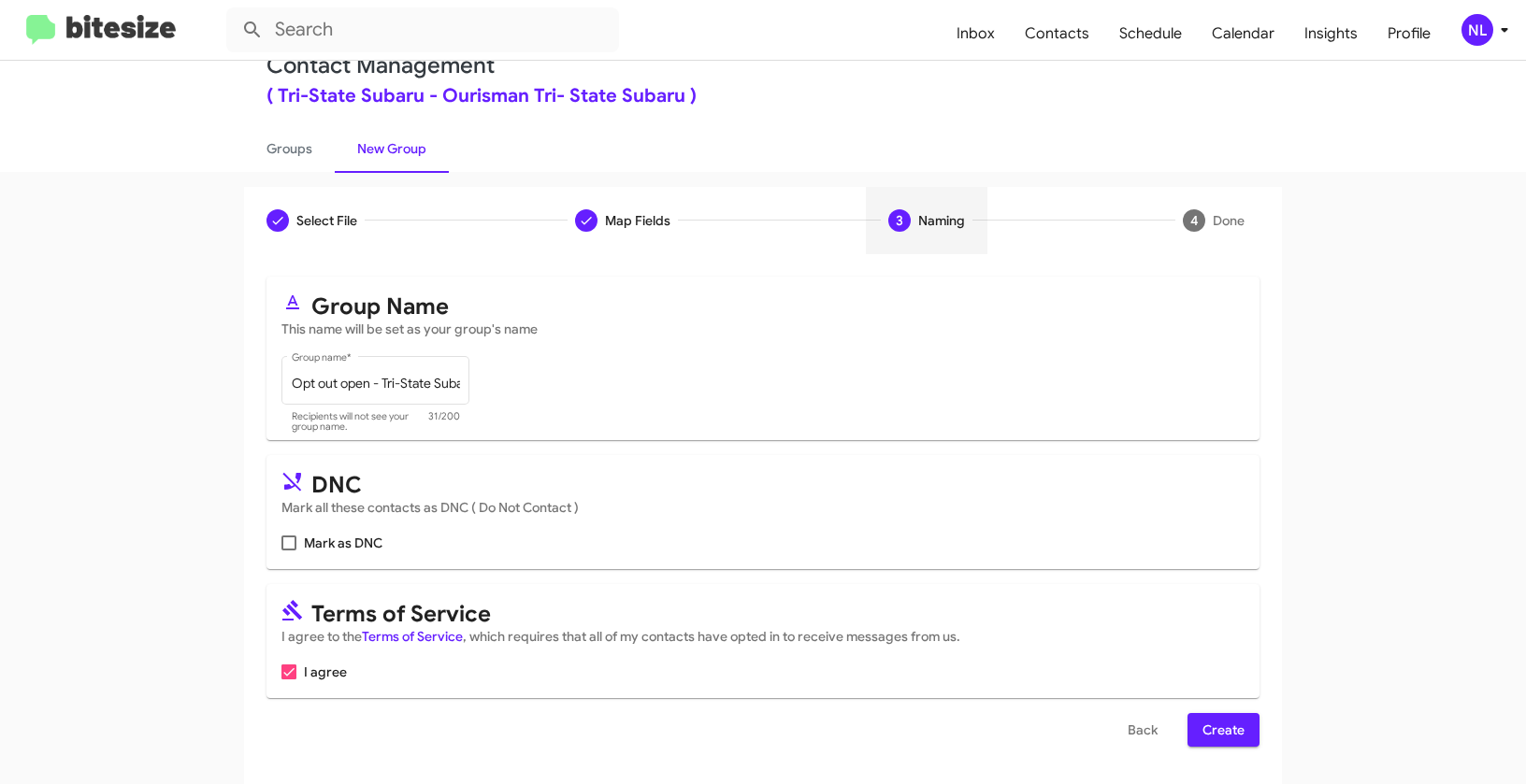
click at [287, 547] on span at bounding box center [289, 542] width 15 height 15
click at [288, 551] on input "Mark as DNC" at bounding box center [288, 551] width 1 height 1
checkbox input "true"
click at [1232, 726] on span "Create" at bounding box center [1223, 730] width 42 height 34
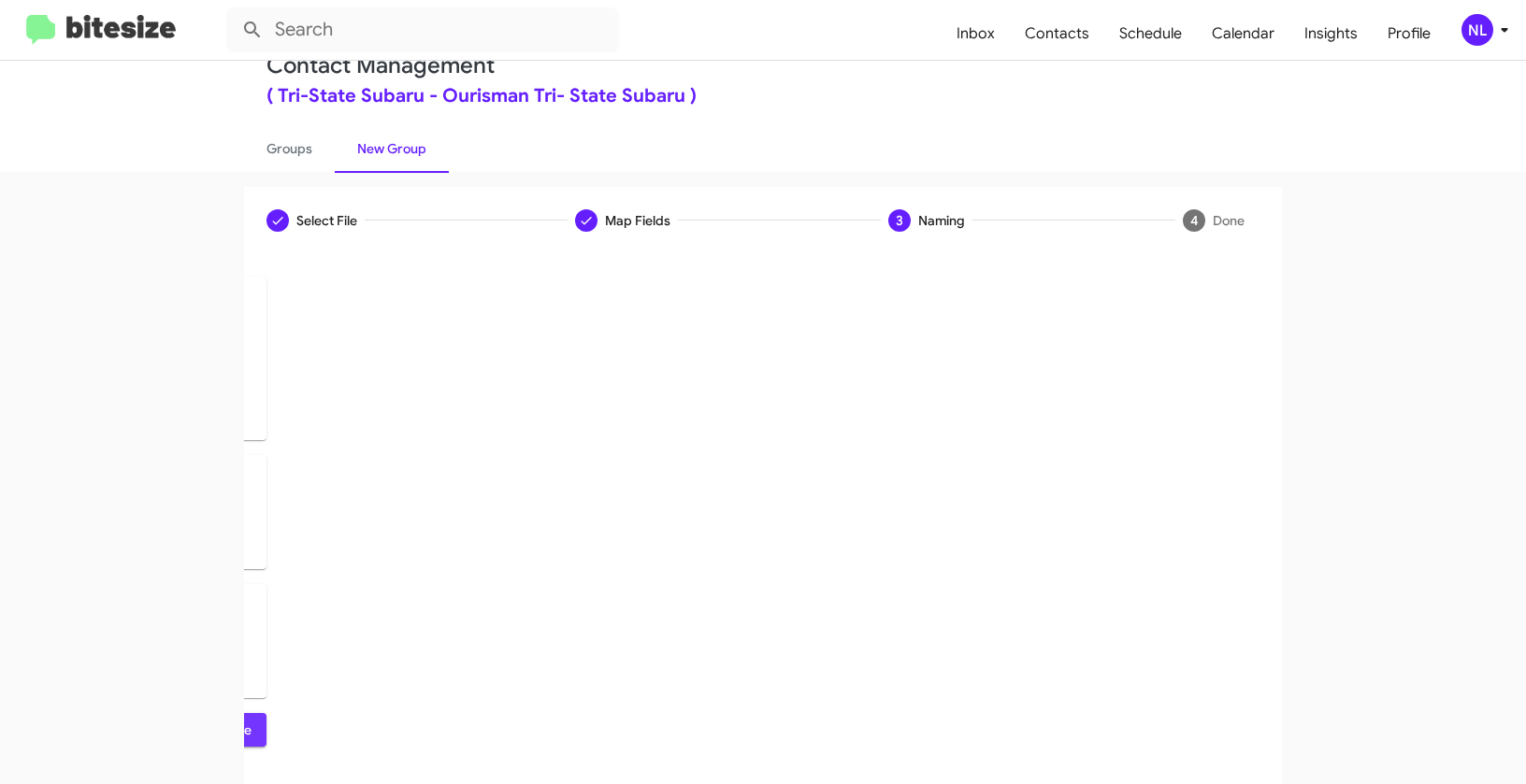
scroll to position [0, 0]
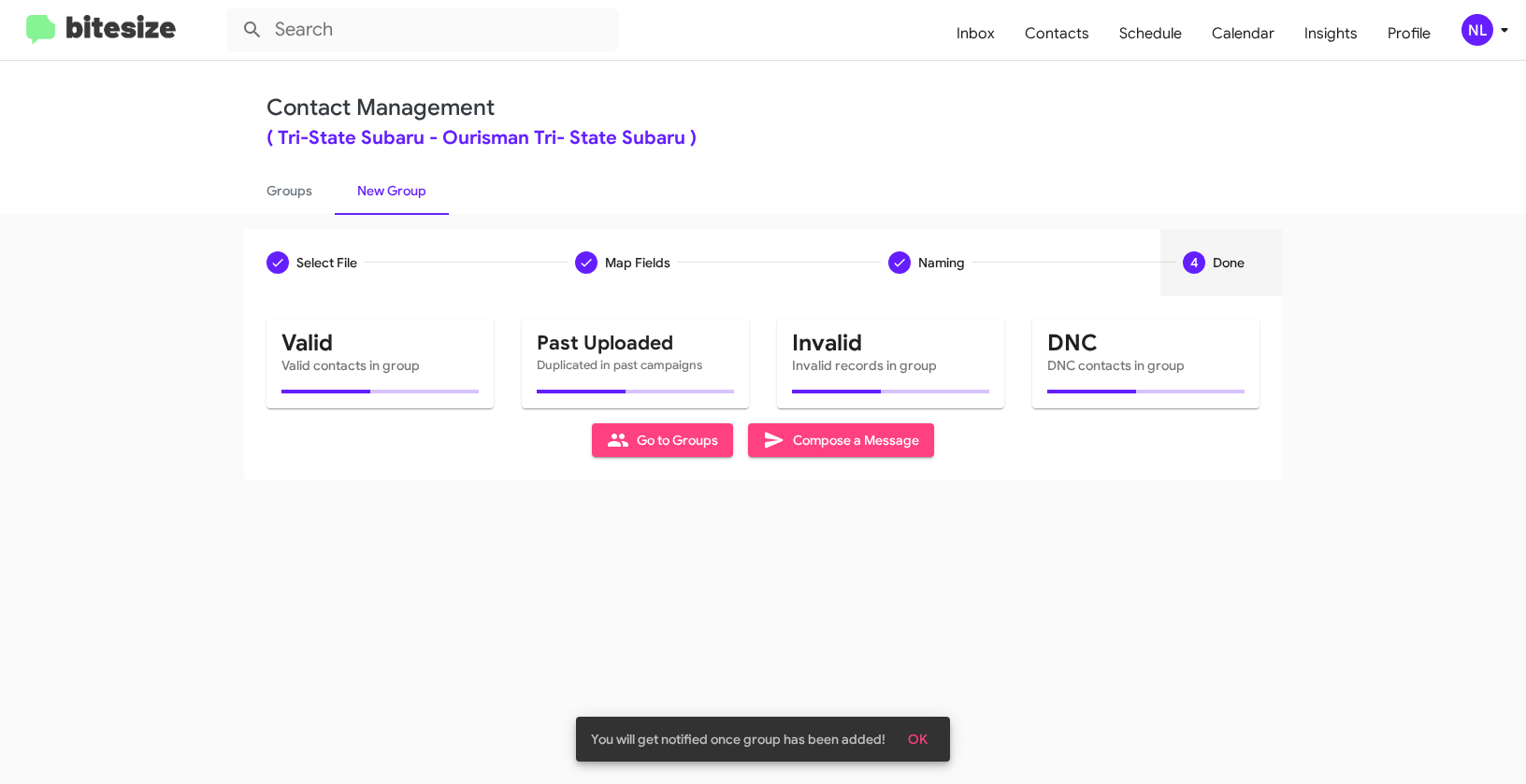
click at [928, 741] on button "OK" at bounding box center [917, 739] width 49 height 34
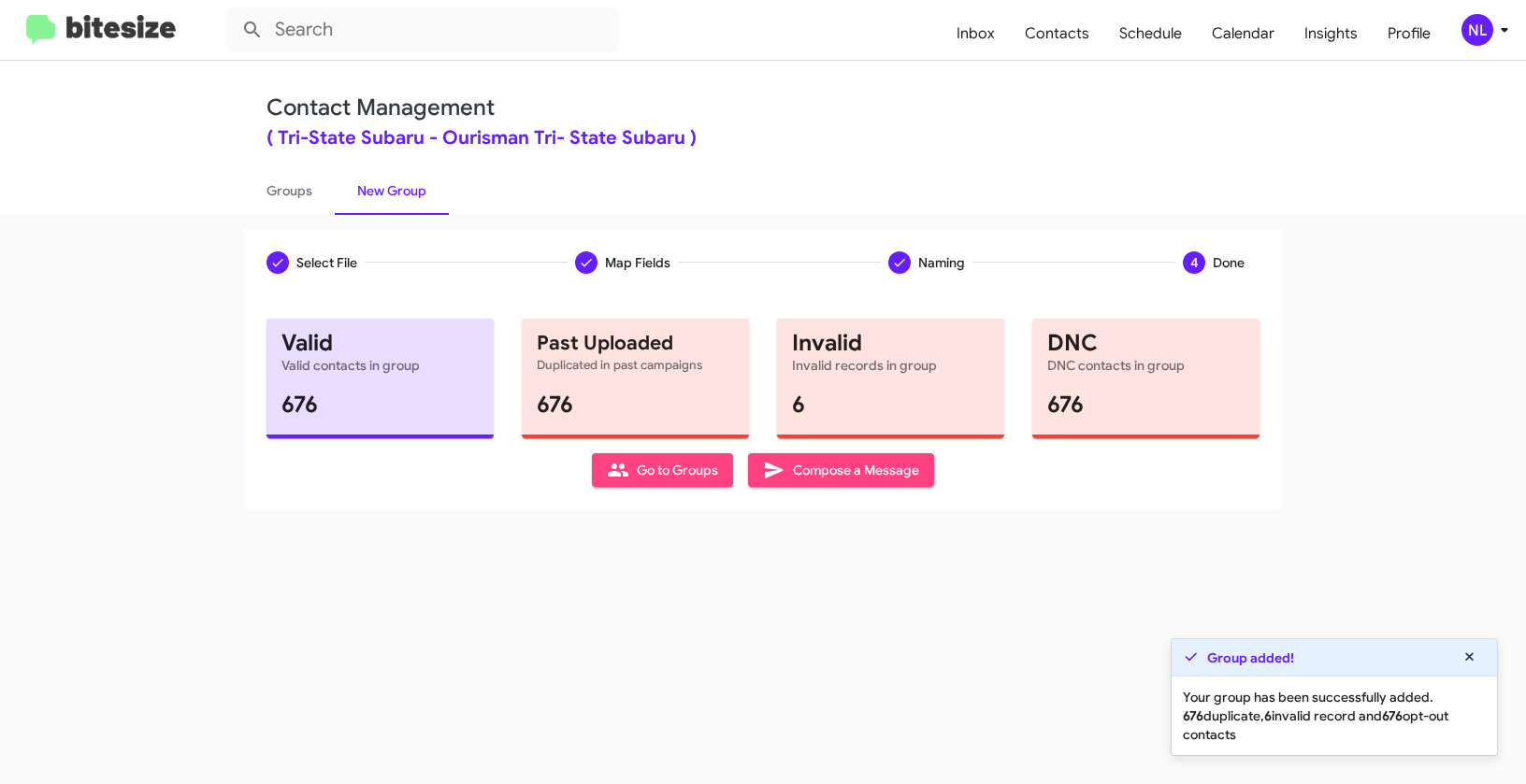
click at [640, 462] on span "Go to Groups" at bounding box center [662, 469] width 111 height 34
type input "in:groups"
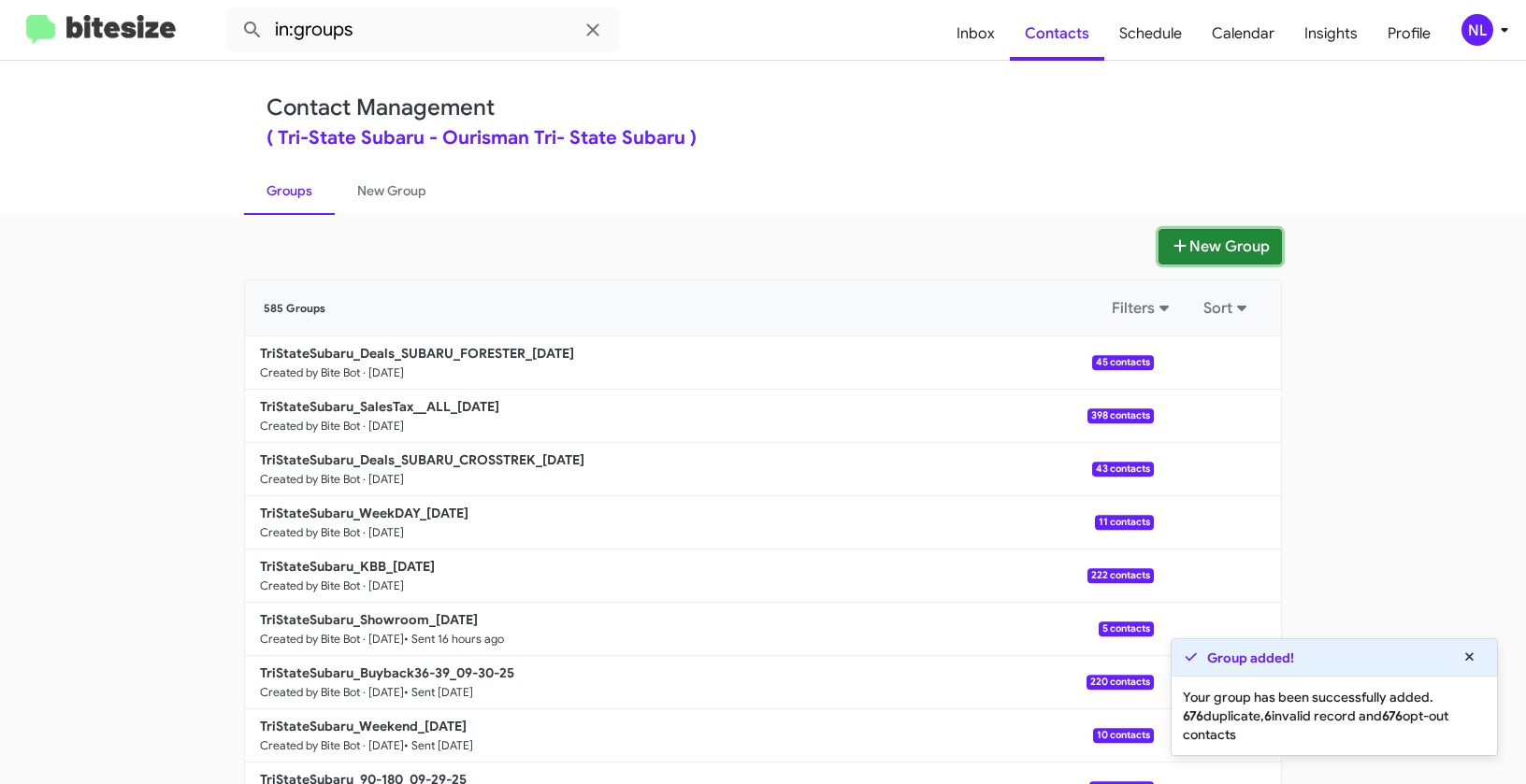
click at [1223, 238] on button "New Group" at bounding box center [1220, 247] width 123 height 36
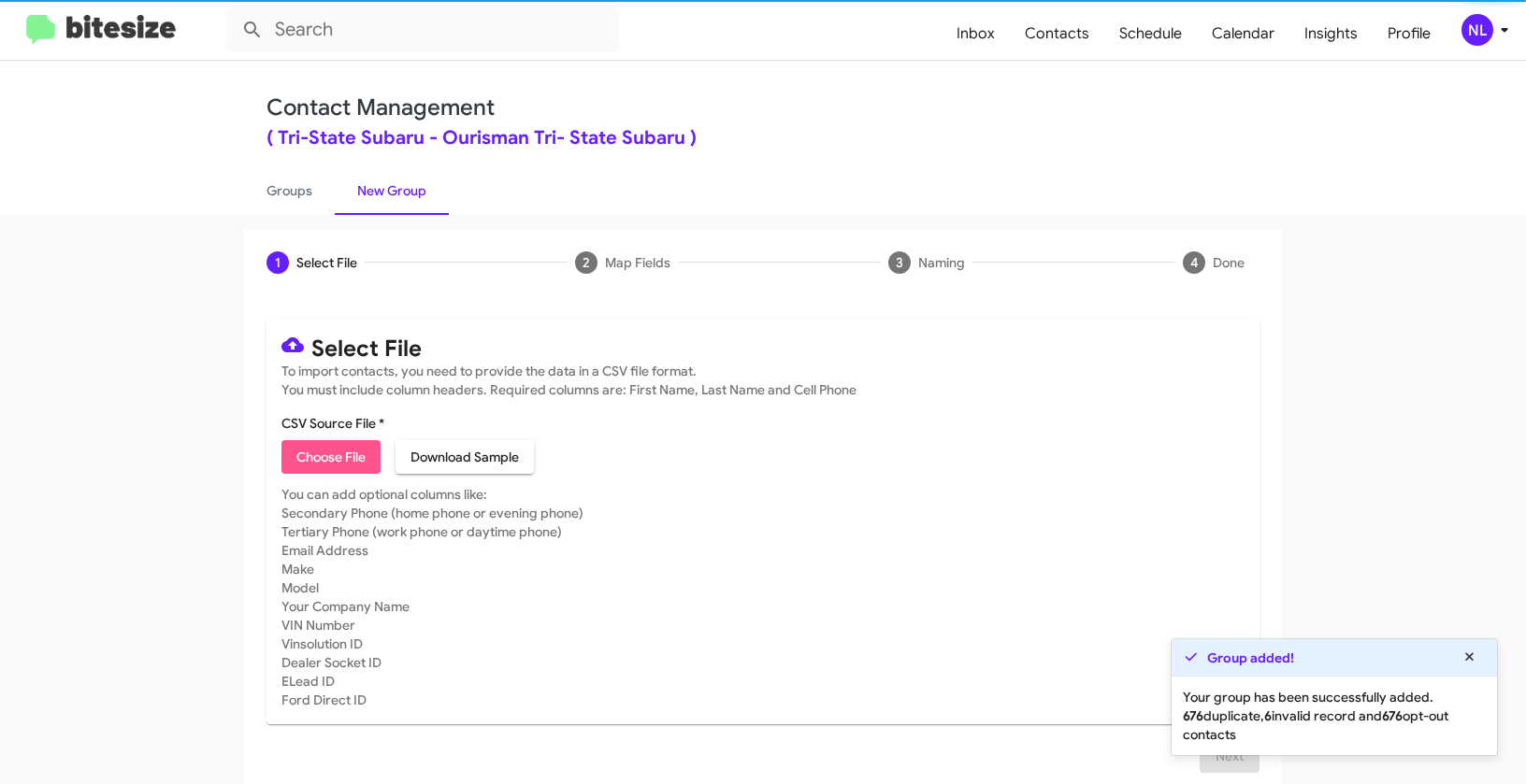
click at [323, 454] on span "Choose File" at bounding box center [330, 457] width 69 height 34
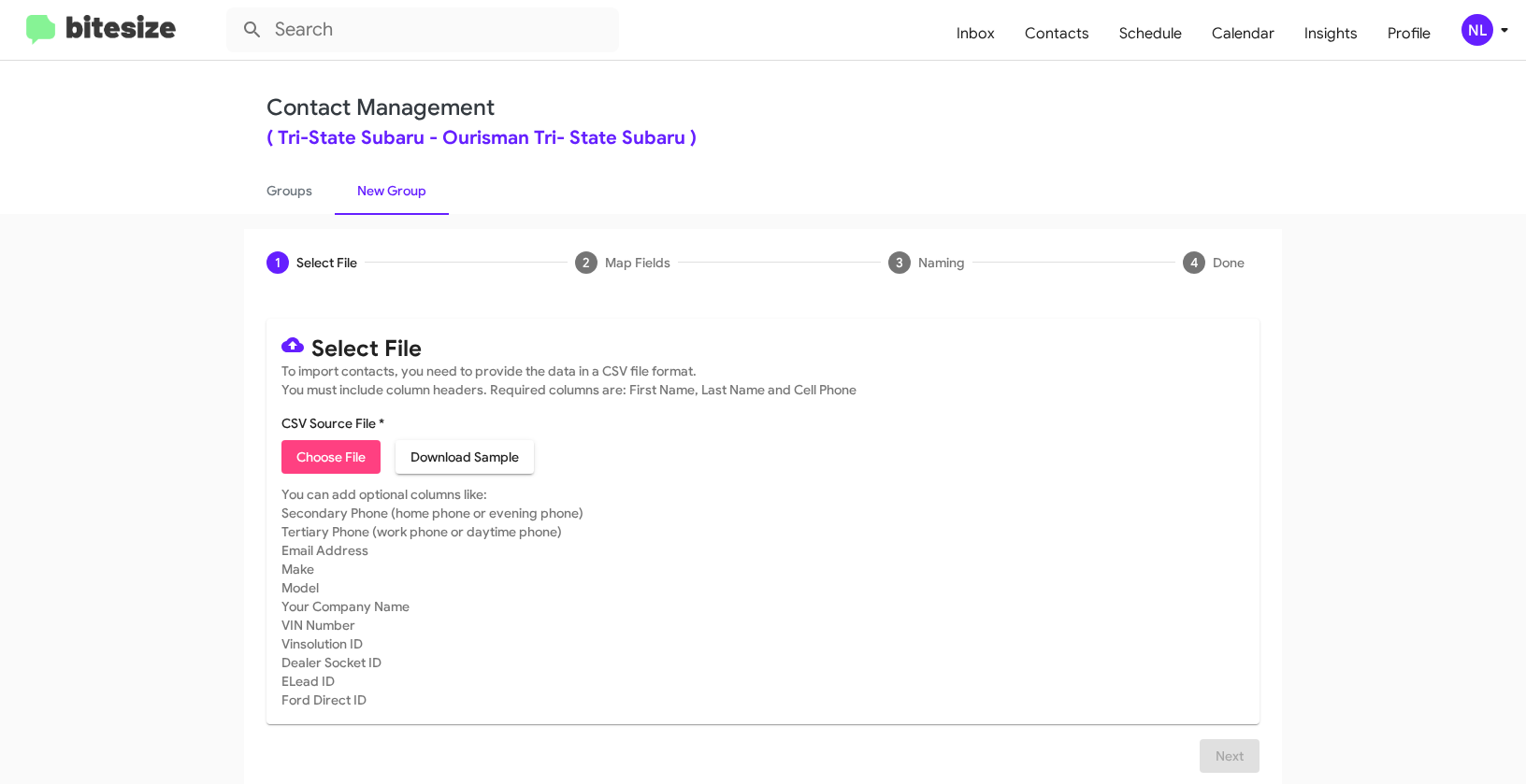
type input "Opt out dead - Tri-State Subaru"
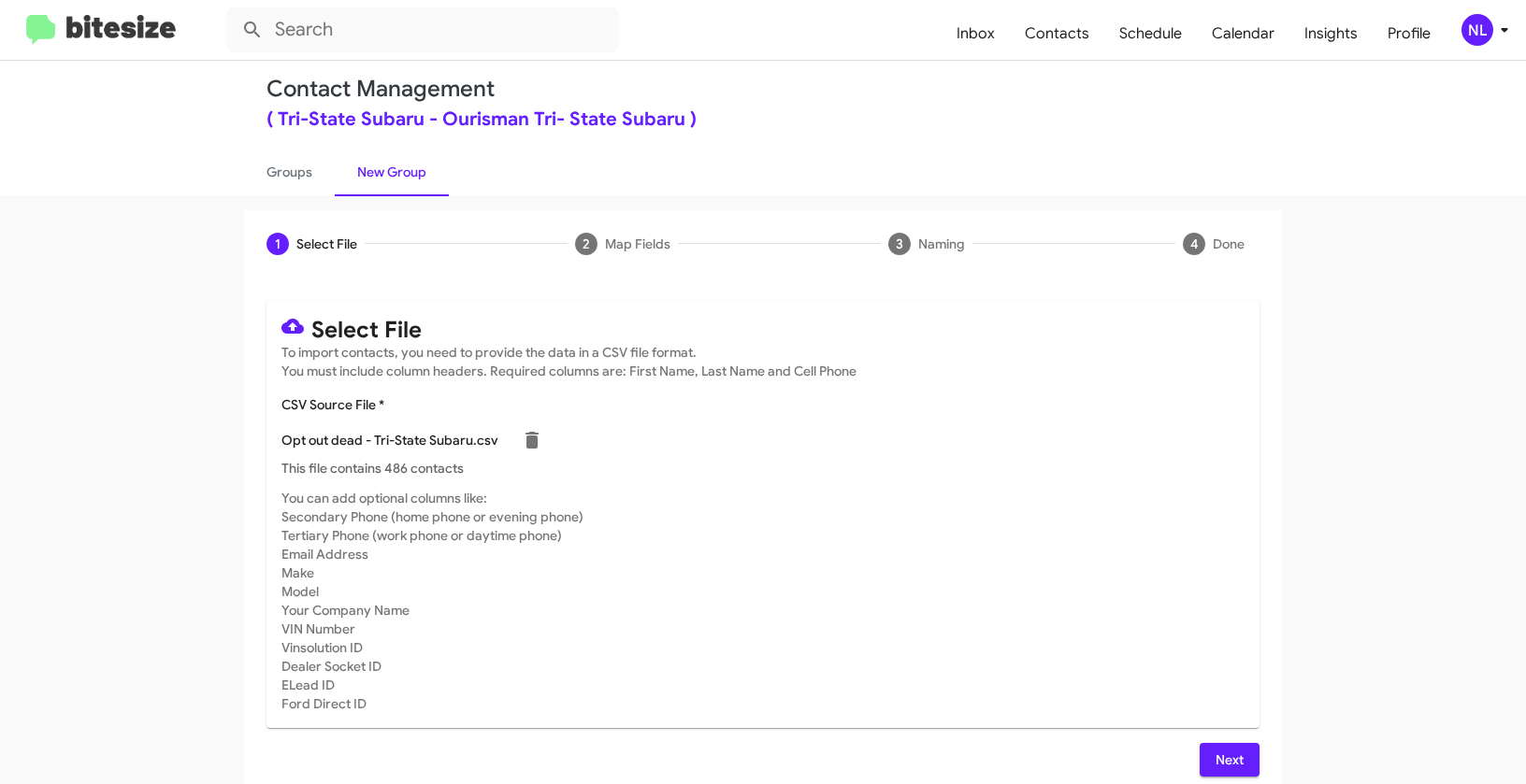
scroll to position [34, 0]
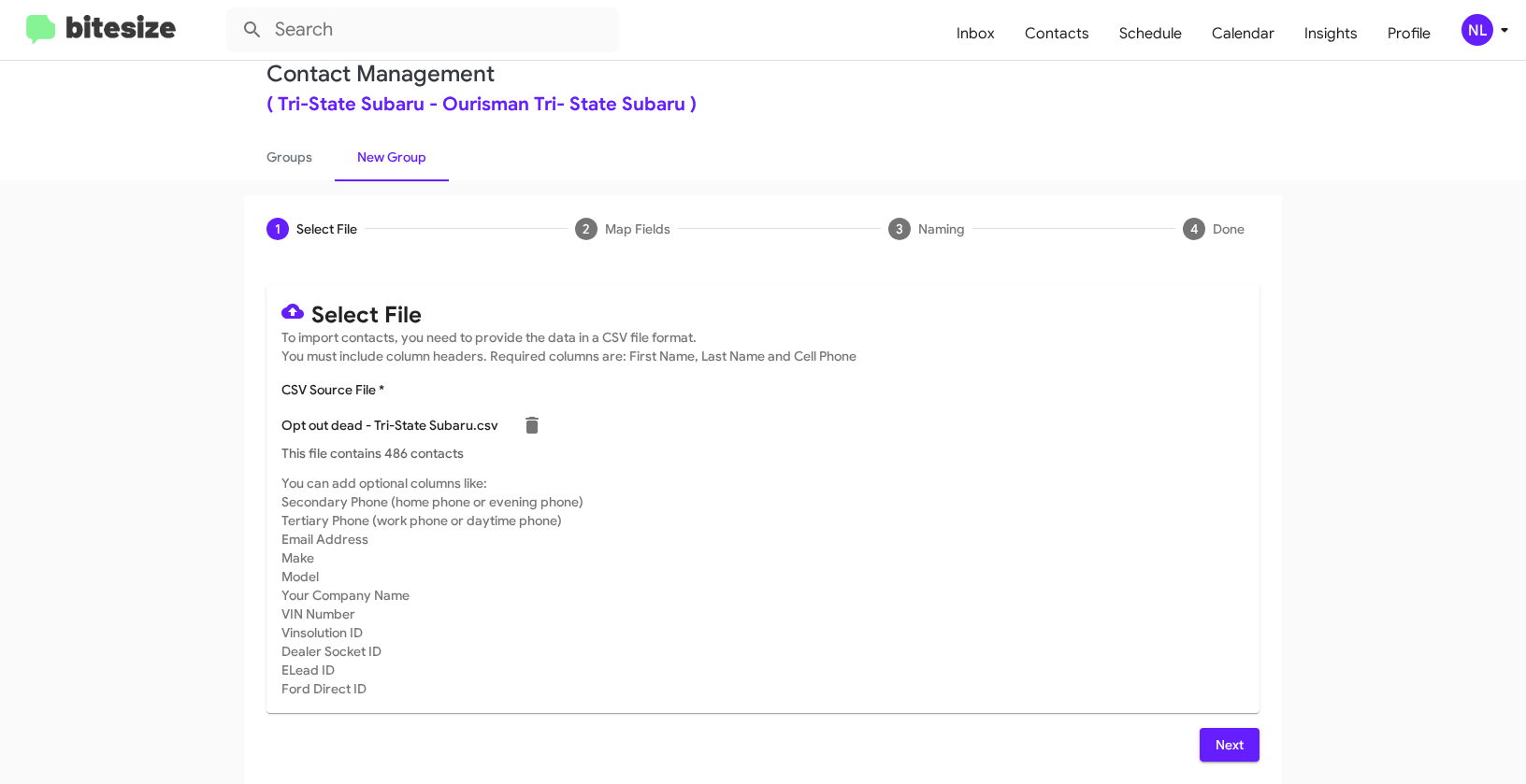
click at [1227, 734] on span "Next" at bounding box center [1230, 744] width 30 height 34
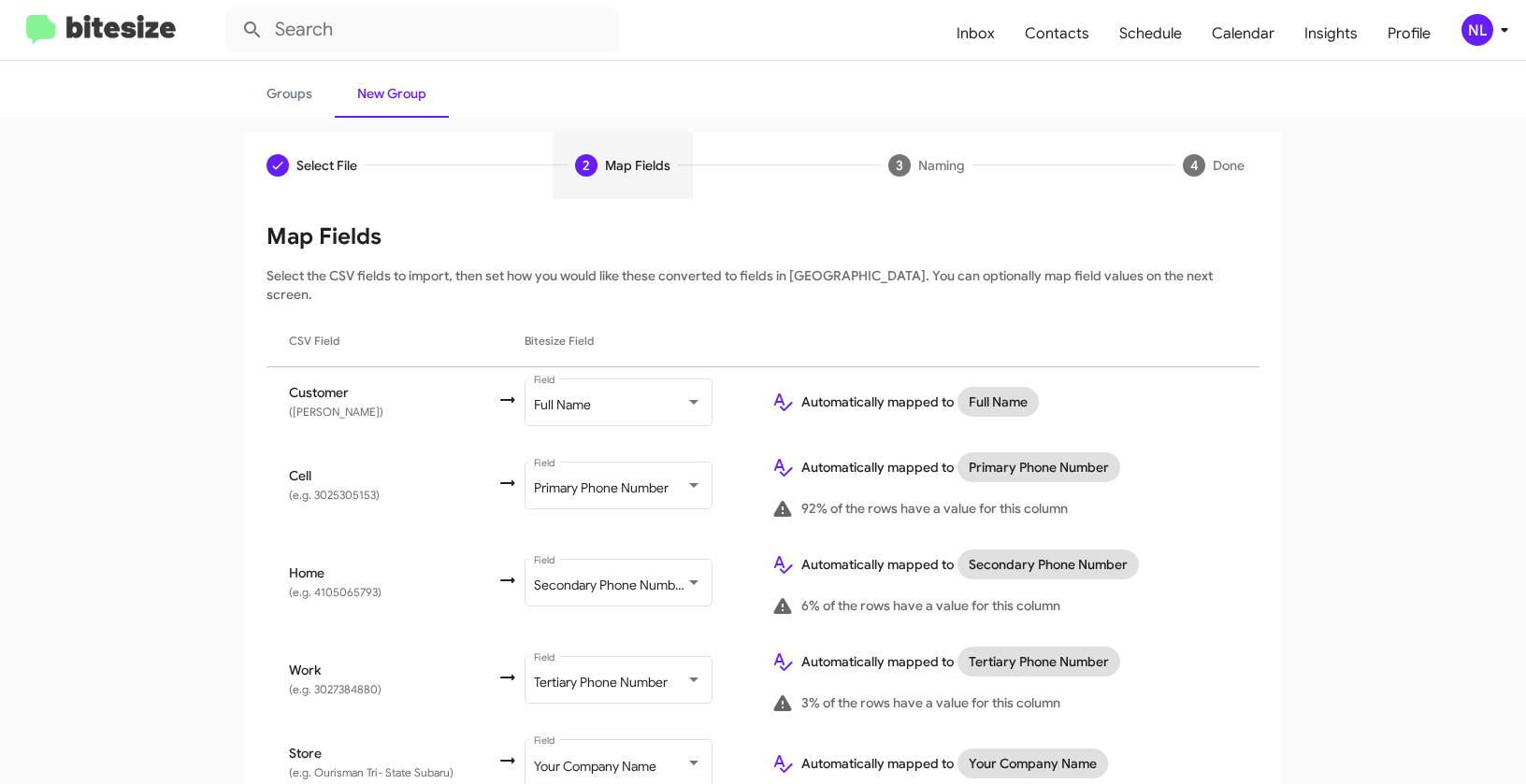
scroll to position [163, 0]
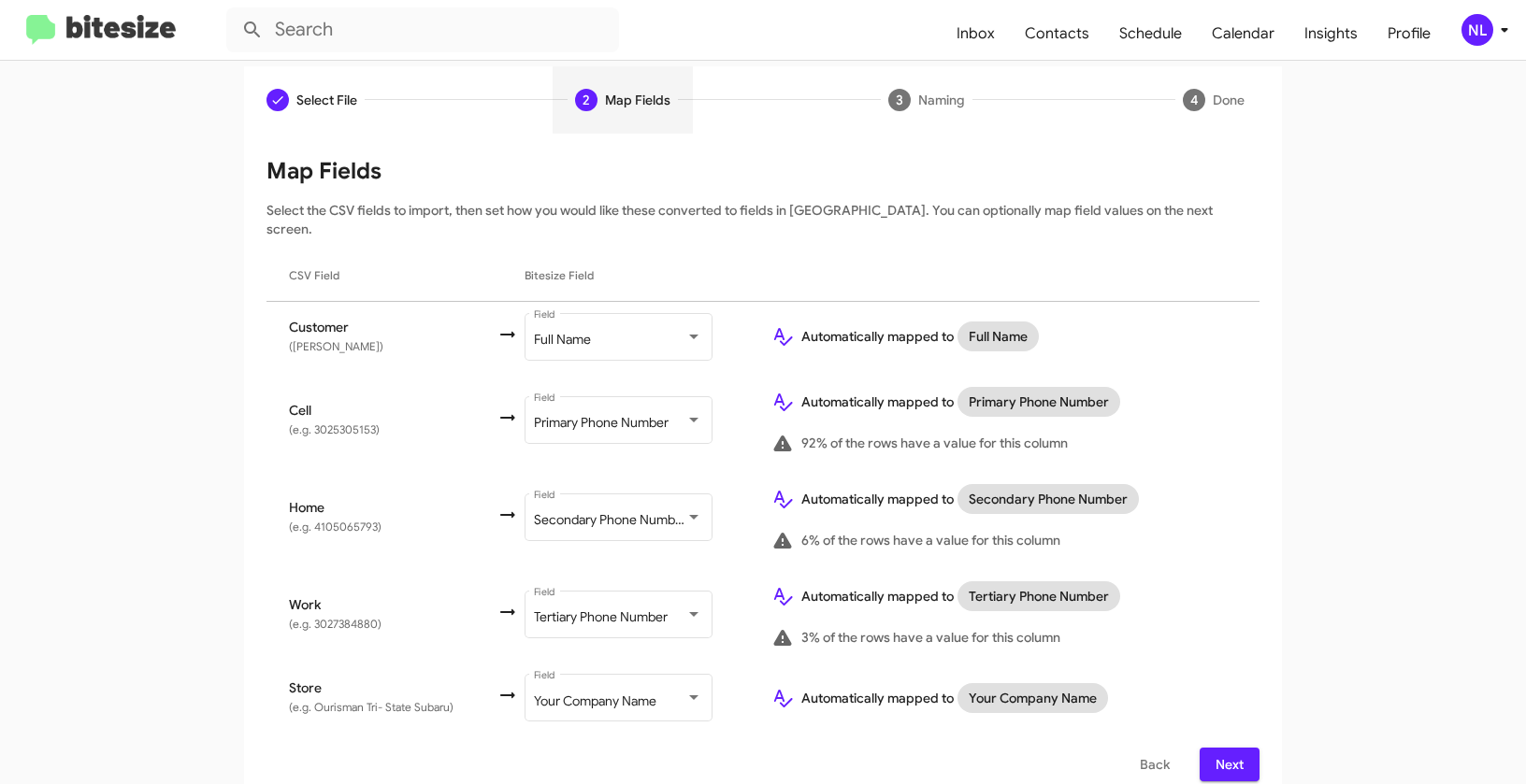
click at [1238, 748] on span "Next" at bounding box center [1230, 765] width 30 height 34
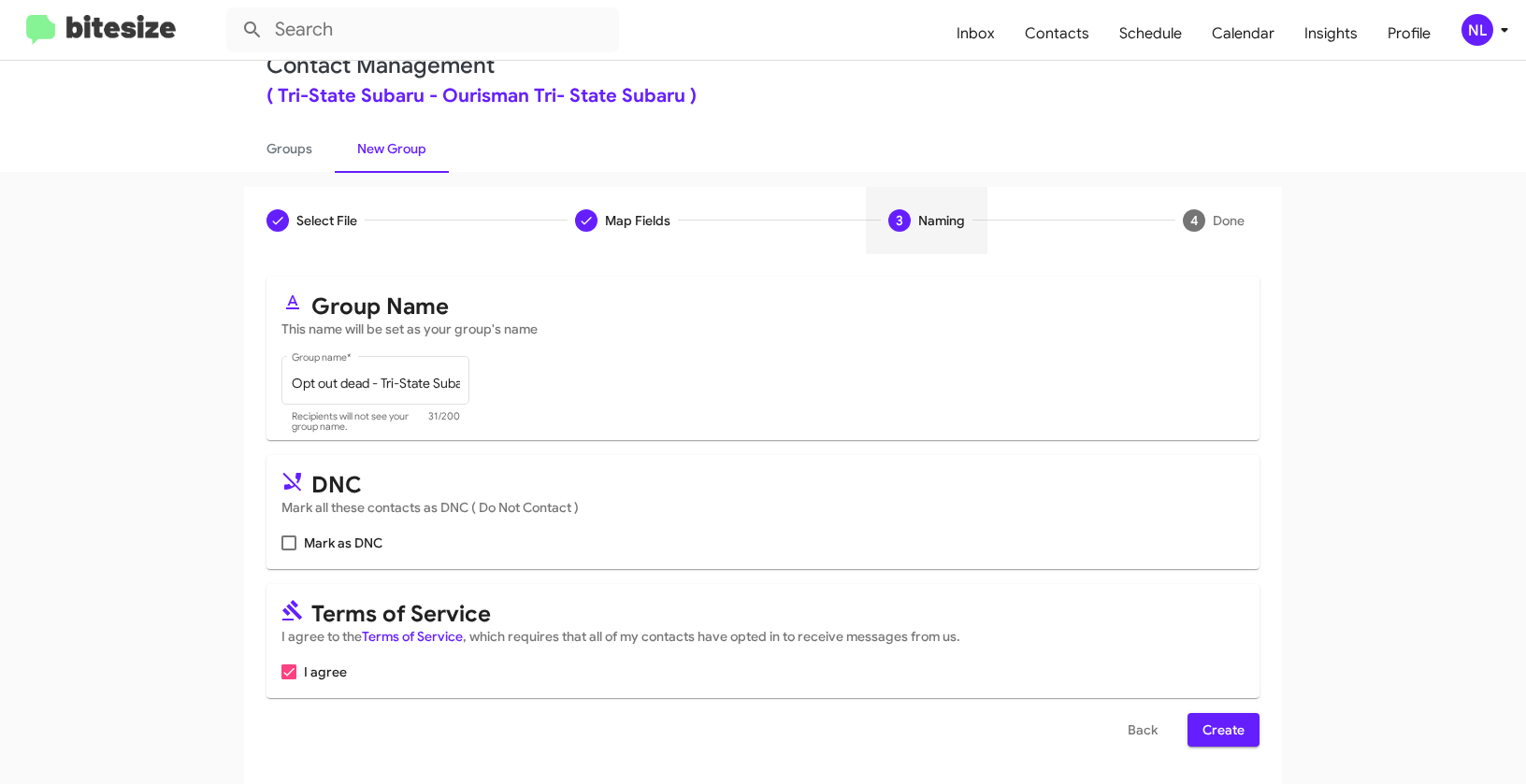
scroll to position [42, 0]
click at [306, 542] on span "Mark as DNC" at bounding box center [343, 543] width 78 height 22
click at [289, 551] on input "Mark as DNC" at bounding box center [288, 551] width 1 height 1
checkbox input "true"
click at [1209, 739] on span "Create" at bounding box center [1223, 730] width 42 height 34
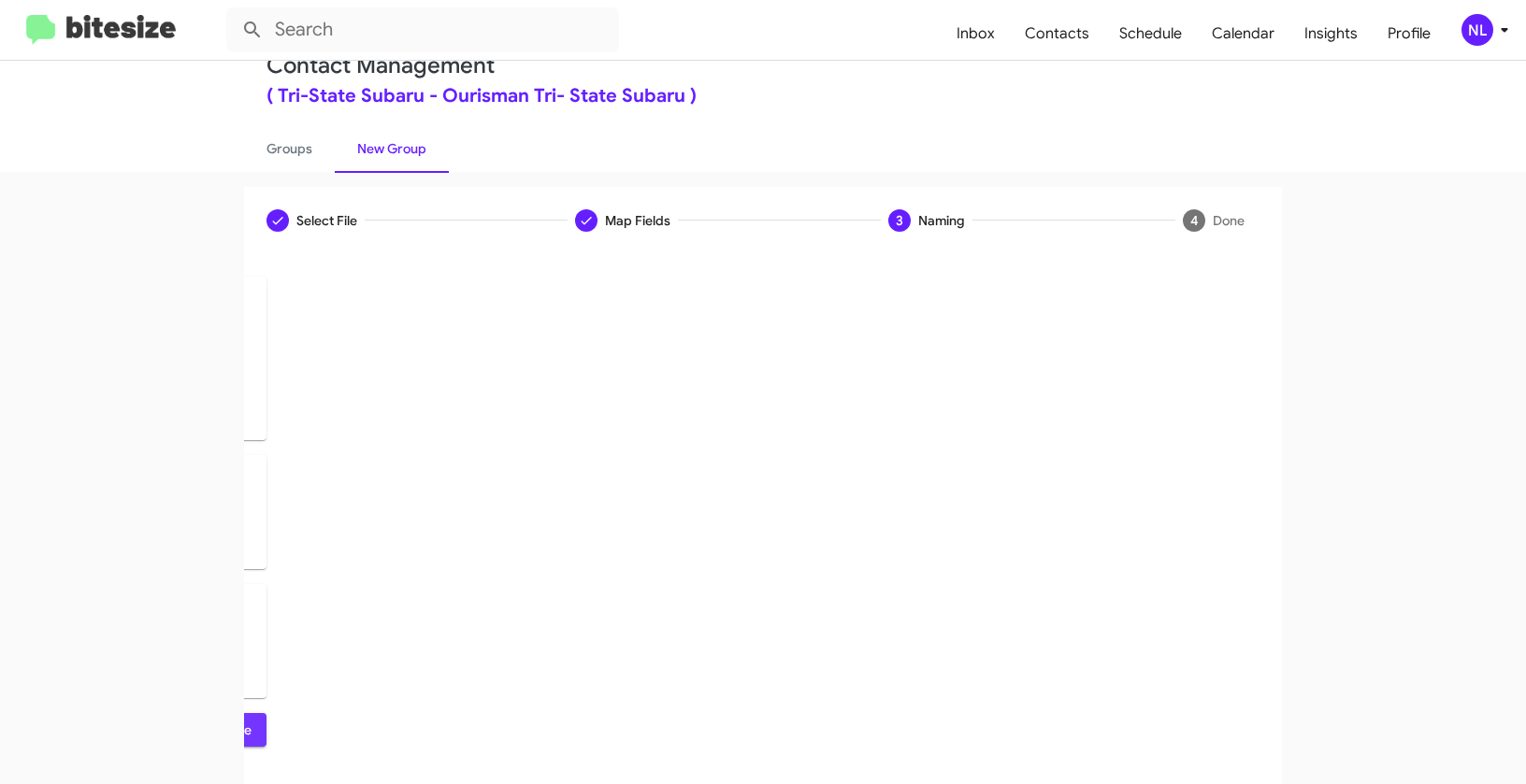
scroll to position [0, 0]
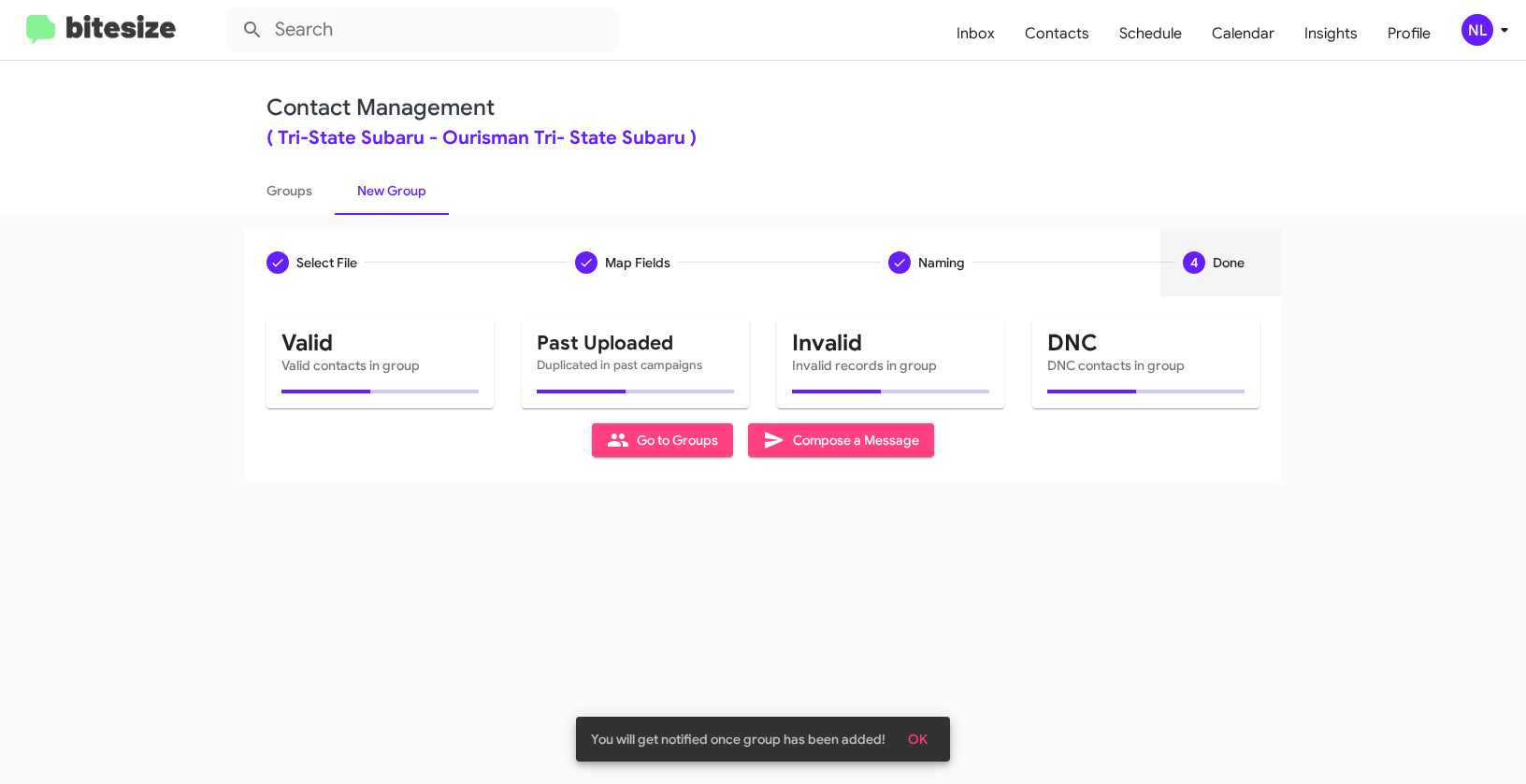
click at [915, 746] on span "OK" at bounding box center [918, 739] width 19 height 34
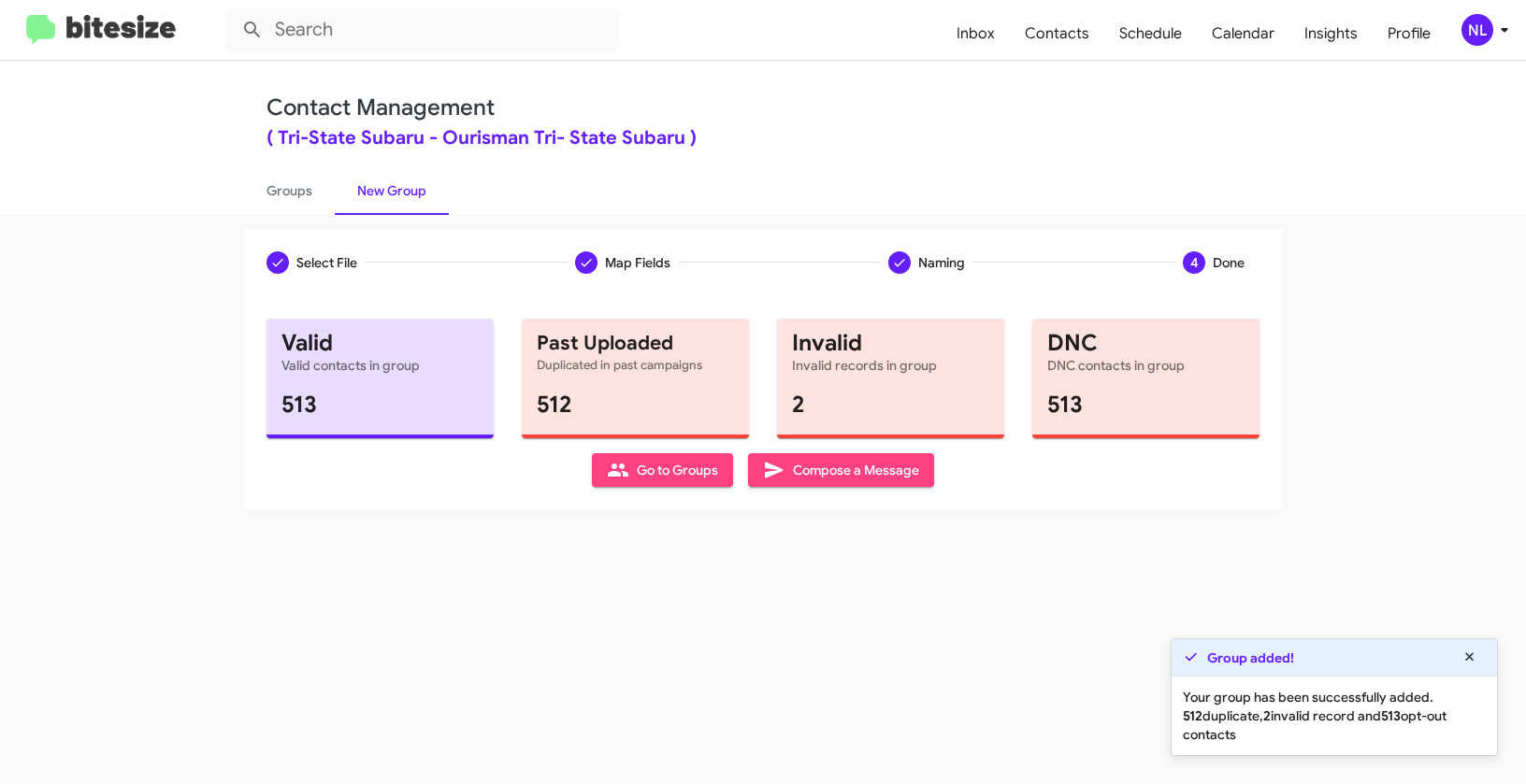
click at [661, 471] on span "Go to Groups" at bounding box center [662, 469] width 111 height 34
type input "in:groups"
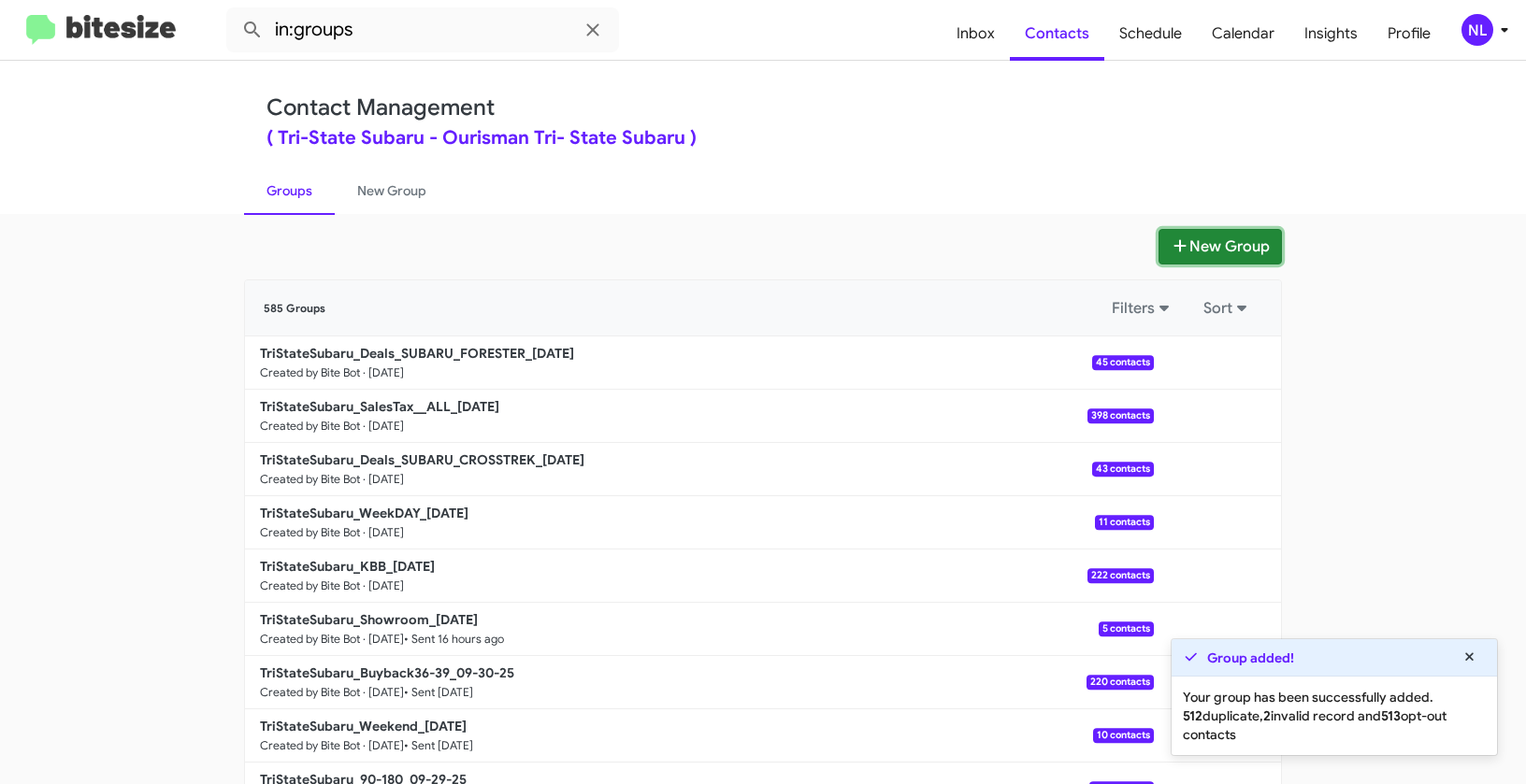
click at [1221, 246] on button "New Group" at bounding box center [1220, 247] width 123 height 36
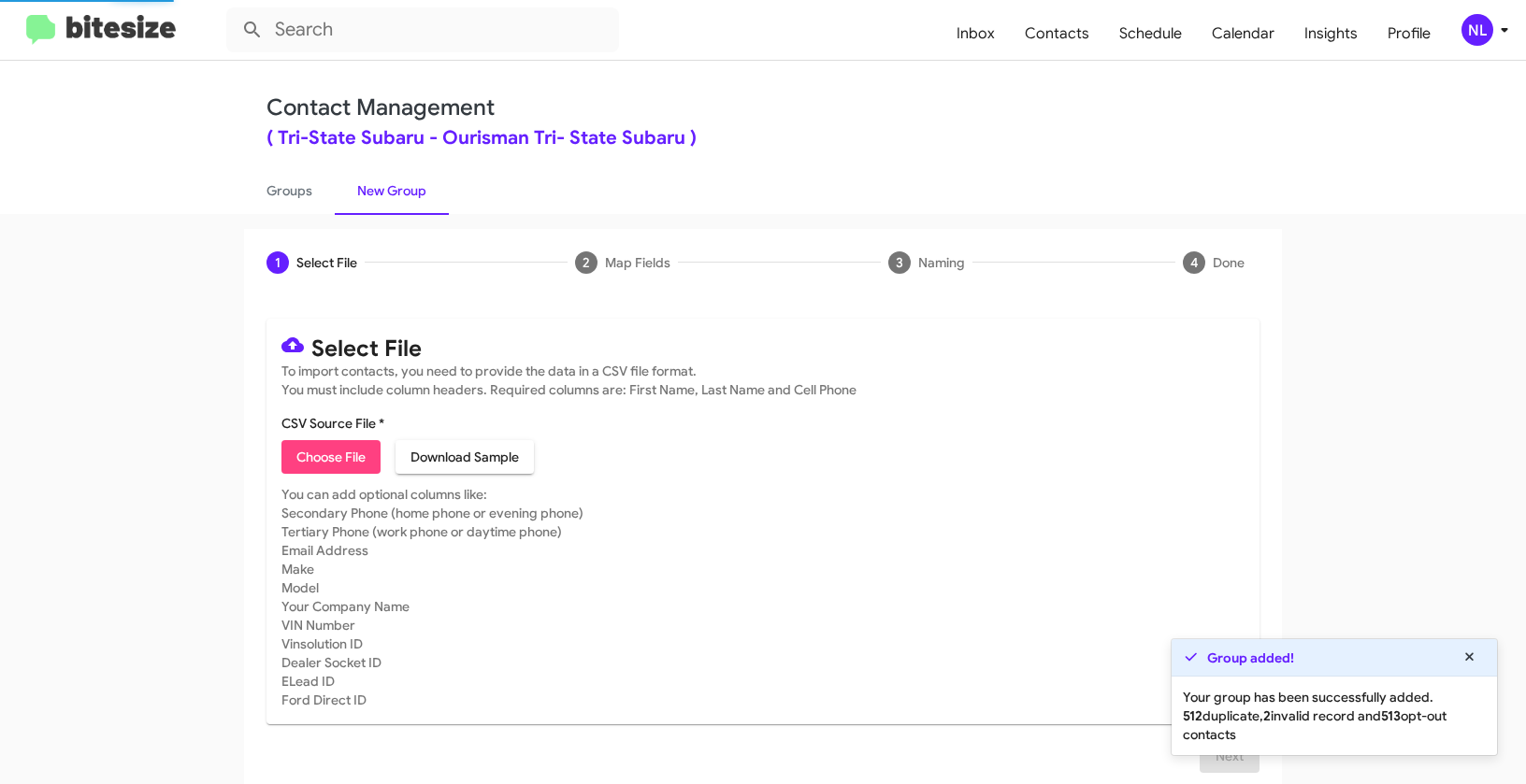
click at [314, 454] on span "Choose File" at bounding box center [330, 457] width 69 height 34
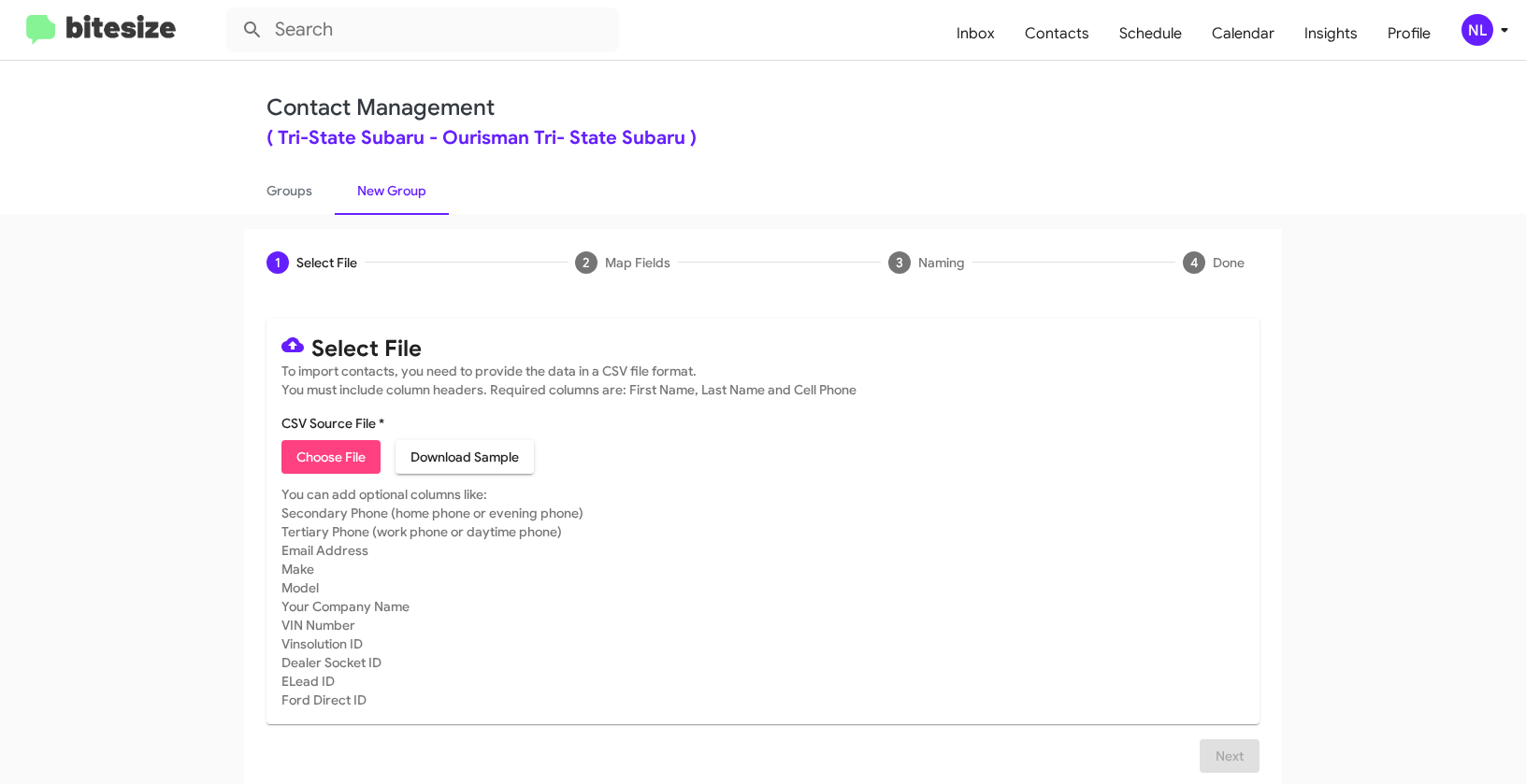
type input "Opt out delivered - Tri-State Subaru"
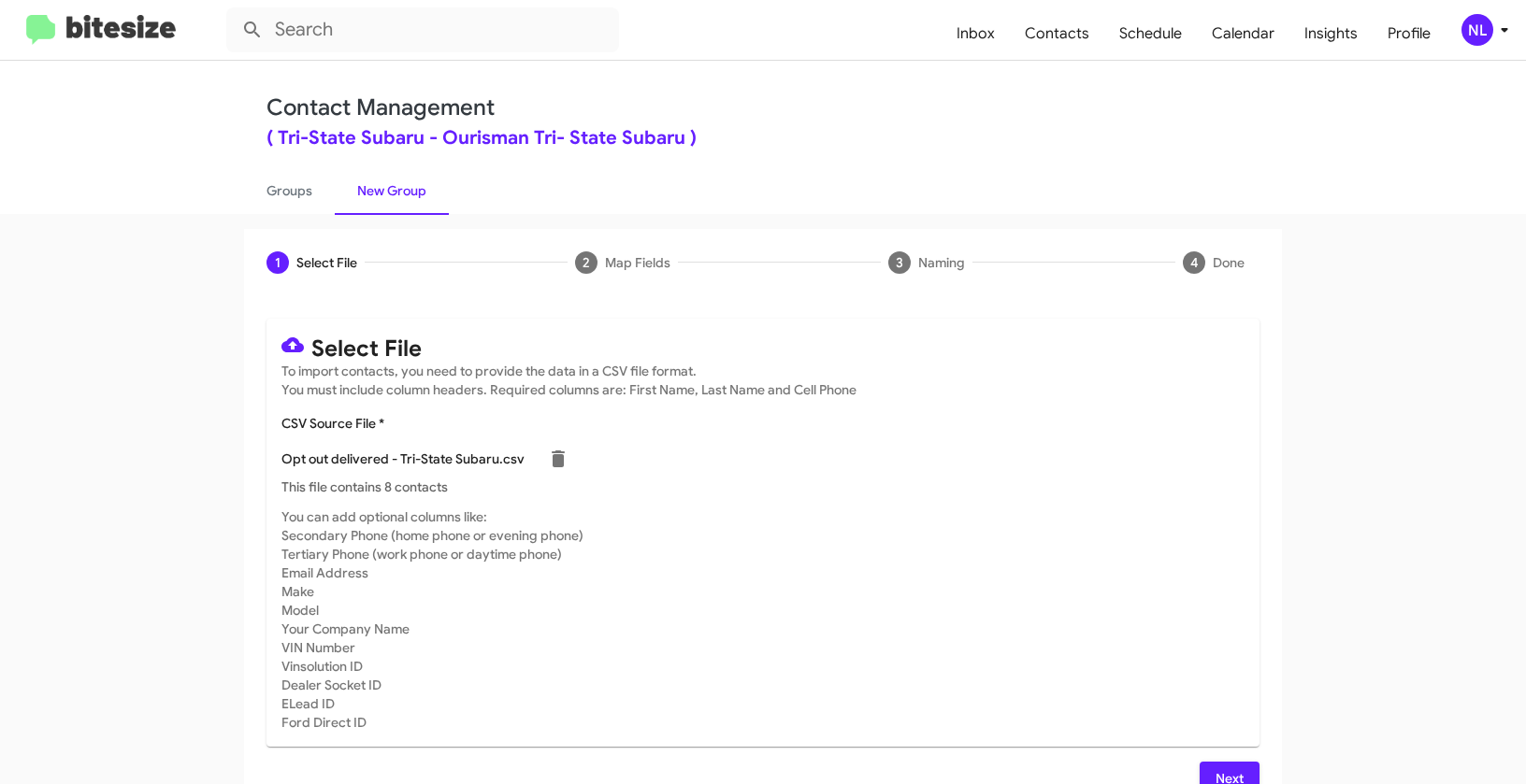
scroll to position [34, 0]
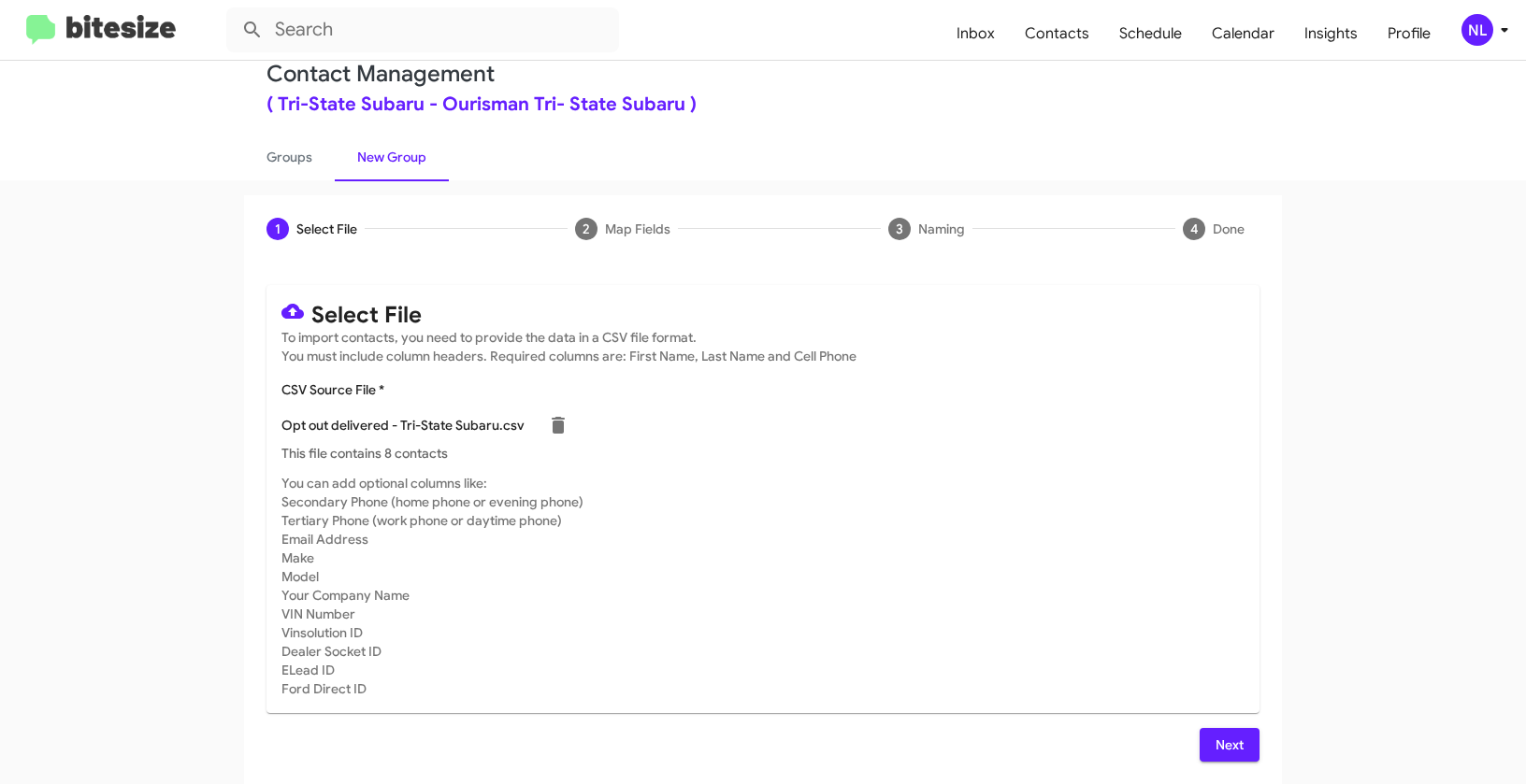
click at [1226, 747] on span "Next" at bounding box center [1230, 744] width 30 height 34
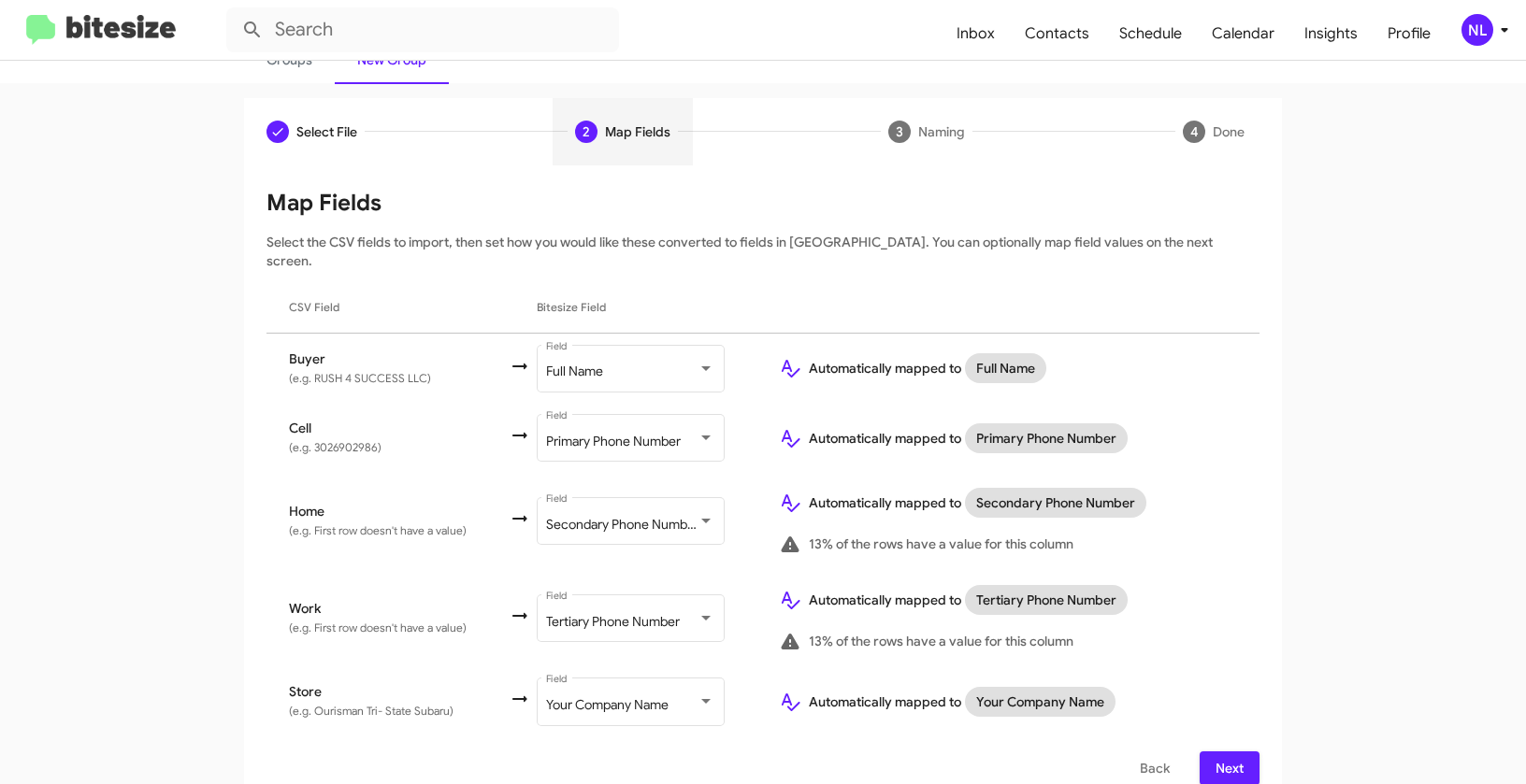
scroll to position [135, 0]
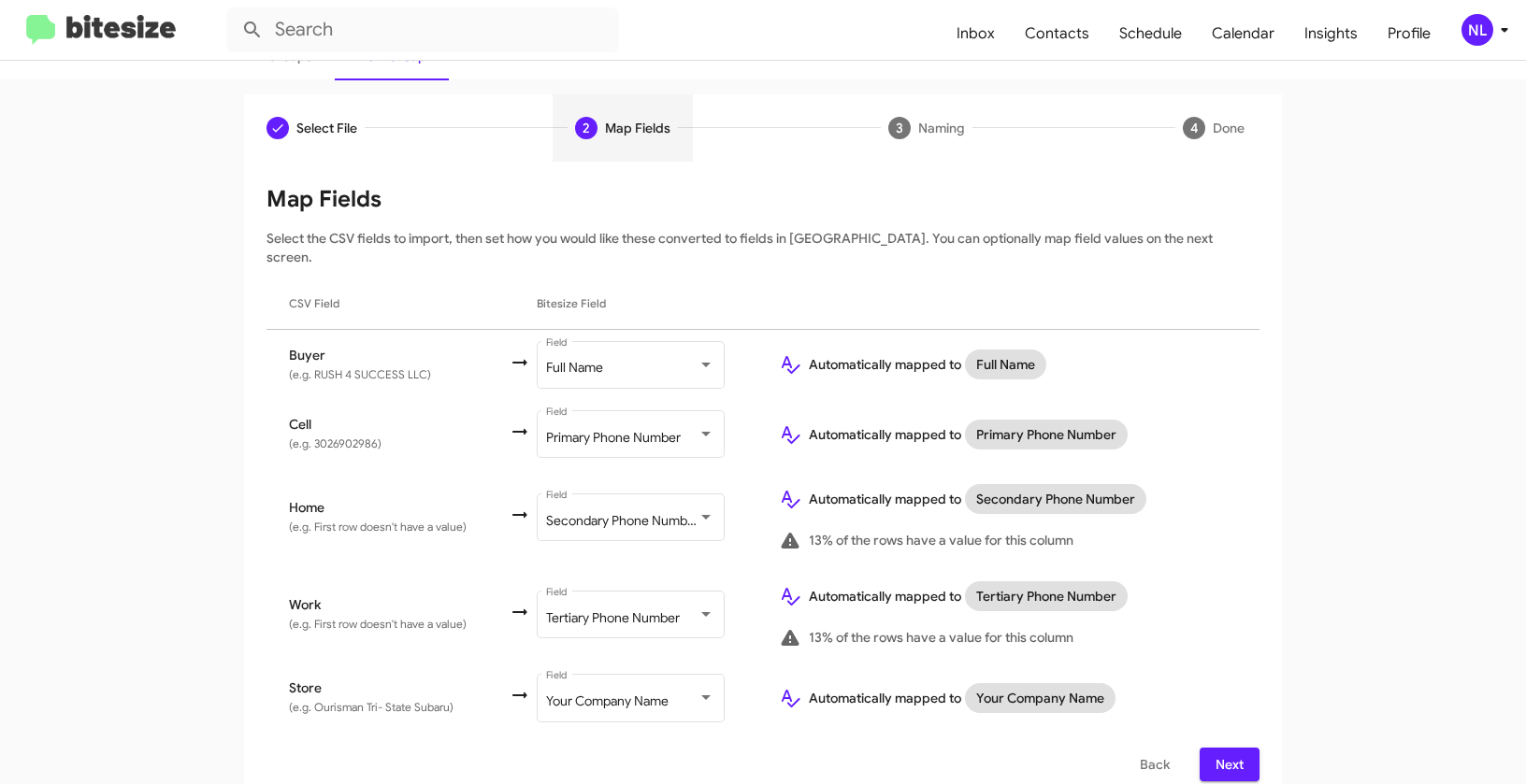
click at [1219, 750] on span "Next" at bounding box center [1230, 765] width 30 height 34
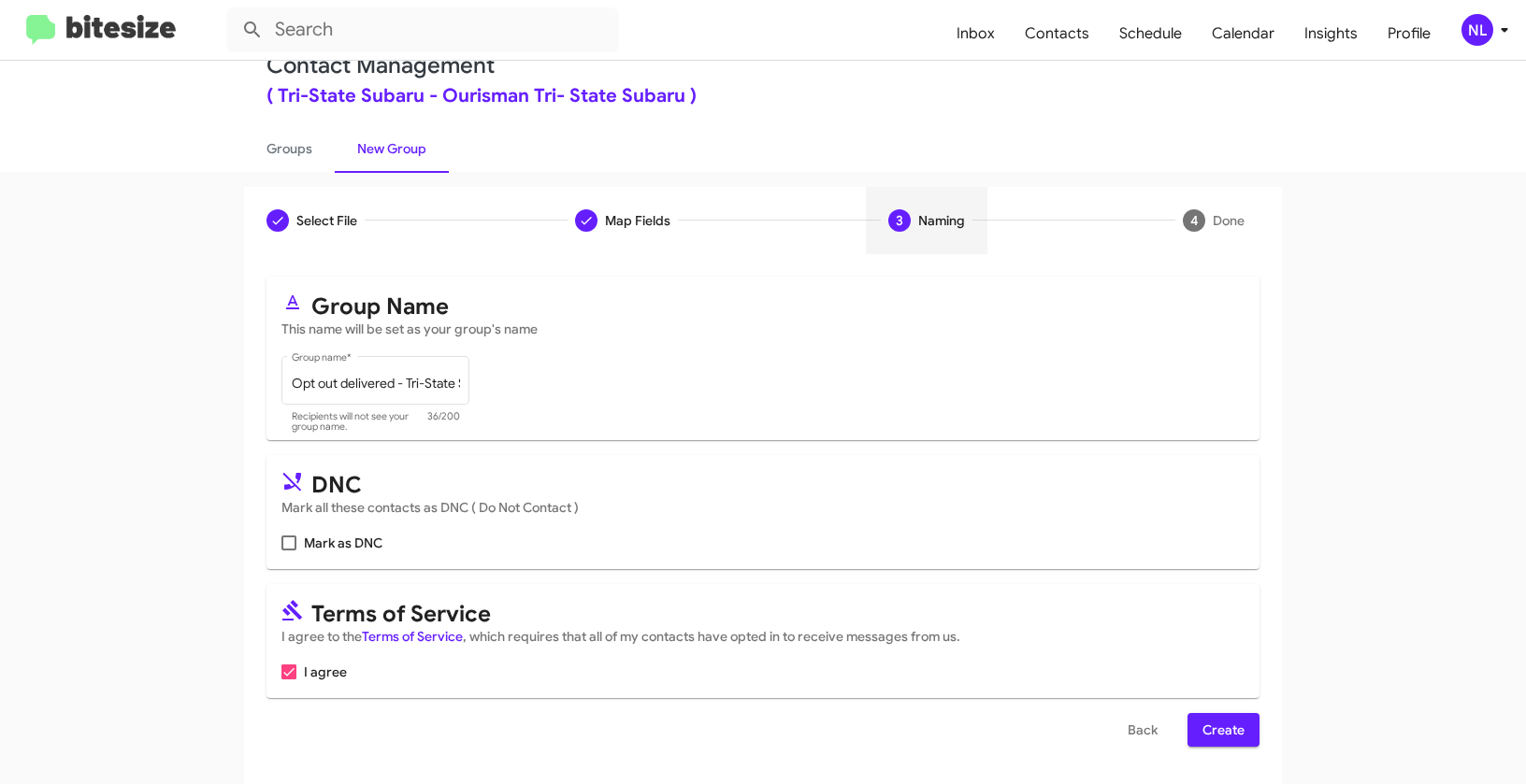
scroll to position [42, 0]
click at [287, 542] on span at bounding box center [289, 542] width 15 height 15
click at [288, 551] on input "Mark as DNC" at bounding box center [288, 551] width 1 height 1
checkbox input "true"
click at [1226, 724] on span "Create" at bounding box center [1223, 730] width 42 height 34
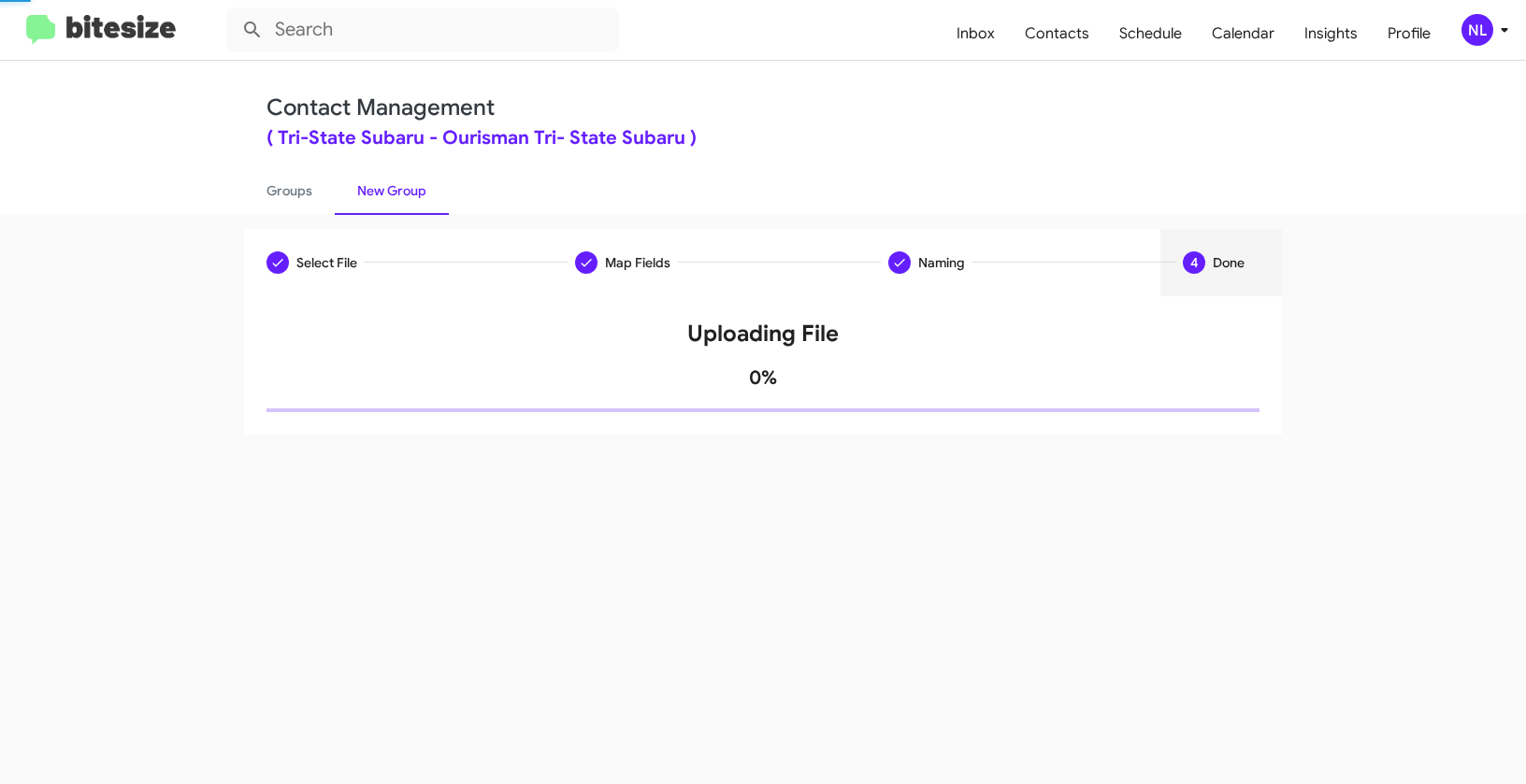
scroll to position [0, 0]
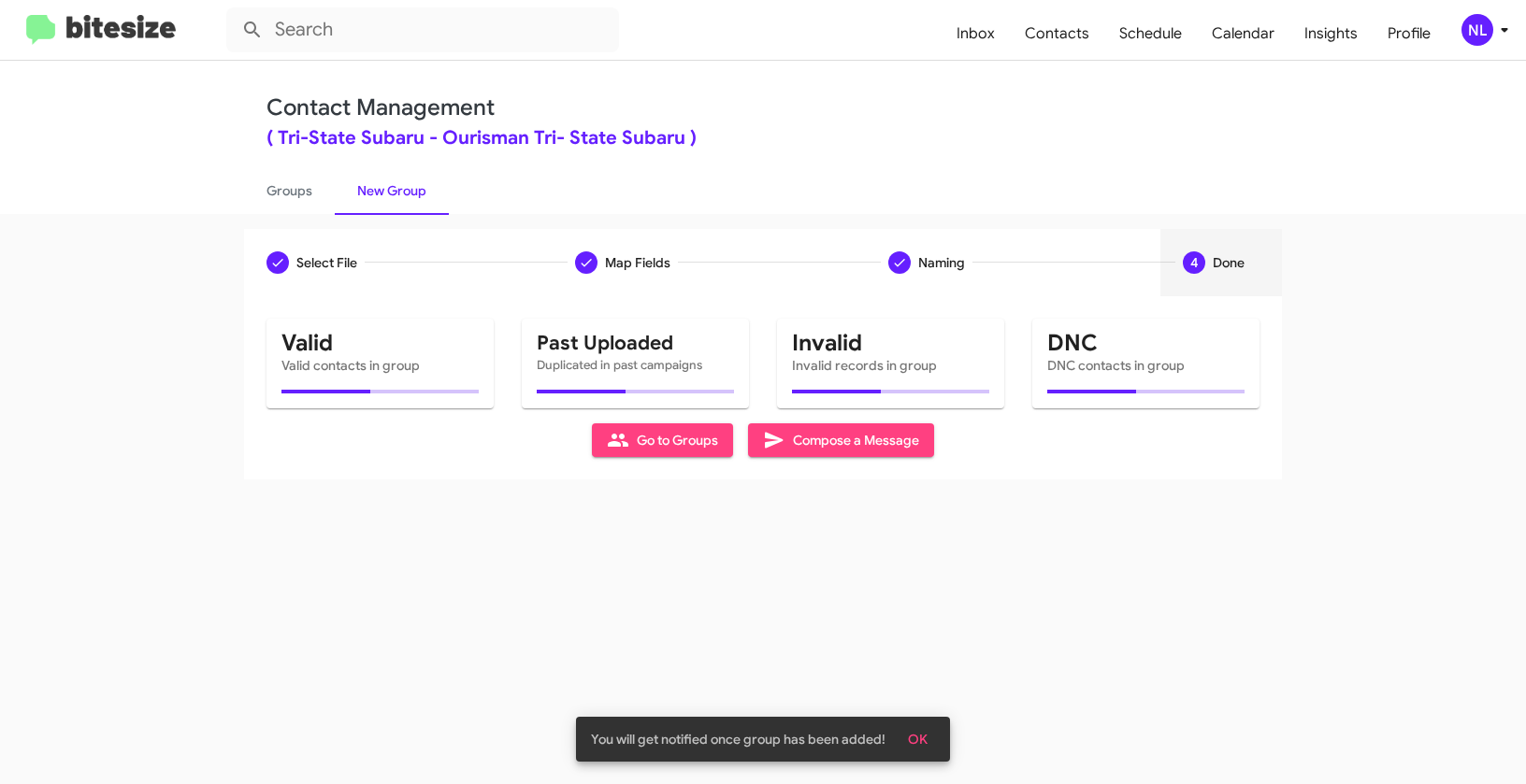
click at [922, 733] on span "OK" at bounding box center [918, 739] width 19 height 34
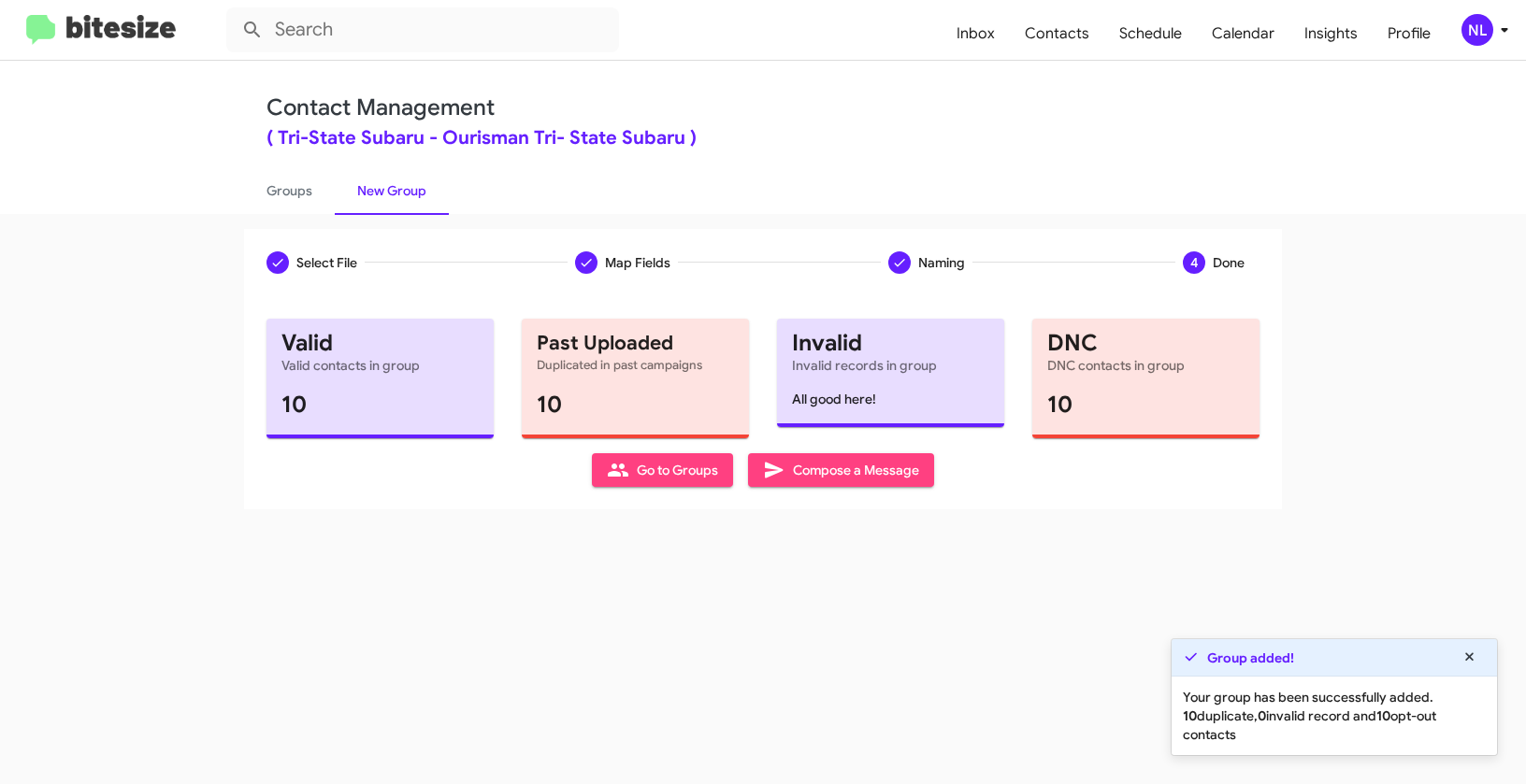
click at [675, 481] on span "Go to Groups" at bounding box center [662, 469] width 111 height 34
type input "in:groups"
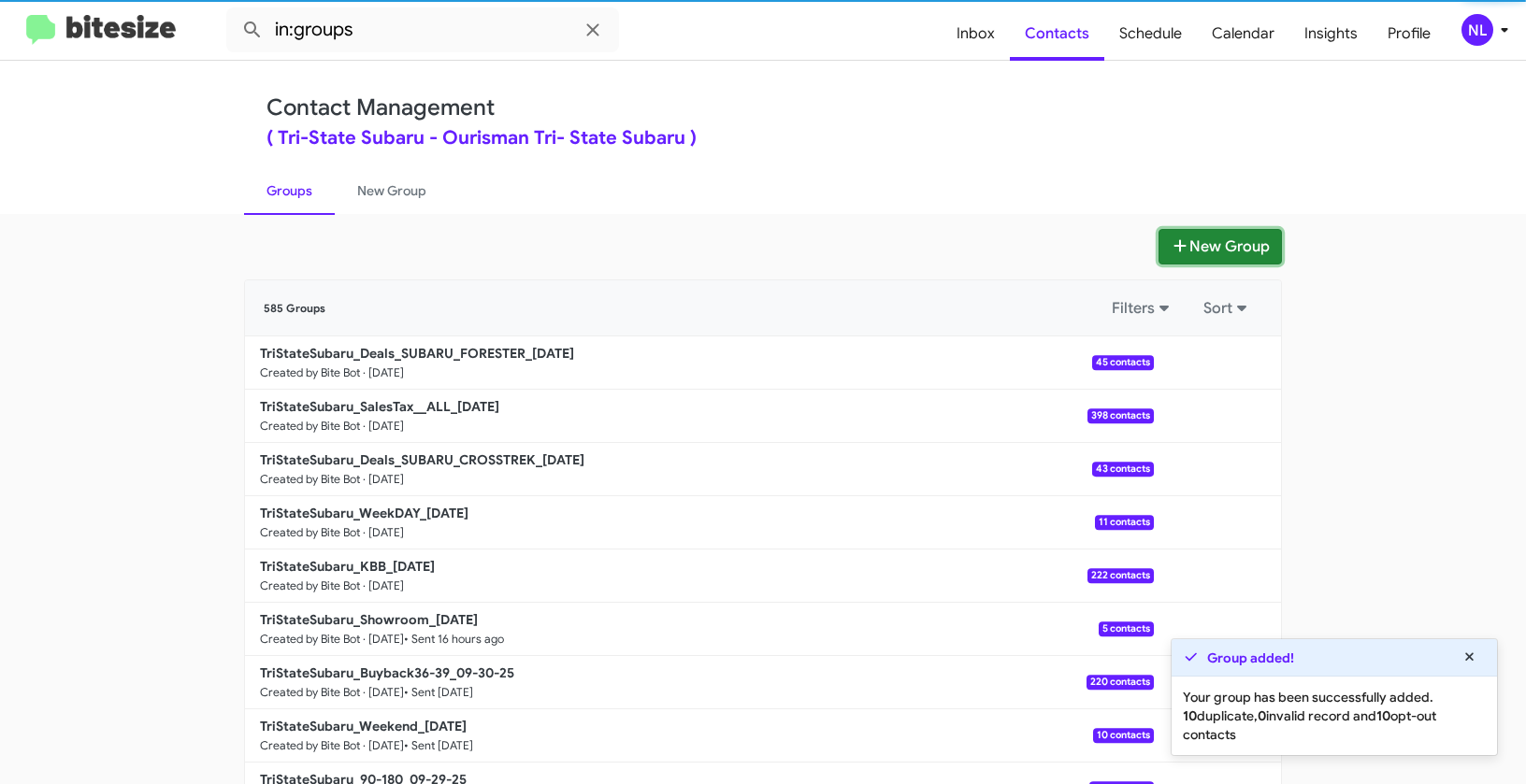
click at [1224, 256] on button "New Group" at bounding box center [1220, 247] width 123 height 36
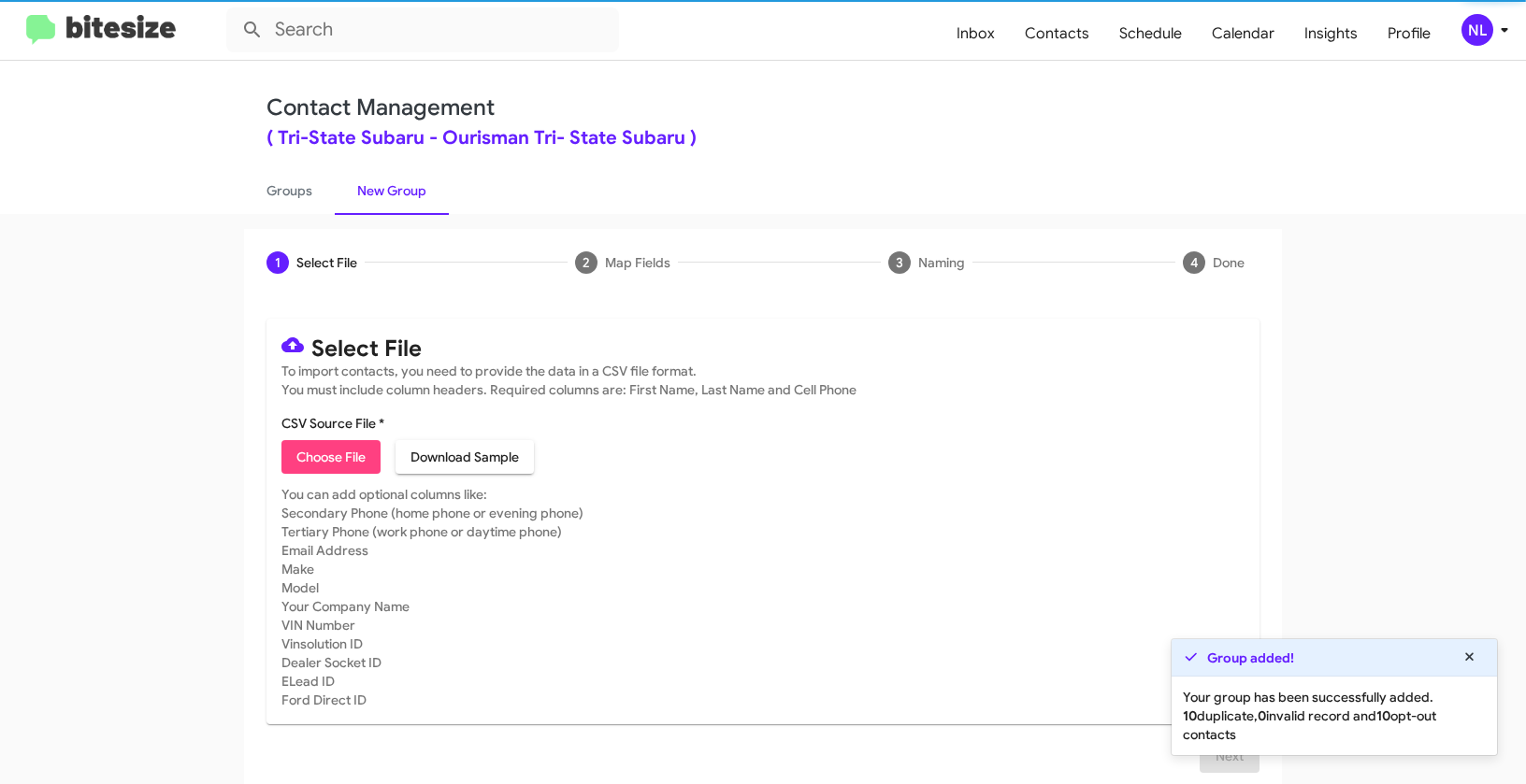
click at [299, 448] on span "Choose File" at bounding box center [330, 457] width 69 height 34
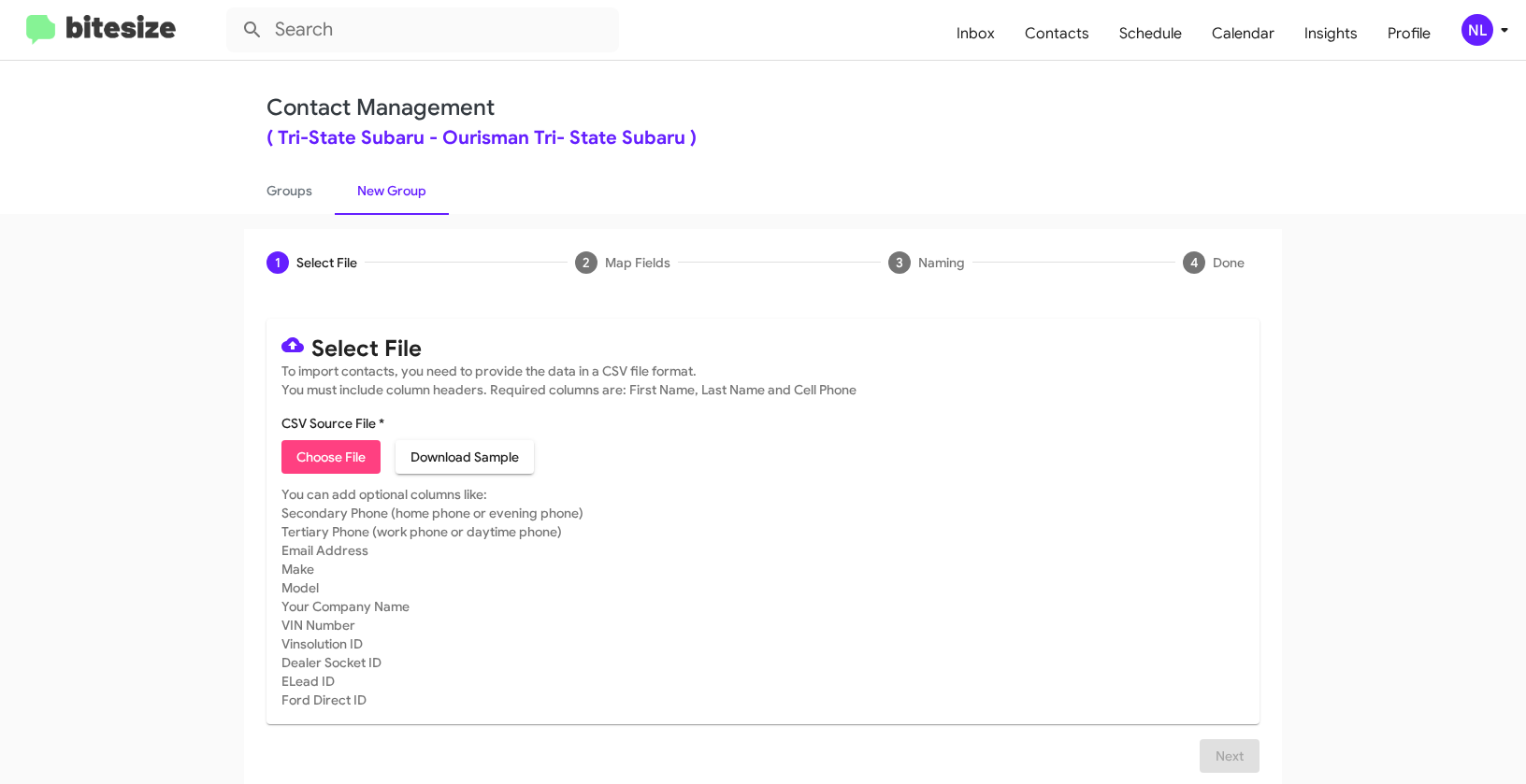
type input "TriStateSubaru_Deals_SUBARU_OUTBACK_10-02-25"
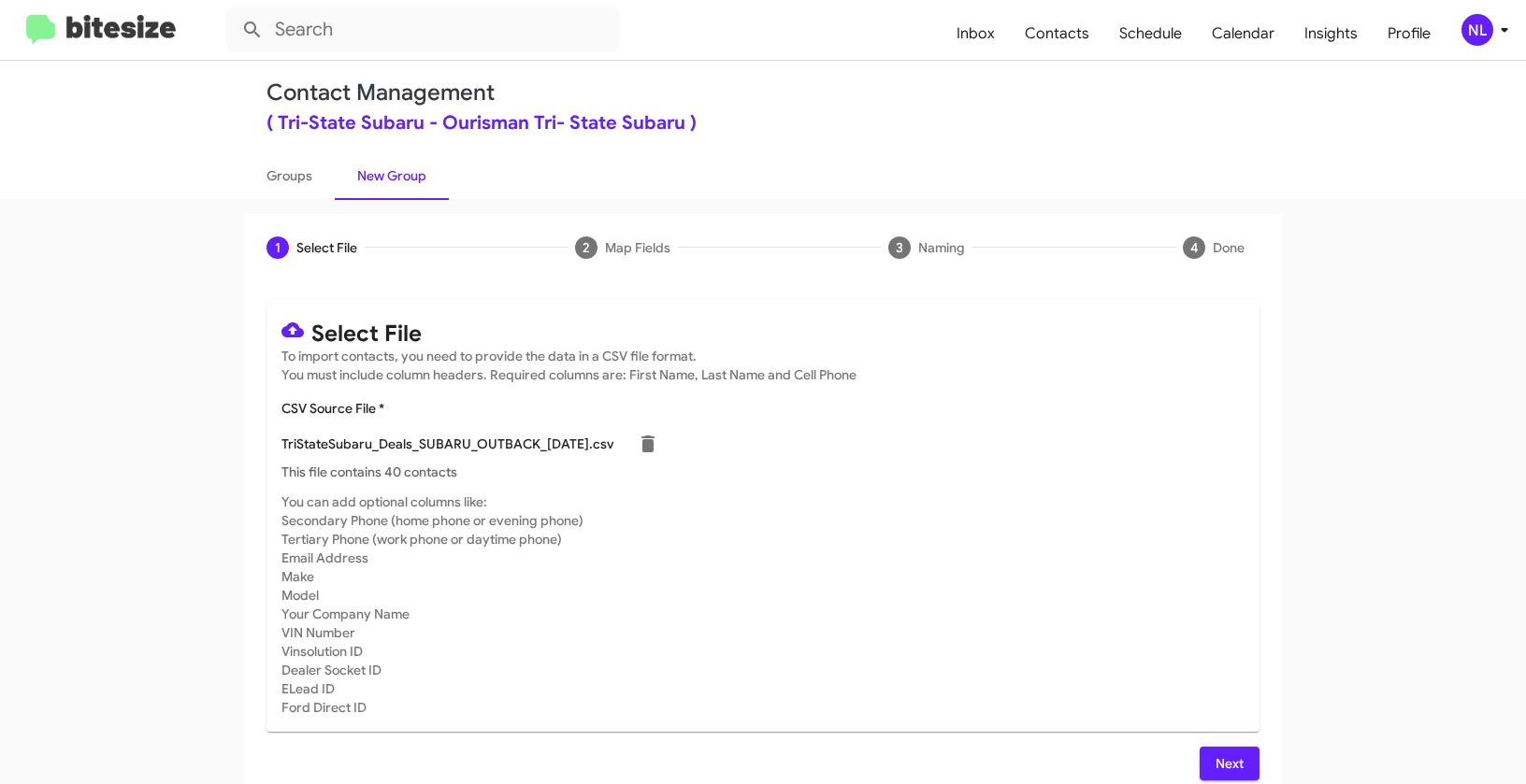
scroll to position [34, 0]
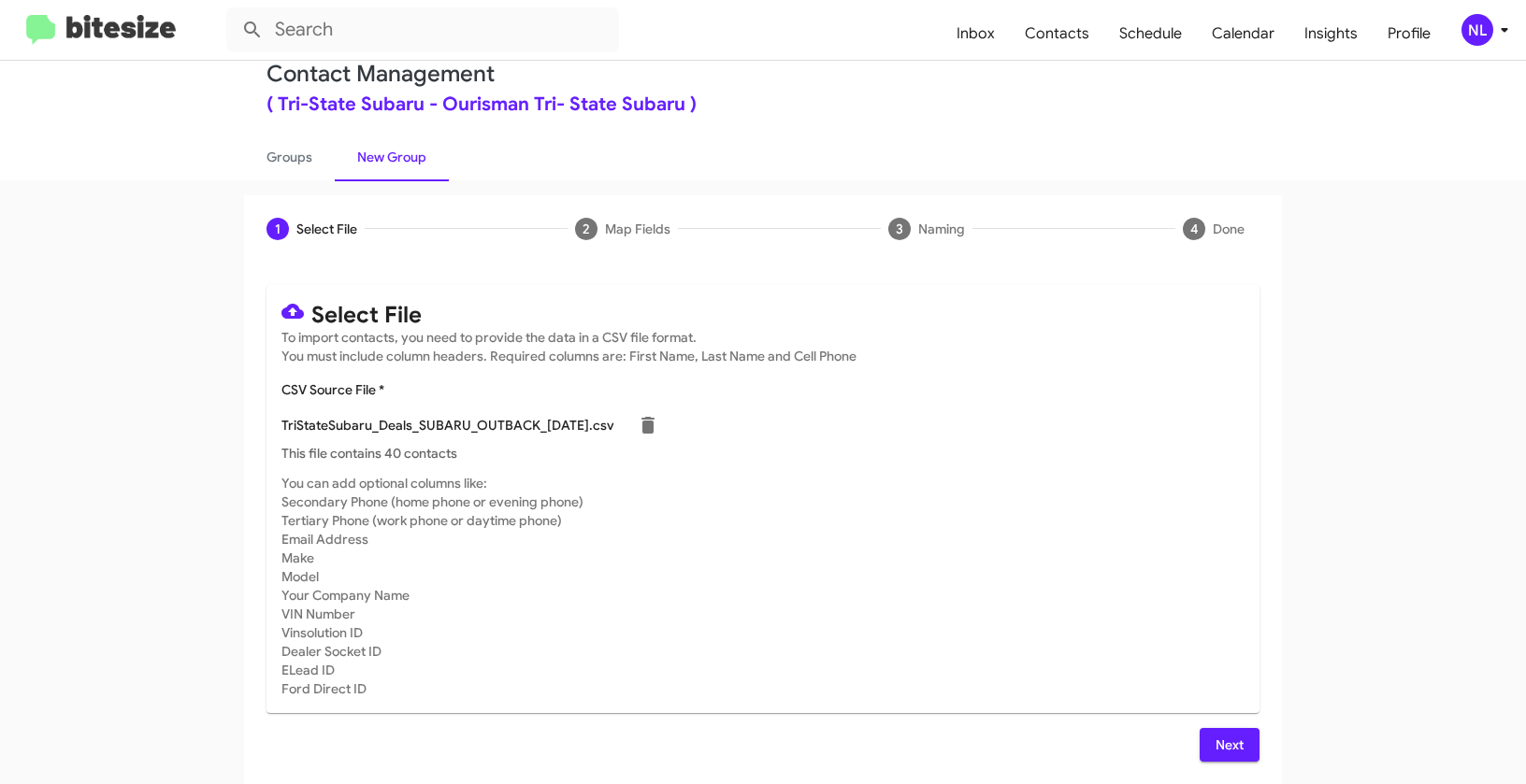
click at [1244, 736] on button "Next" at bounding box center [1230, 744] width 60 height 34
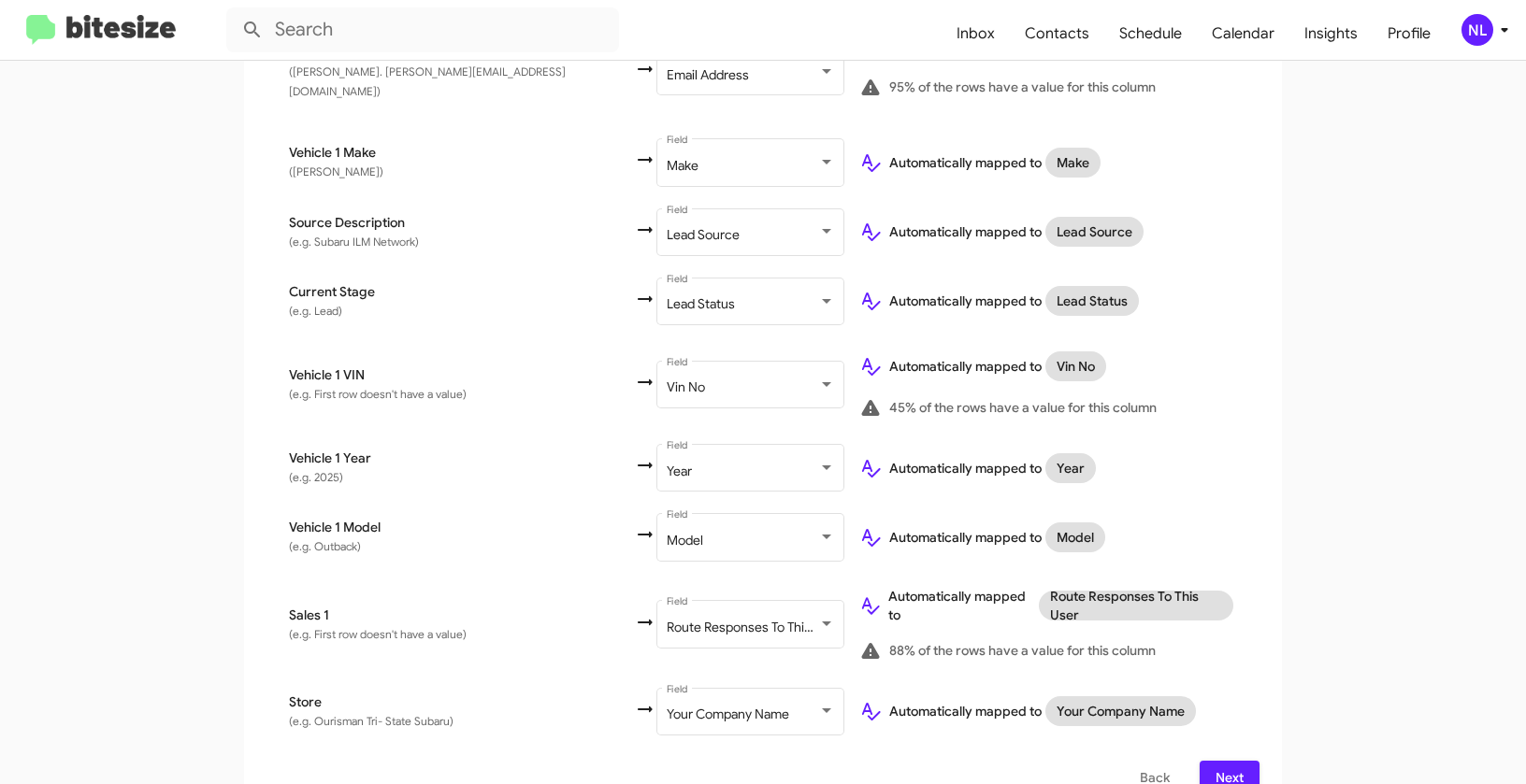
scroll to position [888, 0]
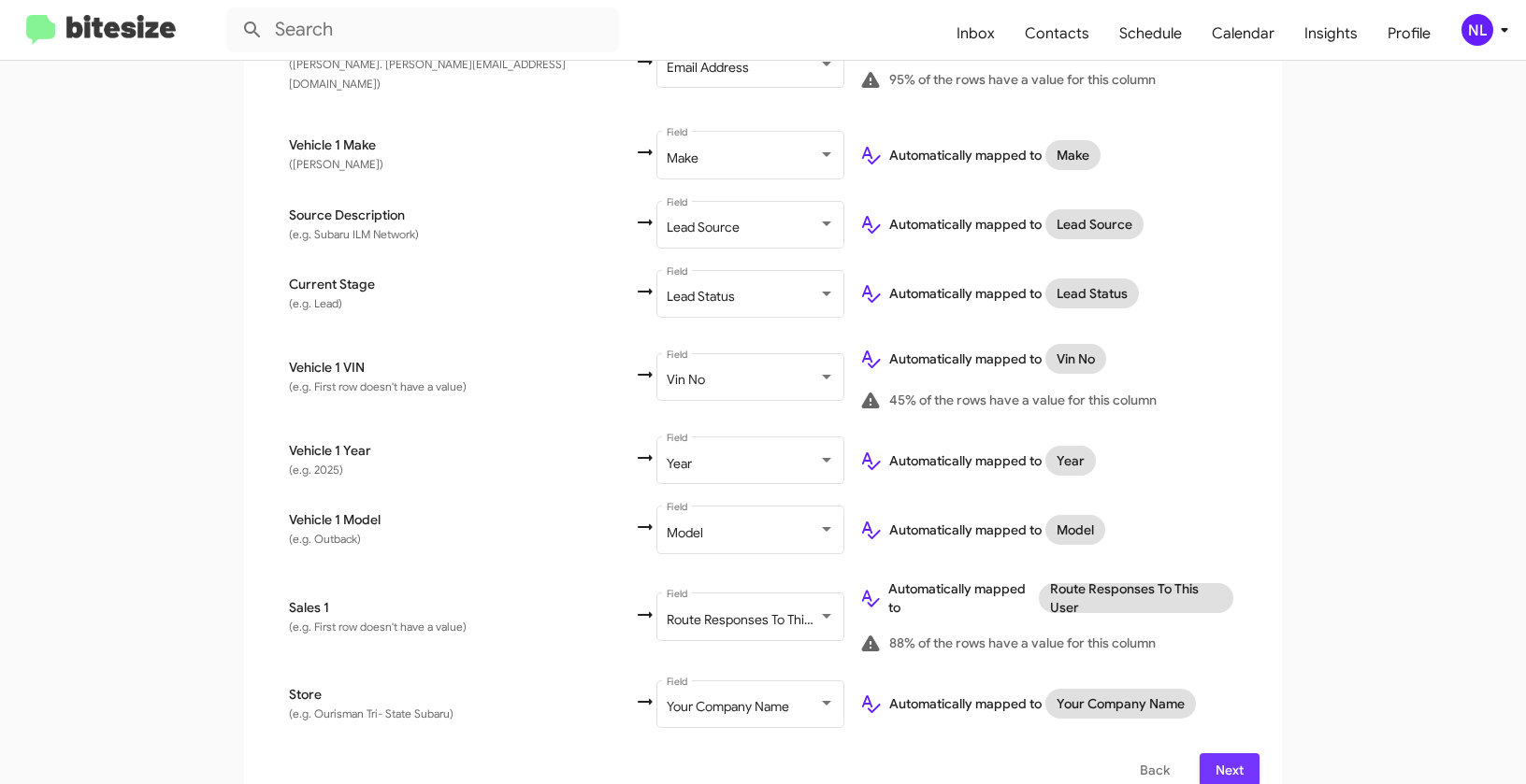
click at [1240, 753] on button "Next" at bounding box center [1230, 769] width 60 height 34
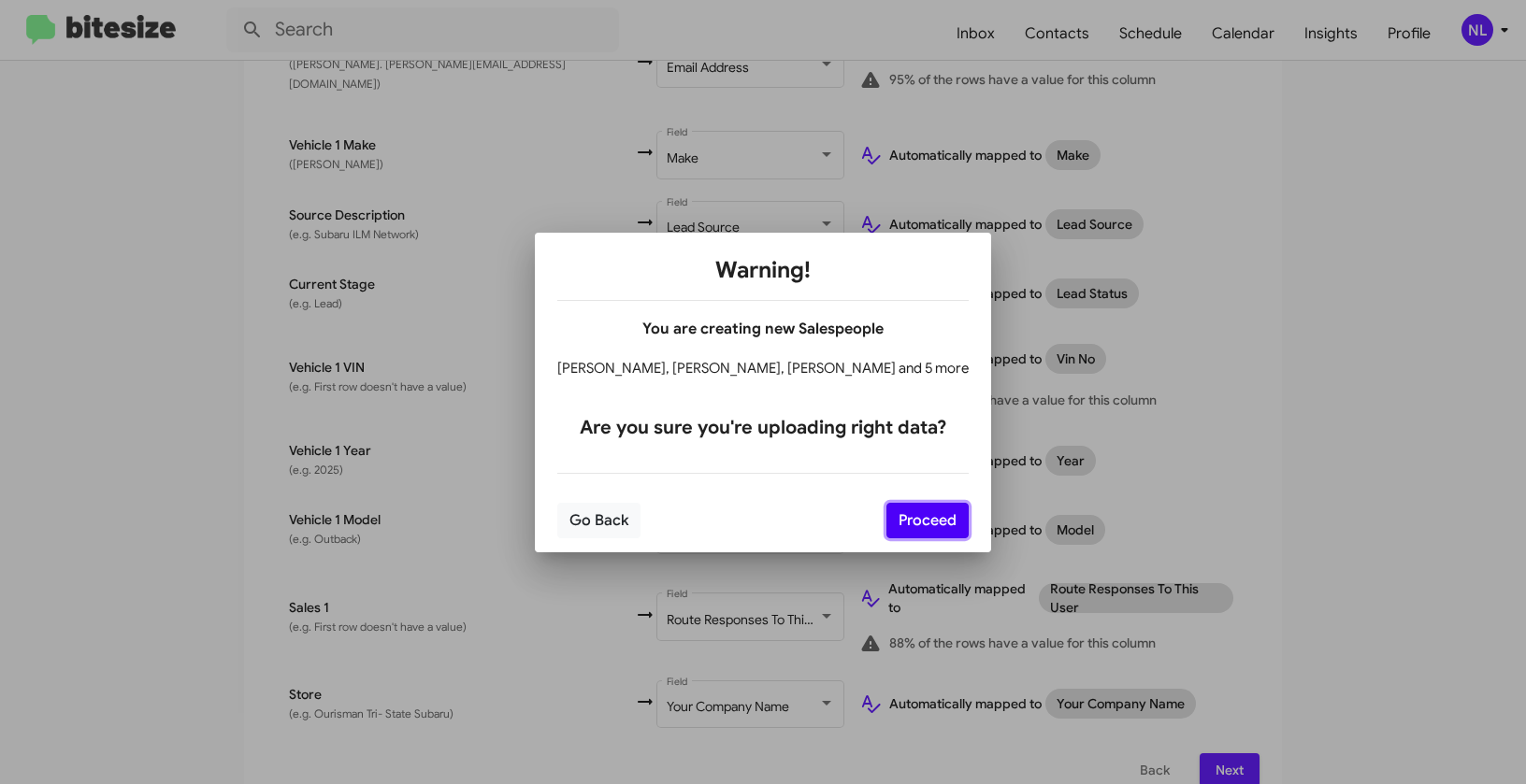
click at [888, 519] on button "Proceed" at bounding box center [928, 521] width 82 height 36
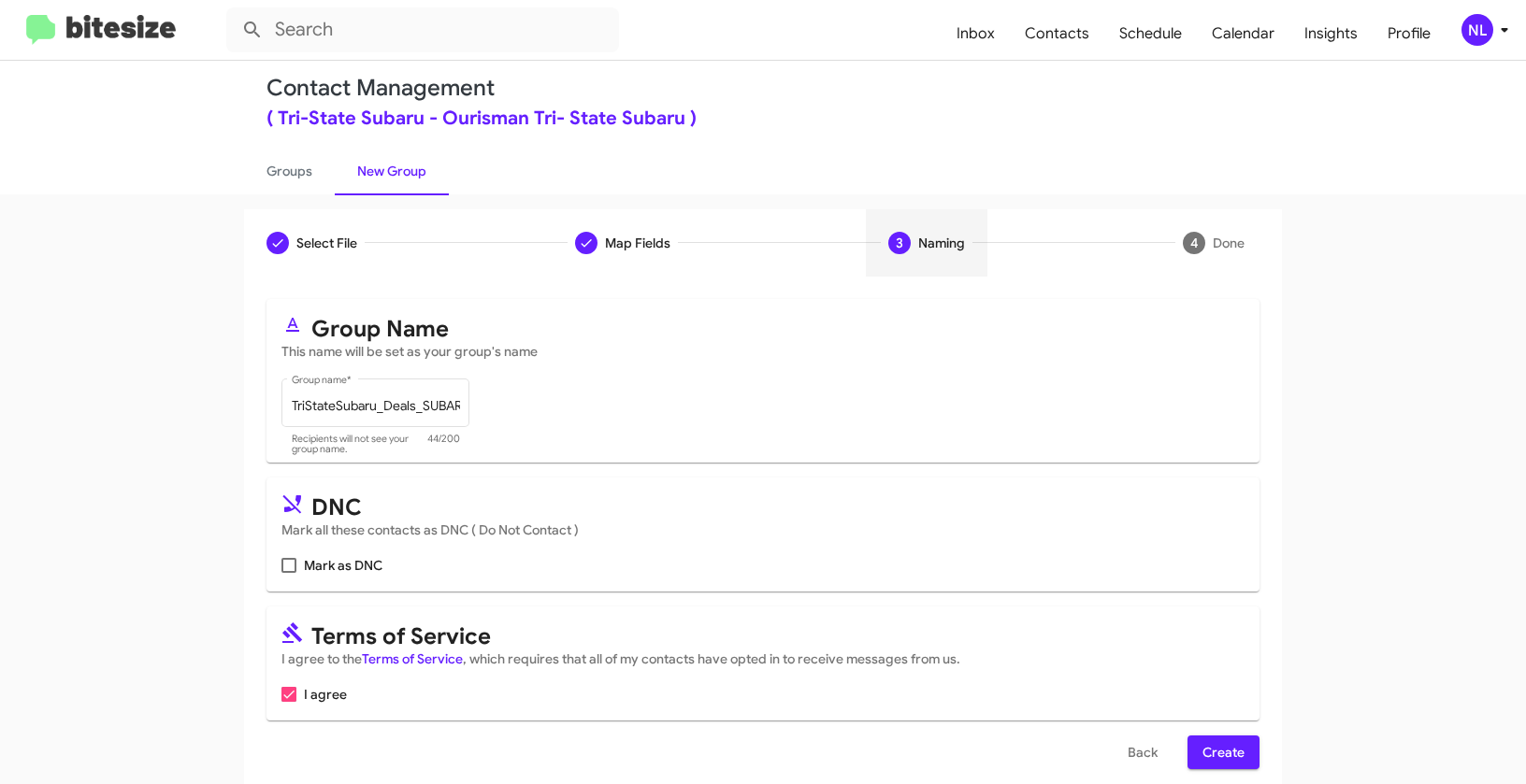
scroll to position [42, 0]
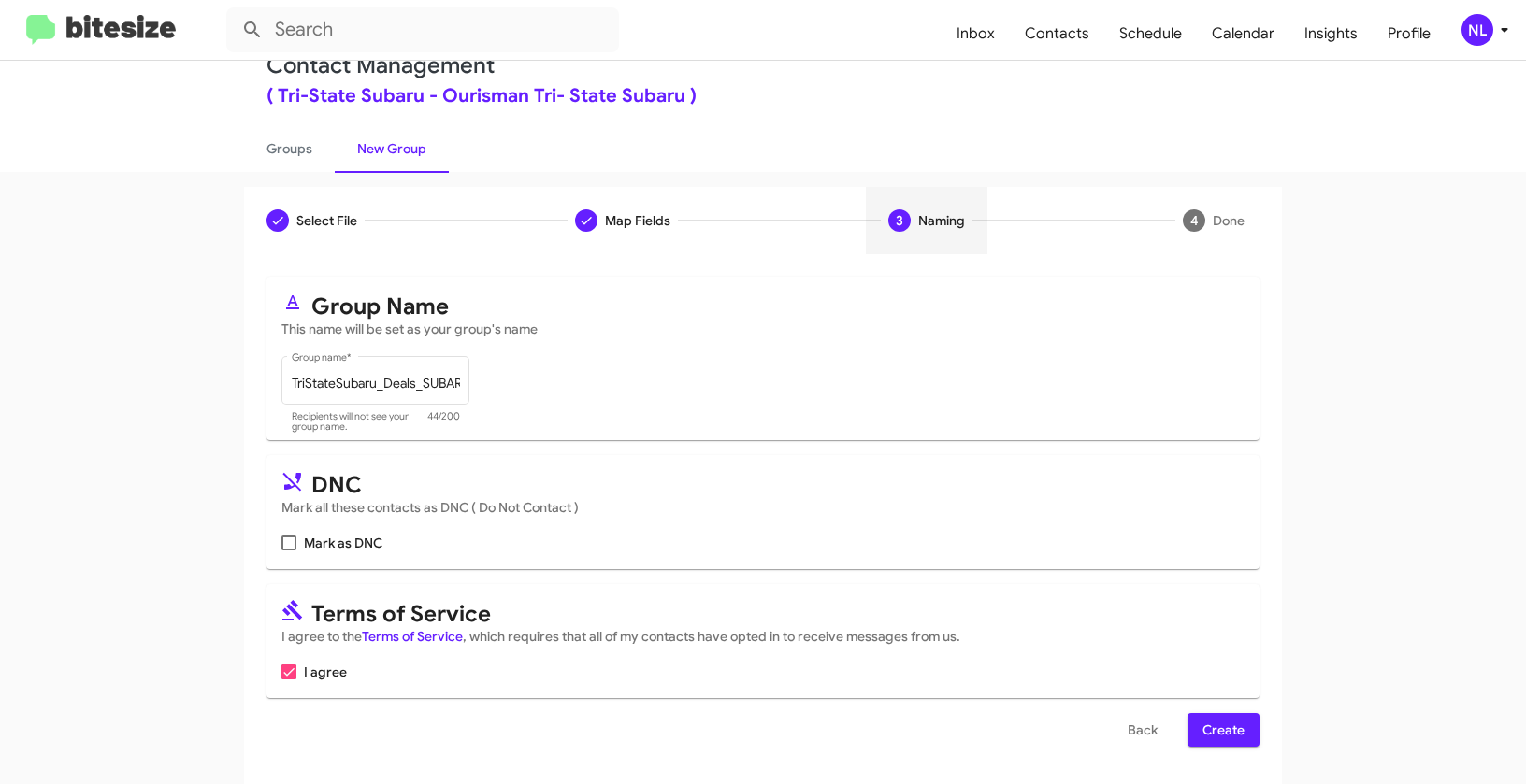
click at [1213, 724] on span "Create" at bounding box center [1223, 730] width 42 height 34
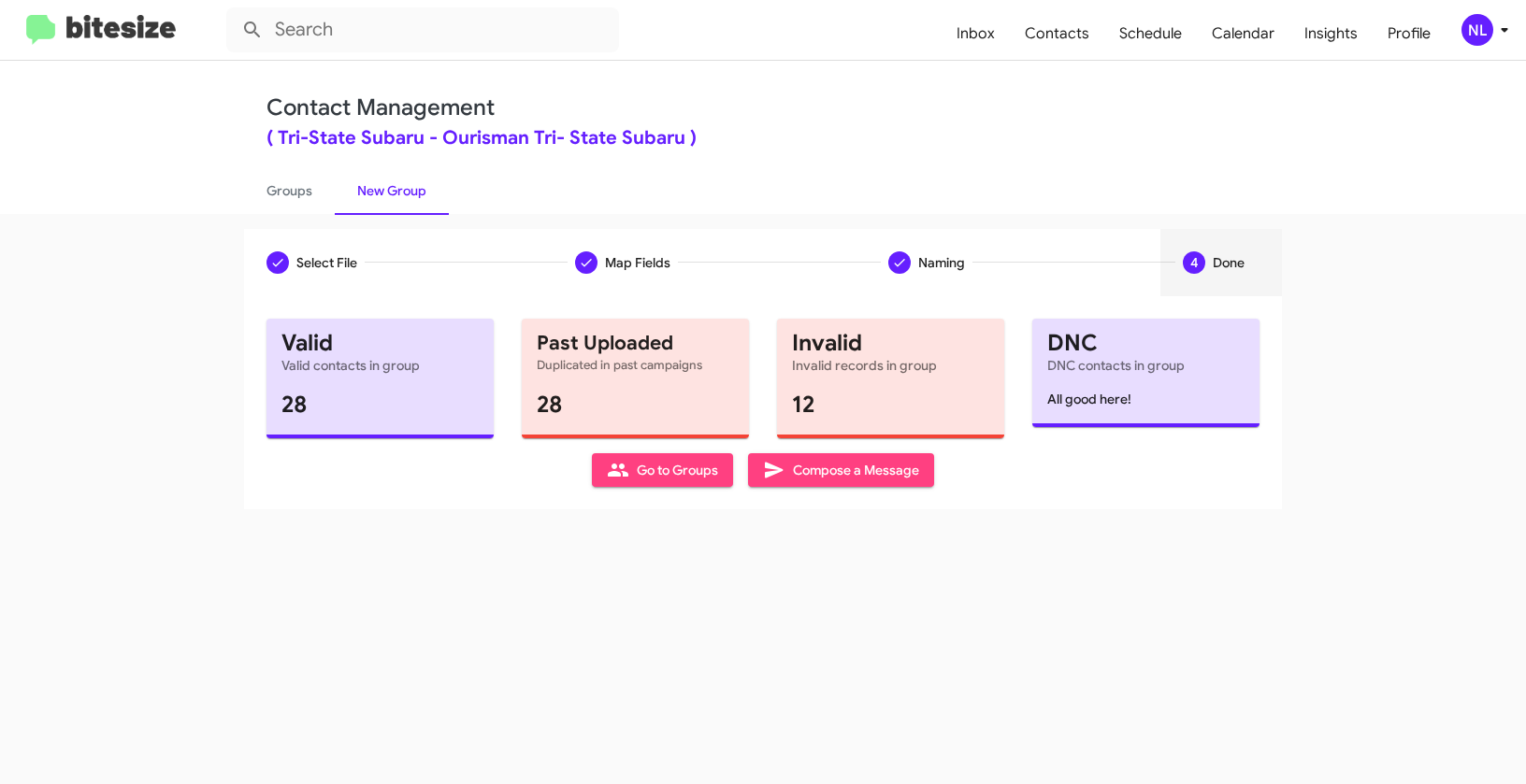
click at [643, 472] on span "Go to Groups" at bounding box center [662, 469] width 111 height 34
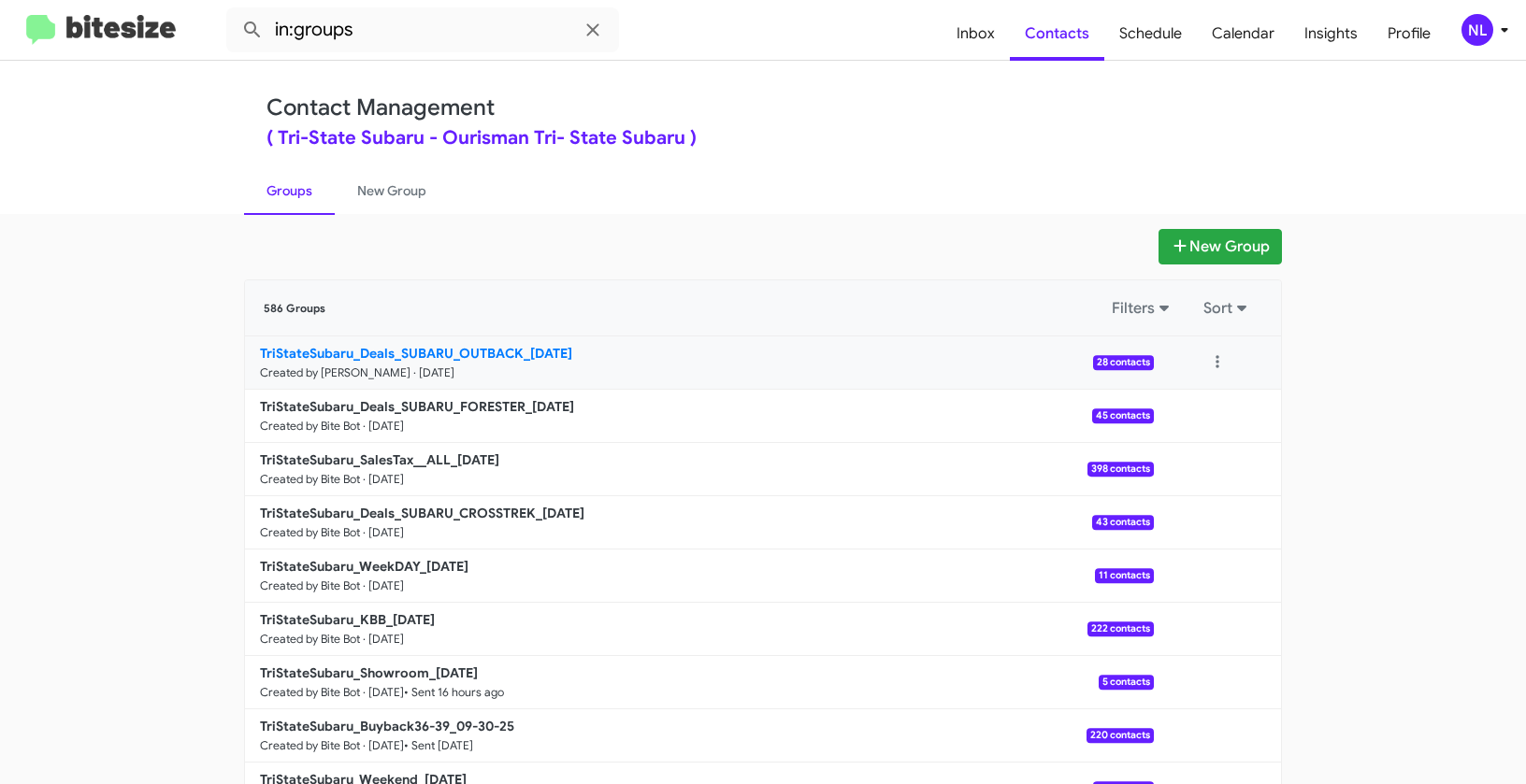
drag, startPoint x: 210, startPoint y: 347, endPoint x: 518, endPoint y: 348, distance: 308.0
click at [518, 348] on app-groups "New Group 586 Groups Filters Sort TriStateSubaru_Deals_SUBARU_OUTBACK_10-02-25 …" at bounding box center [763, 574] width 1526 height 690
copy div "Filters Sort TriStateSubaru_Deals_SUBARU_OUTBACK"
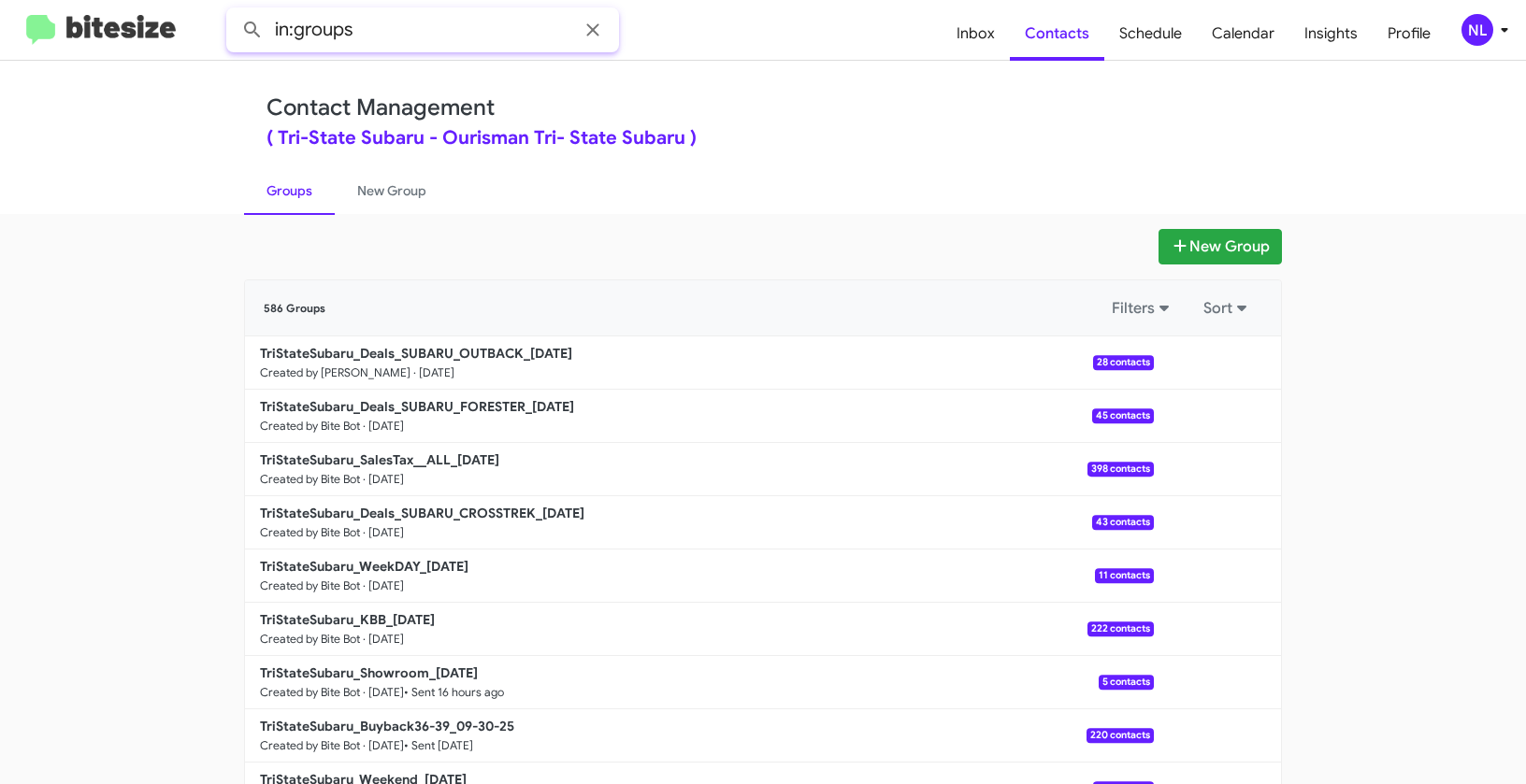
click at [402, 38] on input "in:groups" at bounding box center [423, 30] width 393 height 45
paste input "TriStateSubaru_Deals_SUBARU_OUTBACK"
type input "in:groups TriStateSubaru_Deals_SUBARU_OUTBACK"
click at [233, 12] on button at bounding box center [252, 30] width 38 height 38
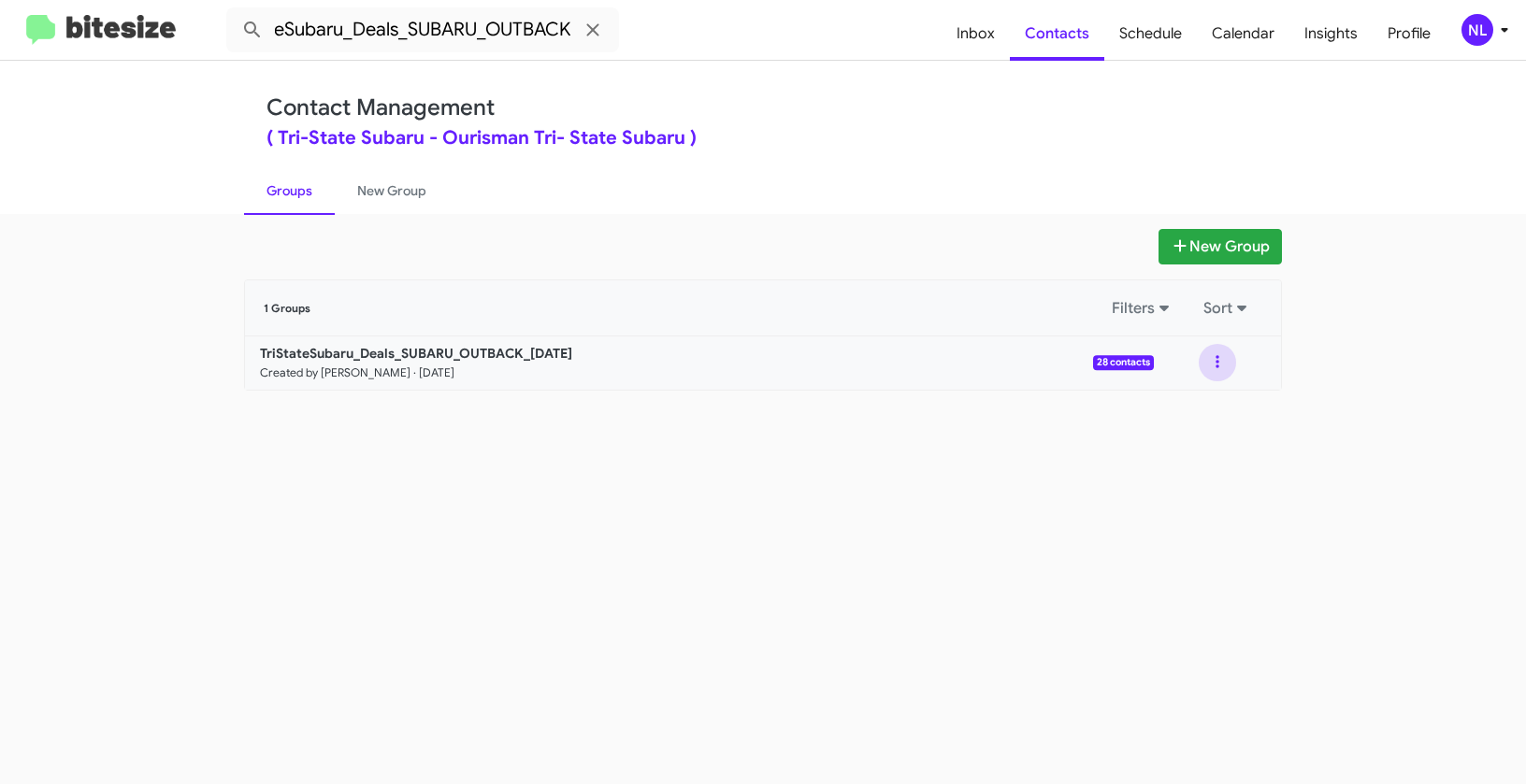
click at [1210, 363] on button at bounding box center [1217, 362] width 38 height 38
click at [1191, 423] on button "View contacts" at bounding box center [1161, 413] width 150 height 45
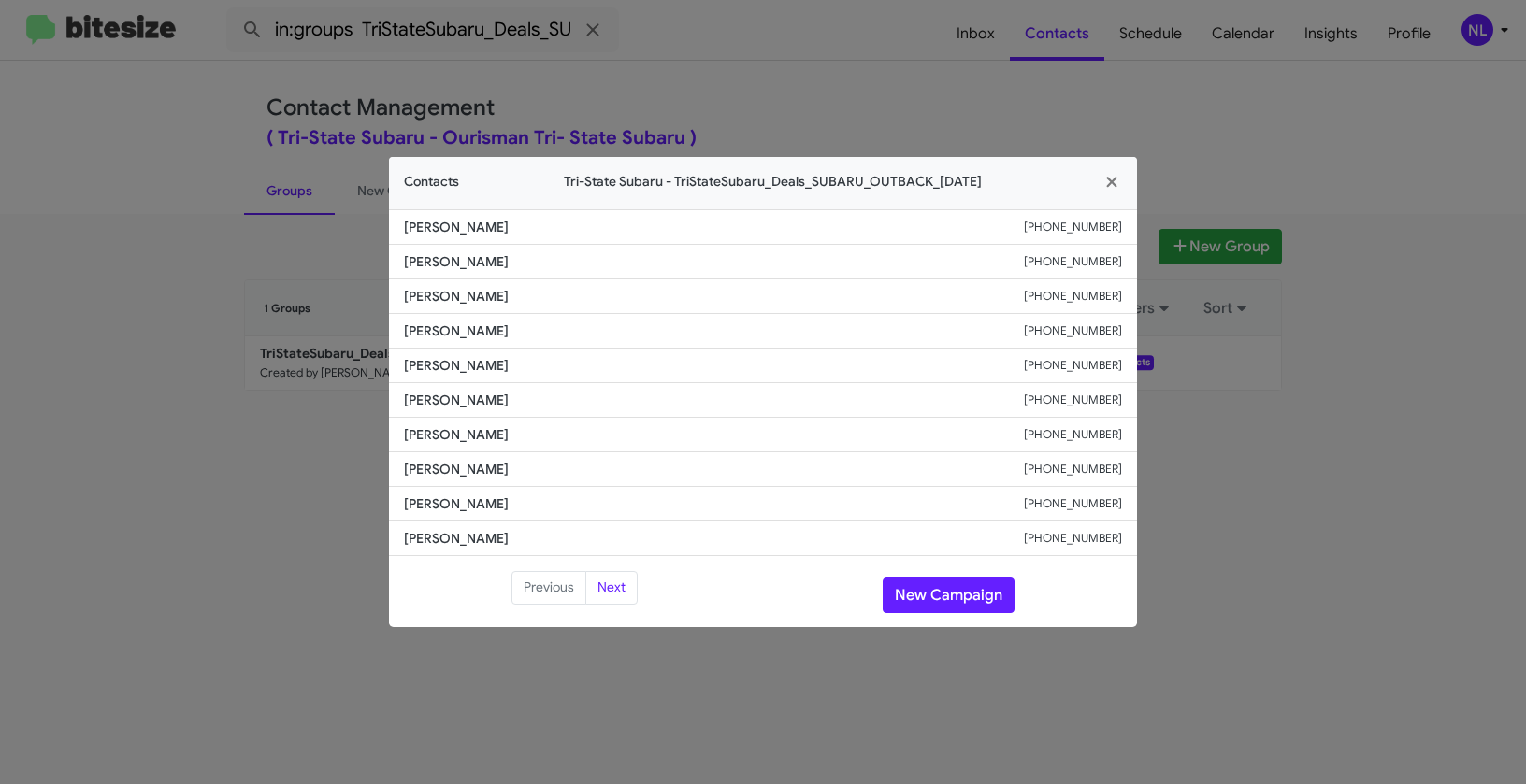
click at [496, 402] on li "Fred Coupet +19084332399" at bounding box center [763, 401] width 748 height 35
click at [974, 597] on button "New Campaign" at bounding box center [949, 595] width 132 height 36
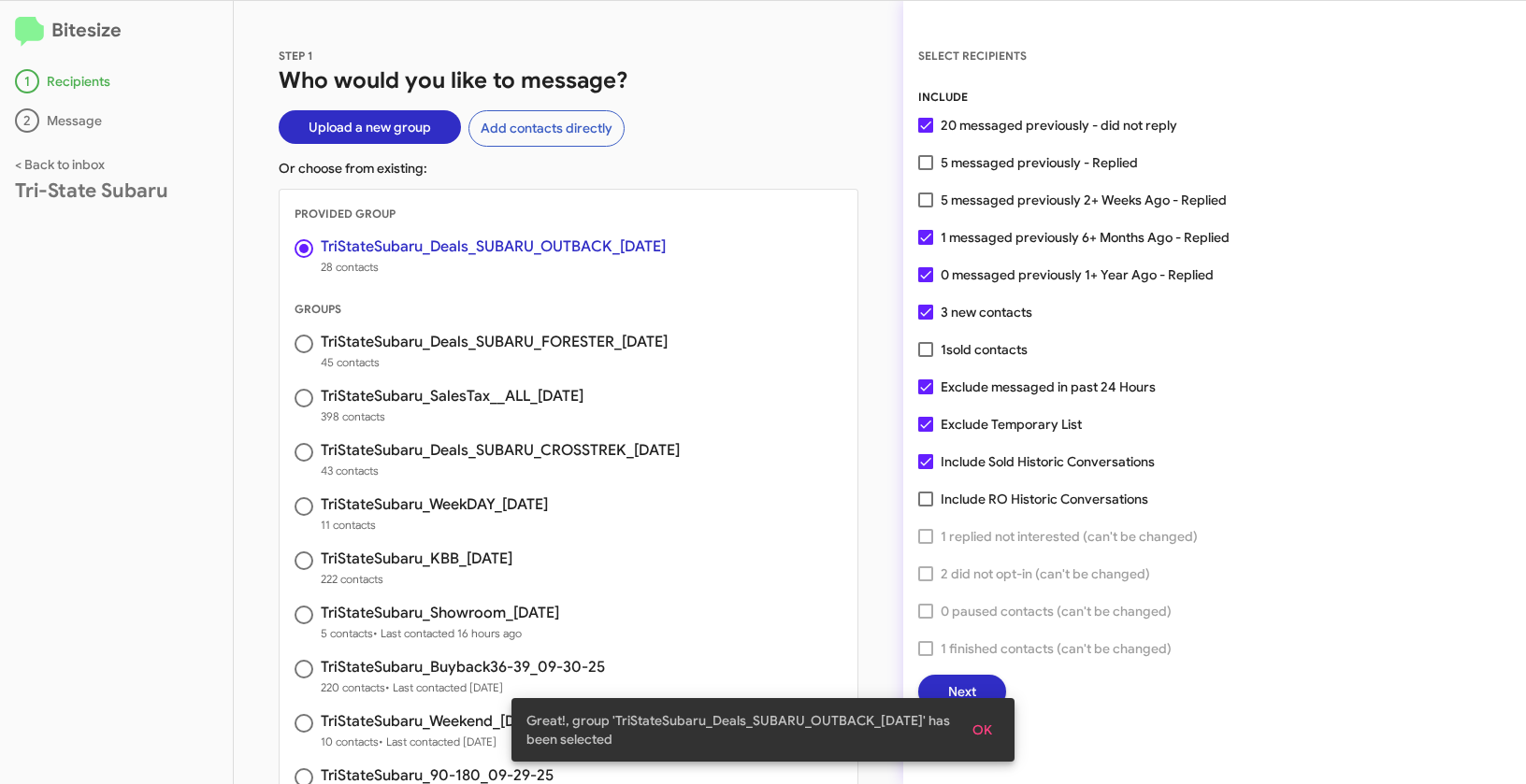
click at [998, 733] on button "OK" at bounding box center [982, 730] width 49 height 34
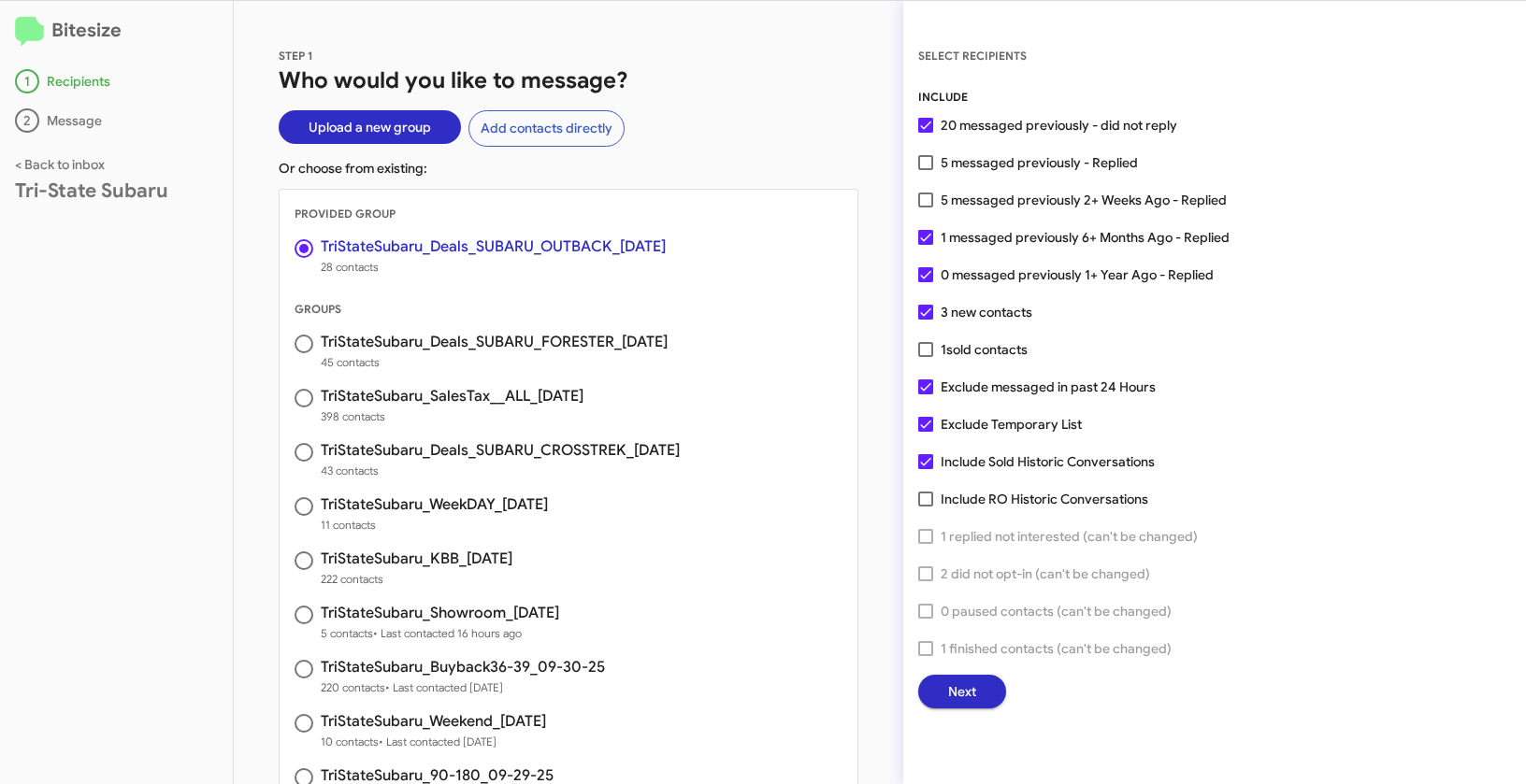
click at [928, 166] on span at bounding box center [925, 162] width 15 height 15
click at [926, 170] on input "5 messaged previously - Replied" at bounding box center [925, 170] width 1 height 1
checkbox input "true"
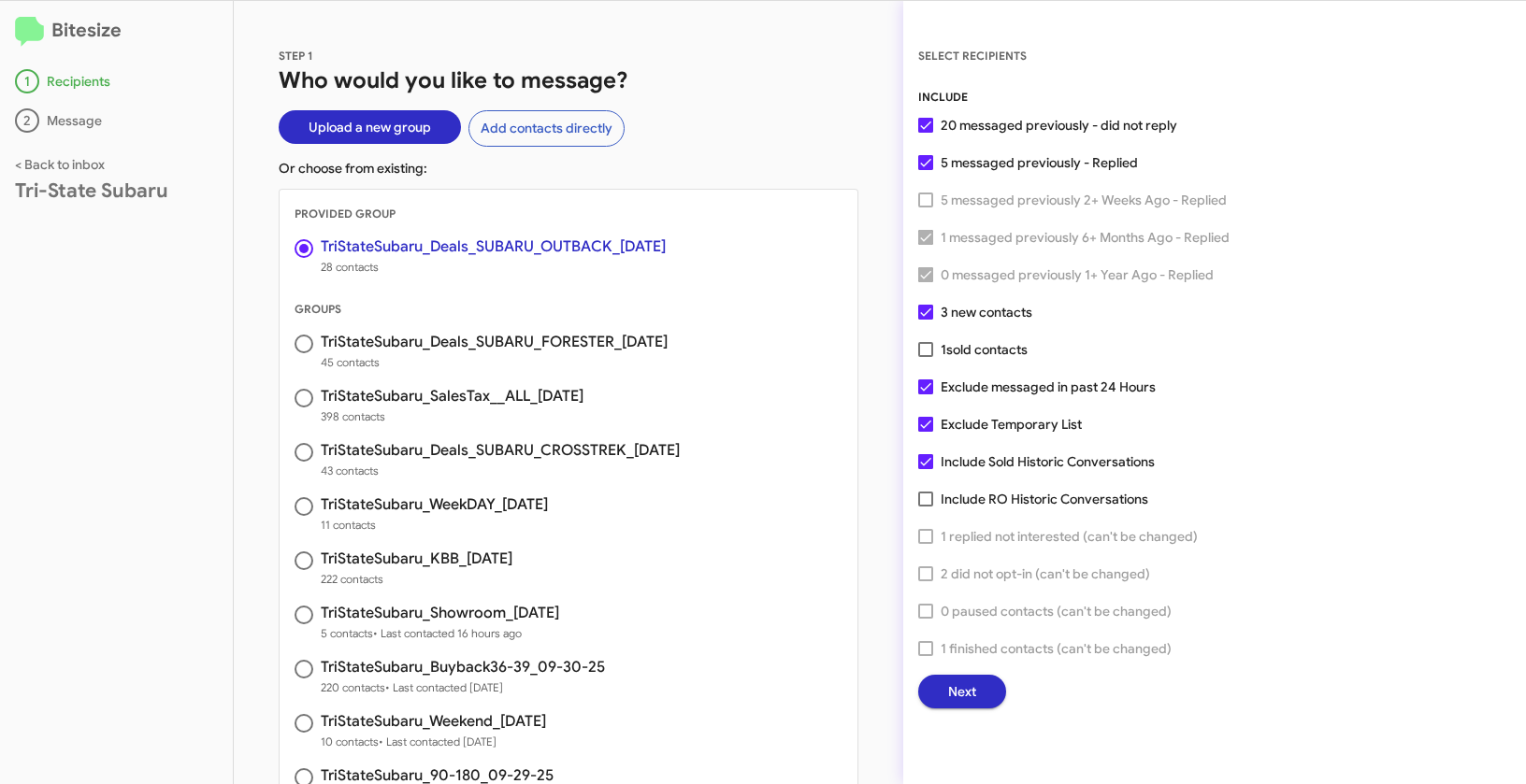
click at [991, 685] on button "Next" at bounding box center [961, 691] width 88 height 34
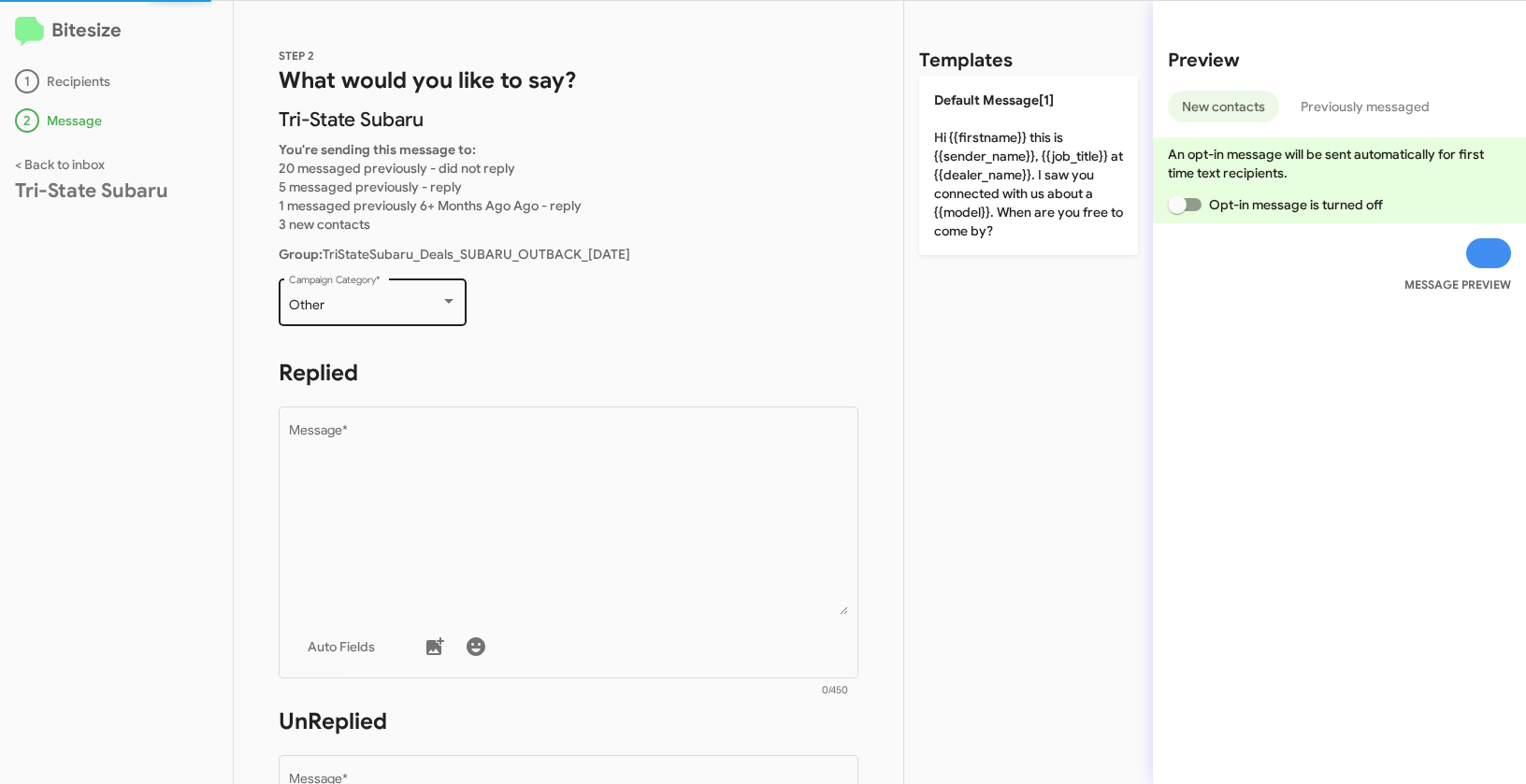
click at [411, 303] on div "Other" at bounding box center [364, 305] width 151 height 15
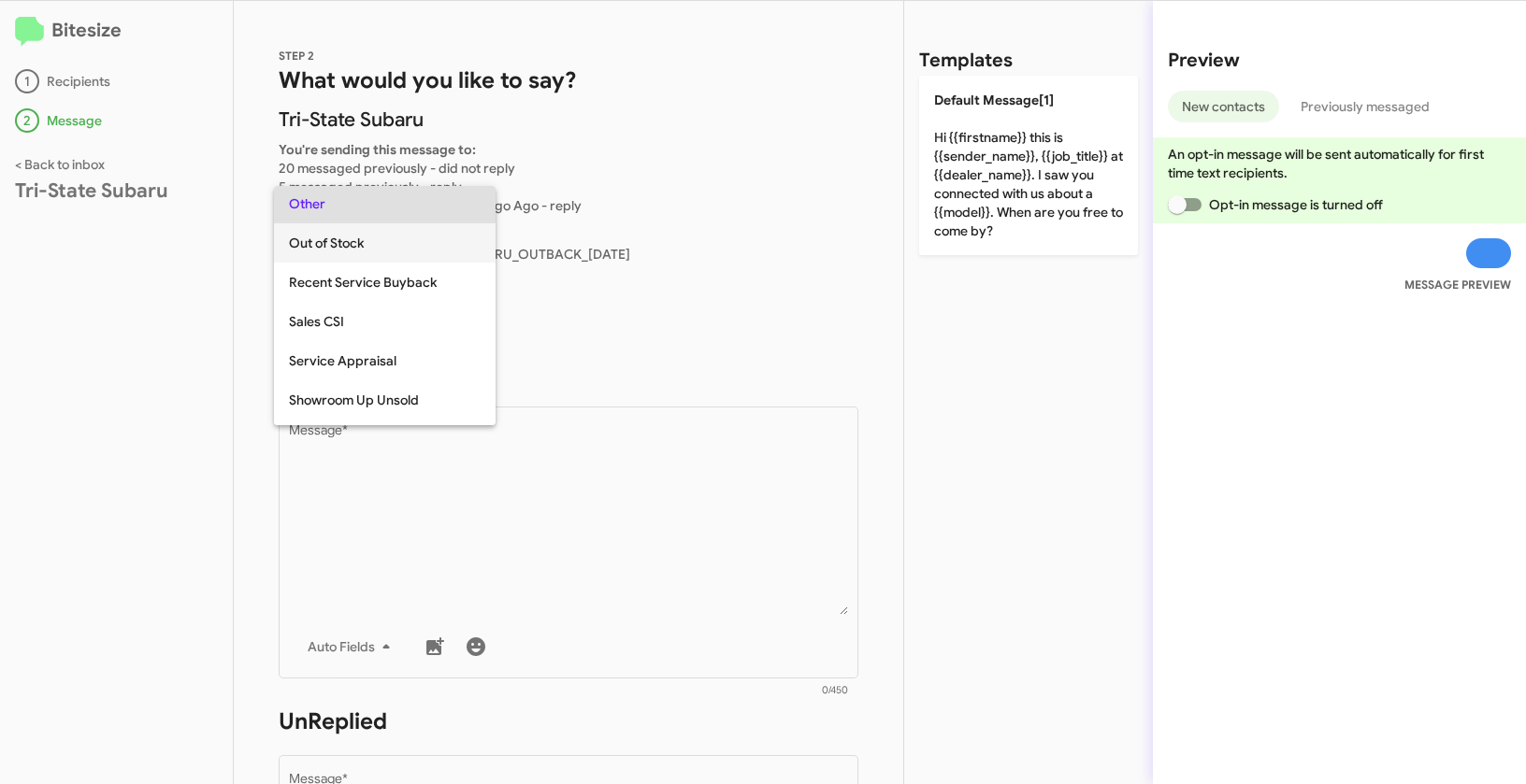
scroll to position [781, 0]
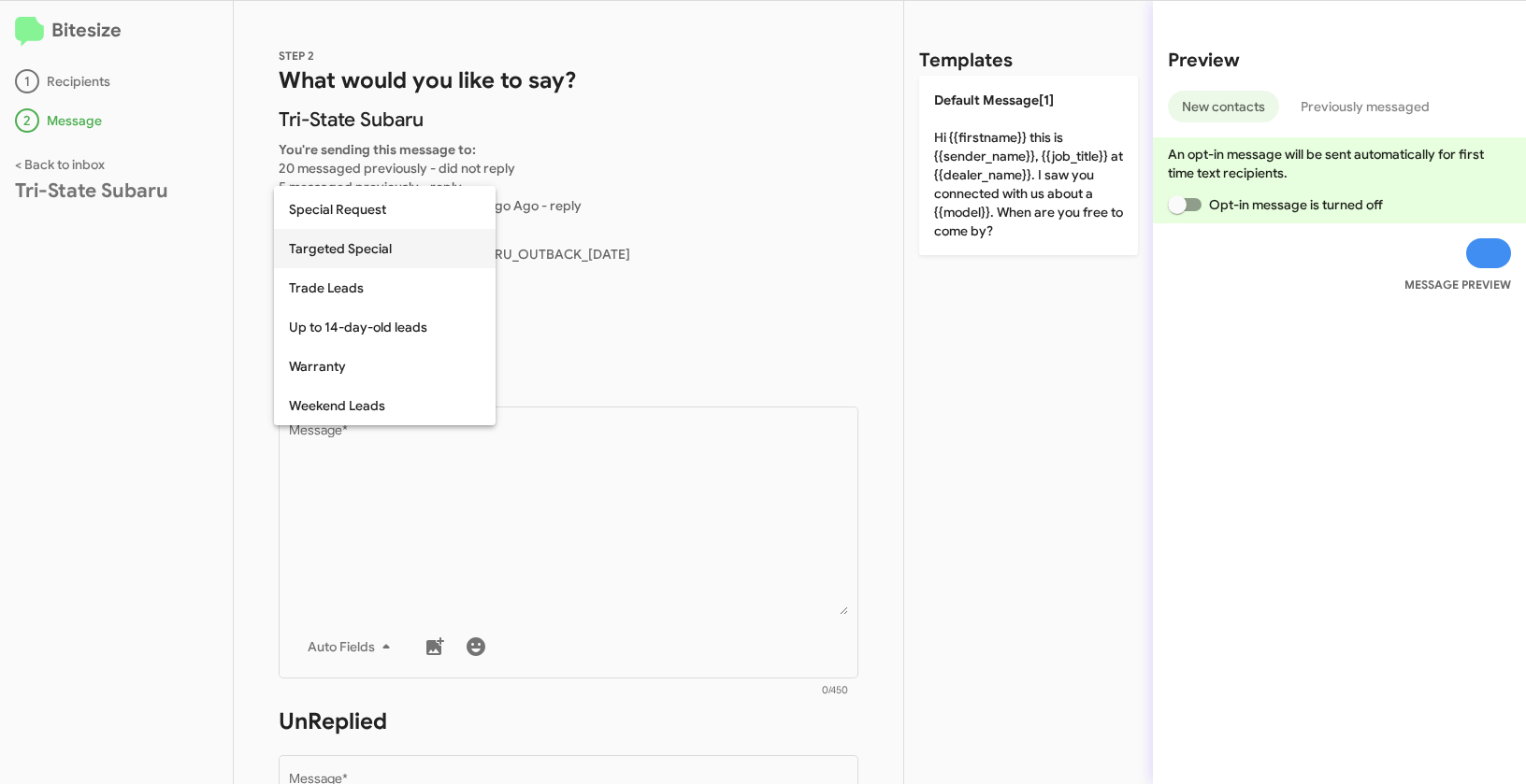
click at [360, 249] on span "Targeted Special" at bounding box center [384, 249] width 192 height 40
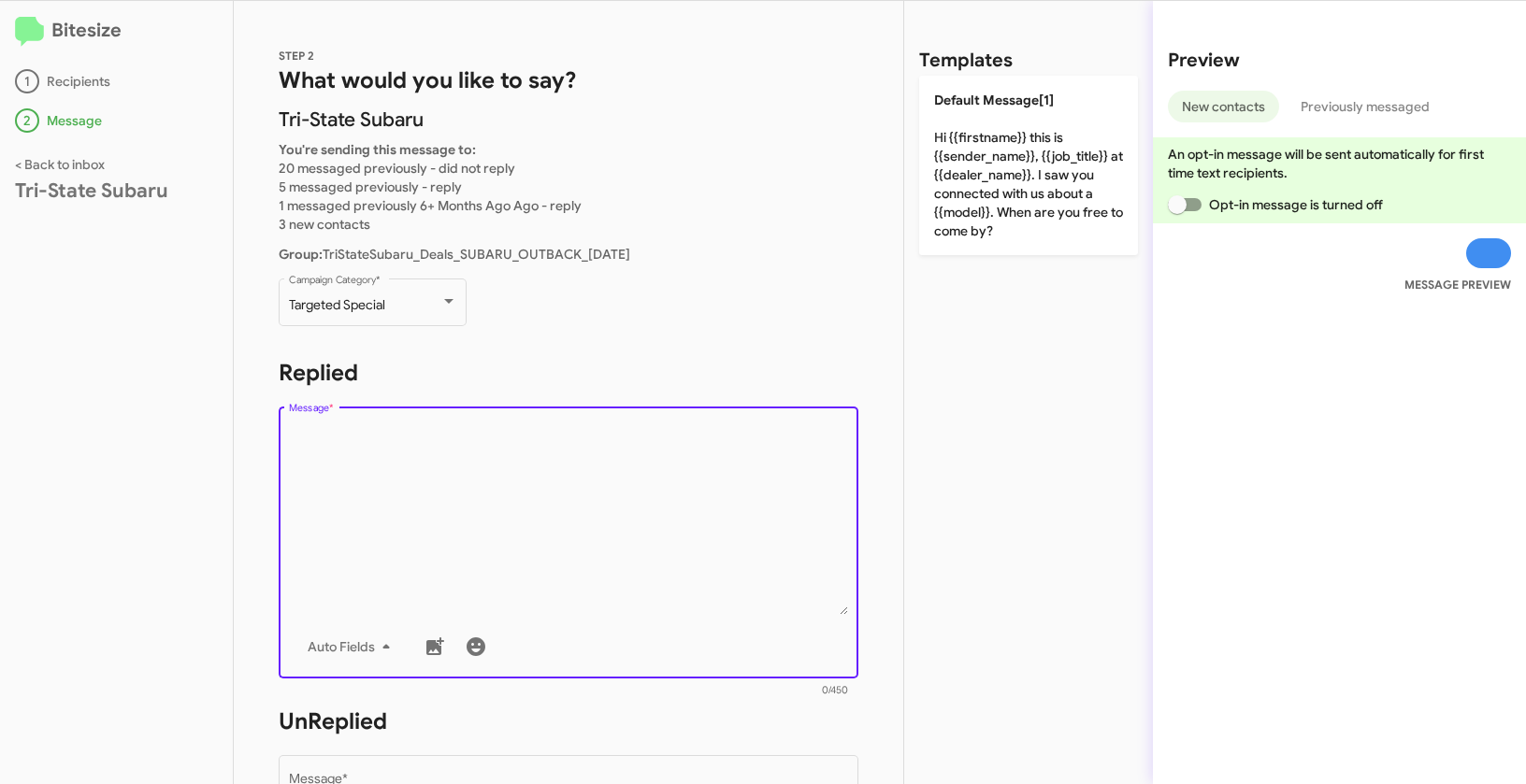
click at [505, 490] on textarea "Message *" at bounding box center [568, 519] width 560 height 191
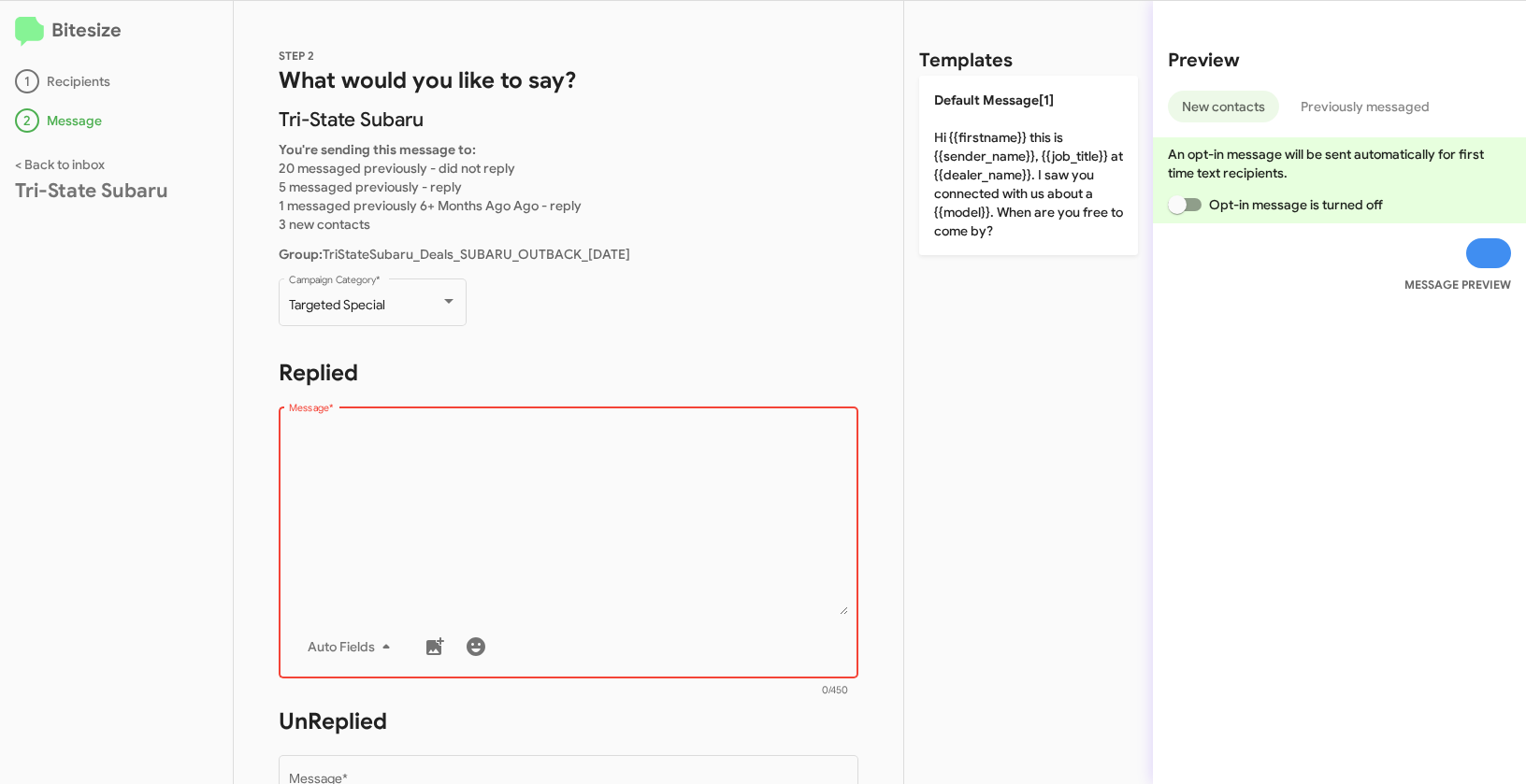
click at [463, 519] on textarea "Message *" at bounding box center [568, 519] width 560 height 191
paste textarea ""Hi {{firstname}} it's {{sender_name}} at {{dealer_name}}. Select 2025 Outbacks…"
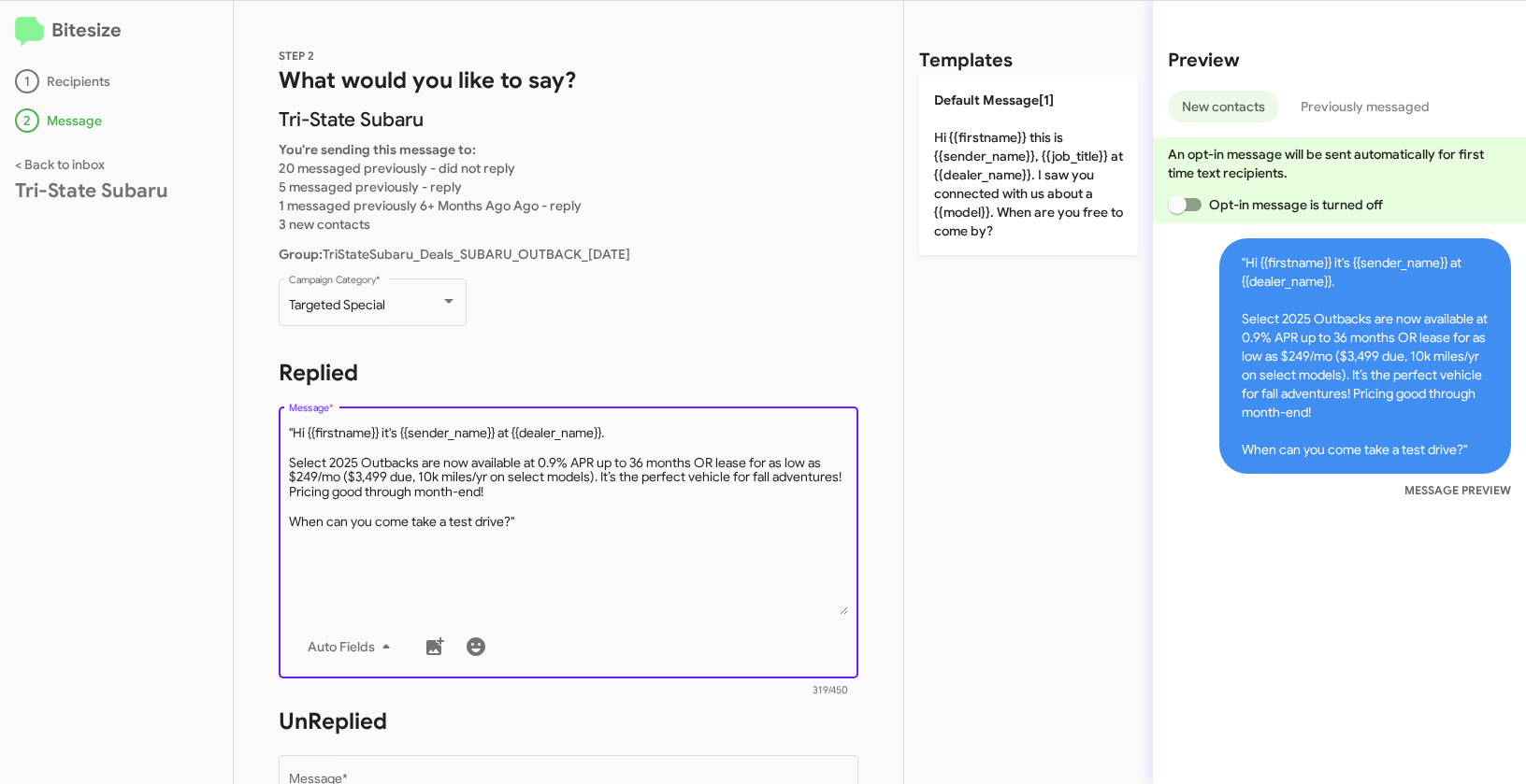
click at [293, 428] on textarea "Message *" at bounding box center [568, 519] width 560 height 191
click at [580, 526] on textarea "Message *" at bounding box center [568, 519] width 560 height 191
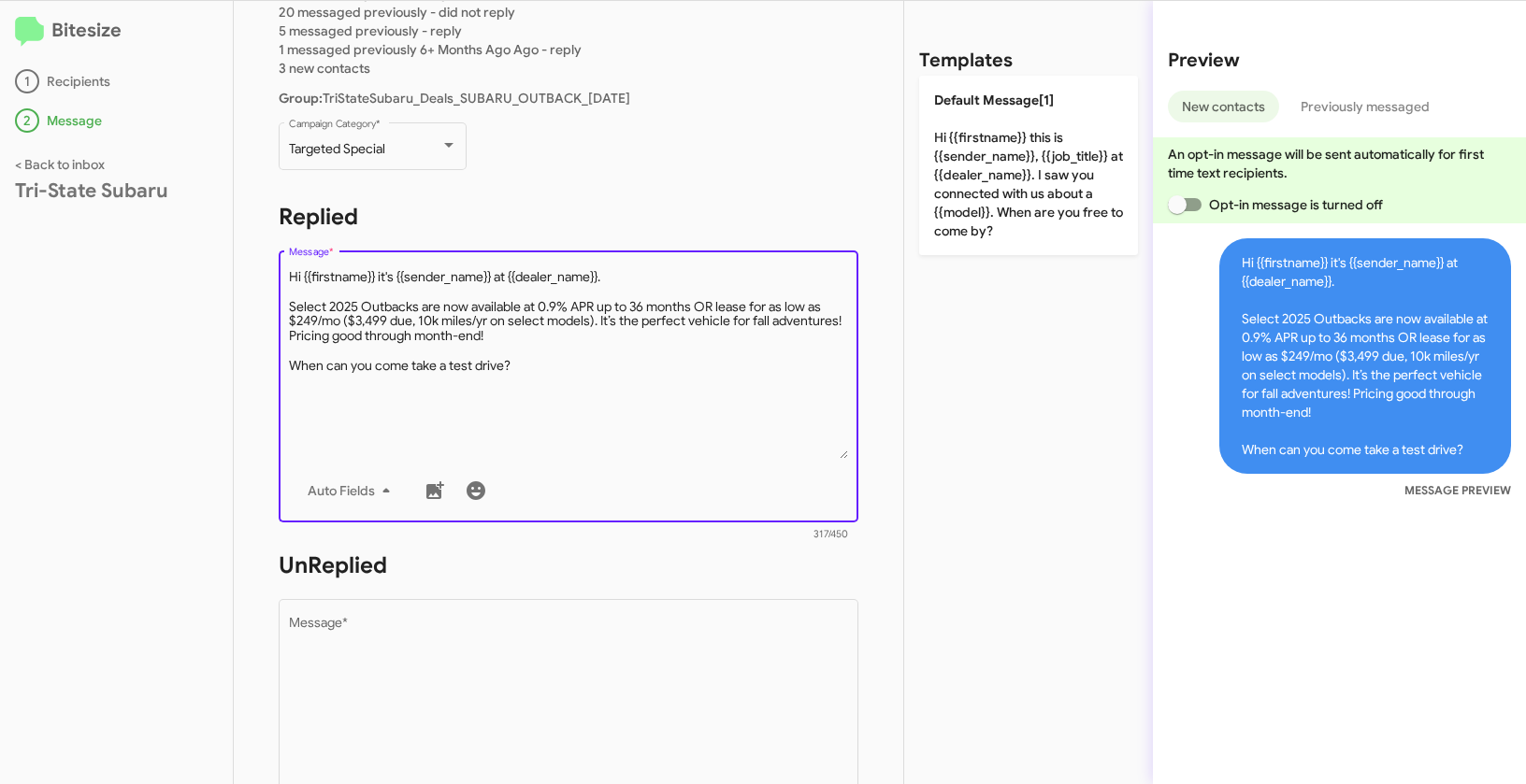
scroll to position [299, 0]
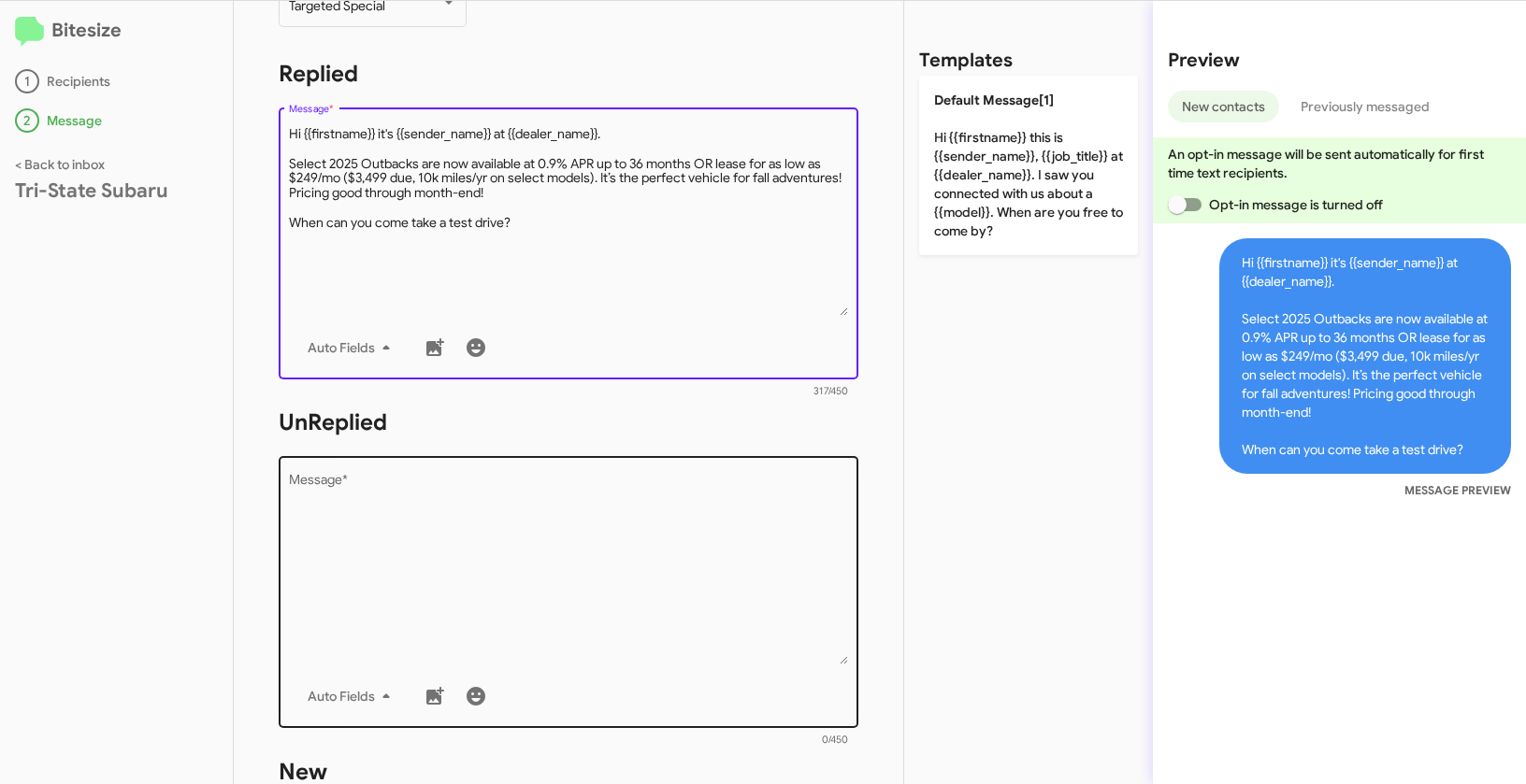
type textarea "Hi {{firstname}} it's {{sender_name}} at {{dealer_name}}. Select 2025 Outbacks …"
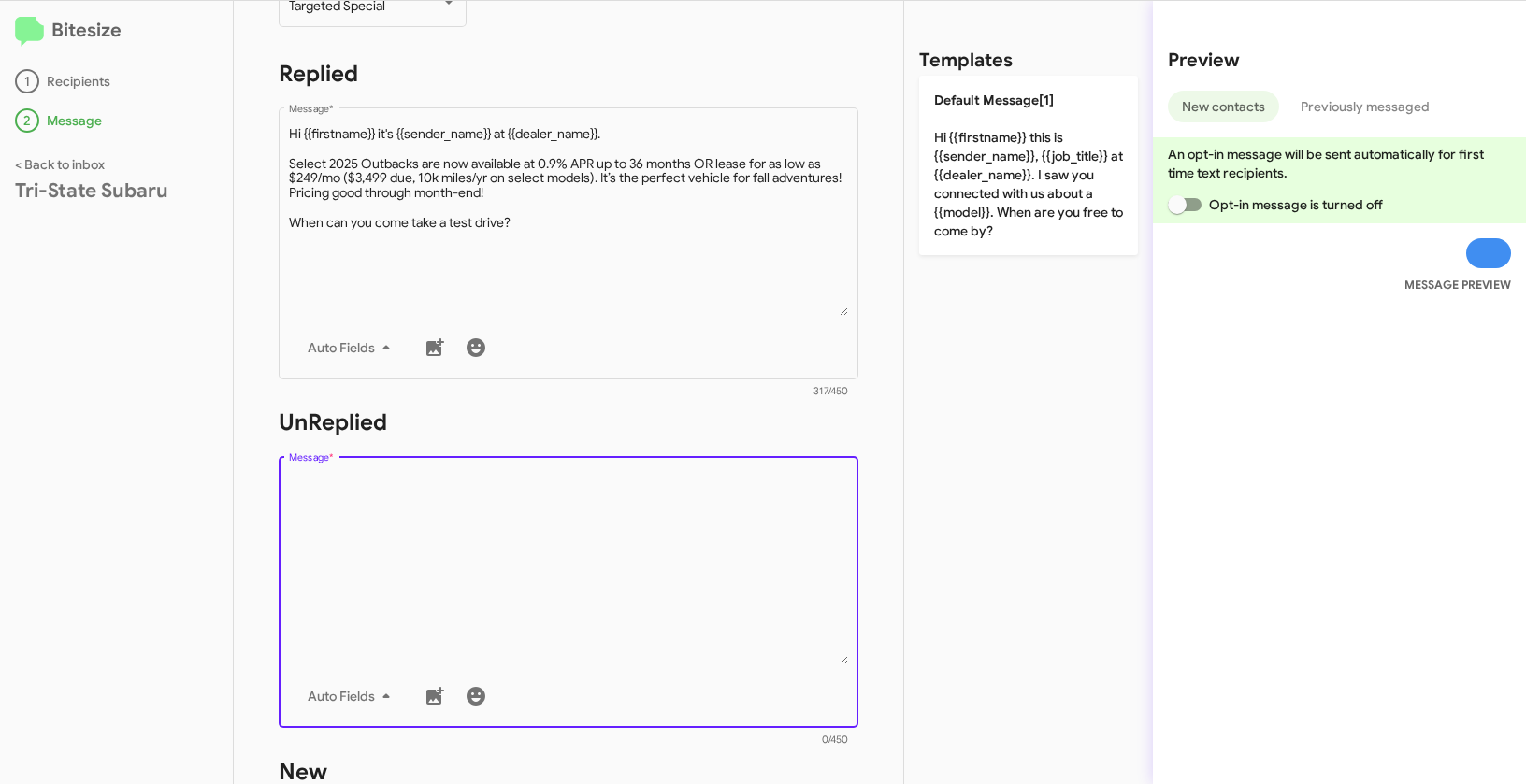
click at [640, 626] on textarea "Message *" at bounding box center [568, 569] width 560 height 191
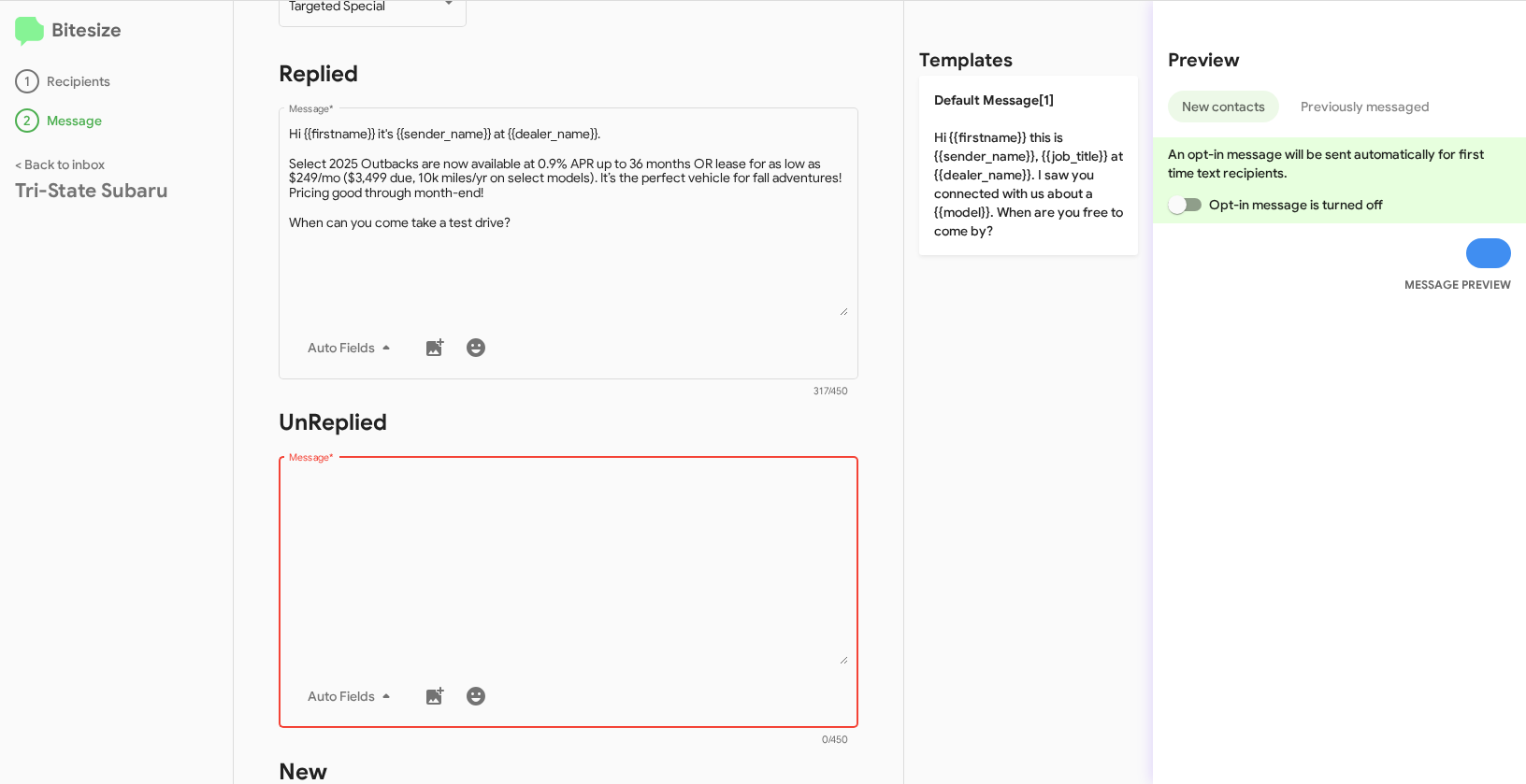
click at [471, 467] on div "Drop image here to insert Auto Fields Message *" at bounding box center [568, 589] width 560 height 276
paste textarea ""Hi {{firstname}} it's {{sender_name}}, {{job_title}} at {{dealer_name}}. Thank…"
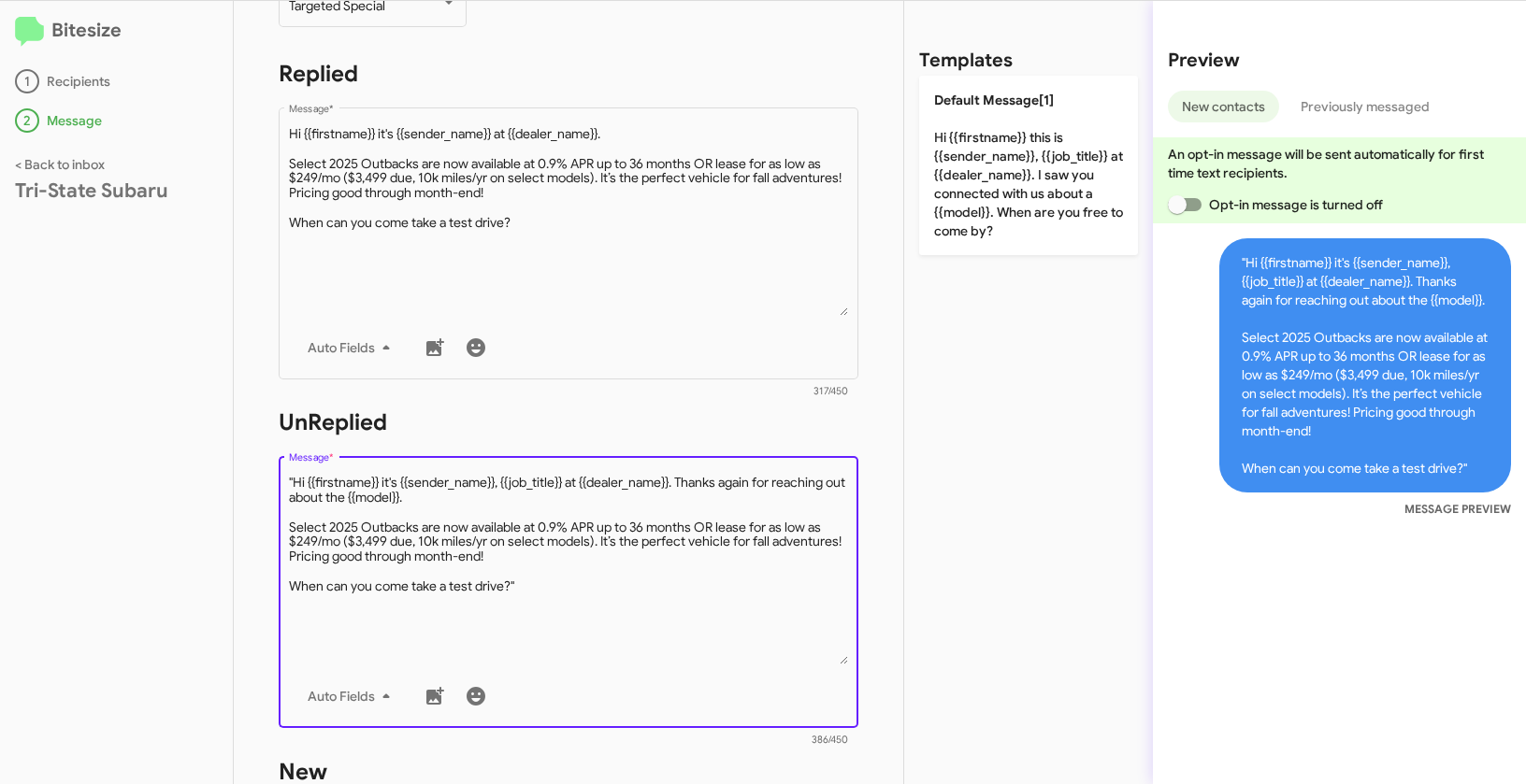
click at [293, 480] on textarea "Message *" at bounding box center [568, 569] width 560 height 191
click at [558, 577] on textarea "Message *" at bounding box center [568, 569] width 560 height 191
click at [540, 595] on textarea "Message *" at bounding box center [568, 569] width 560 height 191
click at [536, 588] on textarea "Message *" at bounding box center [568, 569] width 560 height 191
type textarea "Hi {{firstname}} it's {{sender_name}}, {{job_title}} at {{dealer_name}}. Thanks…"
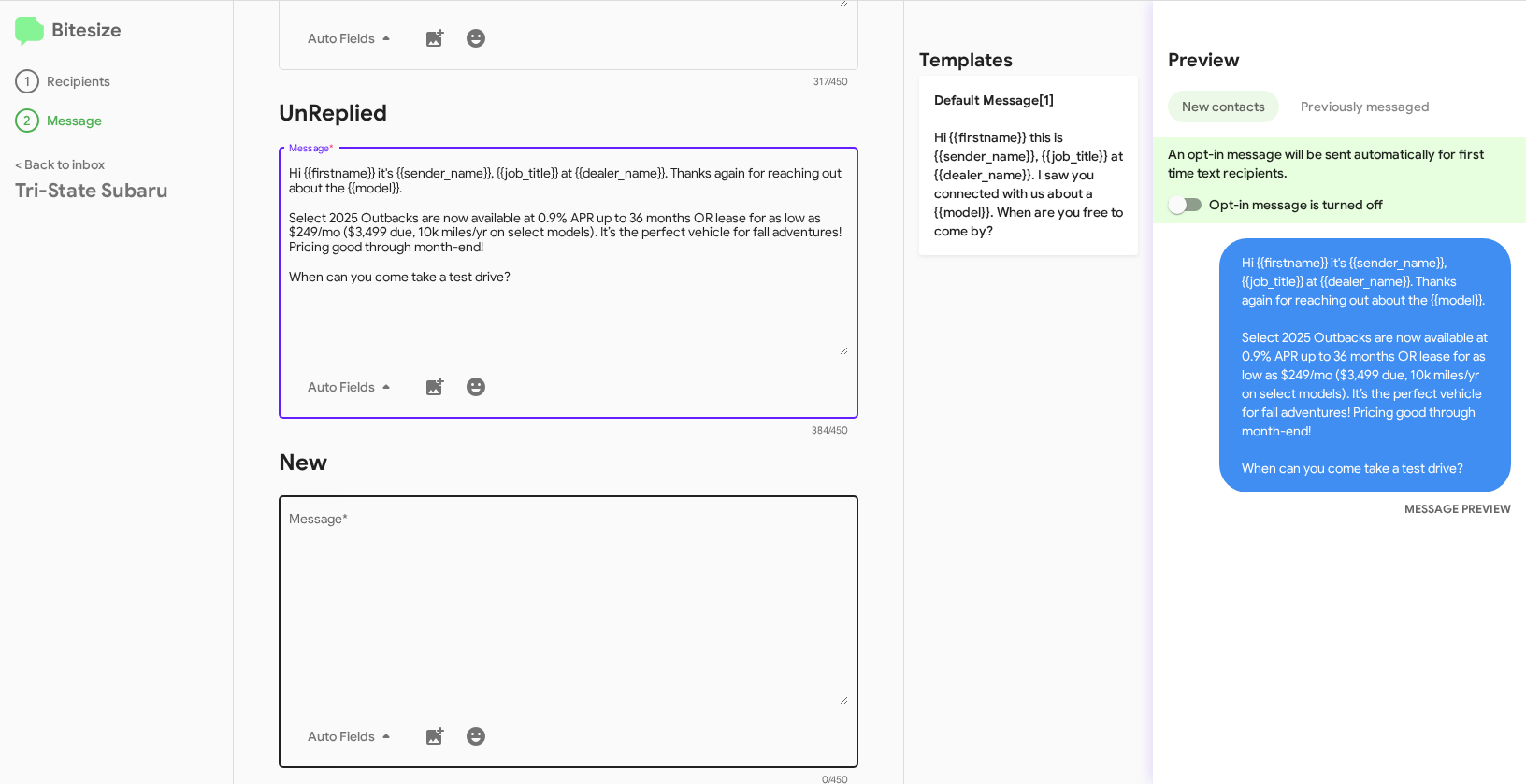
scroll to position [610, 0]
click at [566, 588] on textarea "Message *" at bounding box center [568, 608] width 560 height 191
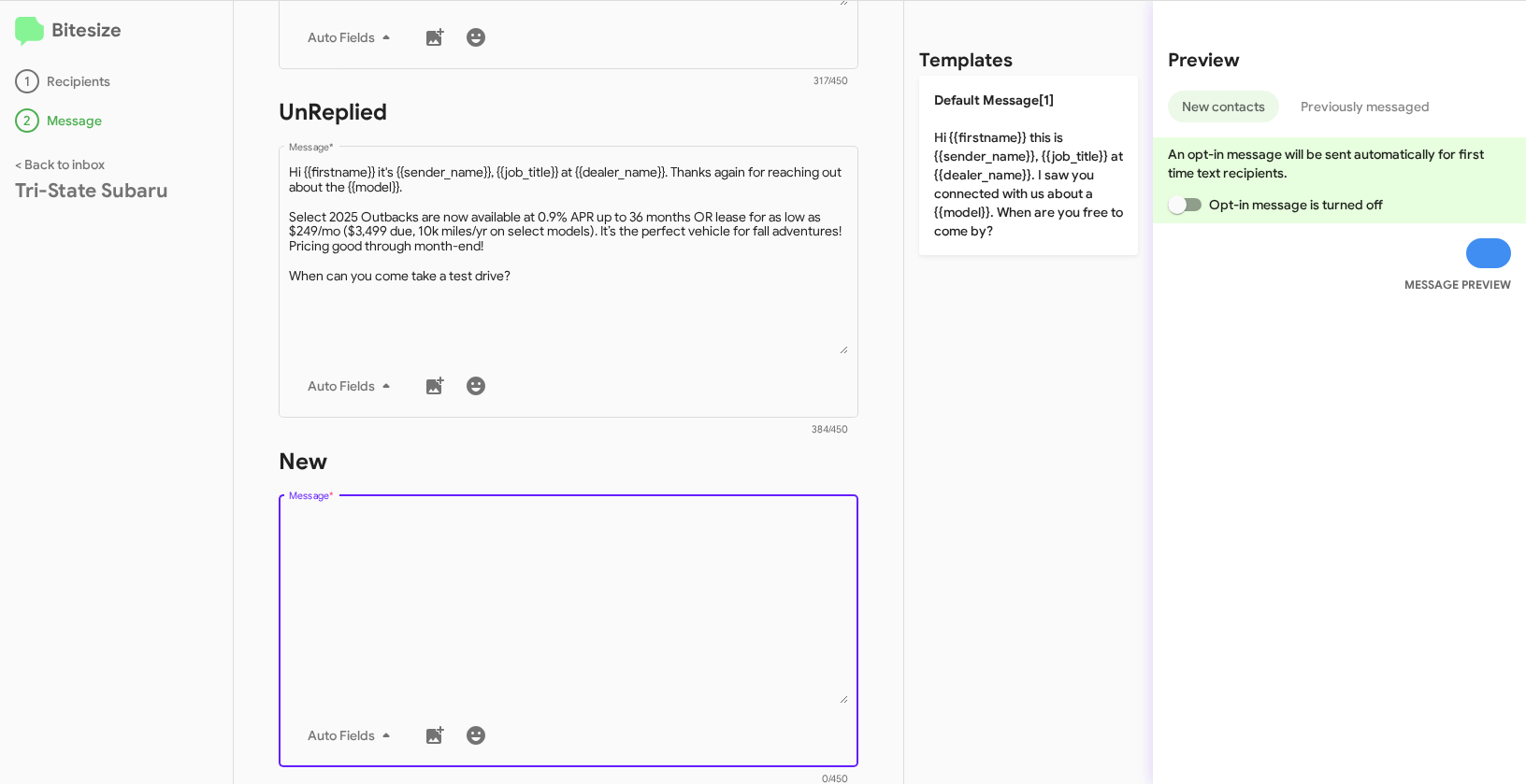
paste textarea ""Hi {{firstname}} it's {{sender_name}}, {{job_title}} at {{dealer_name}}. Thank…"
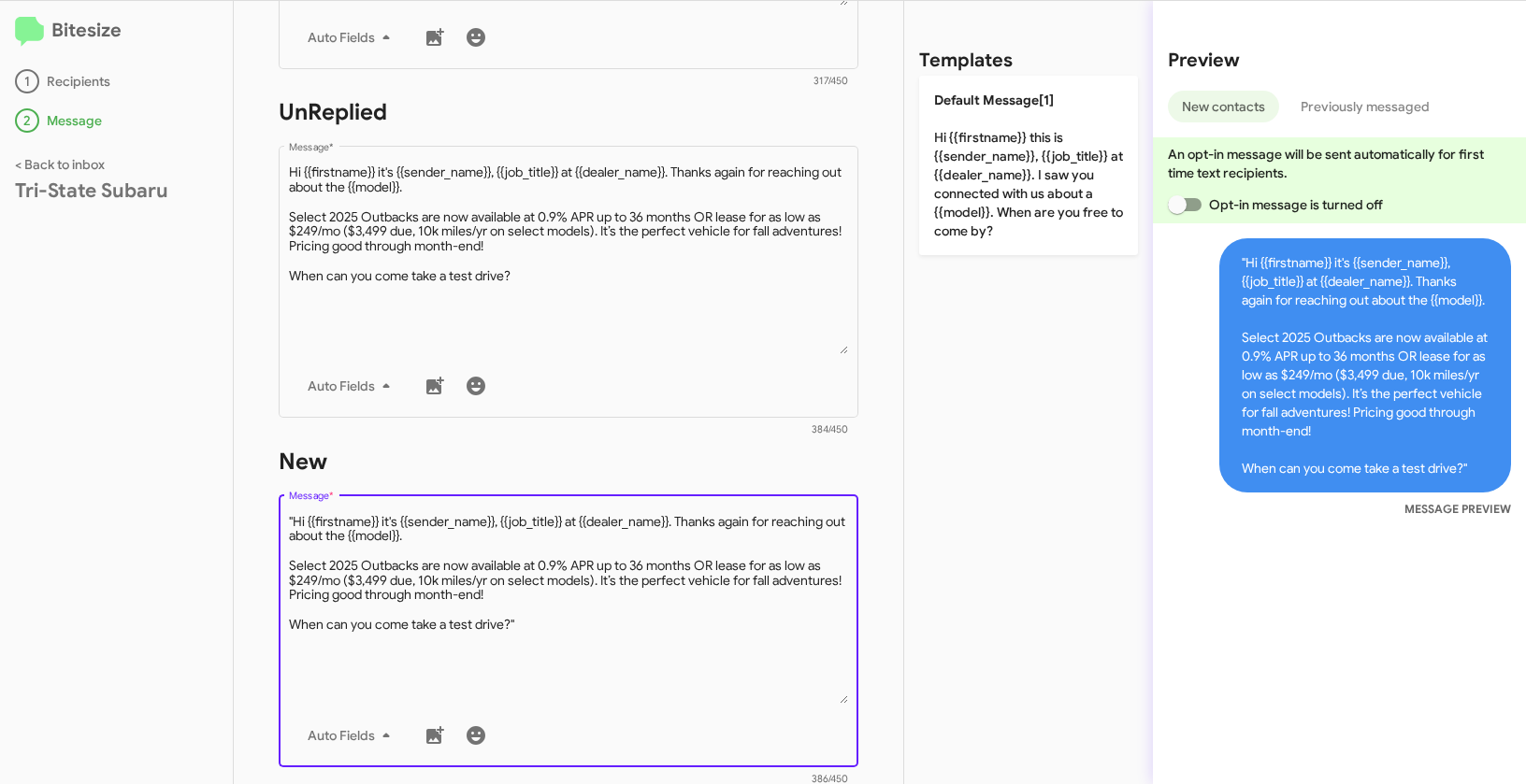
click at [557, 626] on textarea "Message *" at bounding box center [568, 608] width 560 height 191
click at [294, 524] on textarea "Message *" at bounding box center [568, 608] width 560 height 191
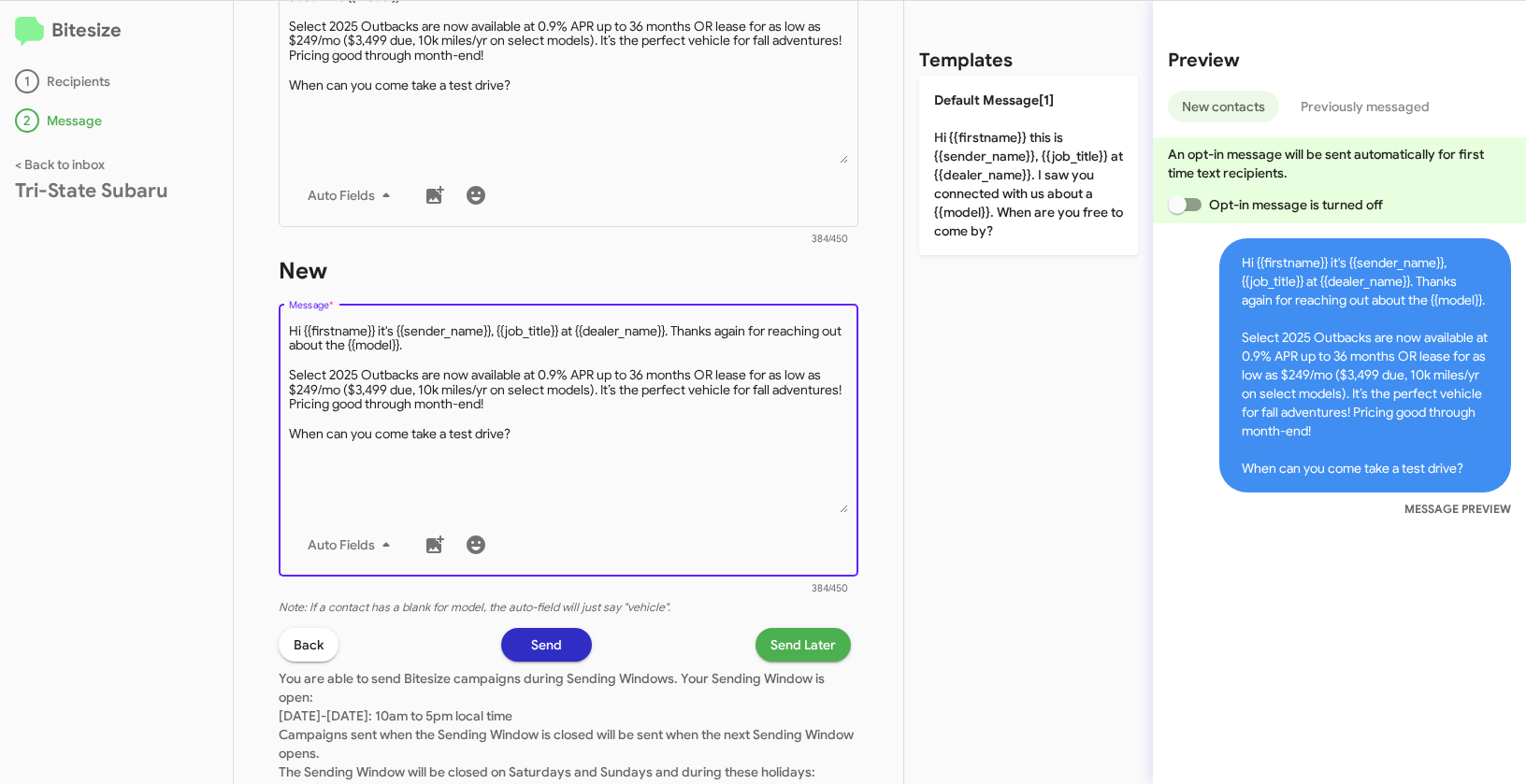
scroll to position [909, 0]
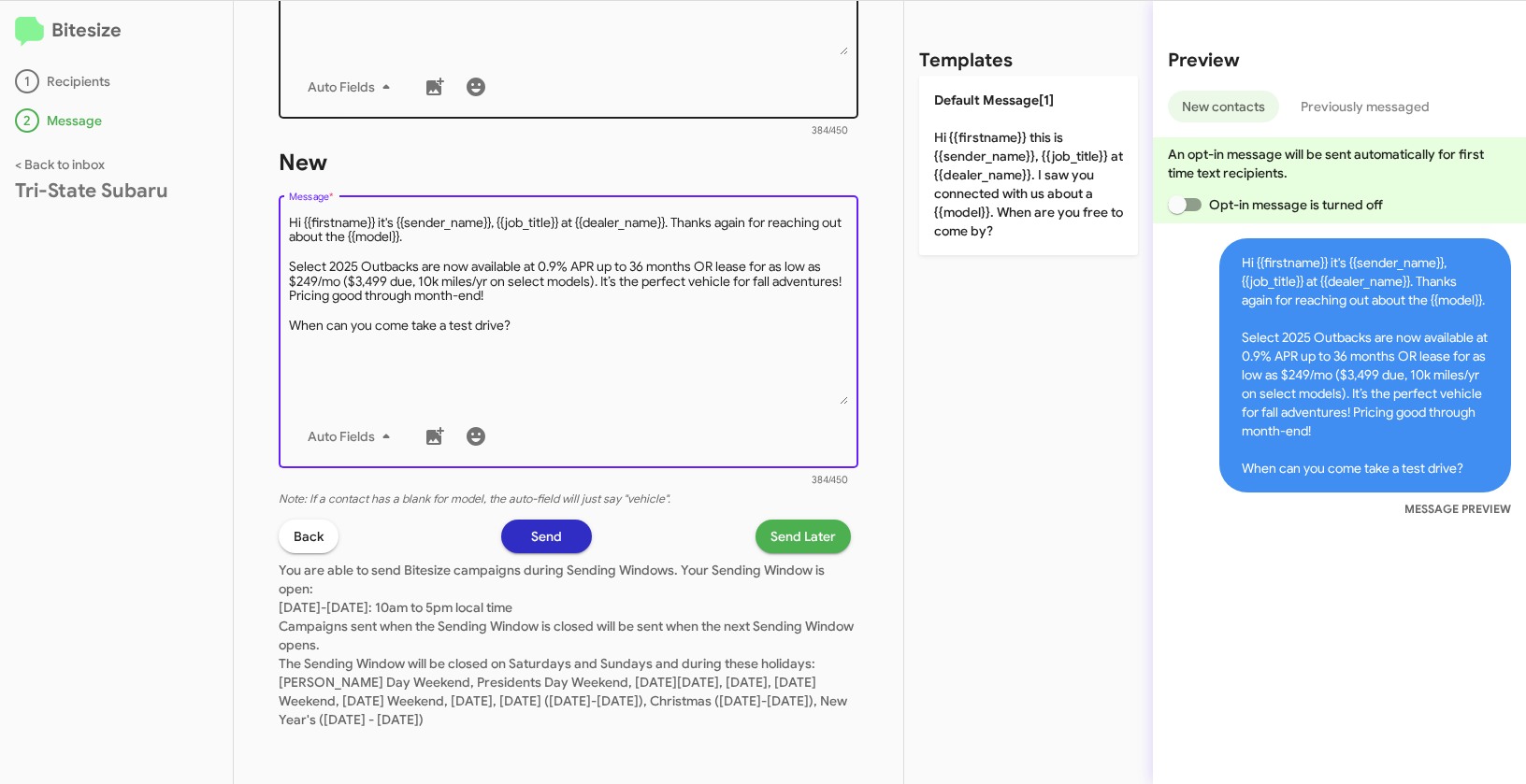
type textarea "Hi {{firstname}} it's {{sender_name}}, {{job_title}} at {{dealer_name}}. Thanks…"
click at [796, 543] on span "Send Later" at bounding box center [804, 536] width 66 height 34
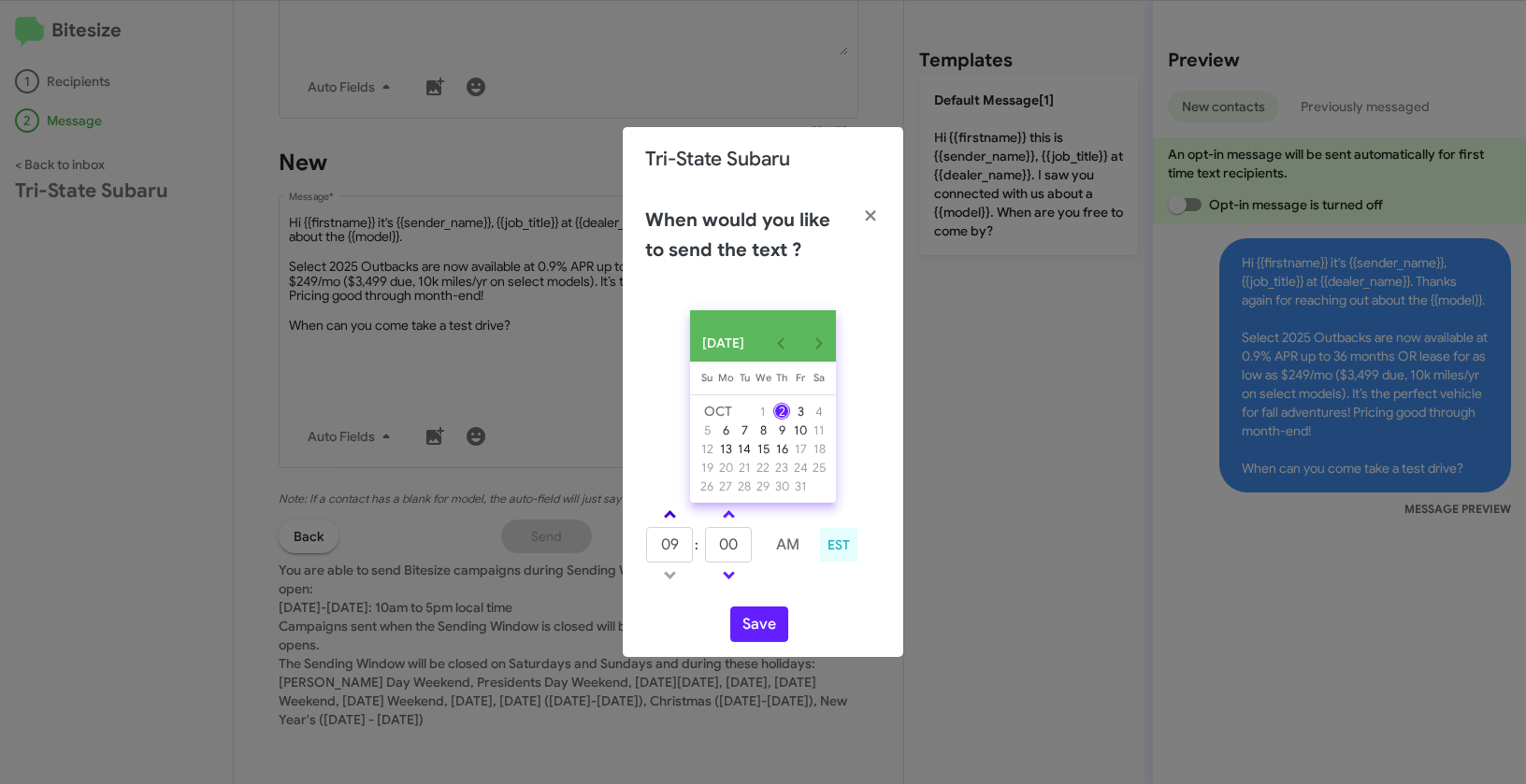
click at [673, 523] on span at bounding box center [670, 516] width 13 height 13
type input "10"
drag, startPoint x: 737, startPoint y: 562, endPoint x: 715, endPoint y: 552, distance: 24.2
click at [715, 552] on input "00" at bounding box center [728, 545] width 46 height 36
type input "21"
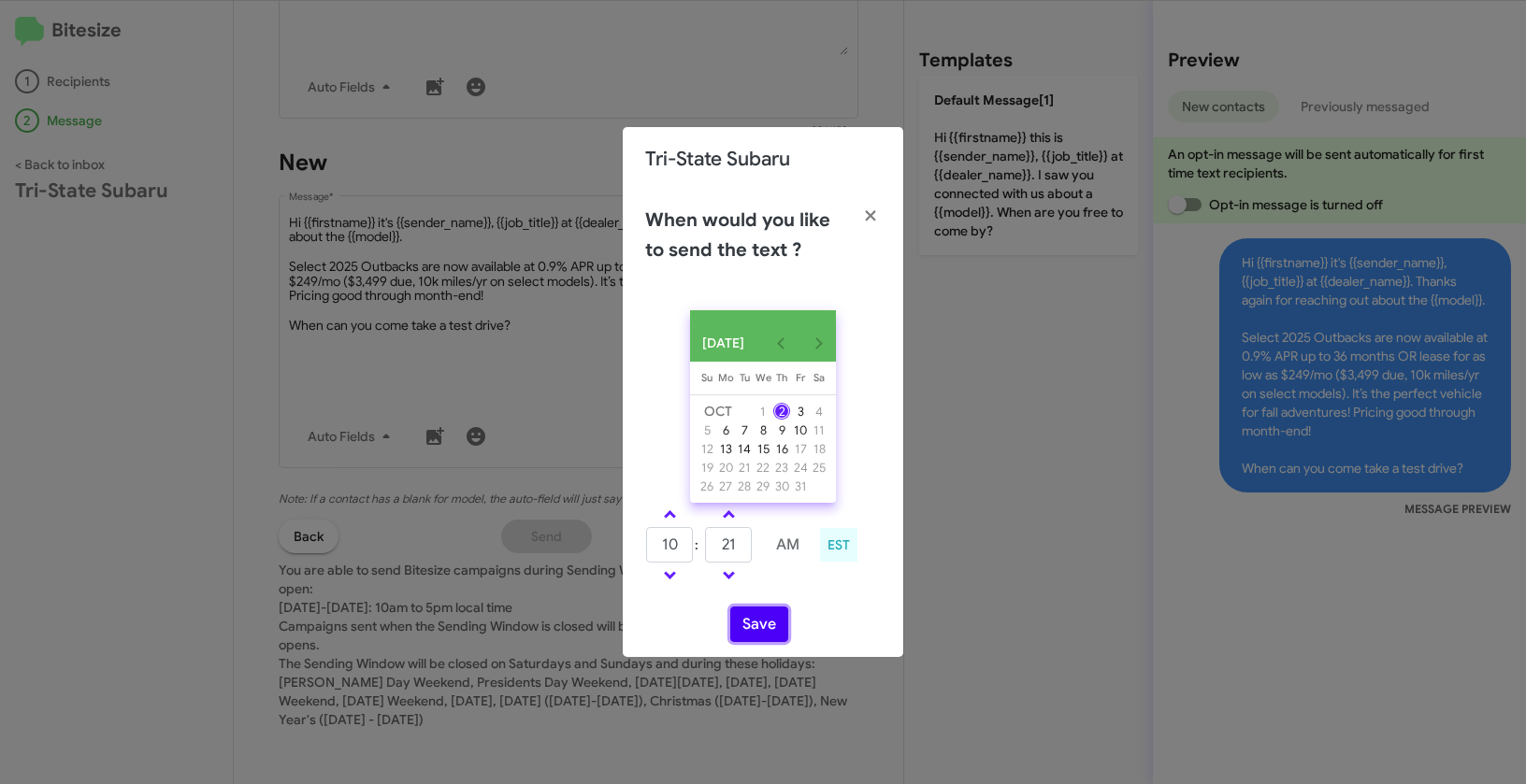
click at [756, 624] on button "Save" at bounding box center [759, 624] width 58 height 36
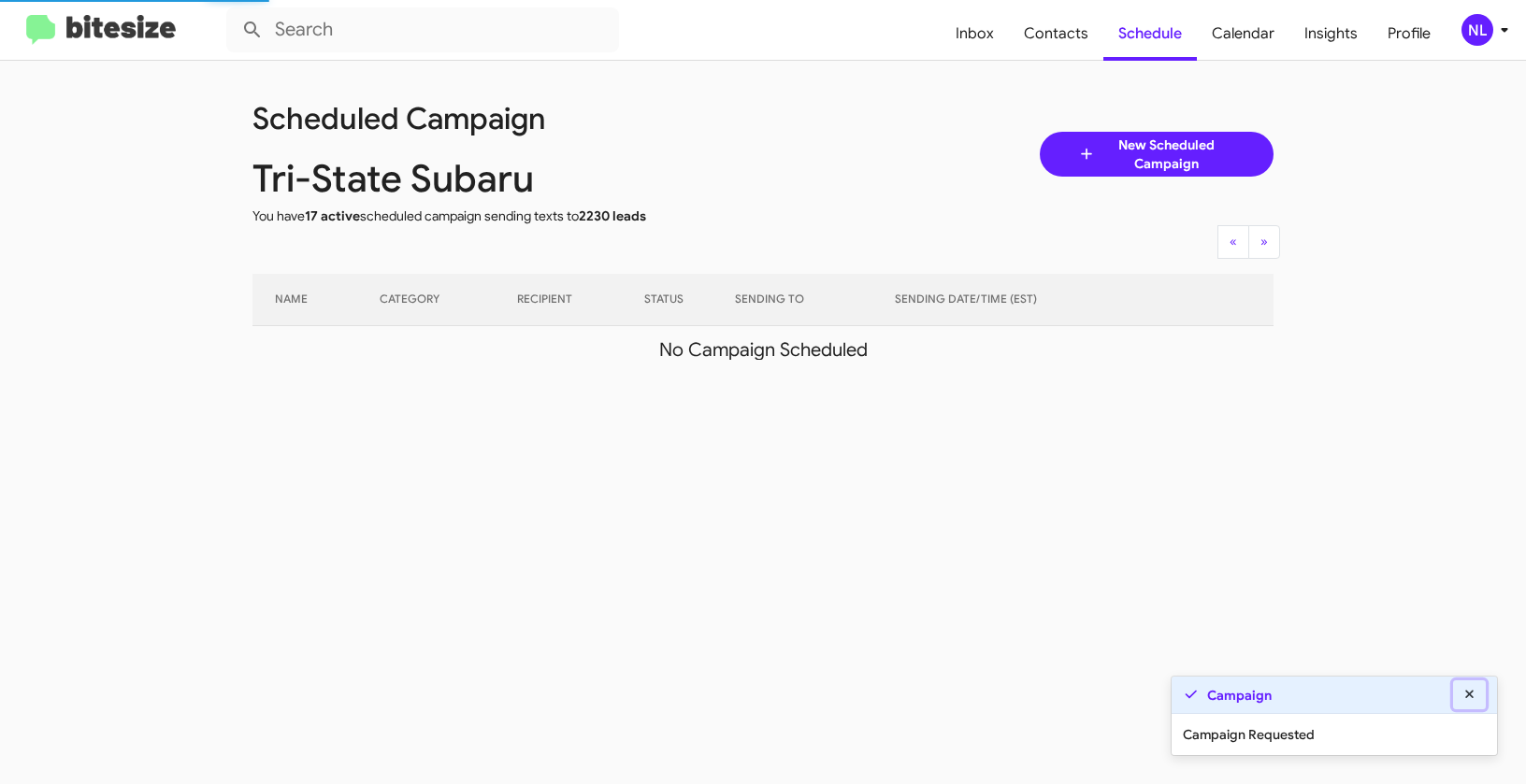
click at [1473, 694] on icon at bounding box center [1469, 695] width 16 height 14
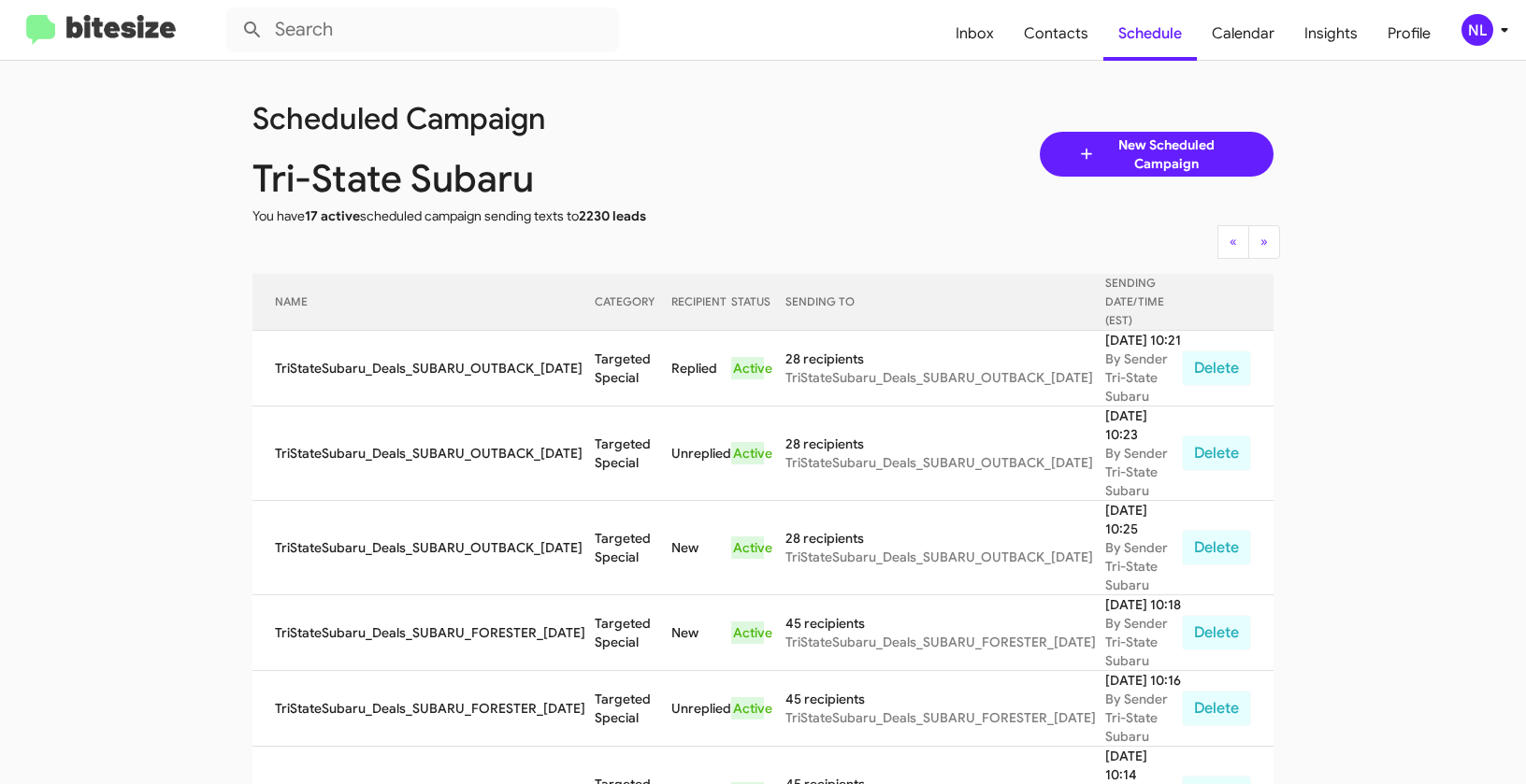
click at [1482, 31] on div "NL" at bounding box center [1477, 29] width 32 height 32
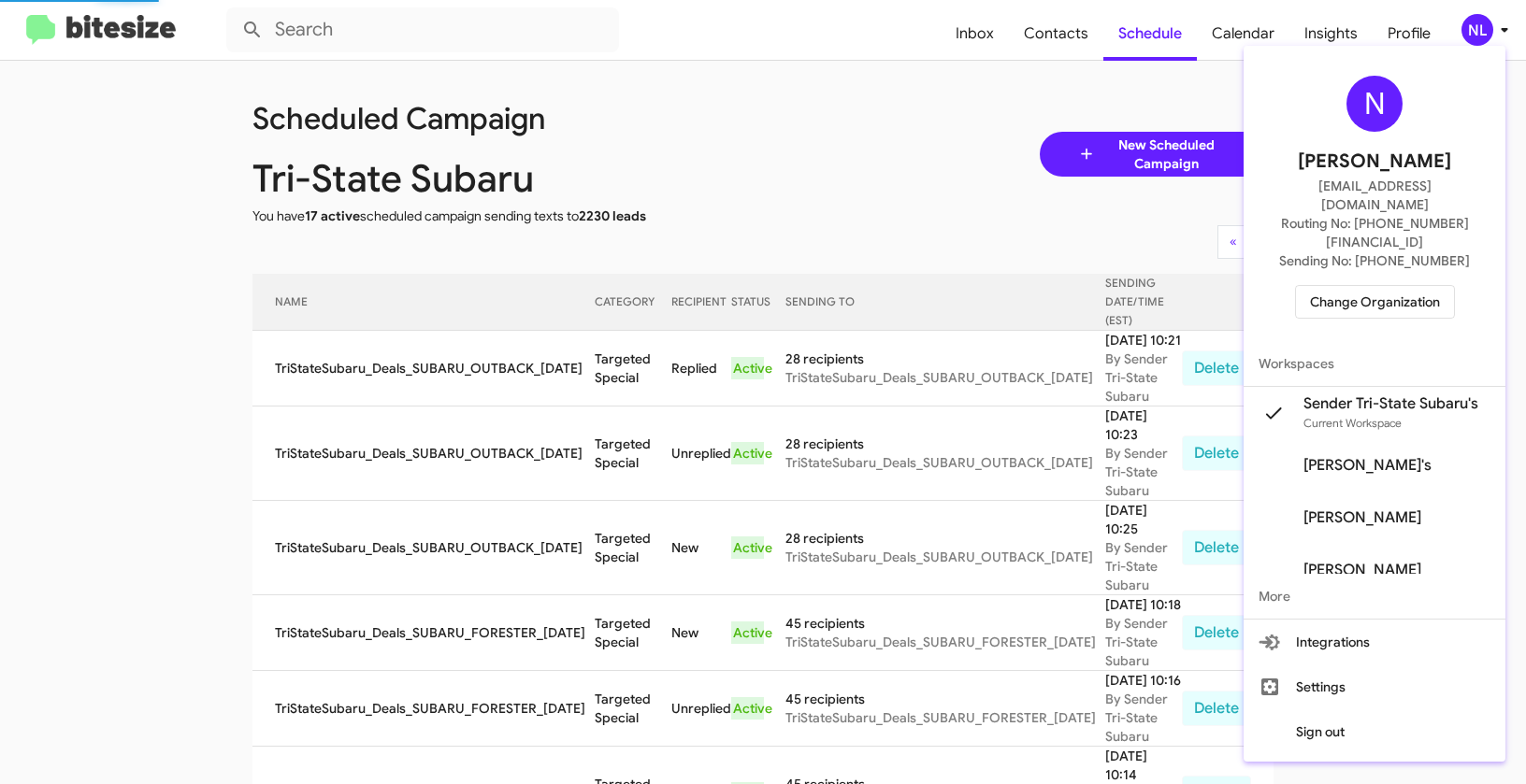
click at [1357, 286] on span "Change Organization" at bounding box center [1375, 302] width 130 height 32
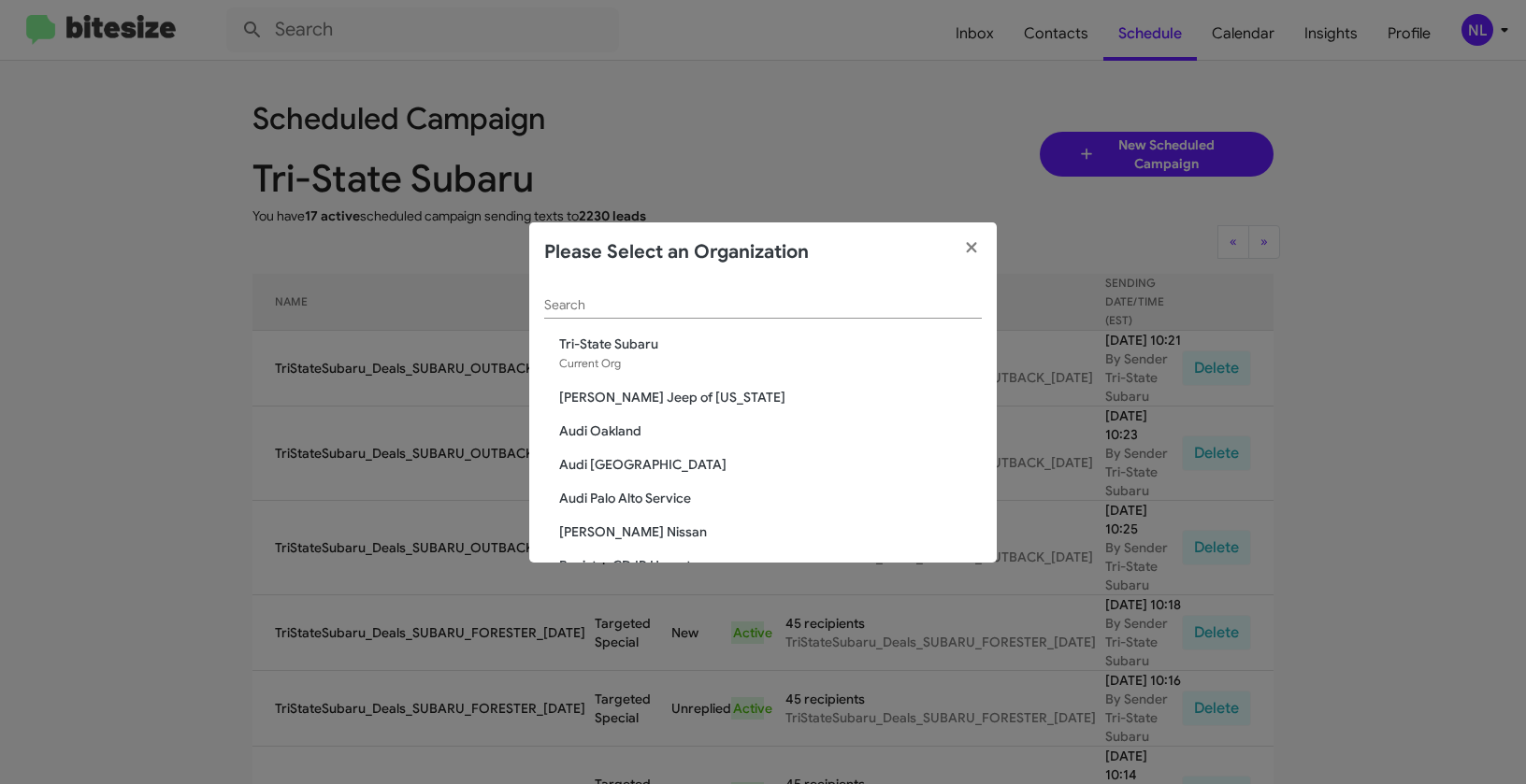
click at [599, 313] on div "Search" at bounding box center [763, 301] width 438 height 37
paste input "Audi [GEOGRAPHIC_DATA]"
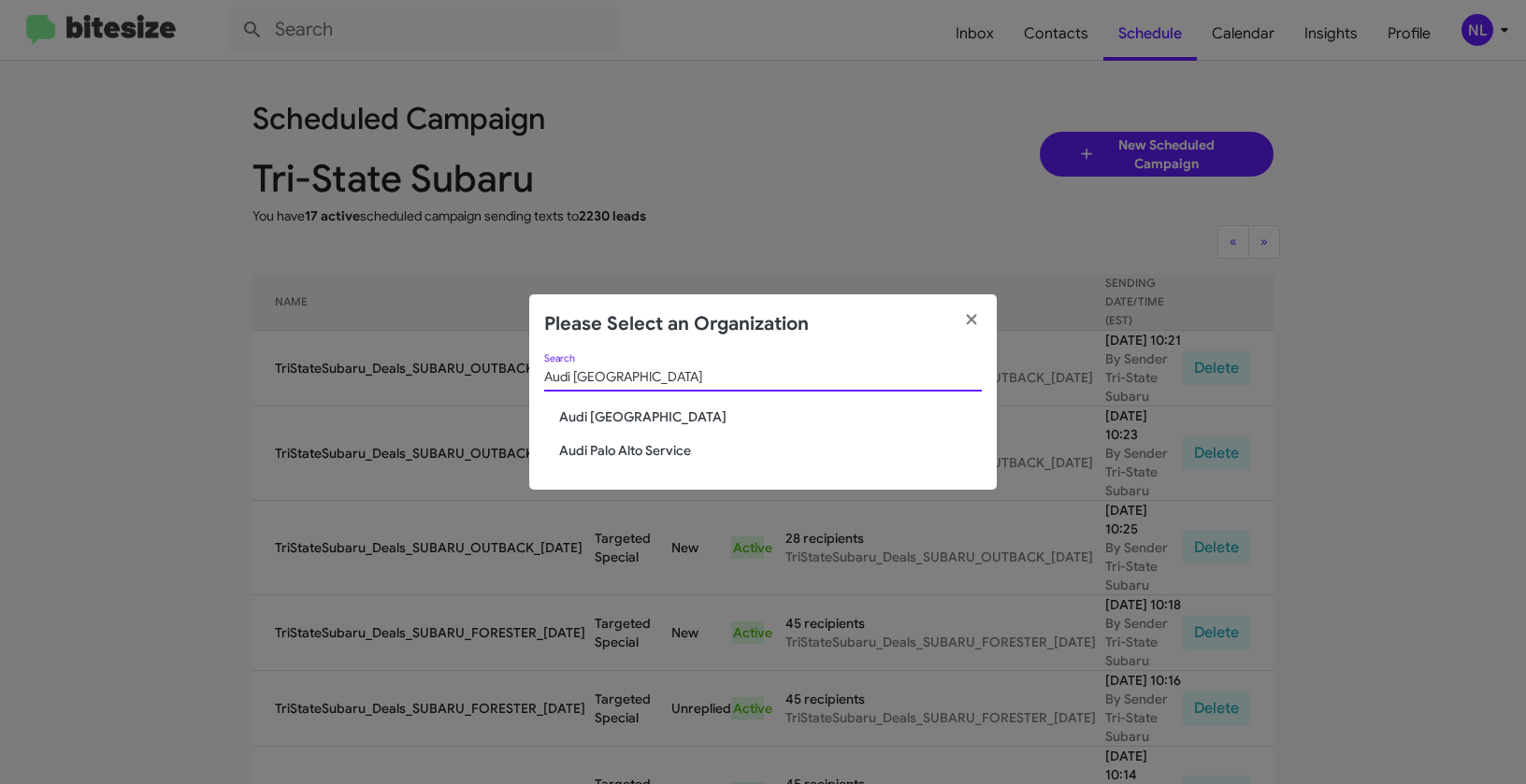
type input "Audi [GEOGRAPHIC_DATA]"
click at [595, 412] on span "Audi [GEOGRAPHIC_DATA]" at bounding box center [771, 416] width 423 height 18
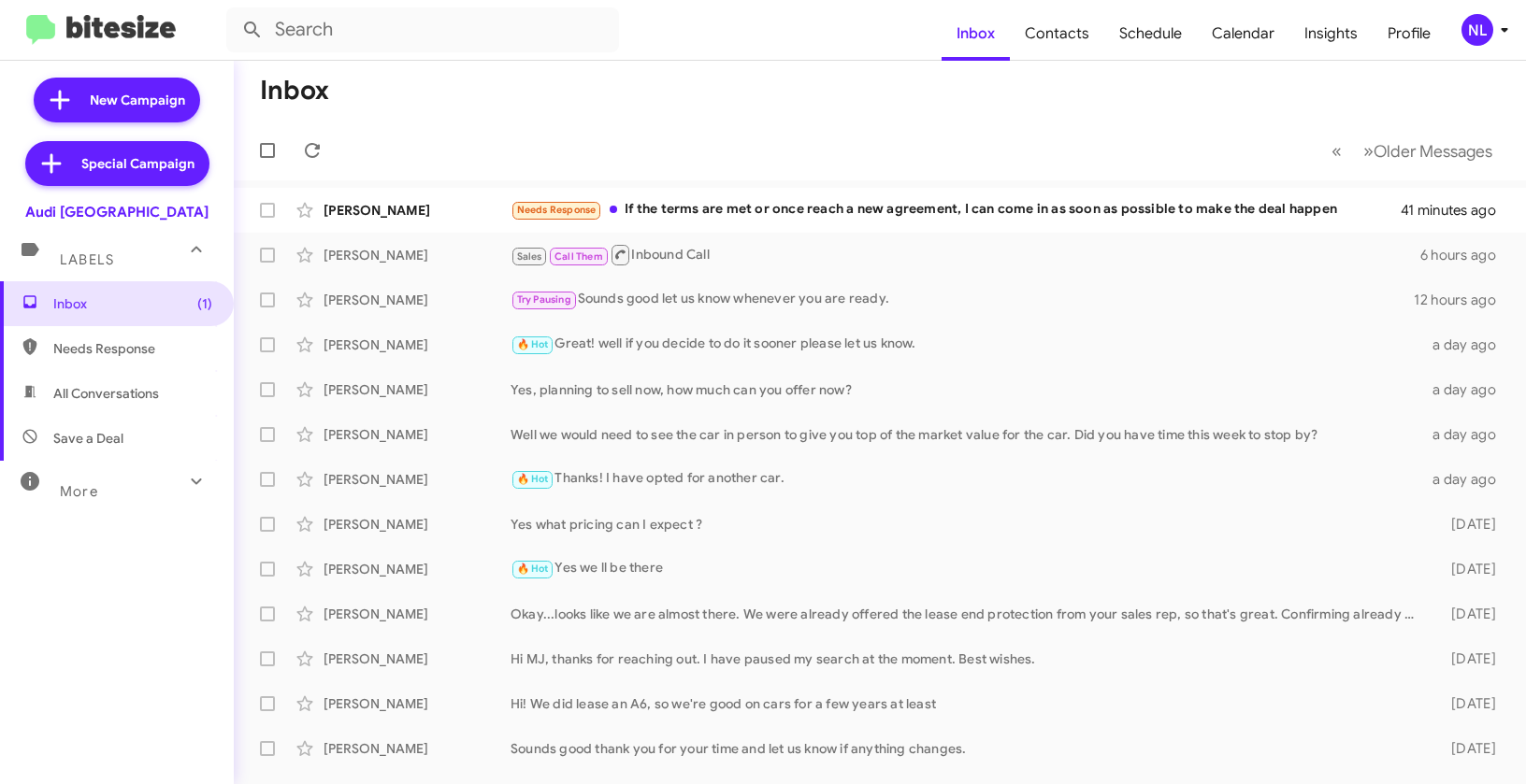
click at [1474, 24] on div "NL" at bounding box center [1477, 29] width 32 height 32
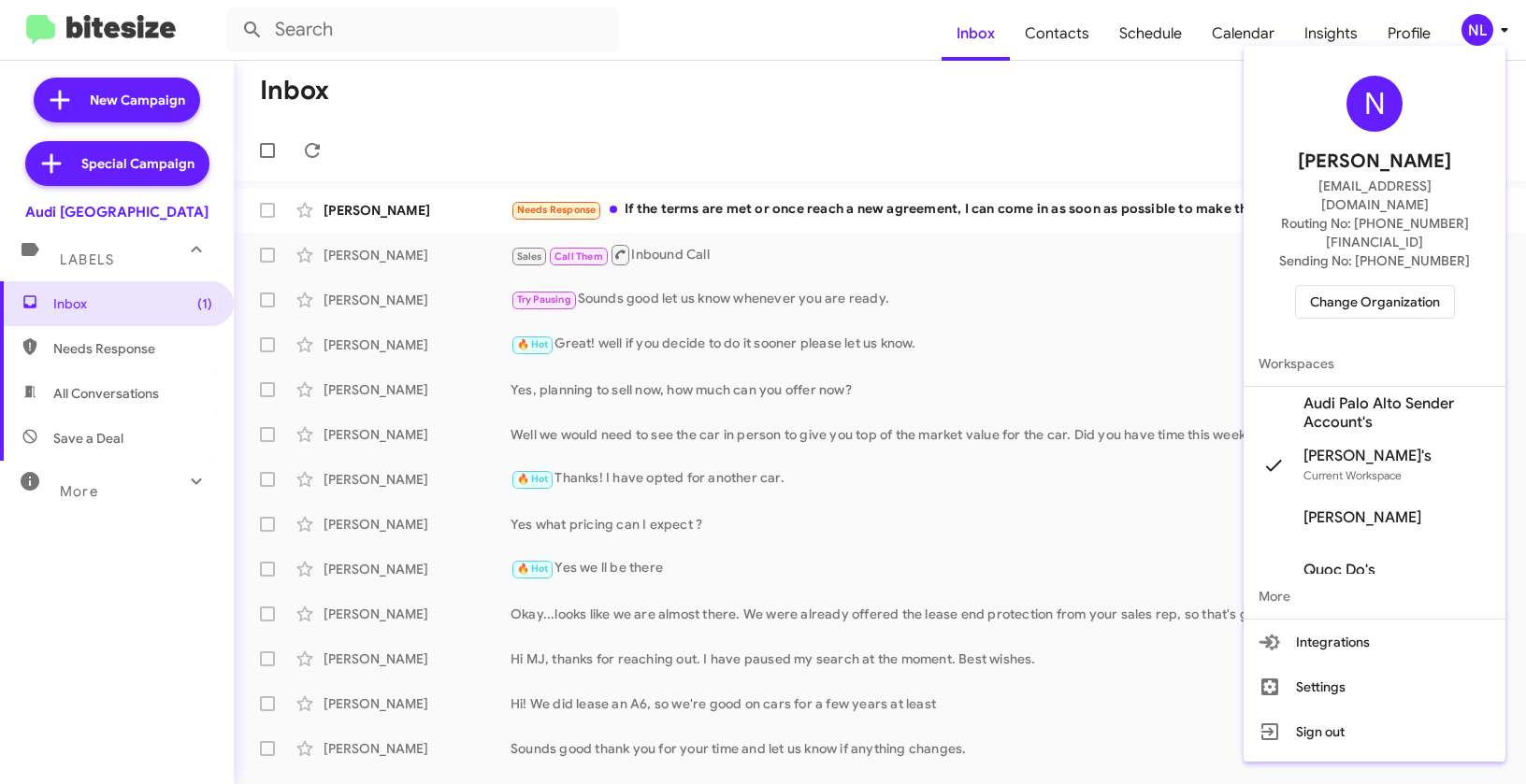
click at [1335, 395] on span "Audi Palo Alto Sender Account's" at bounding box center [1396, 413] width 187 height 38
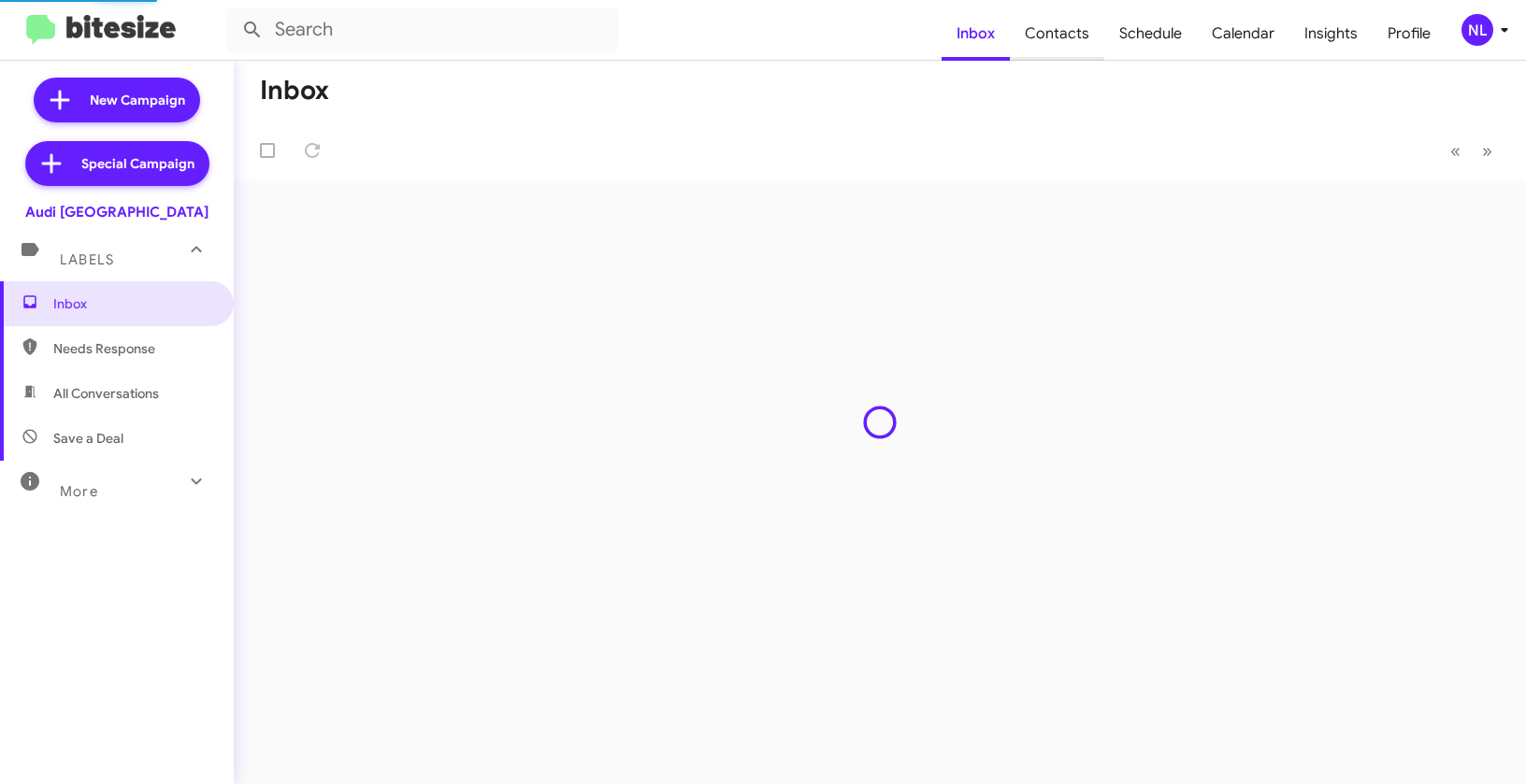
click at [1072, 35] on span "Contacts" at bounding box center [1057, 34] width 95 height 54
type input "in:groups"
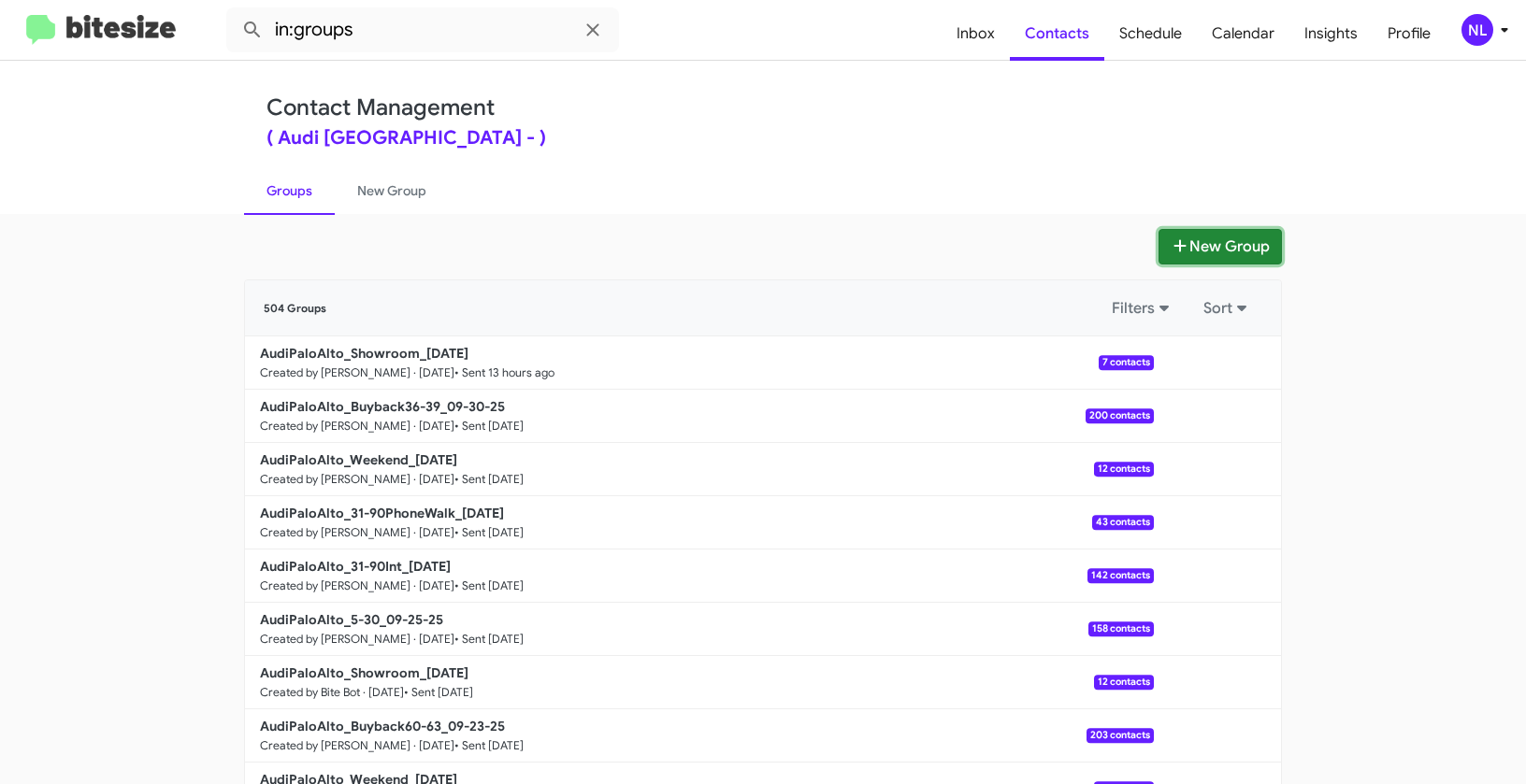
click at [1218, 246] on button "New Group" at bounding box center [1220, 247] width 123 height 36
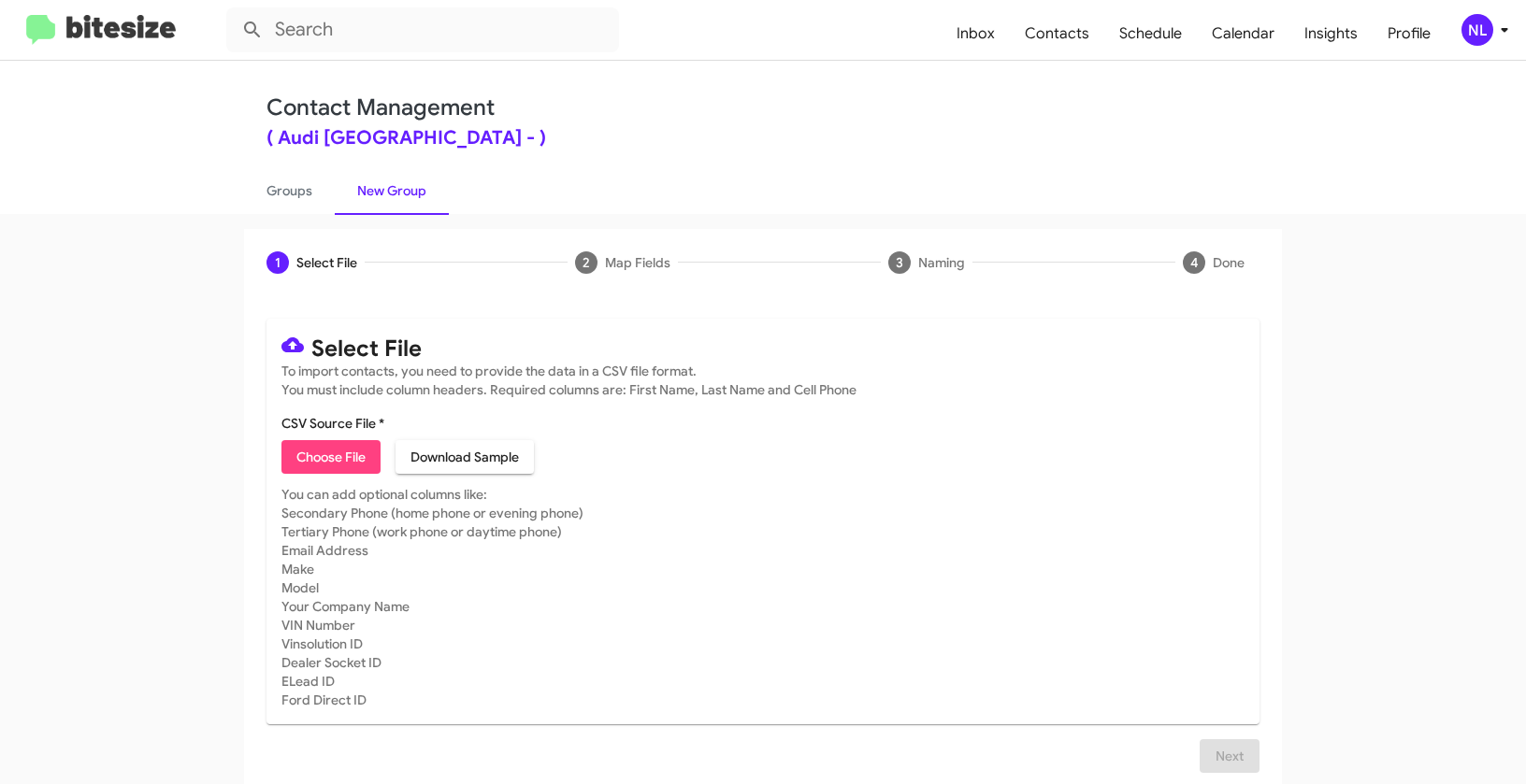
click at [1470, 34] on div "NL" at bounding box center [1477, 29] width 32 height 32
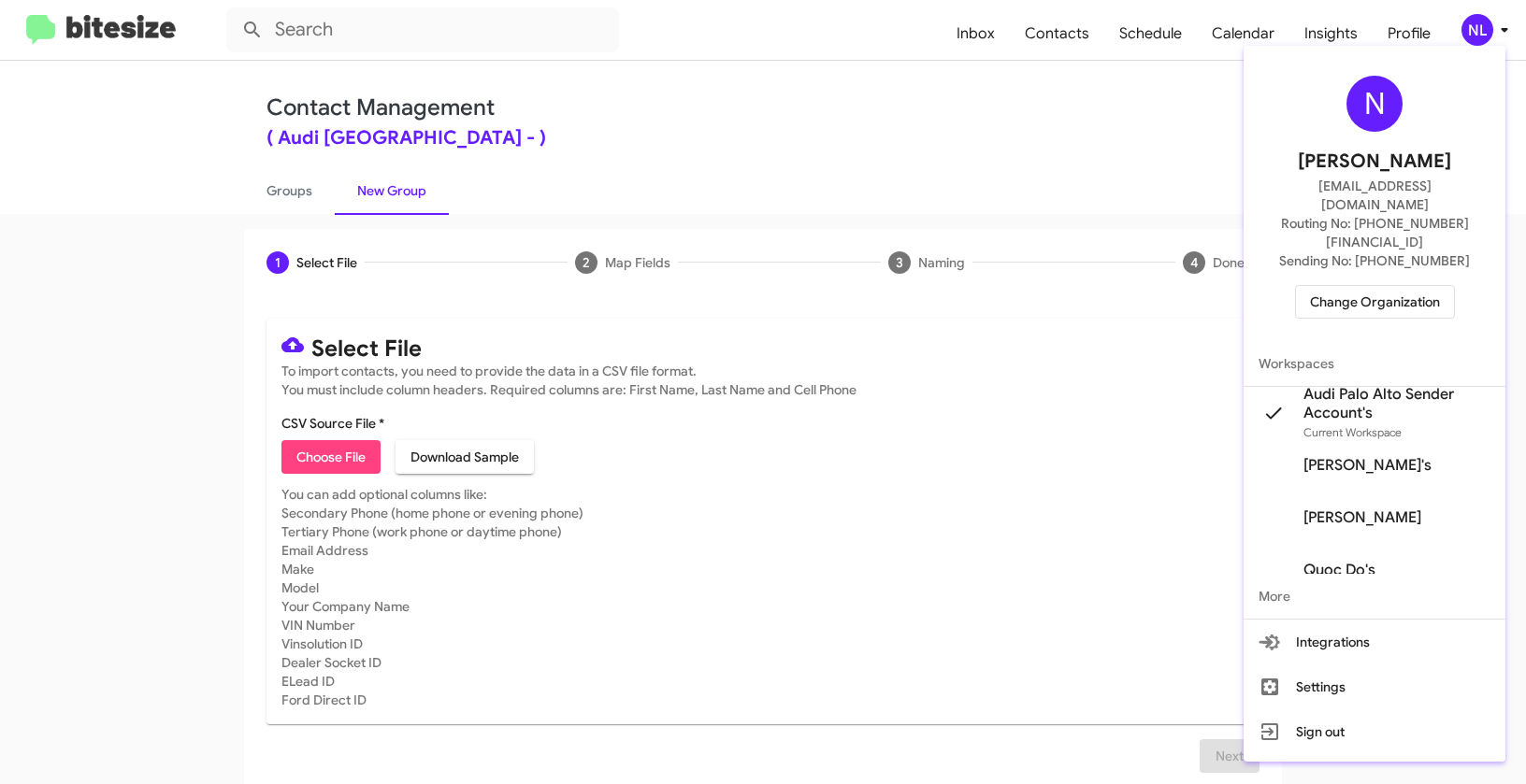
click at [804, 108] on div at bounding box center [763, 392] width 1526 height 784
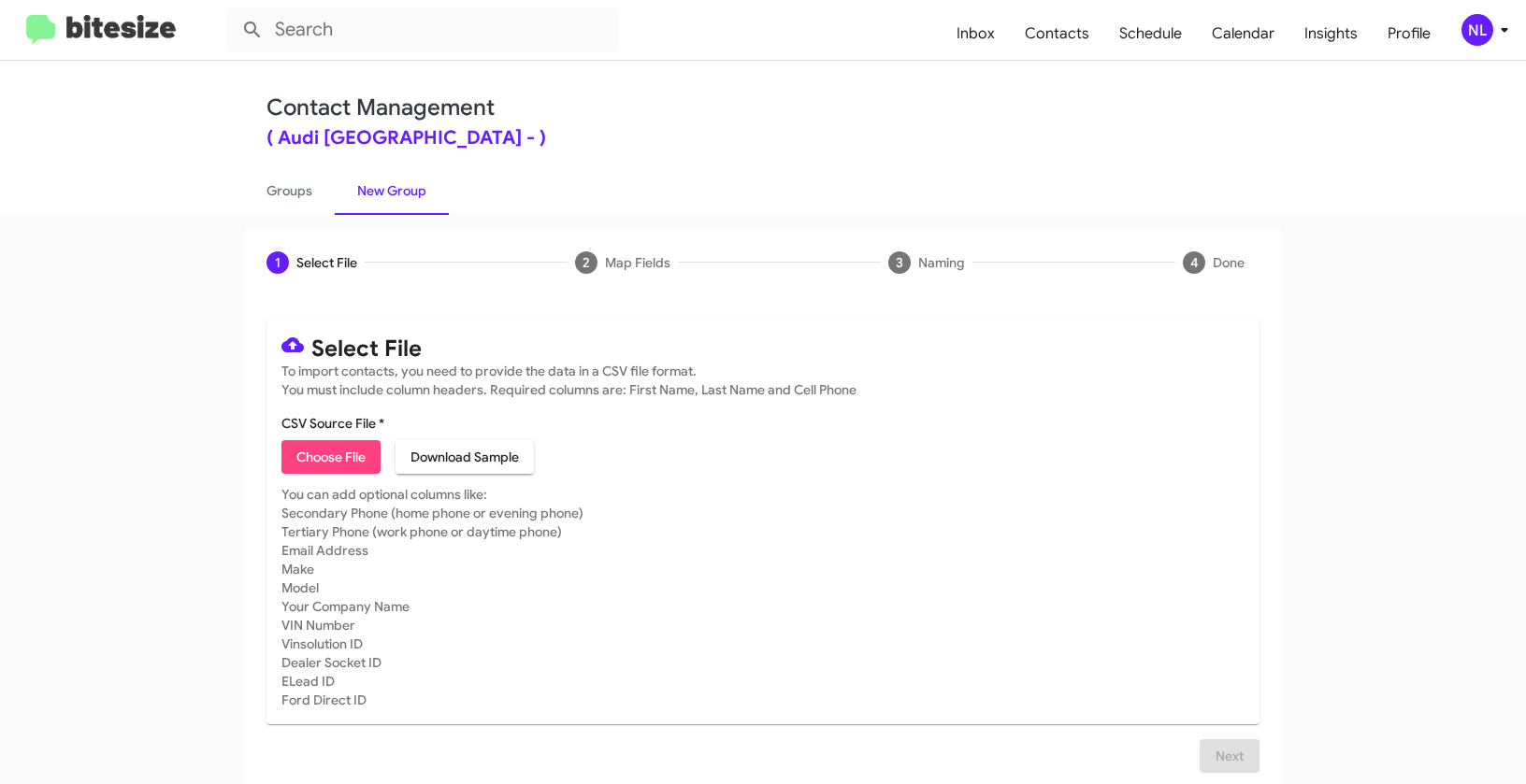
click at [284, 456] on button "Choose File" at bounding box center [331, 457] width 99 height 34
type input "AudiPaloAlto_Deals__ALL_[DATE]"
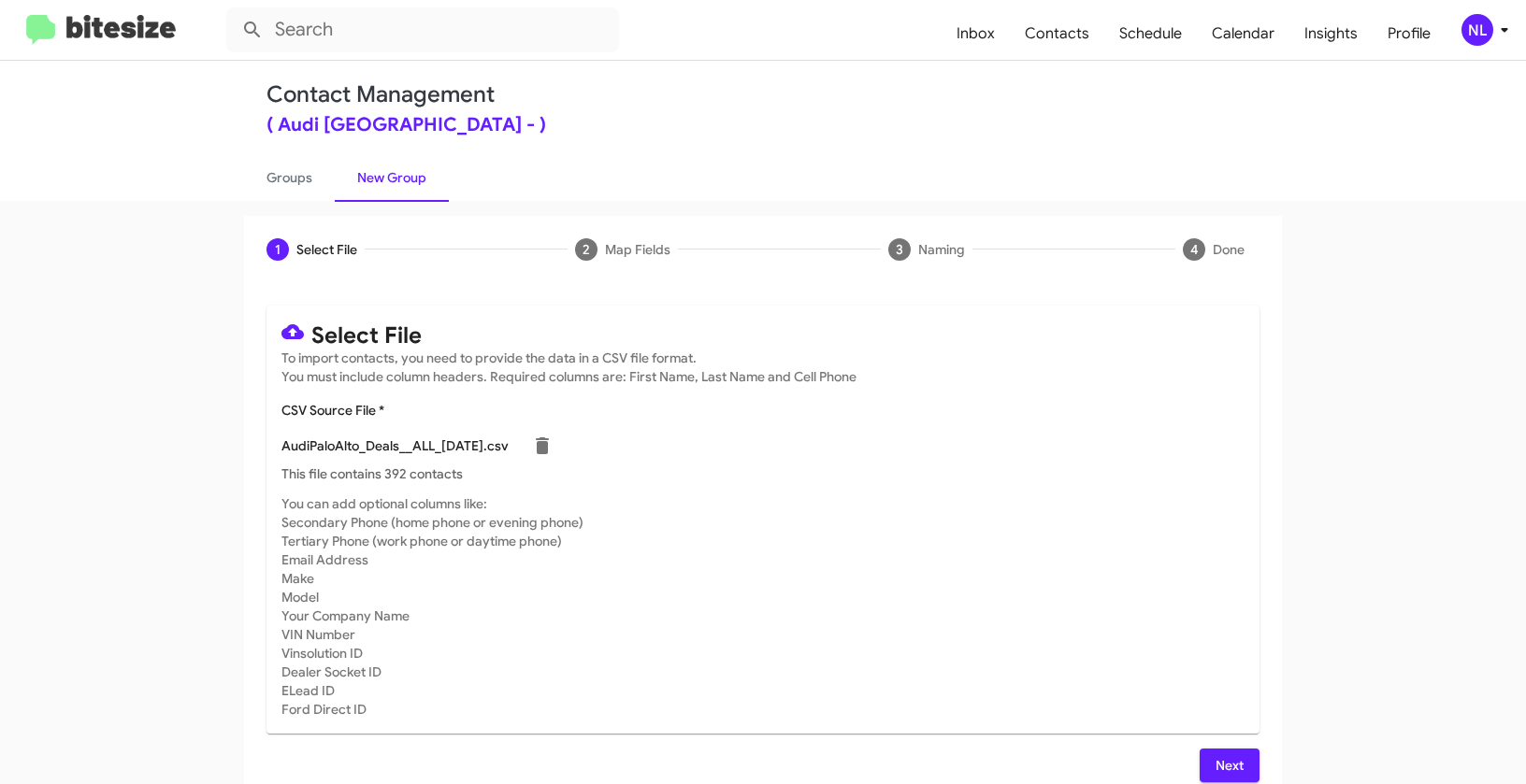
scroll to position [34, 0]
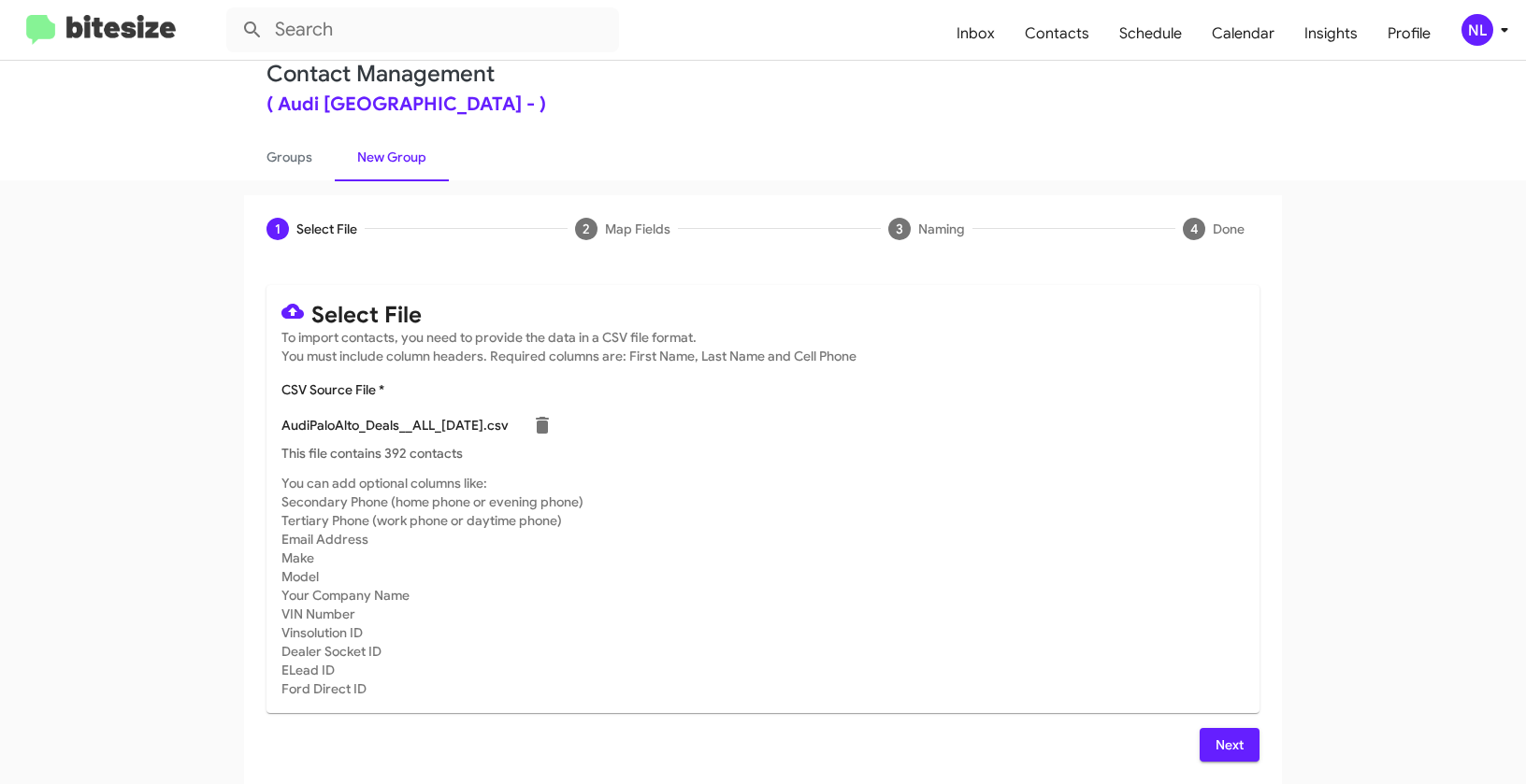
click at [1471, 43] on div "NL" at bounding box center [1477, 29] width 32 height 32
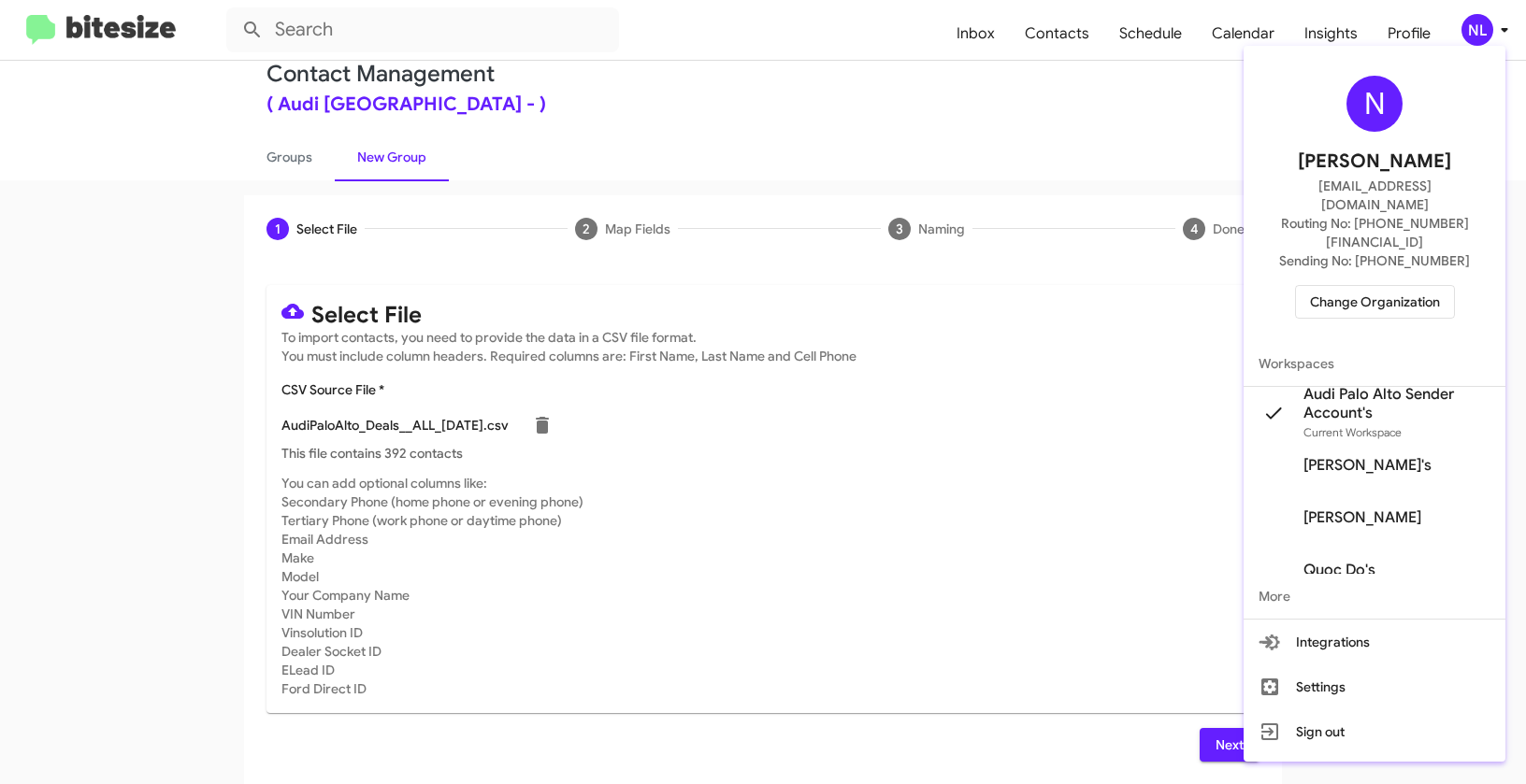
click at [870, 648] on div at bounding box center [763, 392] width 1526 height 784
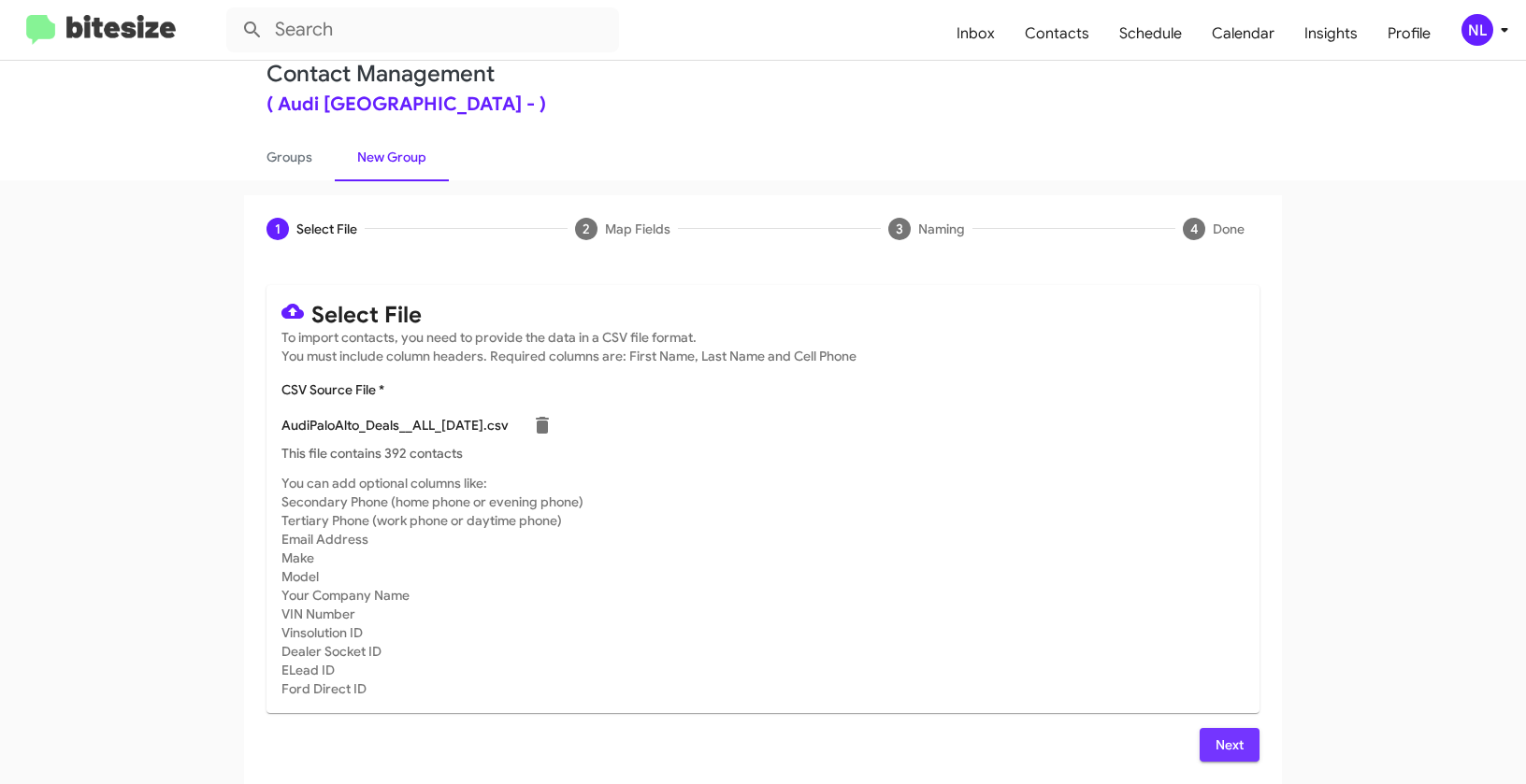
click at [1219, 751] on span "Next" at bounding box center [1230, 744] width 30 height 34
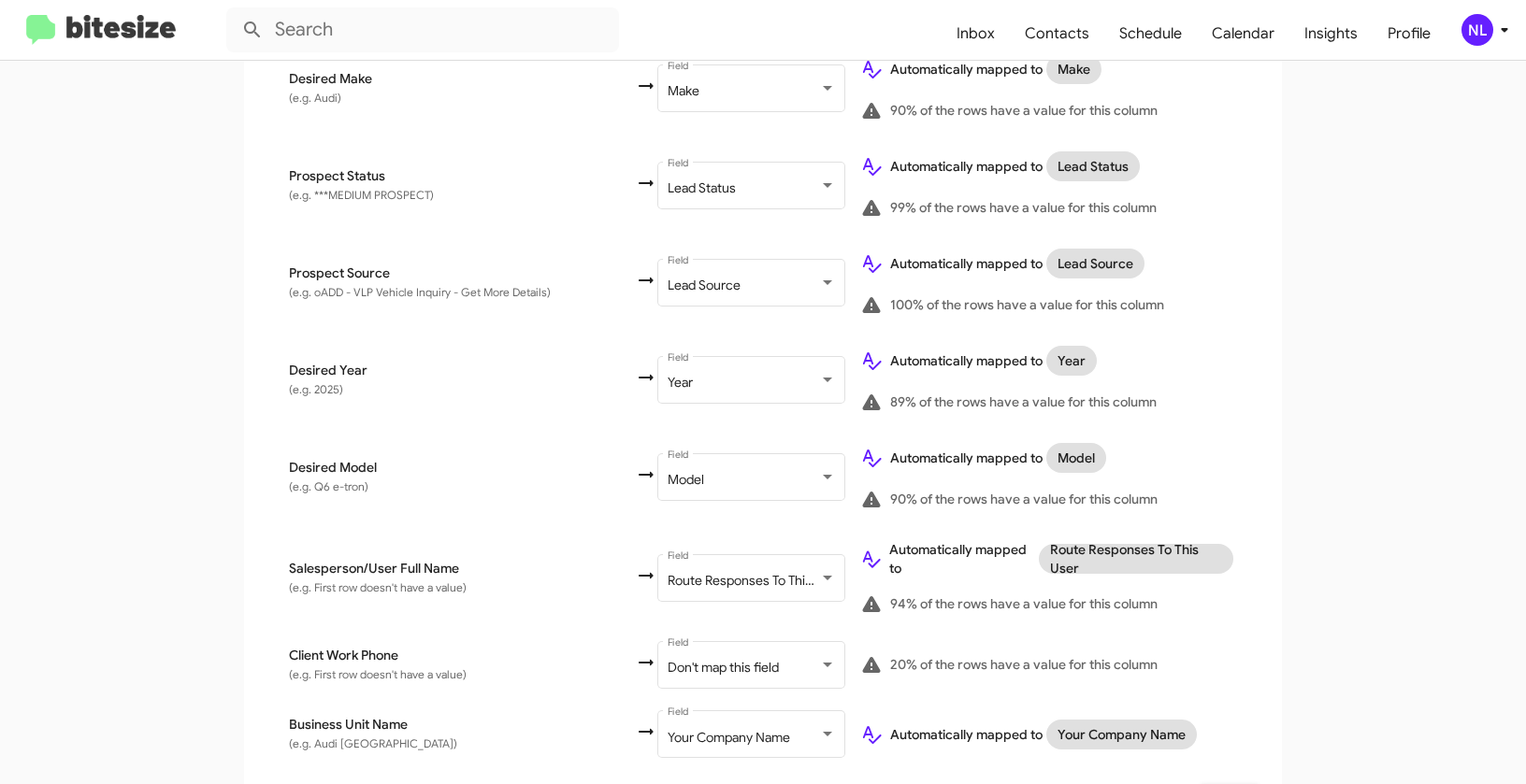
scroll to position [955, 0]
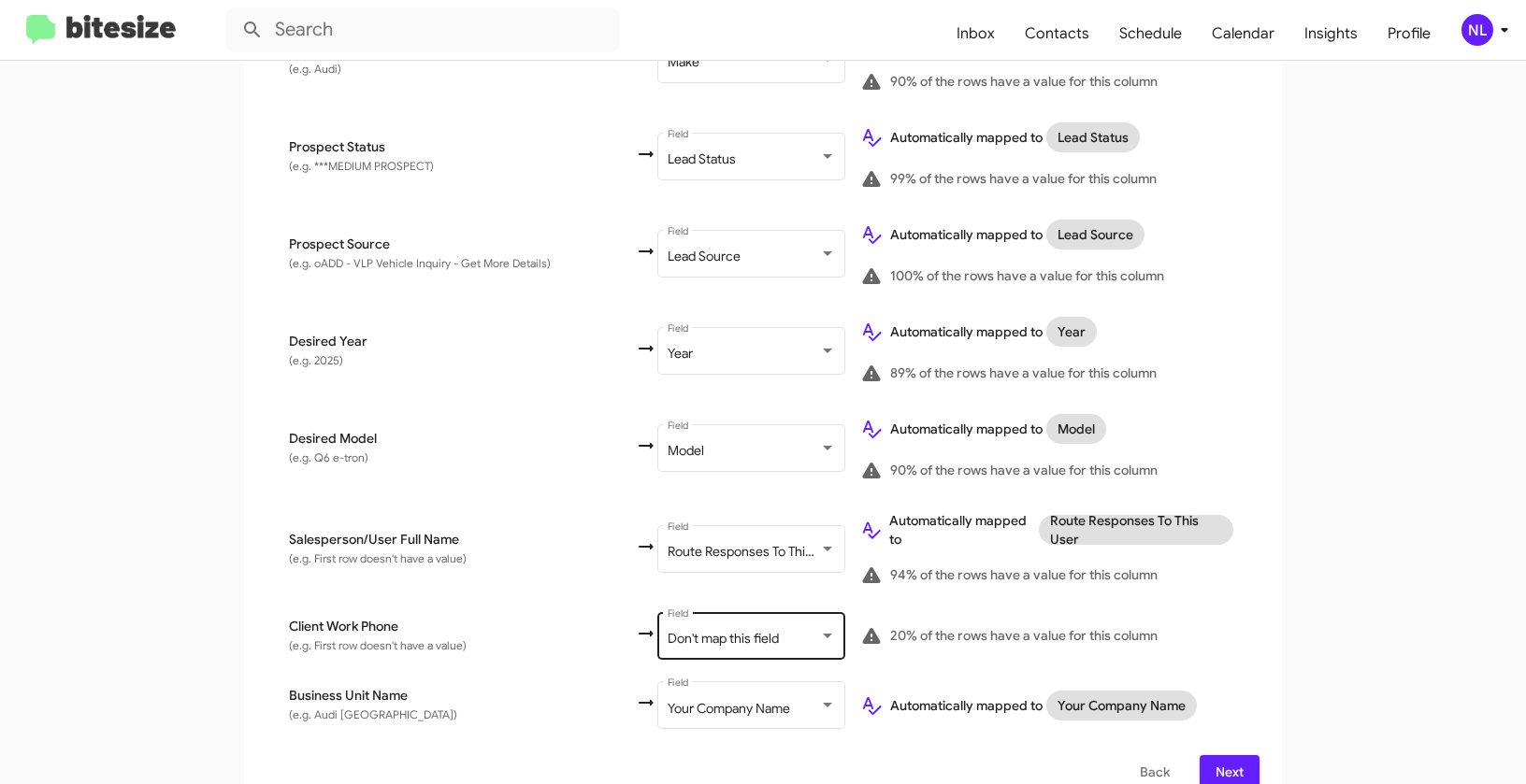
click at [668, 630] on span "Don't map this field" at bounding box center [723, 638] width 111 height 16
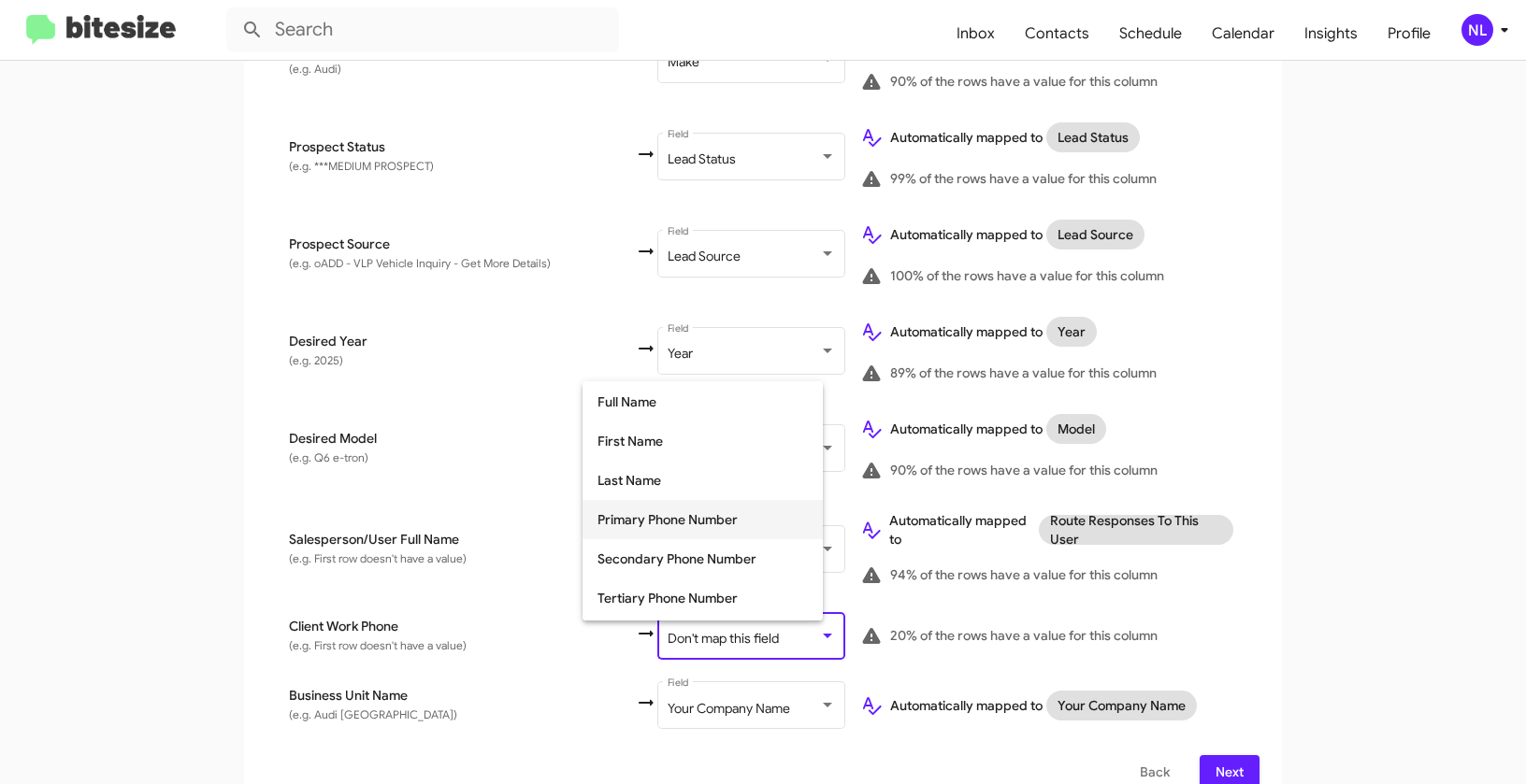
scroll to position [94, 0]
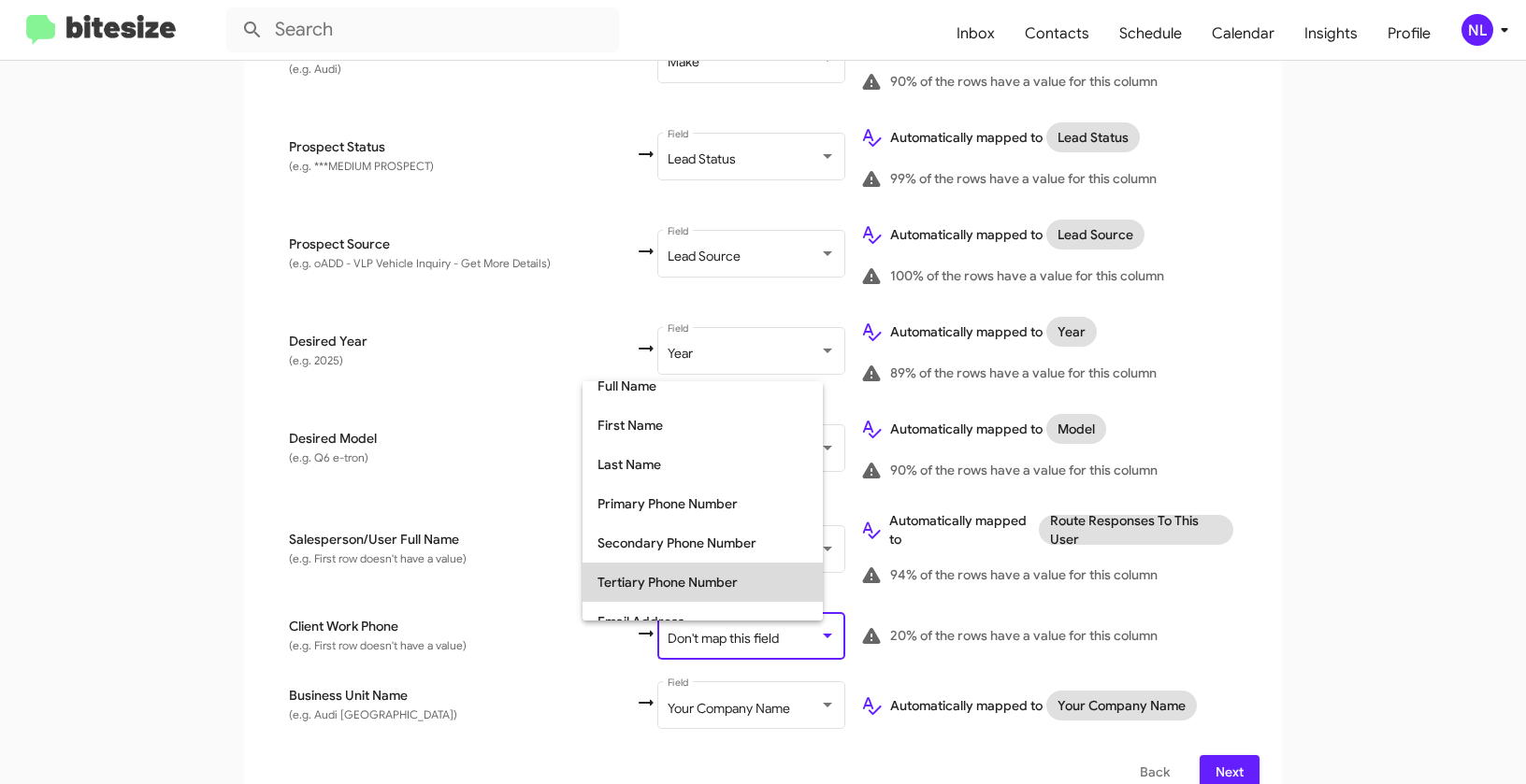
click at [635, 589] on span "Tertiary Phone Number" at bounding box center [702, 582] width 210 height 40
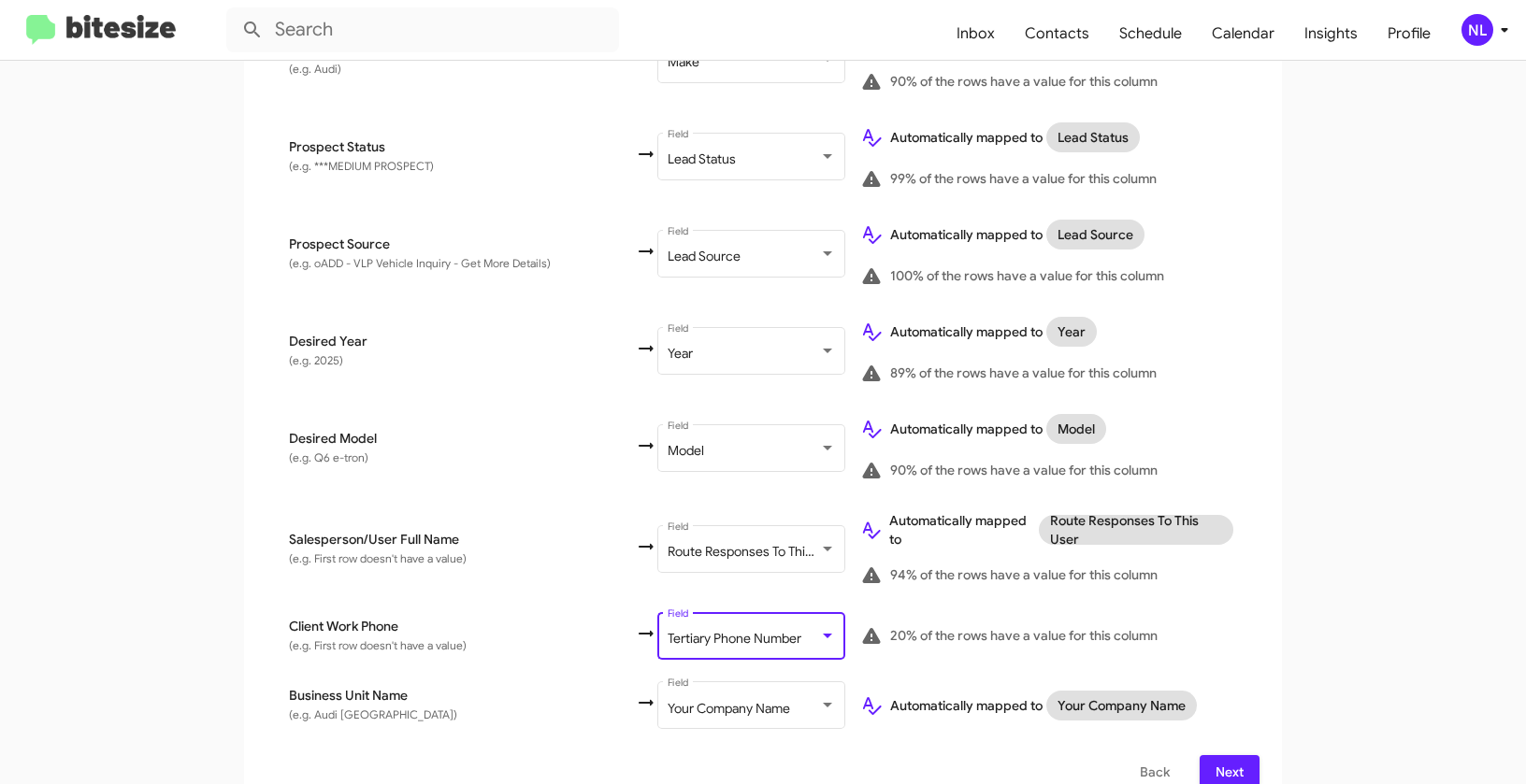
click at [1298, 567] on app-new-group "Select File 2 Map Fields 3 Naming 4 Done Select File To import contacts, you ne…" at bounding box center [763, 43] width 1526 height 1538
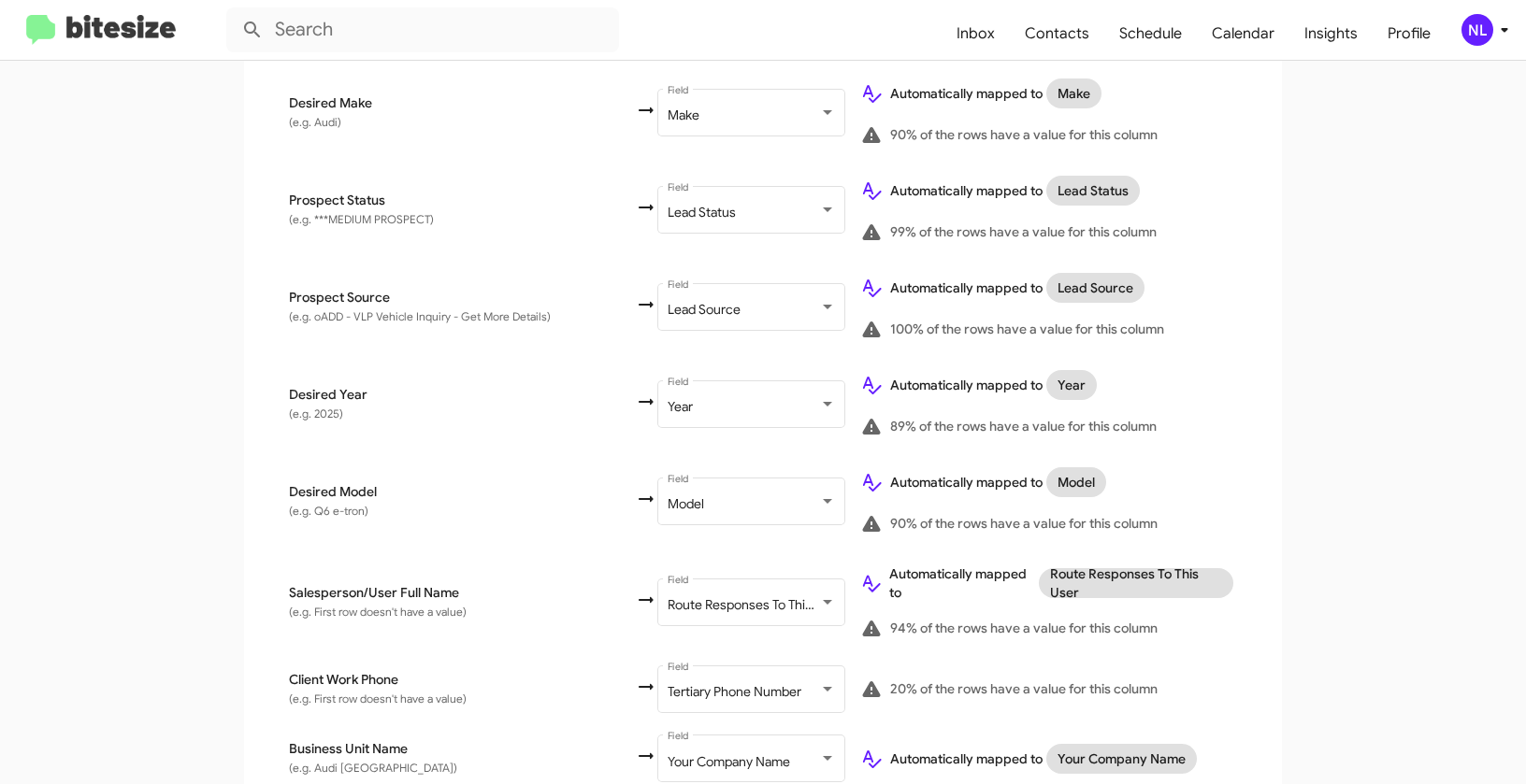
scroll to position [955, 0]
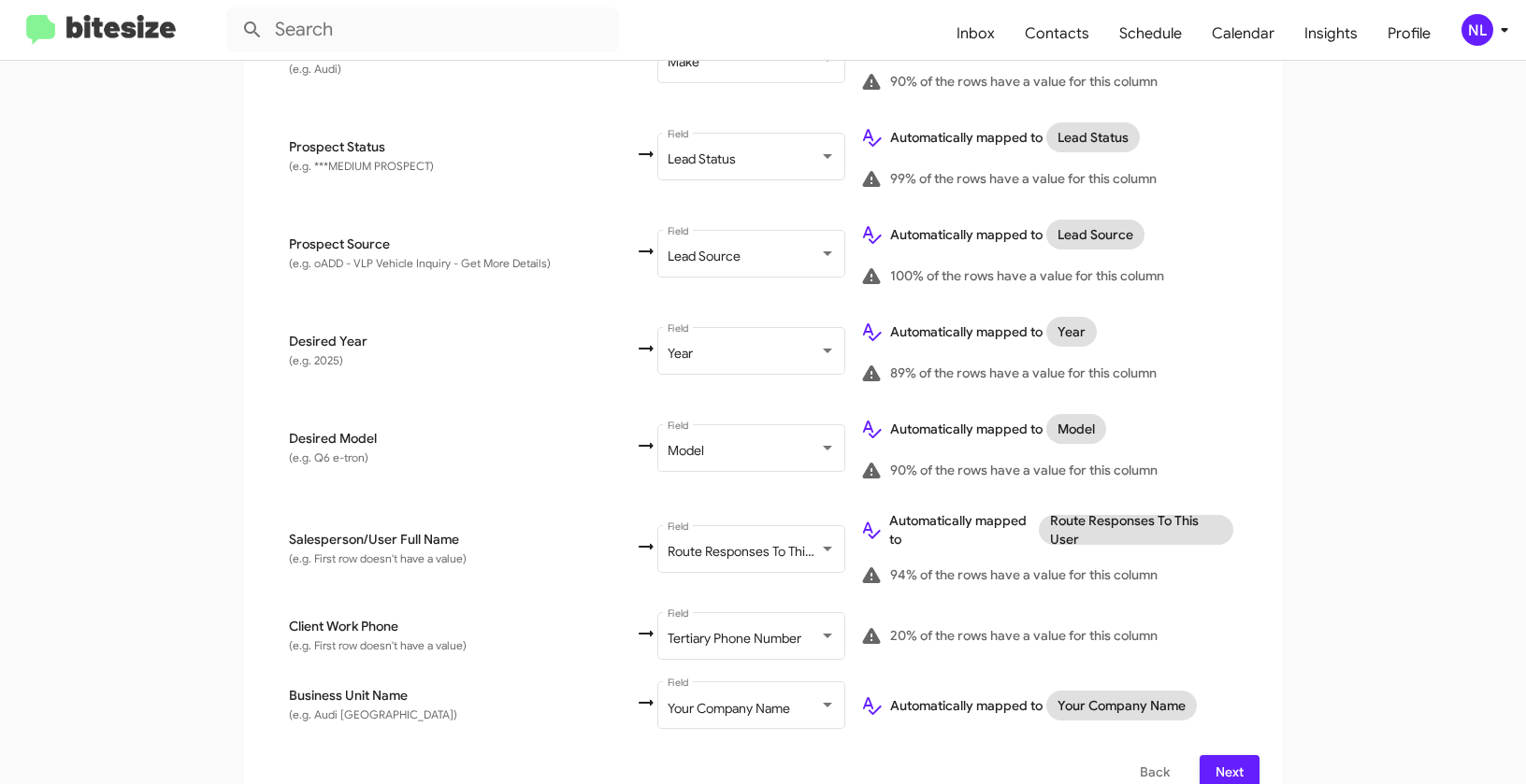
click at [1230, 755] on span "Next" at bounding box center [1230, 771] width 30 height 34
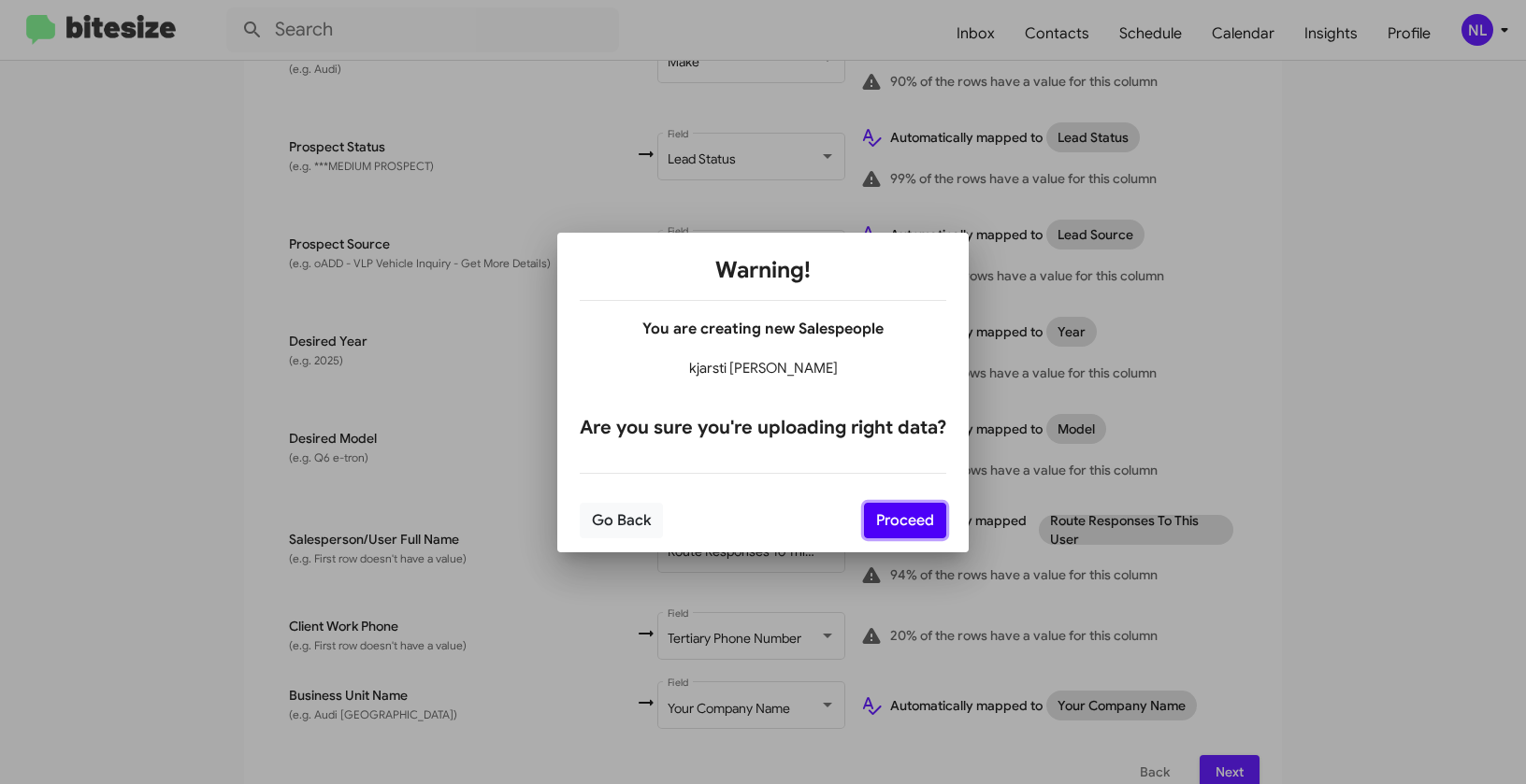
click at [895, 518] on button "Proceed" at bounding box center [904, 521] width 82 height 36
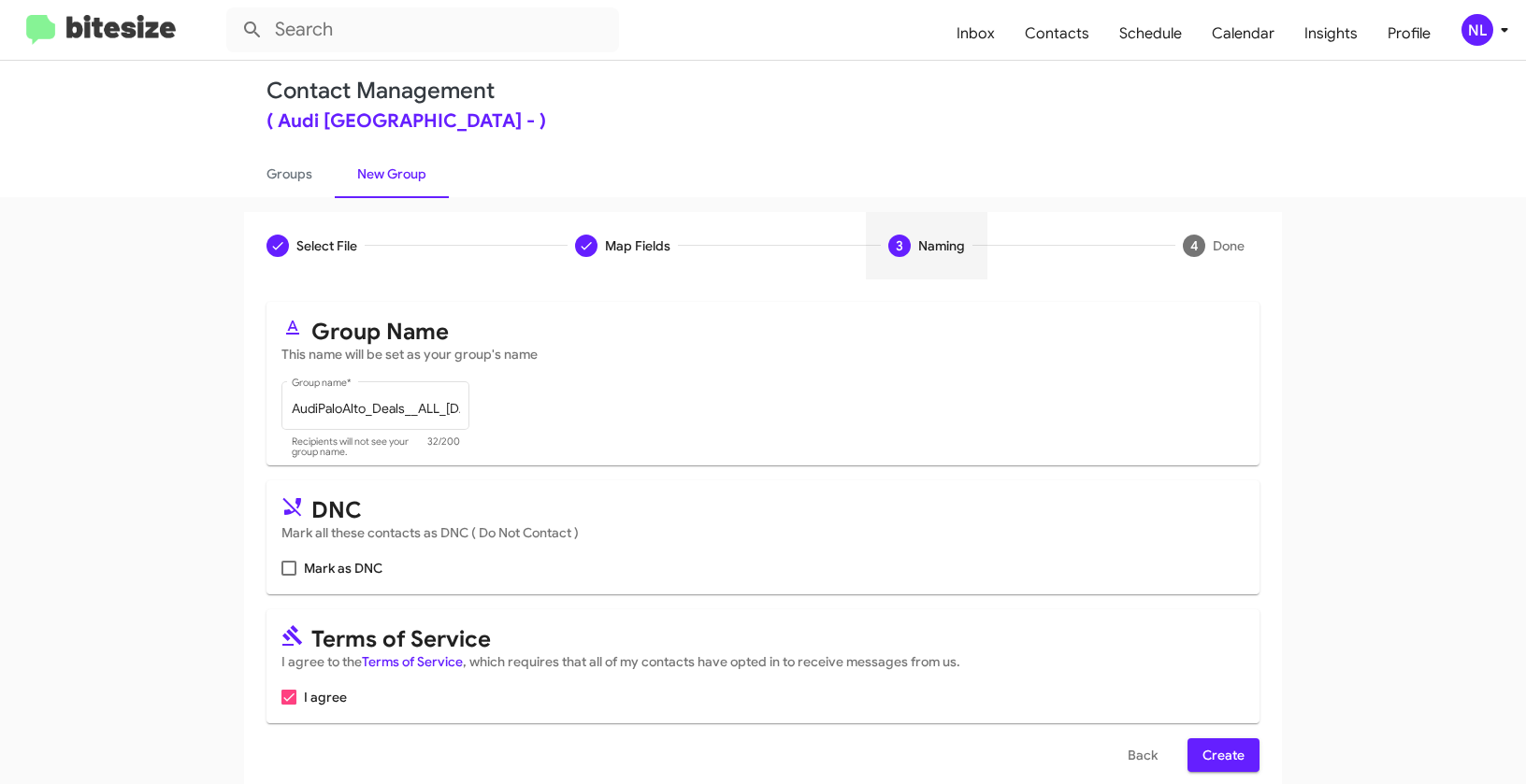
scroll to position [42, 0]
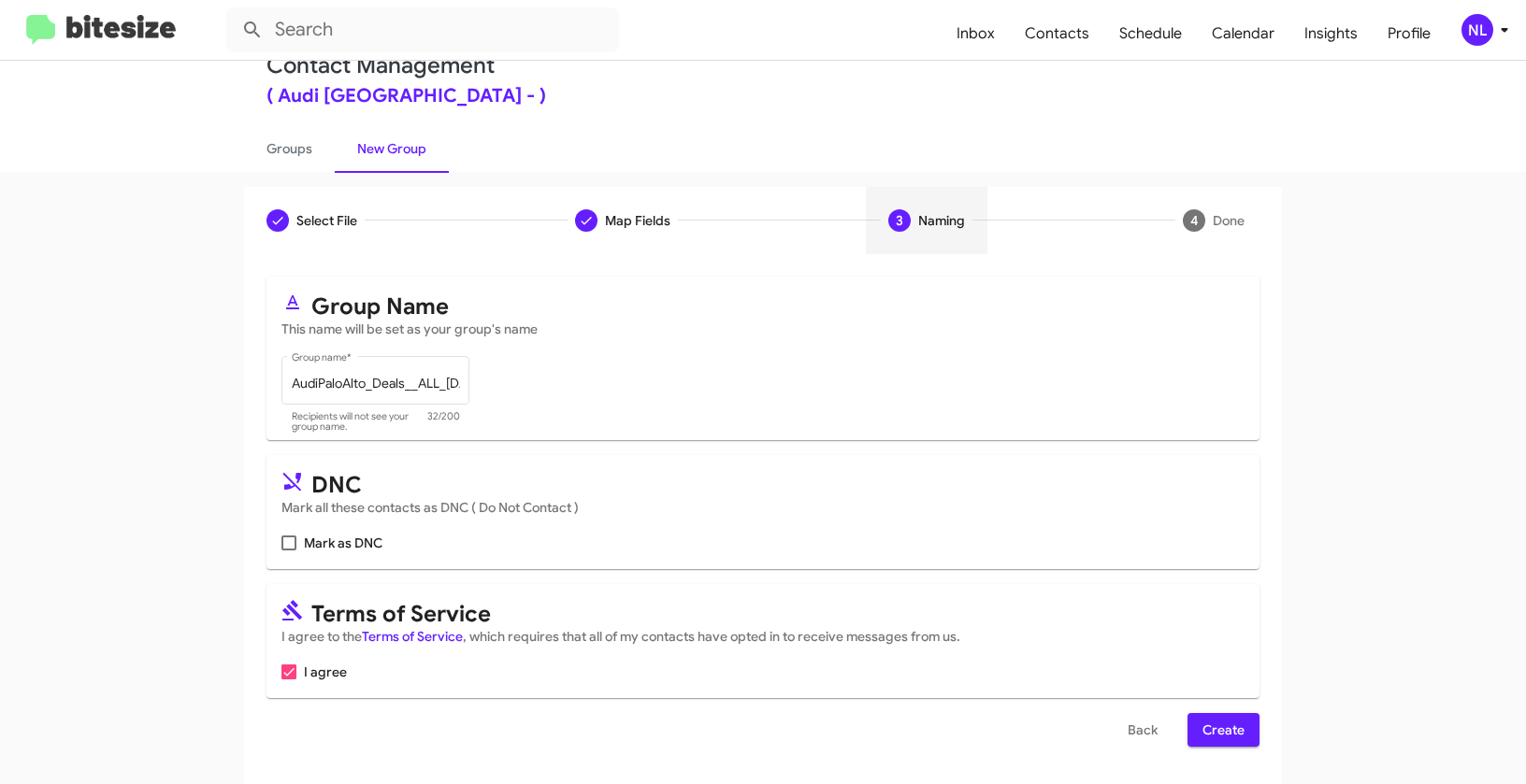
click at [1214, 732] on span "Create" at bounding box center [1223, 730] width 42 height 34
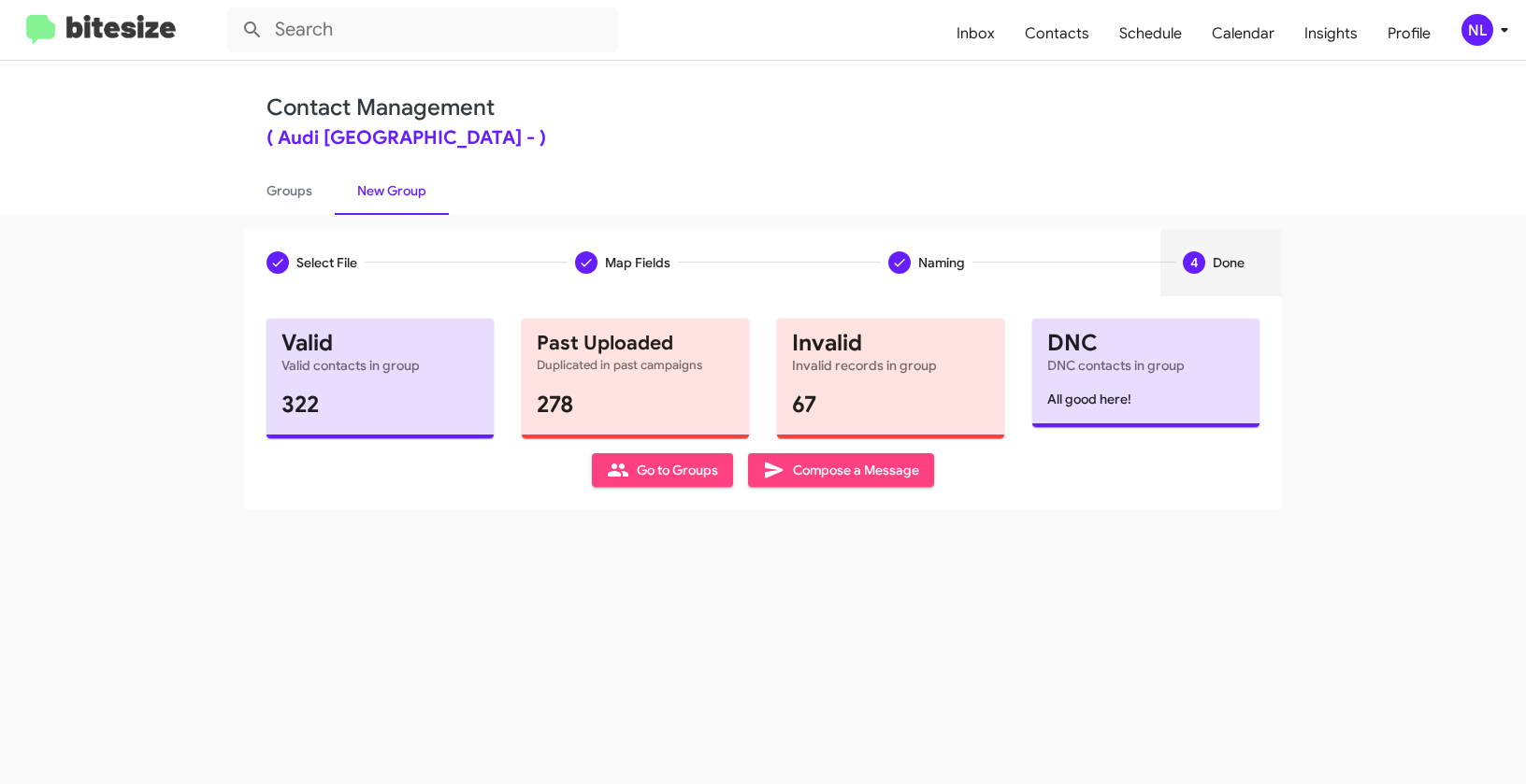
click at [671, 470] on span "Go to Groups" at bounding box center [662, 469] width 111 height 34
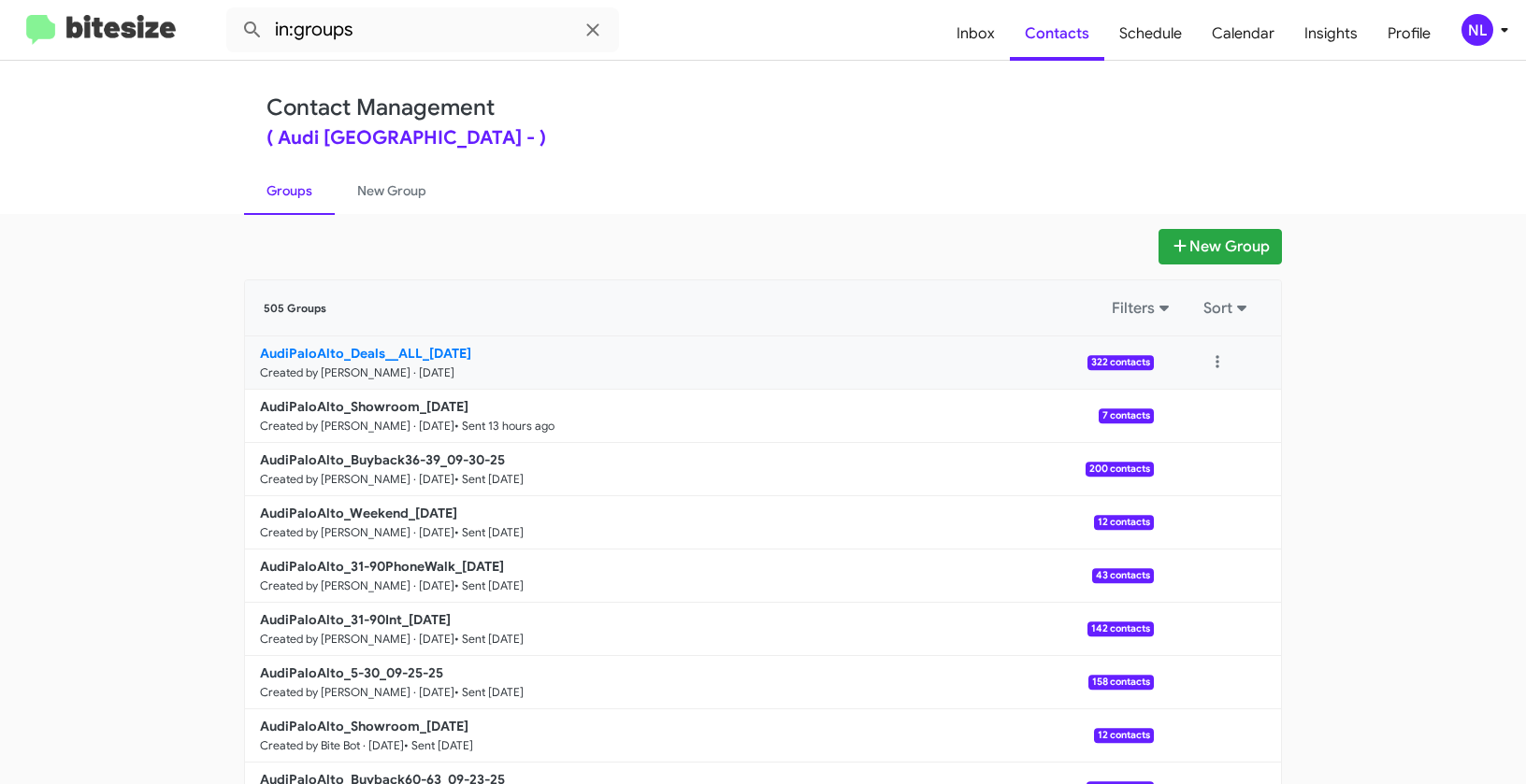
drag, startPoint x: 202, startPoint y: 347, endPoint x: 412, endPoint y: 345, distance: 210.0
click at [412, 345] on app-groups "New Group 505 Groups Filters Sort AudiPaloAlto_Deals__ALL_[DATE] Created by [PE…" at bounding box center [763, 574] width 1526 height 690
copy div "Filters Sort AudiPaloAlto_Deals__ALL"
click at [387, 47] on input "in:groups" at bounding box center [423, 30] width 393 height 45
paste input "AudiPaloAlto_Deals__ALL"
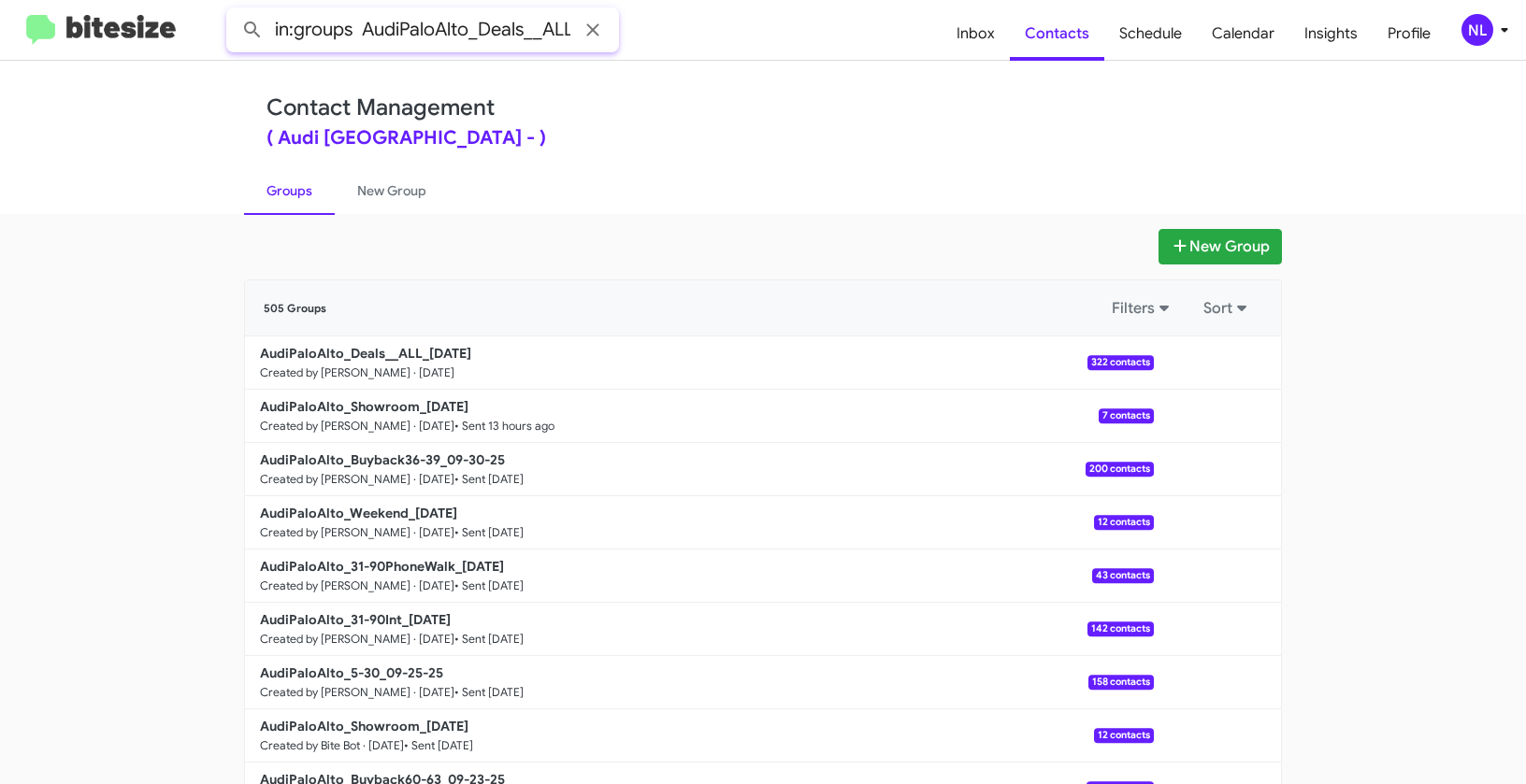
scroll to position [0, 2]
type input "in:groups AudiPaloAlto_Deals__ALL"
click at [233, 12] on button at bounding box center [252, 30] width 38 height 38
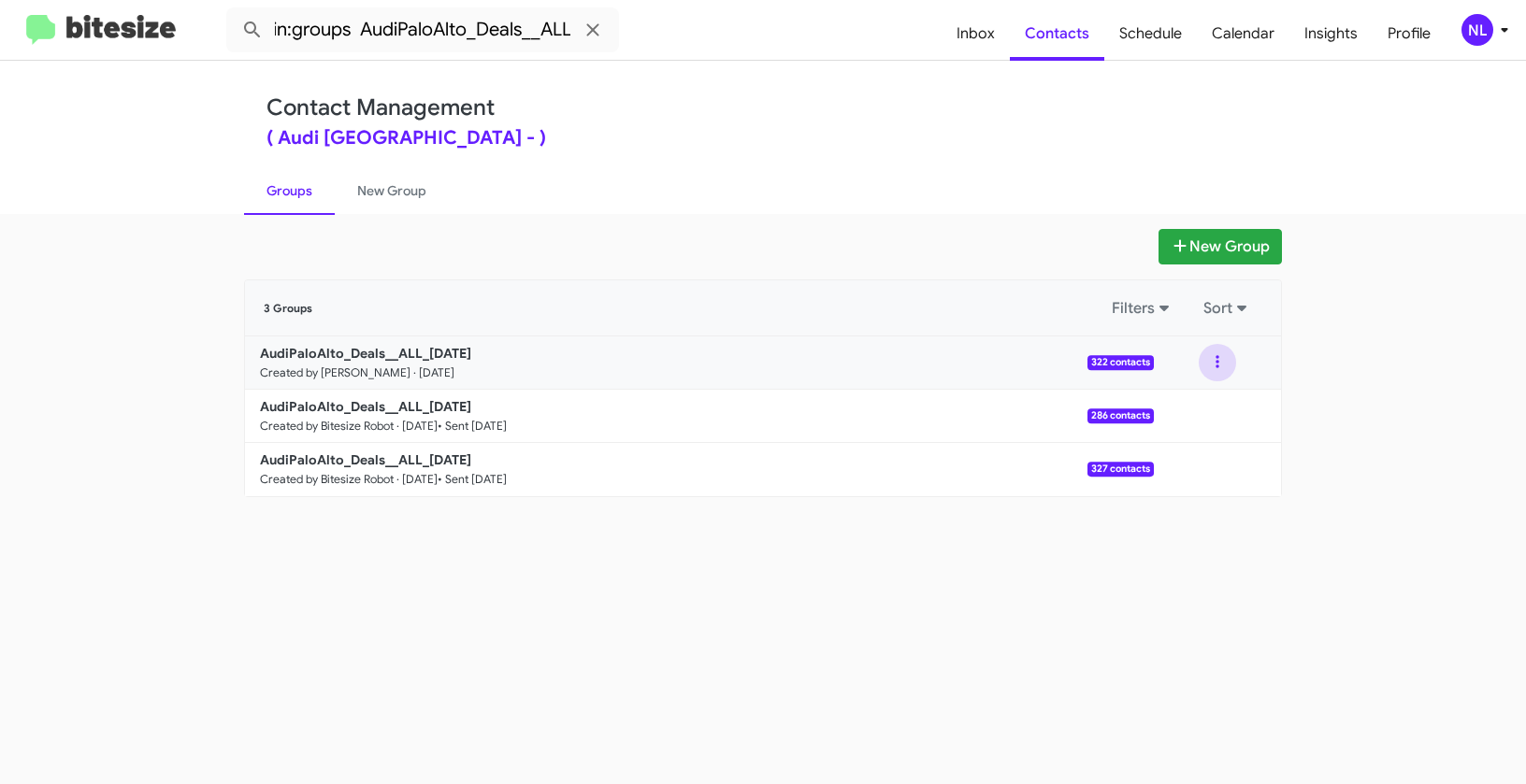
click at [1220, 359] on button at bounding box center [1217, 362] width 38 height 38
click at [1201, 407] on button "View contacts" at bounding box center [1161, 413] width 150 height 45
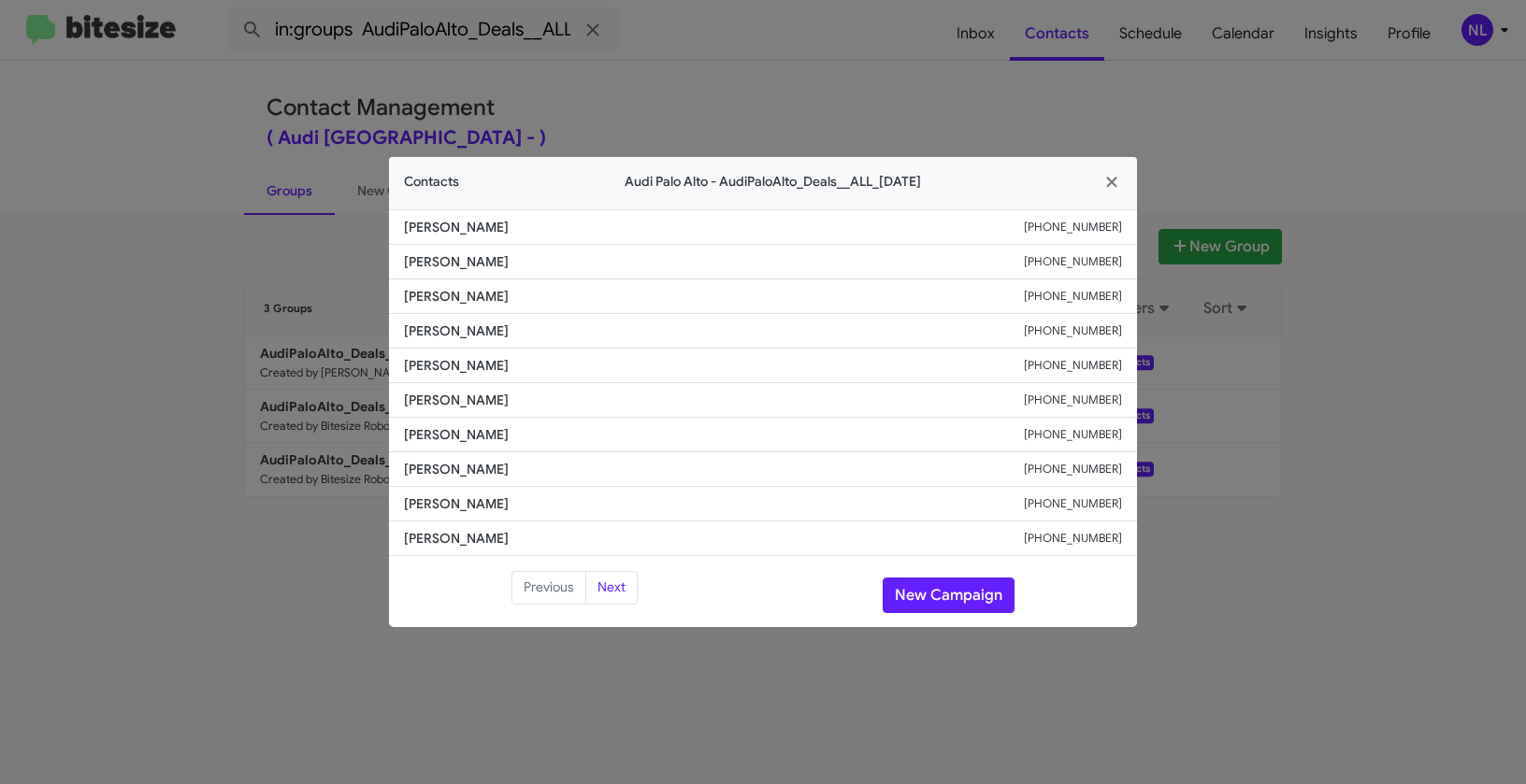
drag, startPoint x: 388, startPoint y: 325, endPoint x: 479, endPoint y: 328, distance: 91.0
click at [479, 328] on li "[PERSON_NAME] [PHONE_NUMBER]" at bounding box center [763, 331] width 748 height 35
click at [500, 359] on span "[PERSON_NAME]" at bounding box center [714, 365] width 620 height 18
drag, startPoint x: 396, startPoint y: 331, endPoint x: 561, endPoint y: 335, distance: 165.0
click at [561, 335] on li "[PERSON_NAME] [PHONE_NUMBER]" at bounding box center [763, 331] width 748 height 35
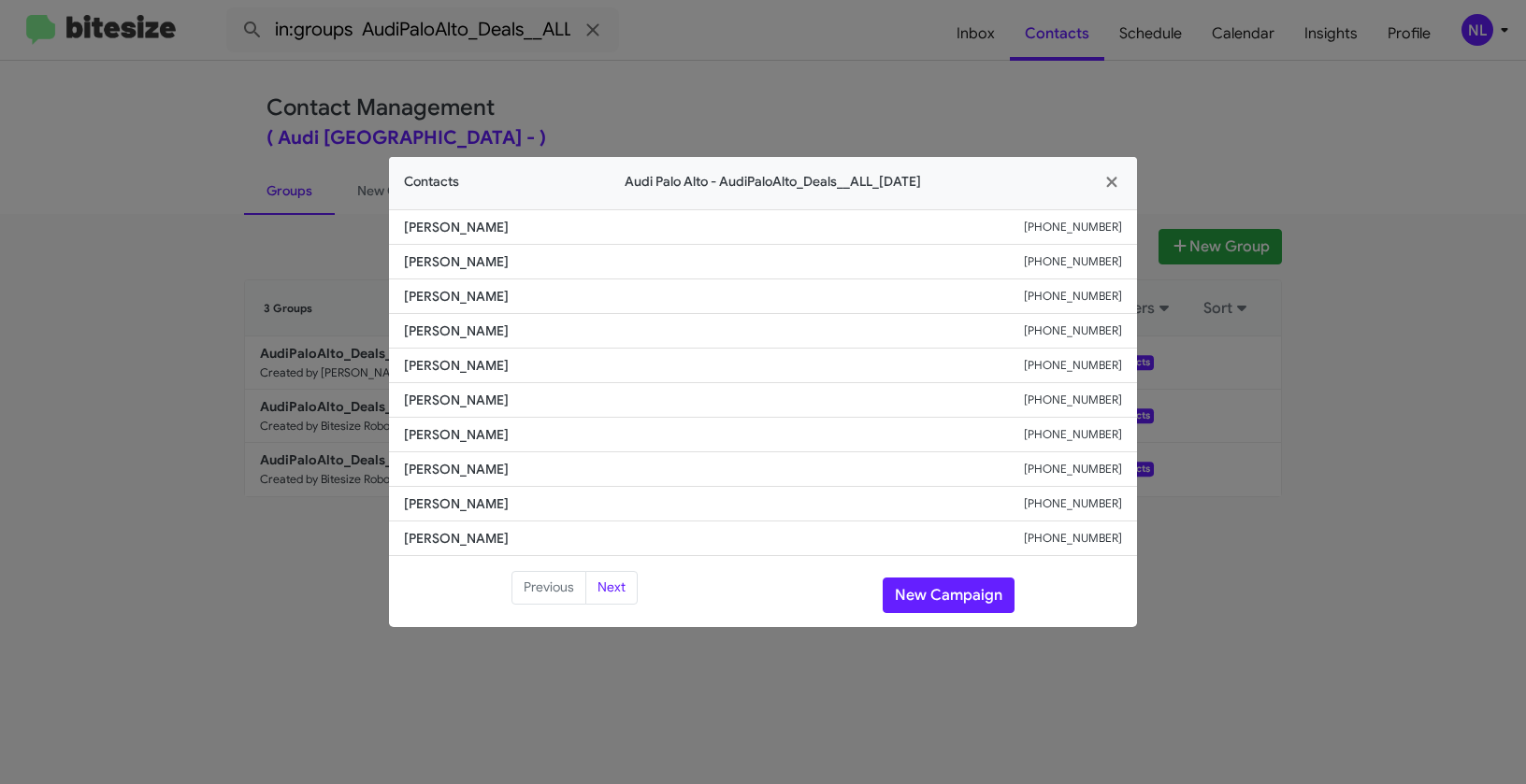
copy span "[PERSON_NAME]"
click at [931, 599] on button "New Campaign" at bounding box center [949, 595] width 132 height 36
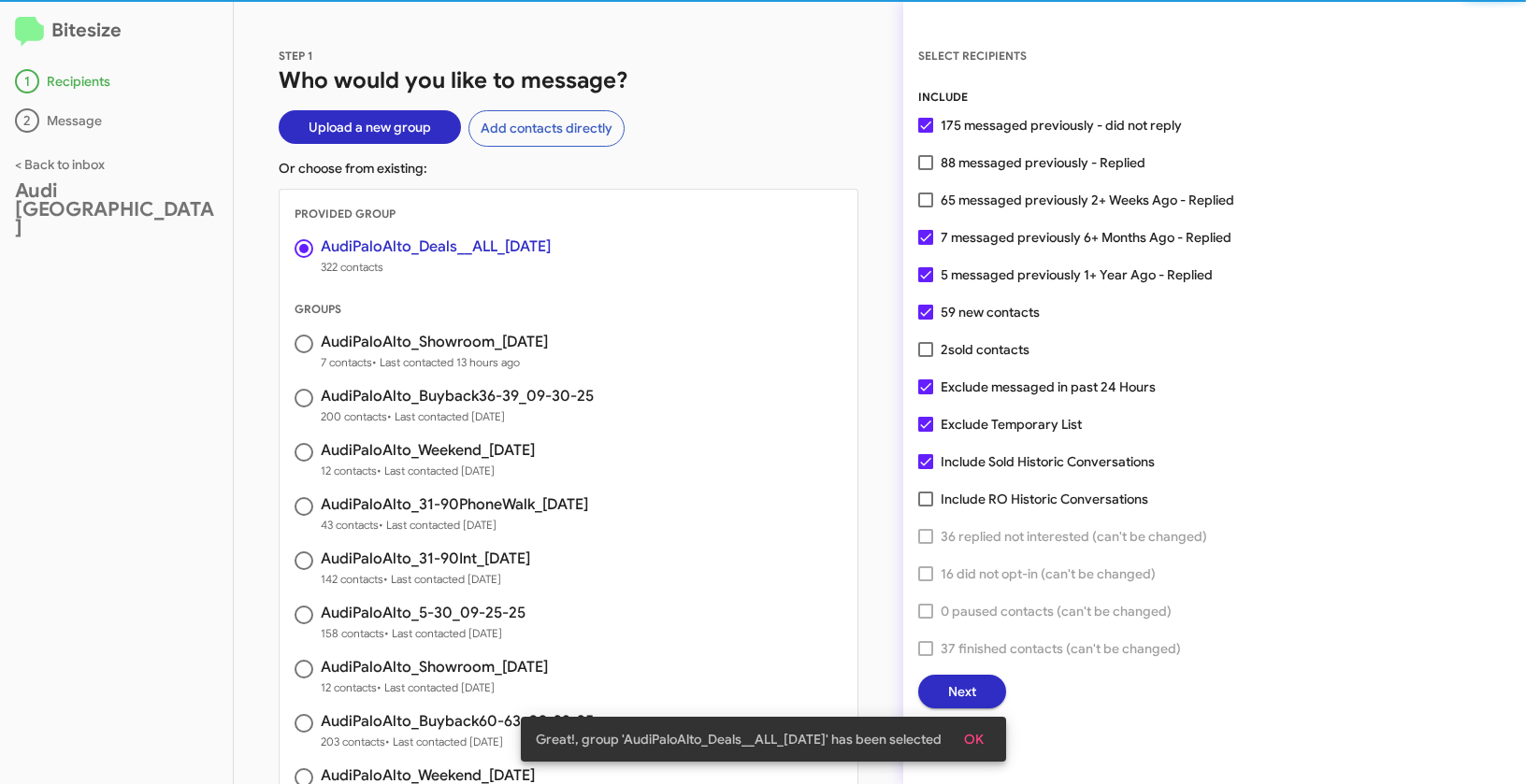
click at [984, 750] on span "OK" at bounding box center [974, 739] width 19 height 34
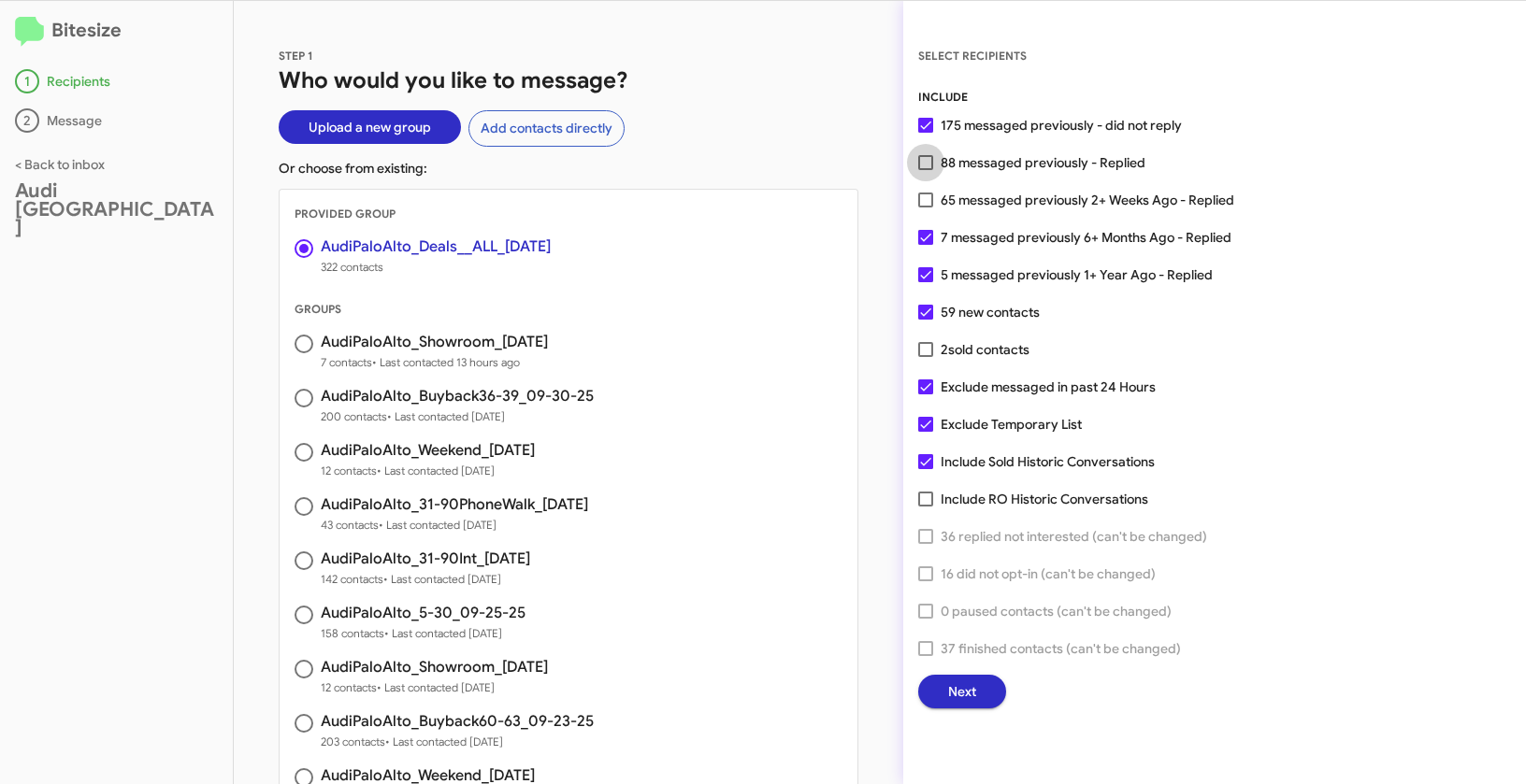
click at [927, 161] on span at bounding box center [925, 162] width 15 height 15
click at [926, 170] on input "88 messaged previously - Replied" at bounding box center [925, 170] width 1 height 1
checkbox input "true"
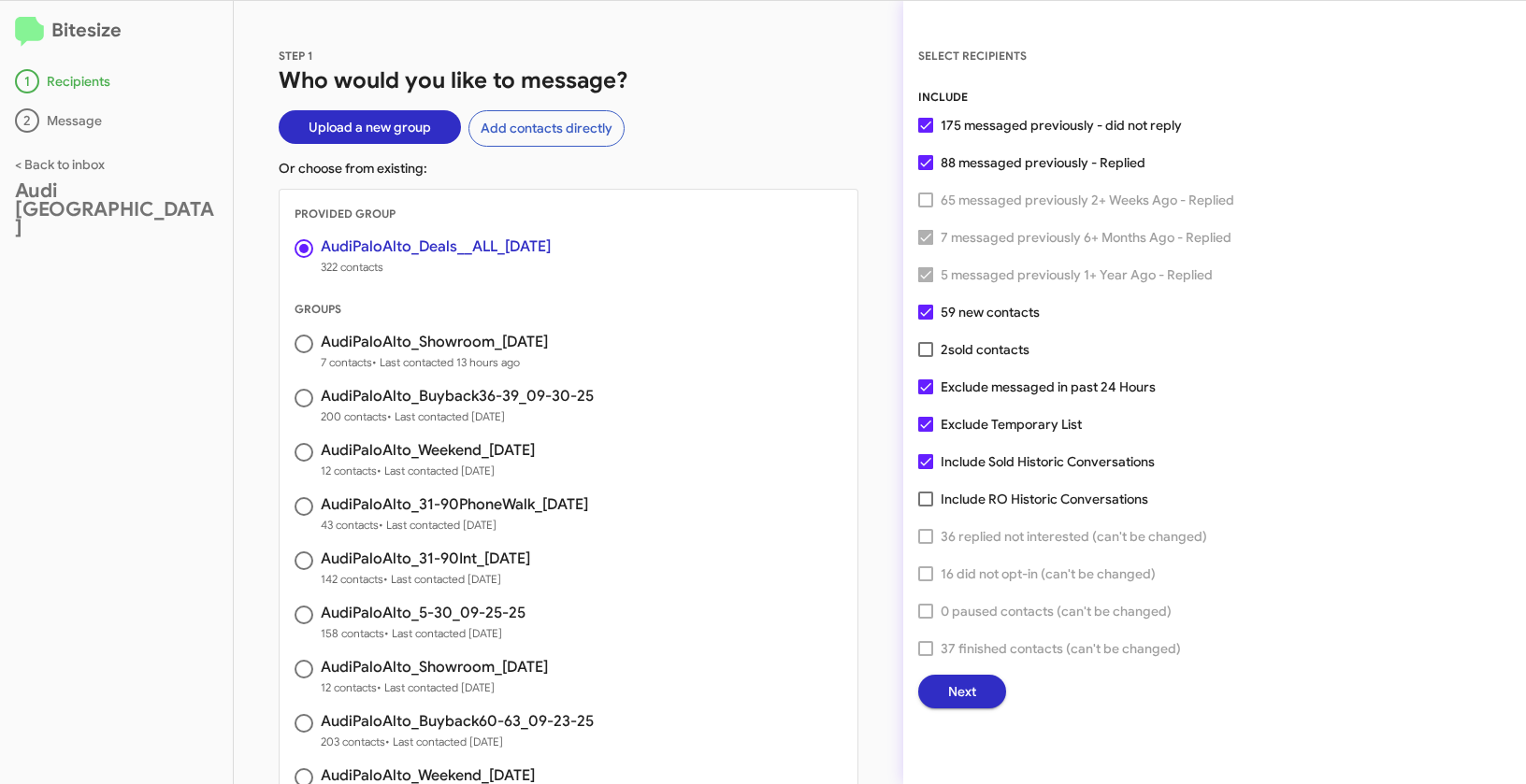
click at [968, 688] on span "Next" at bounding box center [961, 691] width 28 height 34
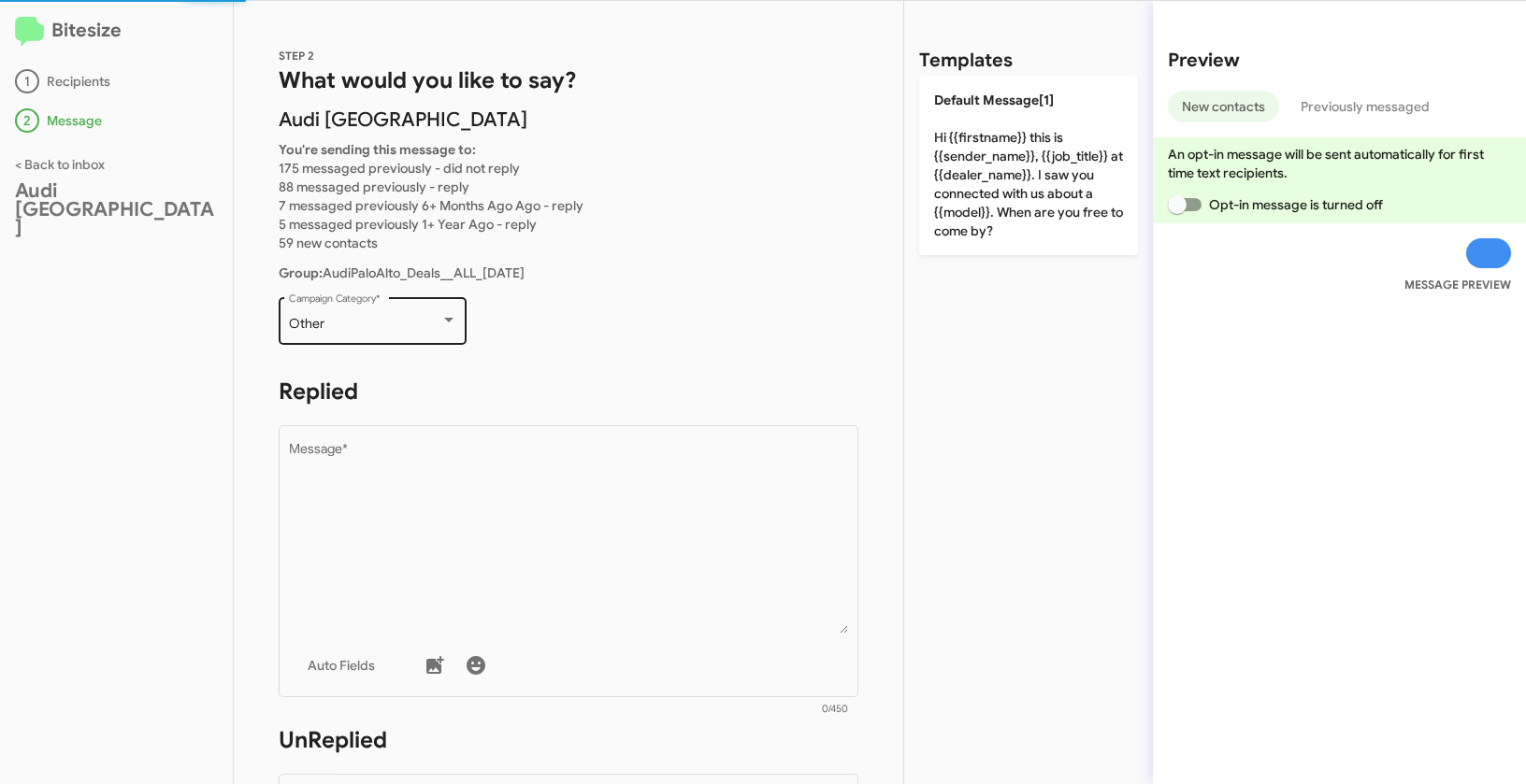
click at [412, 333] on div "Other Campaign Category *" at bounding box center [373, 318] width 168 height 51
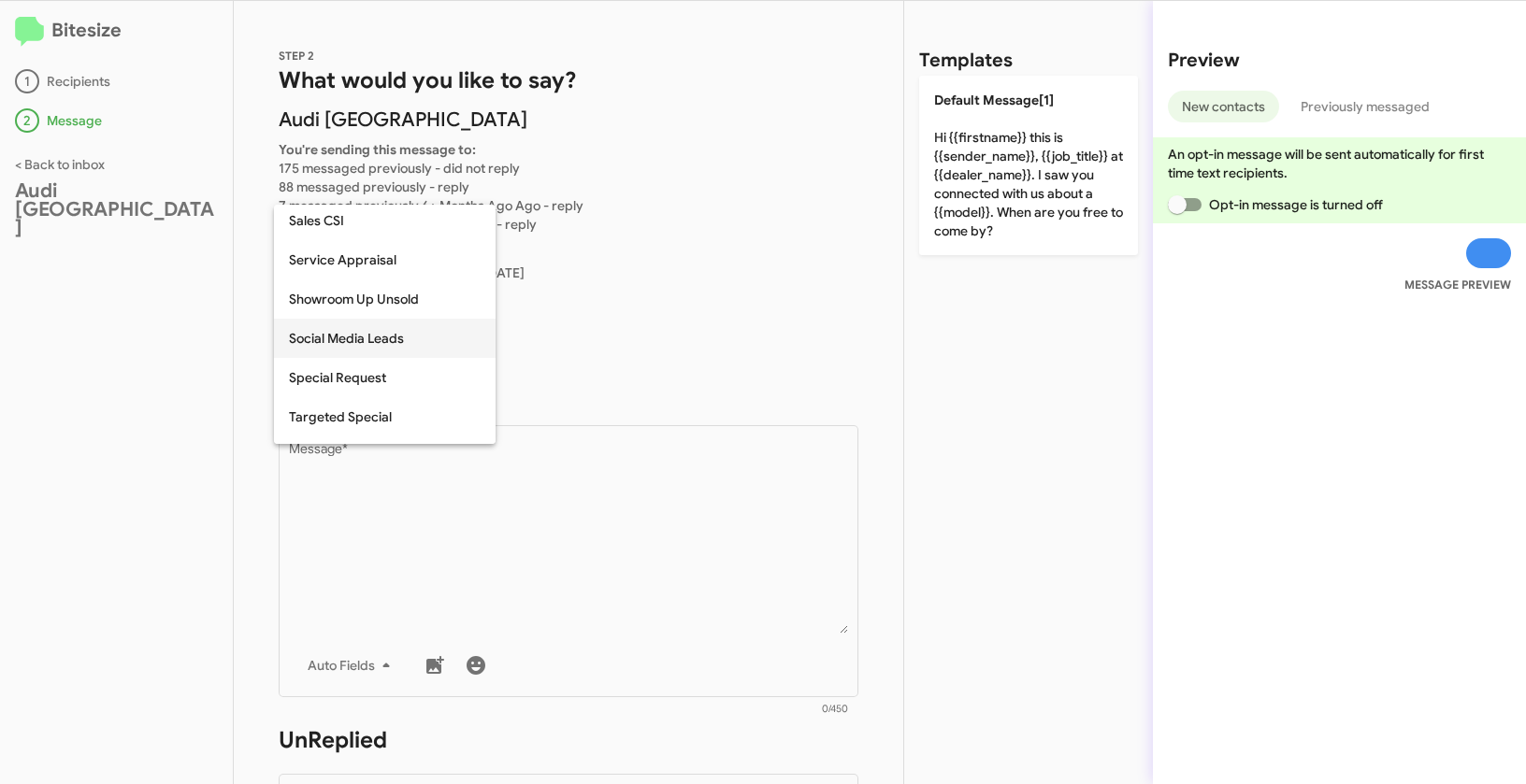
scroll to position [655, 0]
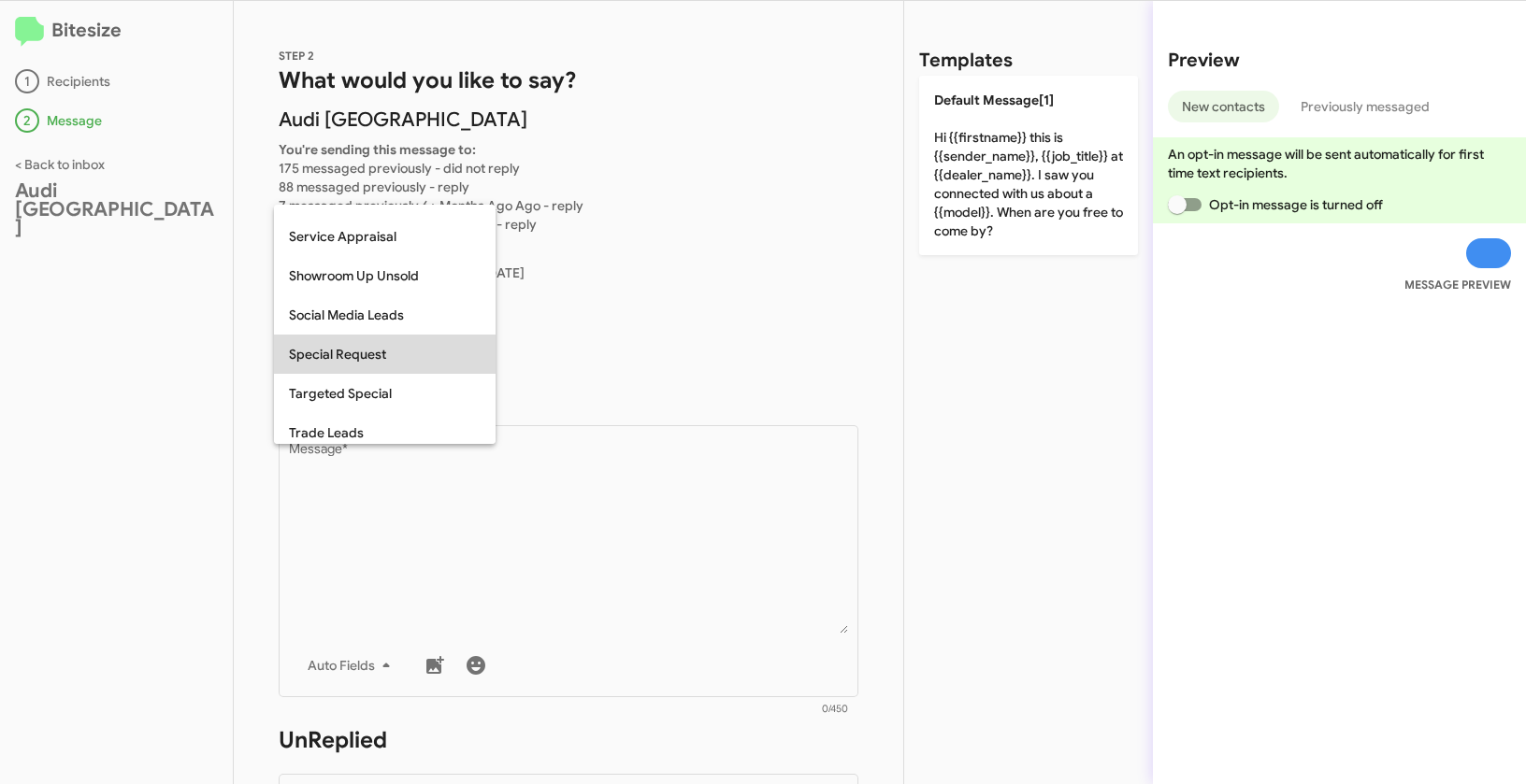
click at [368, 362] on span "Special Request" at bounding box center [384, 354] width 192 height 40
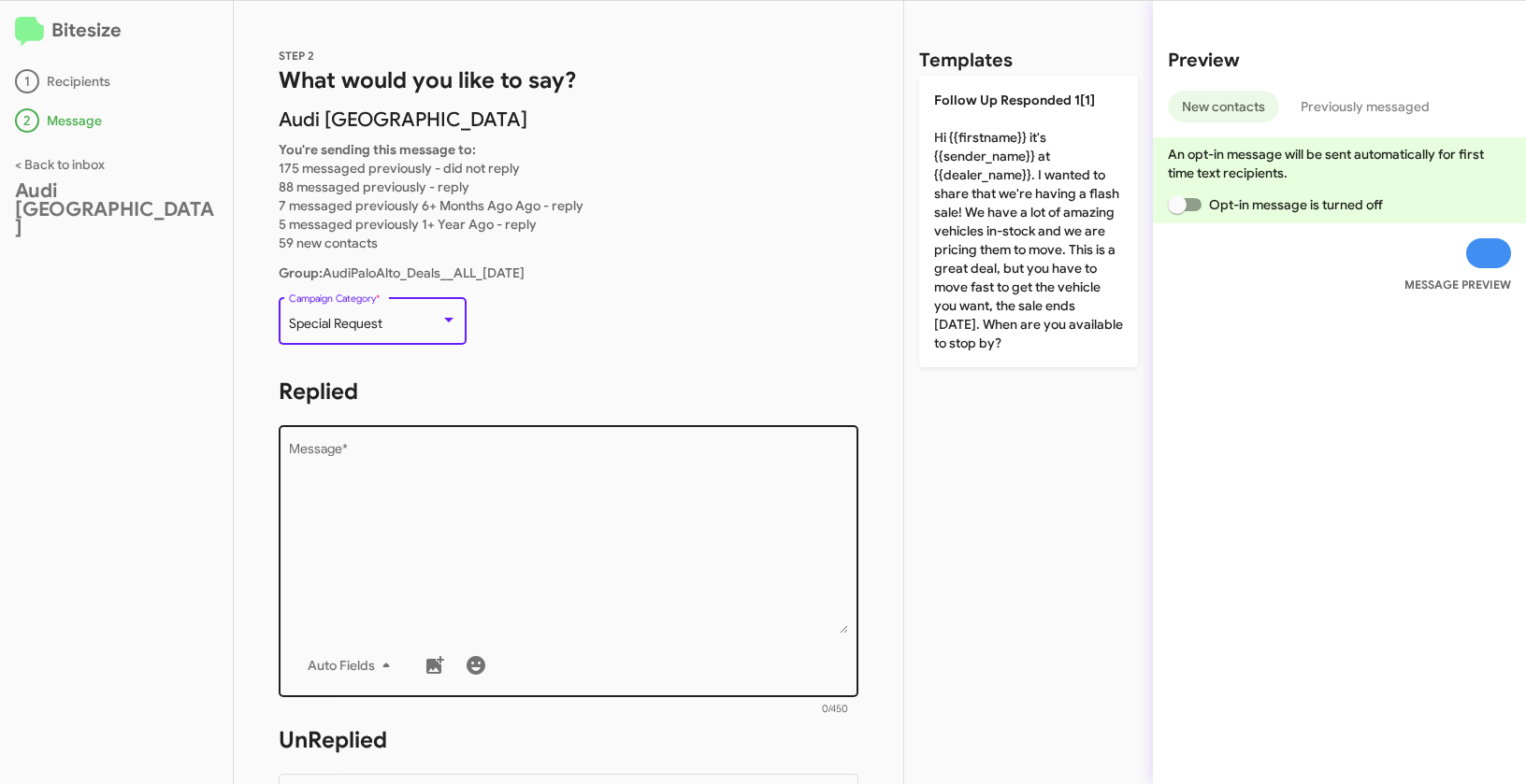
click at [448, 509] on textarea "Message *" at bounding box center [568, 538] width 560 height 191
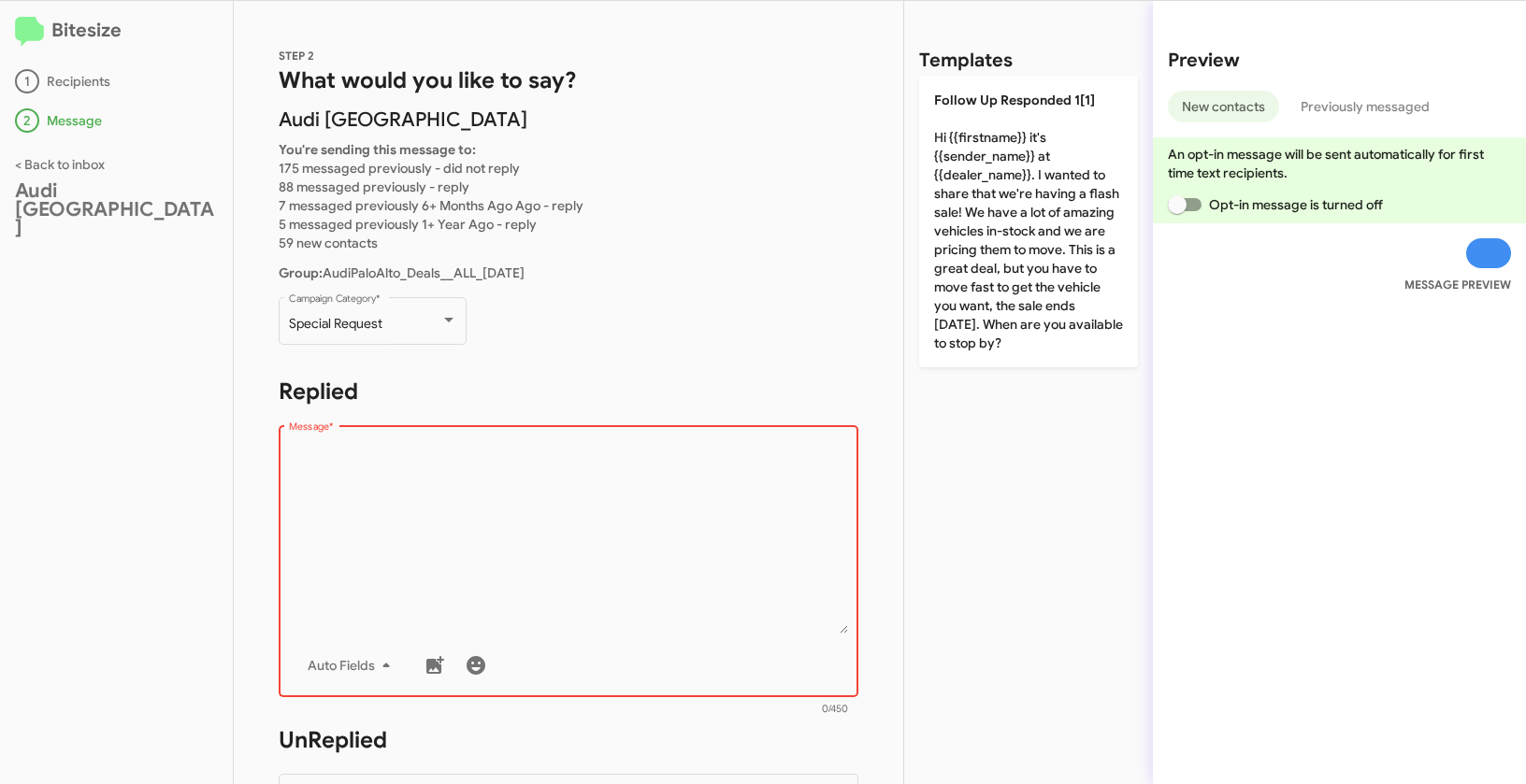
click at [486, 508] on textarea "Message *" at bounding box center [568, 538] width 560 height 191
paste textarea ""Hi {{firstname}} it's {{sender_name}} at {{dealer_name}}. Exciting news - we’v…"
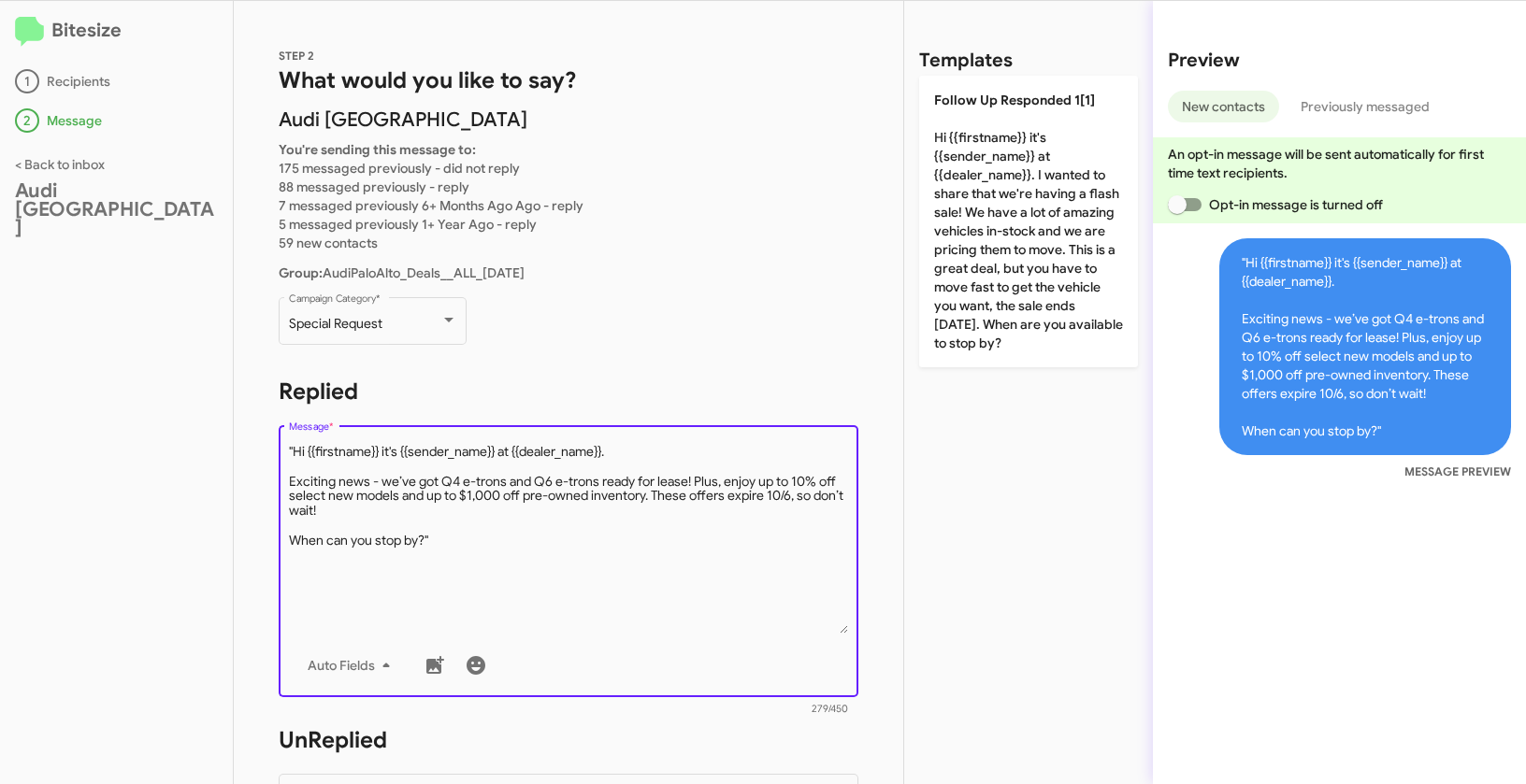
click at [293, 447] on textarea "Message *" at bounding box center [568, 538] width 560 height 191
click at [492, 531] on textarea "Message *" at bounding box center [568, 538] width 560 height 191
click at [478, 539] on textarea "Message *" at bounding box center [568, 538] width 560 height 191
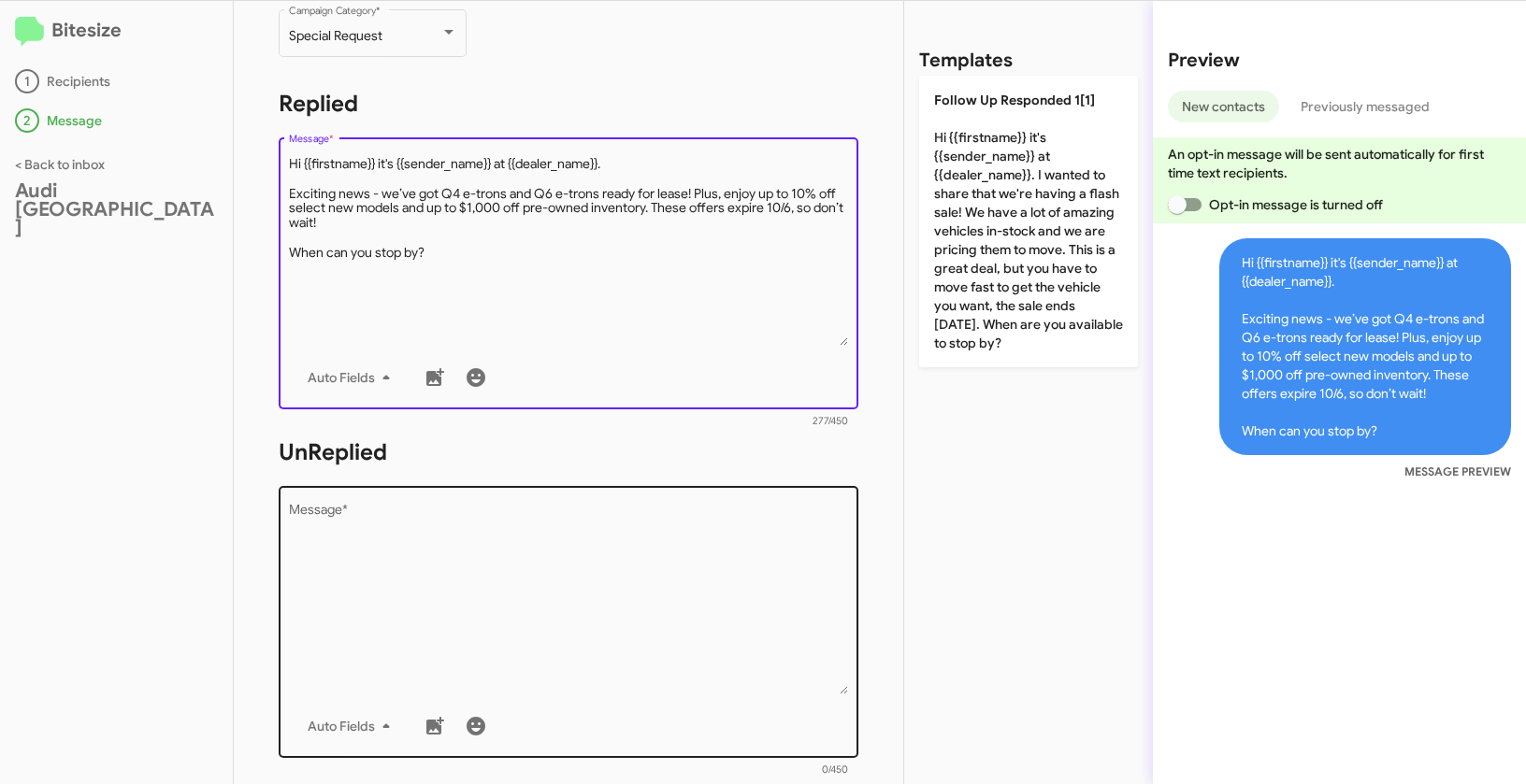
scroll to position [296, 0]
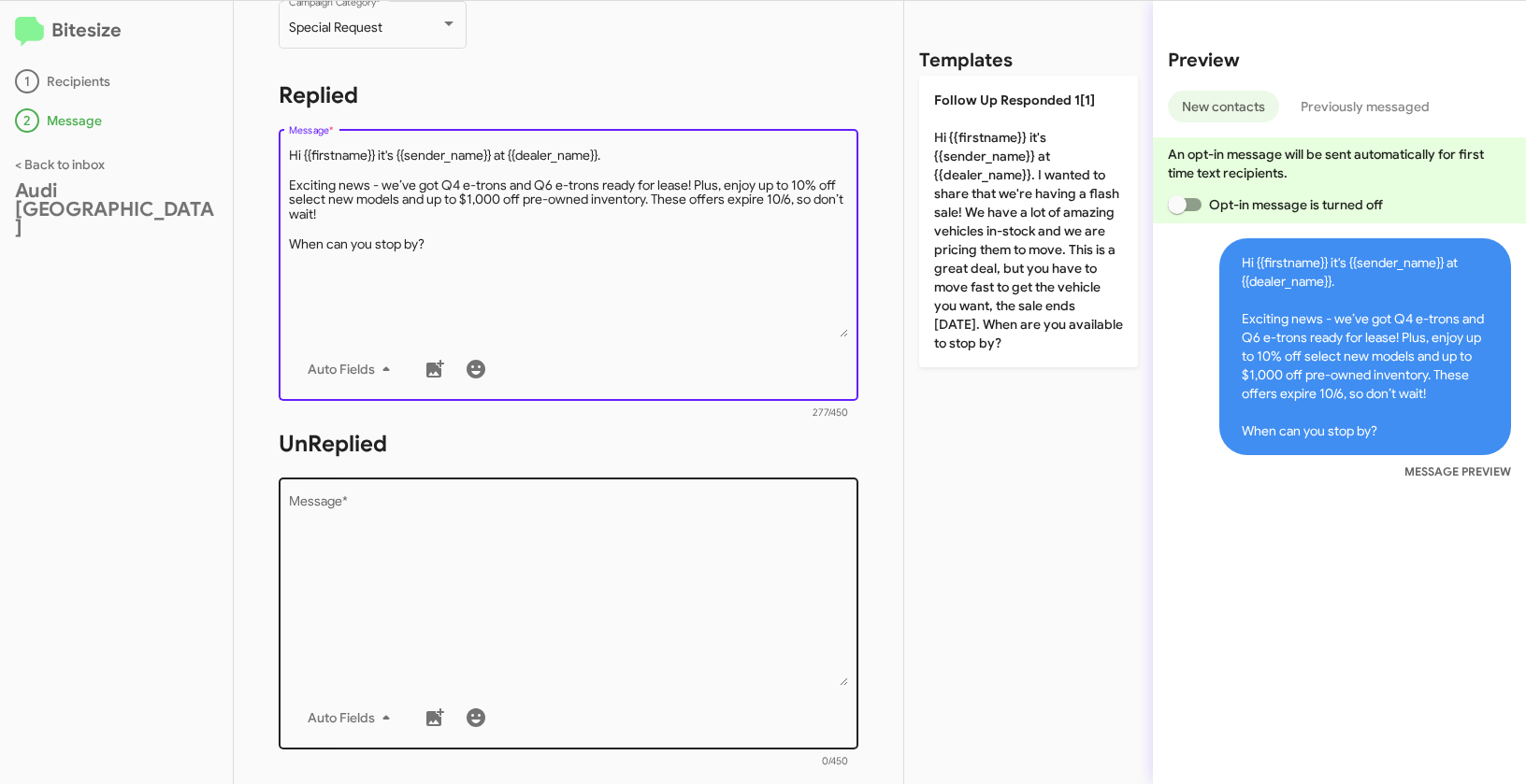
type textarea "Hi {{firstname}} it's {{sender_name}} at {{dealer_name}}. Exciting news - we’ve…"
click at [525, 597] on textarea "Message *" at bounding box center [568, 590] width 560 height 191
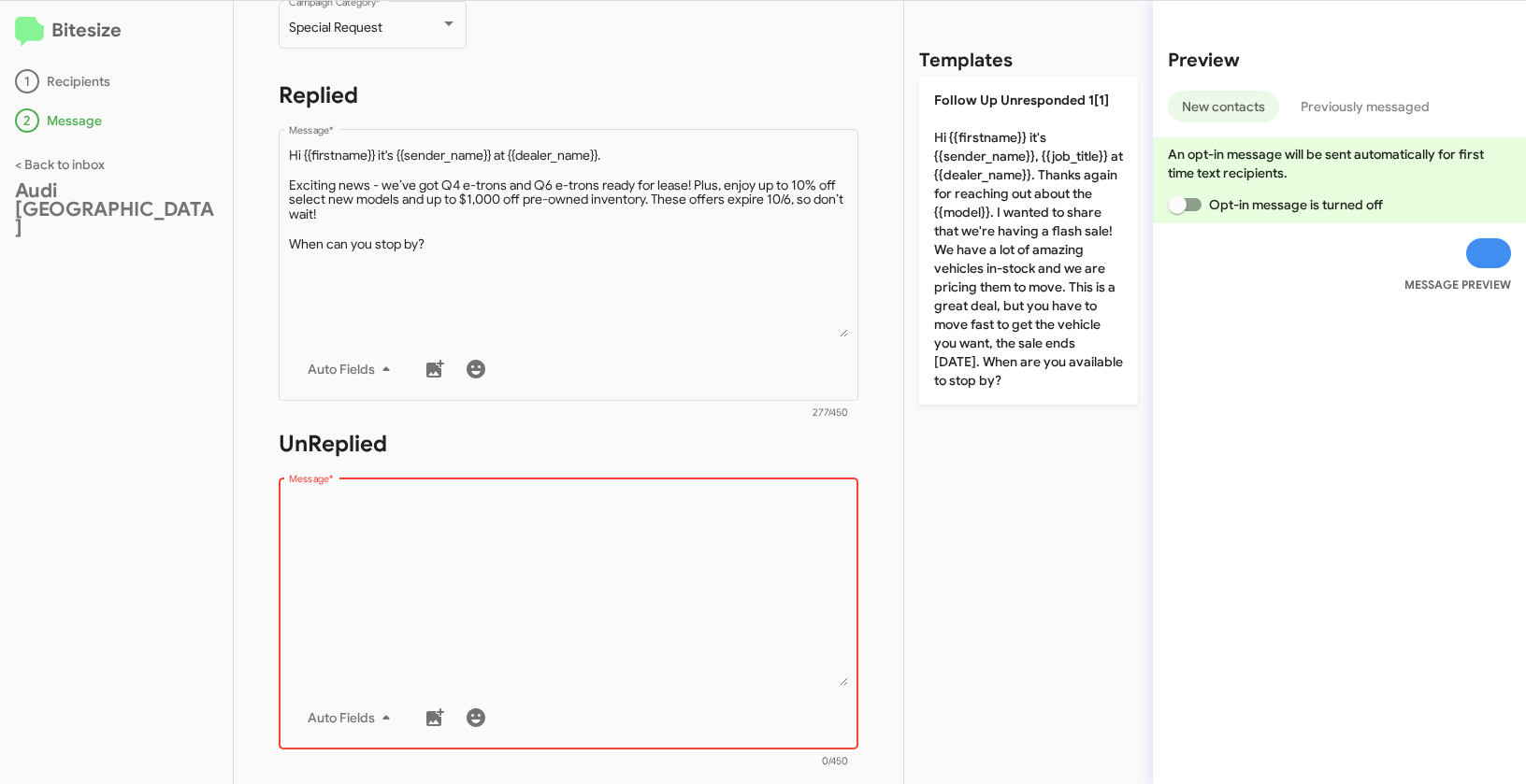
click at [494, 570] on textarea "Message *" at bounding box center [568, 590] width 560 height 191
paste textarea ""Hi {{firstname}} it's {{sender_name}}, {{job_title}} at {{dealer_name}}. Thank…"
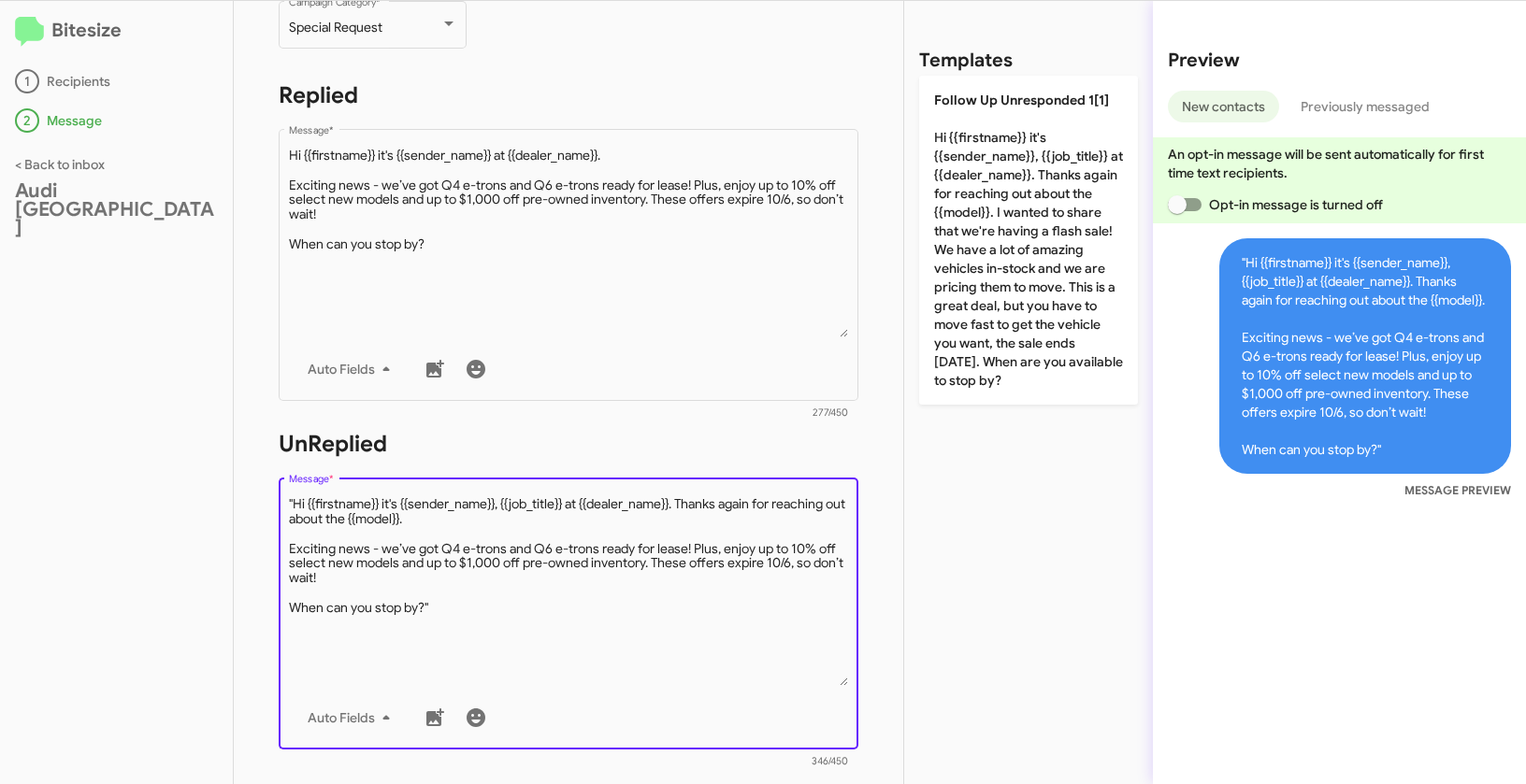
click at [294, 504] on textarea "Message *" at bounding box center [568, 590] width 560 height 191
click at [449, 601] on textarea "Message *" at bounding box center [568, 590] width 560 height 191
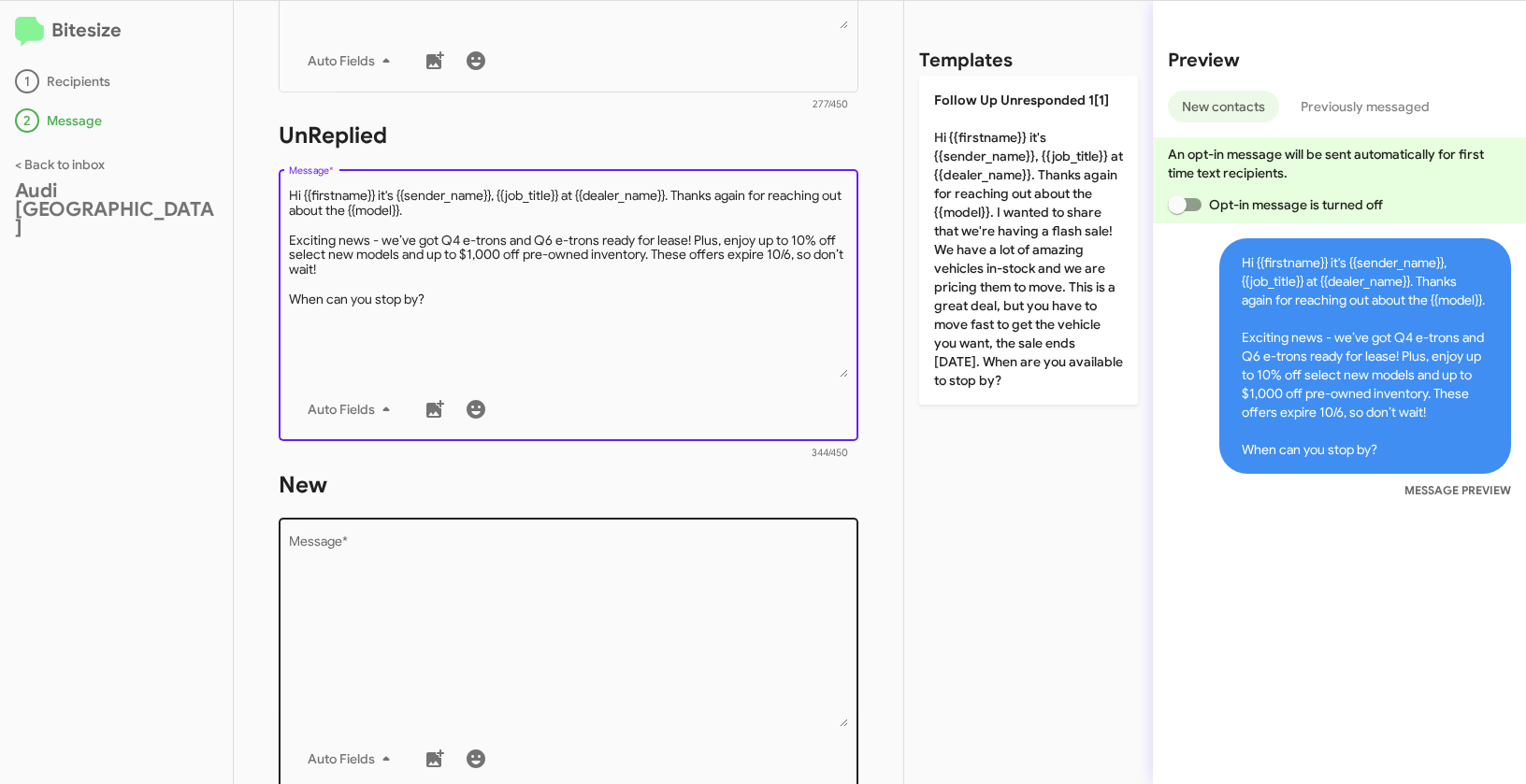
type textarea "Hi {{firstname}} it's {{sender_name}}, {{job_title}} at {{dealer_name}}. Thanks…"
click at [496, 660] on textarea "Message *" at bounding box center [568, 631] width 560 height 191
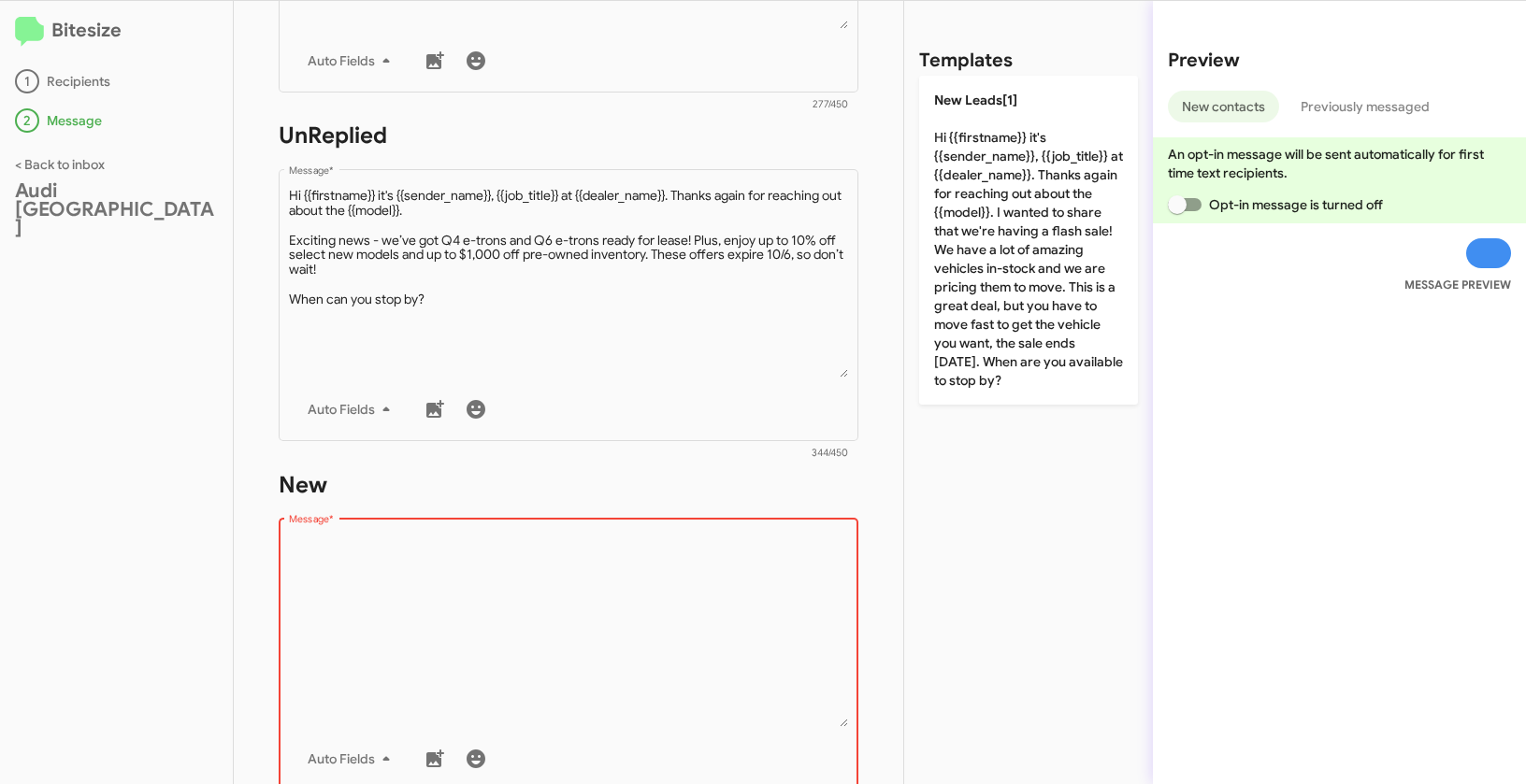
click at [455, 600] on textarea "Message *" at bounding box center [568, 631] width 560 height 191
paste textarea ""Hi {{firstname}} it's {{sender_name}}, {{job_title}} at {{dealer_name}}. Thank…"
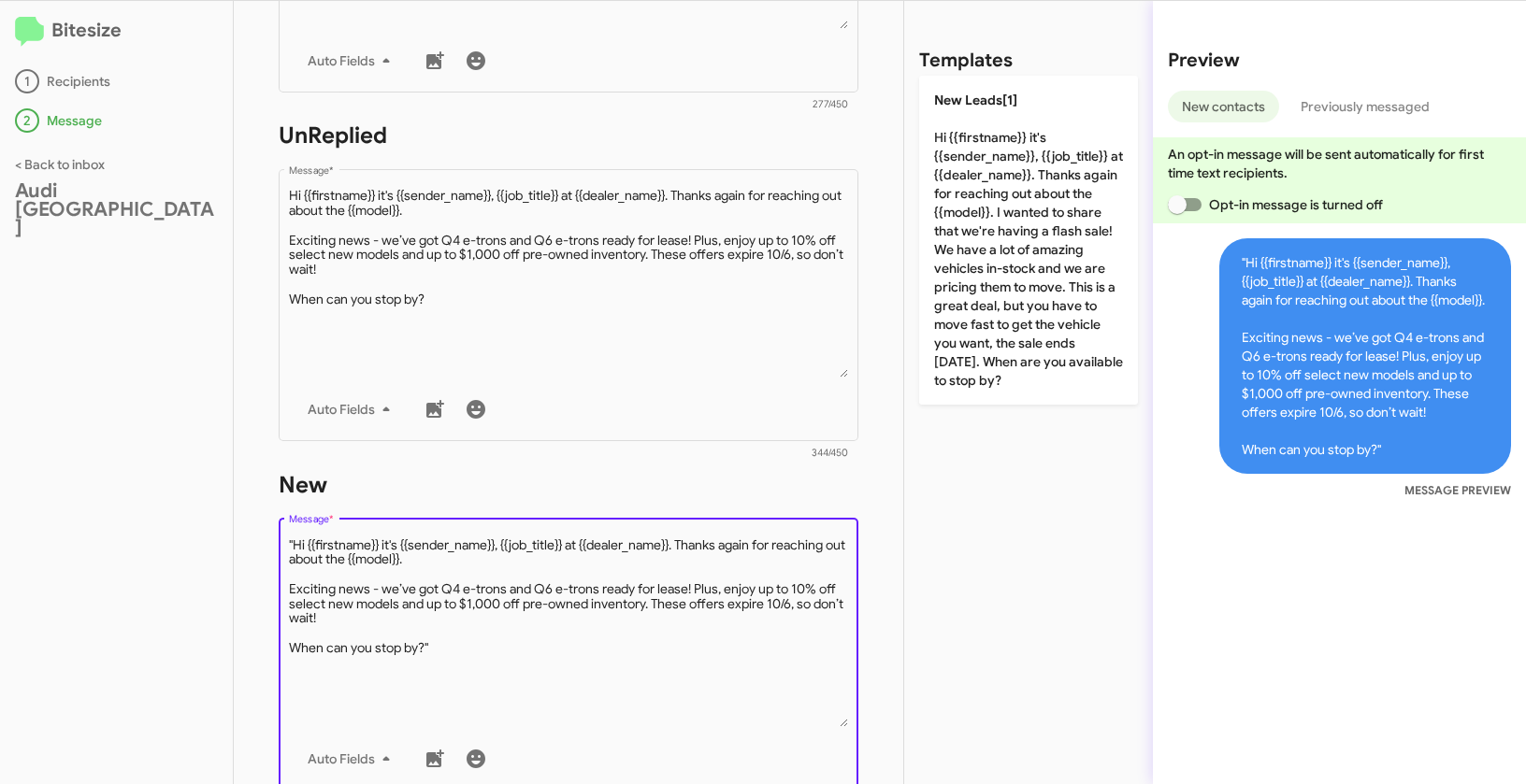
click at [295, 544] on textarea "Message *" at bounding box center [568, 631] width 560 height 191
click at [526, 642] on textarea "Message *" at bounding box center [568, 631] width 560 height 191
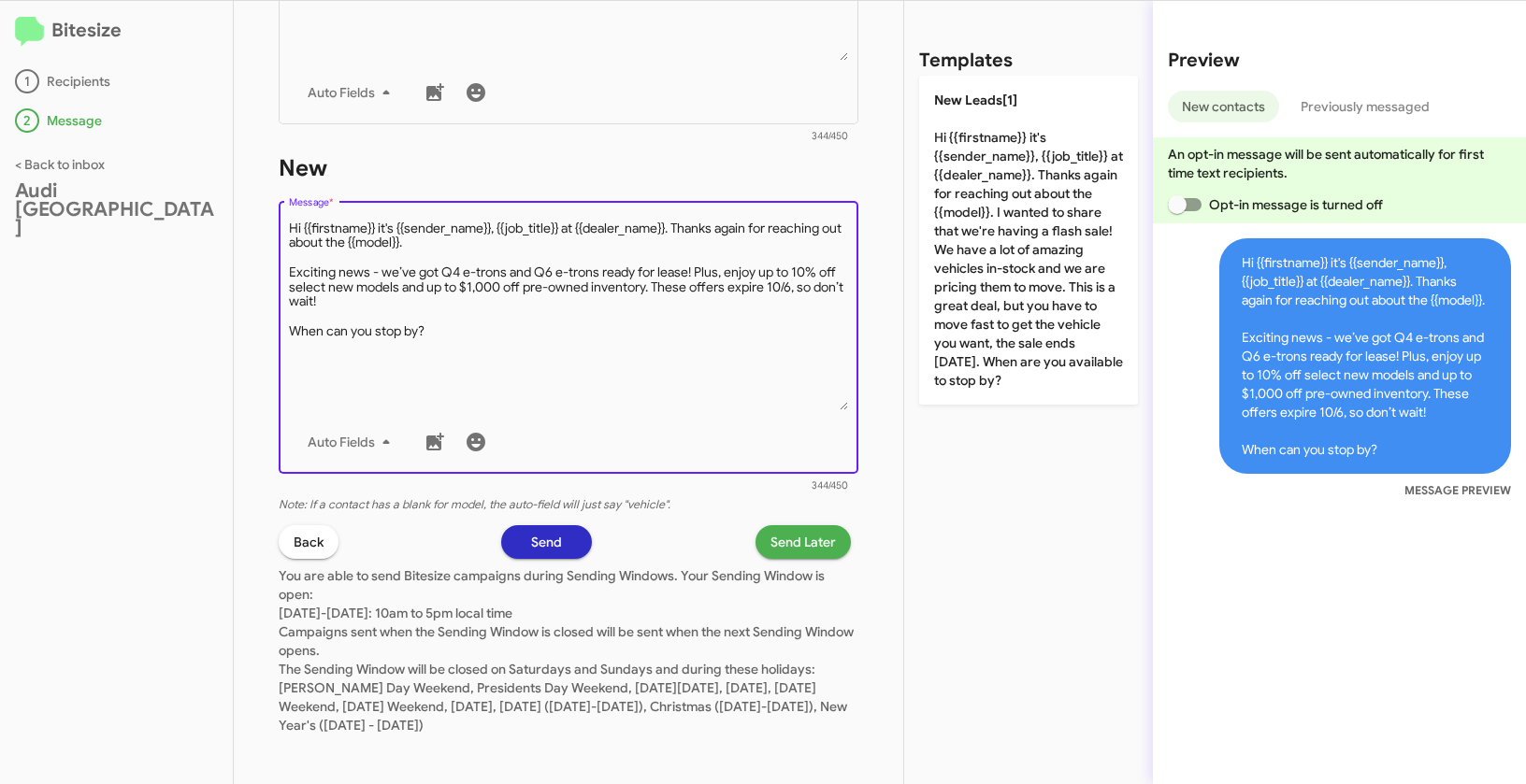
type textarea "Hi {{firstname}} it's {{sender_name}}, {{job_title}} at {{dealer_name}}. Thanks…"
click at [798, 540] on span "Send Later" at bounding box center [804, 542] width 66 height 34
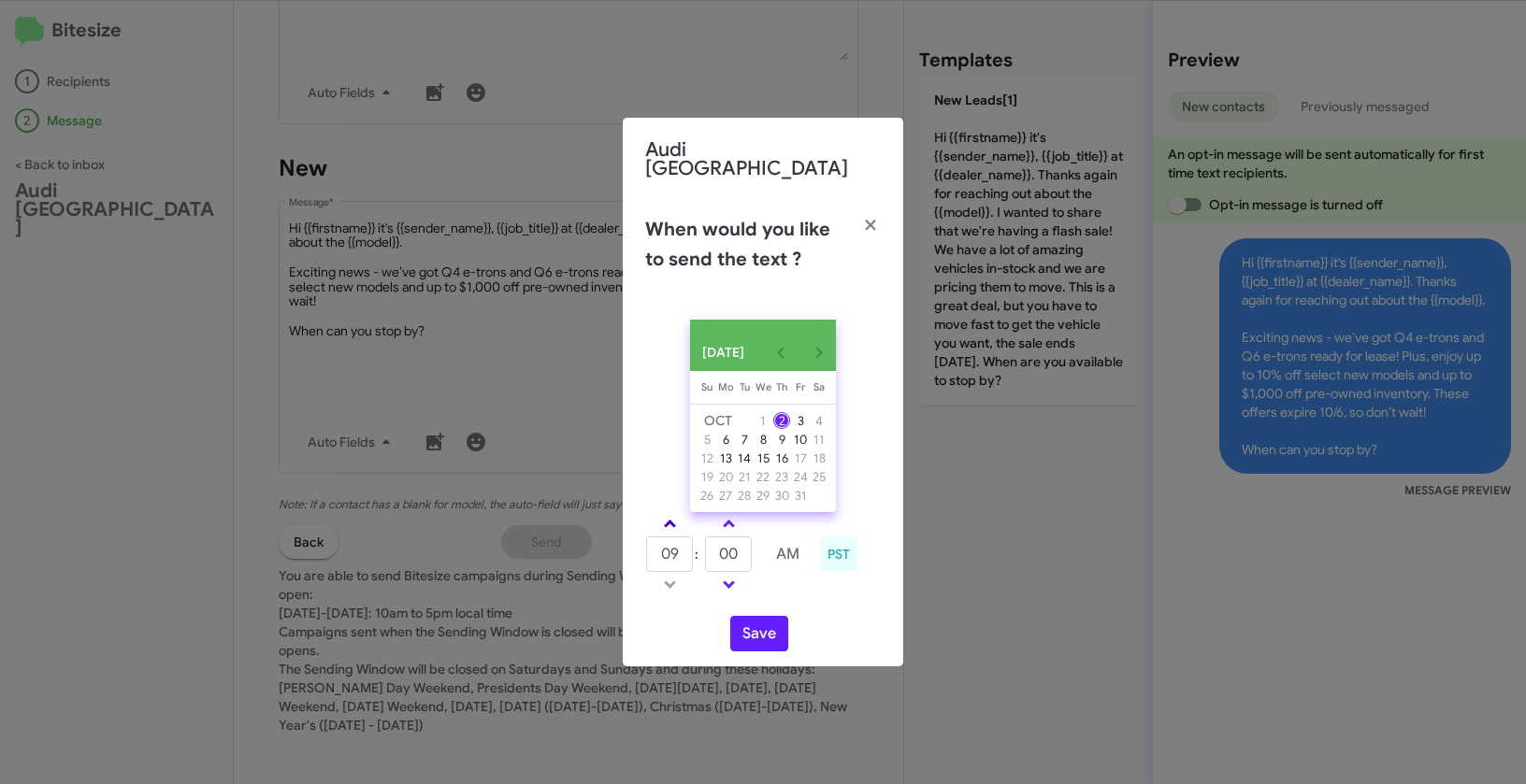
click at [668, 521] on span at bounding box center [670, 526] width 13 height 13
type input "11"
click at [717, 549] on input "00" at bounding box center [728, 554] width 46 height 36
type input "15"
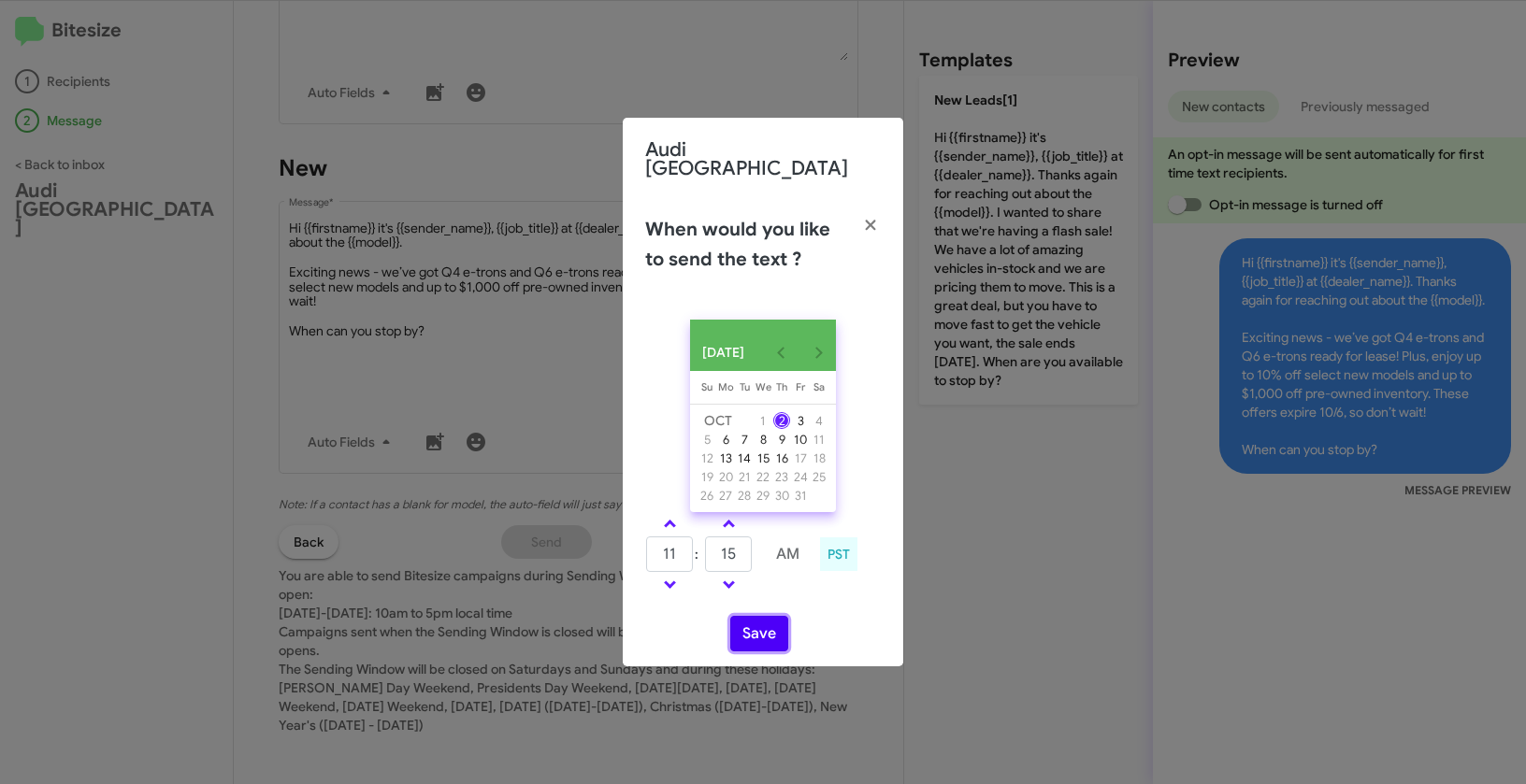
click at [771, 629] on button "Save" at bounding box center [759, 633] width 58 height 36
